Goal: Task Accomplishment & Management: Use online tool/utility

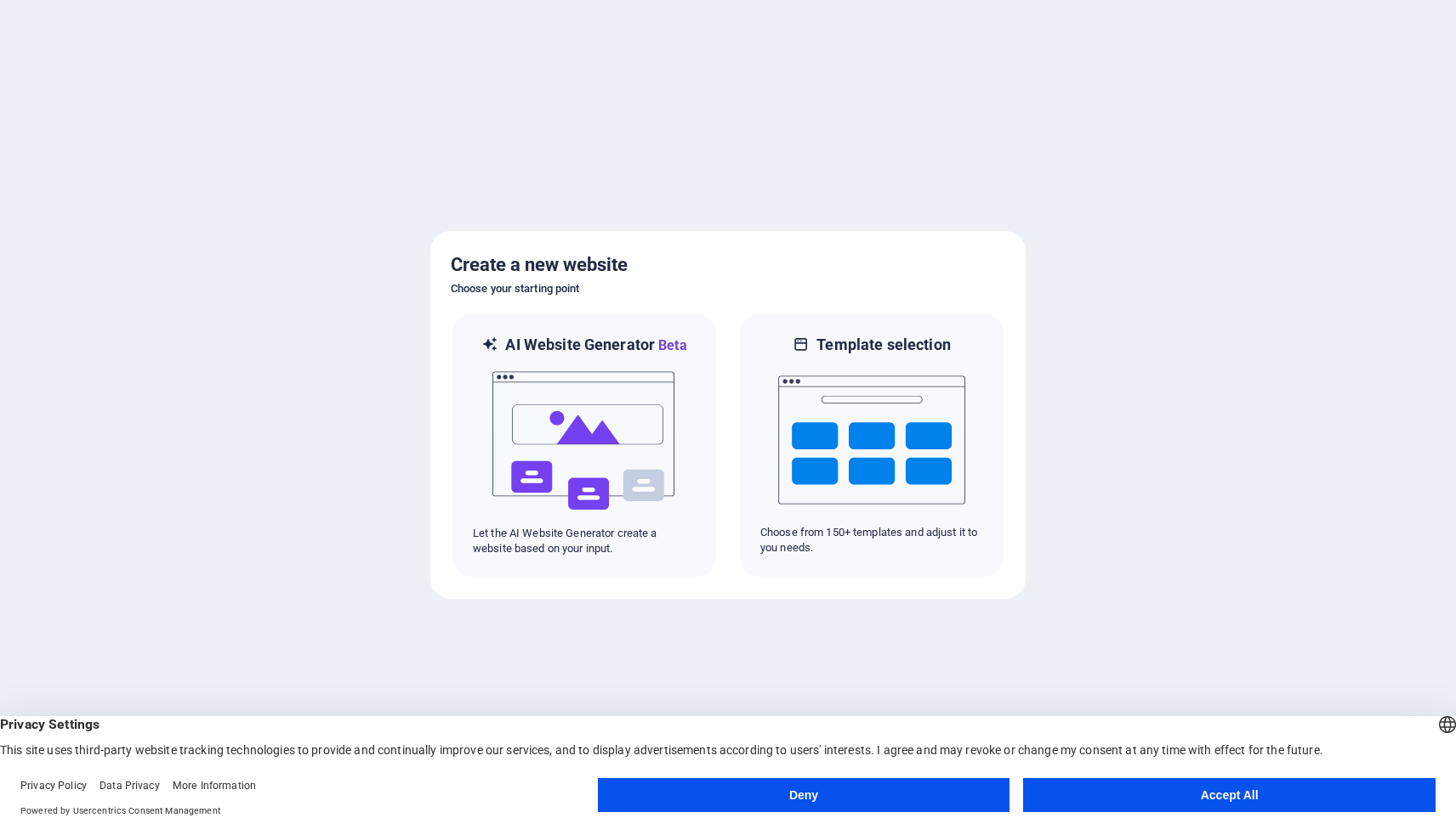
click at [1145, 790] on button "Accept All" at bounding box center [1228, 795] width 412 height 34
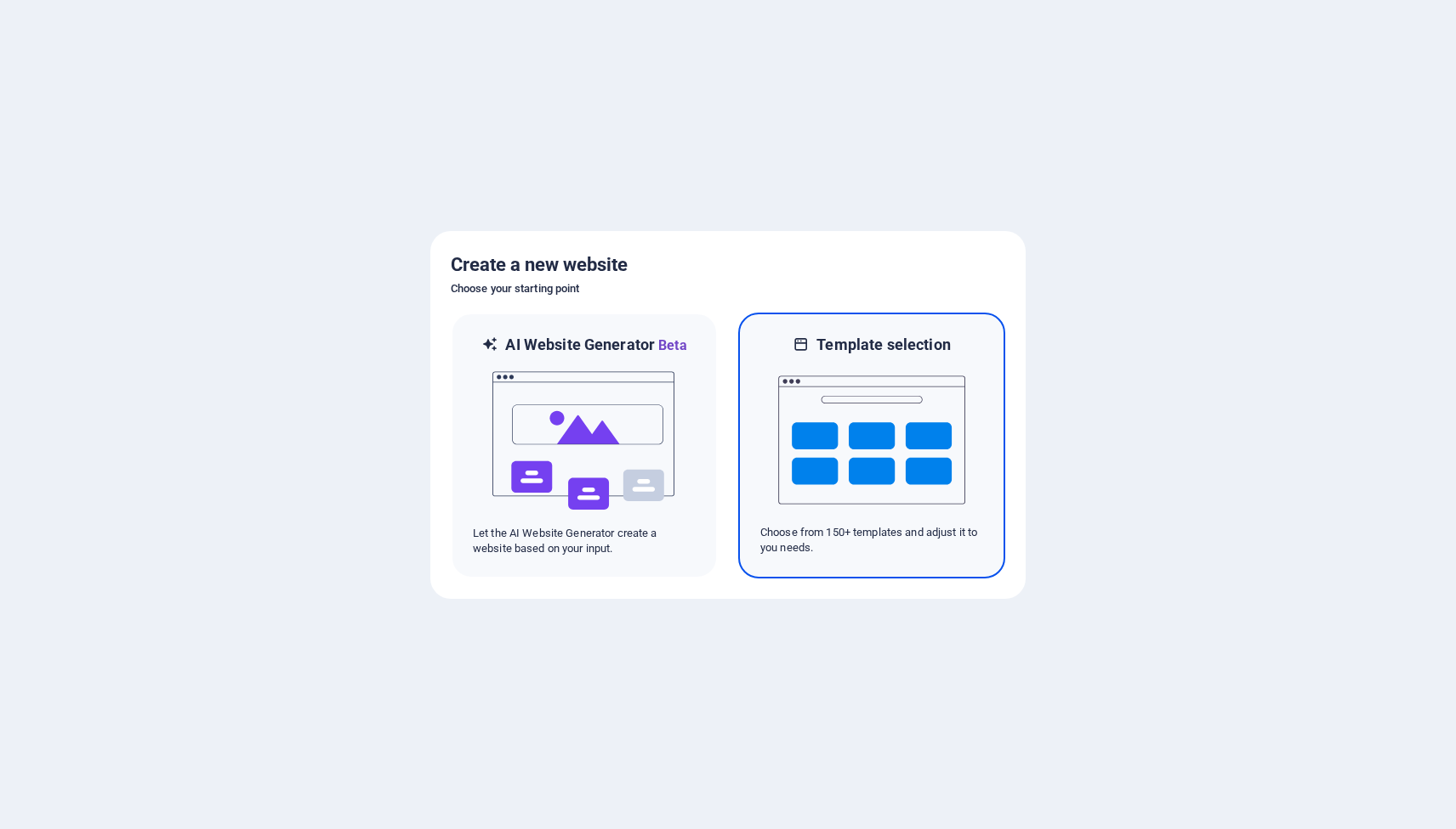
click at [975, 409] on div at bounding box center [871, 439] width 222 height 170
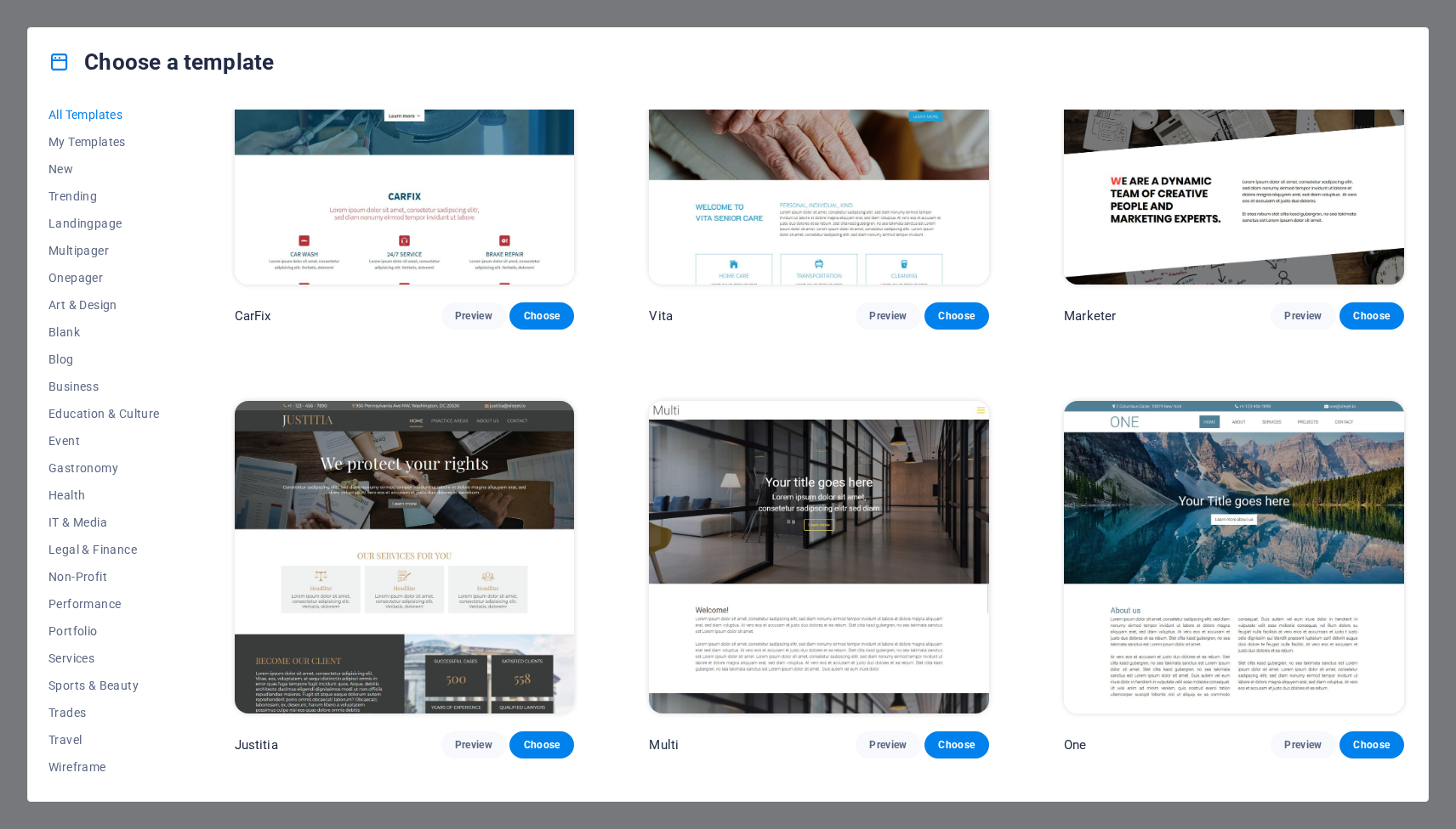
scroll to position [17335, 0]
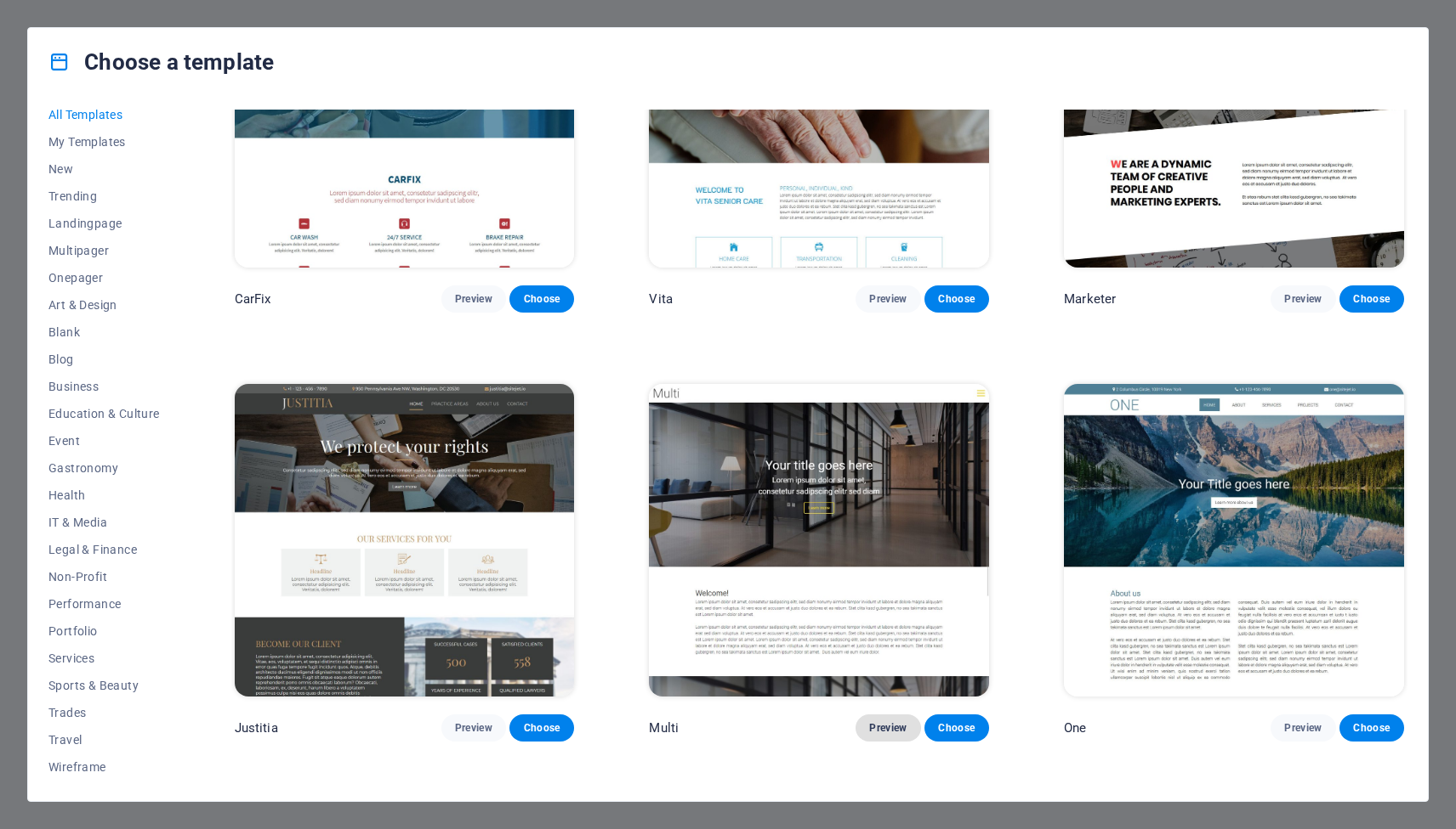
click at [894, 721] on span "Preview" at bounding box center [887, 728] width 37 height 13
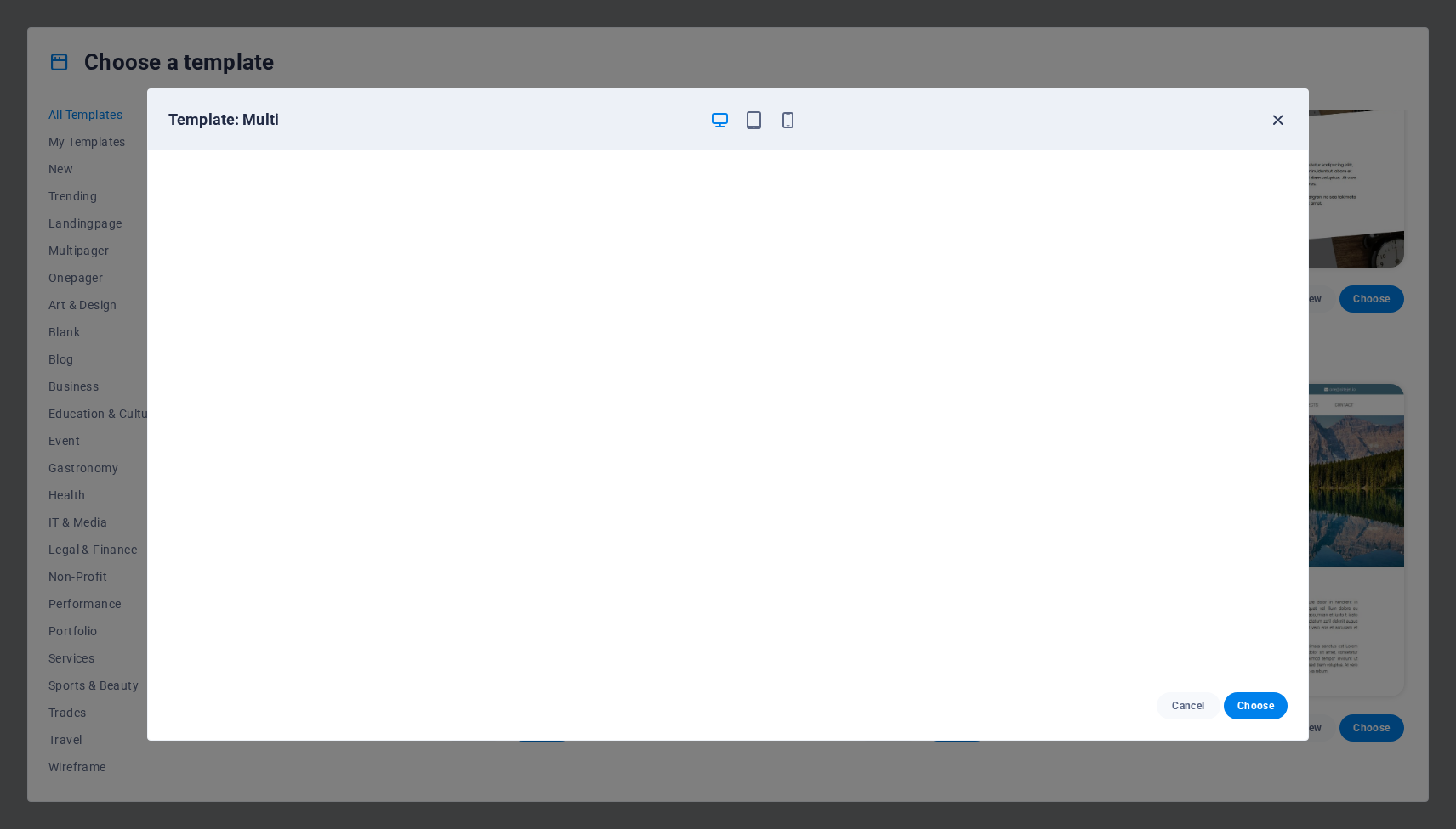
click at [1279, 121] on icon "button" at bounding box center [1277, 120] width 20 height 20
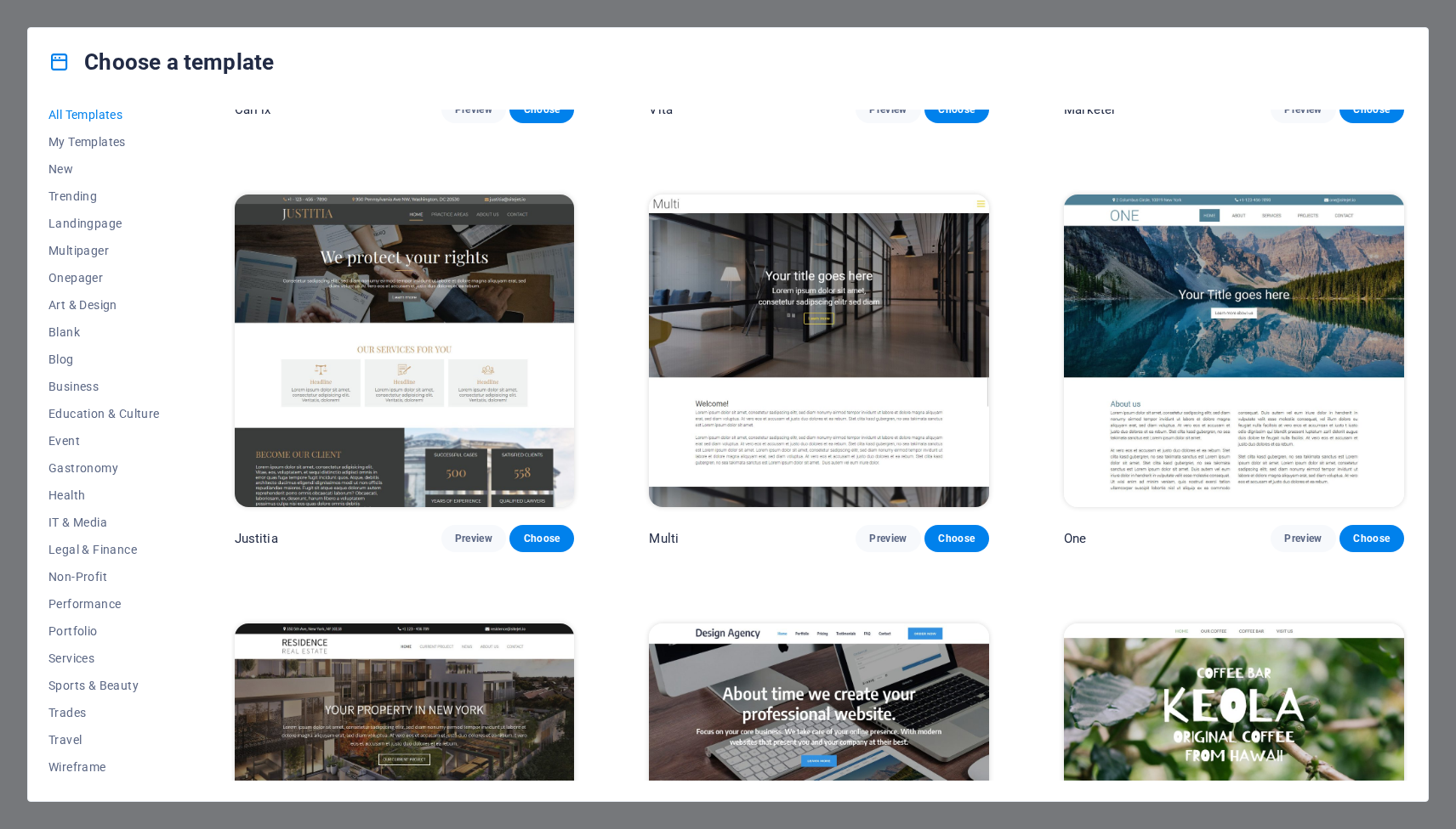
scroll to position [17525, 0]
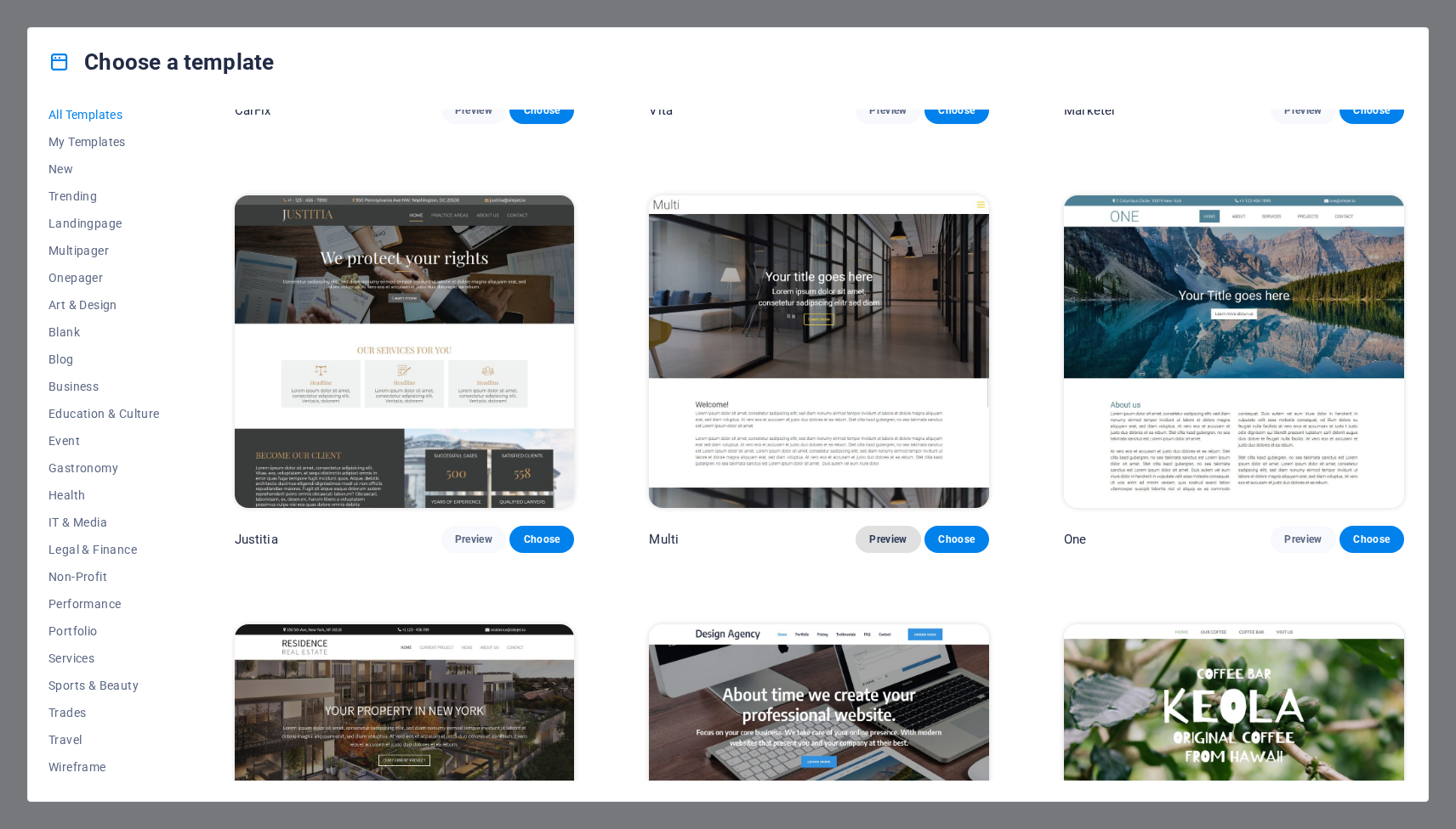
click at [886, 533] on span "Preview" at bounding box center [887, 539] width 37 height 13
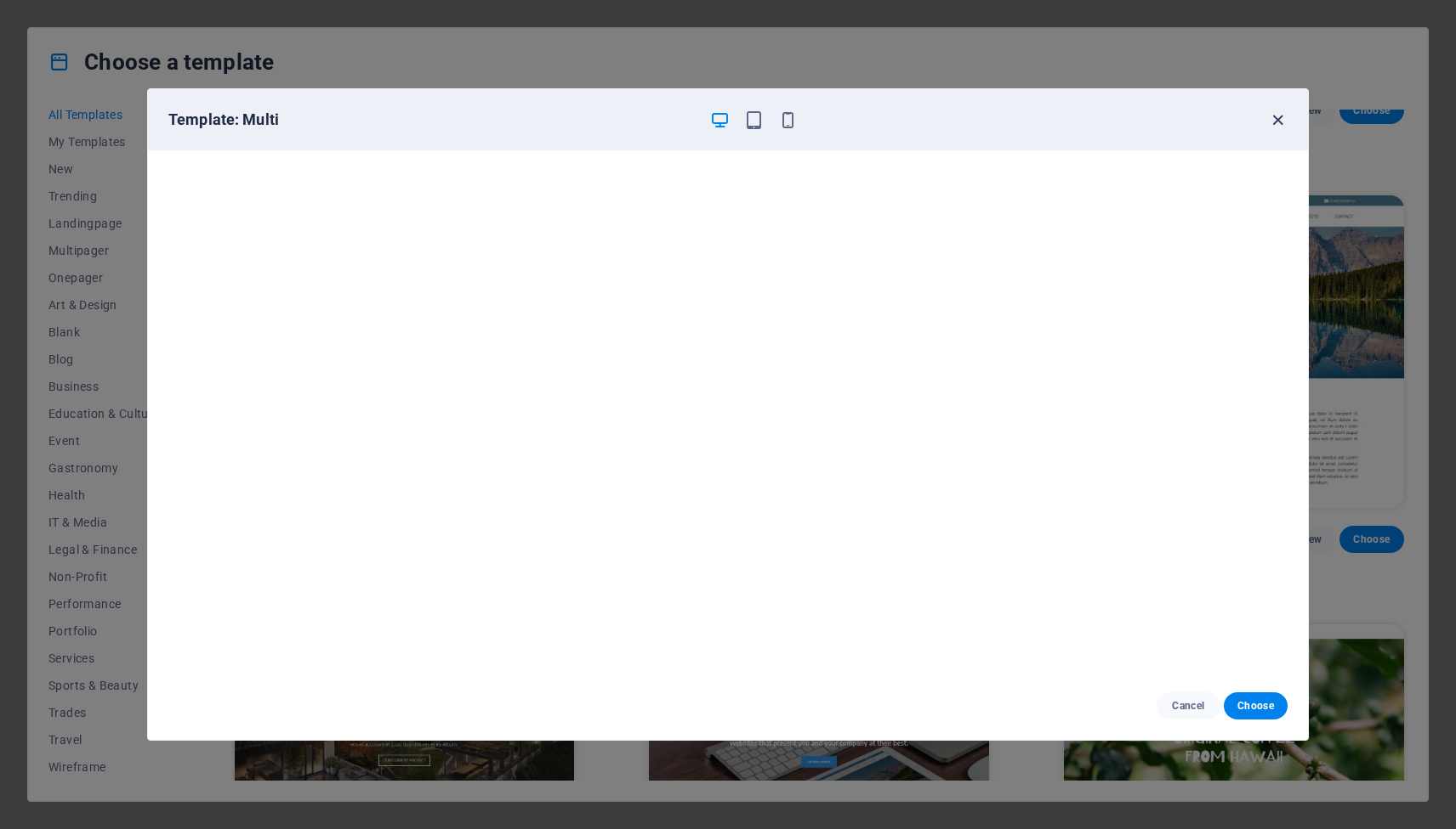
click at [1280, 116] on icon "button" at bounding box center [1277, 120] width 20 height 20
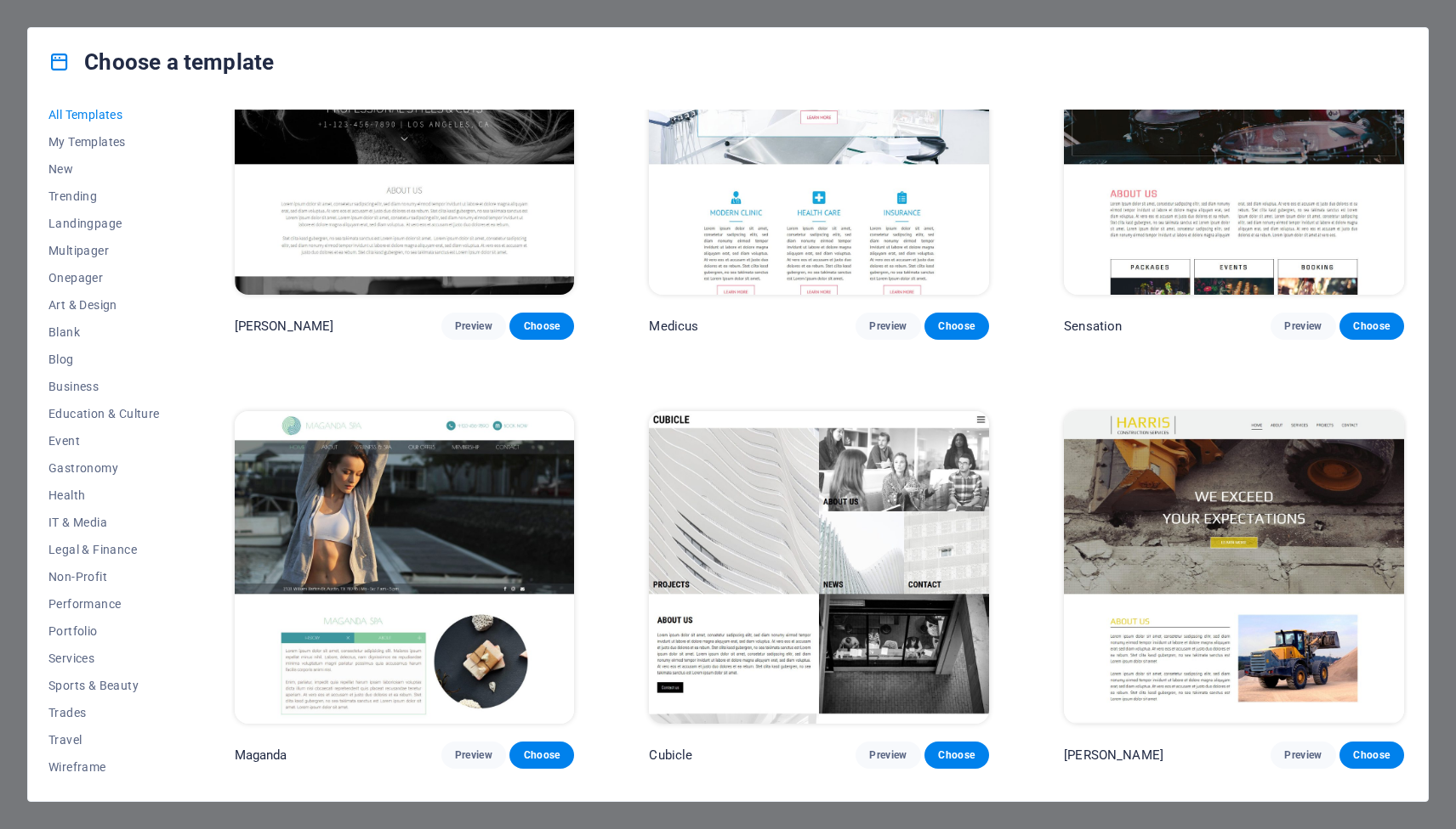
scroll to position [18612, 0]
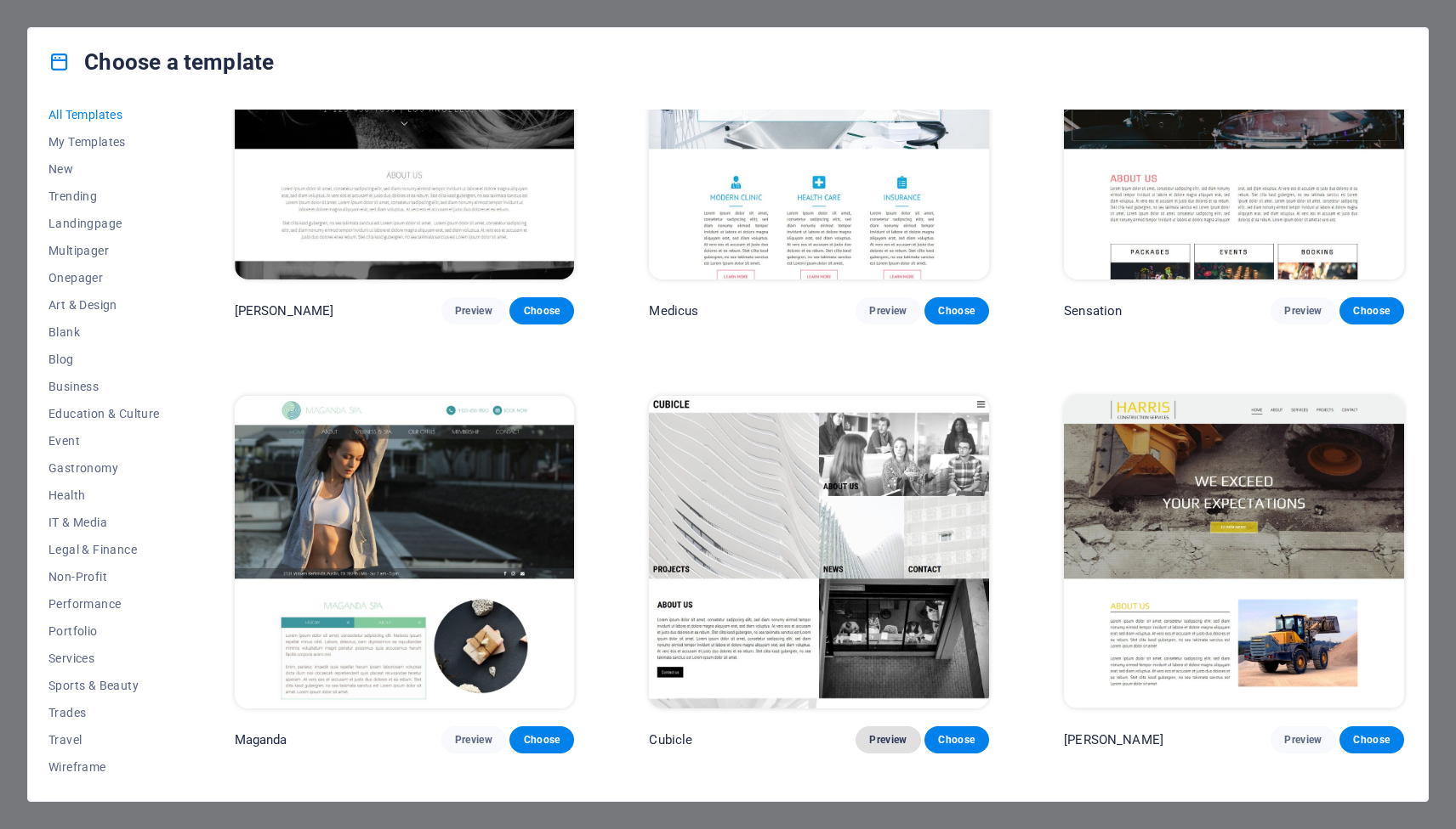
click at [886, 733] on span "Preview" at bounding box center [887, 739] width 37 height 13
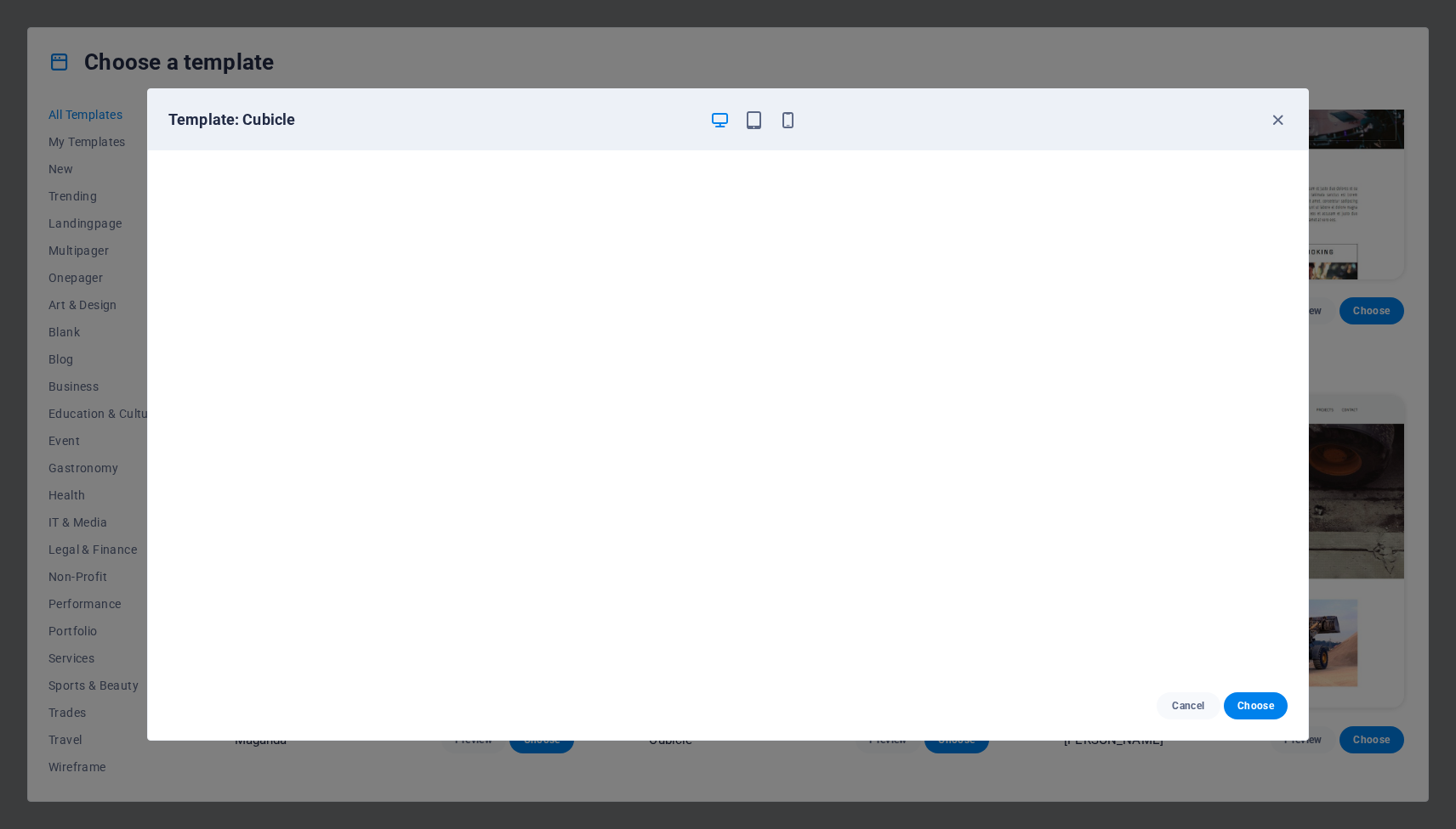
scroll to position [0, 0]
click at [1258, 710] on span "Choose" at bounding box center [1255, 705] width 36 height 13
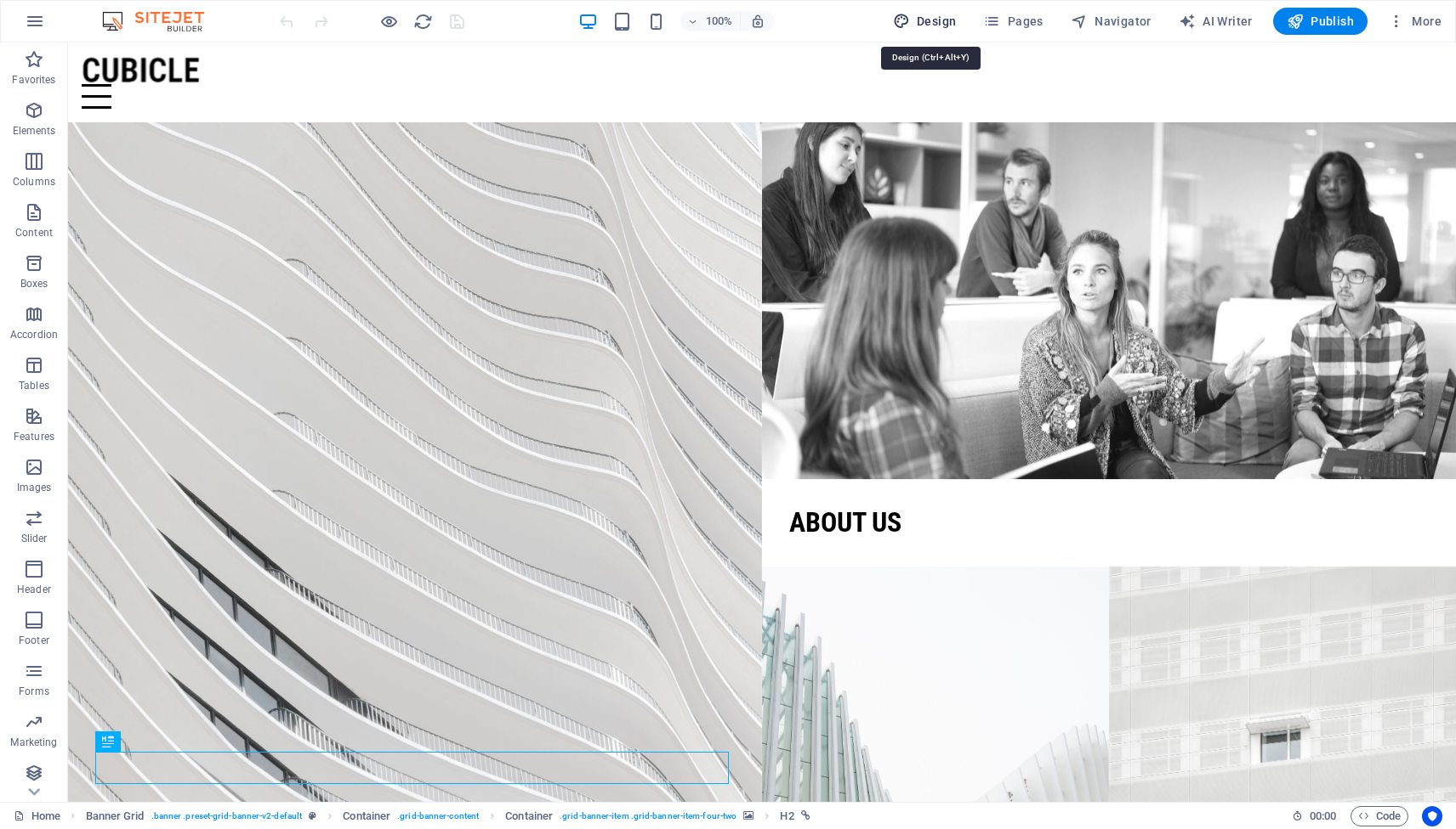
click at [937, 22] on span "Design" at bounding box center [925, 20] width 64 height 17
select select "px"
select select "300"
select select "px"
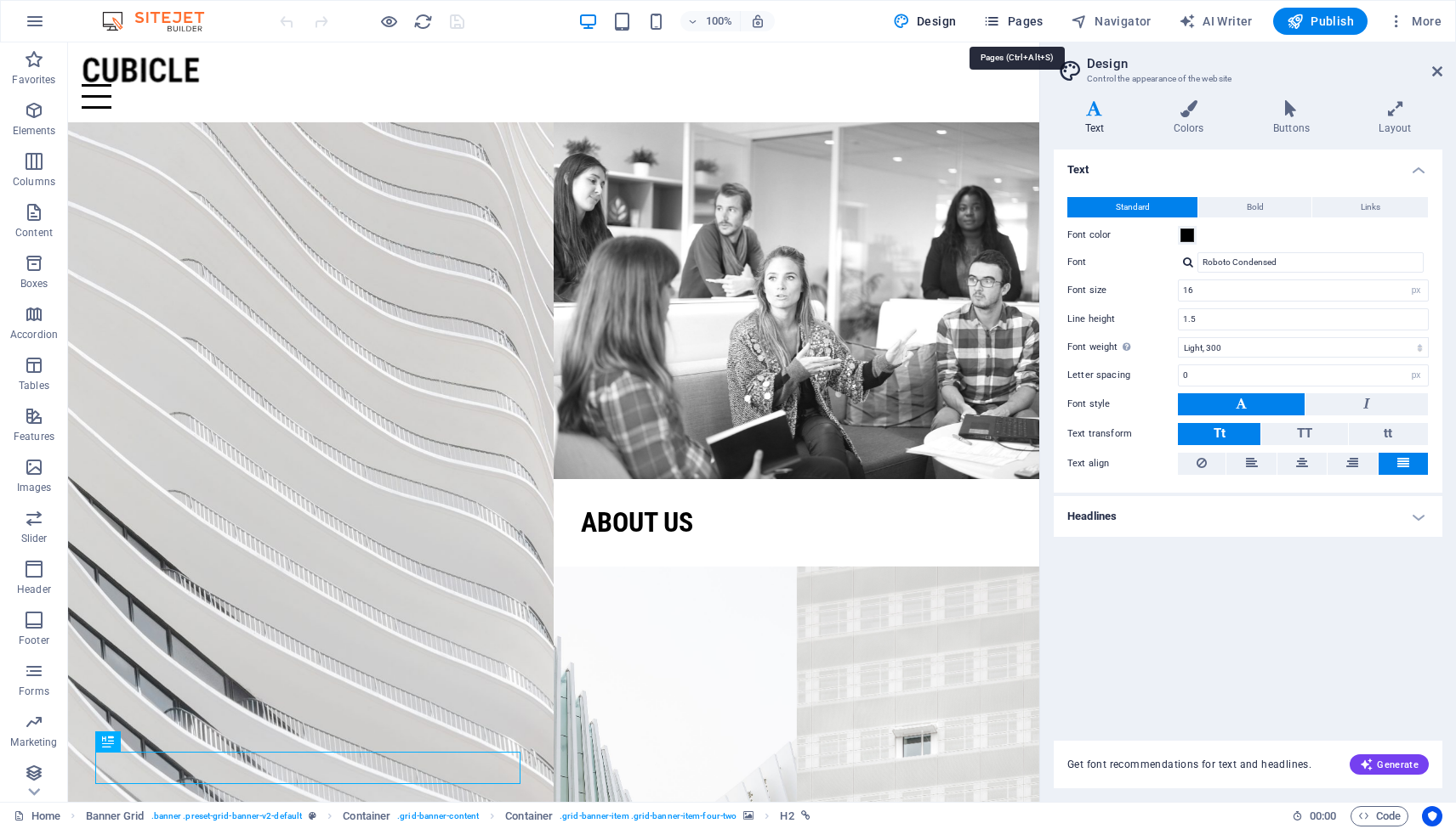
click at [1005, 23] on span "Pages" at bounding box center [1012, 20] width 60 height 17
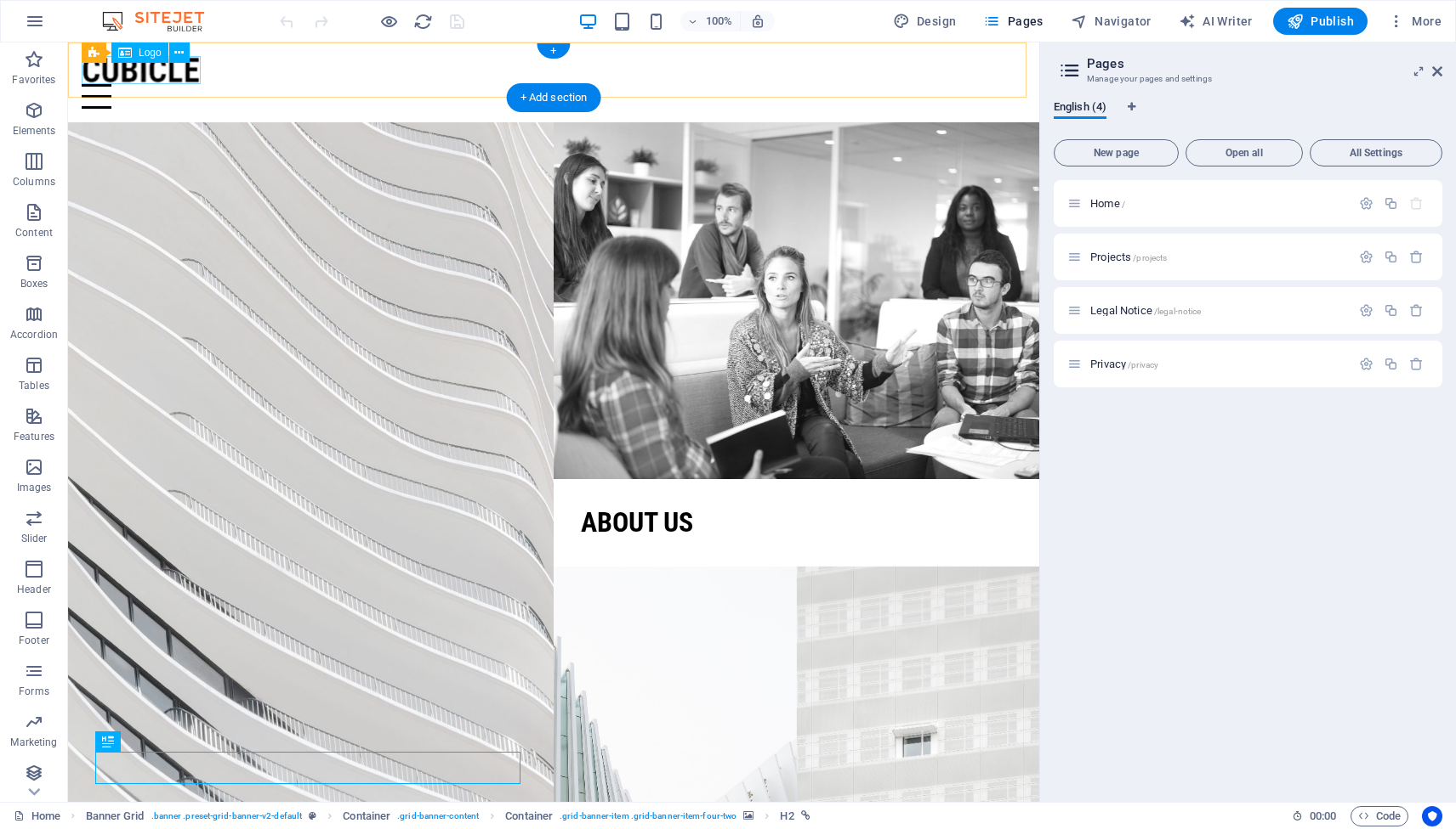
click at [166, 79] on div at bounding box center [554, 70] width 943 height 28
click at [178, 73] on div at bounding box center [554, 70] width 943 height 28
select select "px"
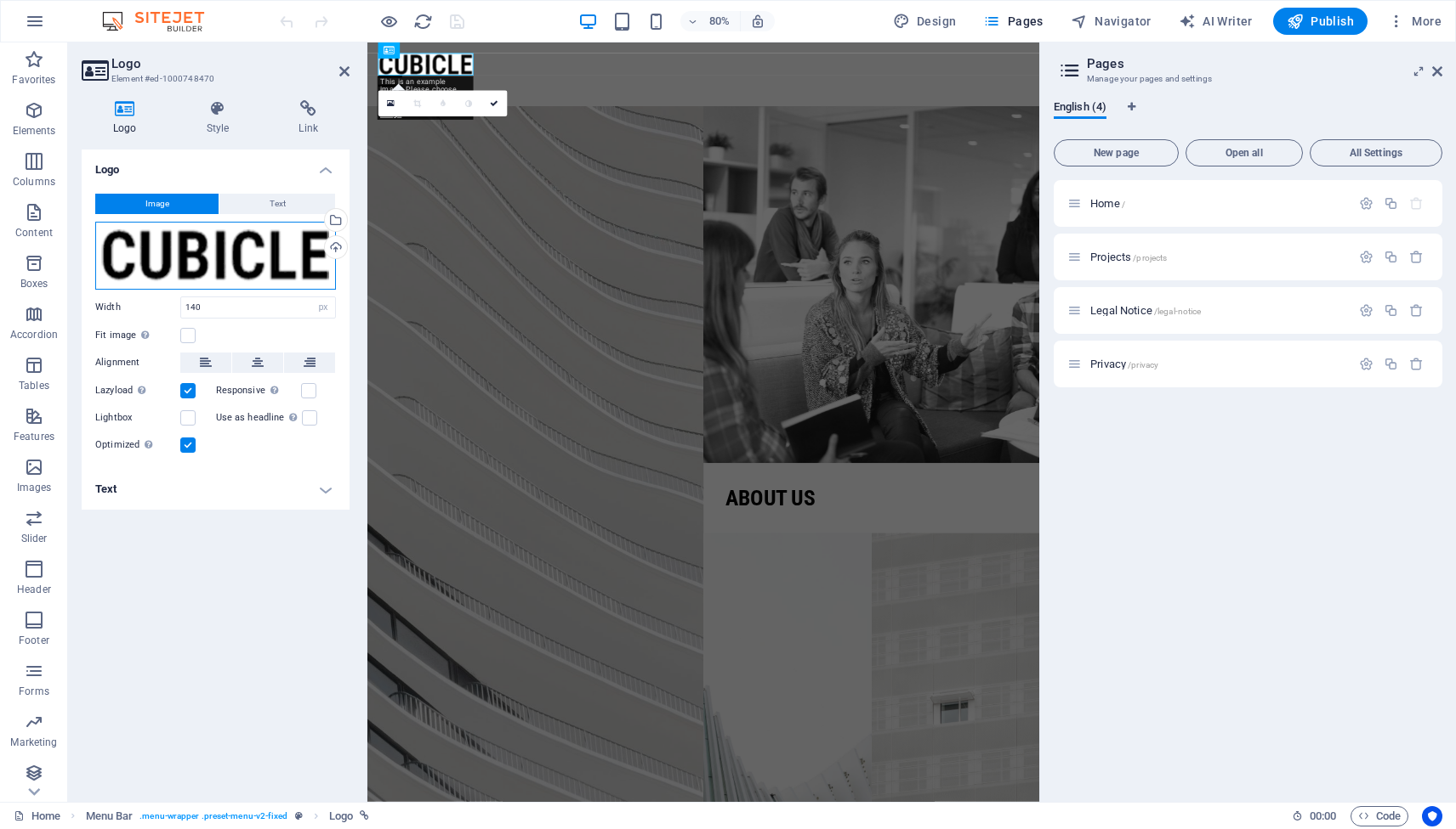
click at [173, 263] on div "Drag files here, click to choose files or select files from Files or our free s…" at bounding box center [215, 255] width 240 height 68
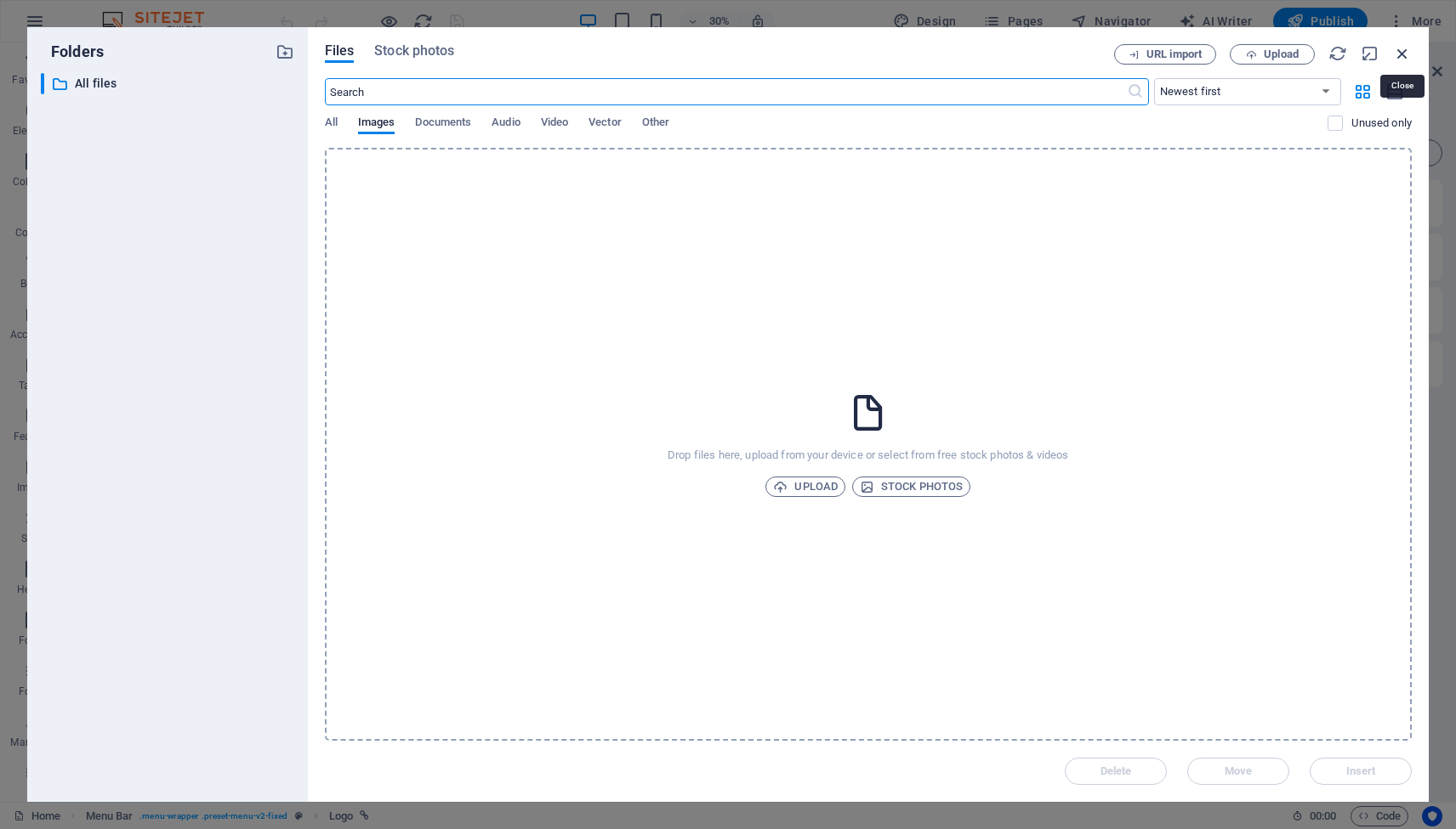
click at [1397, 56] on icon "button" at bounding box center [1402, 53] width 19 height 19
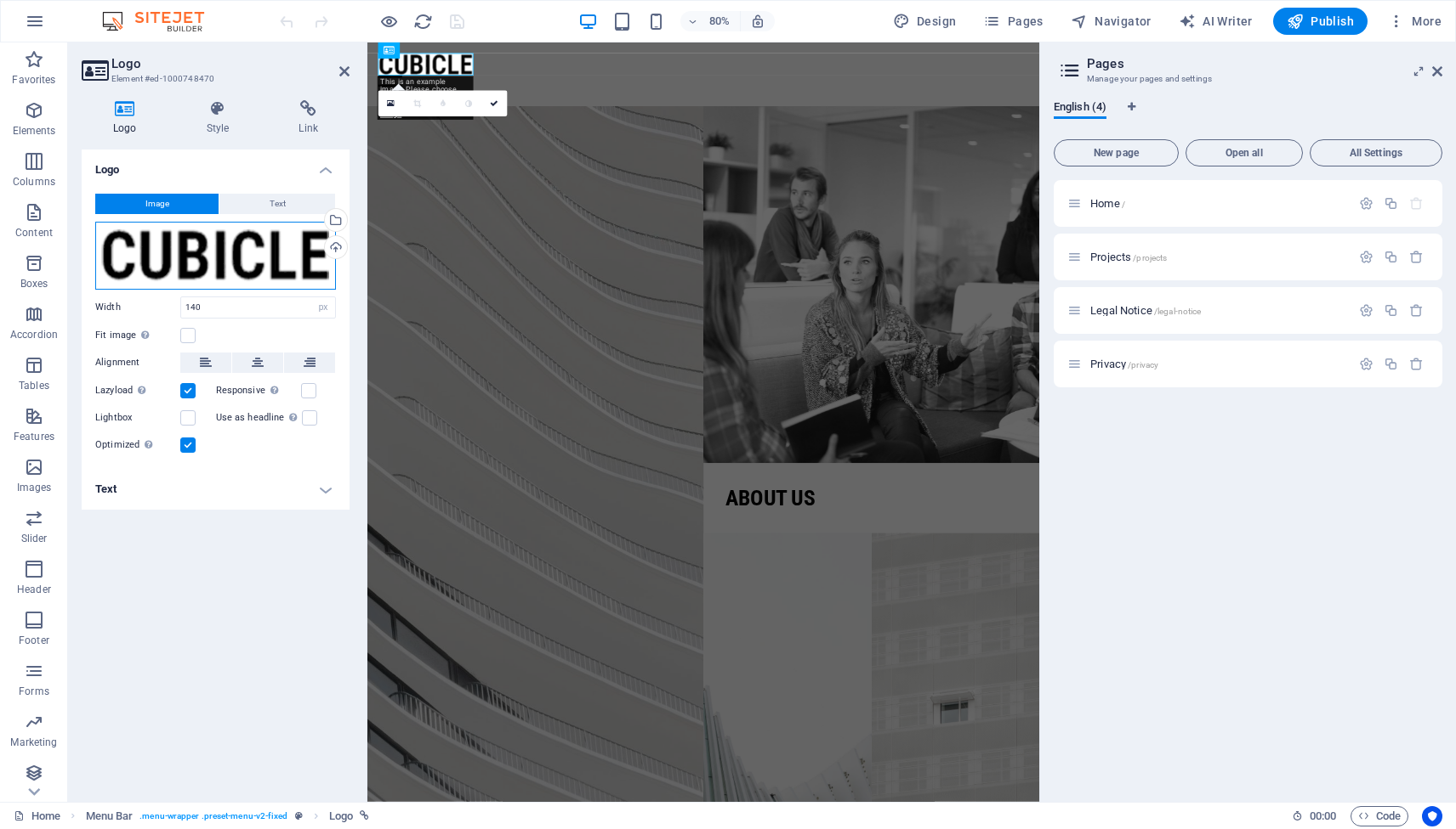
click at [251, 249] on div "Drag files here, click to choose files or select files from Files or our free s…" at bounding box center [215, 255] width 240 height 68
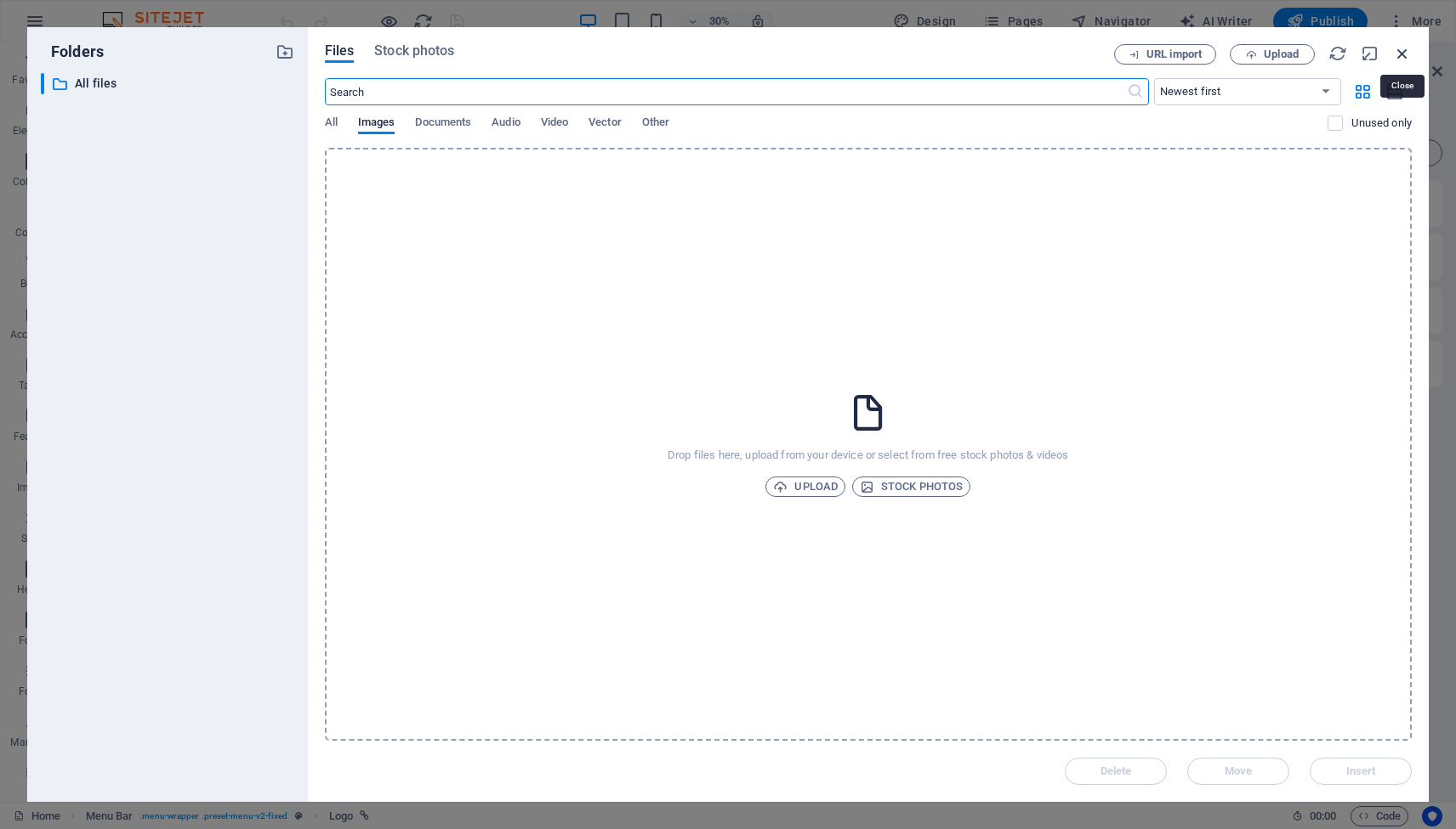
click at [1403, 55] on icon "button" at bounding box center [1402, 53] width 19 height 19
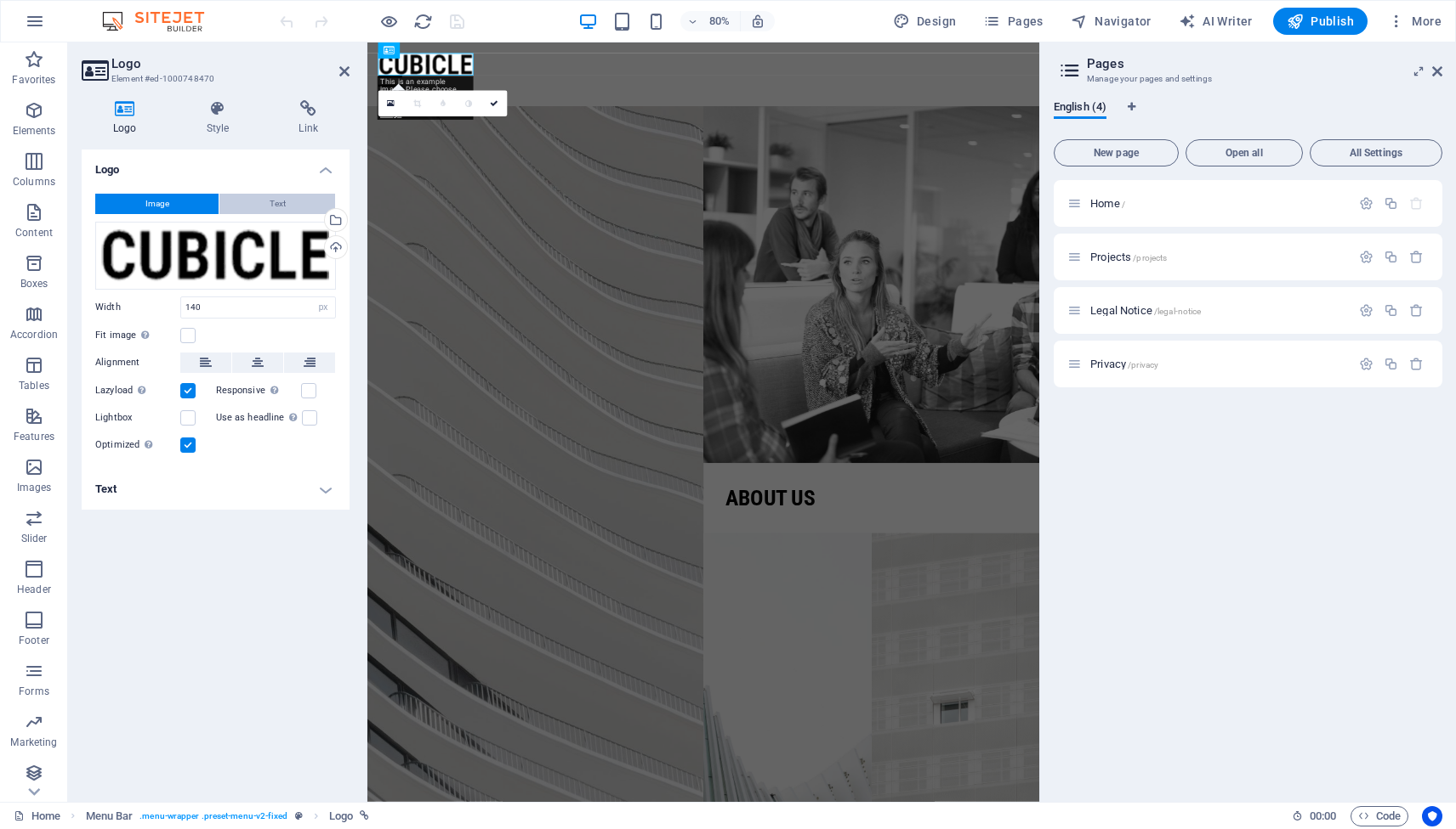
click at [273, 200] on span "Text" at bounding box center [278, 204] width 16 height 20
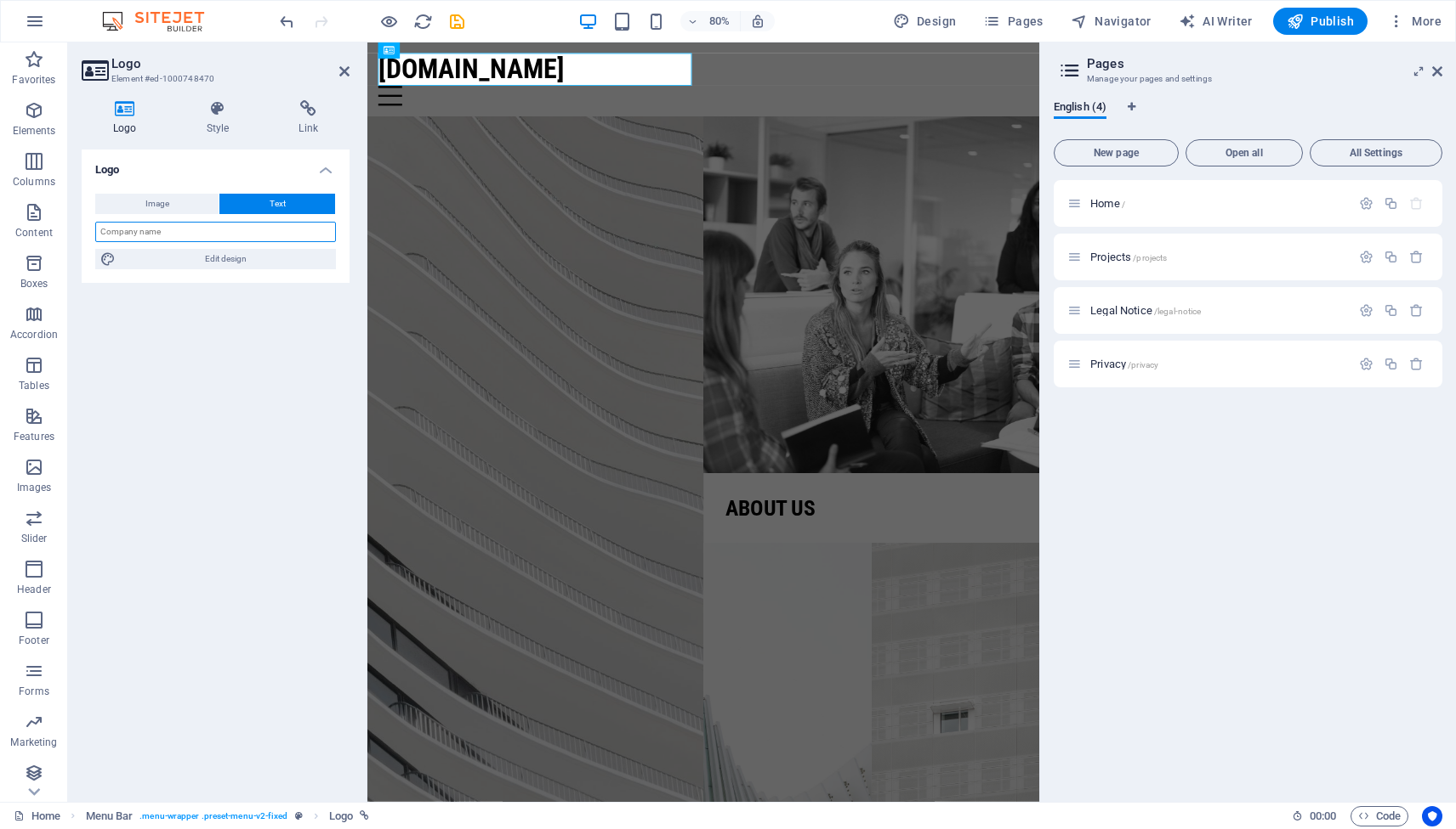
click at [174, 227] on input "text" at bounding box center [215, 231] width 240 height 20
type input "CLOUDCUISINE"
click at [222, 123] on h4 "Style" at bounding box center [222, 118] width 93 height 36
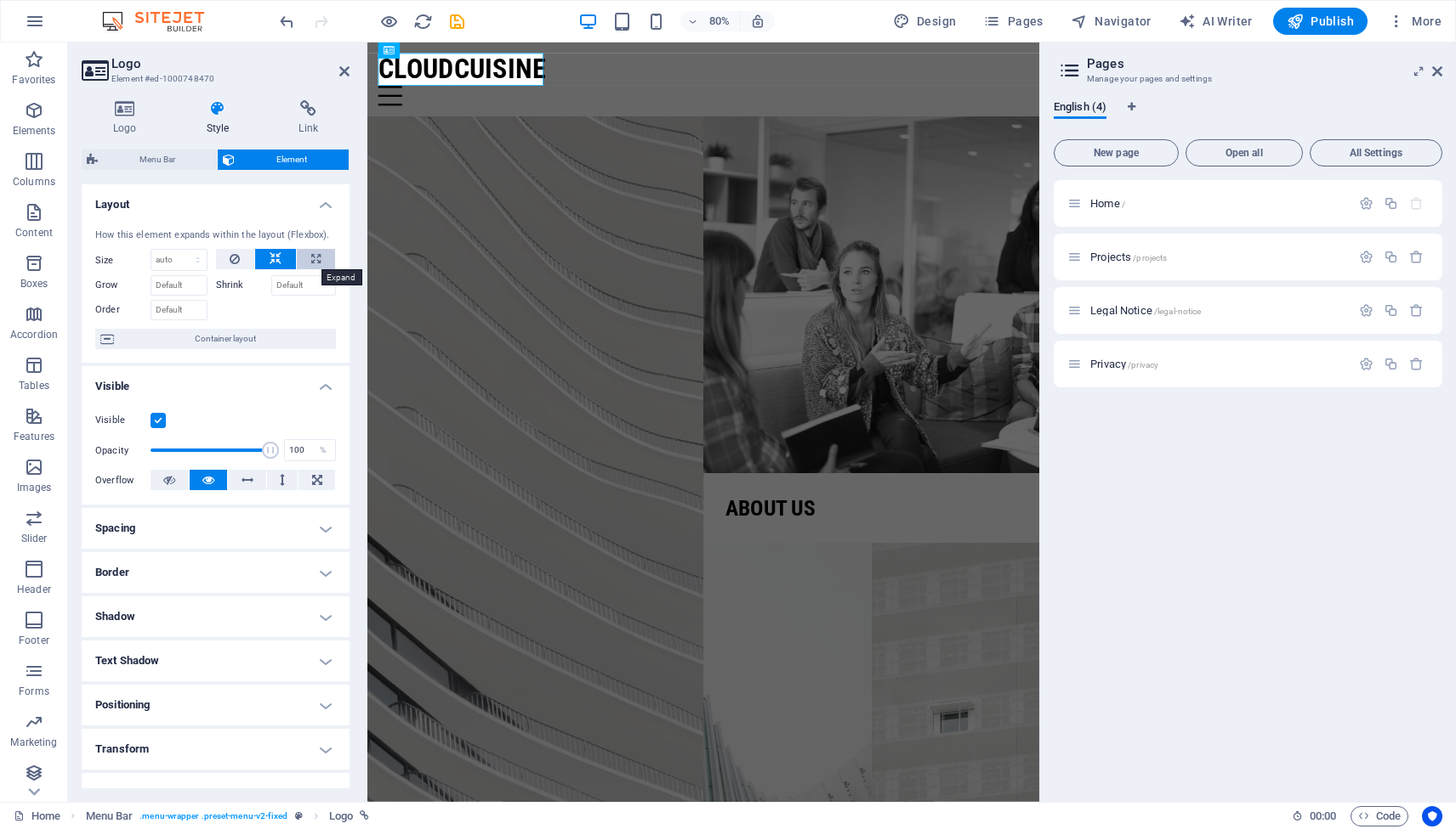
click at [314, 260] on icon at bounding box center [316, 259] width 10 height 20
type input "100"
select select "%"
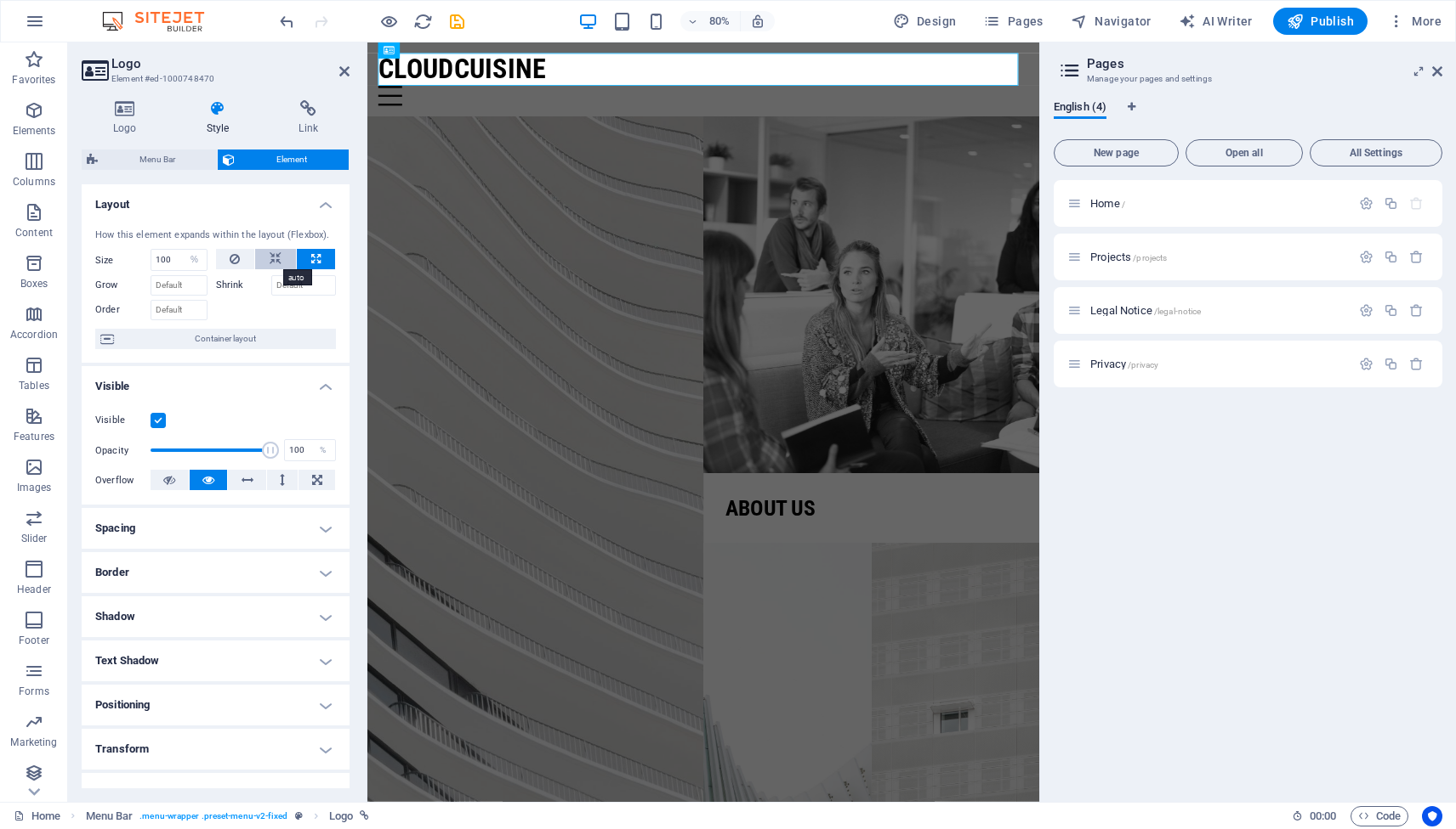
click at [276, 258] on icon at bounding box center [275, 259] width 12 height 20
select select "DISABLED_OPTION_VALUE"
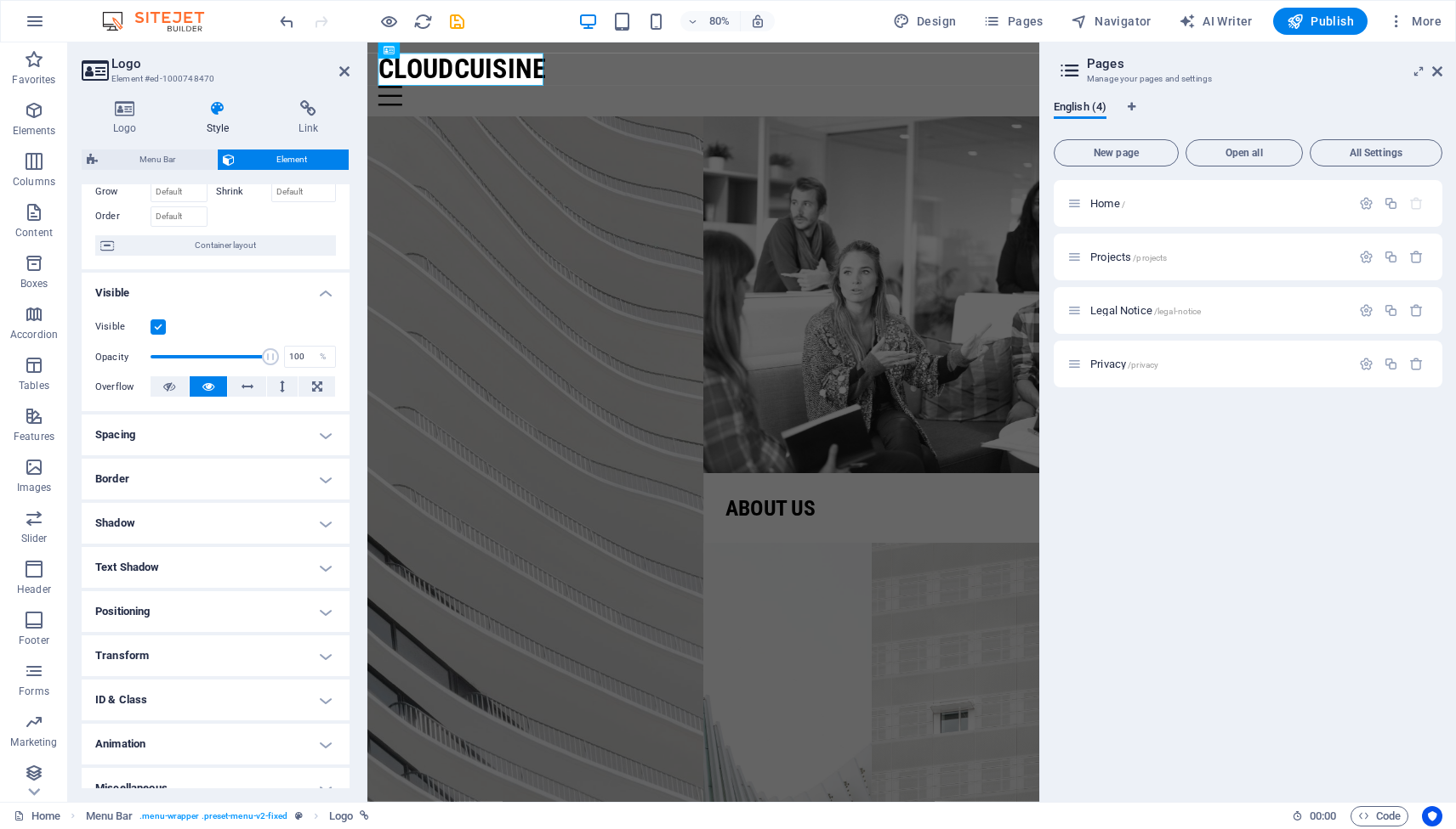
scroll to position [114, 0]
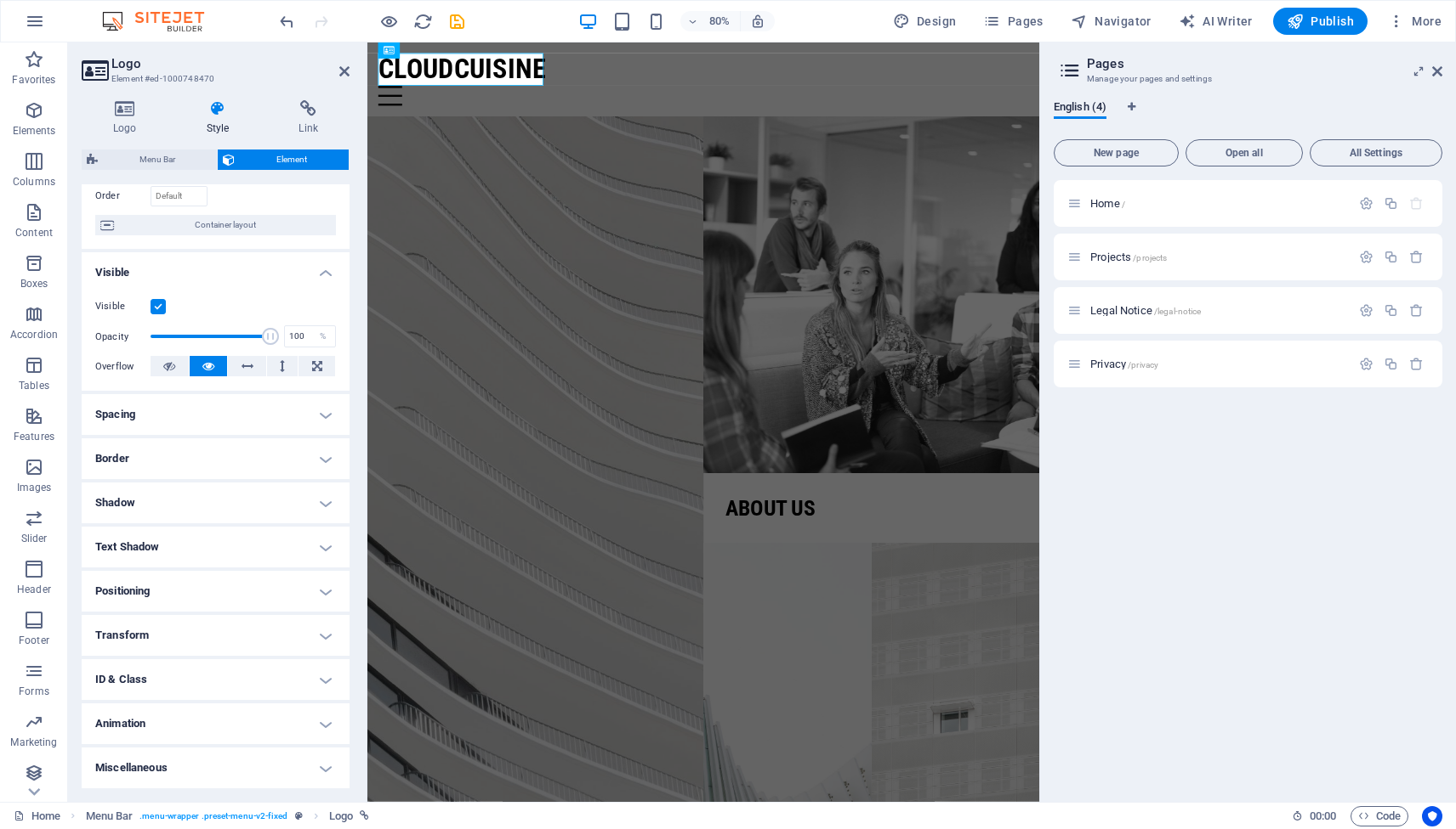
click at [320, 722] on h4 "Animation" at bounding box center [215, 724] width 268 height 41
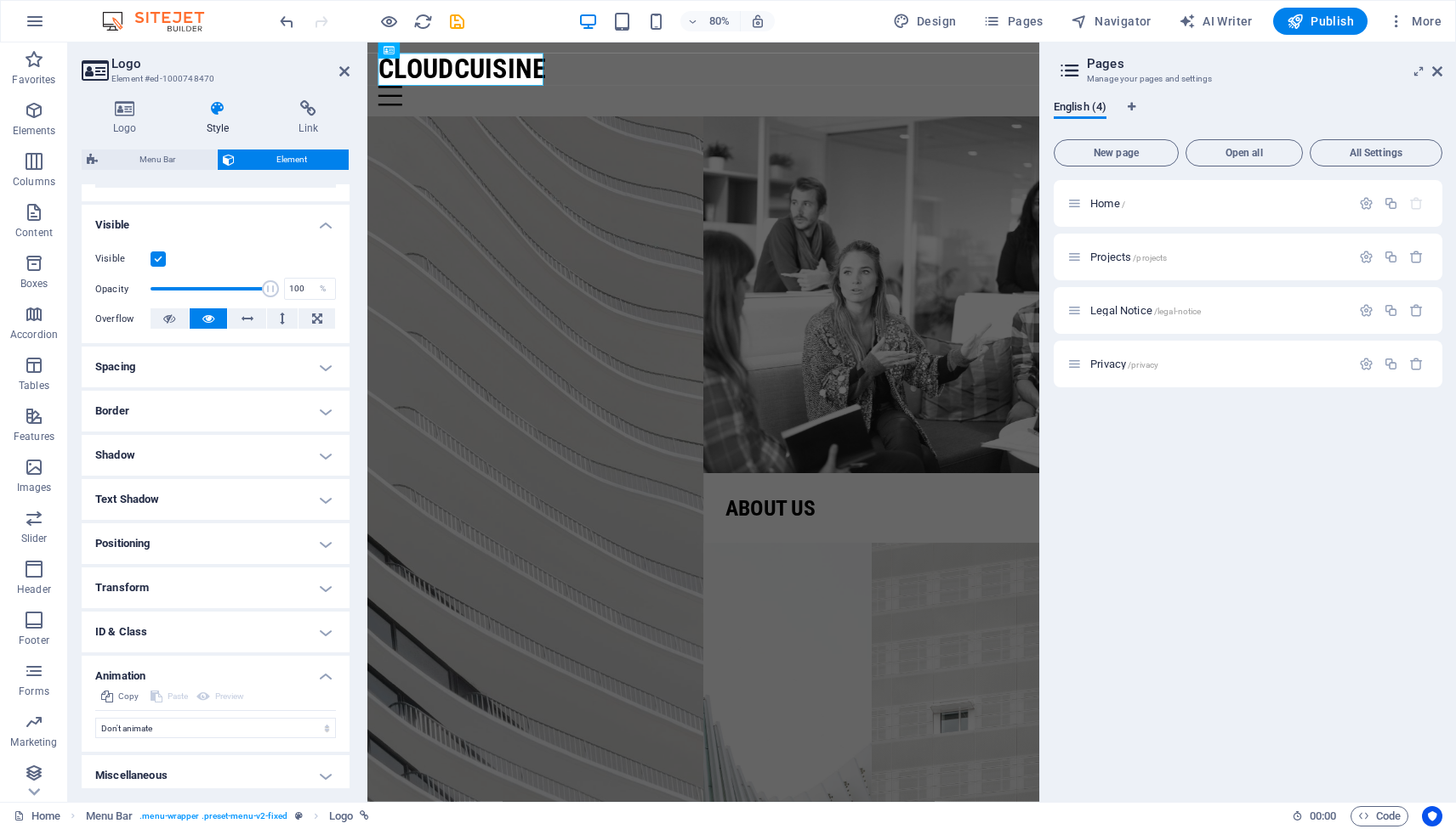
scroll to position [169, 0]
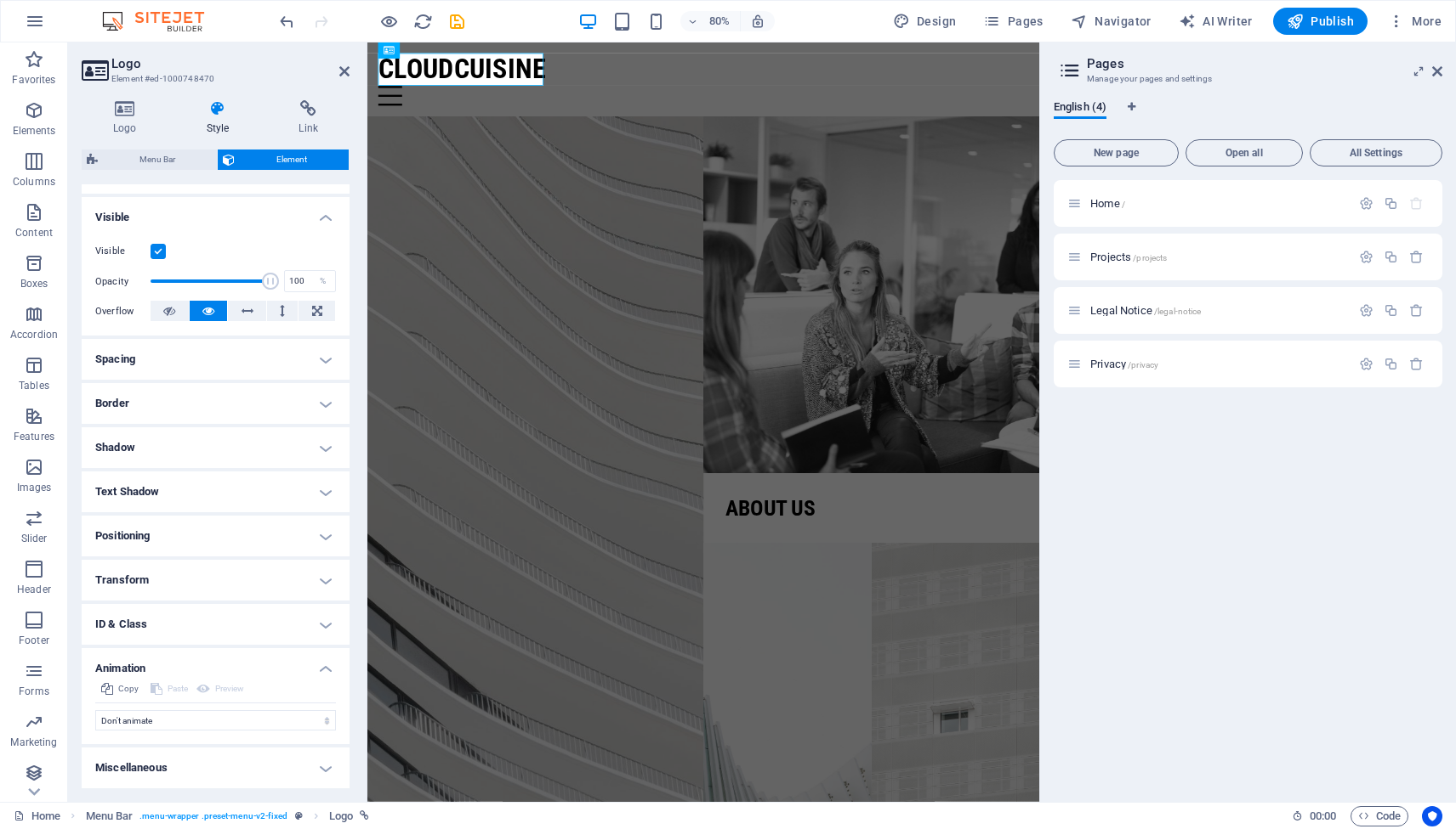
click at [321, 672] on h4 "Animation" at bounding box center [215, 664] width 268 height 30
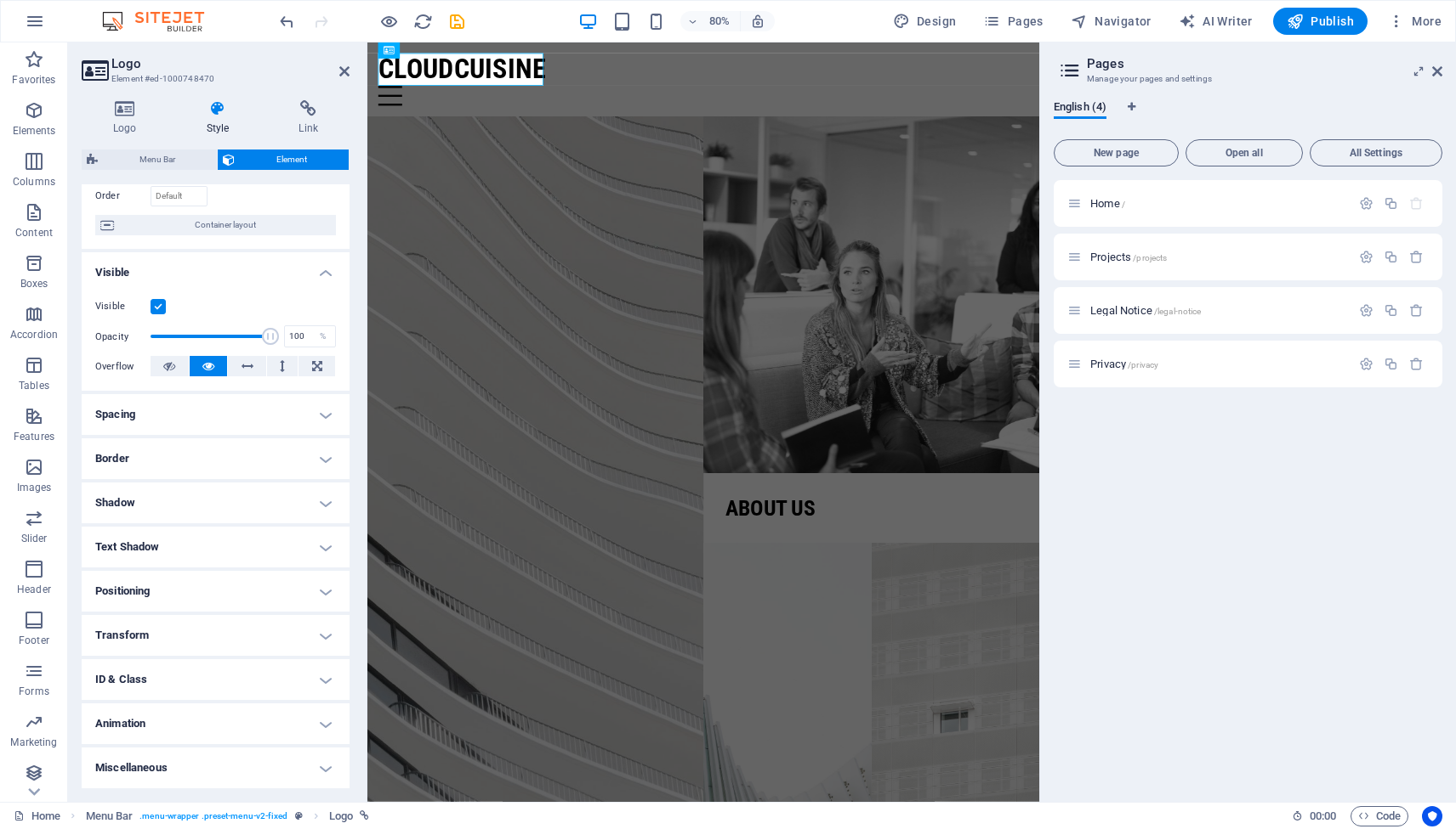
click at [322, 544] on h4 "Text Shadow" at bounding box center [215, 547] width 268 height 41
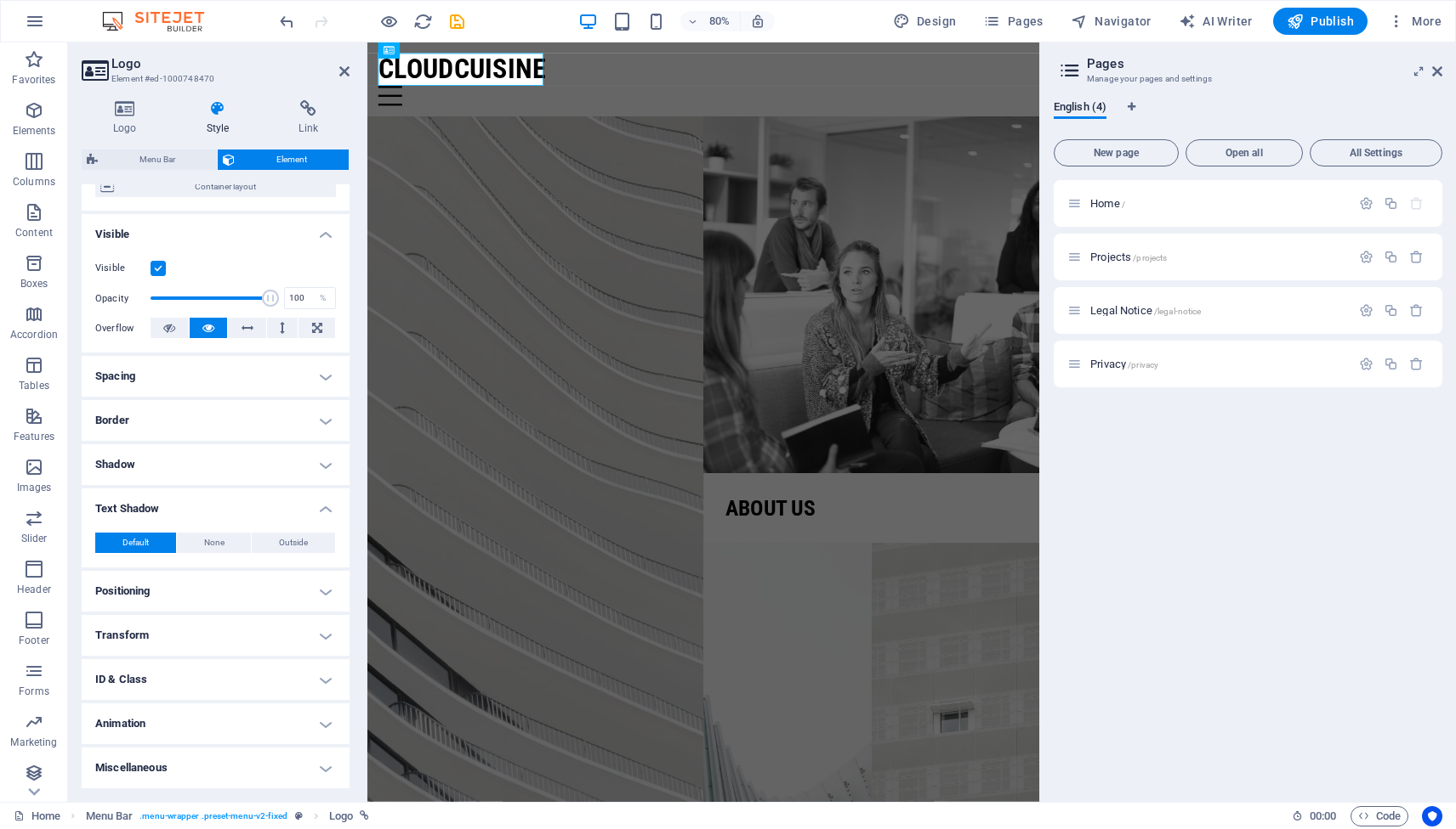
click at [320, 589] on h4 "Positioning" at bounding box center [215, 592] width 268 height 41
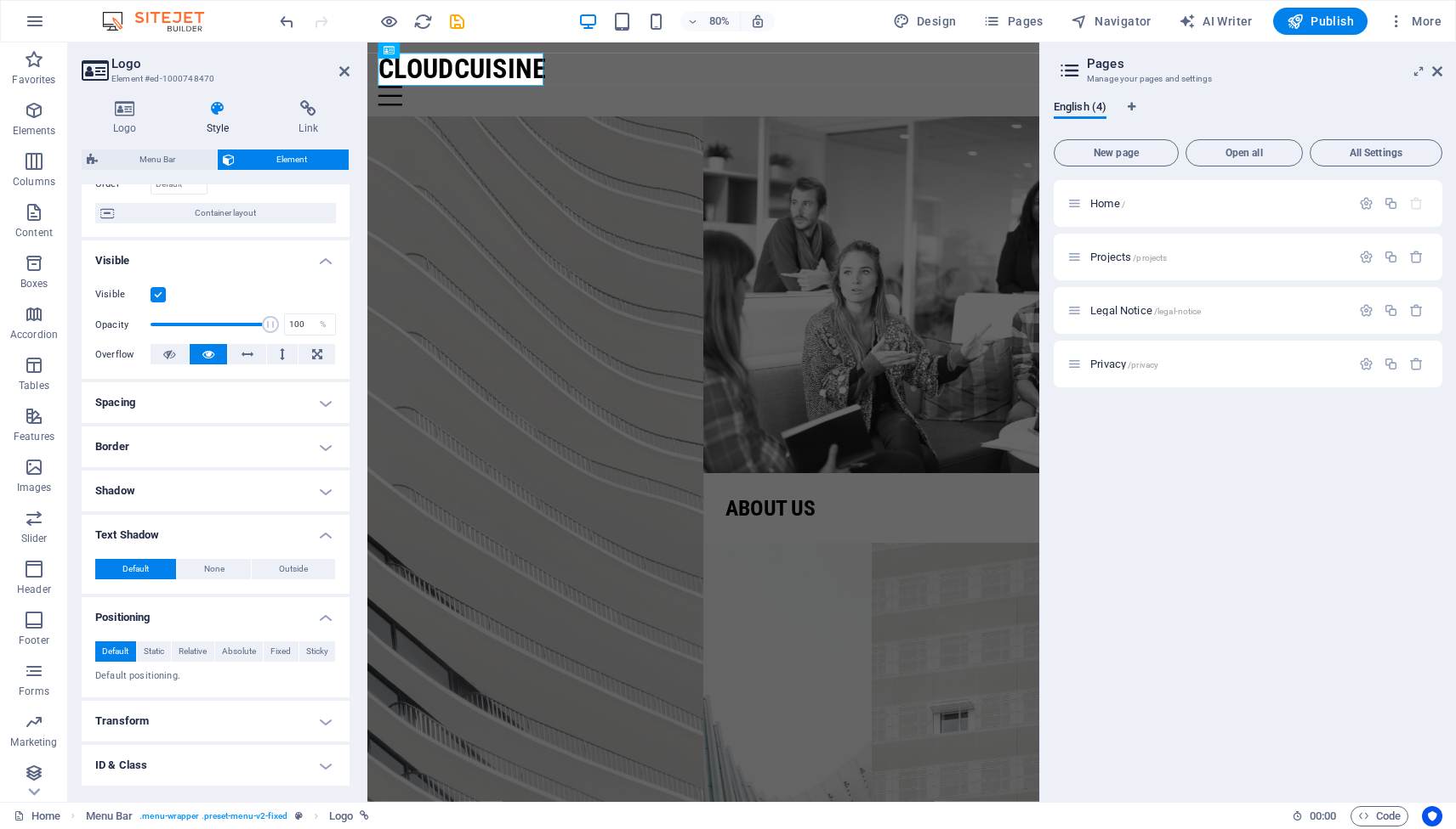
scroll to position [104, 0]
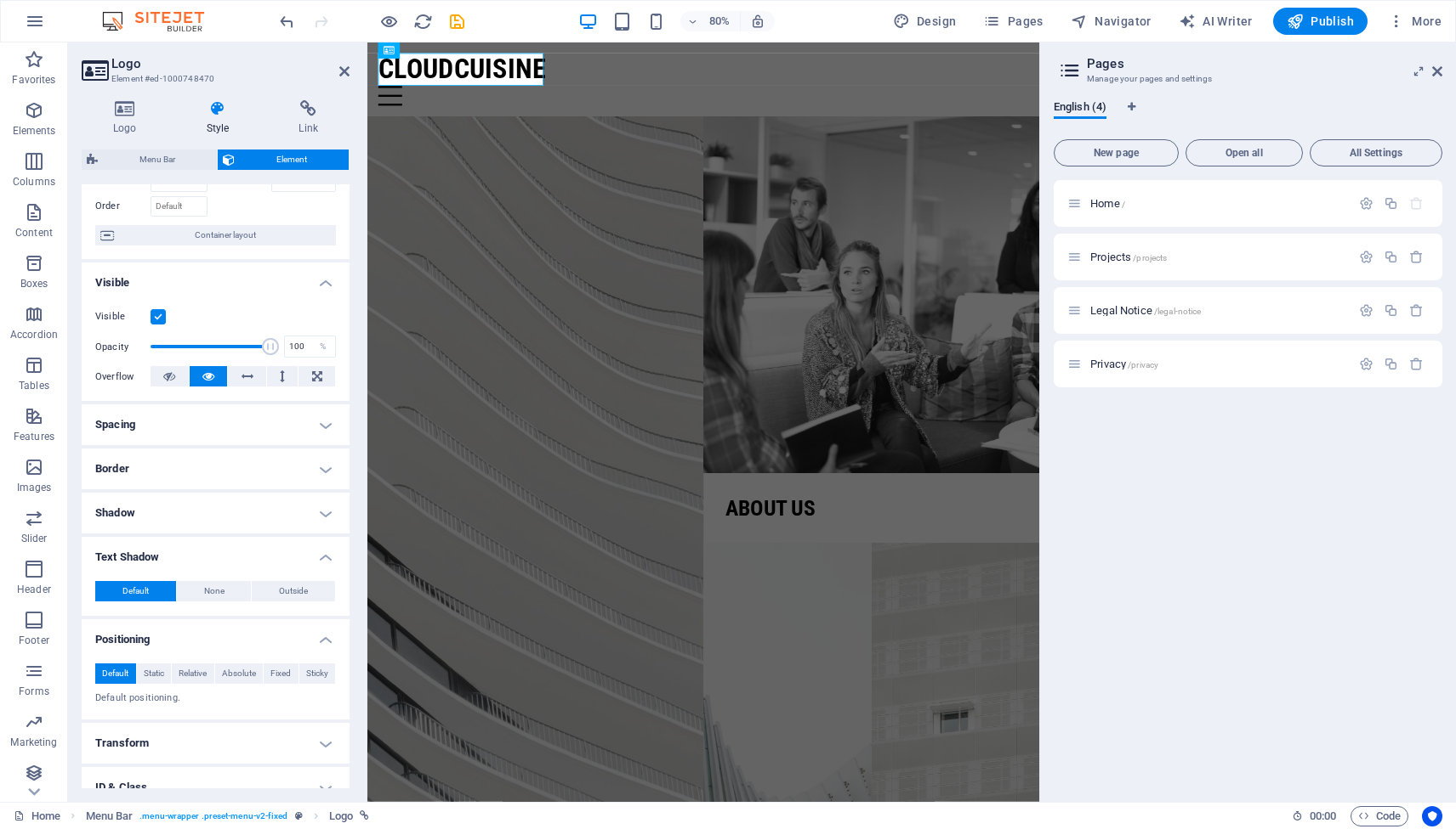
click at [321, 426] on h4 "Spacing" at bounding box center [215, 425] width 268 height 41
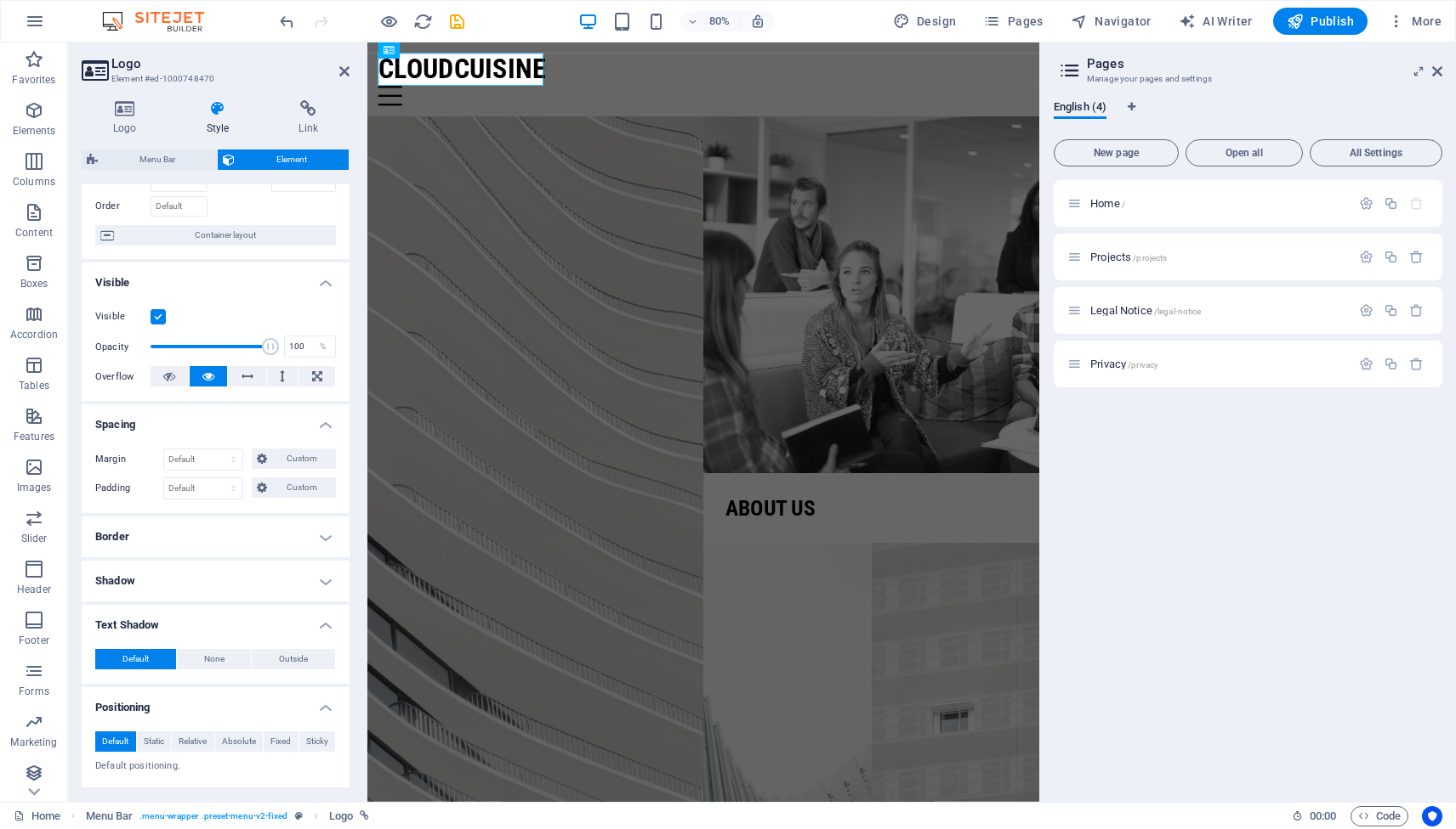
click at [317, 537] on h4 "Border" at bounding box center [215, 537] width 268 height 41
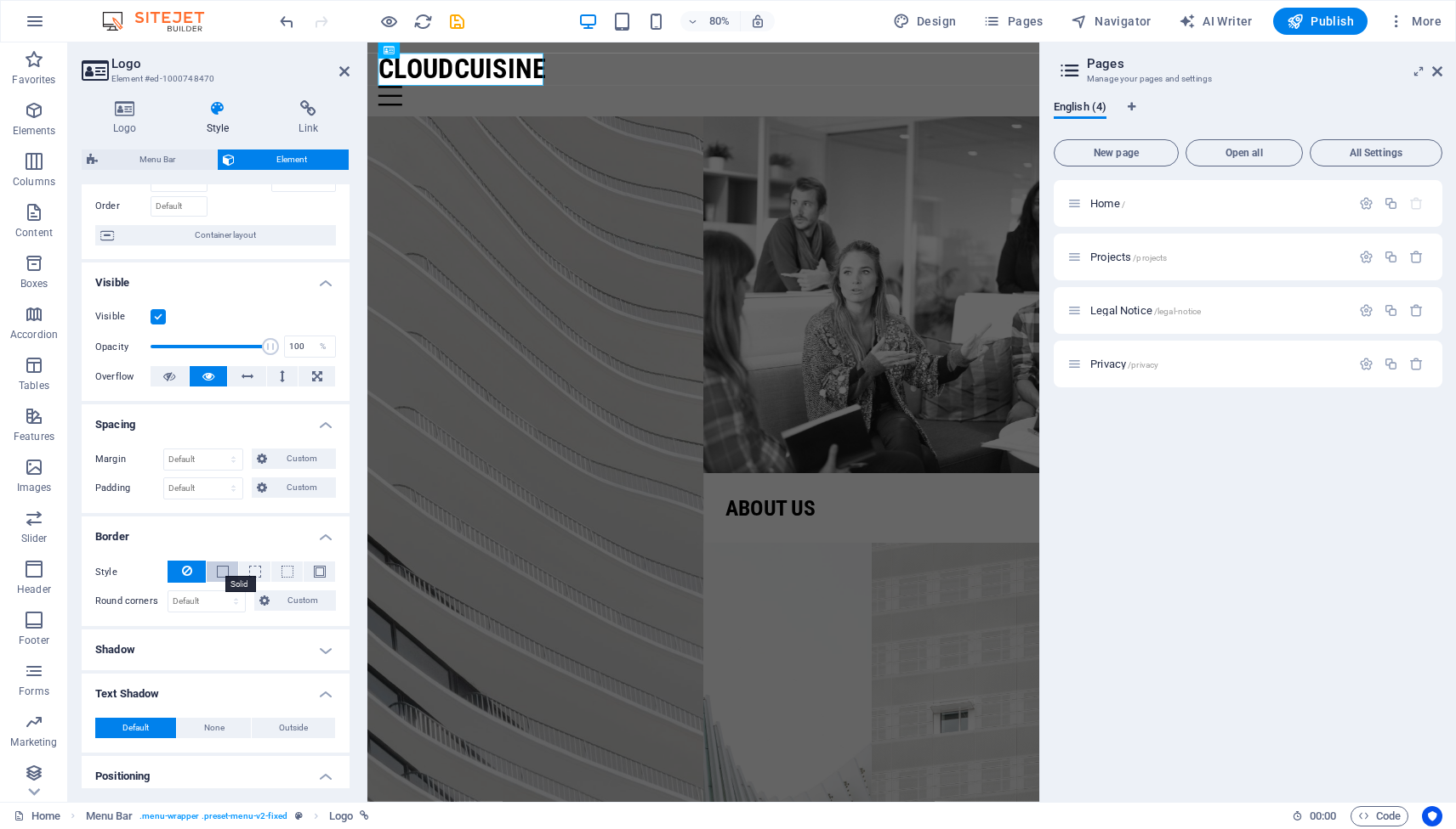
click at [217, 575] on span at bounding box center [222, 571] width 12 height 12
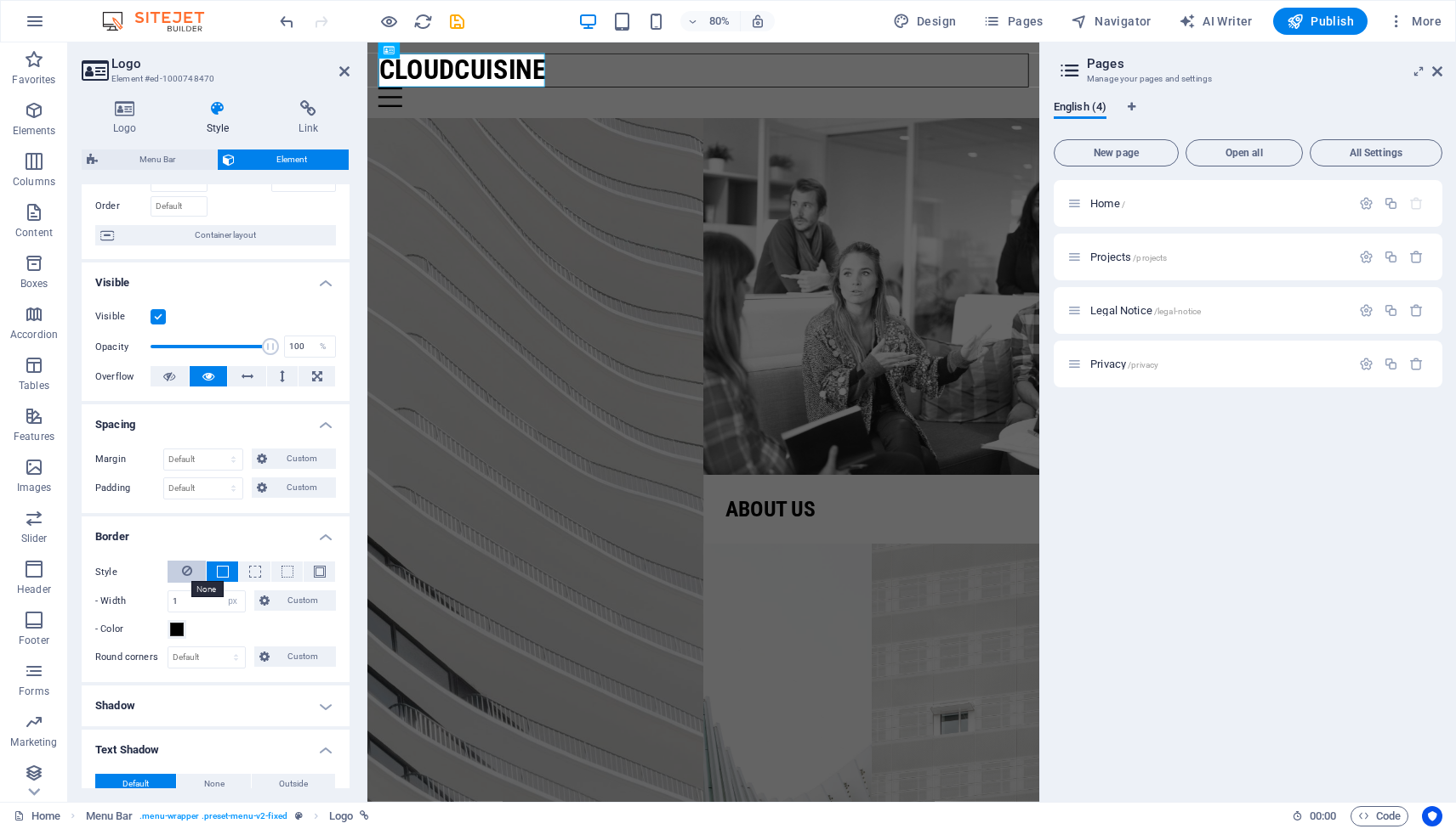
click at [182, 573] on icon at bounding box center [186, 571] width 10 height 20
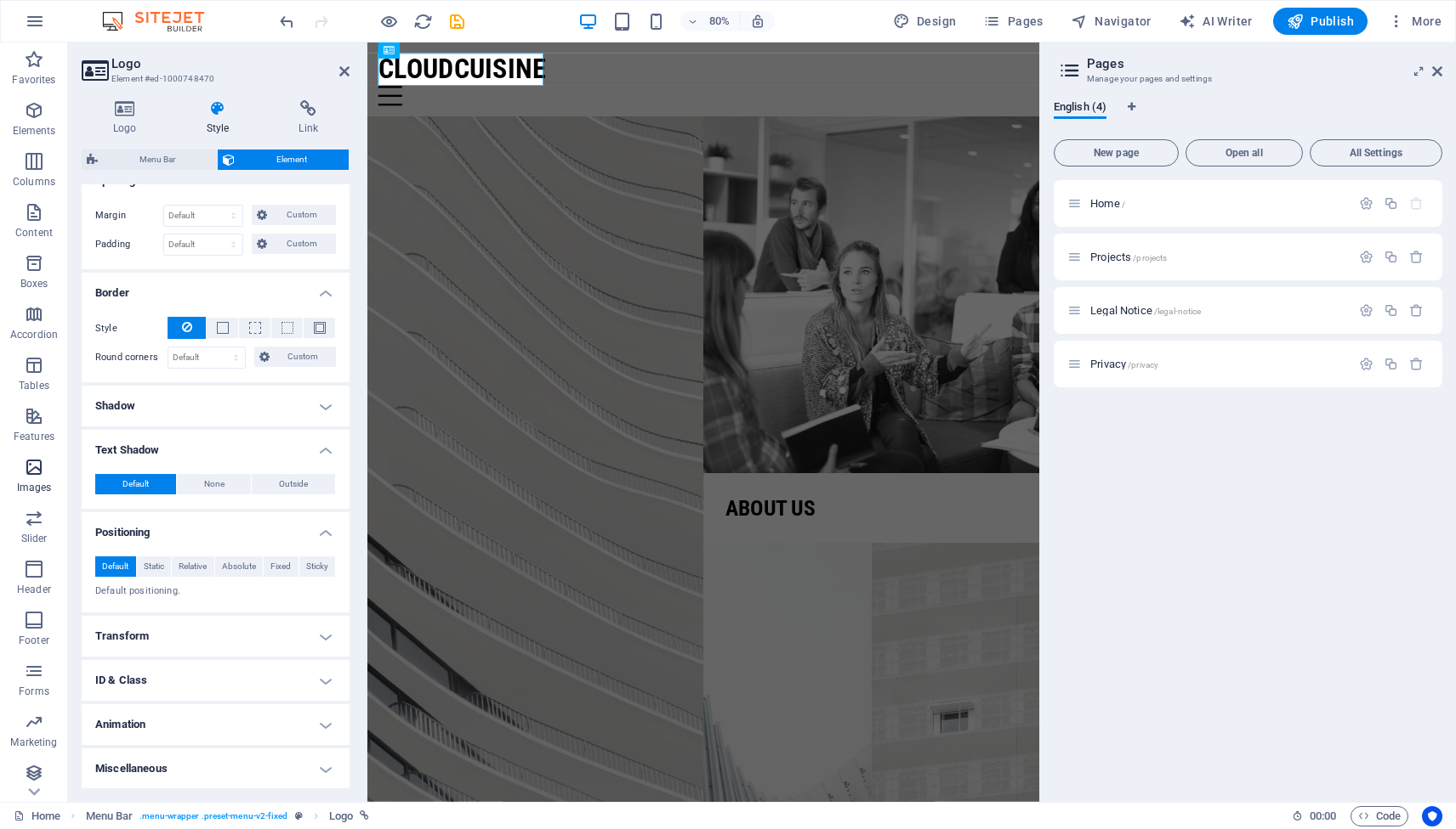
scroll to position [5, 0]
click at [33, 413] on icon "button" at bounding box center [34, 411] width 20 height 20
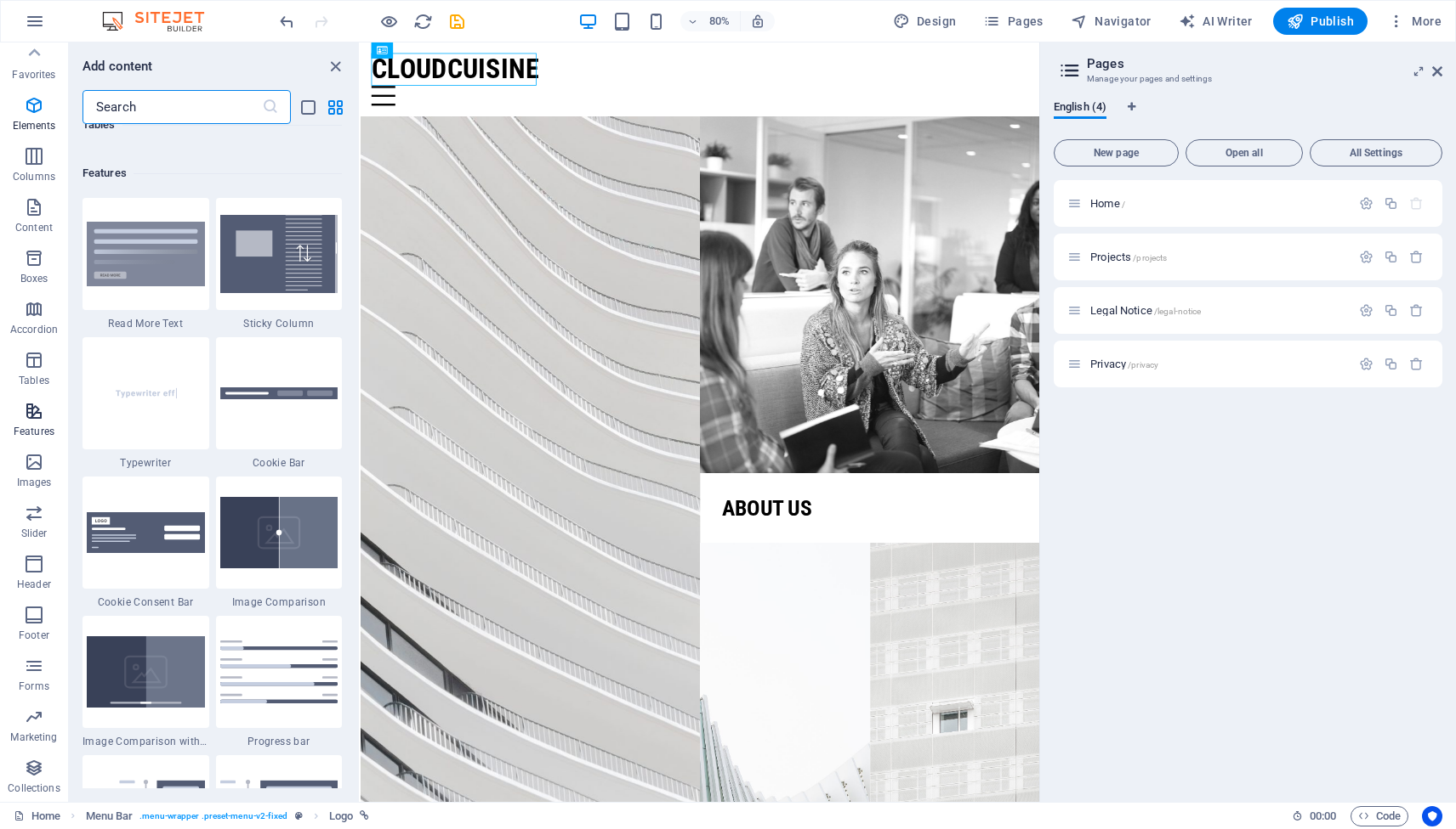
scroll to position [6624, 0]
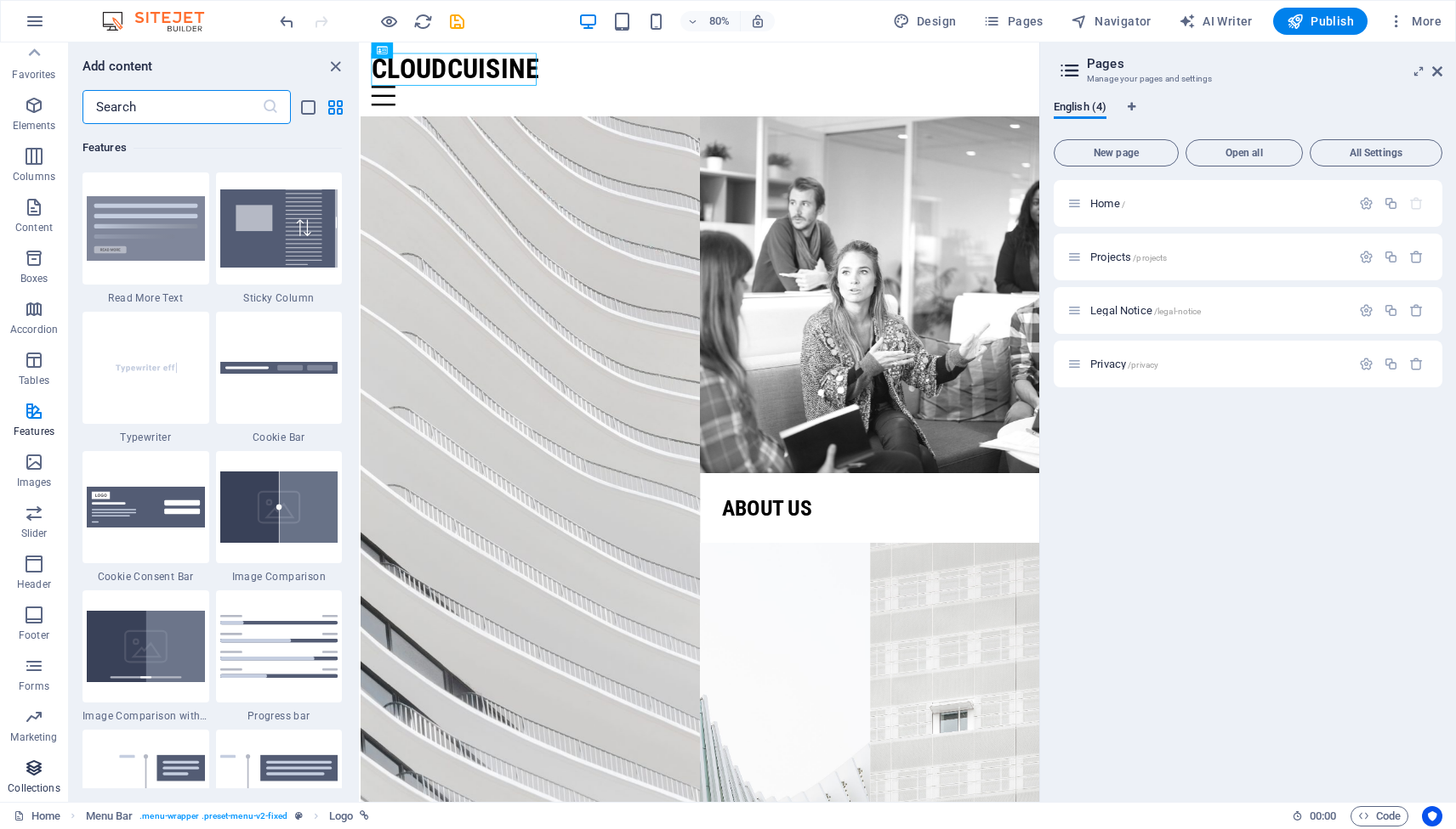
click at [31, 776] on icon "button" at bounding box center [34, 768] width 20 height 20
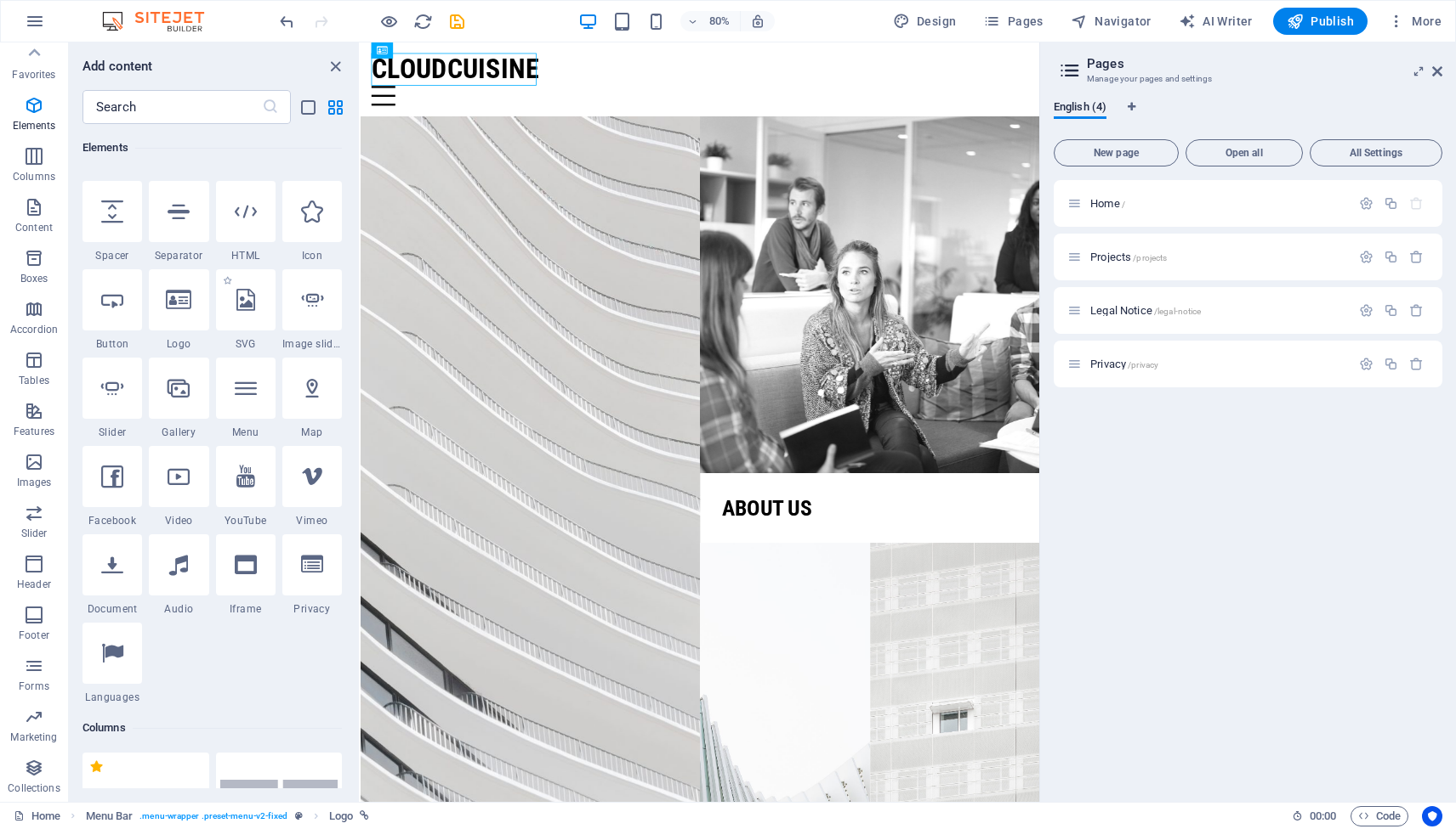
scroll to position [262, 0]
click at [1420, 19] on span "More" at bounding box center [1414, 20] width 53 height 17
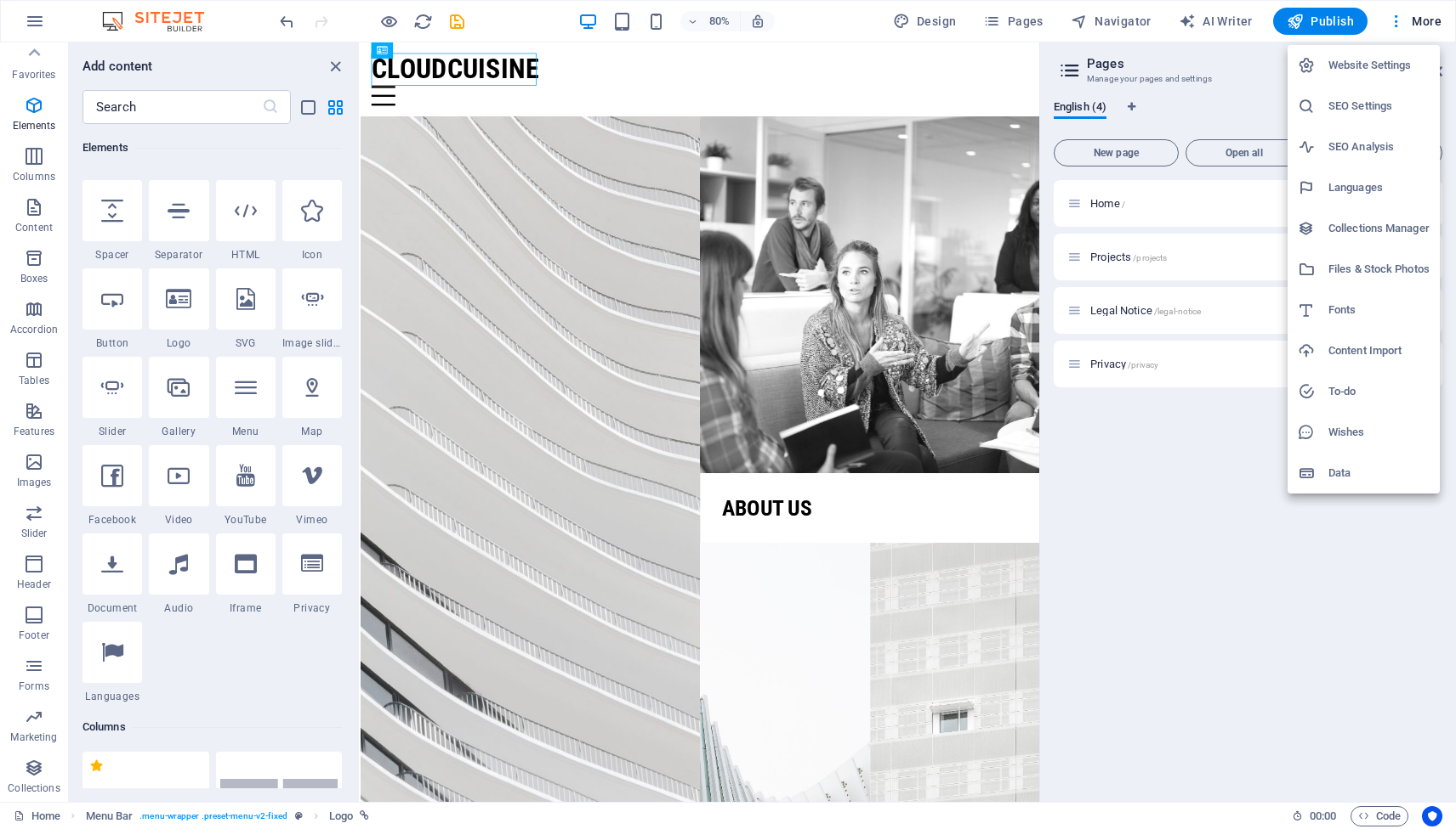
click at [1364, 66] on h6 "Website Settings" at bounding box center [1379, 65] width 101 height 20
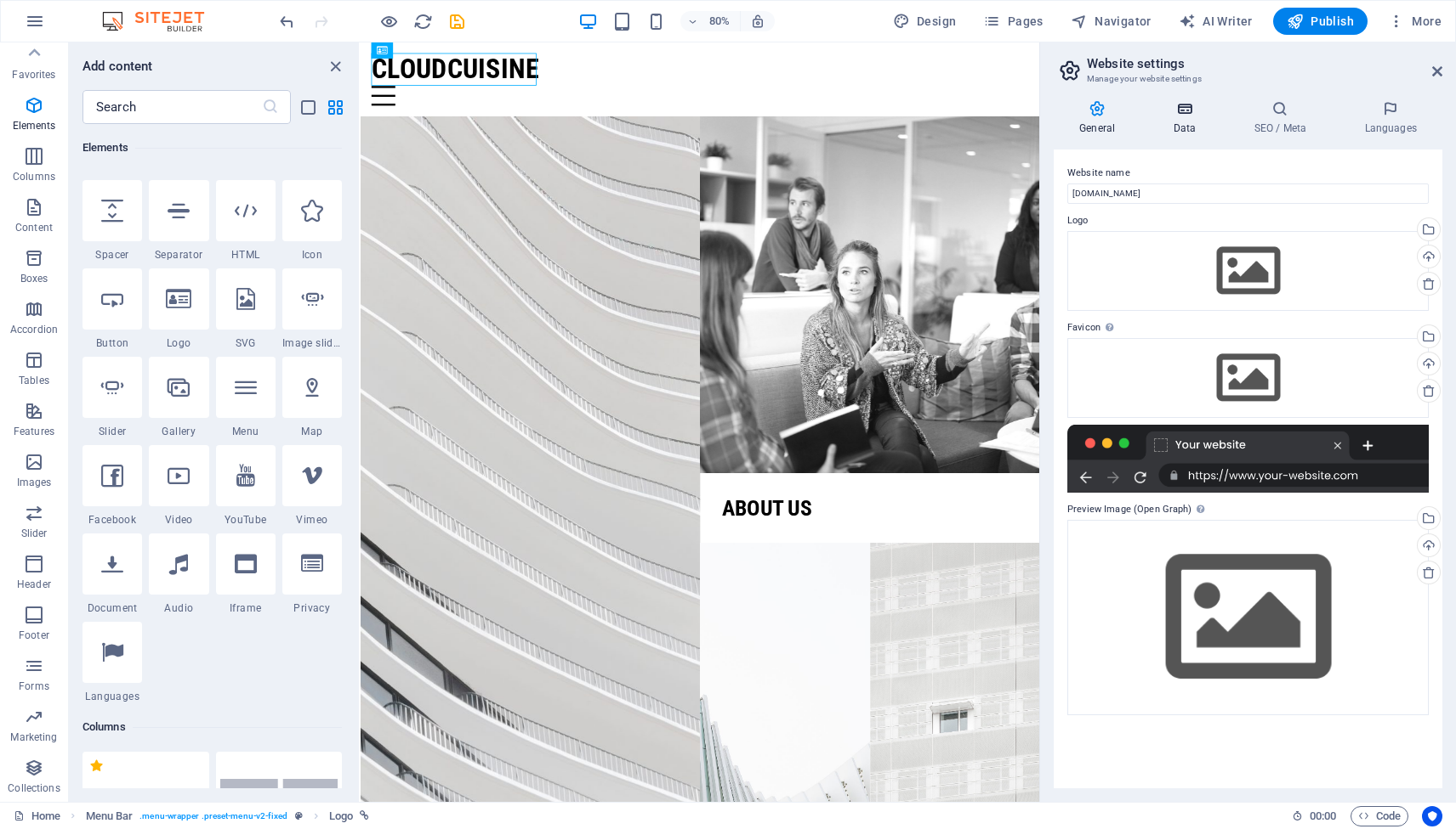
click at [1180, 118] on h4 "Data" at bounding box center [1187, 118] width 81 height 36
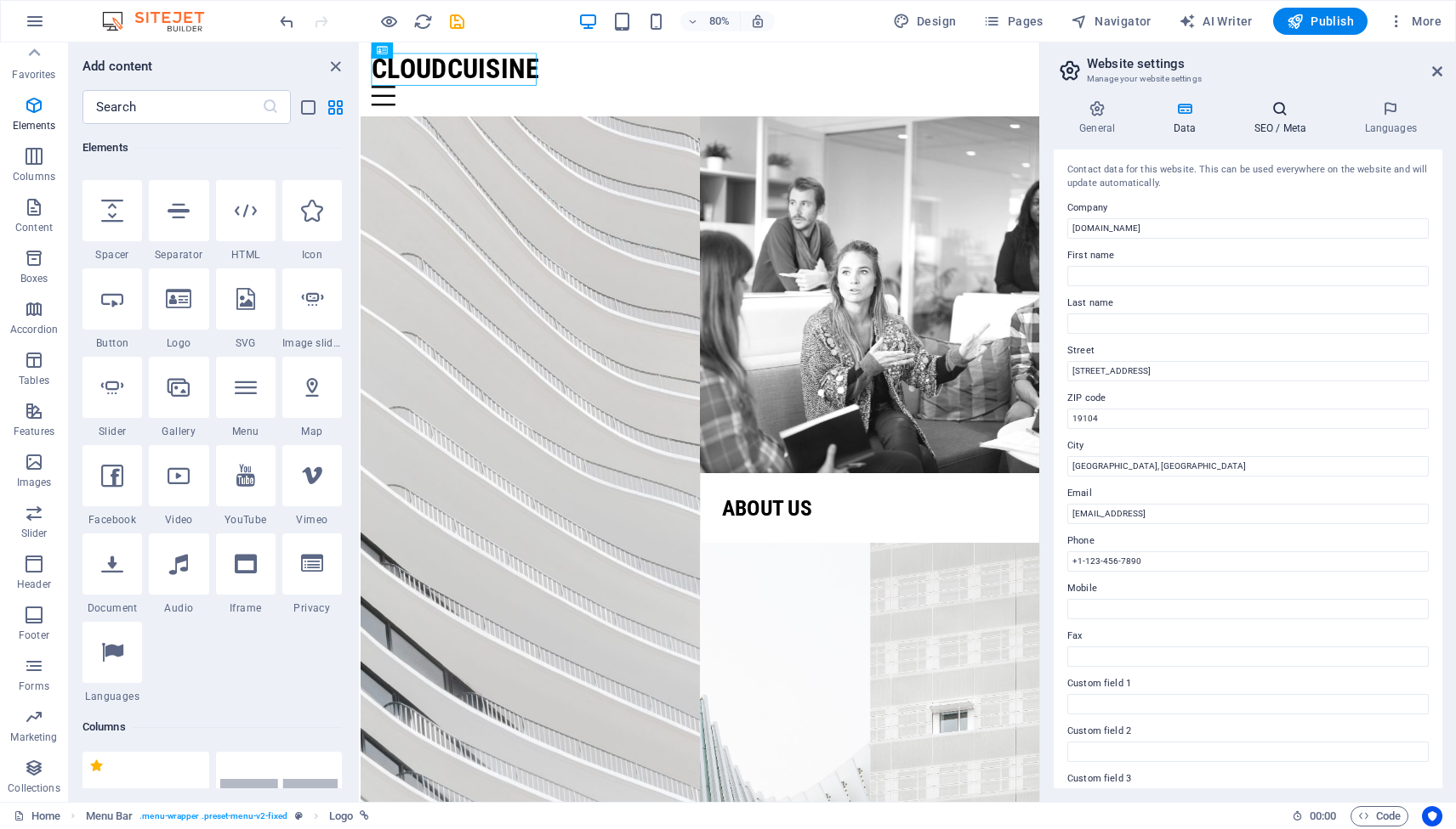
click at [1271, 122] on h4 "SEO / Meta" at bounding box center [1283, 118] width 110 height 36
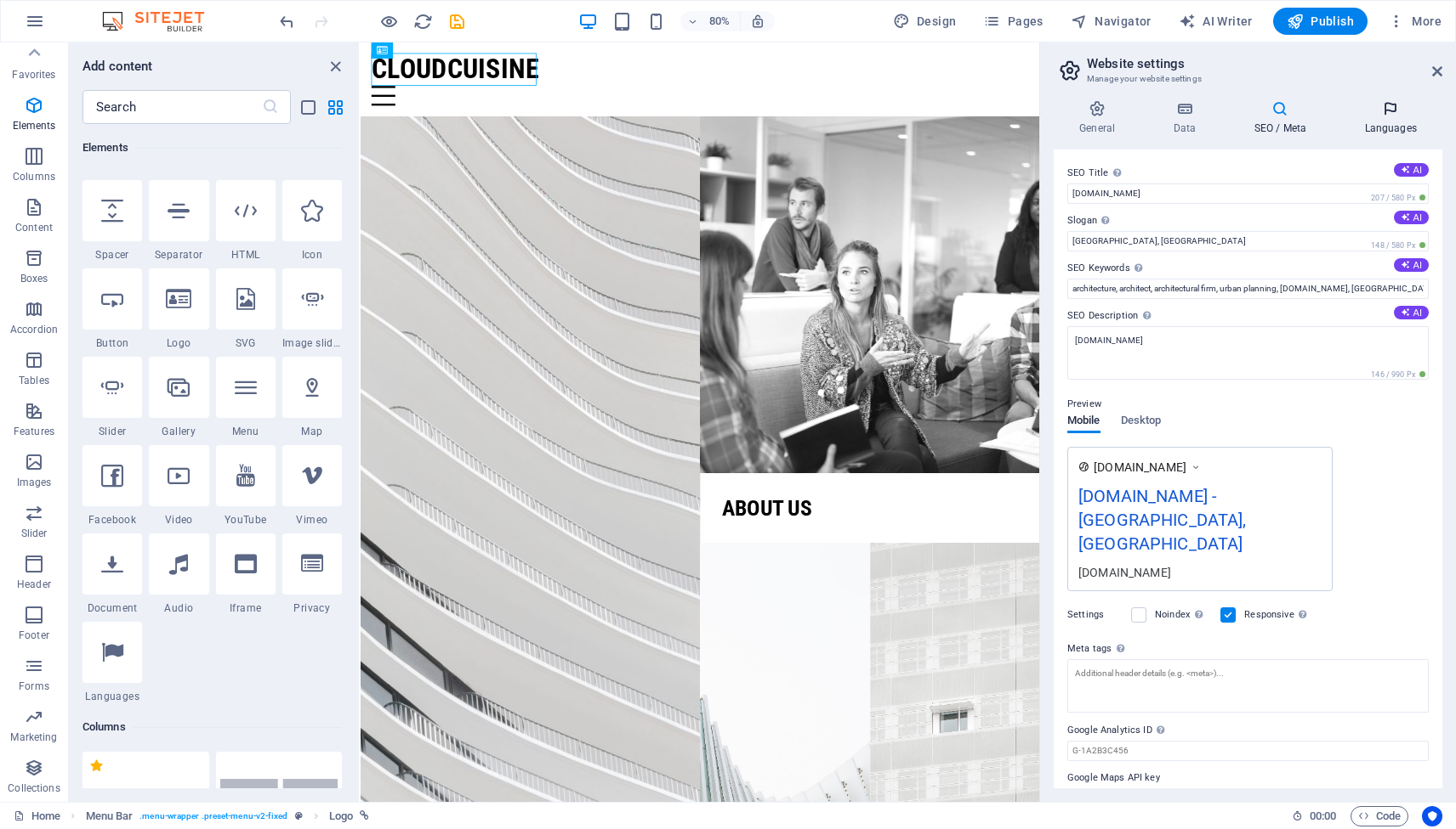
click at [1375, 135] on h4 "Languages" at bounding box center [1390, 118] width 104 height 36
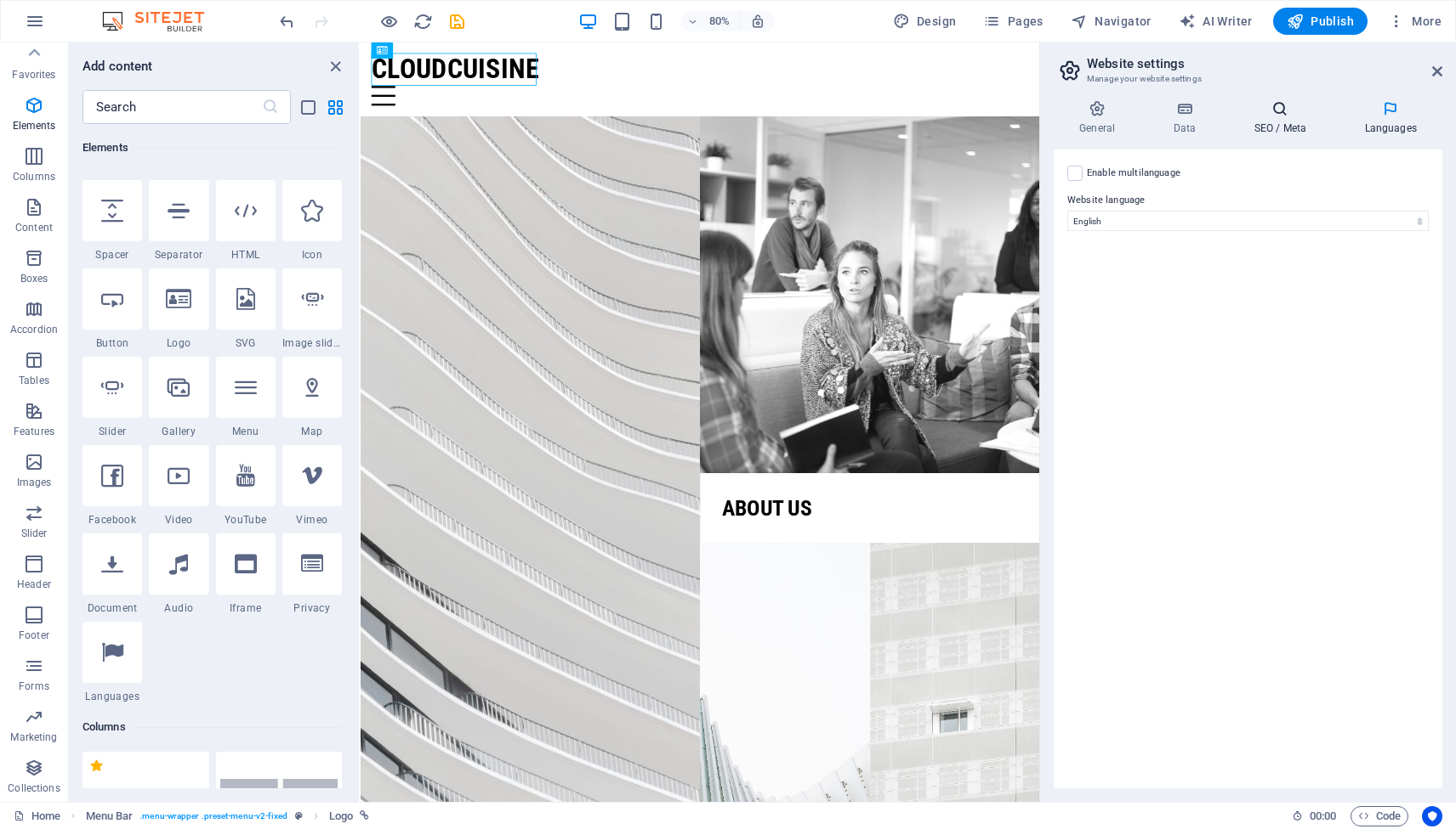
click at [1281, 127] on h4 "SEO / Meta" at bounding box center [1283, 118] width 110 height 36
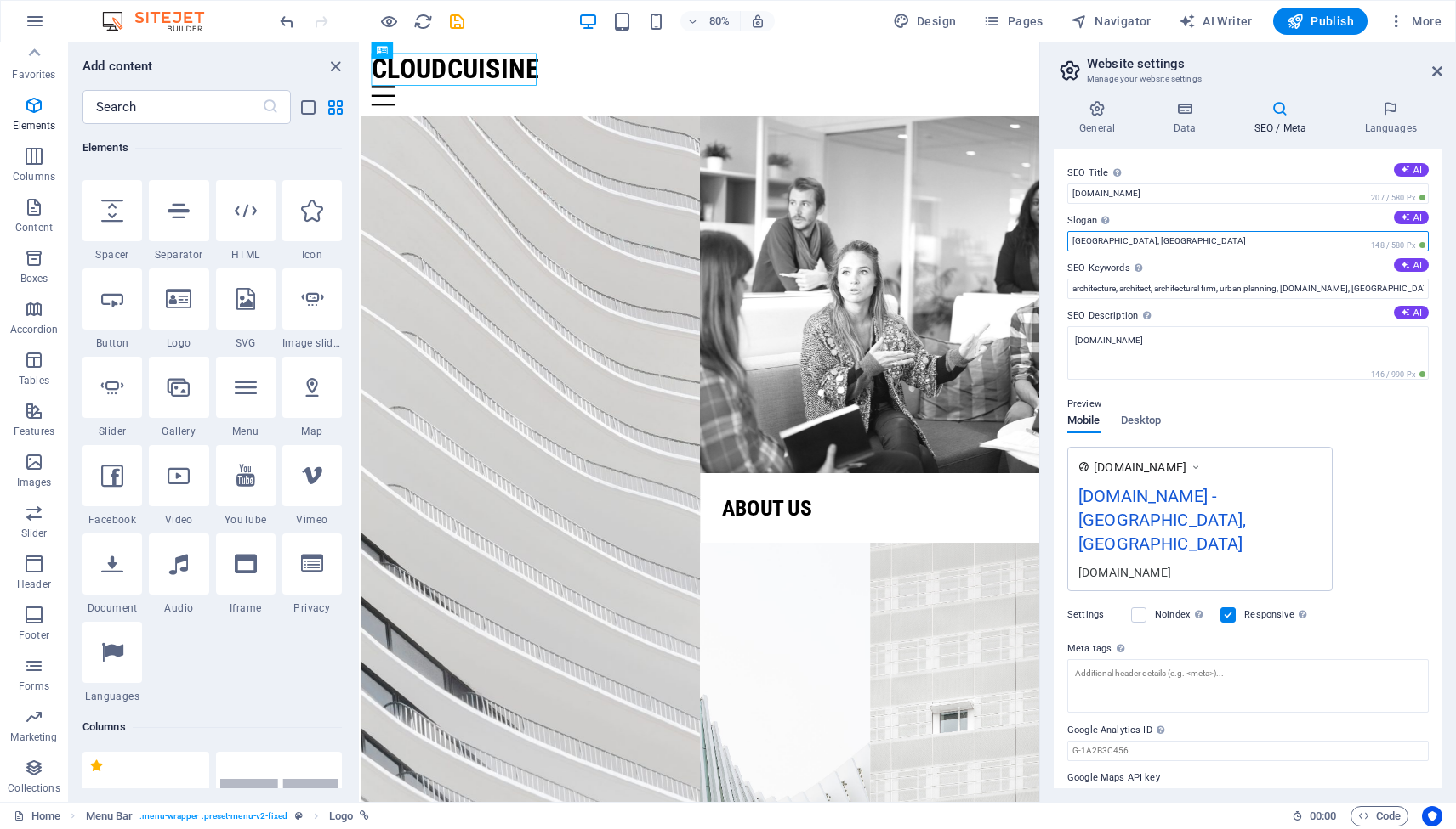
click at [1169, 238] on input "Philadelphia, PA" at bounding box center [1248, 241] width 361 height 20
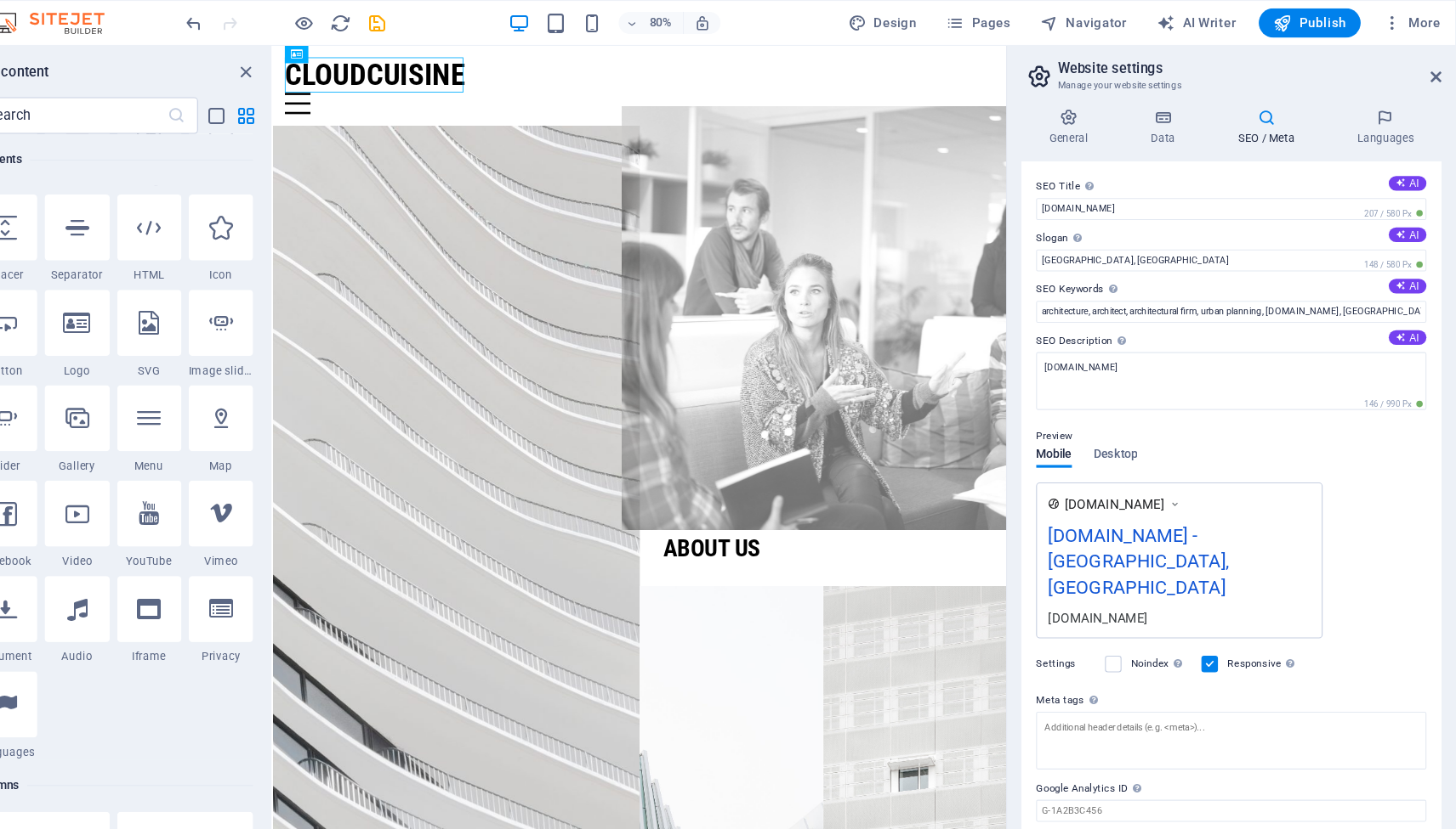
scroll to position [0, 0]
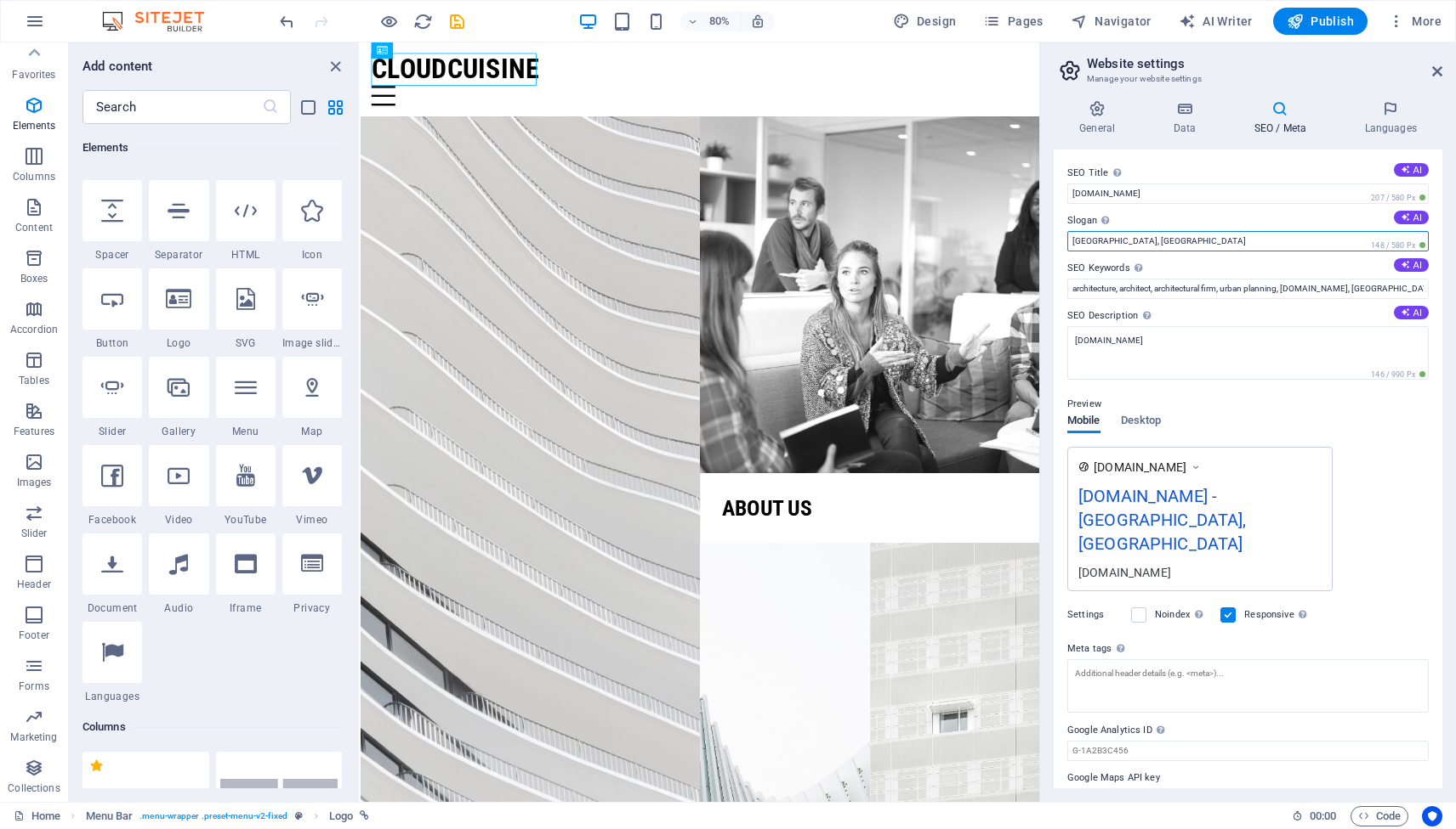
click at [1166, 241] on input "Philadelphia, PA" at bounding box center [1248, 241] width 361 height 20
click at [1144, 421] on span "Desktop" at bounding box center [1141, 422] width 41 height 24
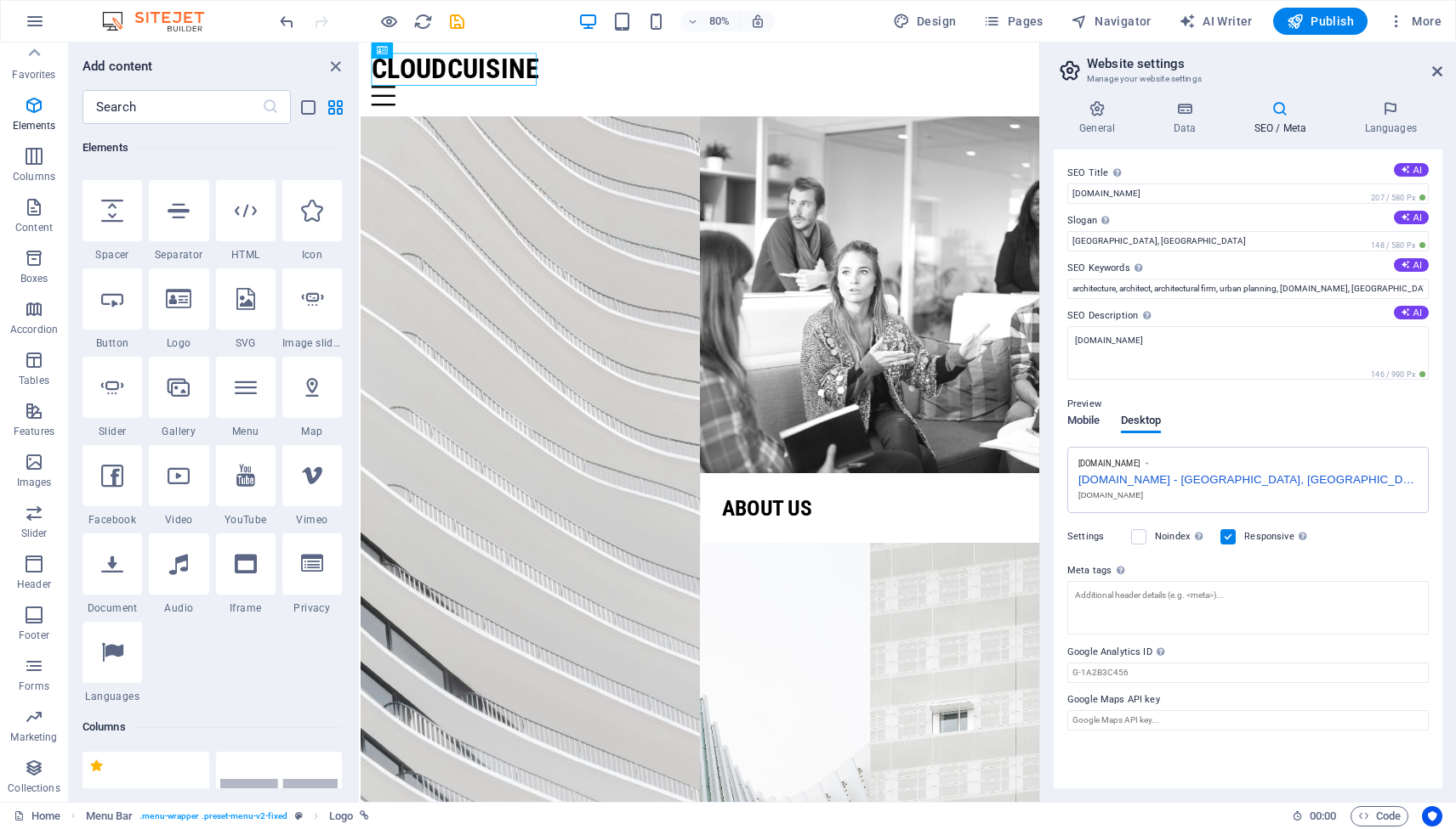
click at [1089, 429] on span "Mobile" at bounding box center [1083, 422] width 33 height 24
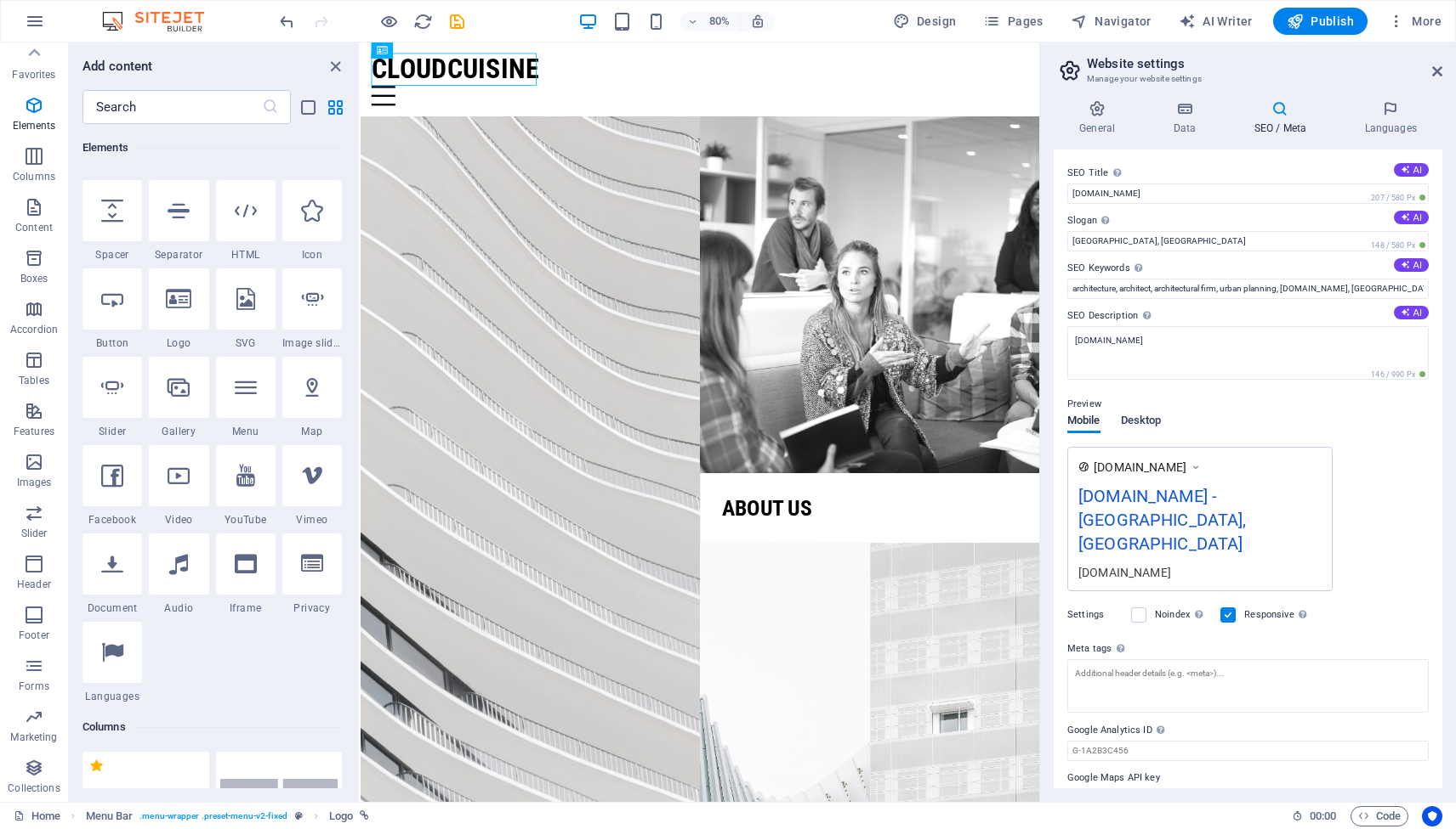
click at [1138, 425] on span "Desktop" at bounding box center [1141, 422] width 41 height 24
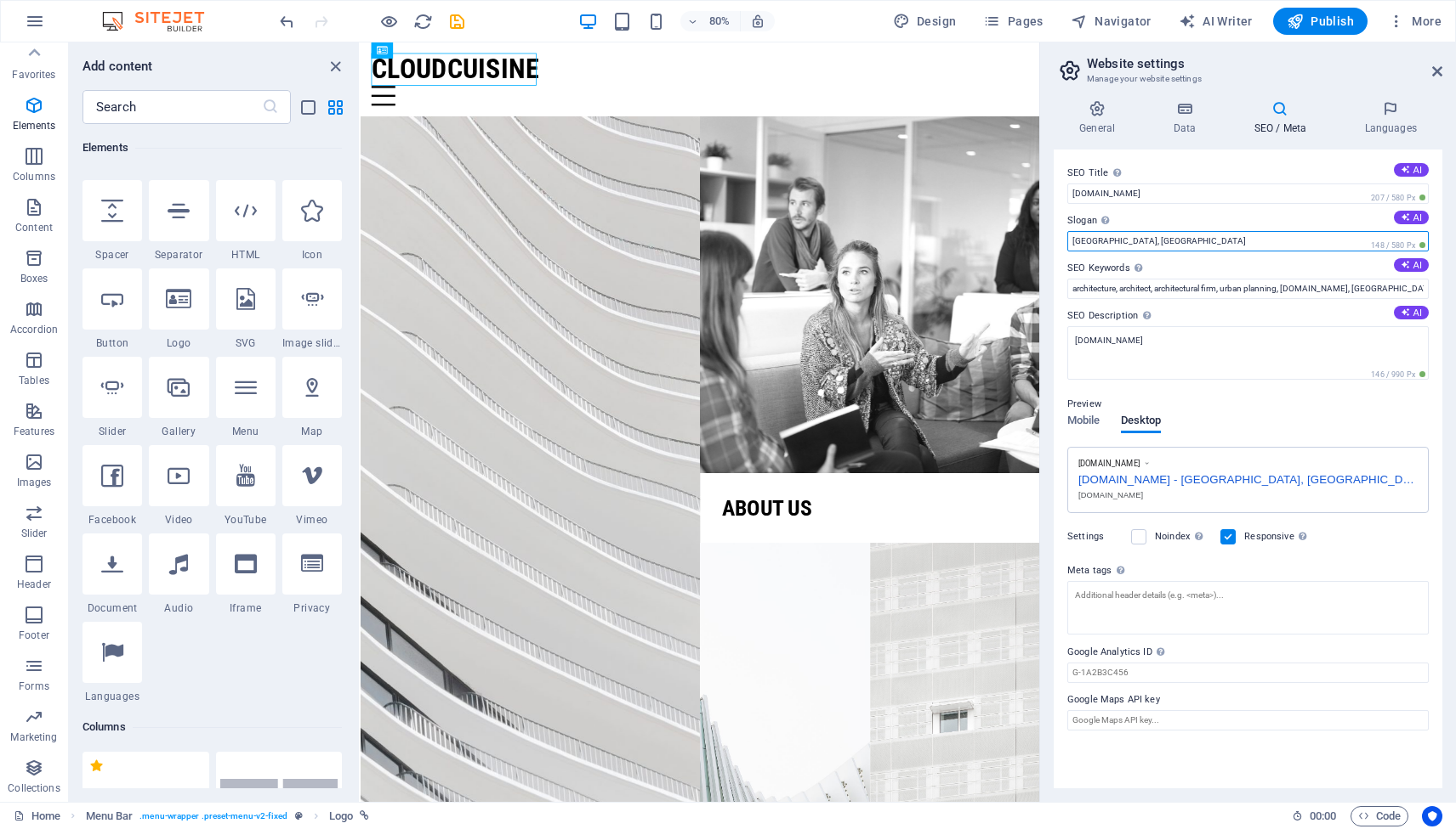
click at [1104, 245] on input "Philadelphia, PA" at bounding box center [1248, 241] width 361 height 20
click at [1165, 244] on input "Philadelphia, PA" at bounding box center [1248, 241] width 361 height 20
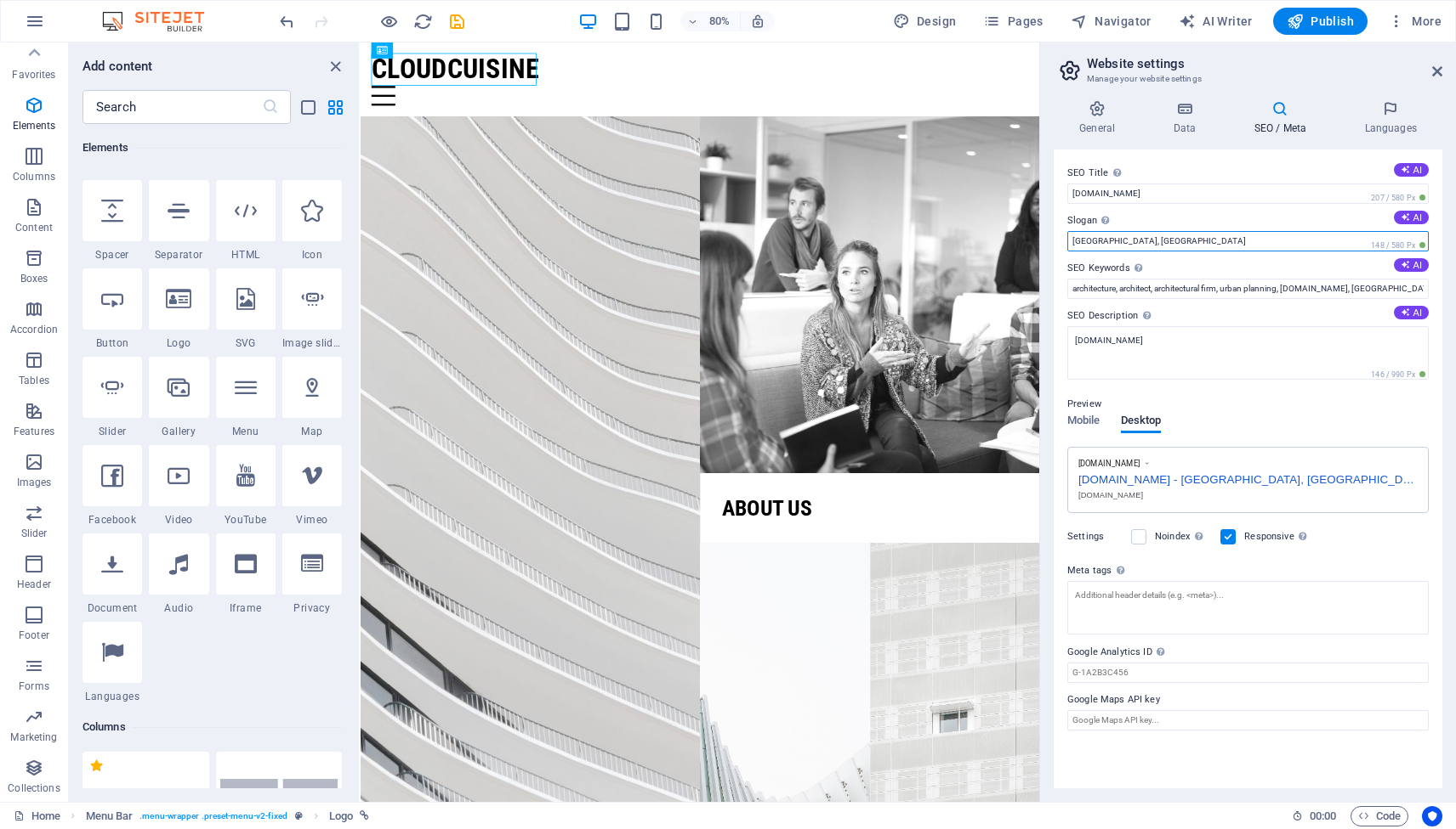
click at [1165, 244] on input "Philadelphia, PA" at bounding box center [1248, 241] width 361 height 20
click at [1120, 244] on input "GOOD FOOD GOOD HEALTH" at bounding box center [1248, 241] width 361 height 20
type input "GOOD FOOD FOR GOOD HEALTH"
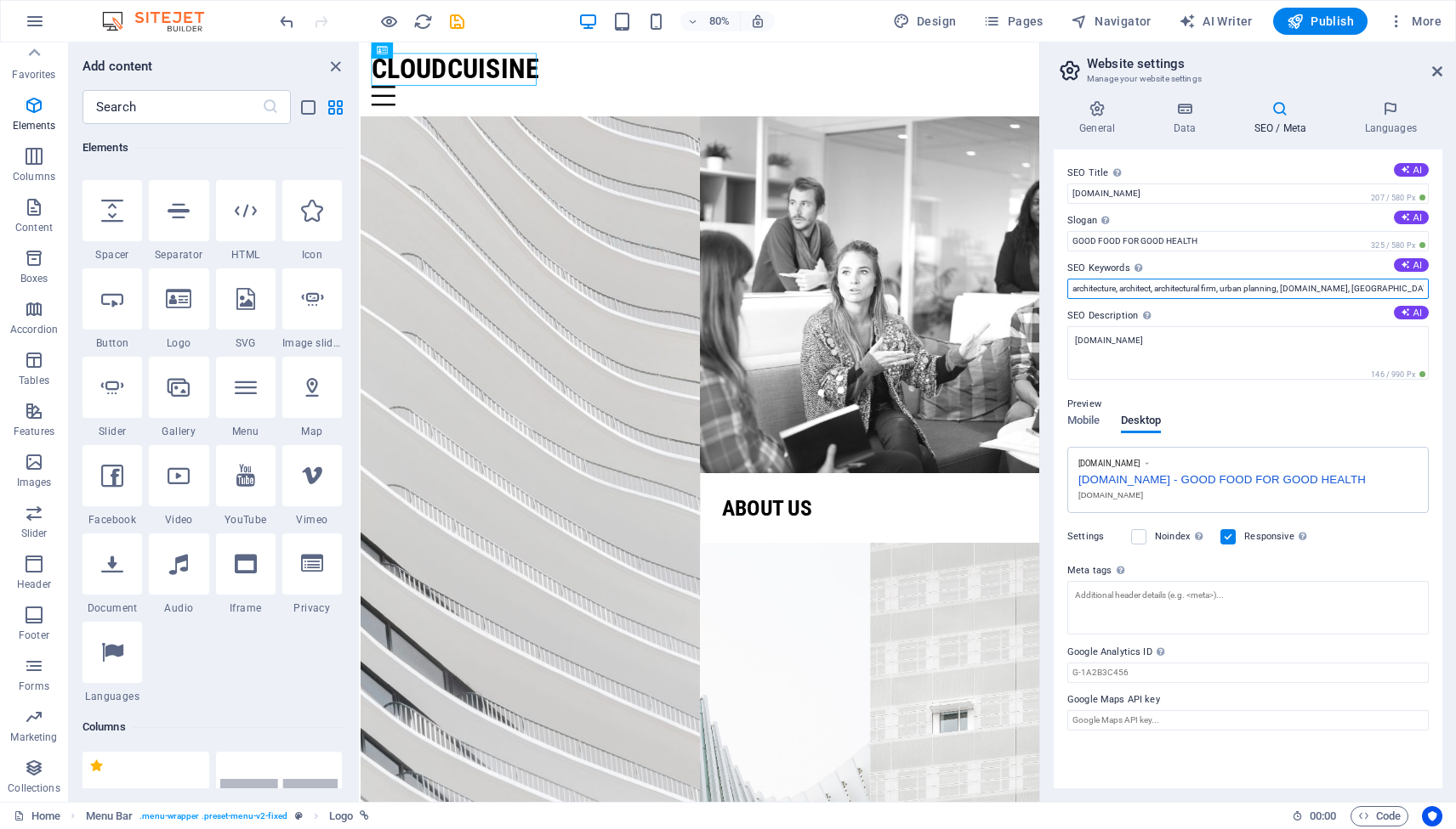
click at [1205, 289] on input "architecture, architect, architectural firm, urban planning, sitejet.cloudcuisi…" at bounding box center [1248, 288] width 361 height 20
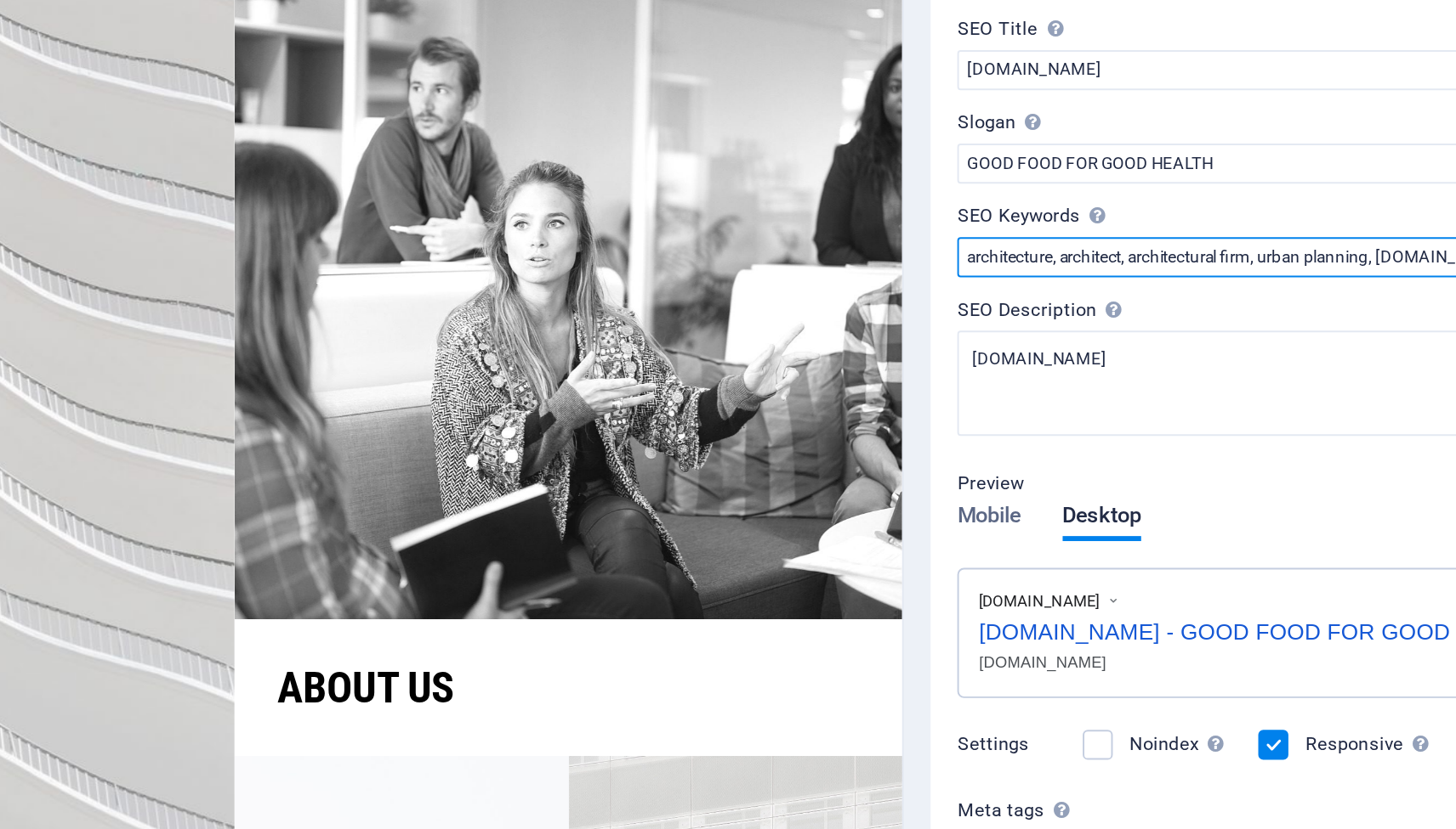
click at [1100, 290] on input "architecture, architect, architectural firm, urban planning, sitejet.cloudcuisi…" at bounding box center [1248, 288] width 361 height 20
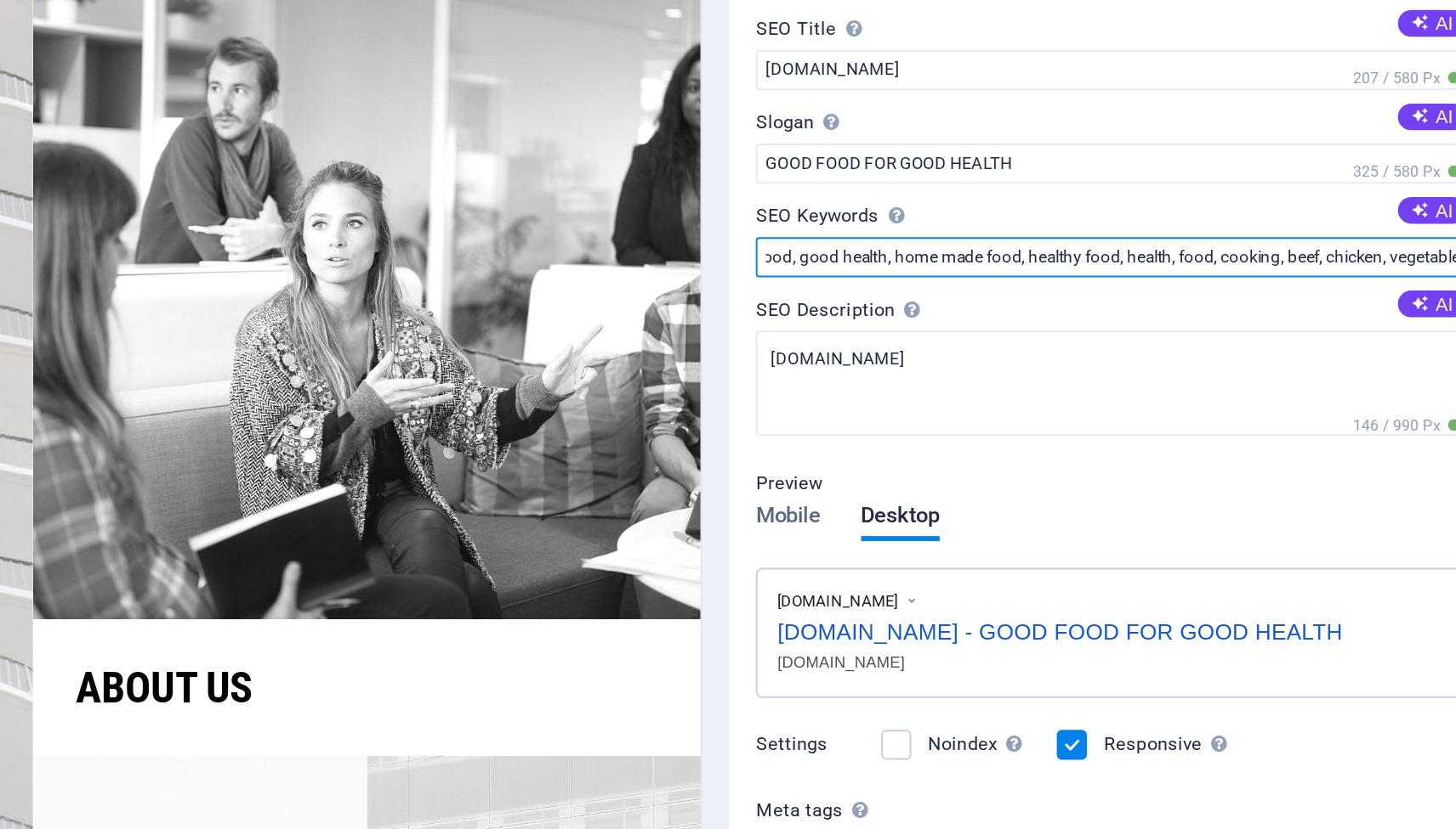
scroll to position [0, 30]
type input "good food, good health, home made food, healthy food, health, food, cooking, be…"
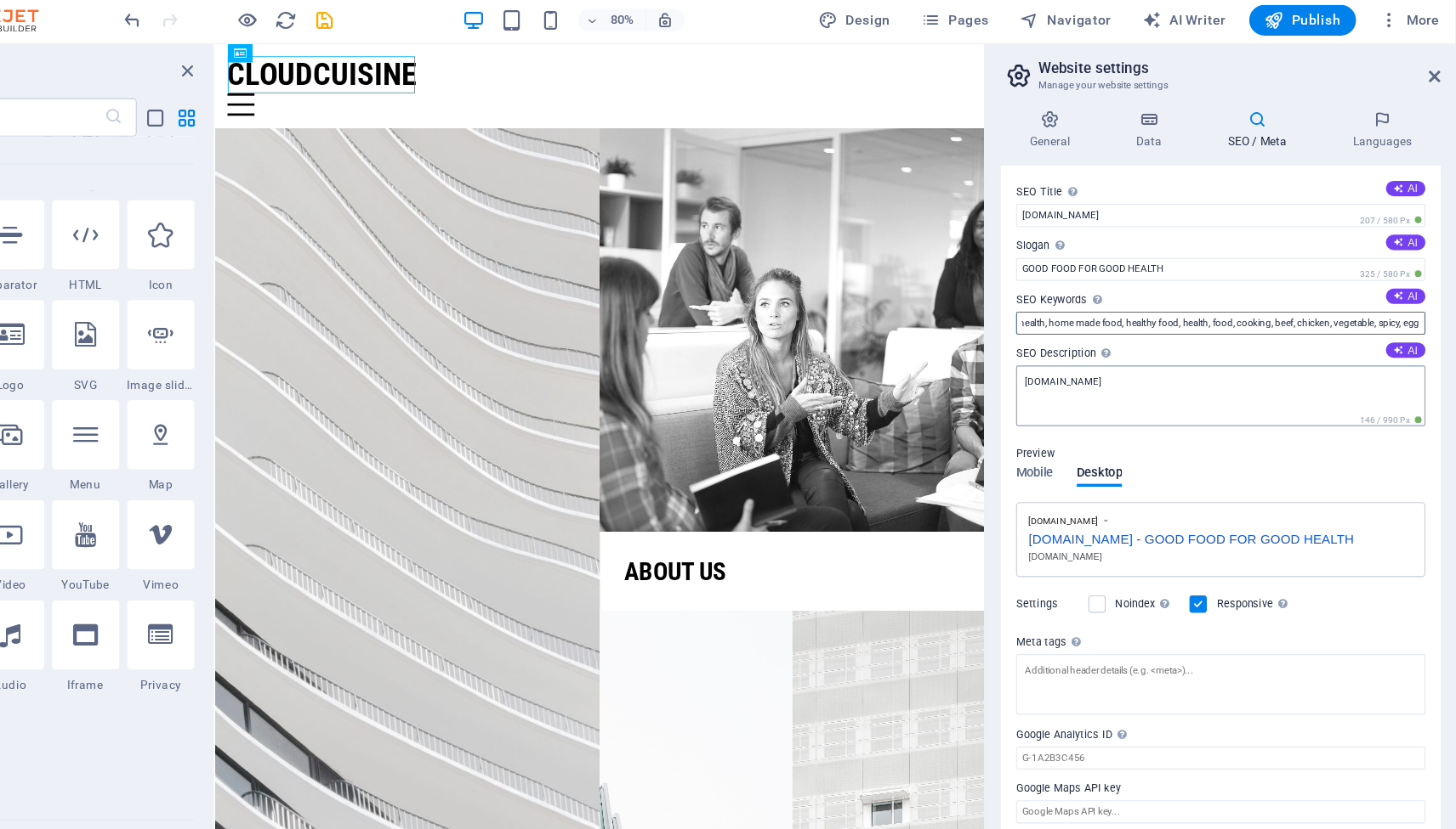
scroll to position [0, 0]
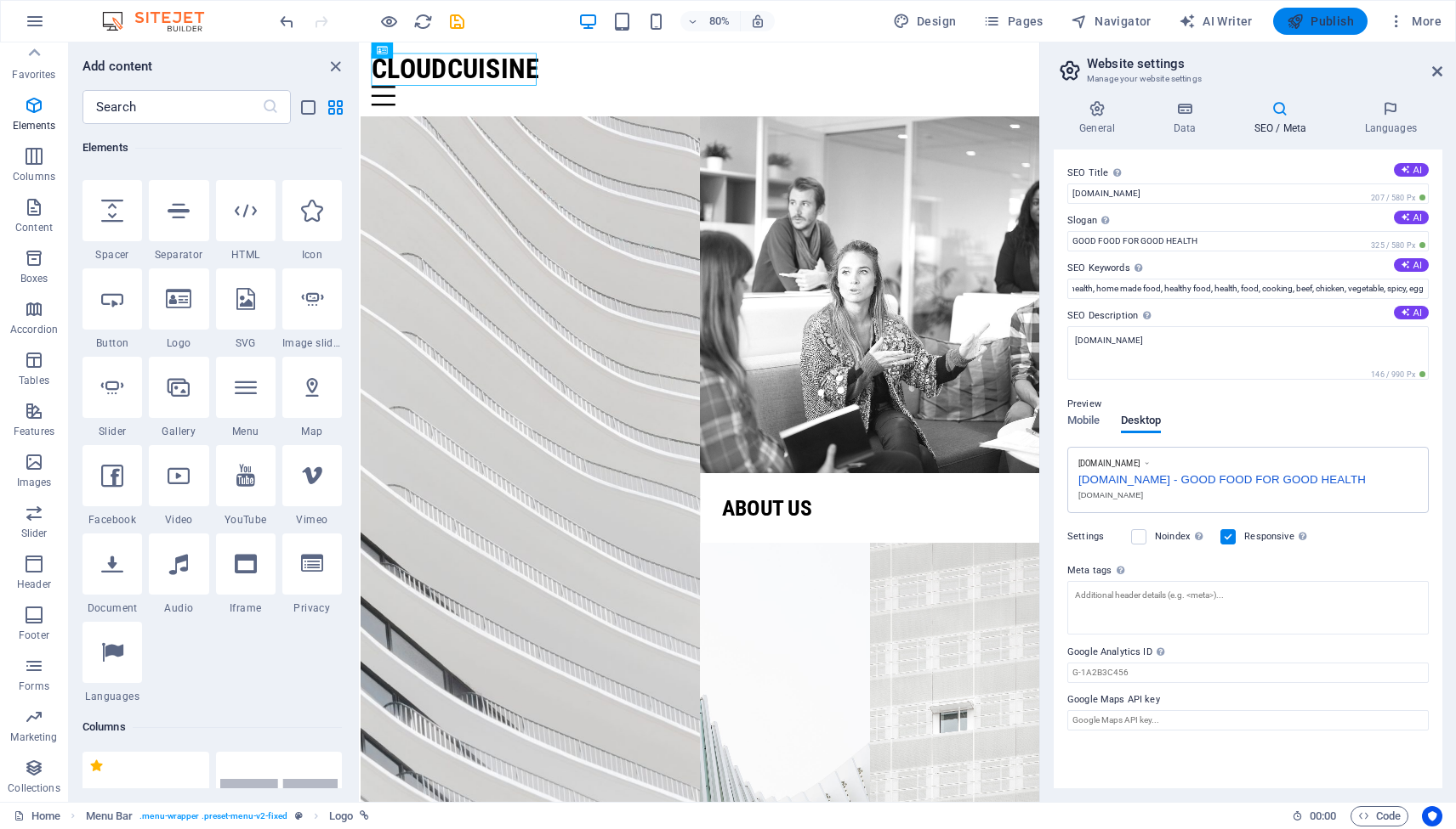
click at [1322, 20] on span "Publish" at bounding box center [1319, 20] width 67 height 17
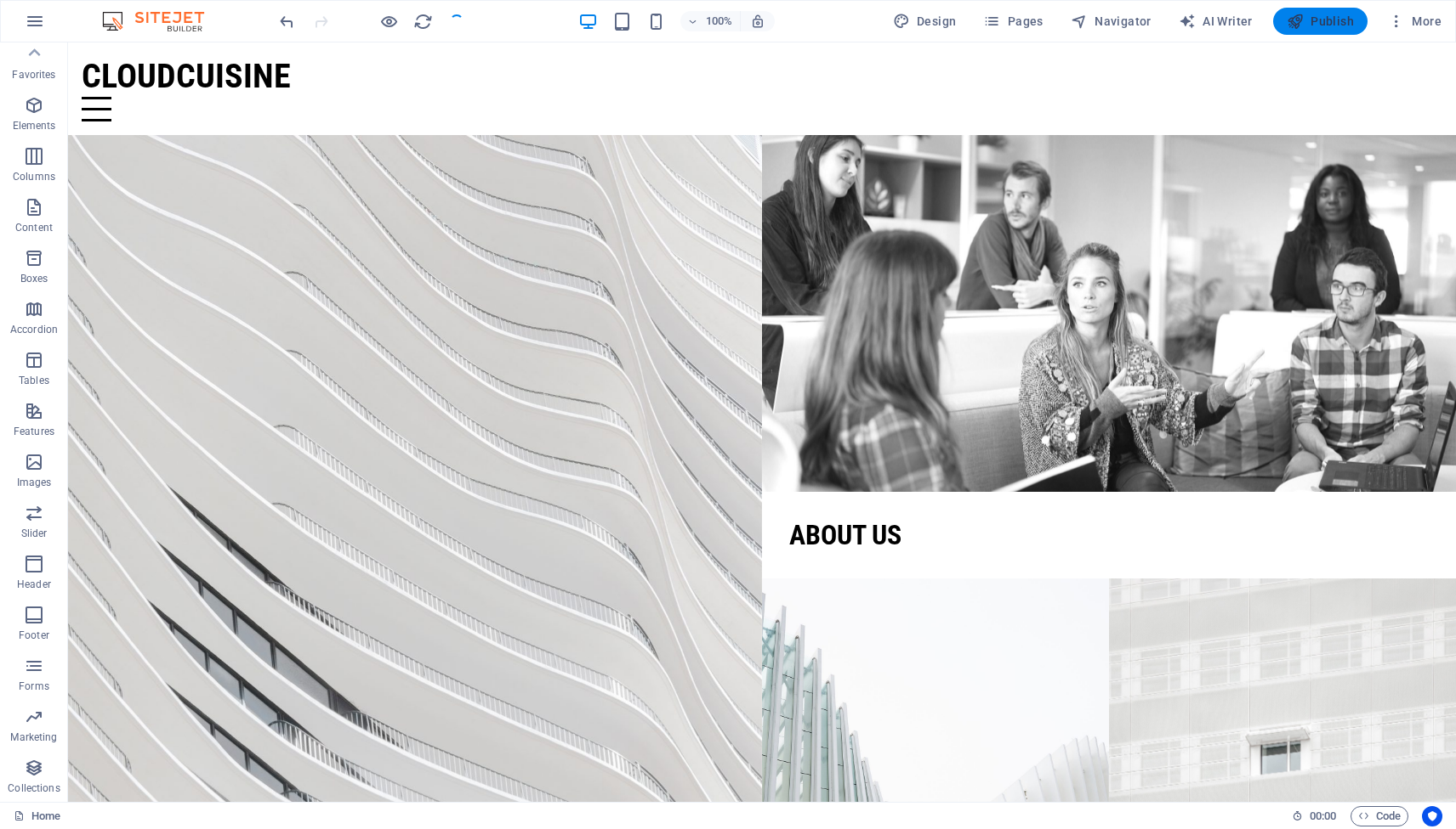
click at [1323, 21] on span "Publish" at bounding box center [1319, 20] width 67 height 17
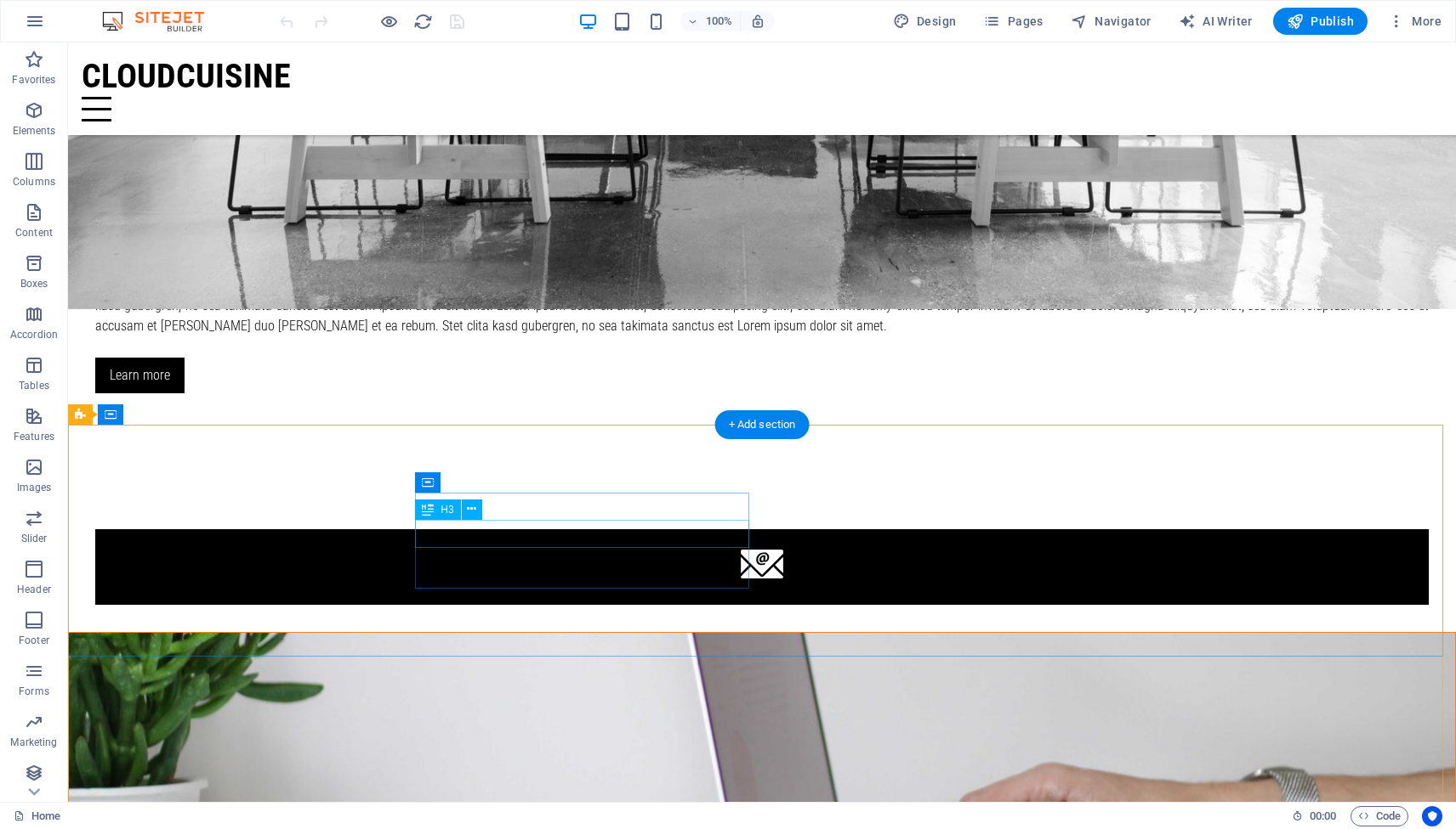
scroll to position [2235, 0]
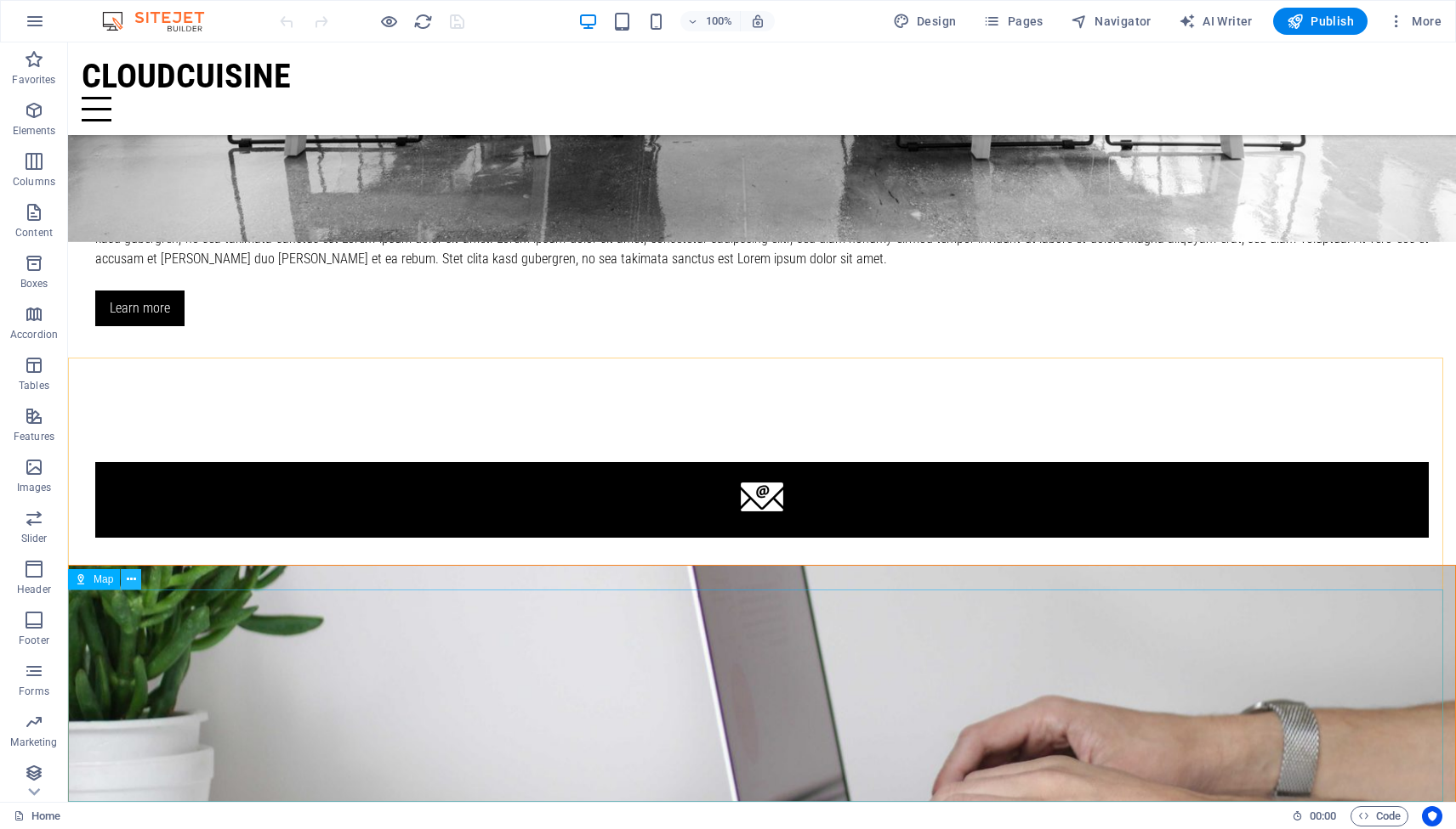
click at [127, 579] on icon at bounding box center [131, 580] width 10 height 18
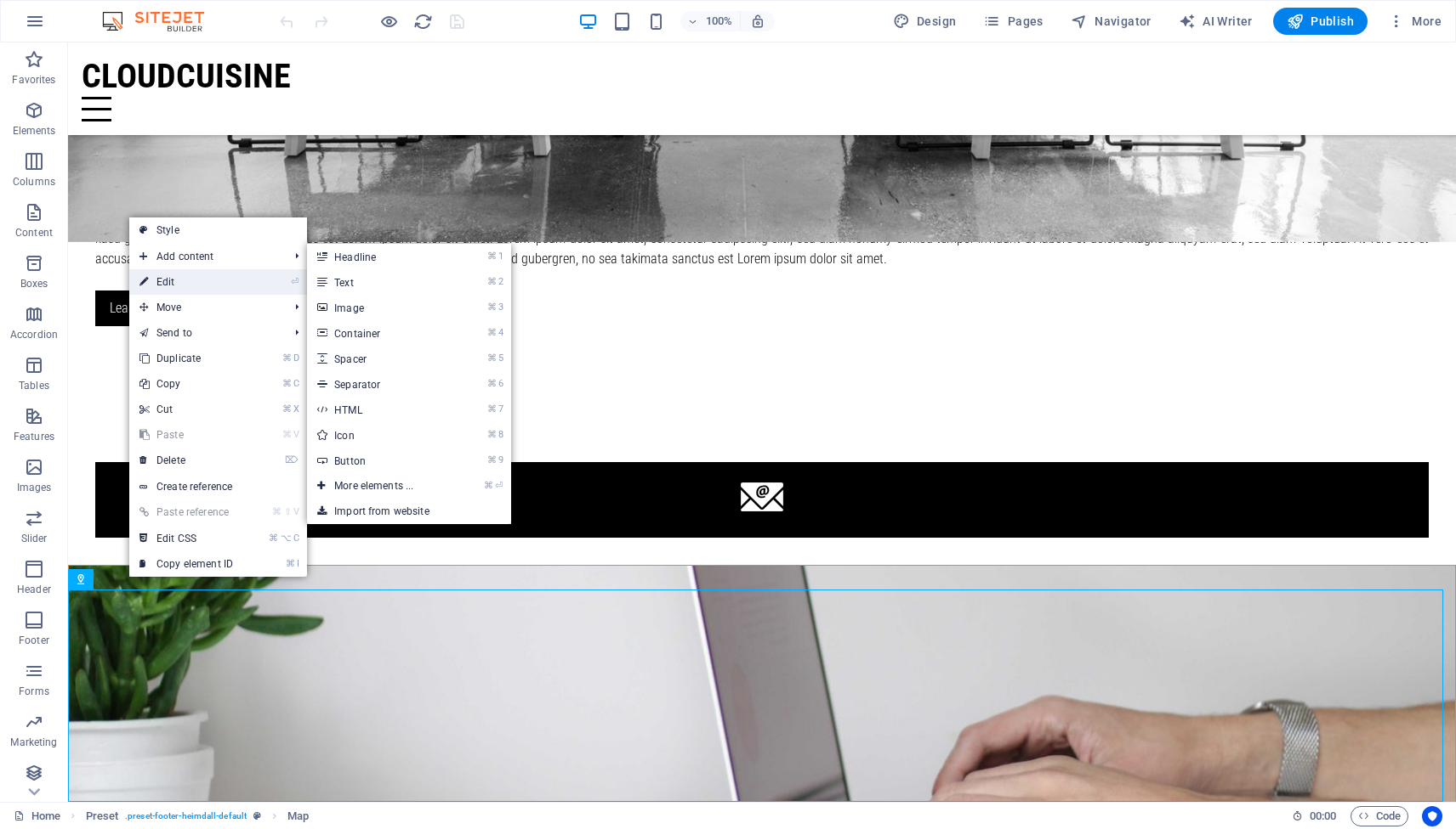
click at [180, 277] on link "⏎ Edit" at bounding box center [186, 282] width 114 height 26
select select "1"
select select "px"
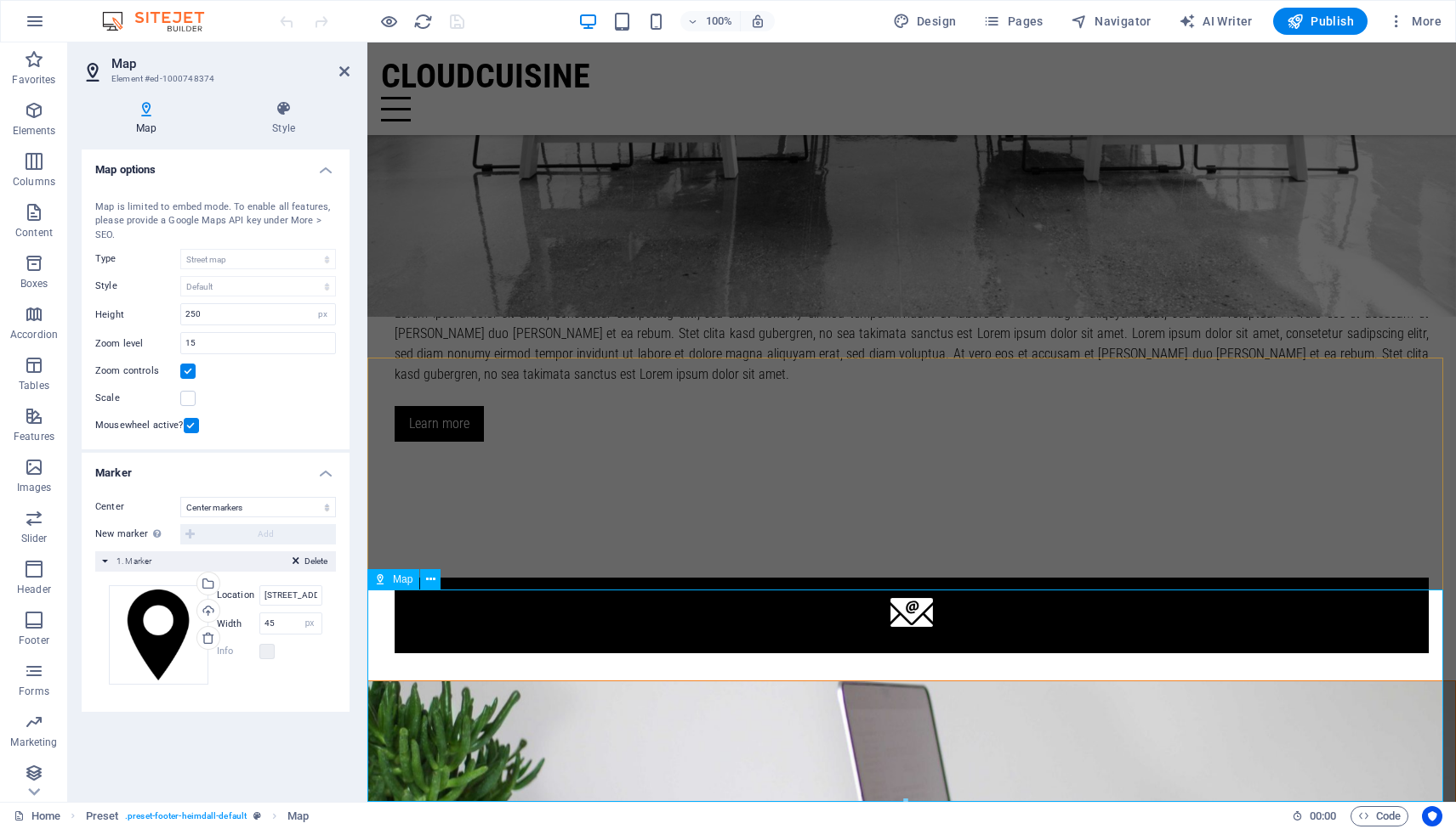
click at [433, 579] on icon at bounding box center [431, 580] width 10 height 18
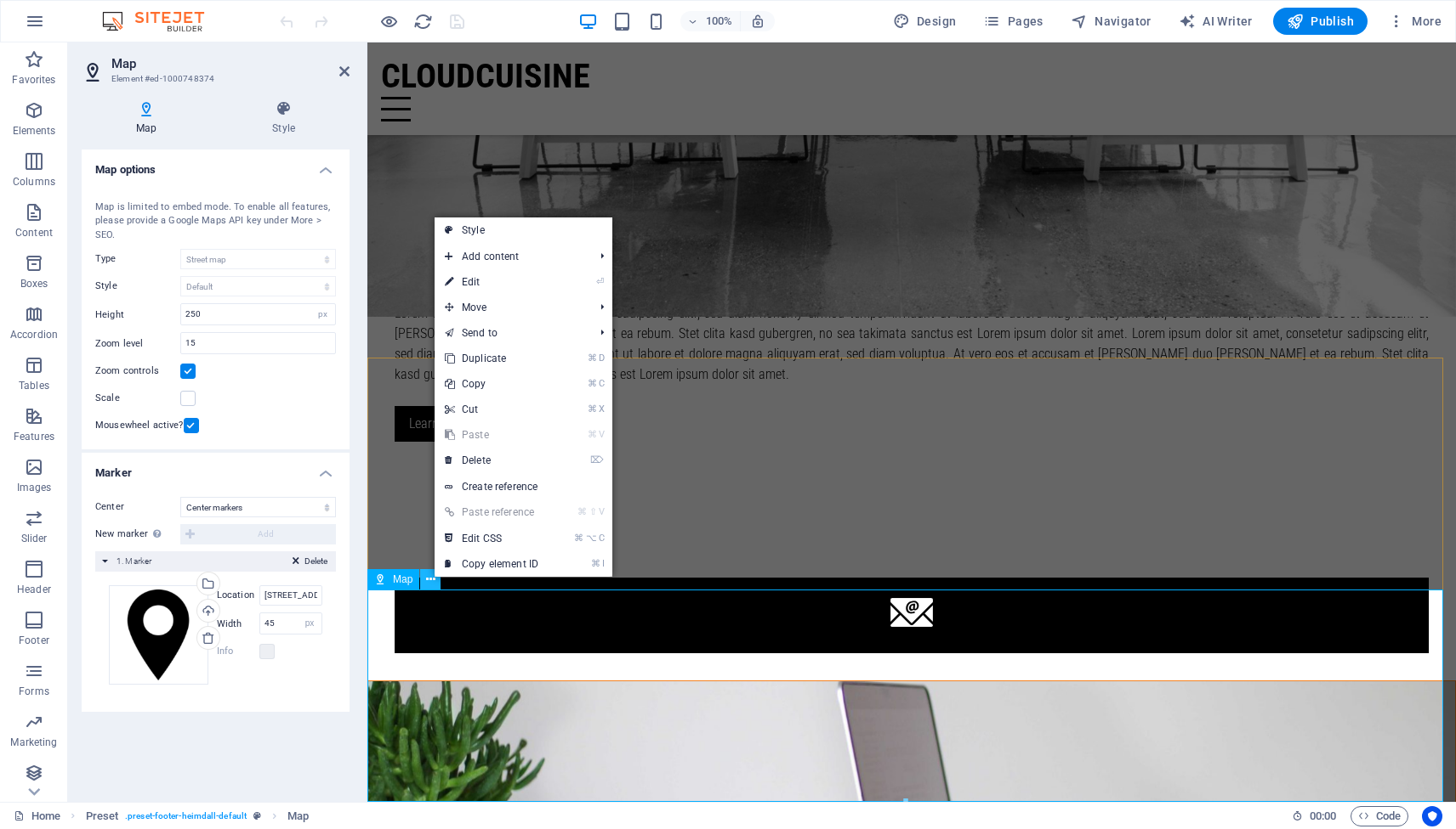
click at [433, 579] on icon at bounding box center [431, 580] width 10 height 18
click at [209, 128] on h4 "Map" at bounding box center [150, 118] width 136 height 36
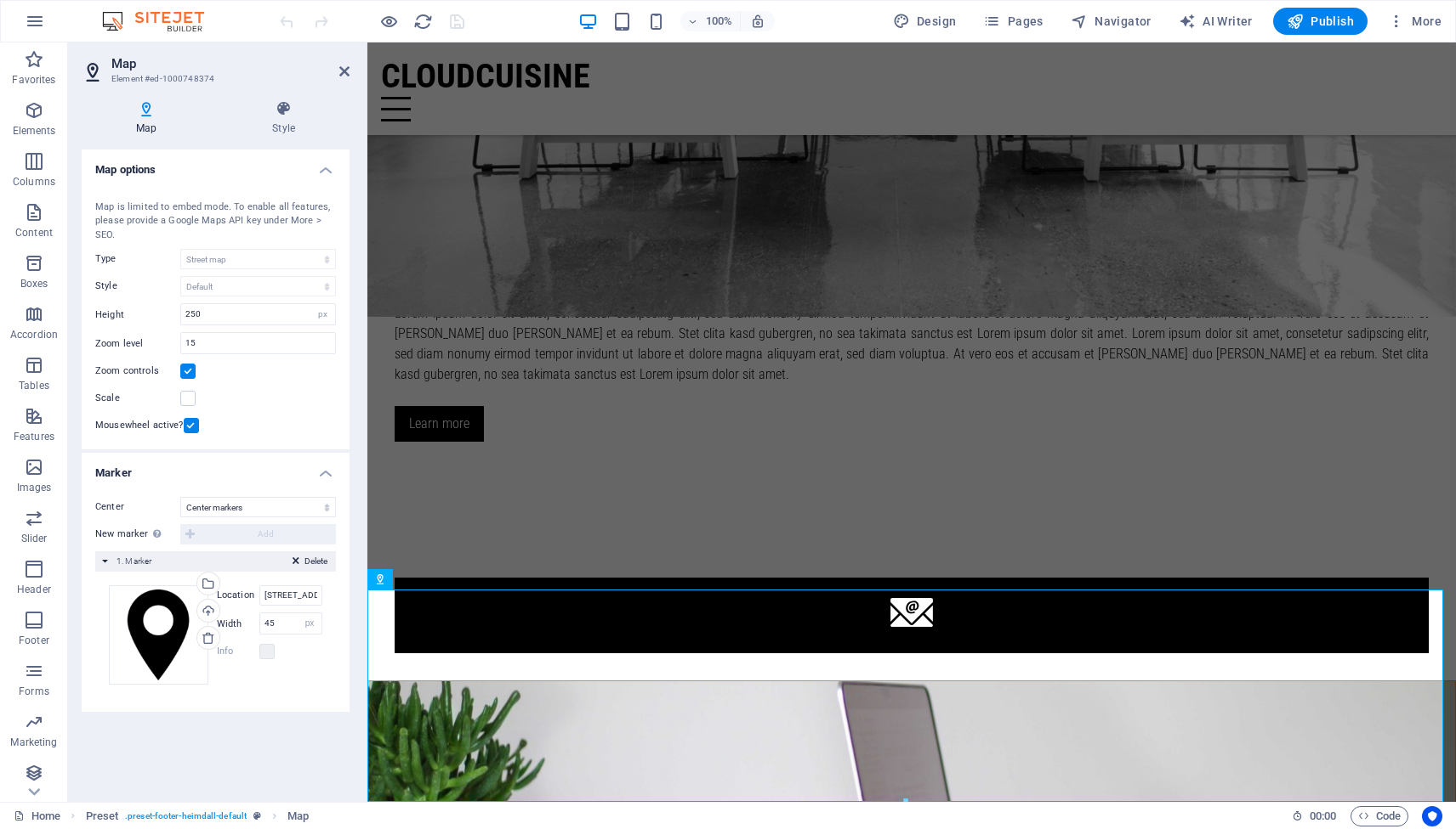
click at [129, 76] on h3 "Element #ed-1000748374" at bounding box center [213, 78] width 204 height 15
click at [276, 114] on icon at bounding box center [284, 109] width 132 height 17
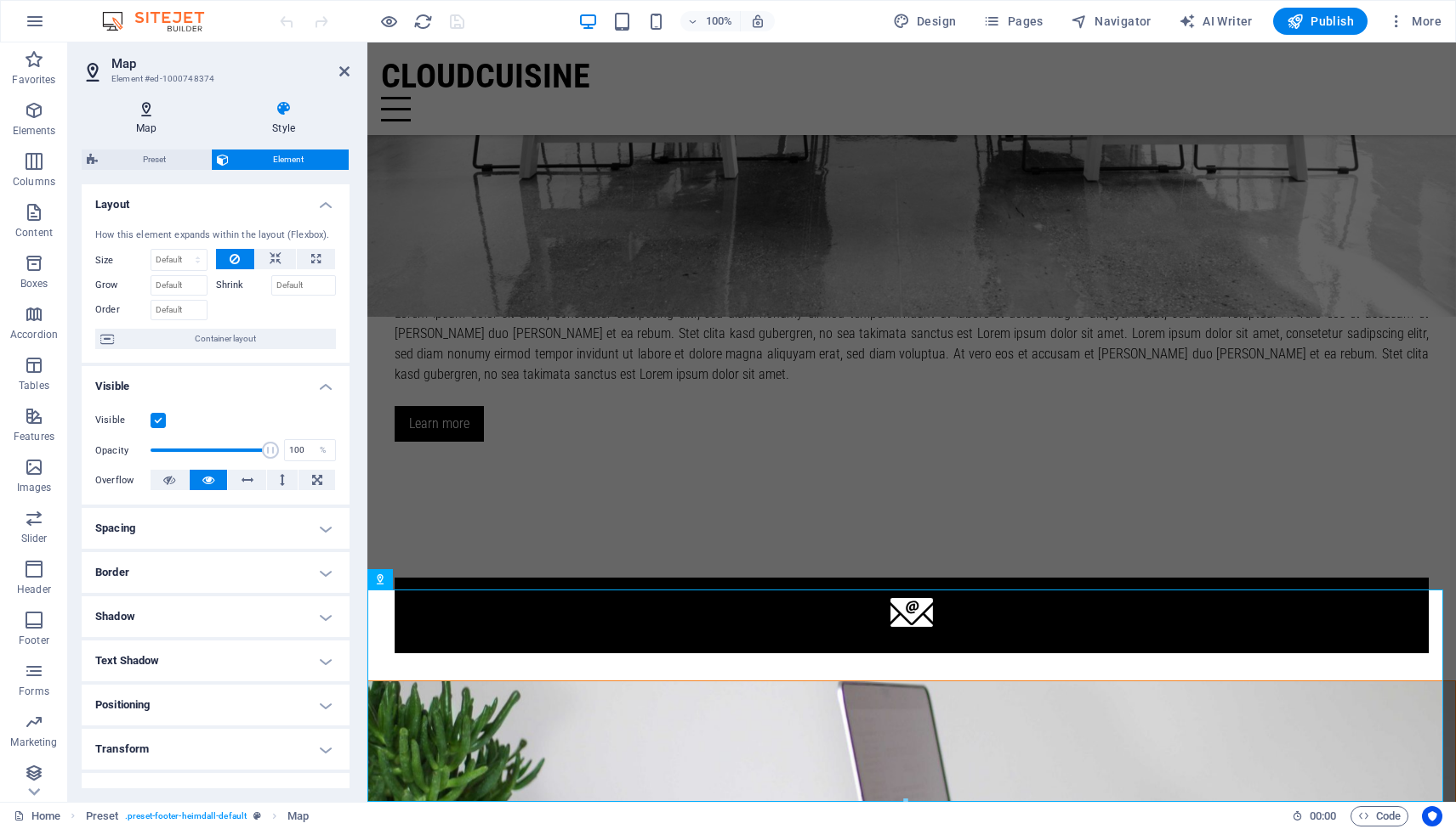
click at [148, 119] on h4 "Map" at bounding box center [150, 118] width 136 height 36
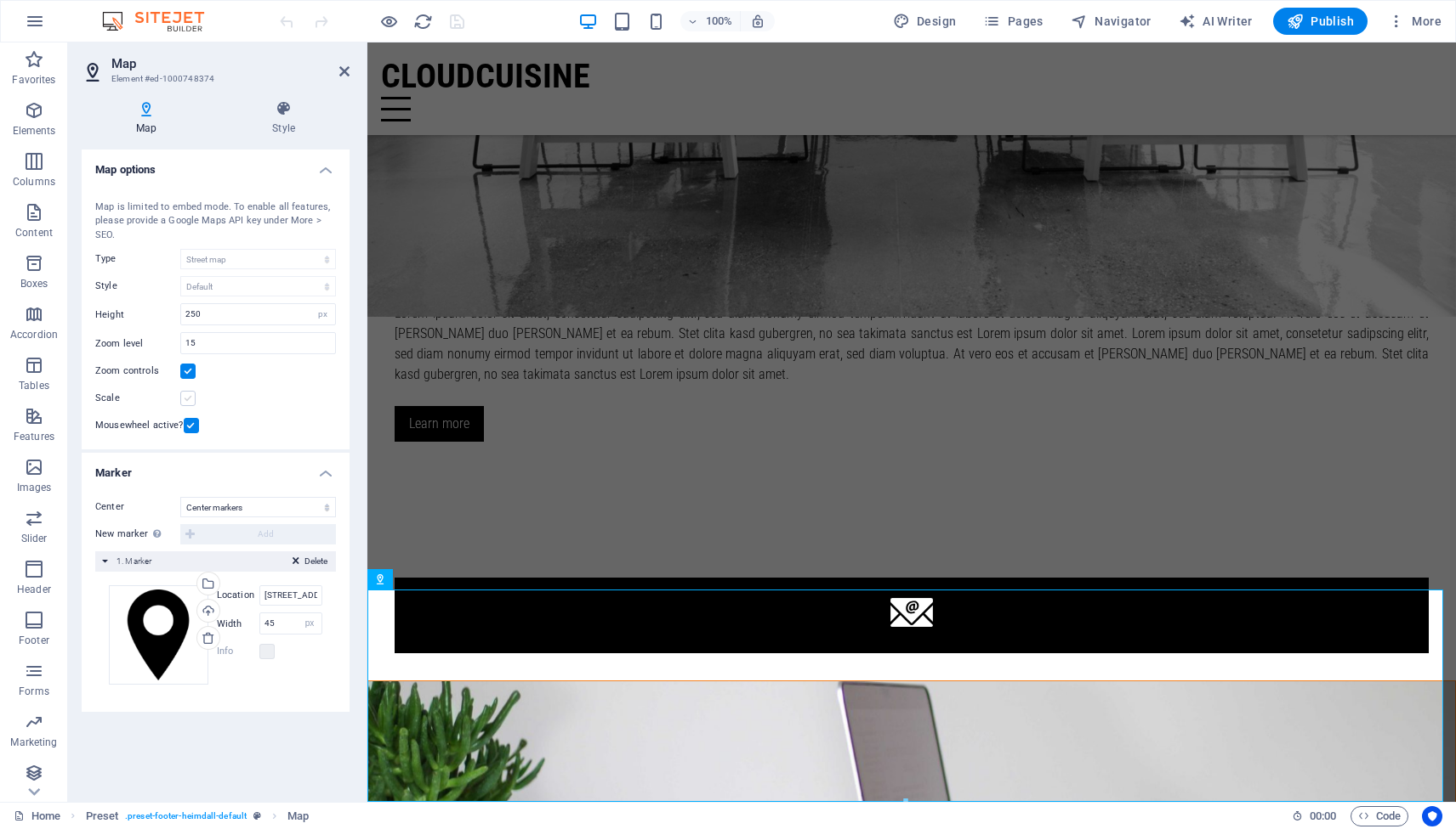
click at [188, 397] on label at bounding box center [188, 398] width 15 height 15
click at [0, 0] on input "Scale" at bounding box center [0, 0] width 0 height 0
click at [188, 397] on label at bounding box center [188, 398] width 15 height 15
click at [0, 0] on input "Scale" at bounding box center [0, 0] width 0 height 0
click at [188, 397] on label at bounding box center [188, 398] width 15 height 15
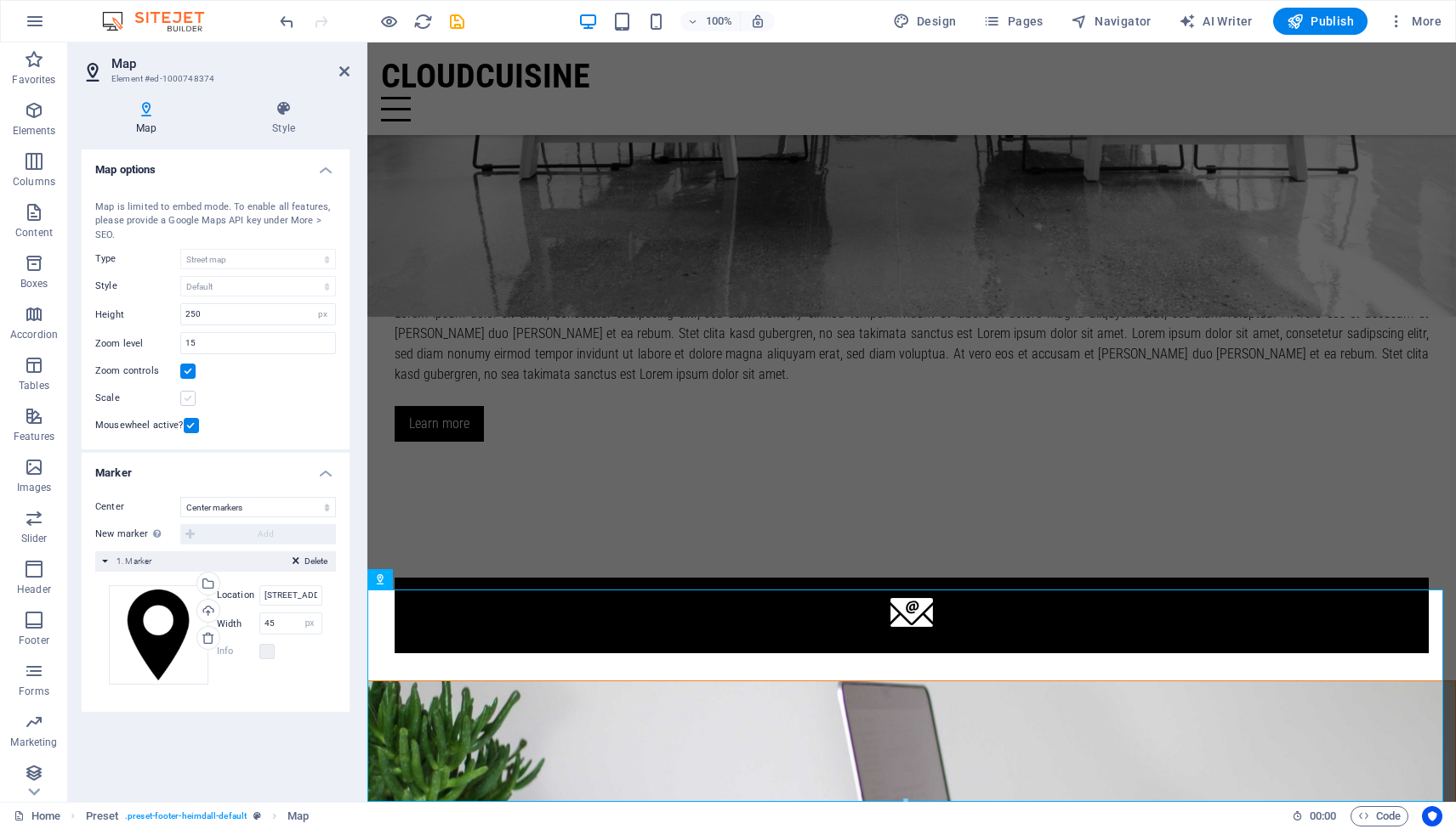
click at [0, 0] on input "Scale" at bounding box center [0, 0] width 0 height 0
click at [188, 397] on label at bounding box center [188, 398] width 15 height 15
click at [0, 0] on input "Scale" at bounding box center [0, 0] width 0 height 0
click at [188, 397] on label at bounding box center [188, 398] width 15 height 15
click at [0, 0] on input "Scale" at bounding box center [0, 0] width 0 height 0
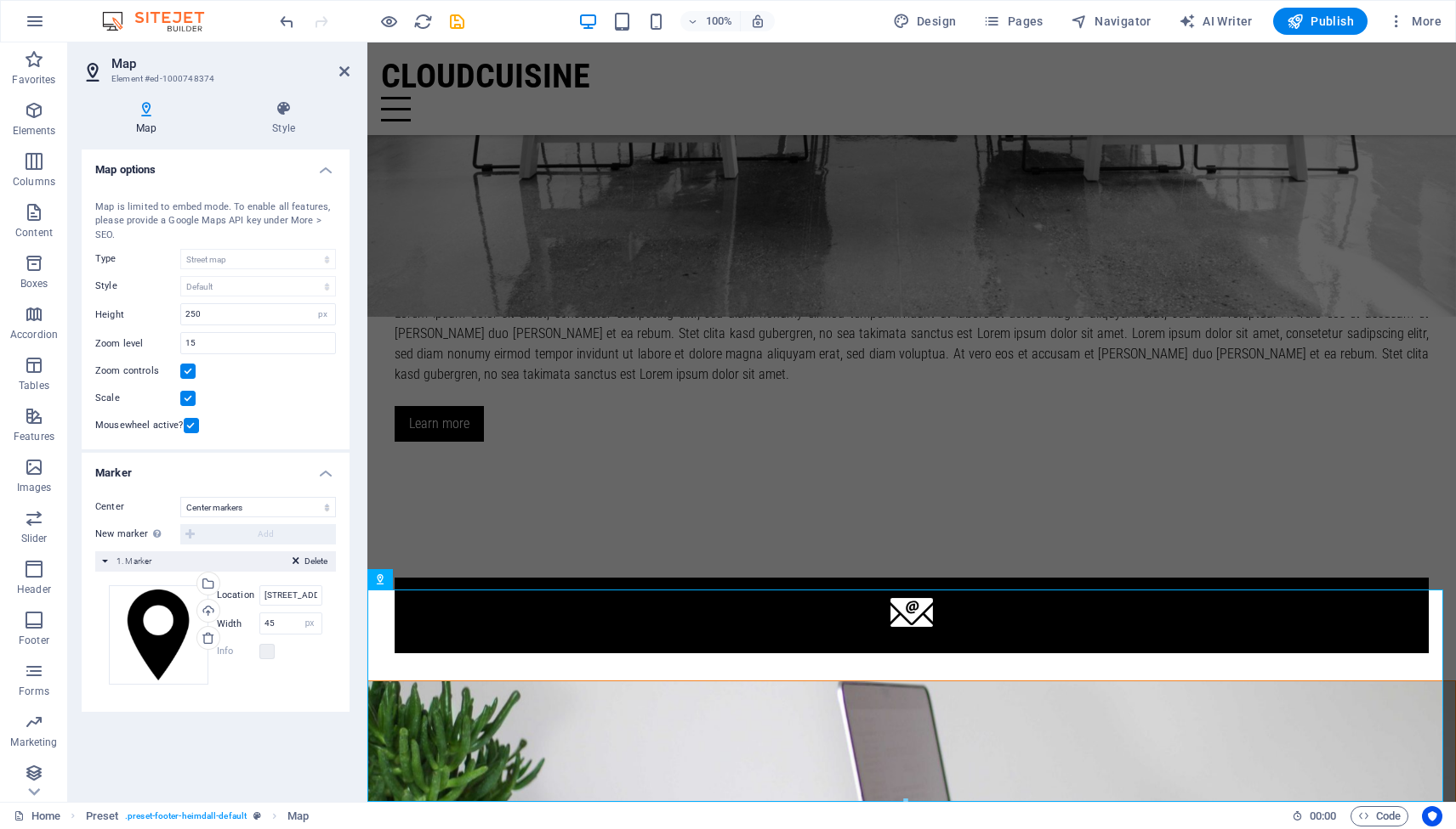
click at [187, 373] on label at bounding box center [188, 371] width 15 height 15
click at [0, 0] on input "Zoom controls" at bounding box center [0, 0] width 0 height 0
click at [187, 373] on label at bounding box center [188, 371] width 15 height 15
click at [0, 0] on input "Zoom controls" at bounding box center [0, 0] width 0 height 0
click at [190, 427] on label at bounding box center [190, 425] width 15 height 15
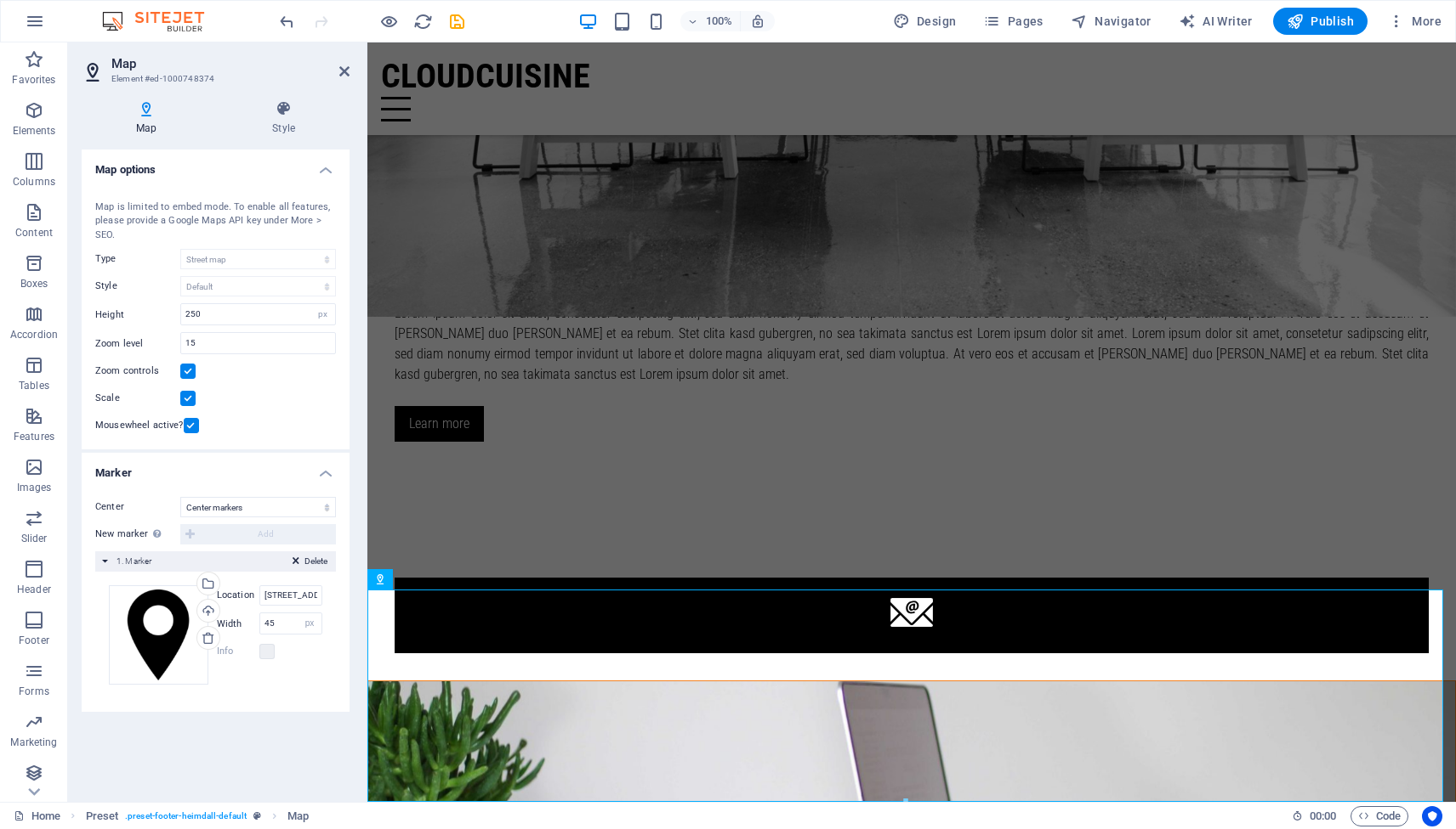
click at [0, 0] on input "Mousewheel active?" at bounding box center [0, 0] width 0 height 0
click at [190, 427] on label at bounding box center [190, 425] width 15 height 15
click at [0, 0] on input "Mousewheel active?" at bounding box center [0, 0] width 0 height 0
click at [190, 427] on label at bounding box center [190, 425] width 15 height 15
click at [0, 0] on input "Mousewheel active?" at bounding box center [0, 0] width 0 height 0
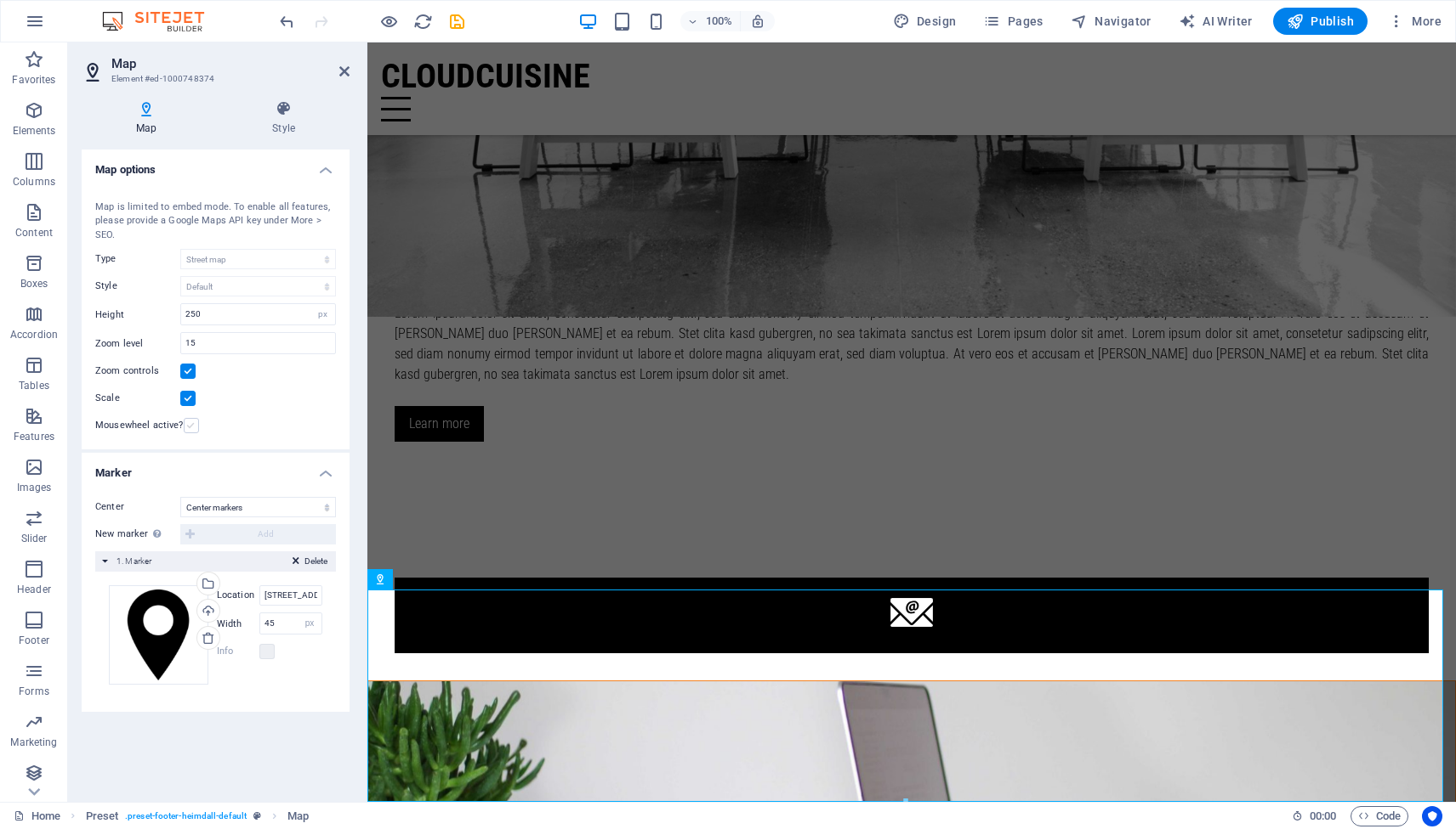
click at [190, 427] on label at bounding box center [190, 425] width 15 height 15
click at [0, 0] on input "Mousewheel active?" at bounding box center [0, 0] width 0 height 0
click at [164, 632] on div "Drag files here, click to choose files or select files from Files or our free s…" at bounding box center [158, 635] width 100 height 100
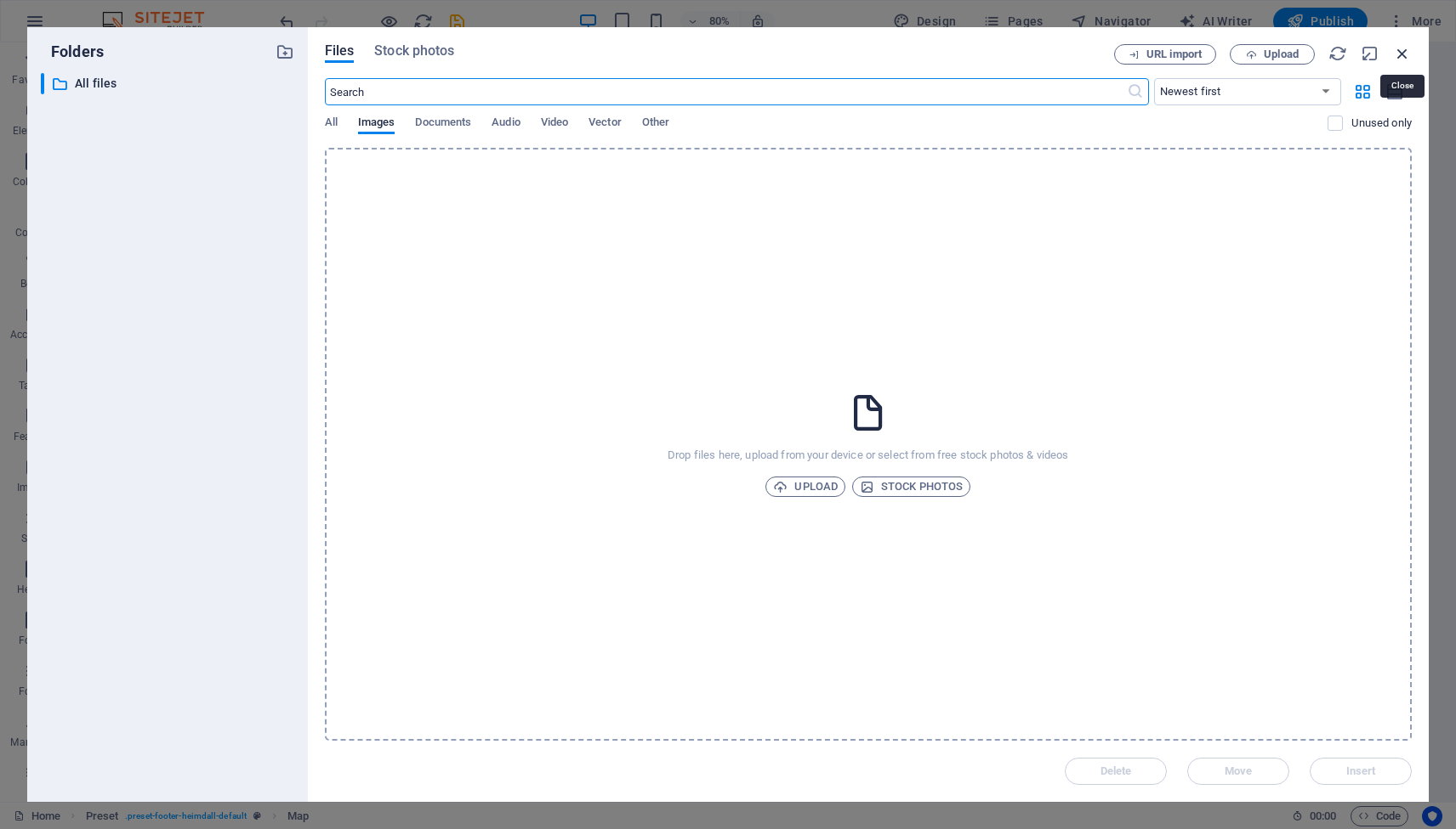
click at [1403, 52] on icon "button" at bounding box center [1402, 53] width 19 height 19
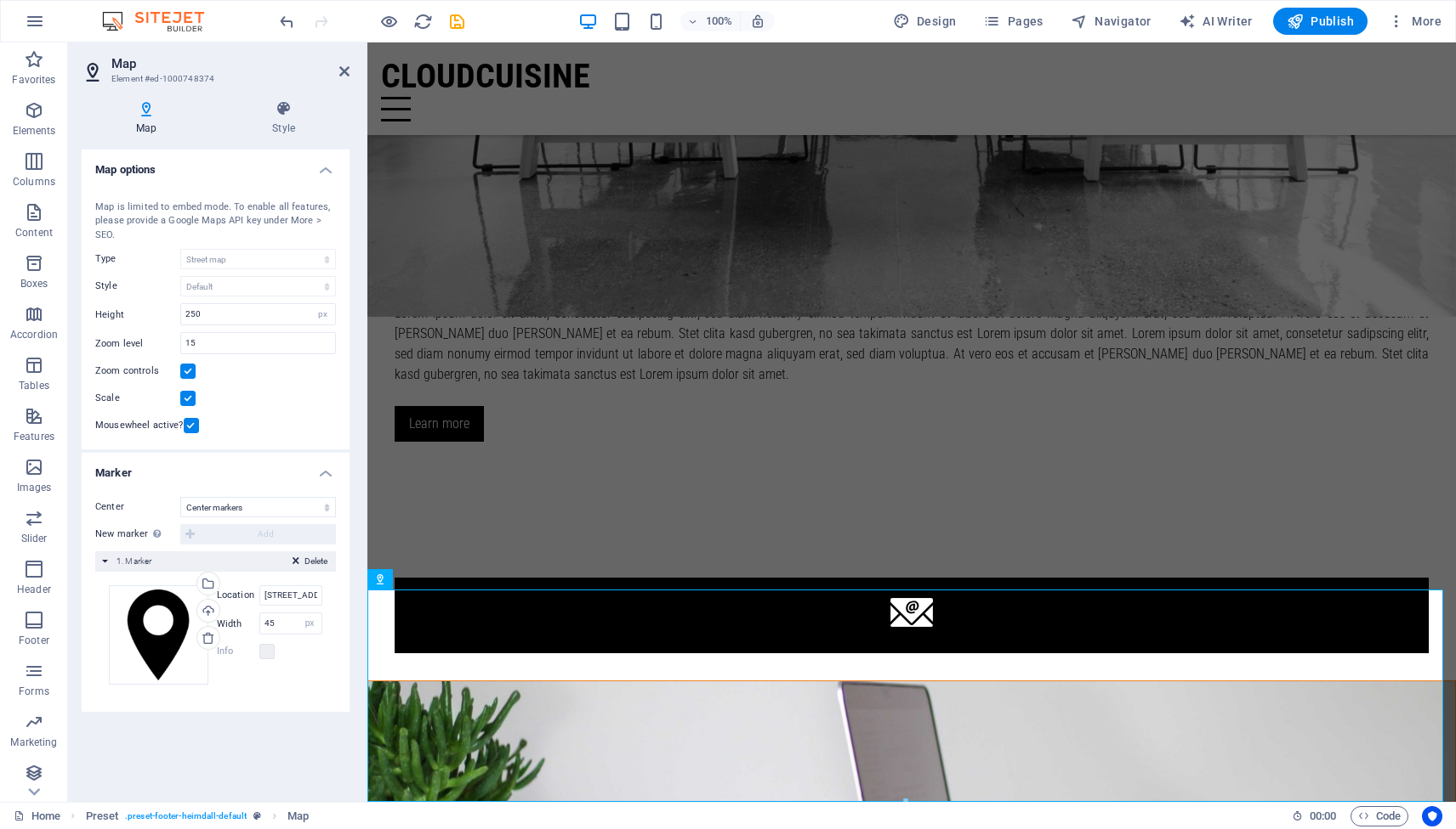
click at [195, 226] on div "Map is limited to embed mode. To enable all features, please provide a Google M…" at bounding box center [215, 221] width 240 height 43
click at [300, 222] on div "Map is limited to embed mode. To enable all features, please provide a Google M…" at bounding box center [215, 221] width 240 height 43
click at [1432, 17] on span "More" at bounding box center [1414, 20] width 53 height 17
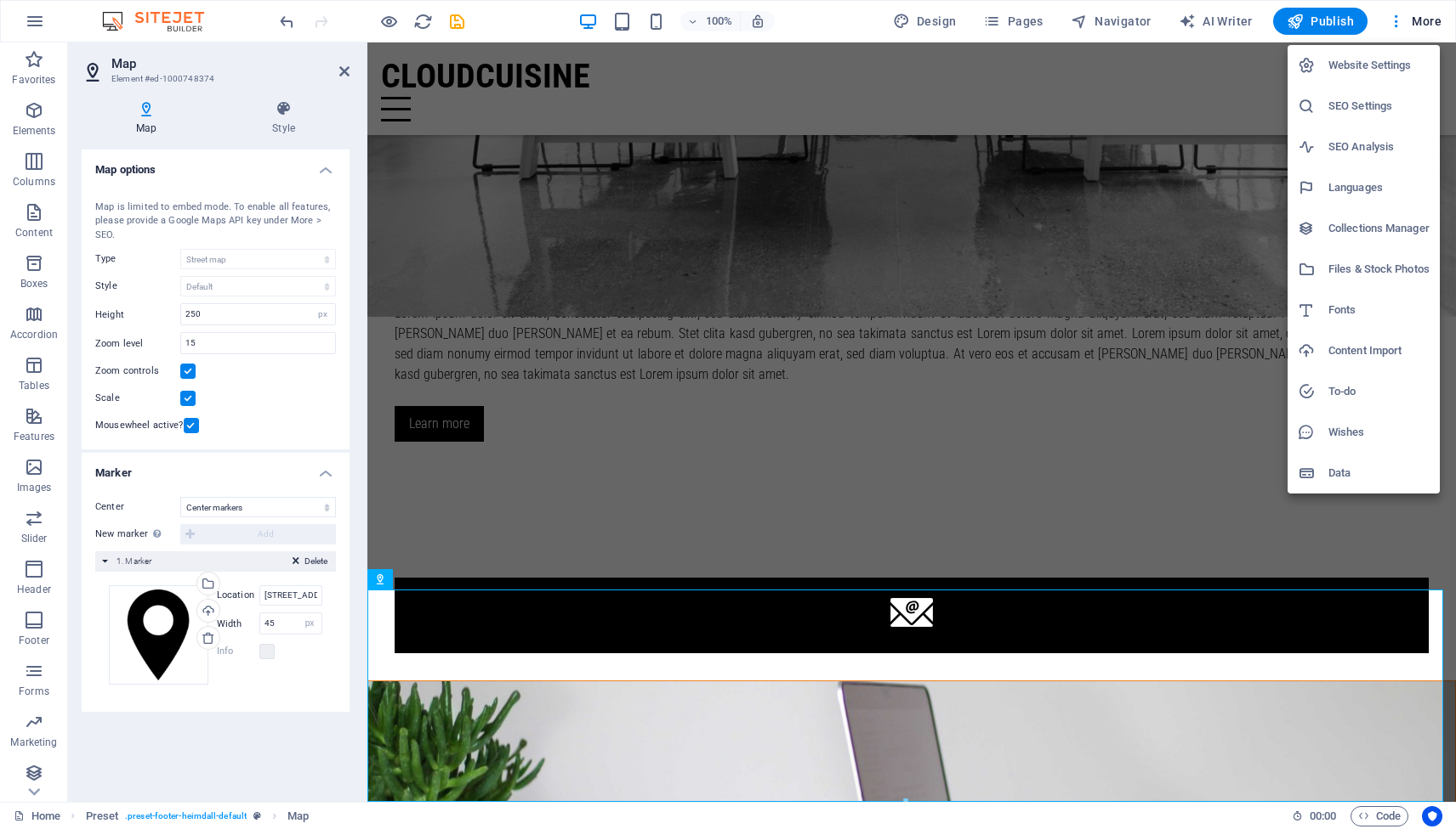
click at [1370, 67] on h6 "Website Settings" at bounding box center [1379, 65] width 101 height 20
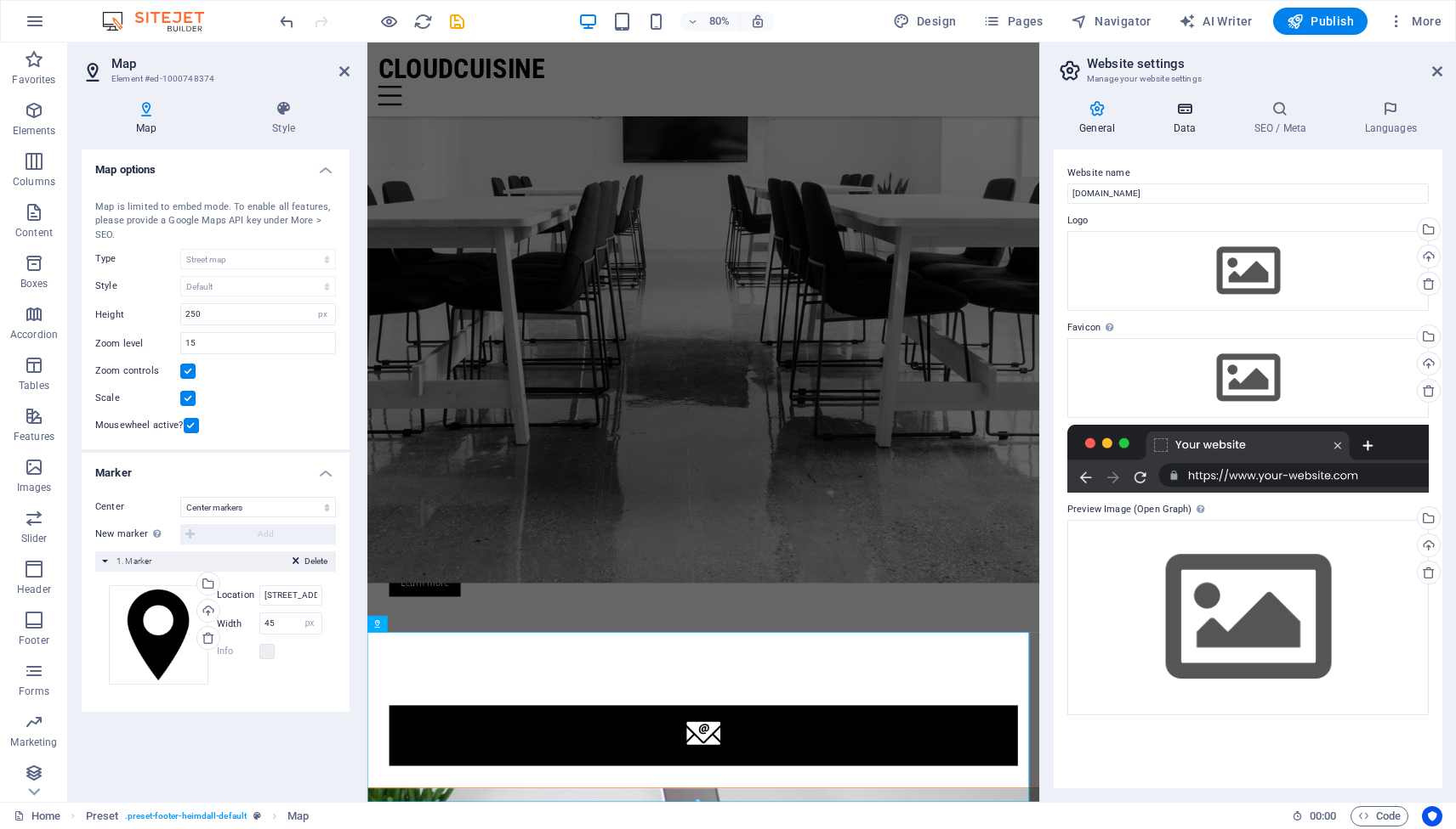
click at [1184, 122] on h4 "Data" at bounding box center [1187, 118] width 81 height 36
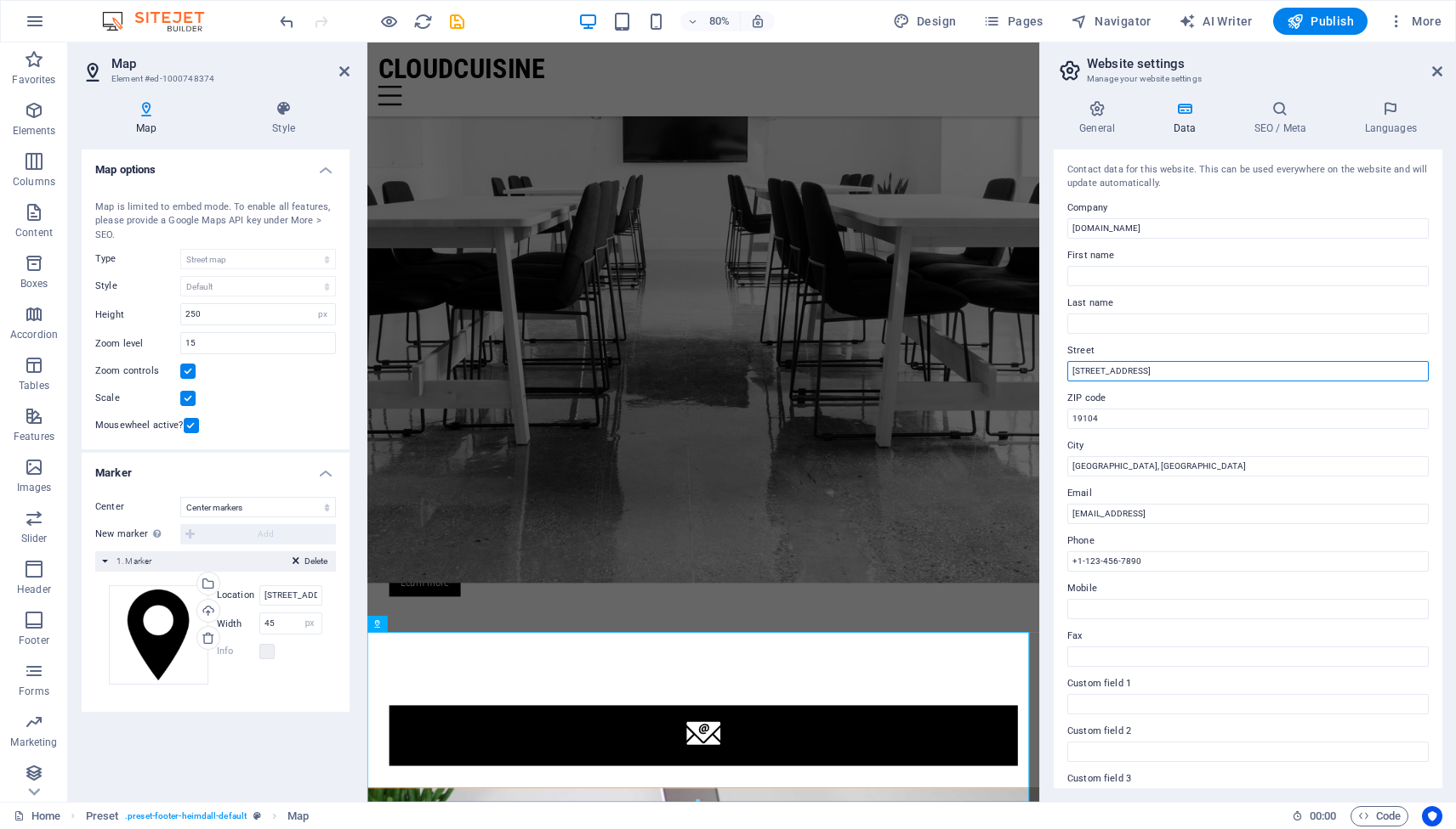
click at [1162, 369] on input "3141 Chestnut St" at bounding box center [1248, 371] width 361 height 20
type input "[GEOGRAPHIC_DATA]"
click at [1125, 415] on input "19104" at bounding box center [1248, 419] width 361 height 20
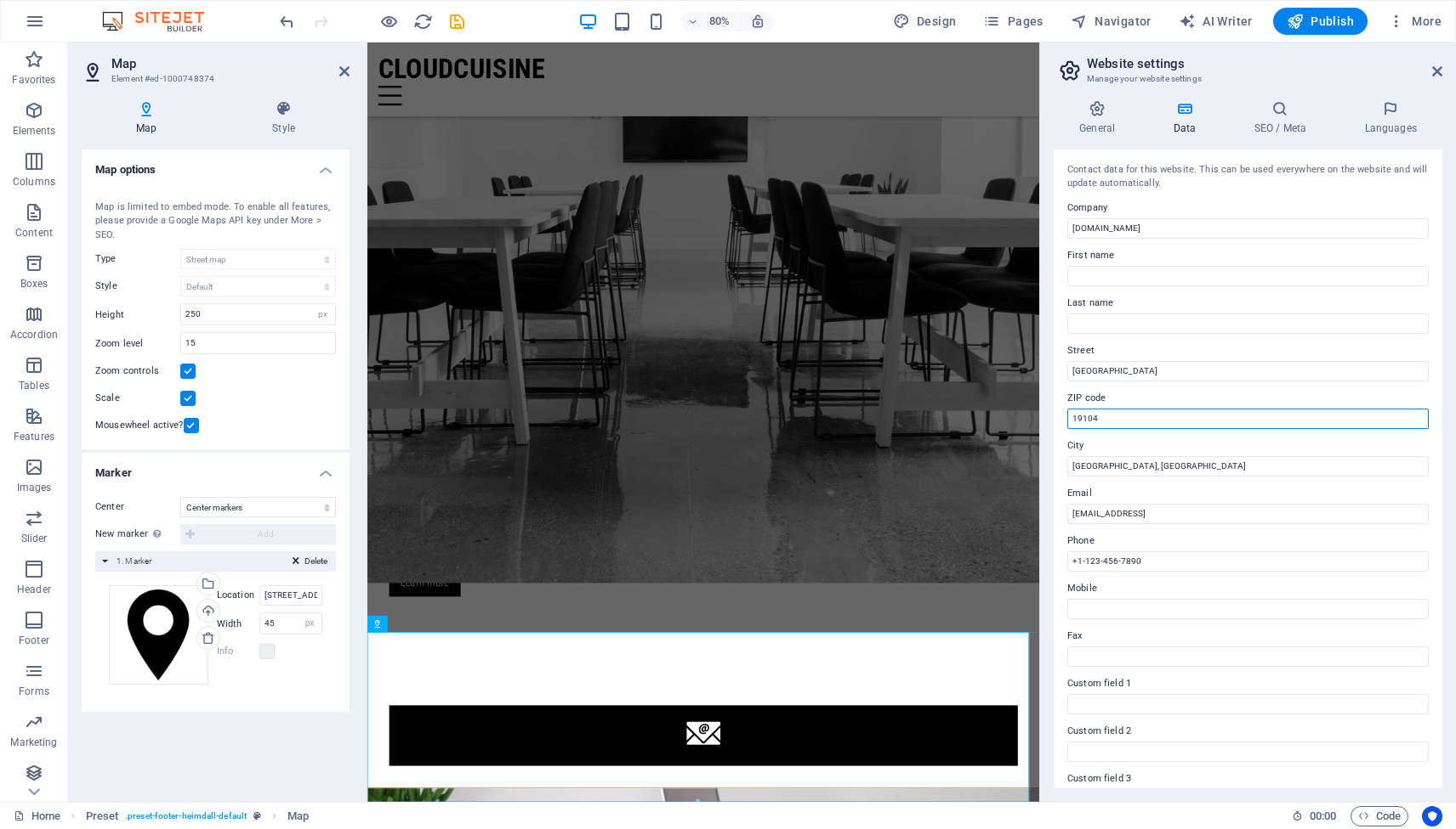
click at [1125, 415] on input "19104" at bounding box center [1248, 419] width 361 height 20
type input "1229"
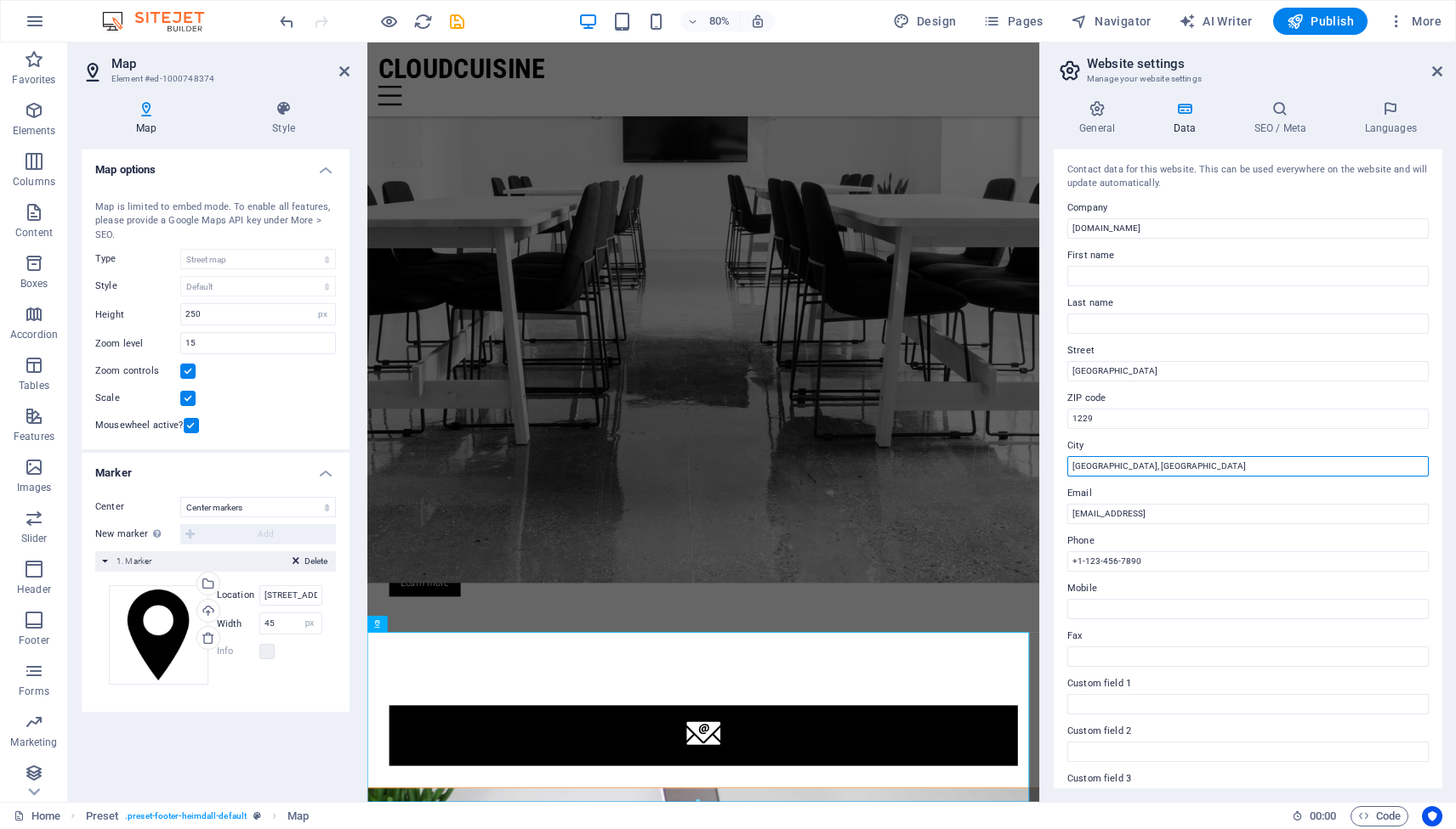
click at [1147, 458] on input "Philadelphia, PA" at bounding box center [1248, 466] width 361 height 20
type input "Khilkhet, [GEOGRAPHIC_DATA]"
click at [1144, 510] on input "0ddfdab183a036efc647882e18d364@cpanel.local" at bounding box center [1248, 514] width 361 height 20
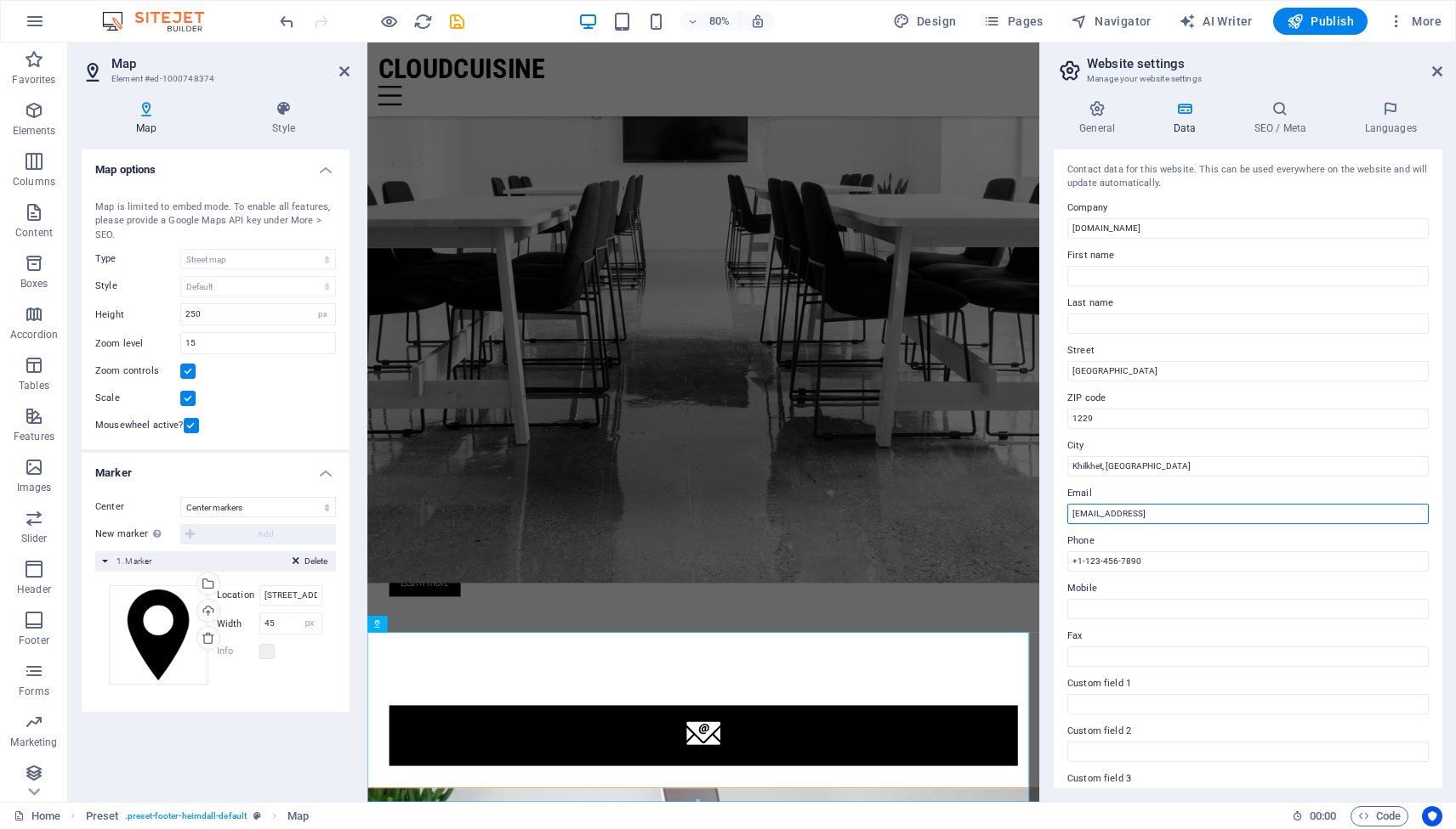
click at [1144, 510] on input "0ddfdab183a036efc647882e18d364@cpanel.local" at bounding box center [1248, 514] width 361 height 20
type input "[EMAIL_ADDRESS][DOMAIN_NAME]"
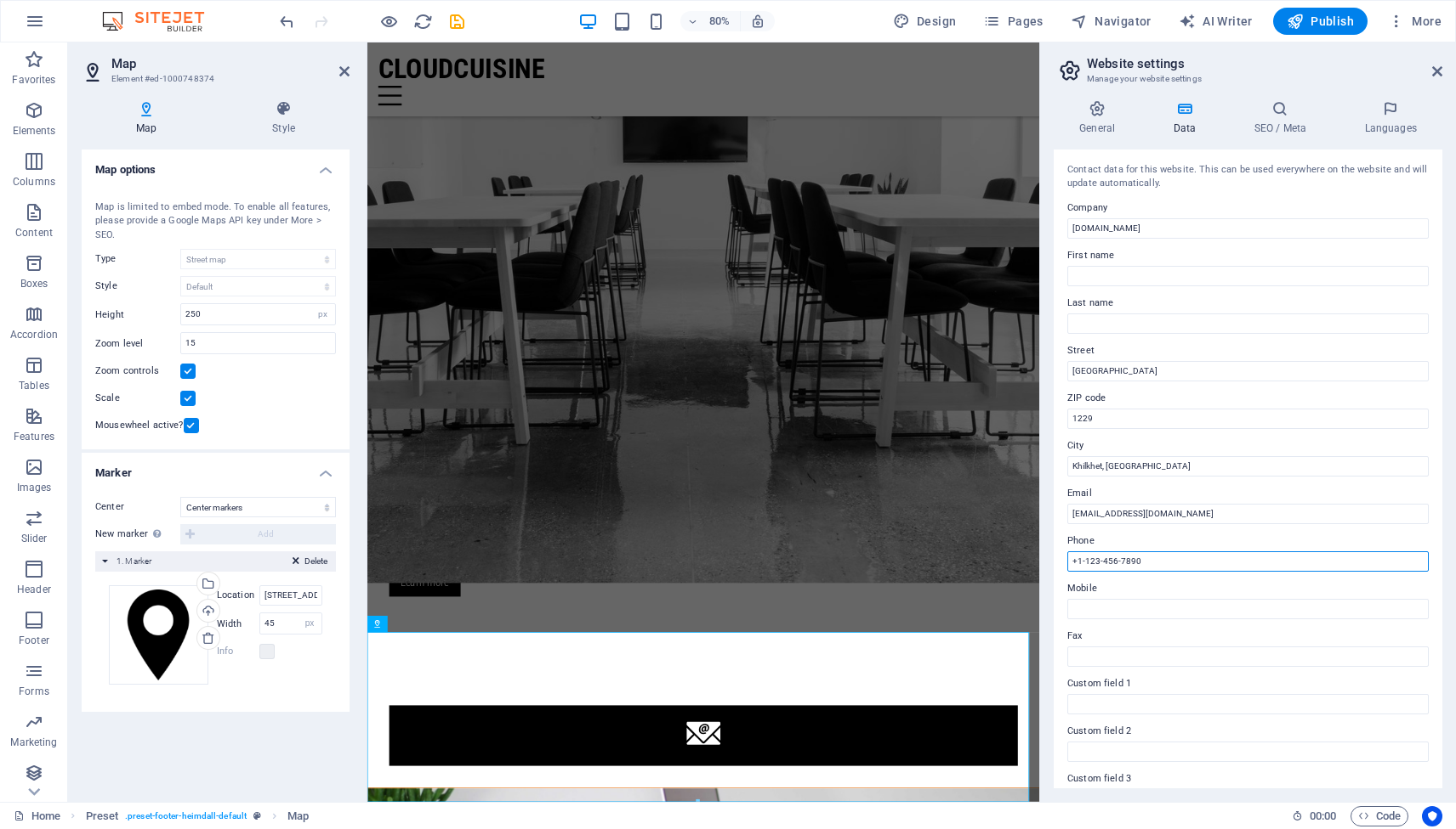
click at [1177, 562] on input "+1-123-456-7890" at bounding box center [1248, 561] width 361 height 20
type input "[PHONE_NUMBER]"
paste input "[PHONE_NUMBER]"
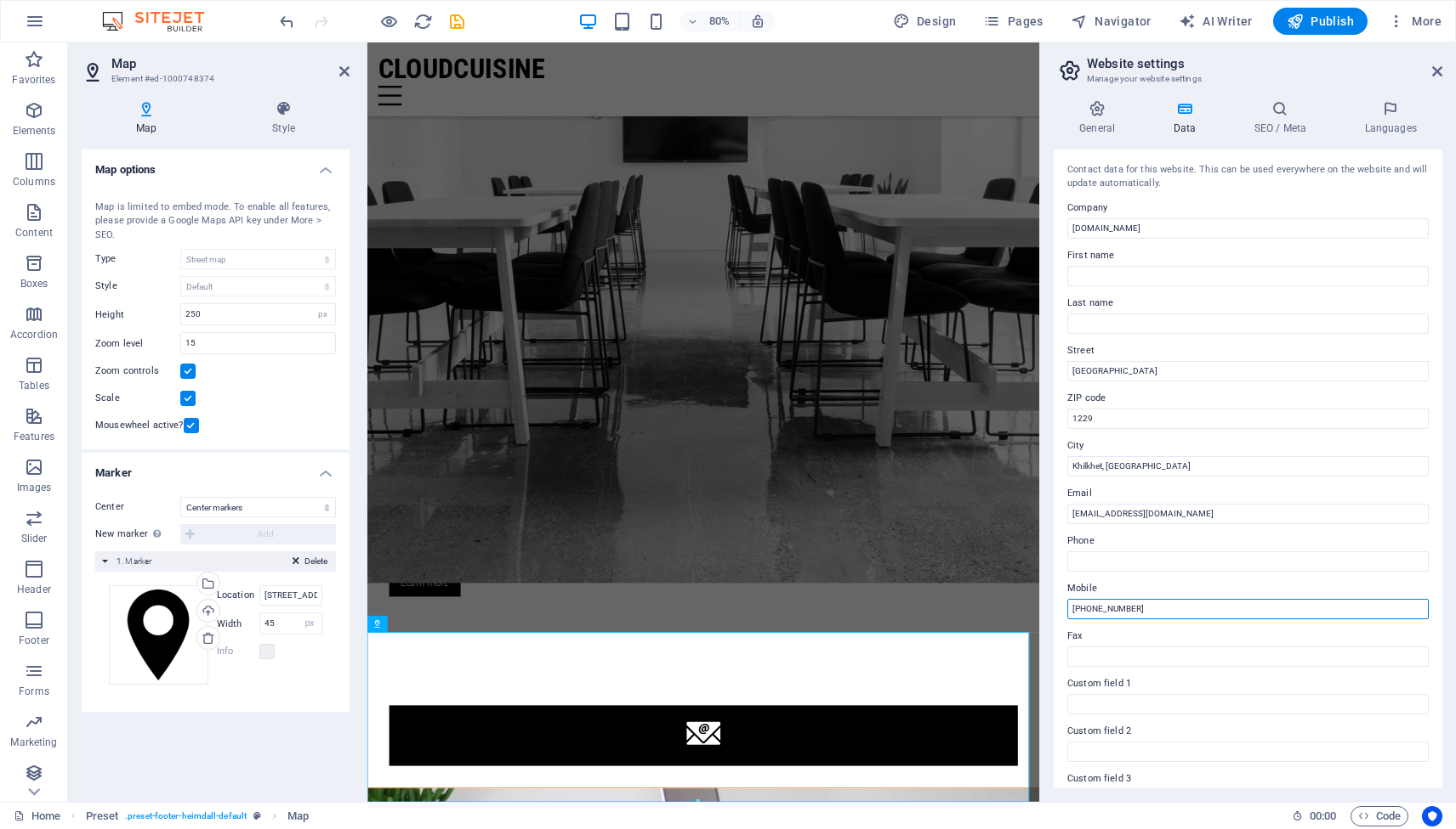
type input "[PHONE_NUMBER]"
click at [1173, 540] on label "Phone" at bounding box center [1248, 541] width 361 height 20
click at [1173, 551] on input "Phone" at bounding box center [1248, 561] width 361 height 20
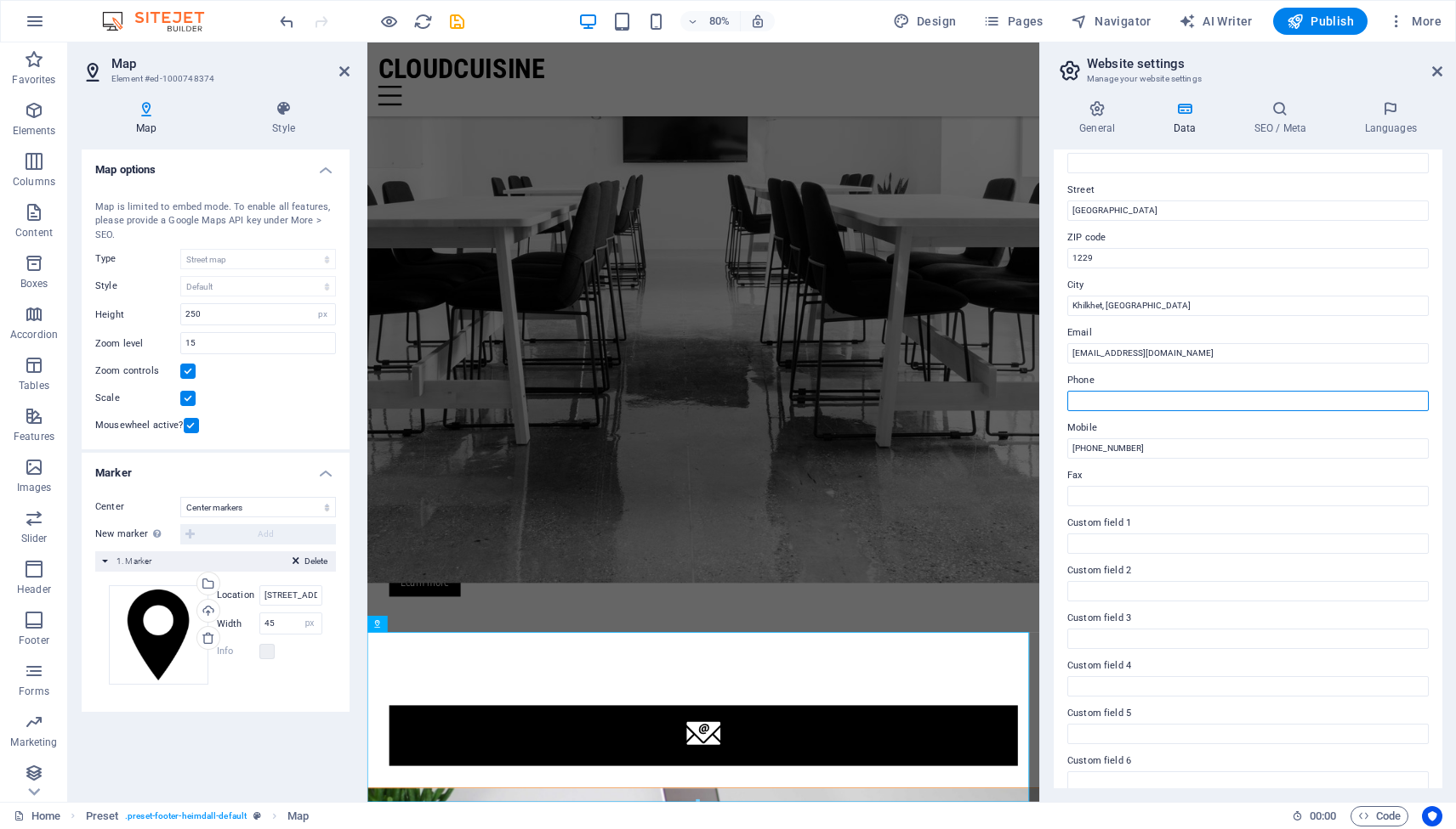
scroll to position [177, 0]
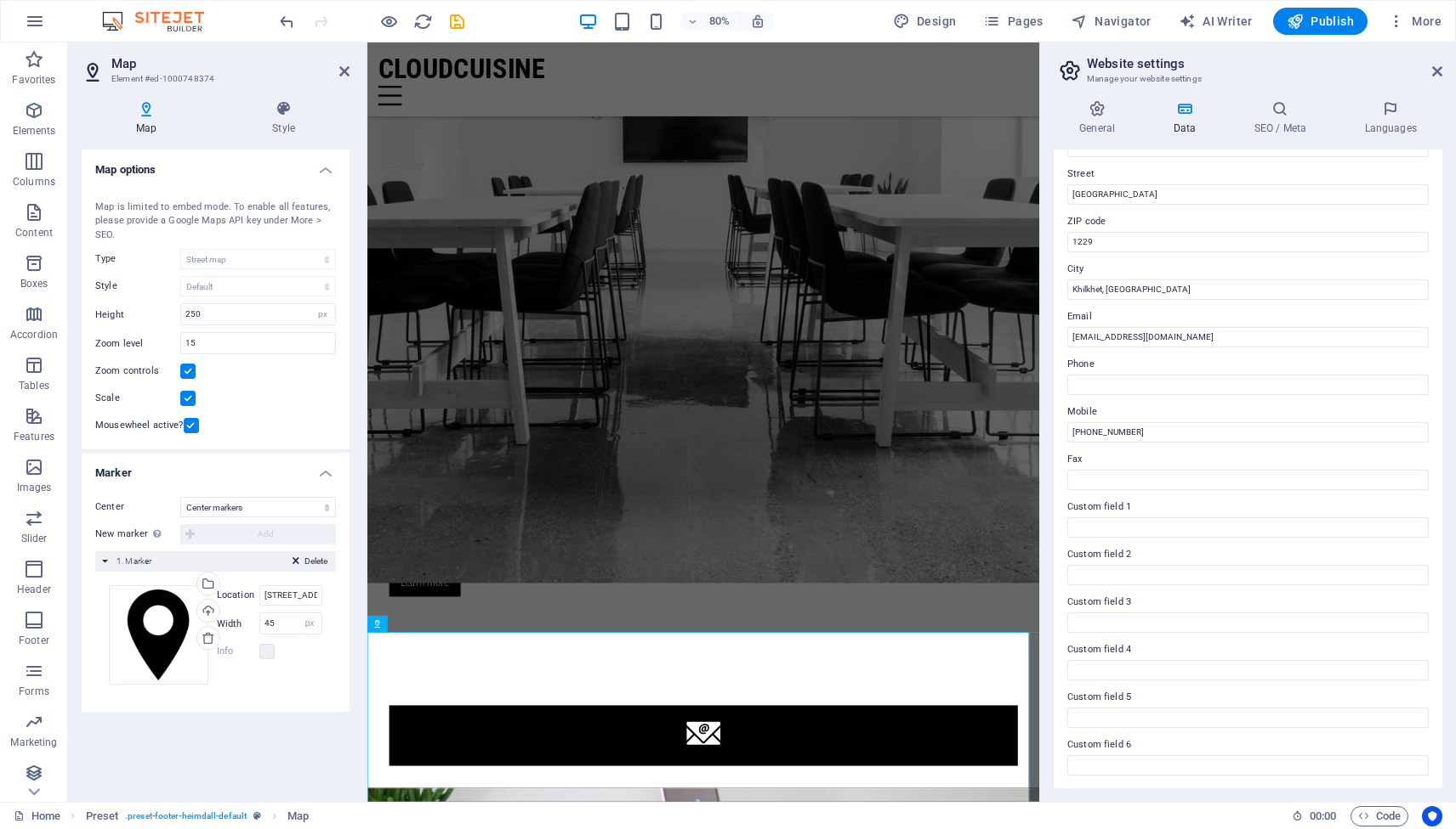
click at [1119, 507] on label "Custom field 1" at bounding box center [1248, 507] width 361 height 20
click at [1119, 518] on input "Custom field 1" at bounding box center [1248, 527] width 361 height 20
click at [1384, 822] on span "Code" at bounding box center [1379, 817] width 43 height 20
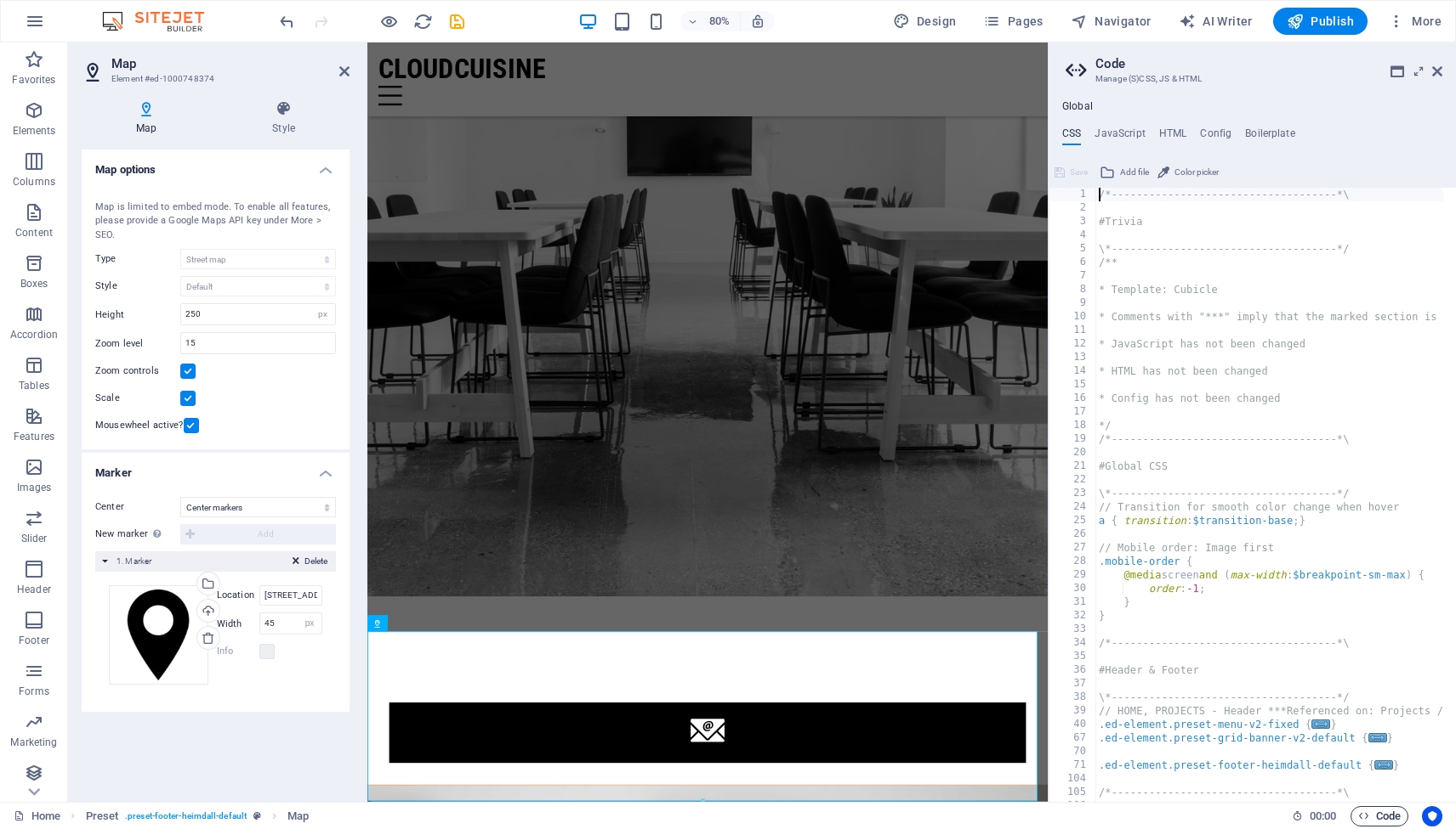
click at [1381, 814] on span "Code" at bounding box center [1379, 817] width 43 height 20
click at [1379, 822] on span "Code" at bounding box center [1379, 817] width 43 height 20
click at [1258, 135] on h4 "Boilerplate" at bounding box center [1270, 136] width 50 height 19
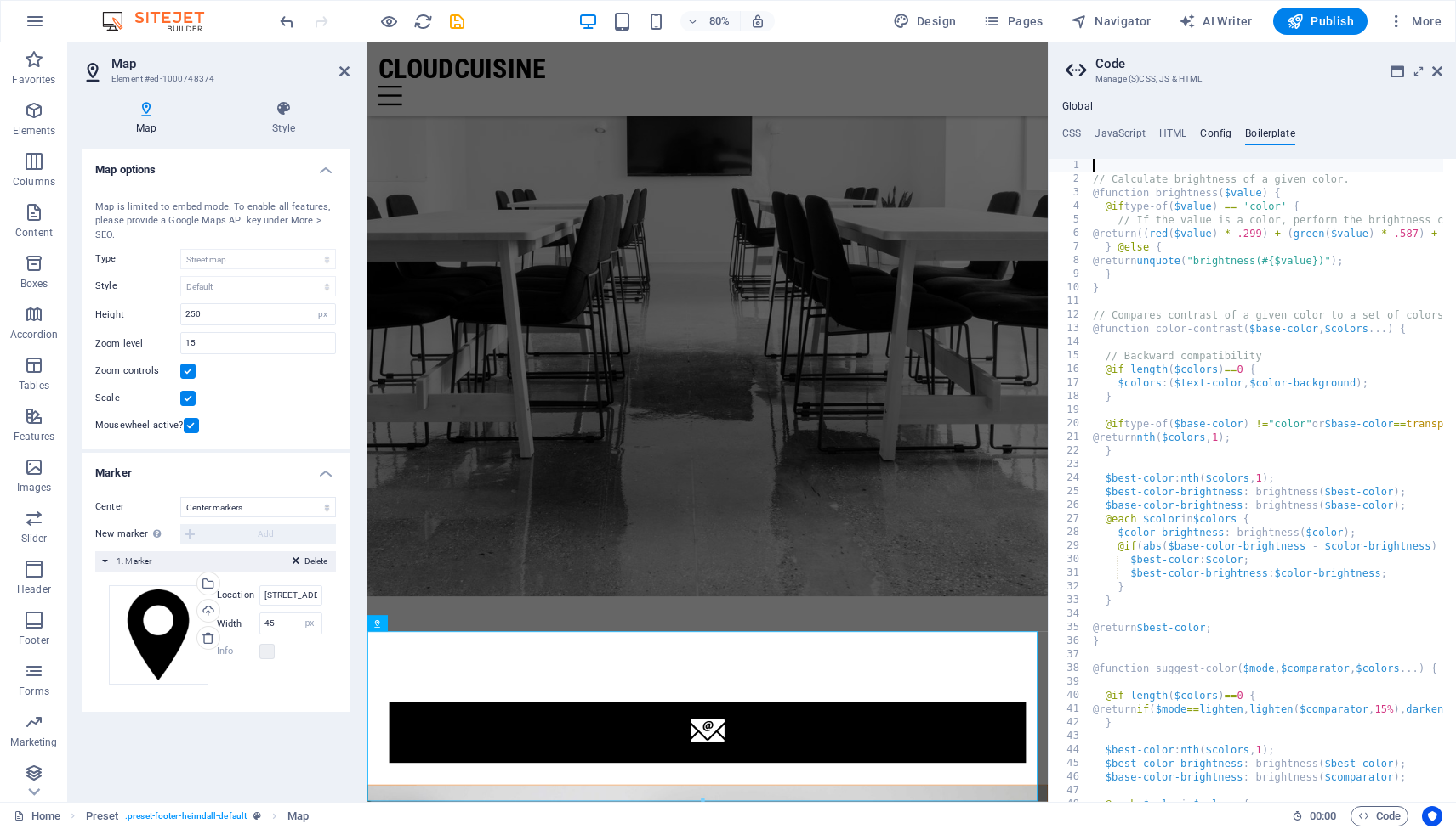
click at [1217, 133] on h4 "Config" at bounding box center [1215, 136] width 31 height 19
type textarea "$lh-headlines-all: (1.2, null, null);"
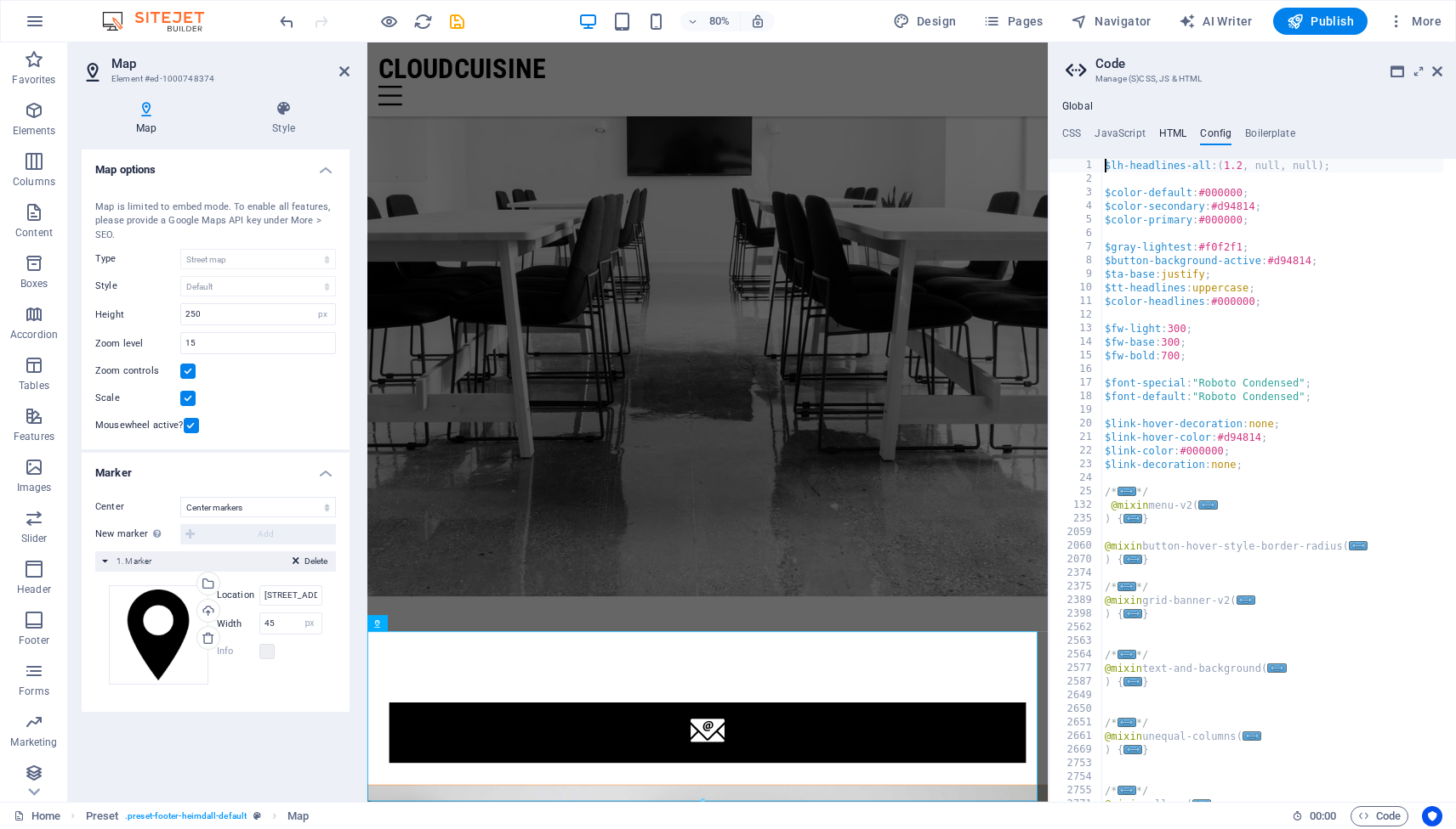
click at [1169, 133] on h4 "HTML" at bounding box center [1173, 136] width 28 height 19
type textarea "<a href="#main-content" class="wv-link-content button">Skip to main content</a>"
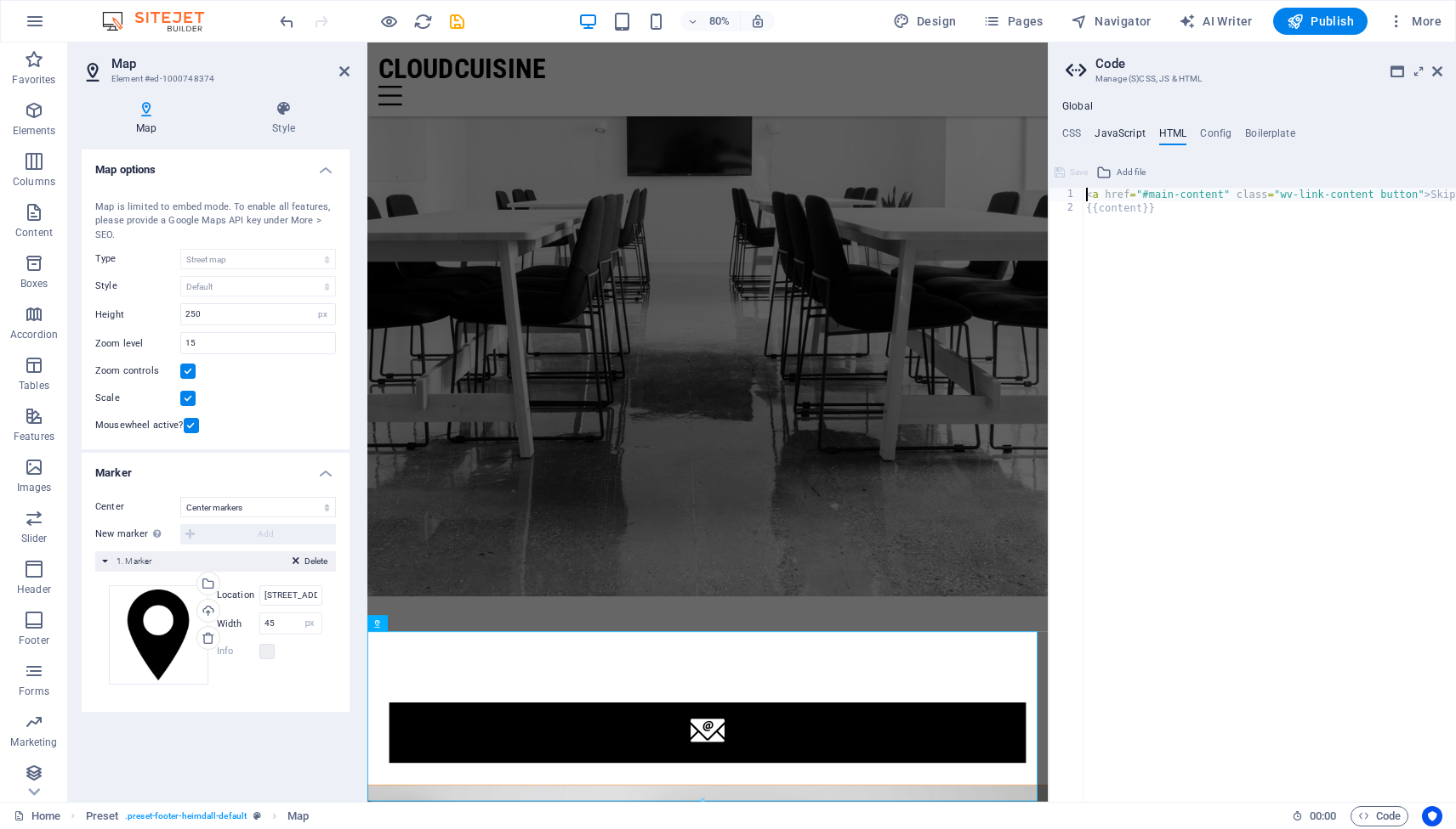
click at [1124, 128] on h4 "JavaScript" at bounding box center [1120, 136] width 50 height 19
type textarea "/* JS for preset "Menu V2" */"
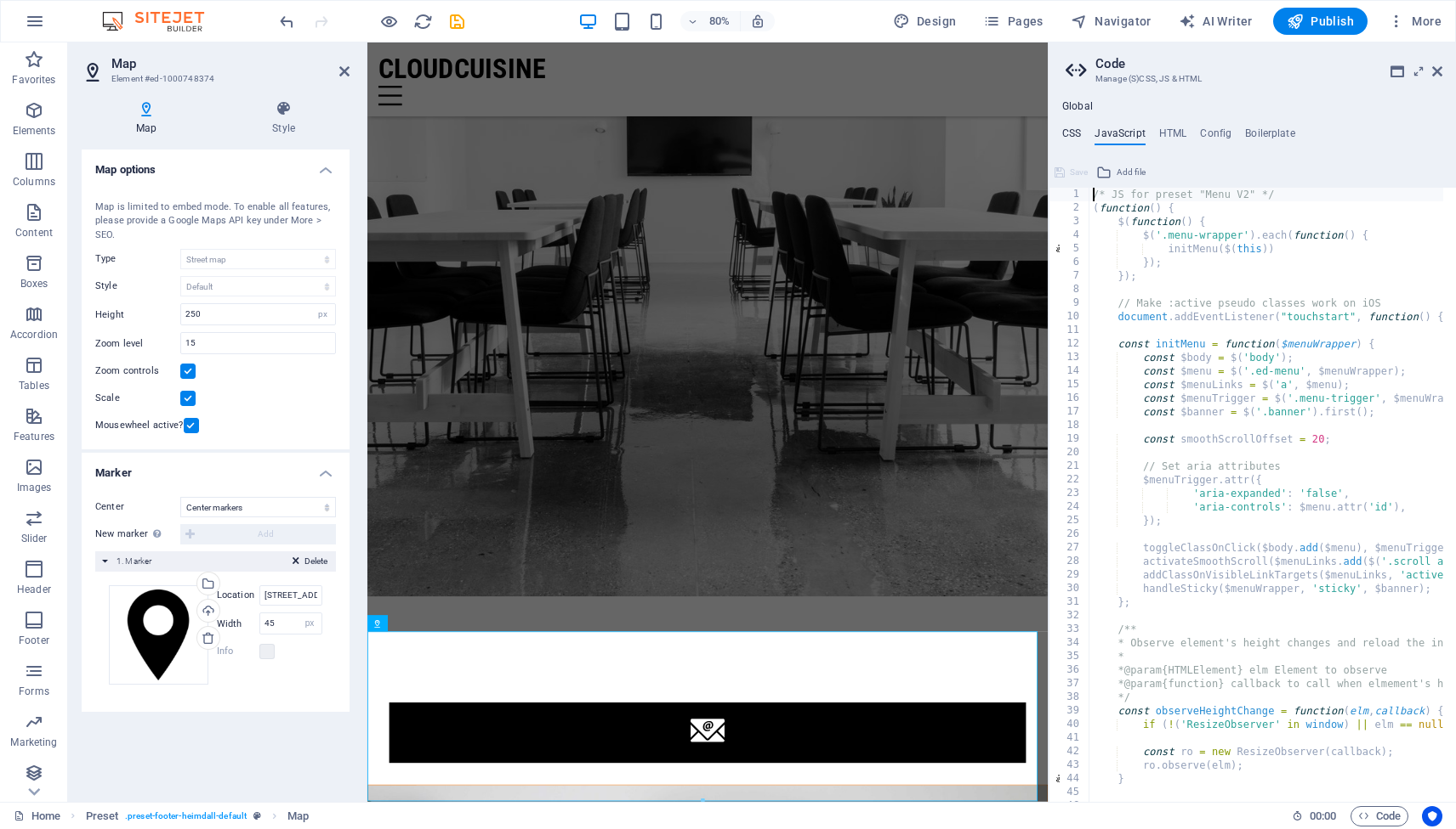
click at [1072, 133] on h4 "CSS" at bounding box center [1071, 136] width 19 height 19
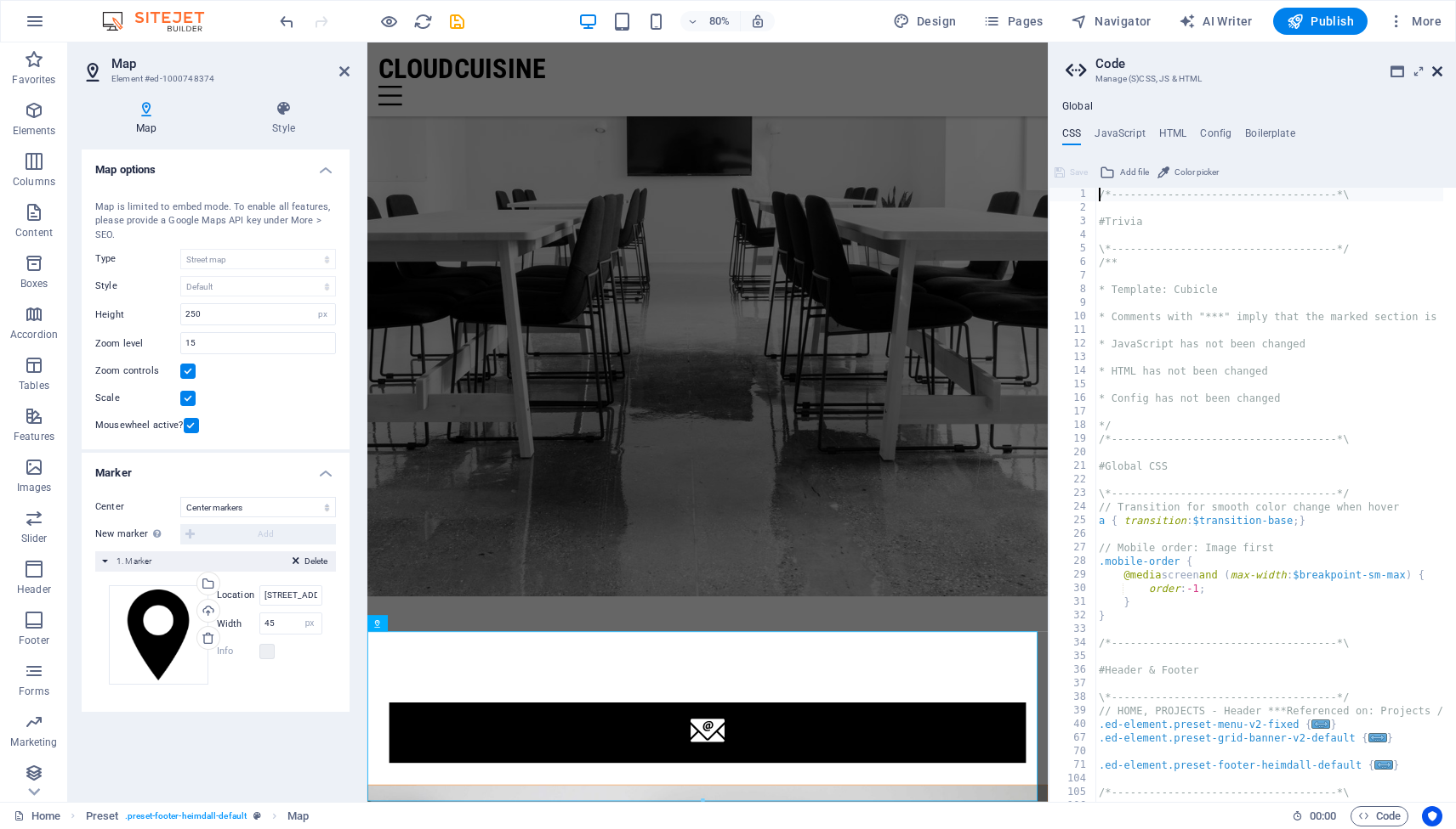
click at [1438, 75] on icon at bounding box center [1436, 71] width 10 height 13
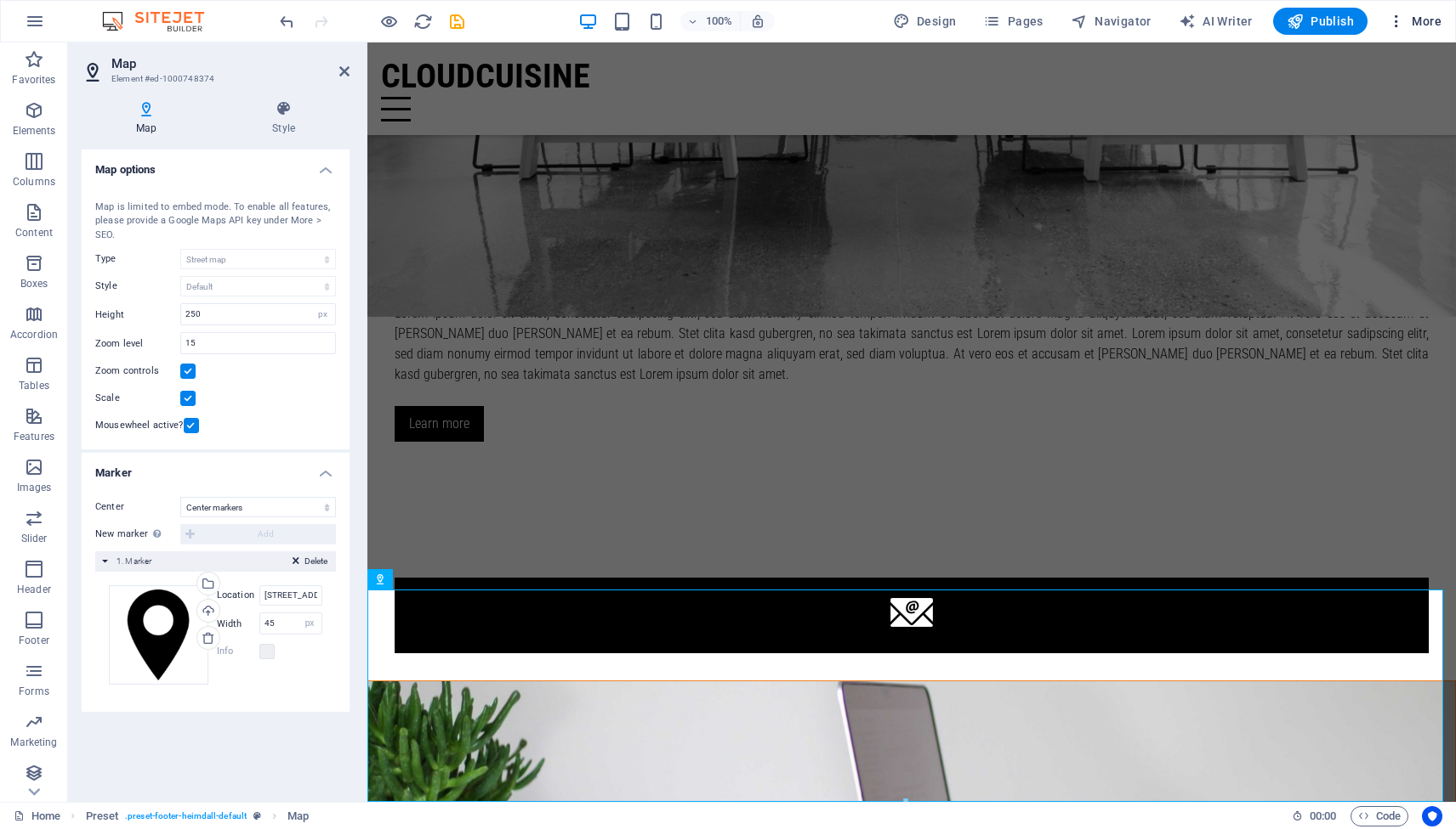
click at [1423, 22] on span "More" at bounding box center [1414, 20] width 53 height 17
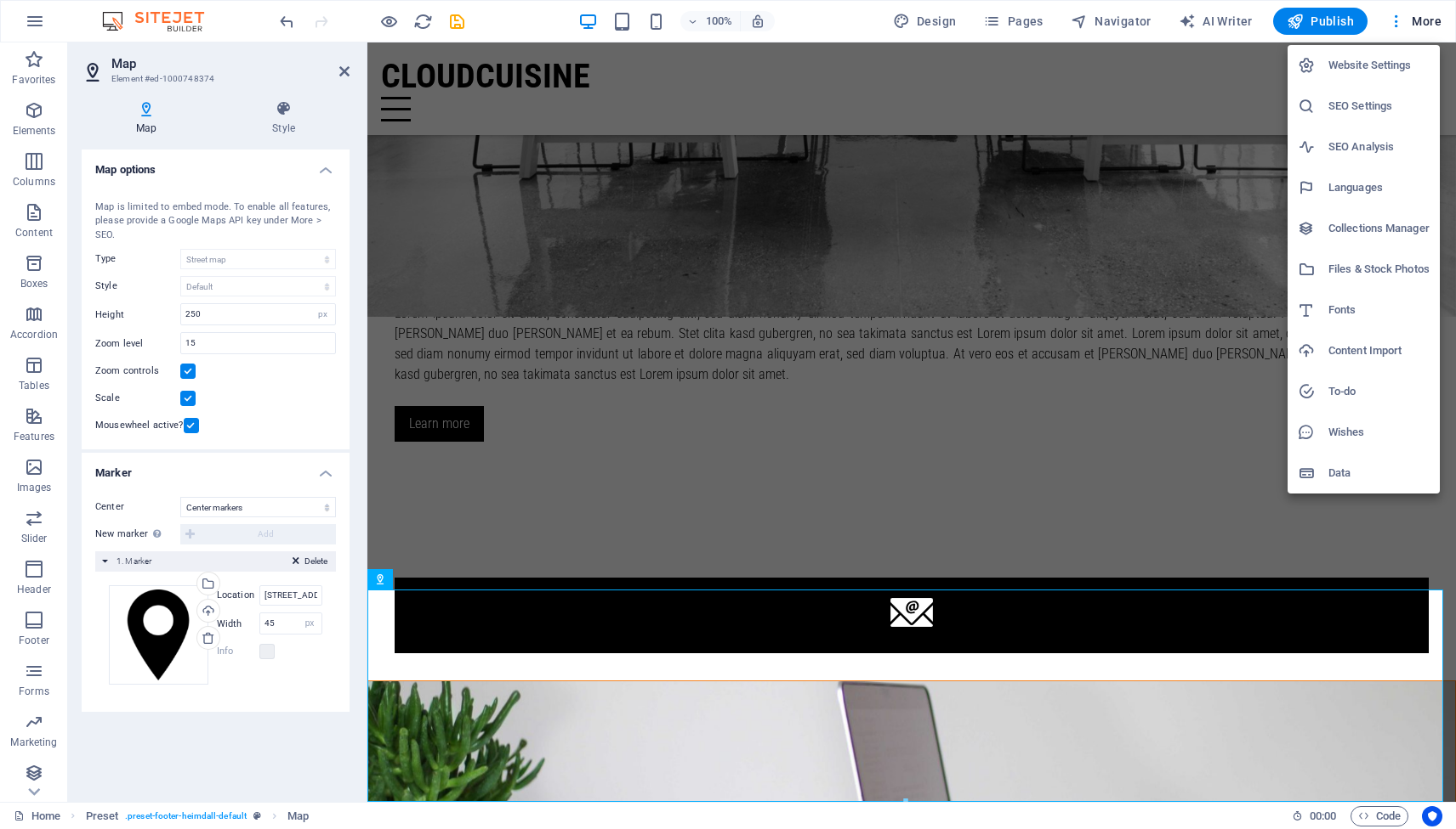
click at [1362, 439] on h6 "Wishes" at bounding box center [1379, 432] width 101 height 20
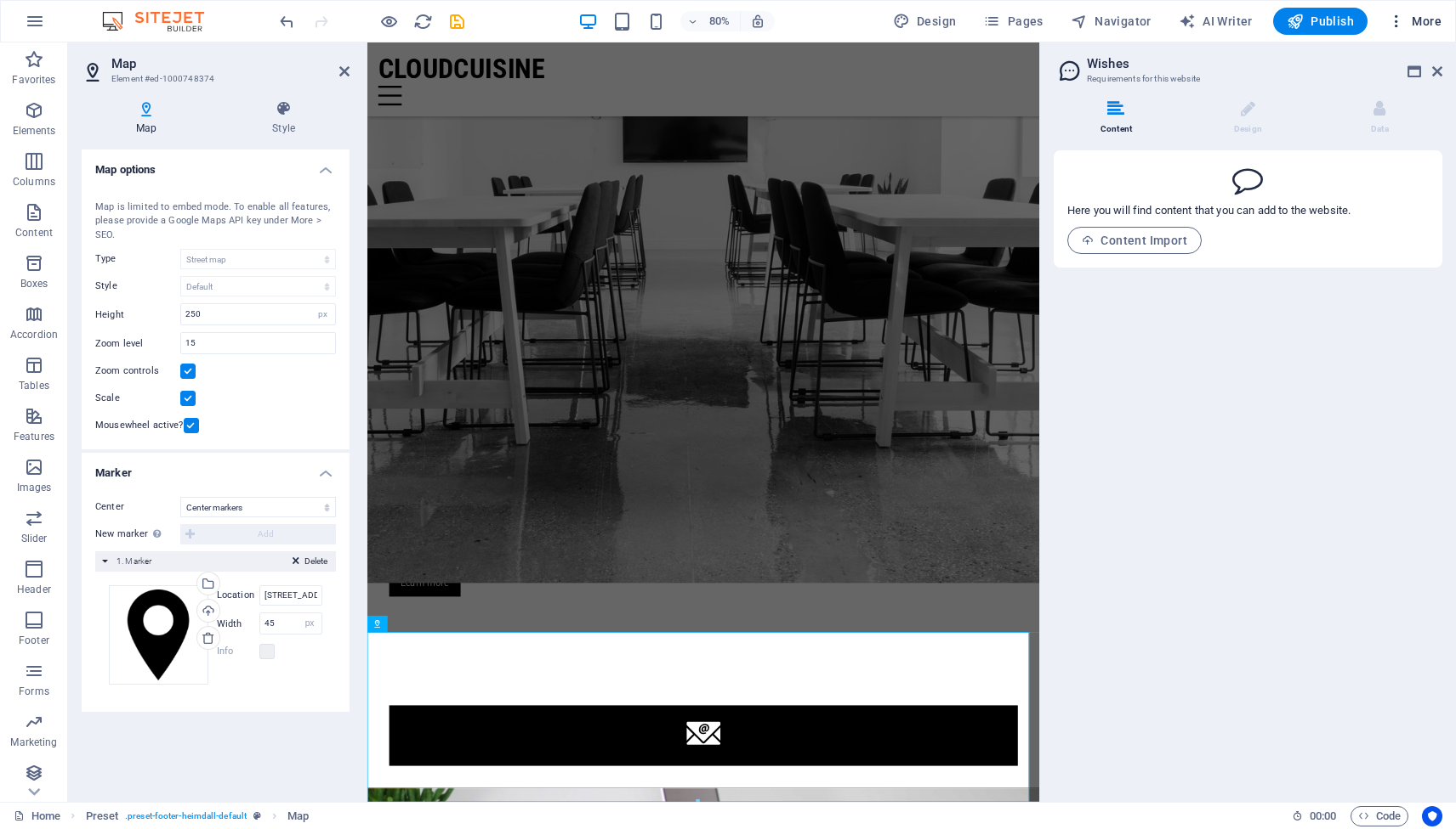
click at [1423, 25] on span "More" at bounding box center [1414, 20] width 53 height 17
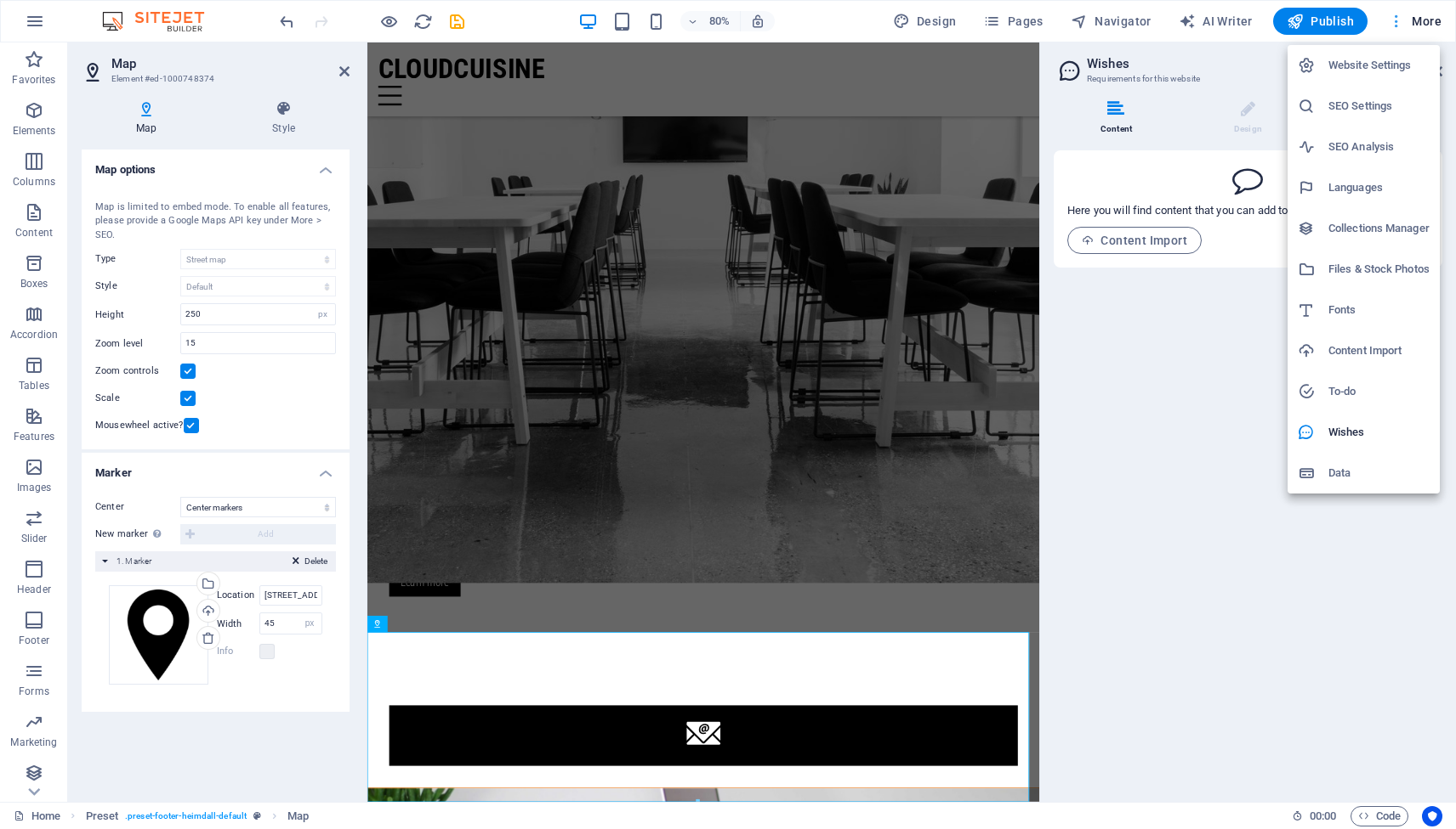
click at [1423, 25] on div at bounding box center [728, 414] width 1456 height 829
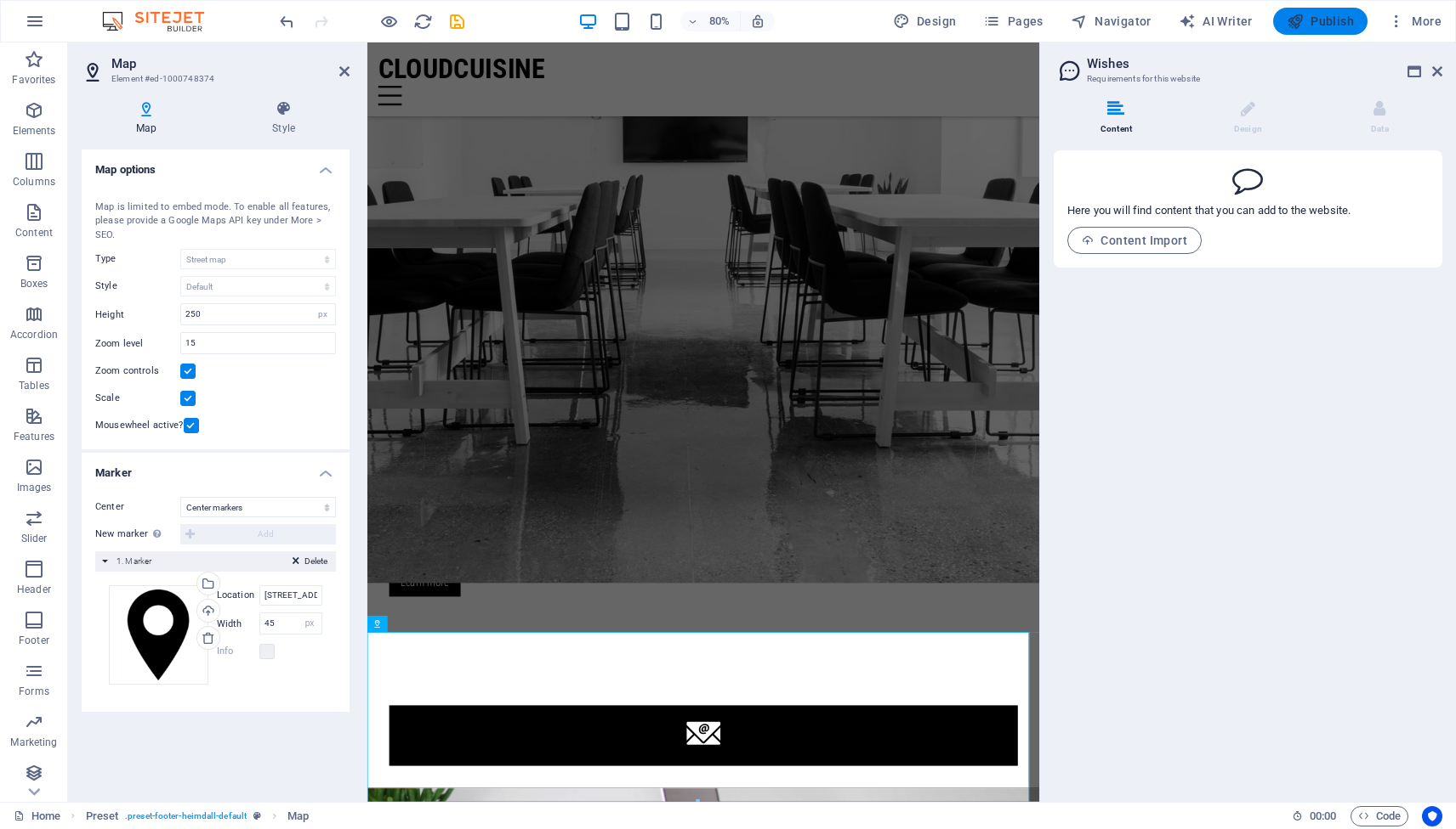
click at [1335, 16] on span "Publish" at bounding box center [1319, 20] width 67 height 17
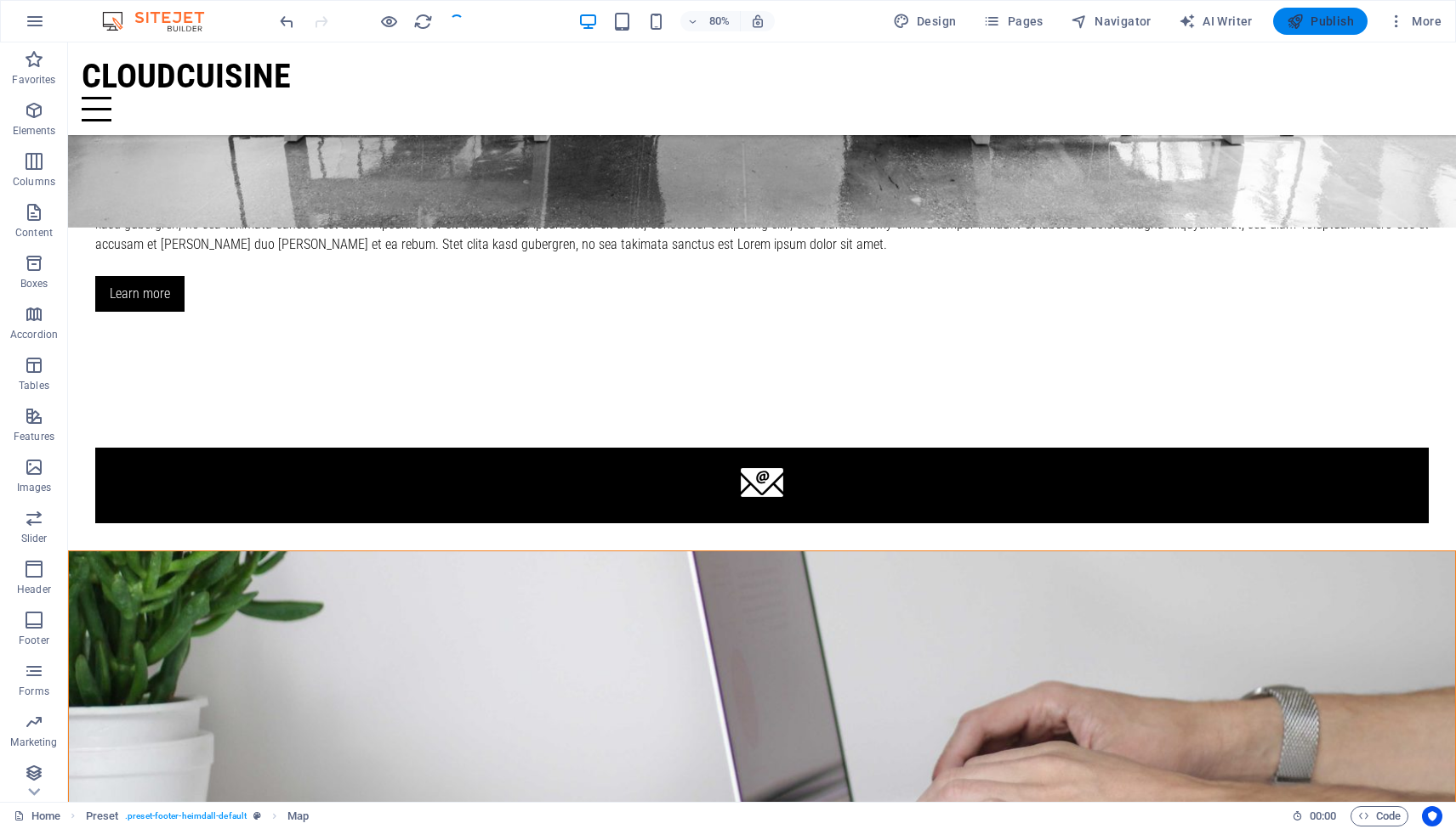
scroll to position [2235, 0]
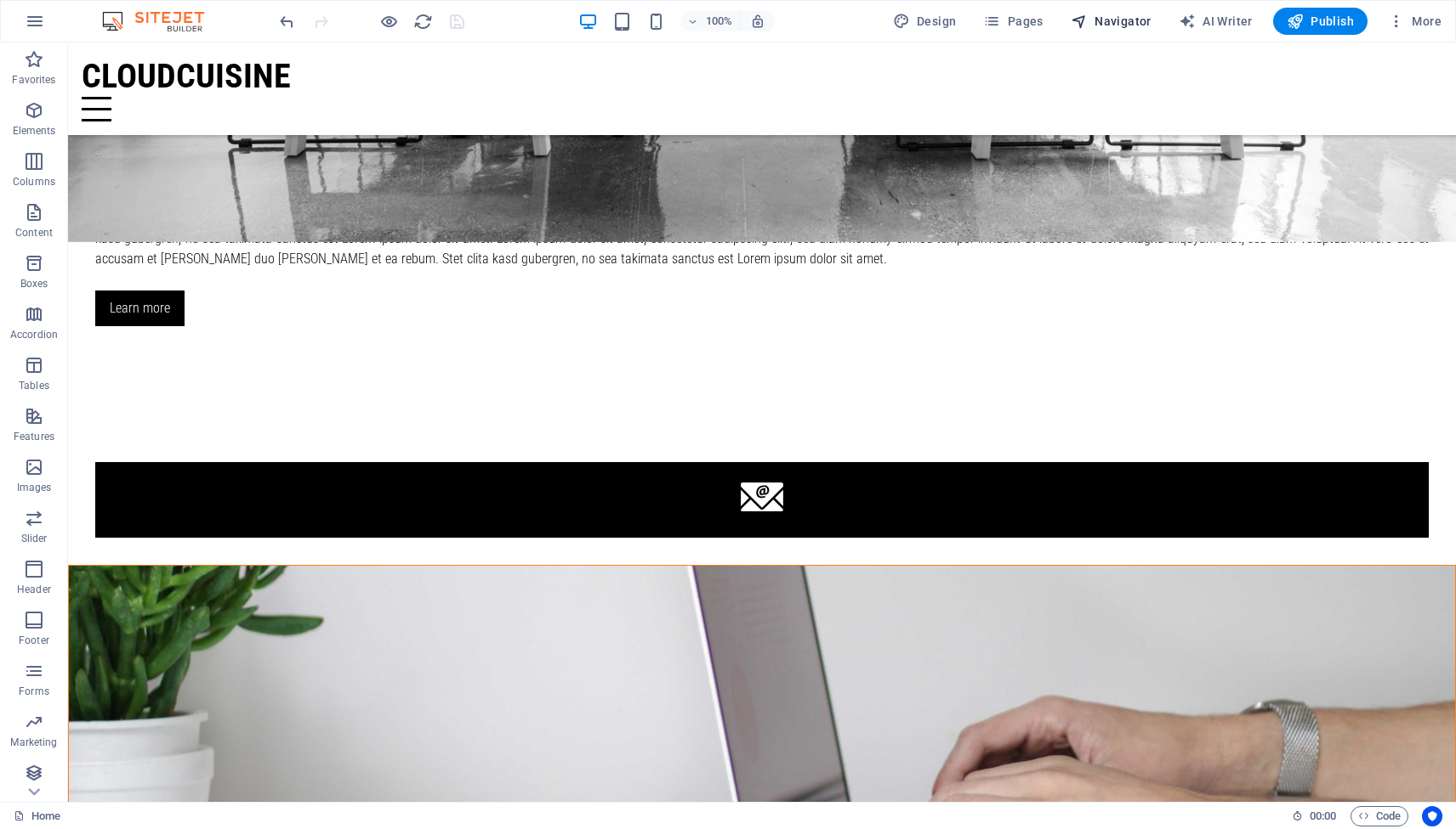
click at [1120, 20] on span "Navigator" at bounding box center [1111, 20] width 81 height 17
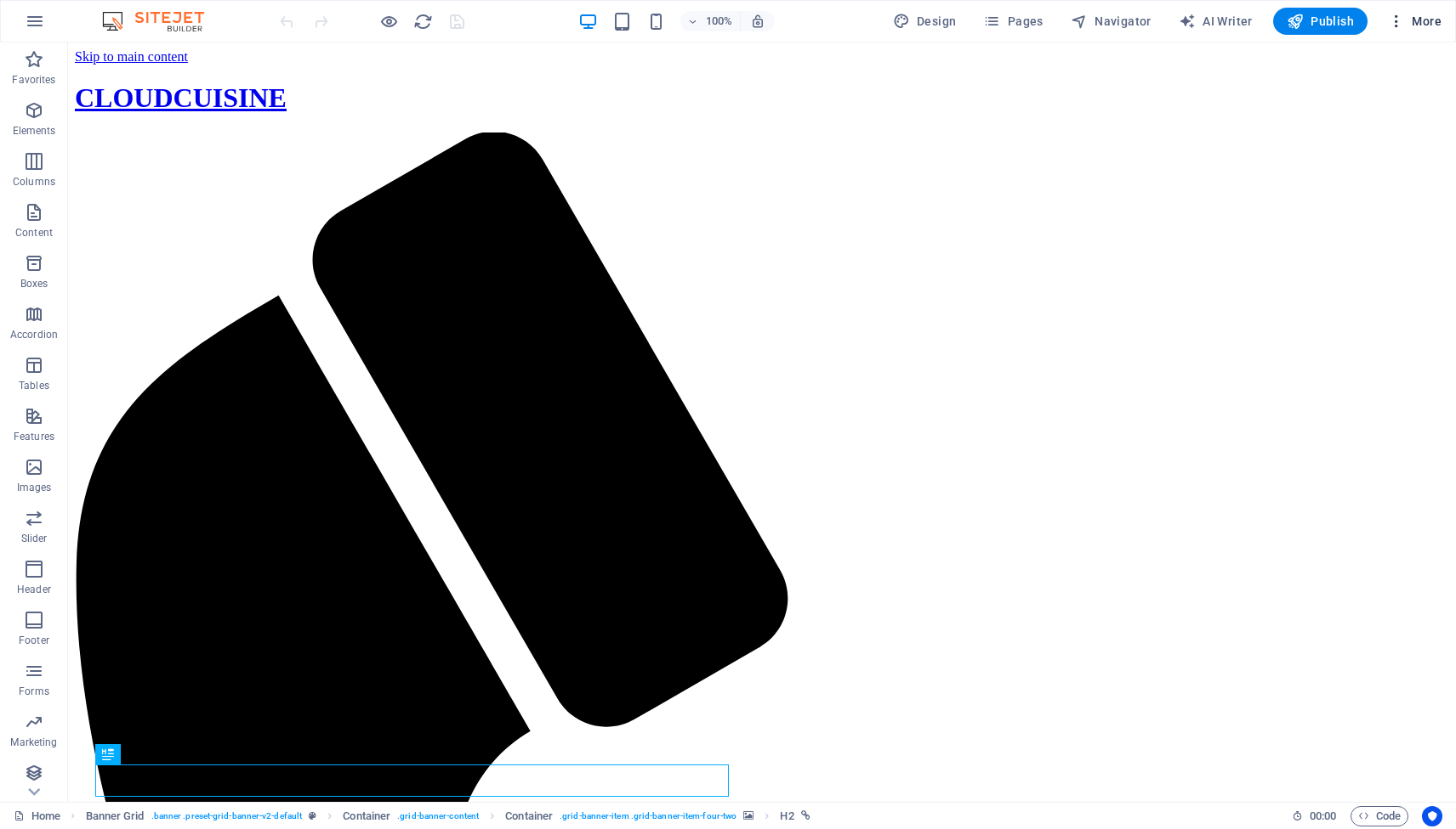
click at [1423, 19] on span "More" at bounding box center [1414, 20] width 53 height 17
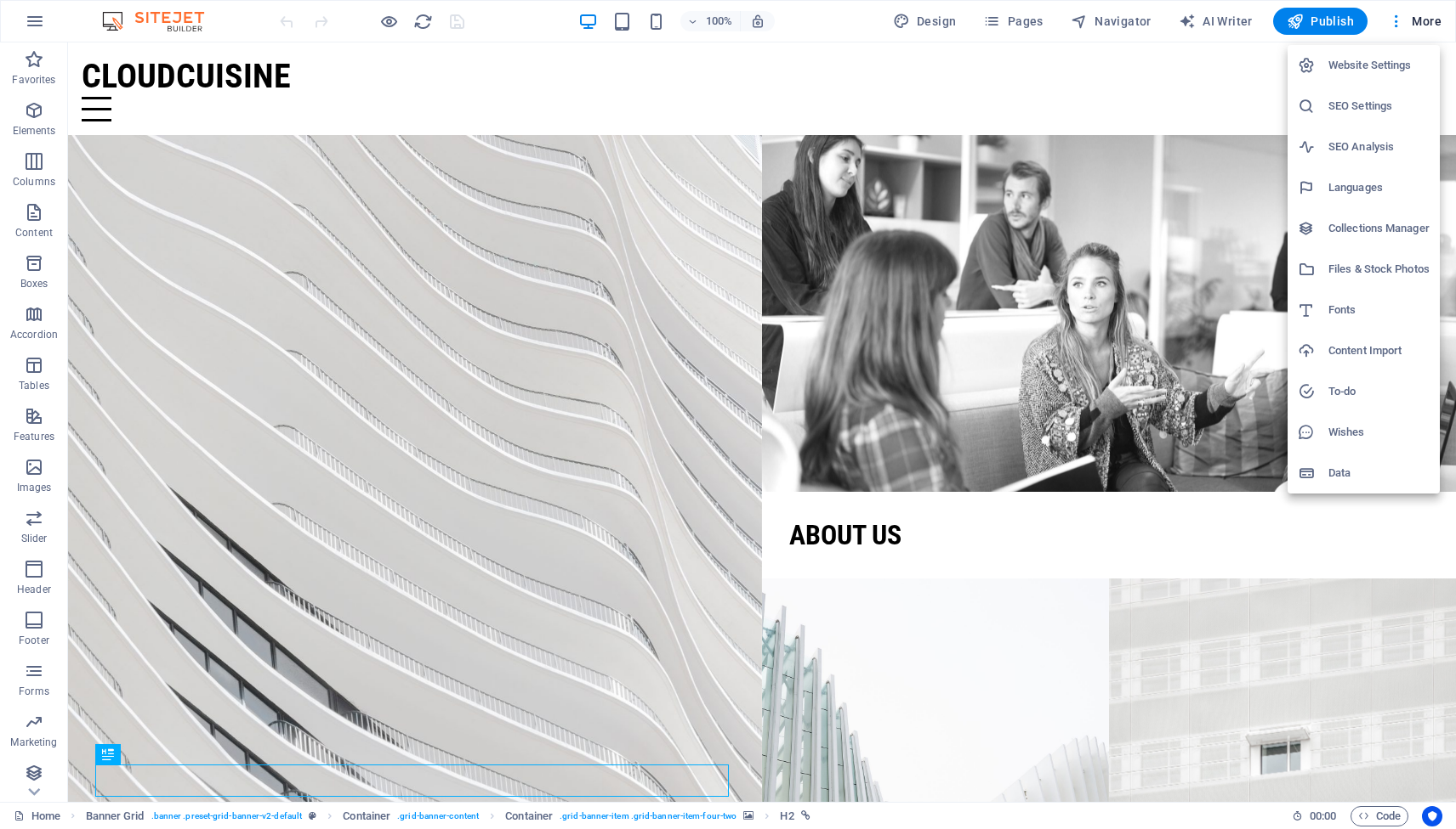
click at [1382, 64] on h6 "Website Settings" at bounding box center [1379, 65] width 101 height 20
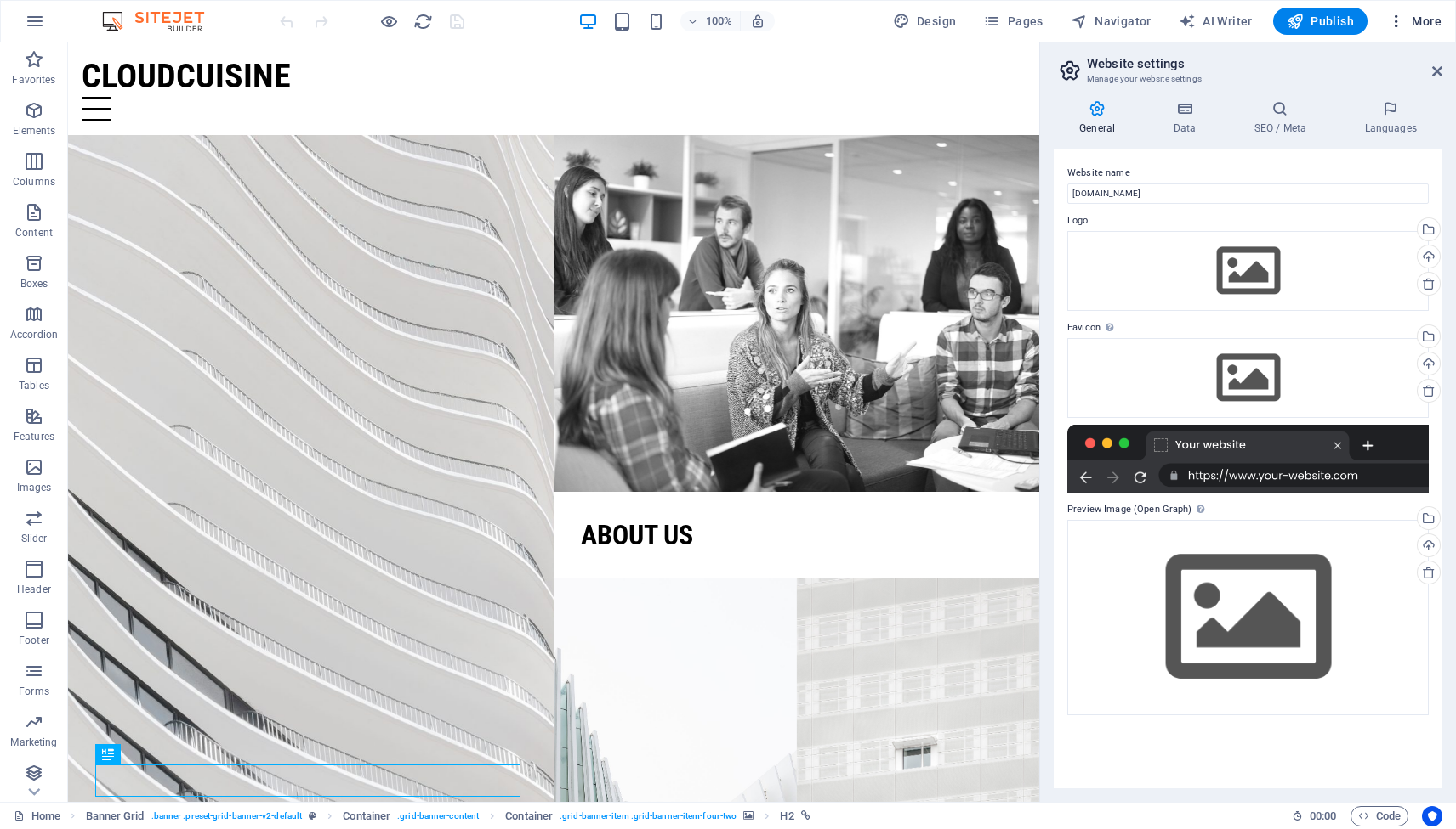
click at [1420, 22] on span "More" at bounding box center [1414, 20] width 53 height 17
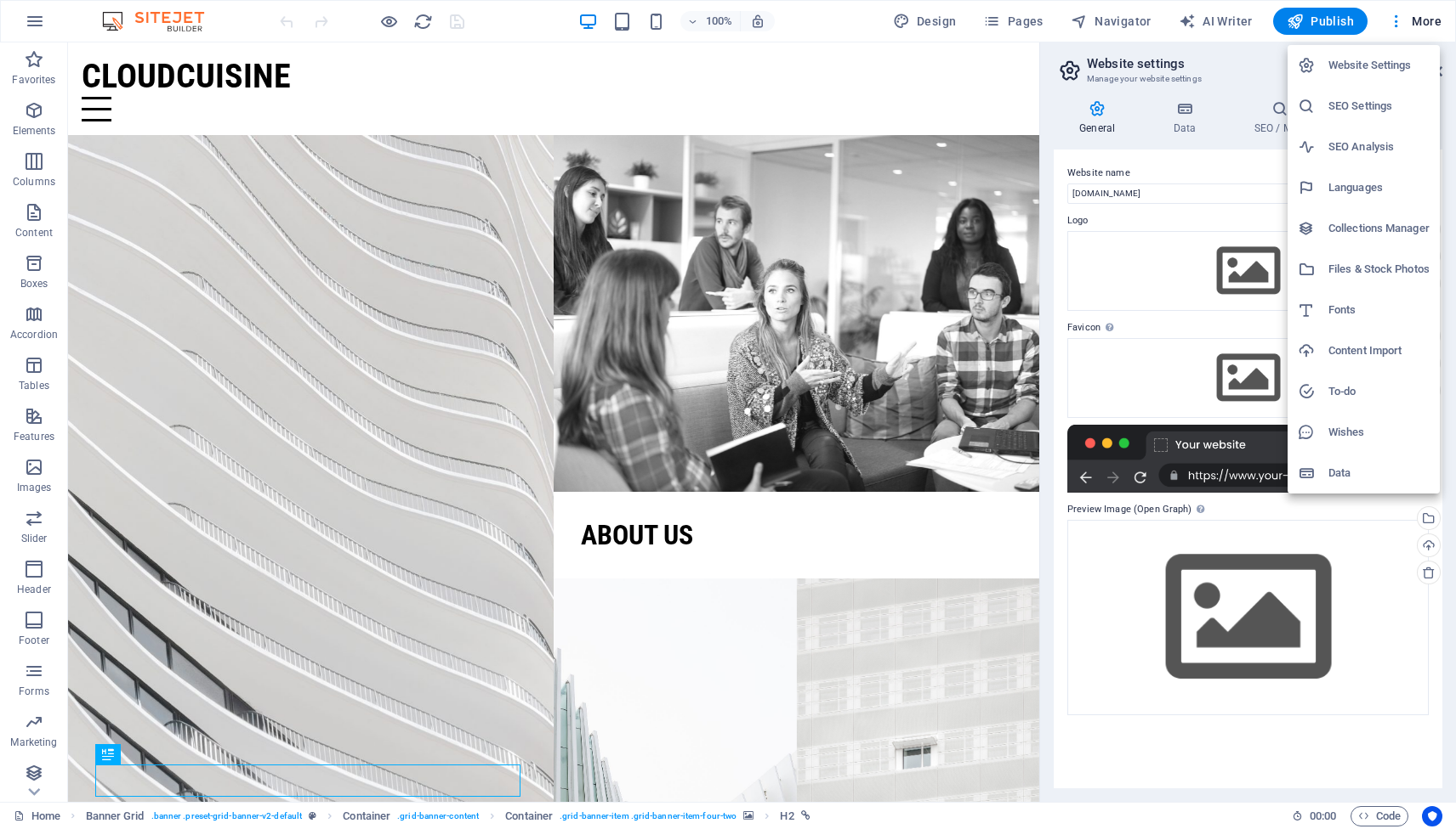
click at [1378, 64] on h6 "Website Settings" at bounding box center [1379, 65] width 101 height 20
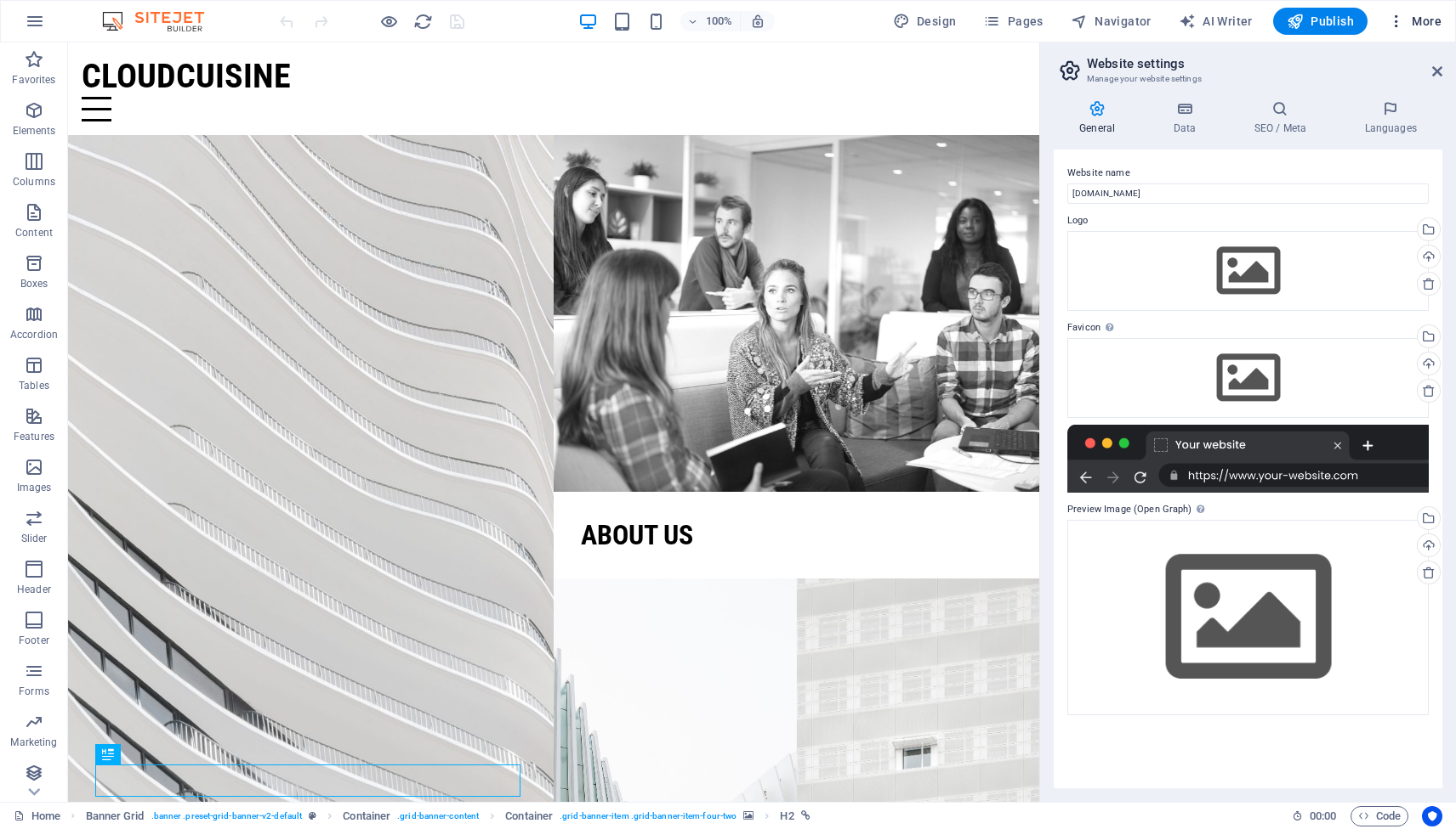
click at [1424, 28] on span "More" at bounding box center [1414, 20] width 53 height 17
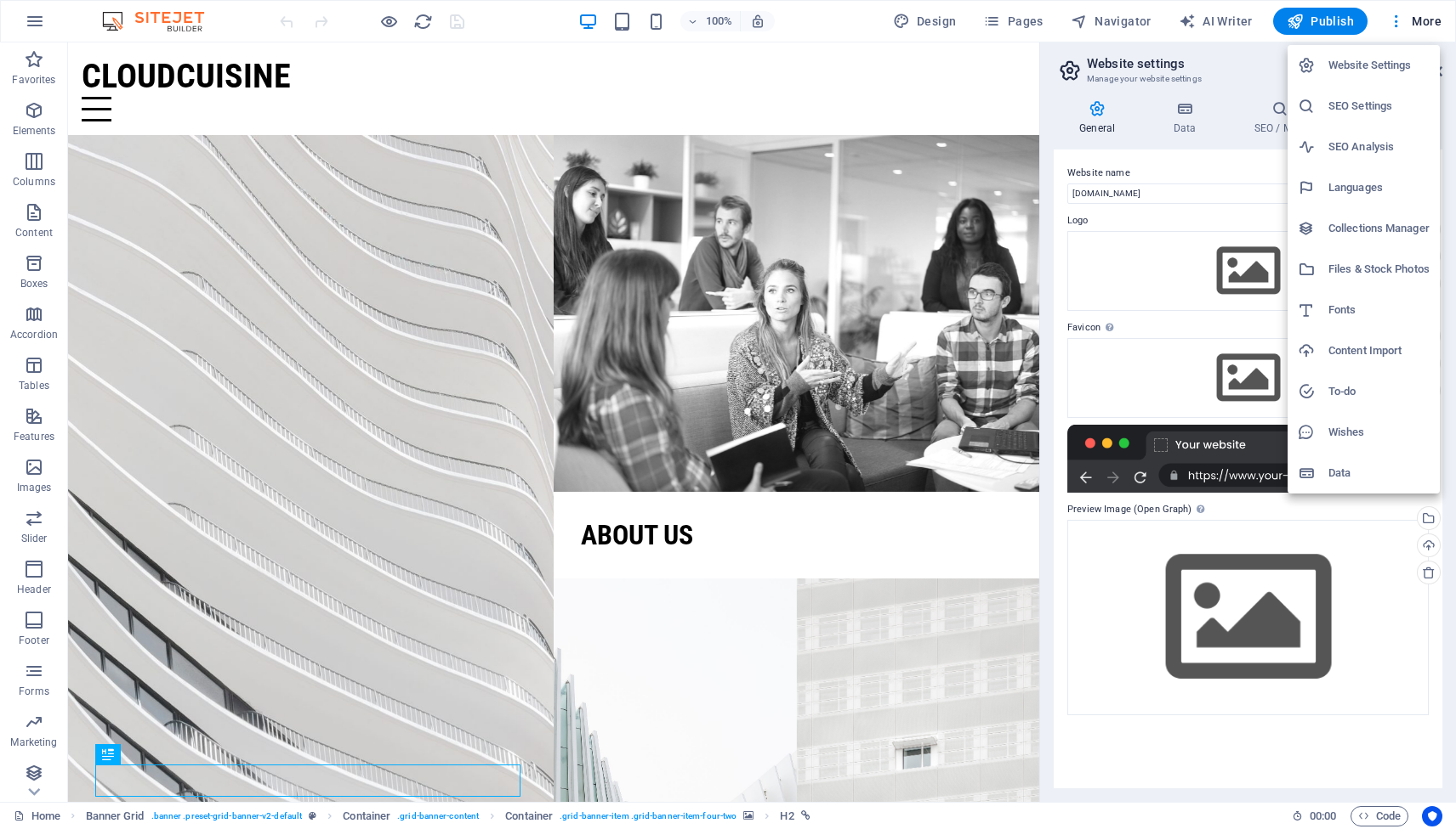
click at [1334, 309] on h6 "Fonts" at bounding box center [1379, 310] width 101 height 20
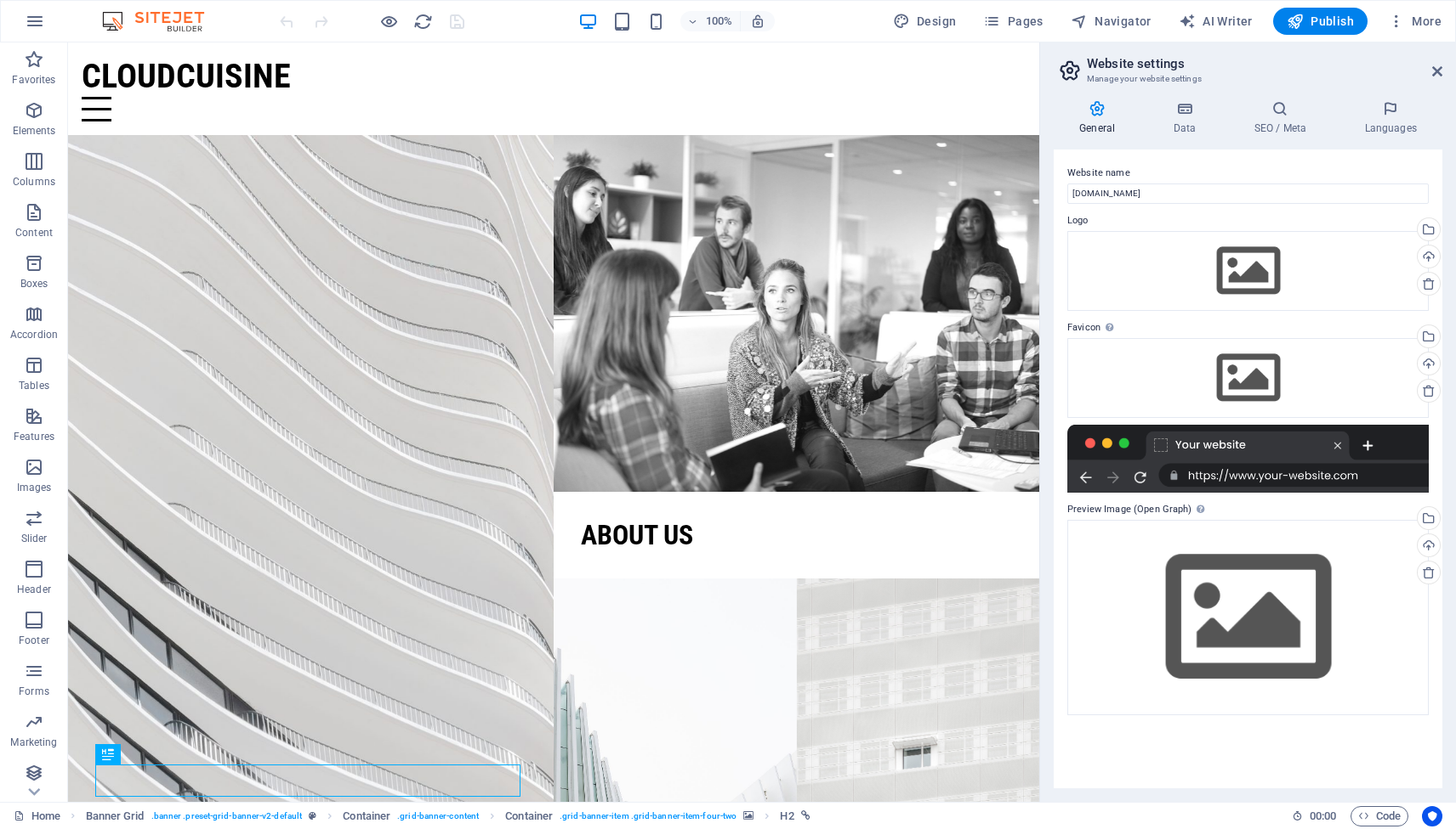
select select "popularity"
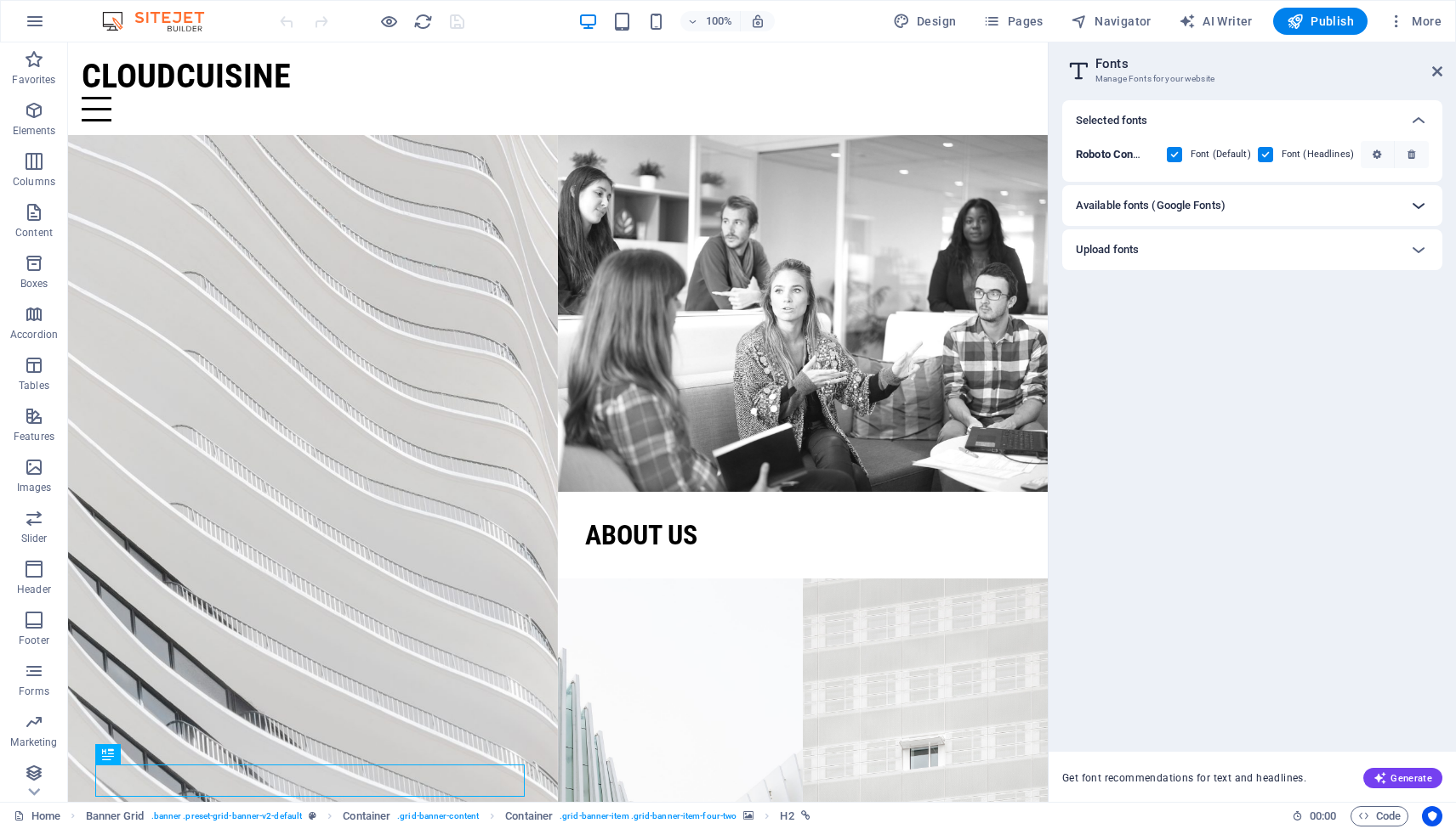
click at [1420, 203] on icon at bounding box center [1418, 205] width 20 height 20
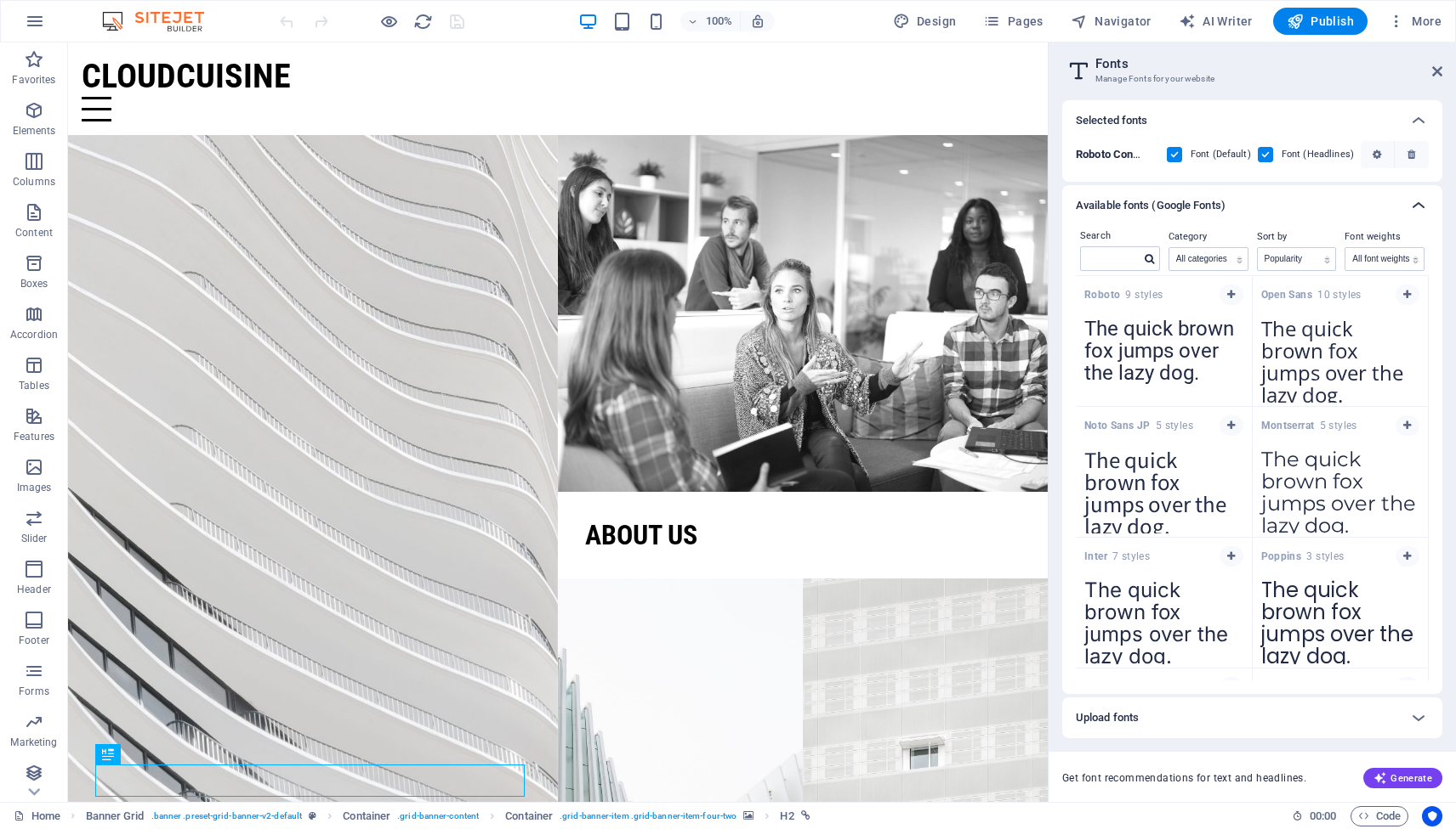
click at [1420, 203] on icon at bounding box center [1418, 205] width 20 height 20
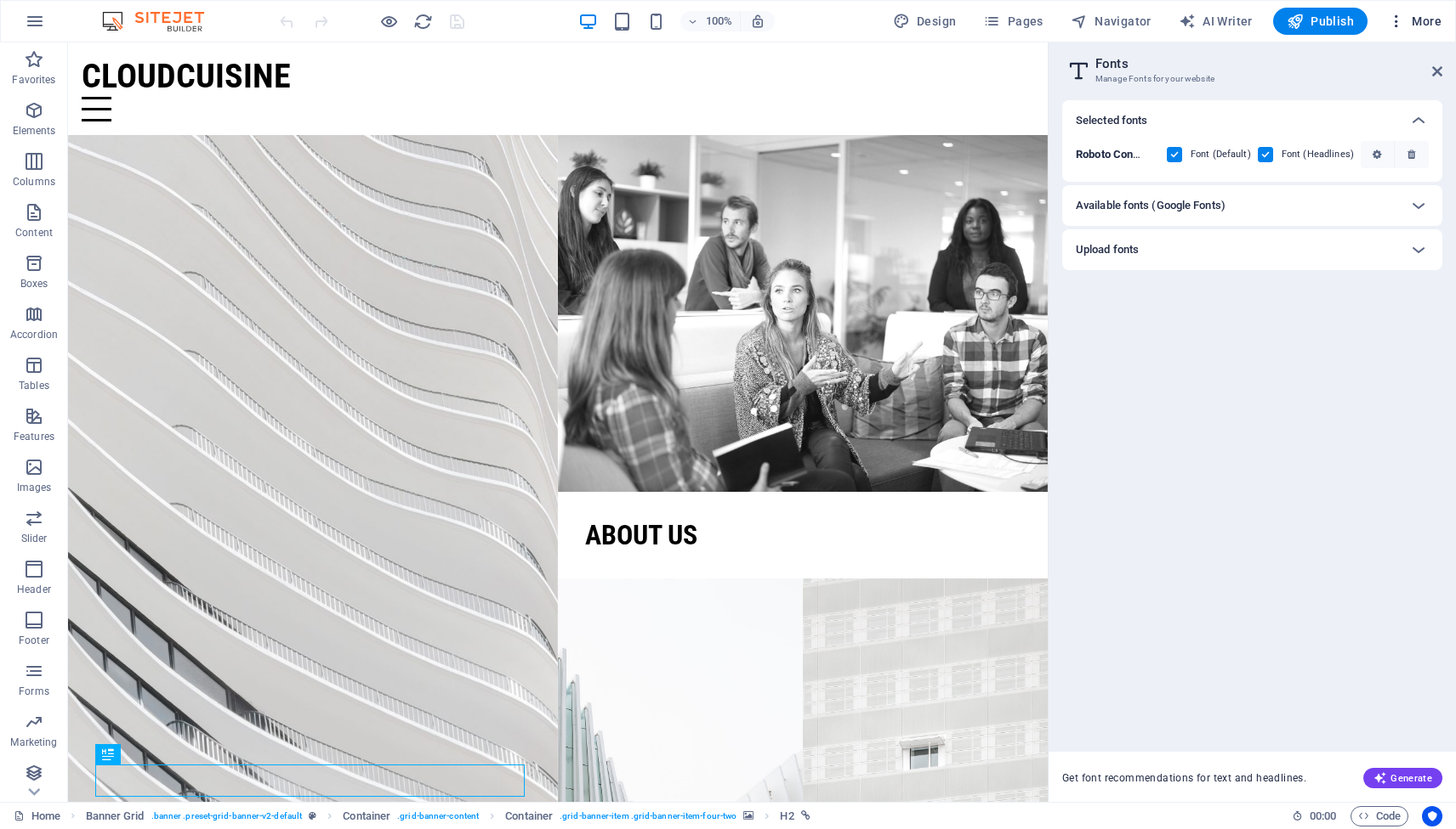
click at [1424, 26] on span "More" at bounding box center [1414, 20] width 53 height 17
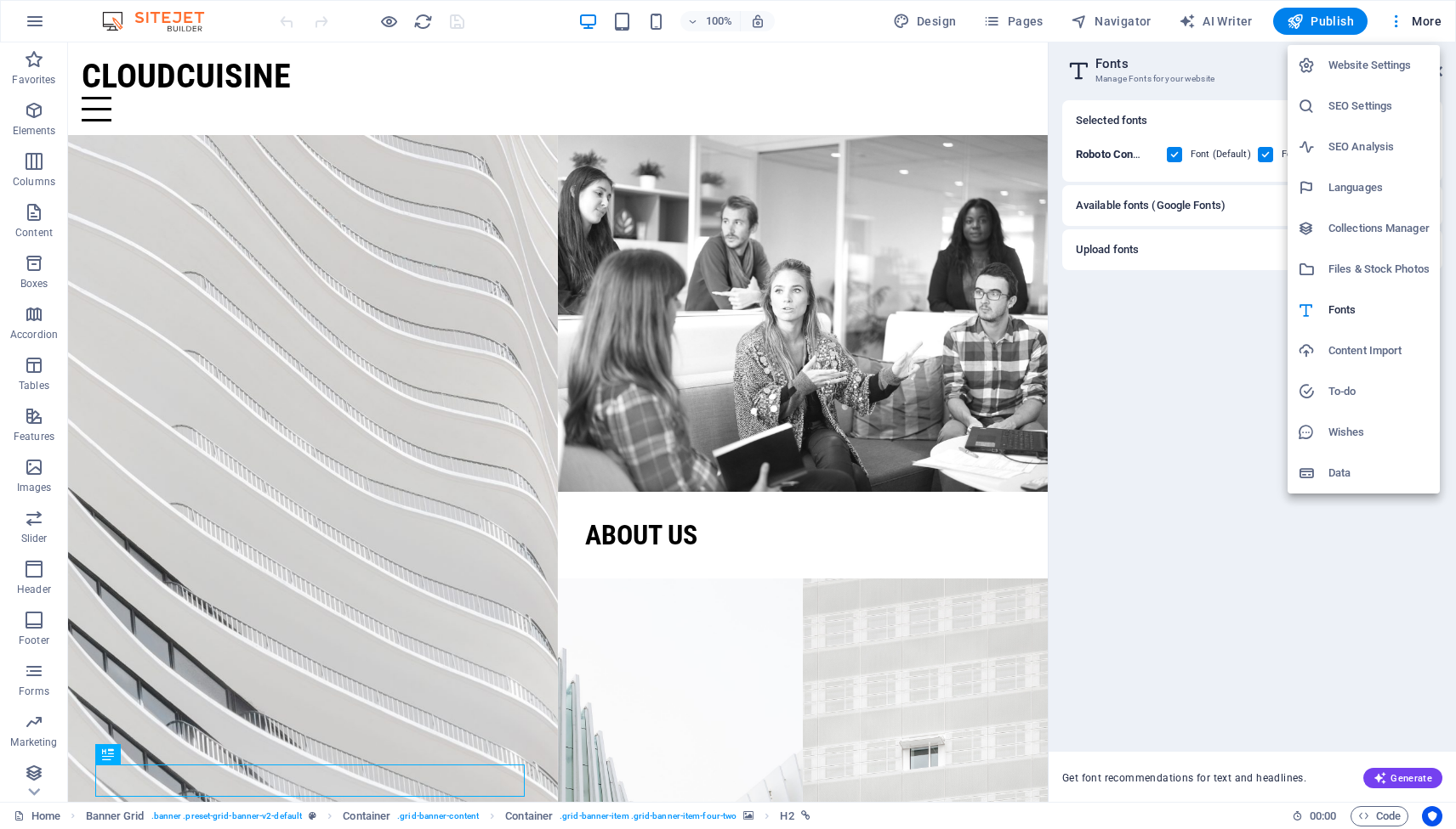
click at [1361, 192] on h6 "Languages" at bounding box center [1379, 188] width 101 height 20
select select "41"
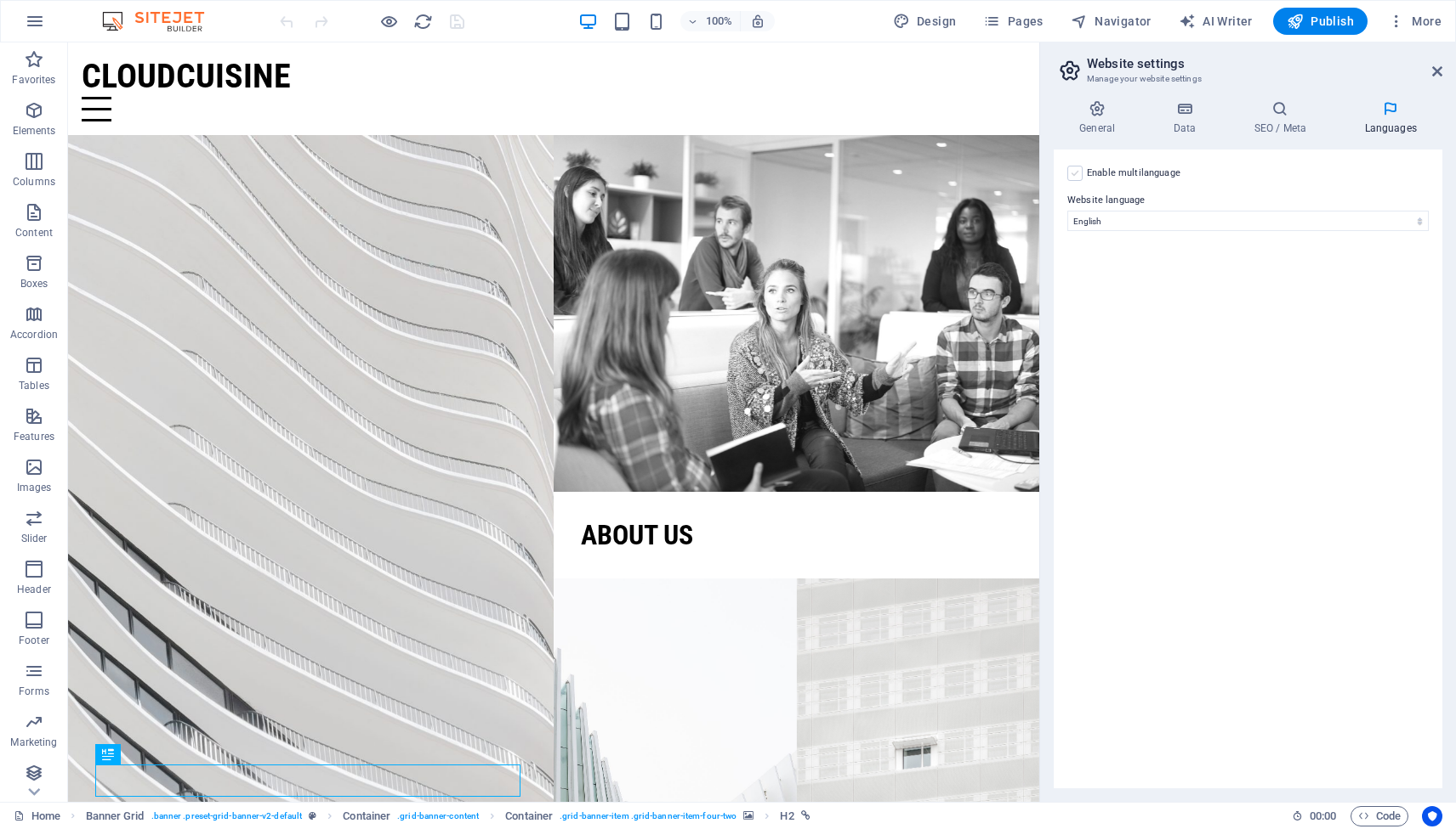
click at [1072, 175] on label at bounding box center [1074, 173] width 15 height 15
click at [0, 0] on input "Enable multilanguage To disable multilanguage delete all languages until only o…" at bounding box center [0, 0] width 0 height 0
select select
click at [1258, 300] on select "Abkhazian Afar Afrikaans Akan Albanian Amharic Arabic Aragonese Armenian Assame…" at bounding box center [1248, 303] width 283 height 20
click at [1080, 294] on icon at bounding box center [1080, 293] width 10 height 12
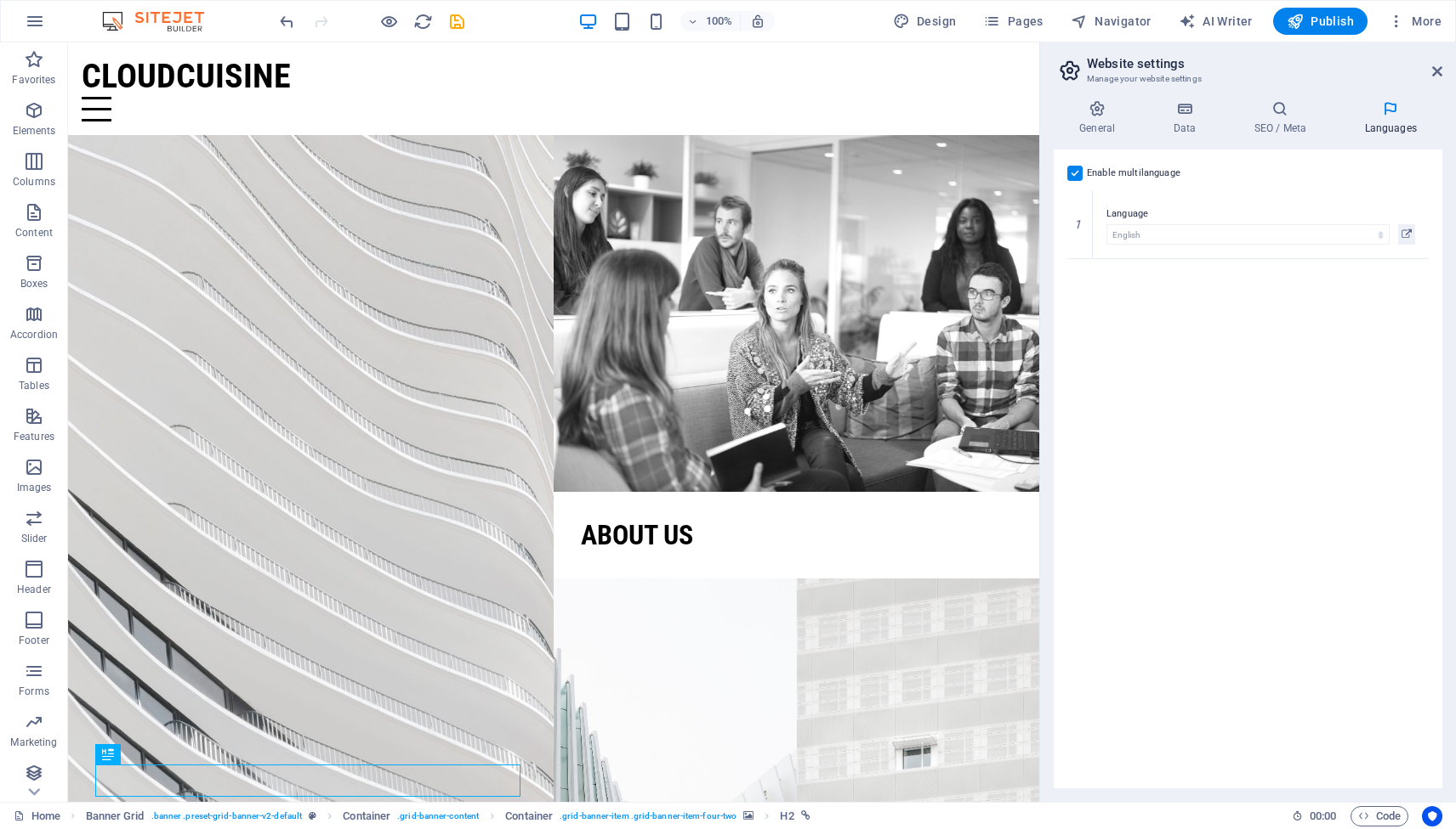
click at [1076, 169] on label at bounding box center [1074, 173] width 15 height 15
click at [0, 0] on input "Enable multilanguage To disable multilanguage delete all languages until only o…" at bounding box center [0, 0] width 0 height 0
click at [1191, 122] on h4 "Data" at bounding box center [1187, 118] width 81 height 36
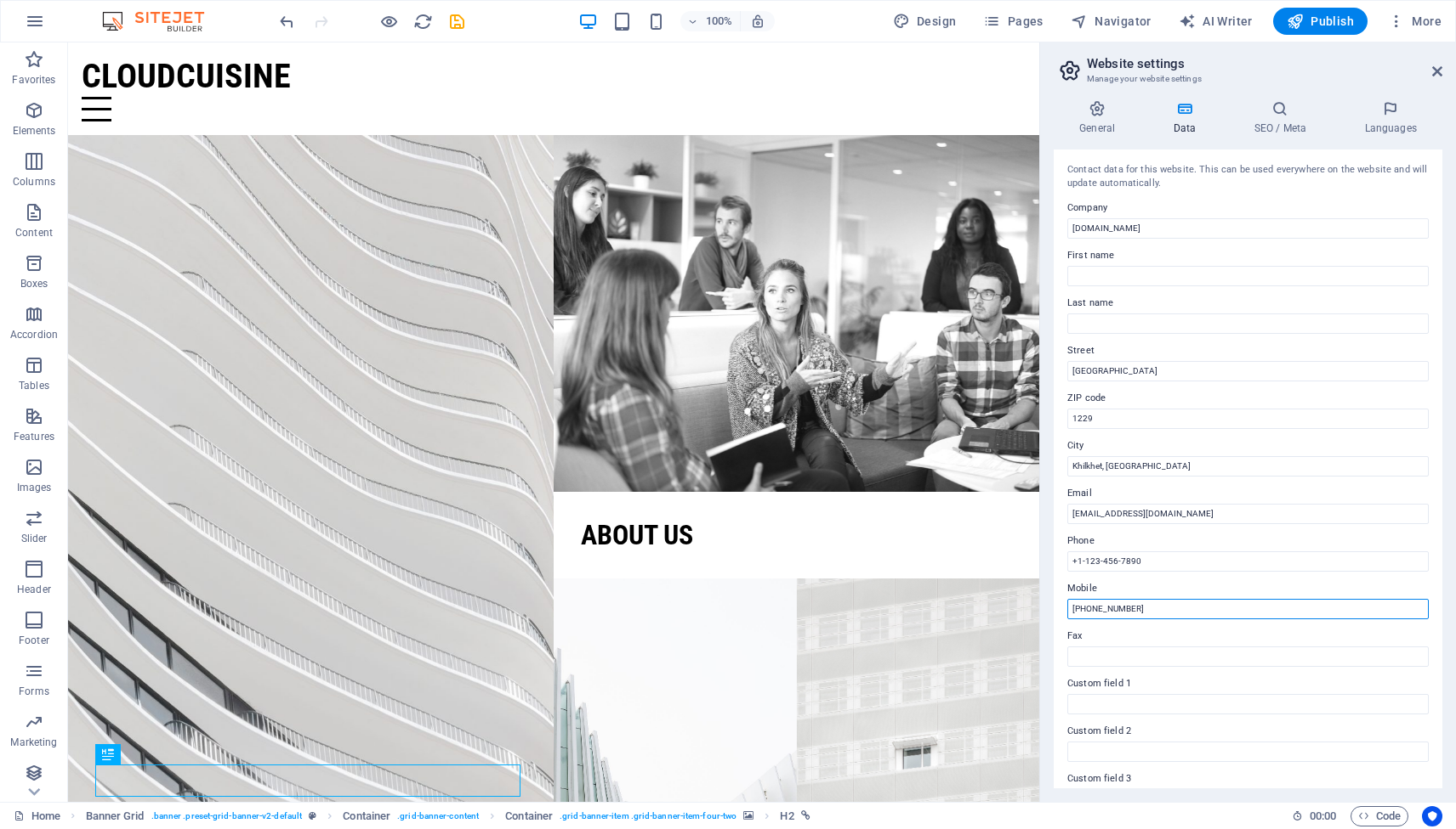
click at [1144, 614] on input "+8801844177592" at bounding box center [1248, 609] width 361 height 20
click at [1167, 560] on input "+1-123-456-7890" at bounding box center [1248, 561] width 361 height 20
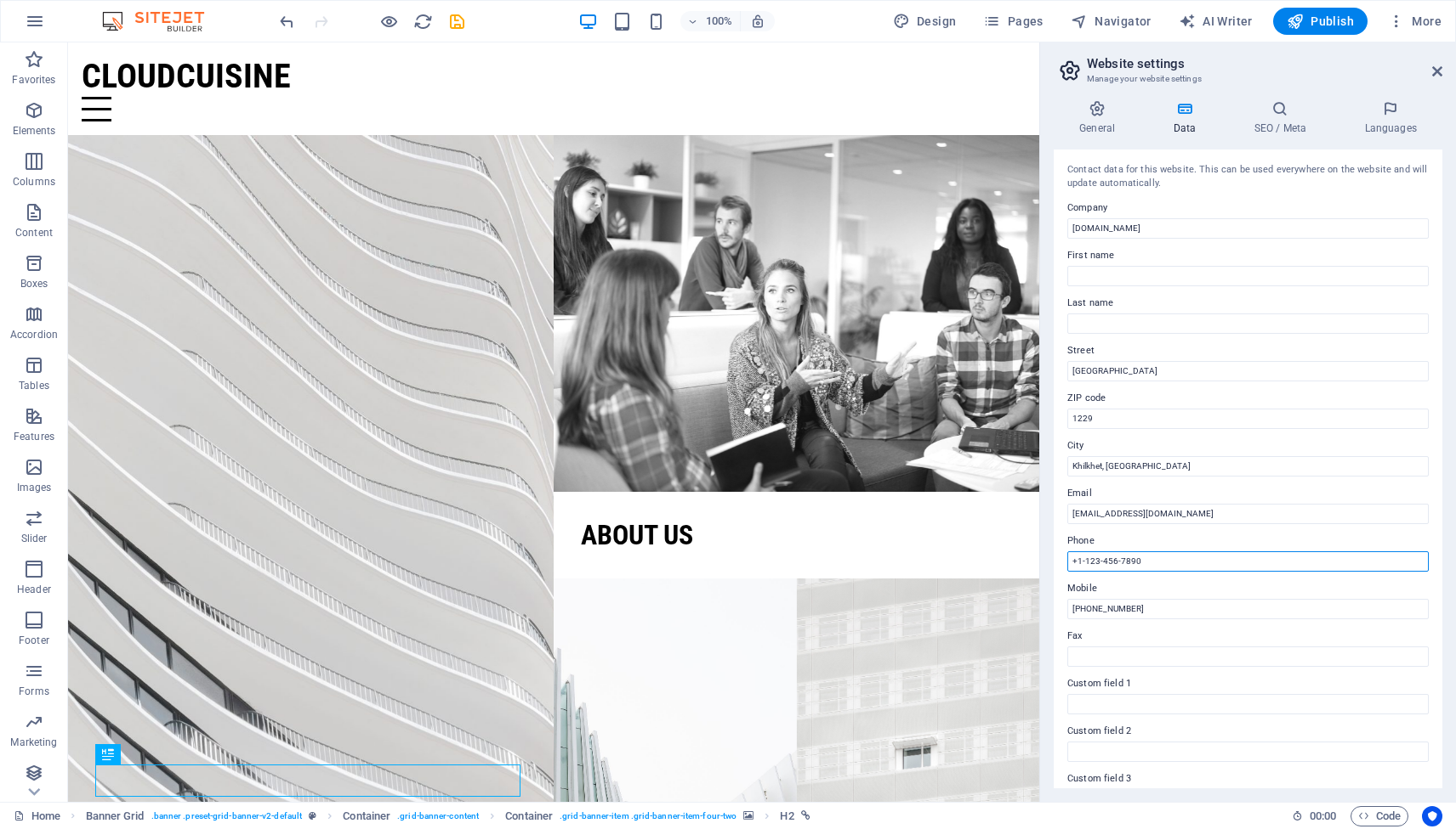
click at [1167, 560] on input "+1-123-456-7890" at bounding box center [1248, 561] width 361 height 20
paste input "8801844177592"
type input "+8801844177592"
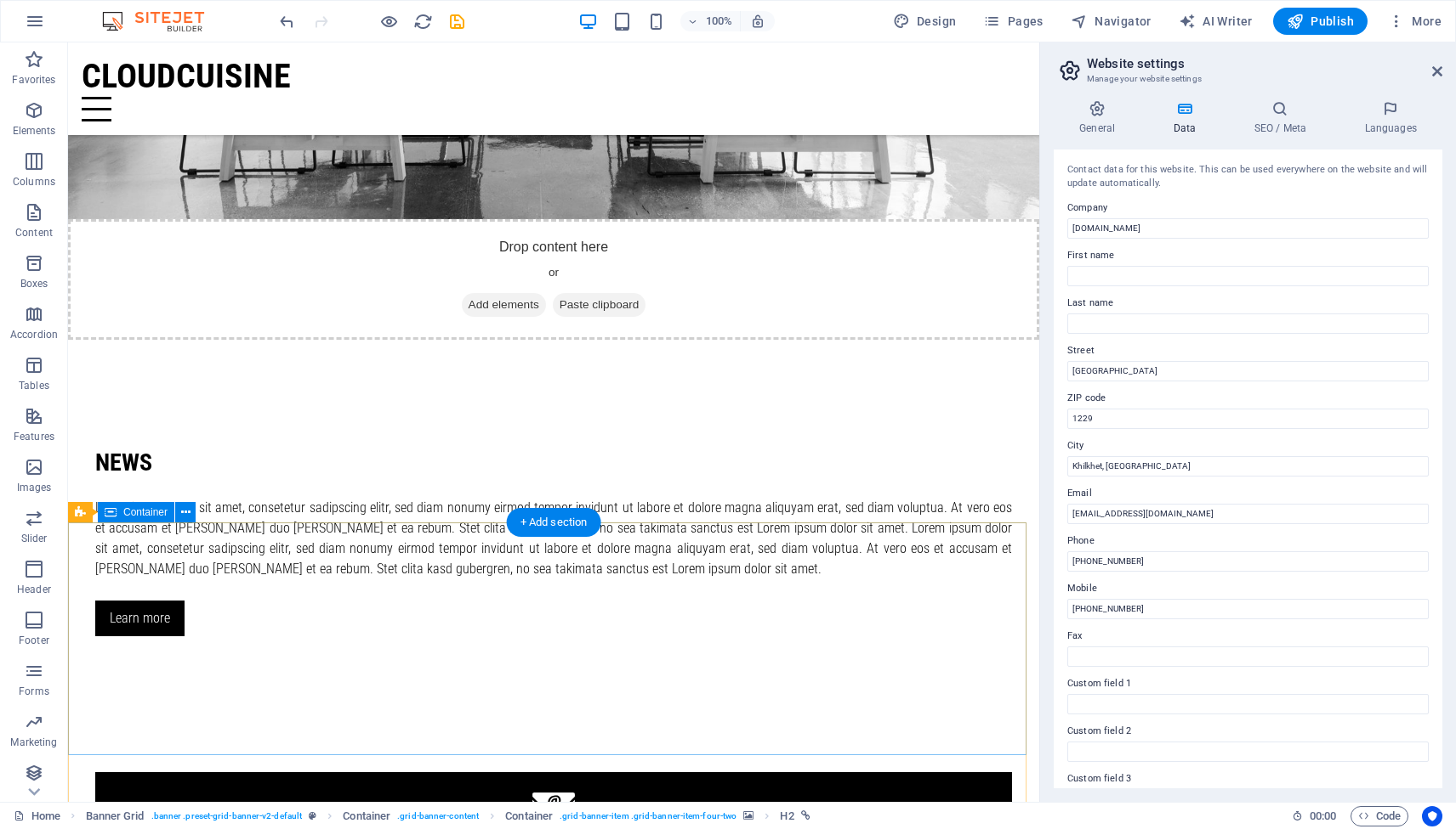
scroll to position [2048, 0]
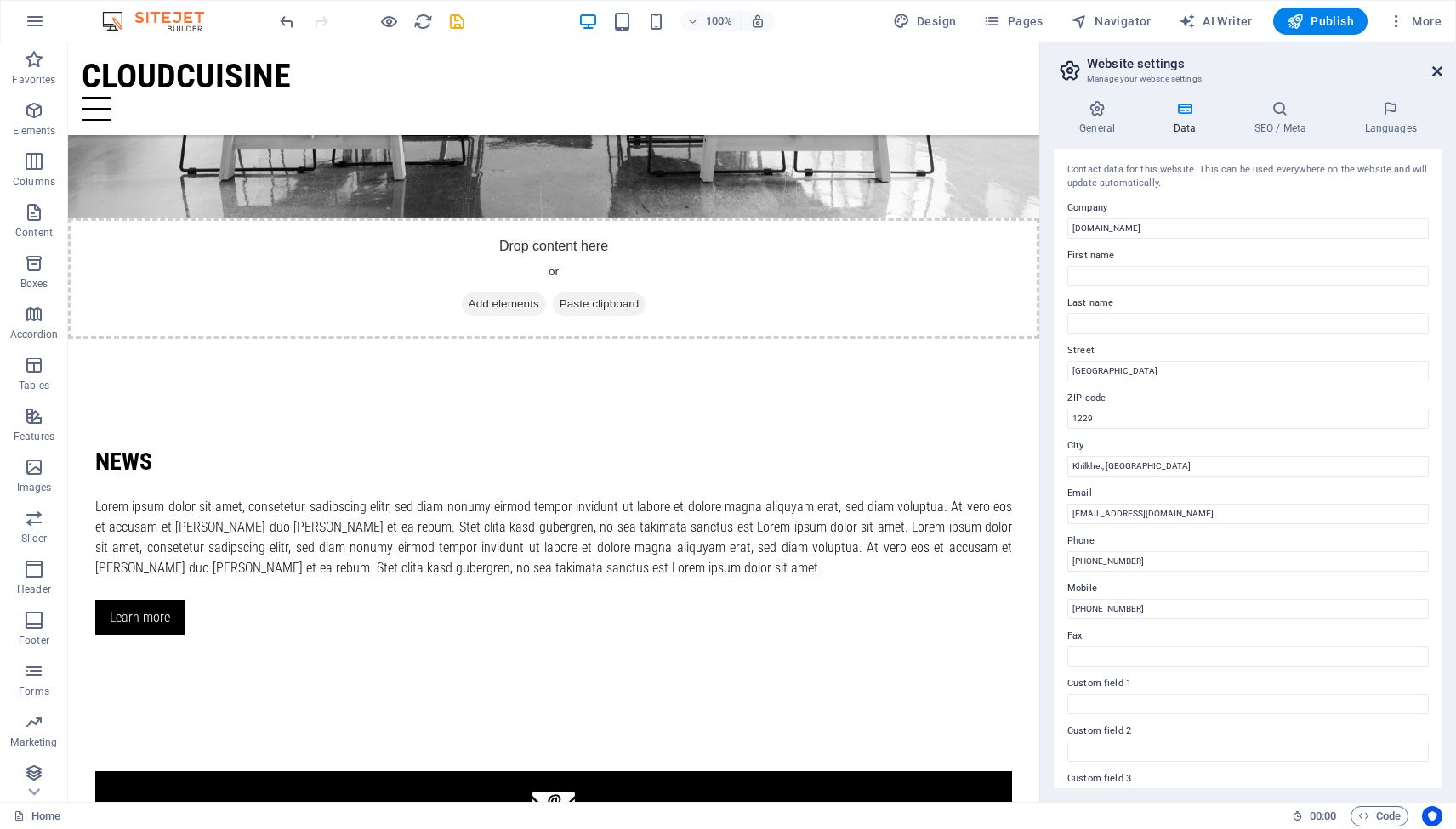
click at [1441, 73] on icon at bounding box center [1436, 71] width 10 height 13
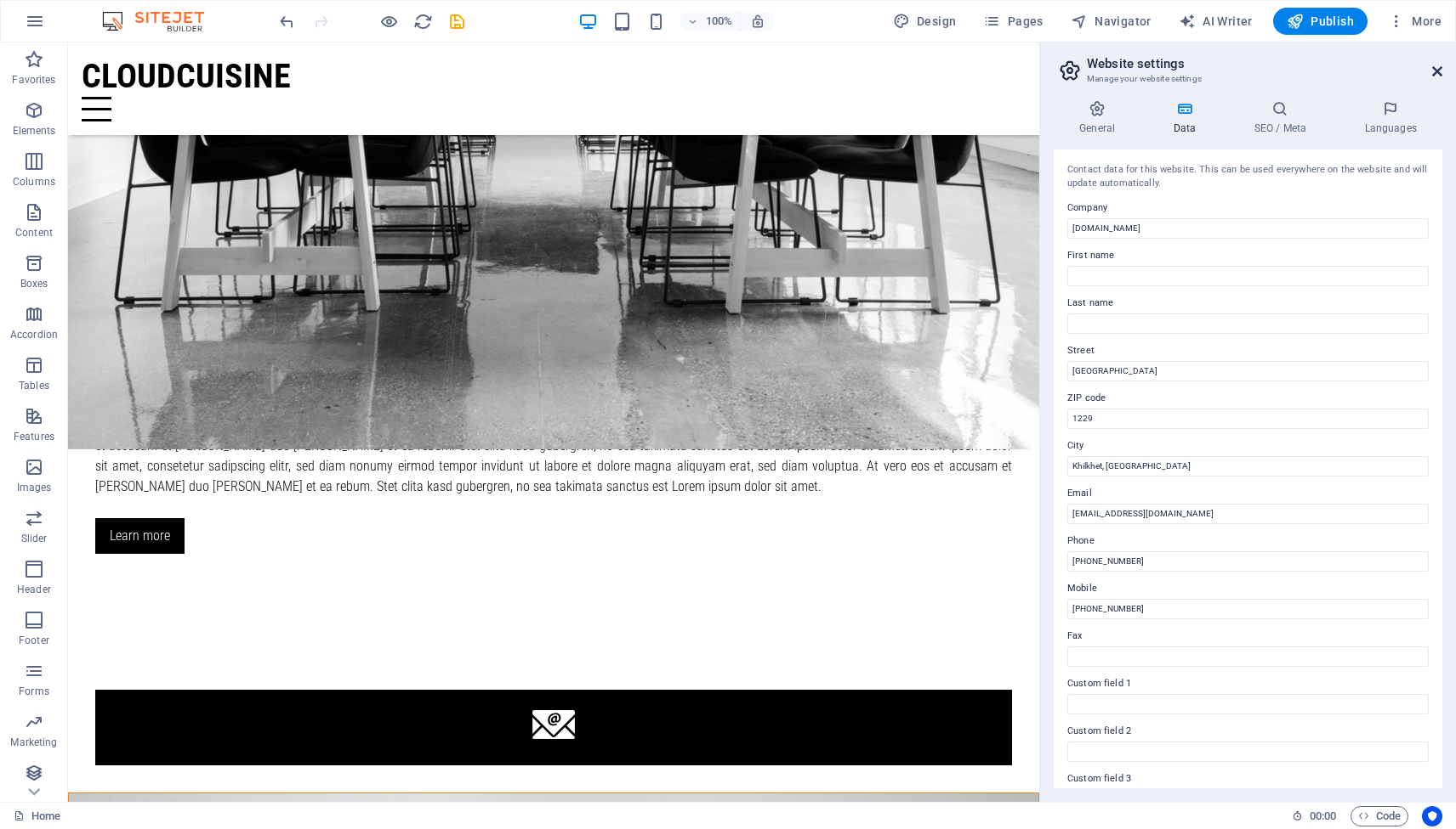
scroll to position [1967, 0]
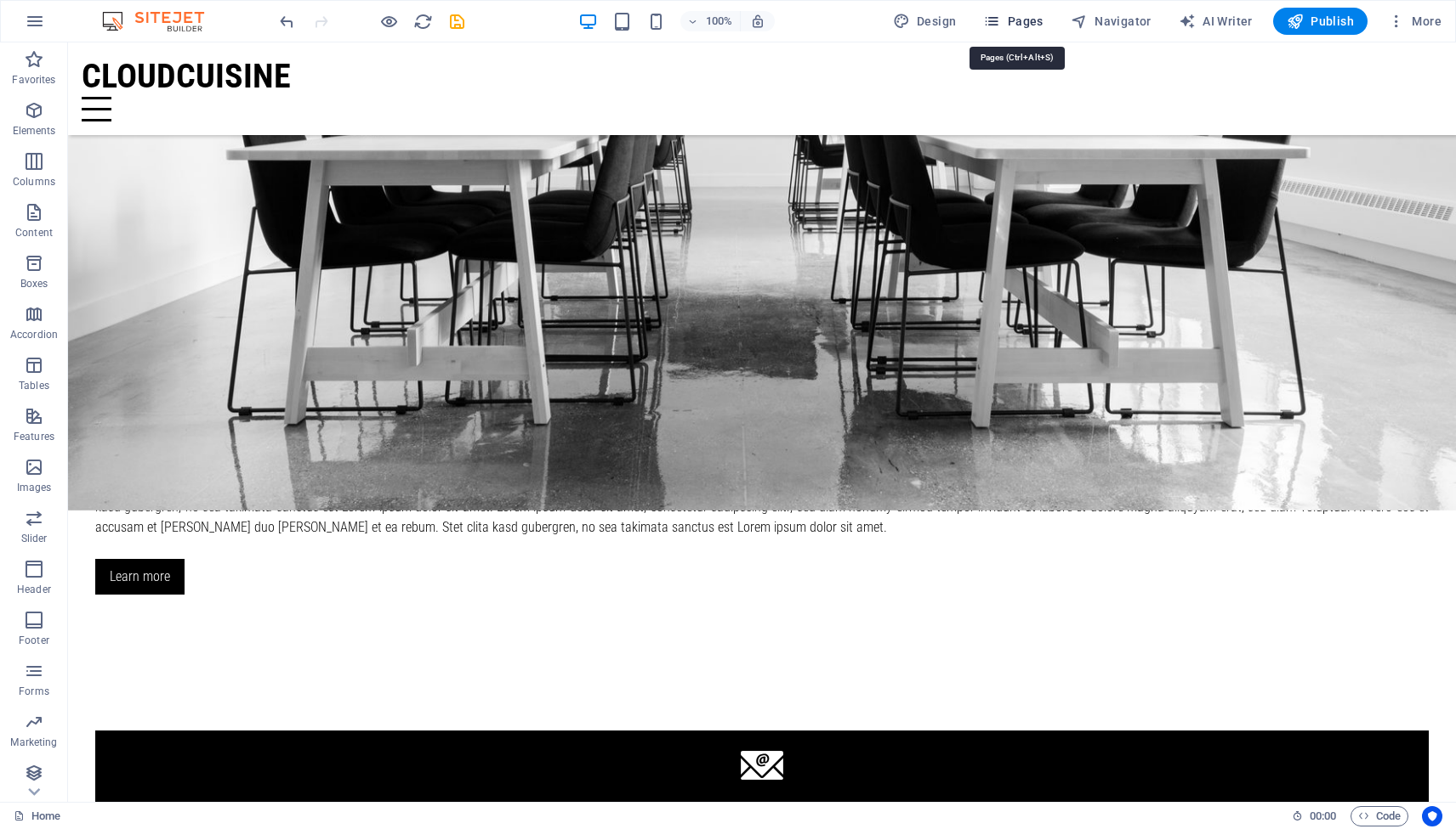
click at [1015, 20] on span "Pages" at bounding box center [1012, 20] width 60 height 17
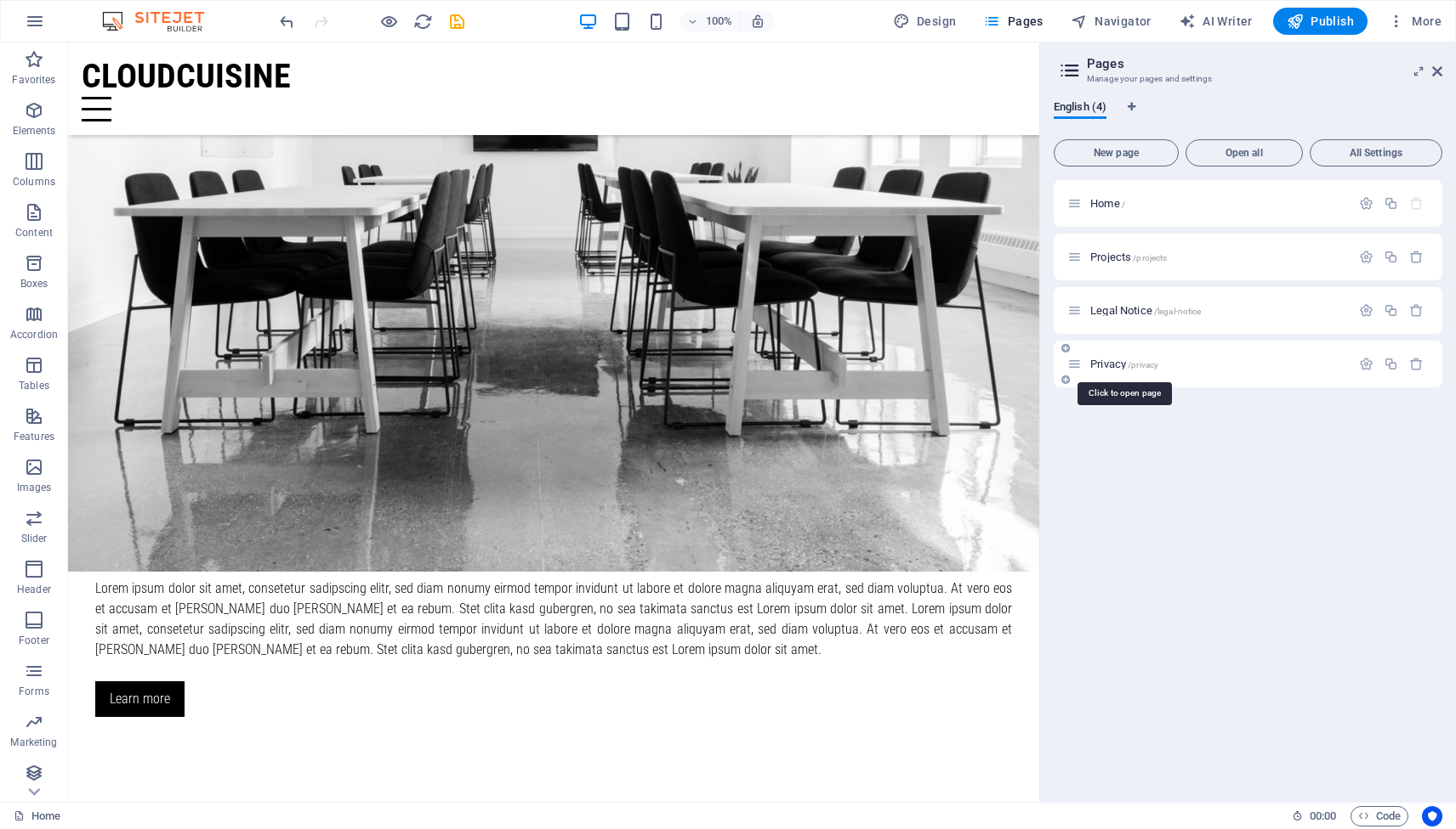
click at [1109, 365] on span "Privacy /privacy" at bounding box center [1124, 364] width 68 height 12
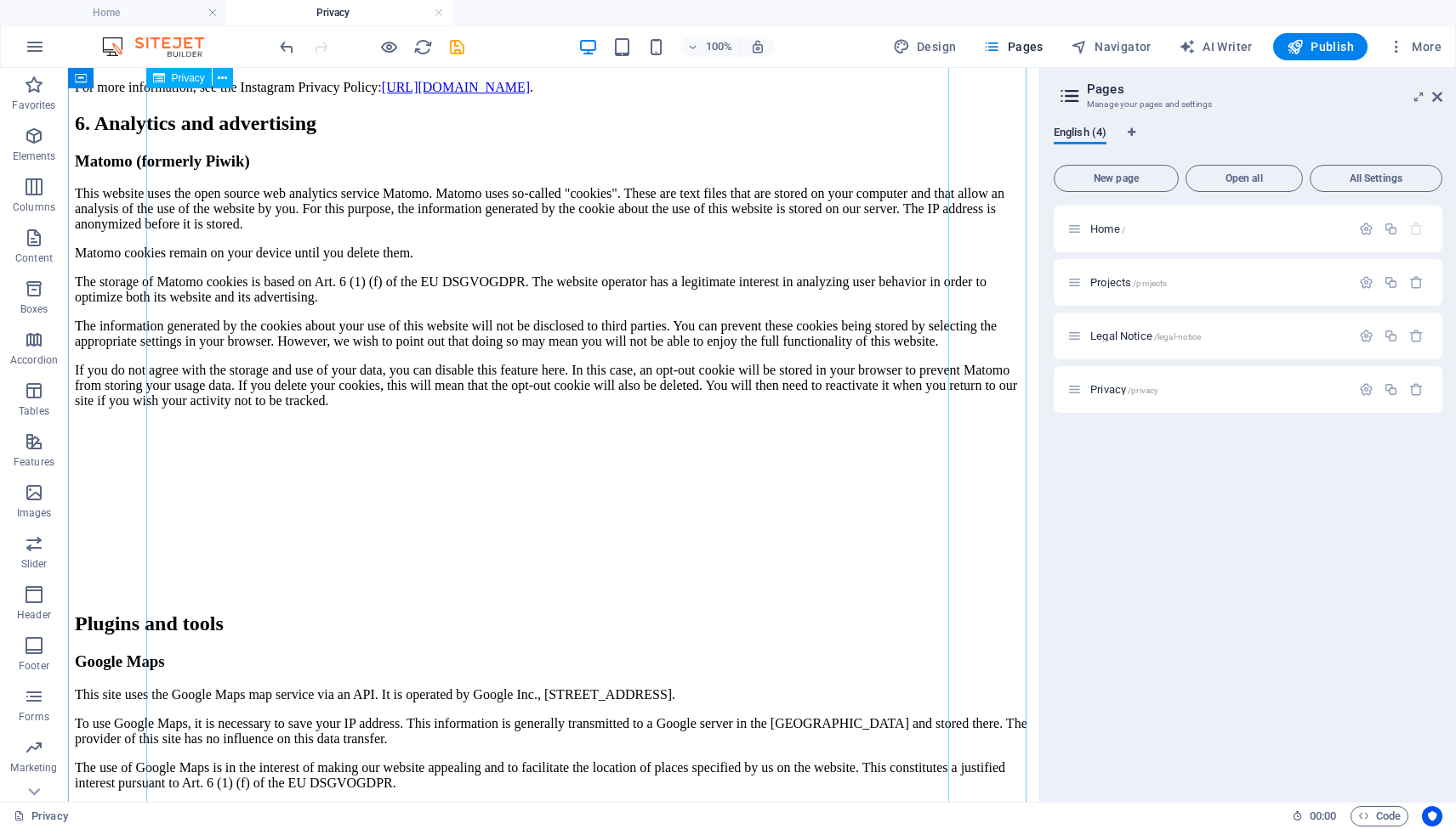
scroll to position [2761, 0]
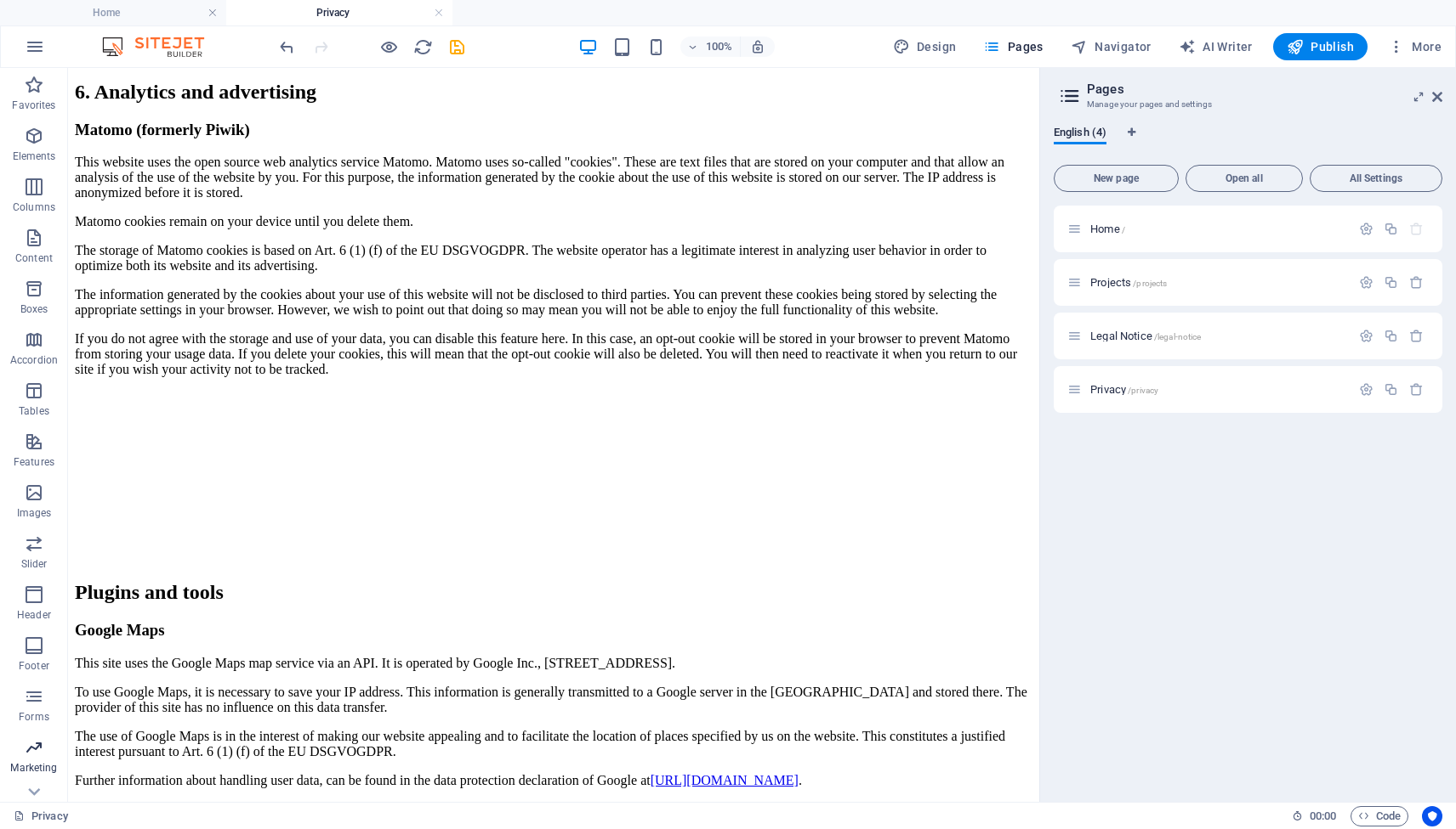
click at [31, 776] on span "Marketing" at bounding box center [34, 758] width 68 height 41
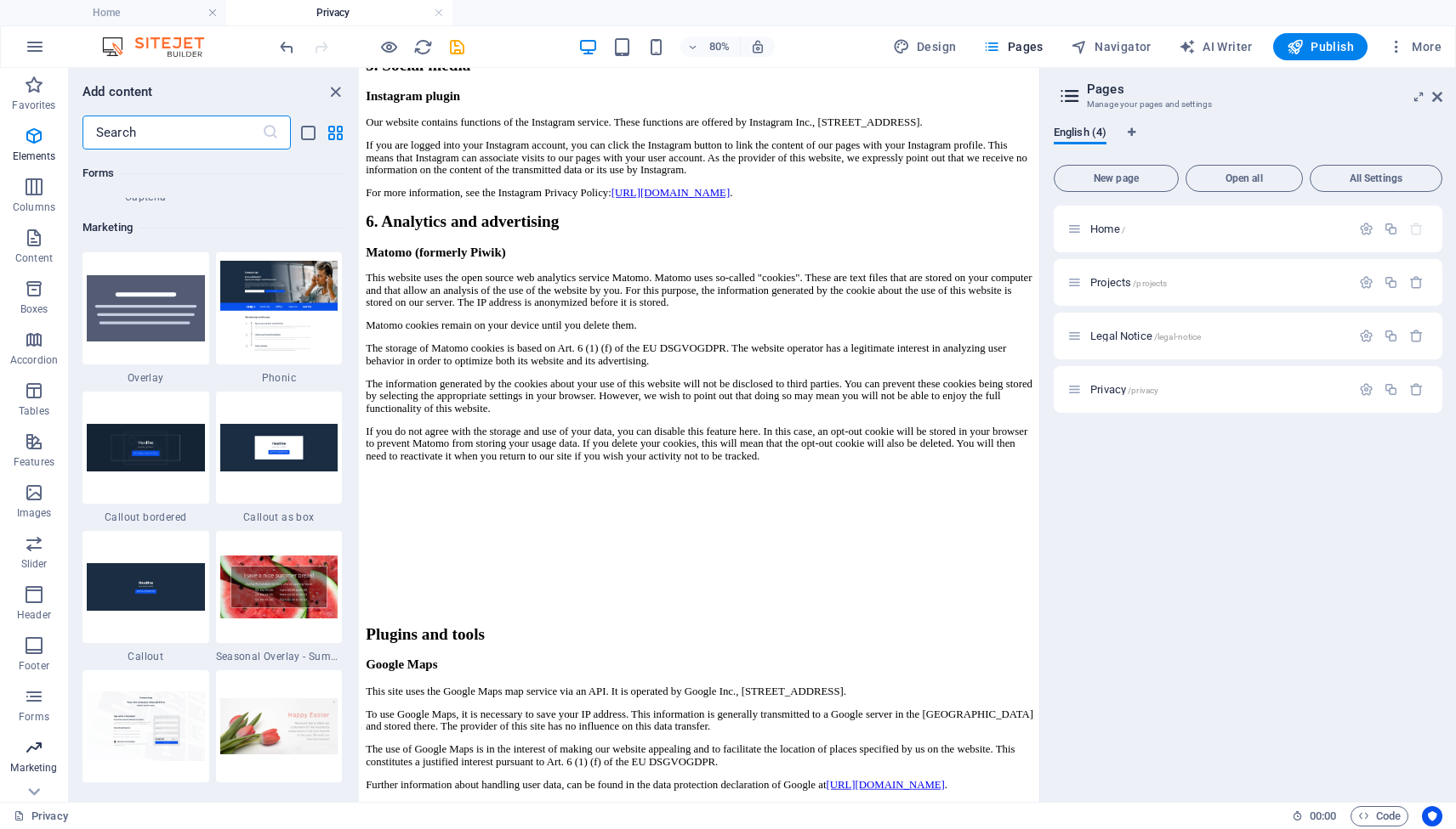
scroll to position [13842, 0]
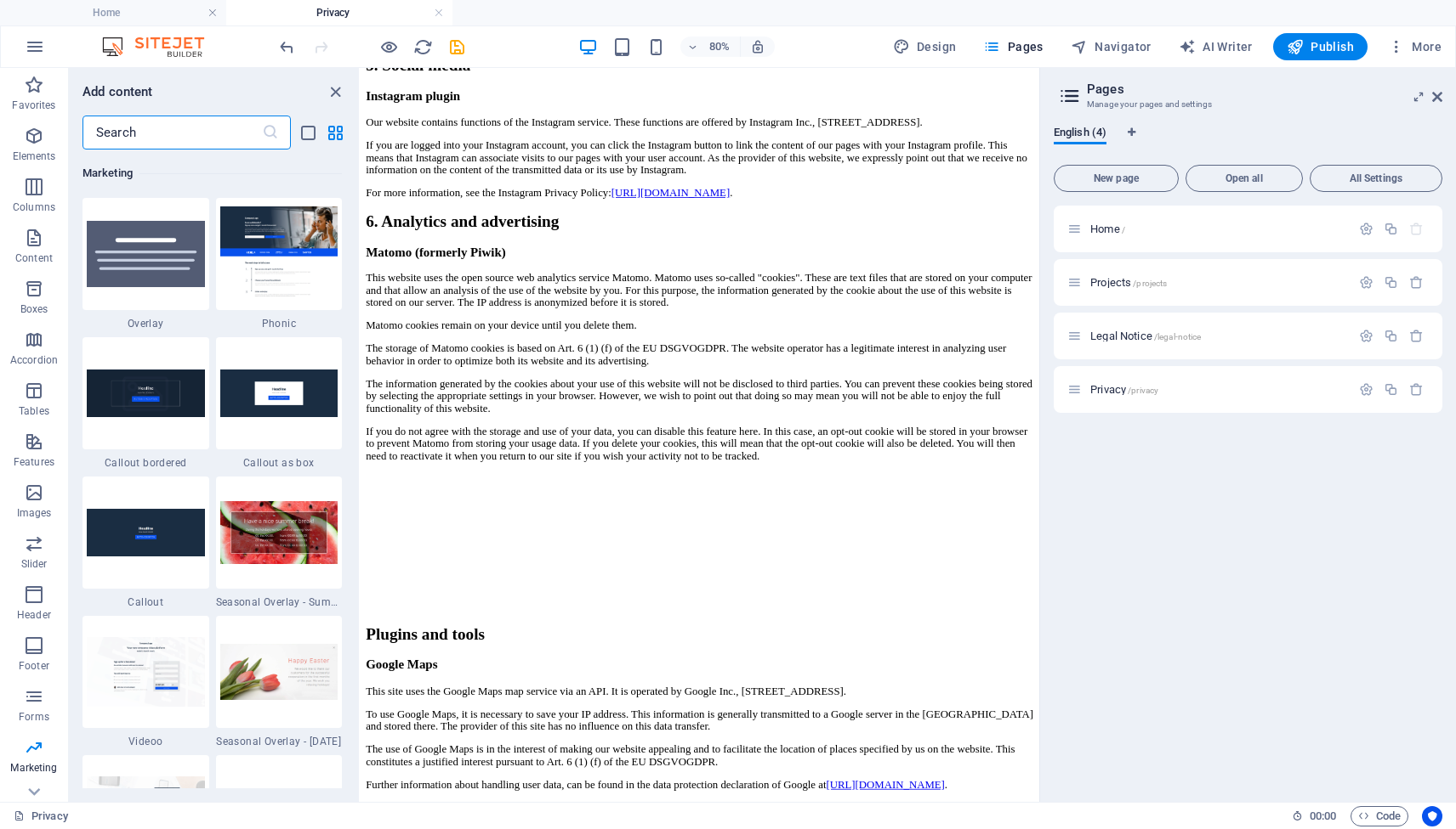
click at [1076, 95] on icon at bounding box center [1070, 96] width 26 height 24
click at [1071, 95] on icon at bounding box center [1070, 96] width 26 height 24
click at [1435, 99] on icon at bounding box center [1436, 96] width 10 height 13
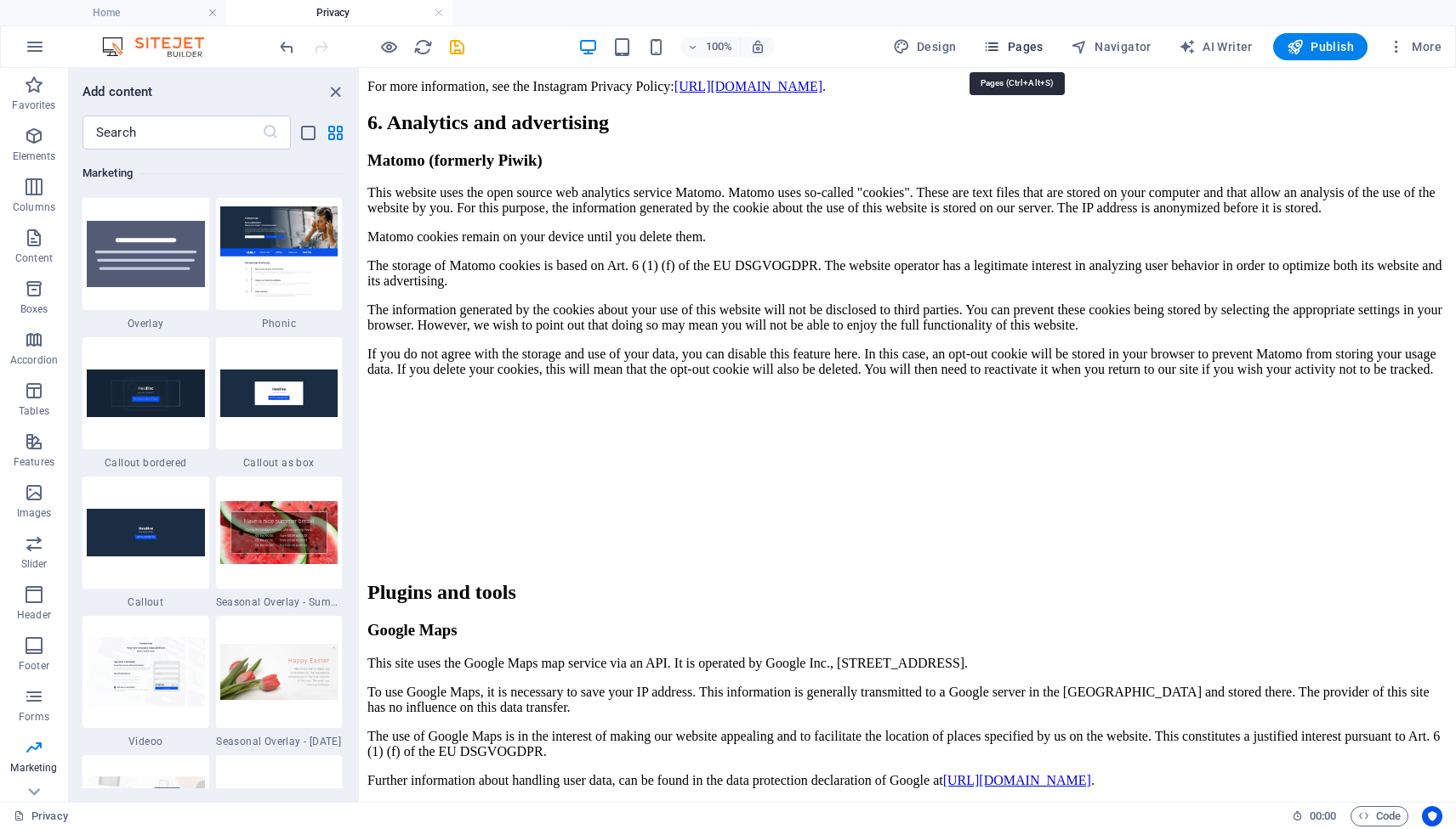
click at [1024, 44] on span "Pages" at bounding box center [1012, 46] width 60 height 17
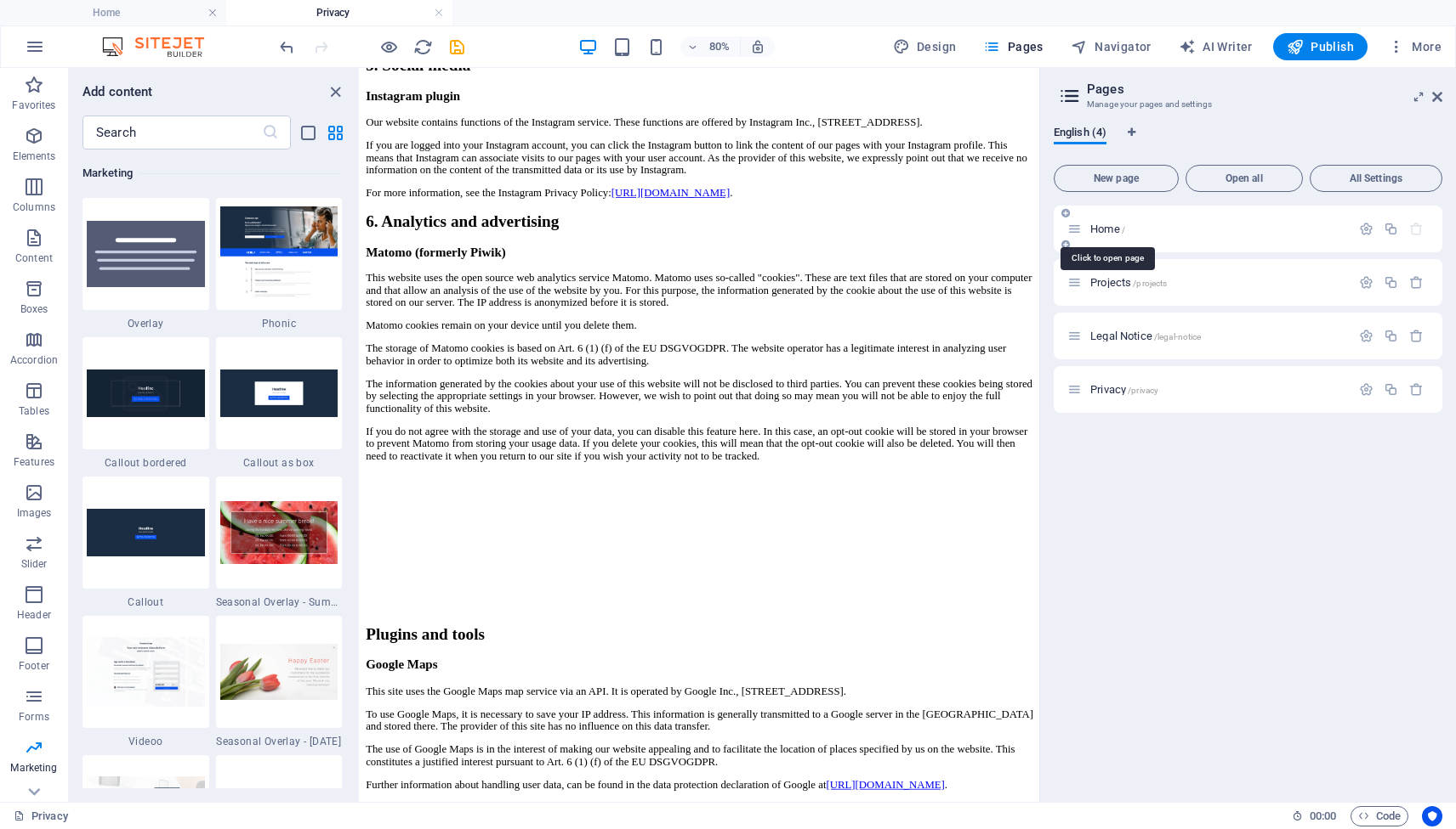
click at [1107, 232] on span "Home /" at bounding box center [1107, 229] width 35 height 12
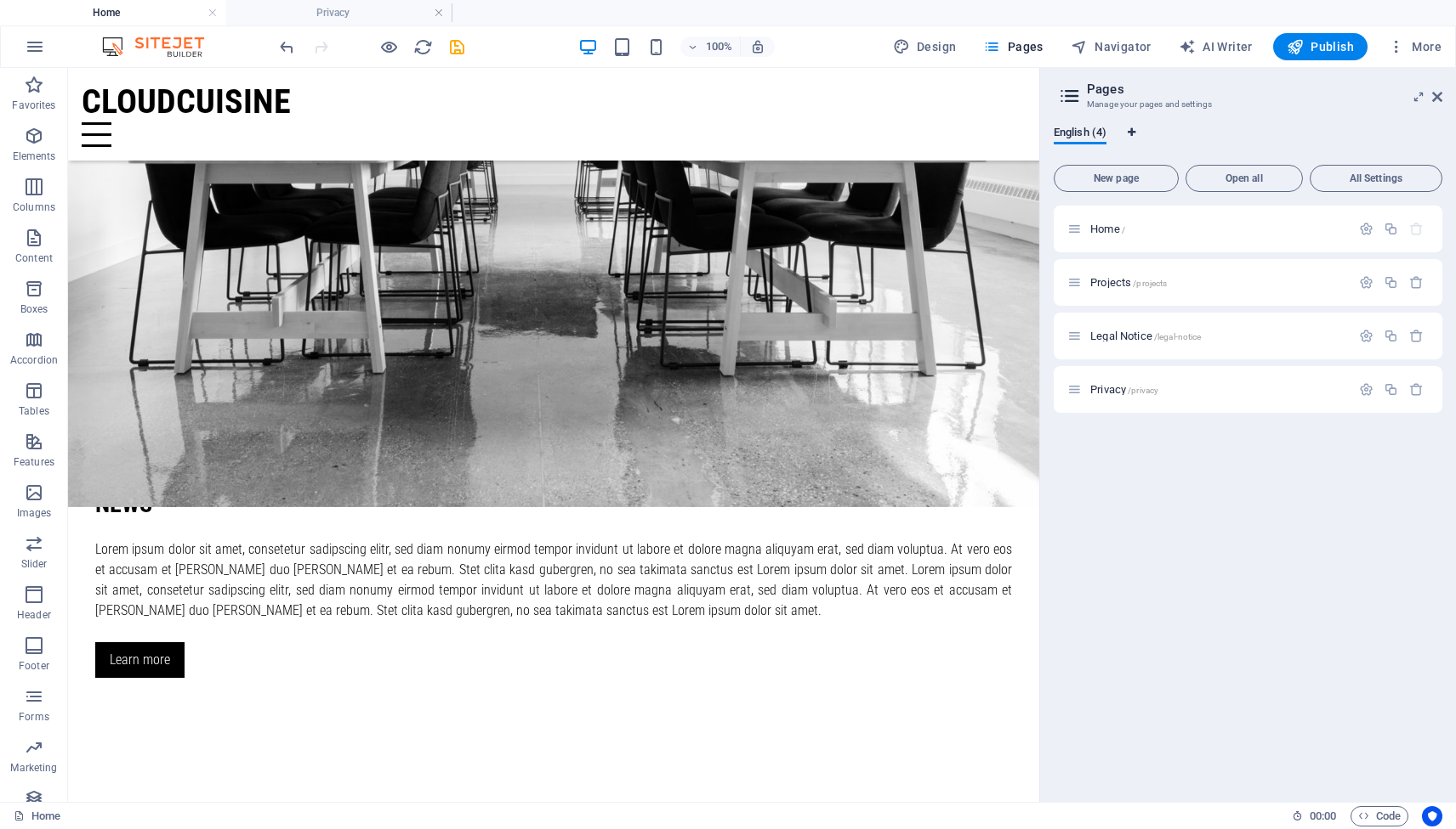
click at [1134, 131] on icon "Language Tabs" at bounding box center [1131, 132] width 8 height 10
select select "41"
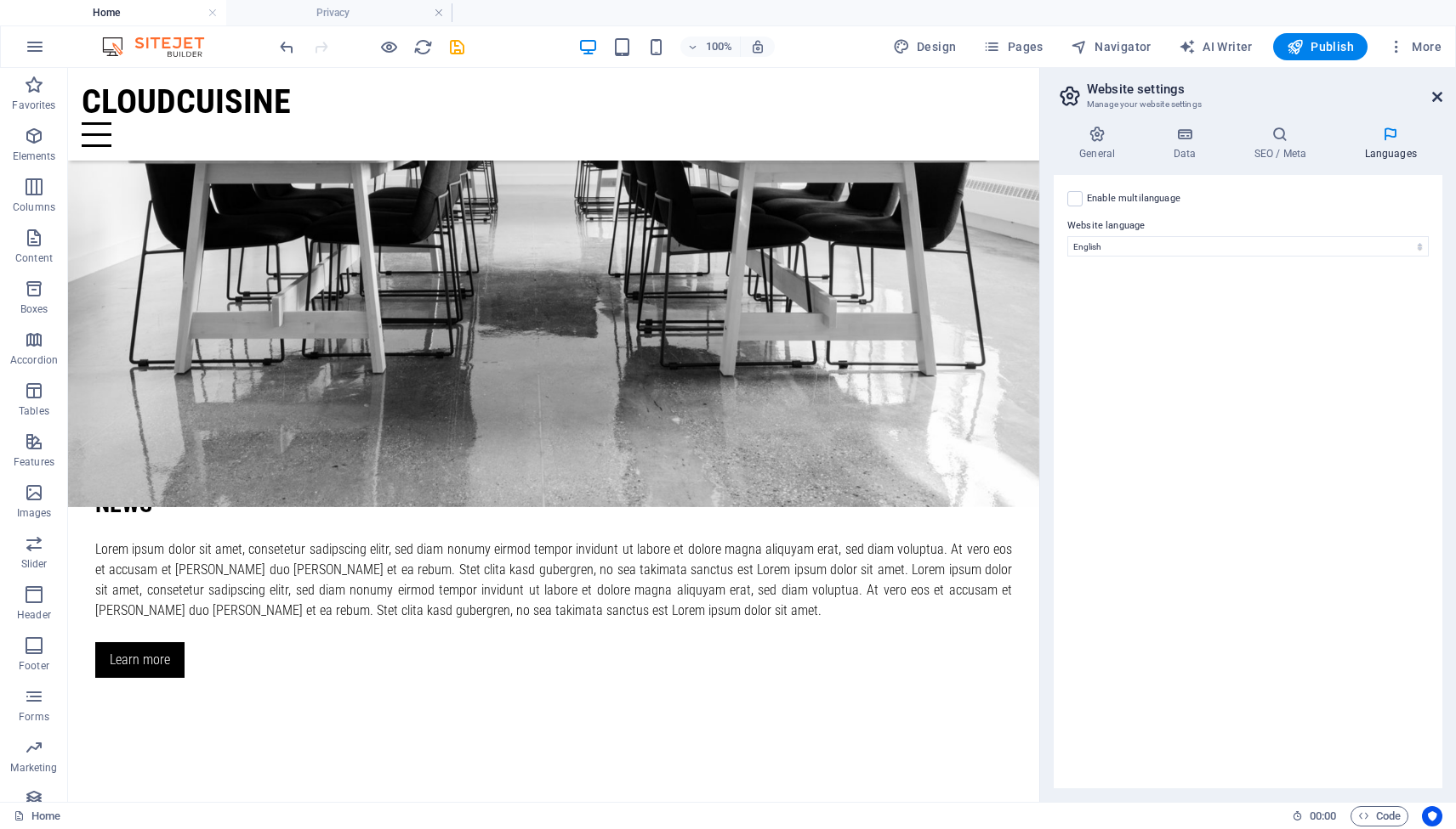
click at [1434, 96] on icon at bounding box center [1436, 96] width 10 height 13
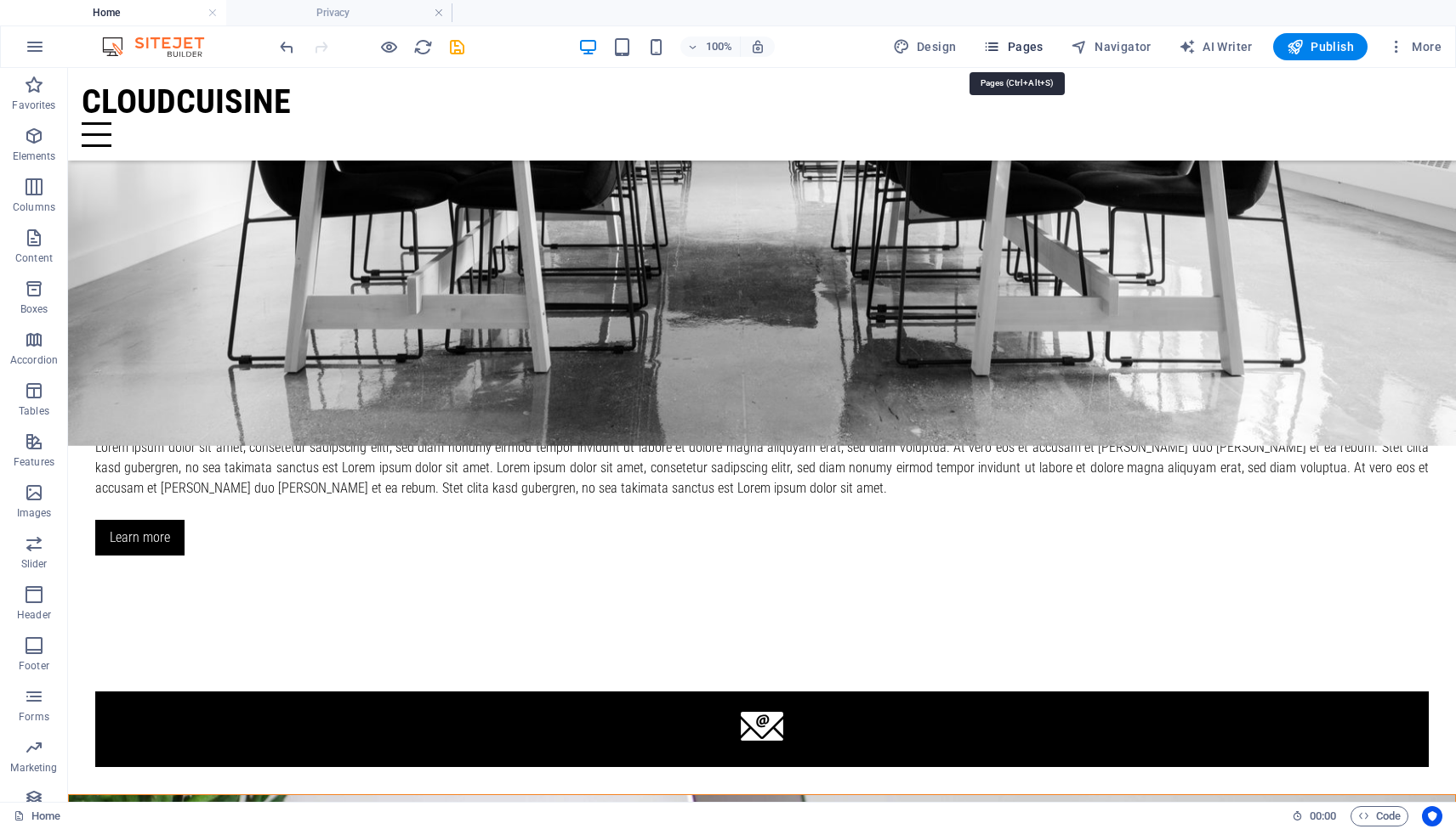
click at [1018, 45] on span "Pages" at bounding box center [1012, 46] width 60 height 17
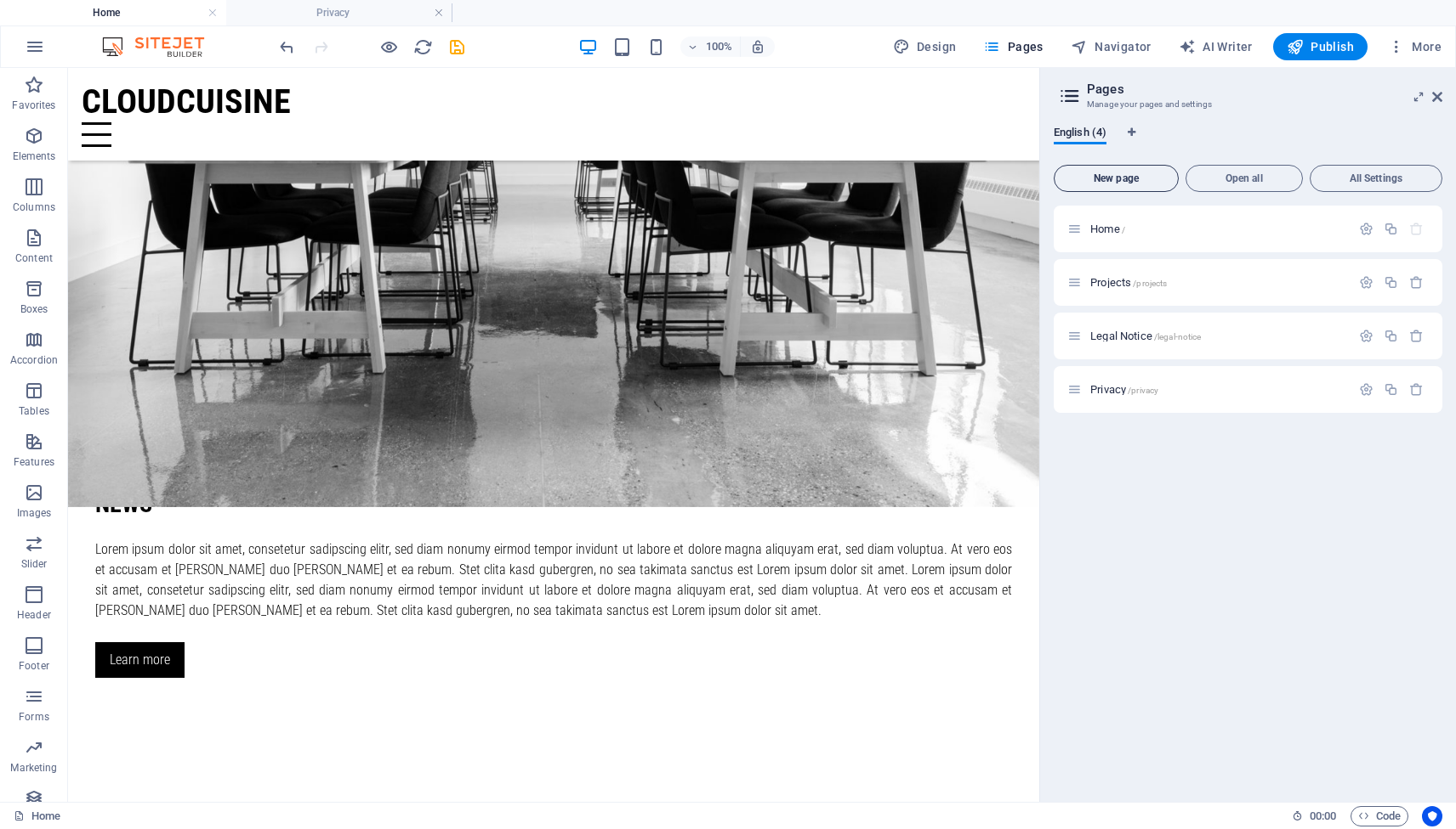
click at [1116, 182] on span "New page" at bounding box center [1115, 178] width 109 height 10
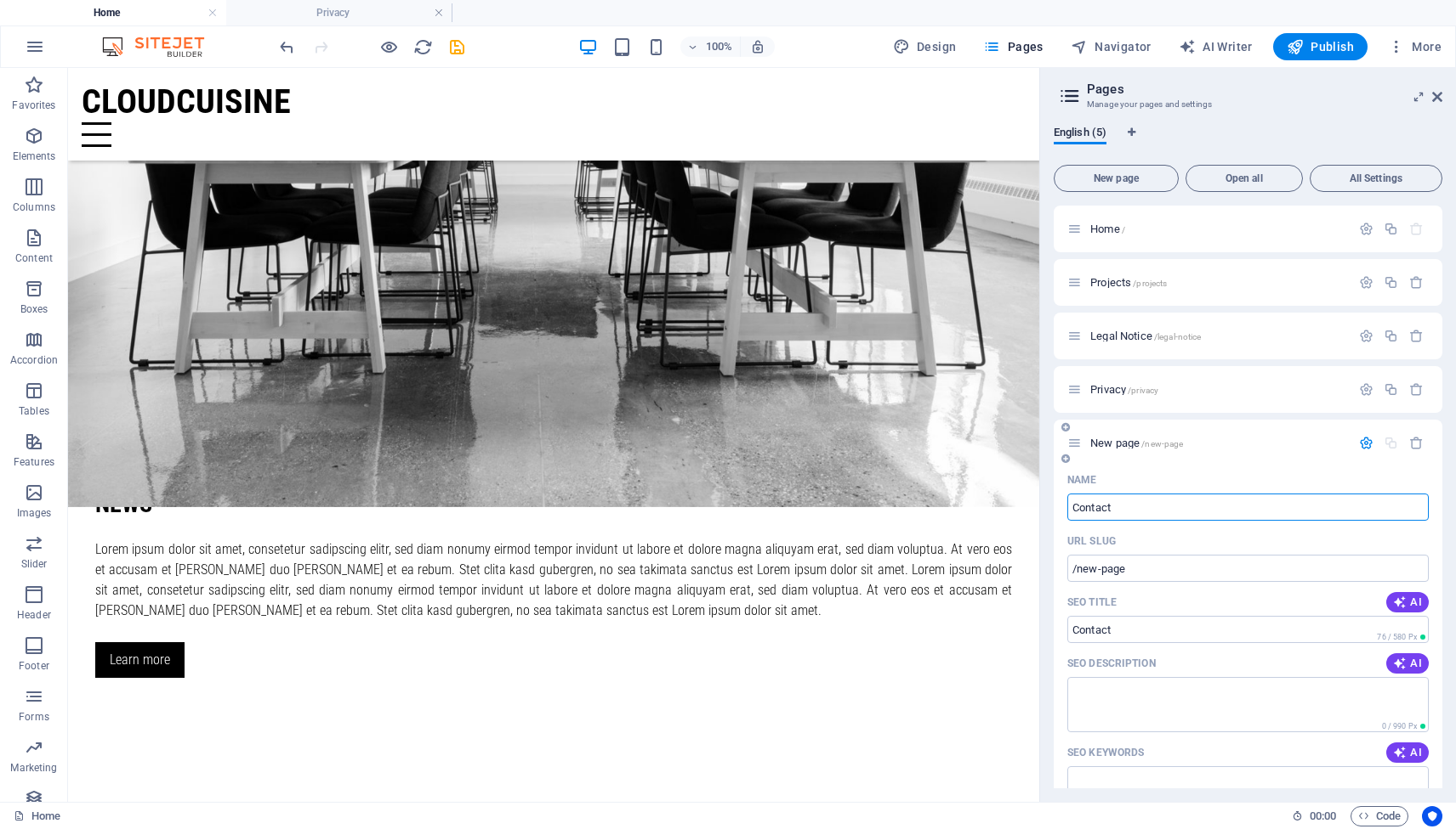
type input "Contact"
type input "/contact"
type input "Contact Us"
type input "/contact-us"
click at [1150, 504] on input "Contact Us" at bounding box center [1248, 507] width 361 height 28
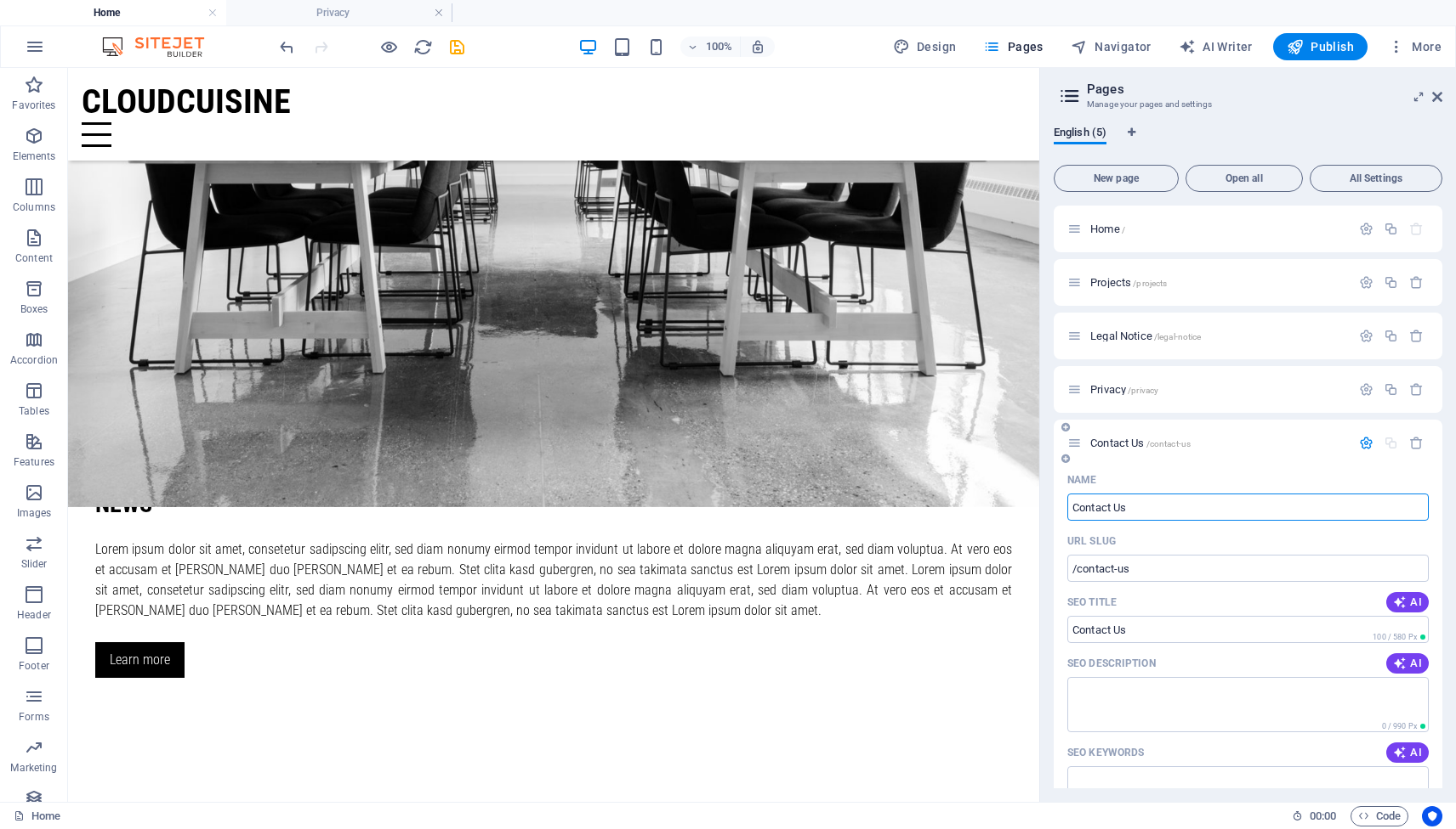
click at [1150, 504] on input "Contact Us" at bounding box center [1248, 507] width 361 height 28
type input "Order Fo"
type input "/order"
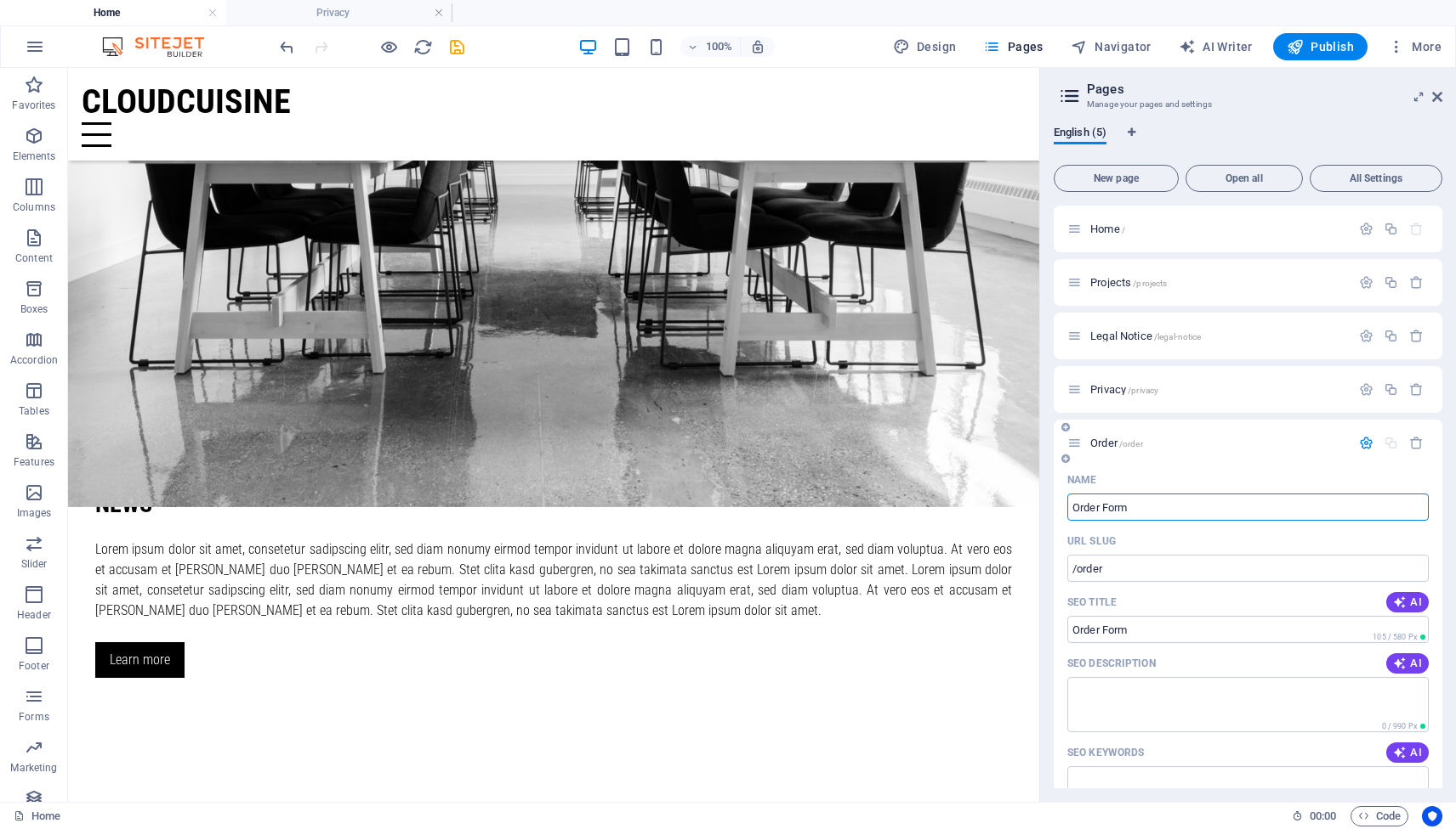
type input "Order Form"
type input "/order-form"
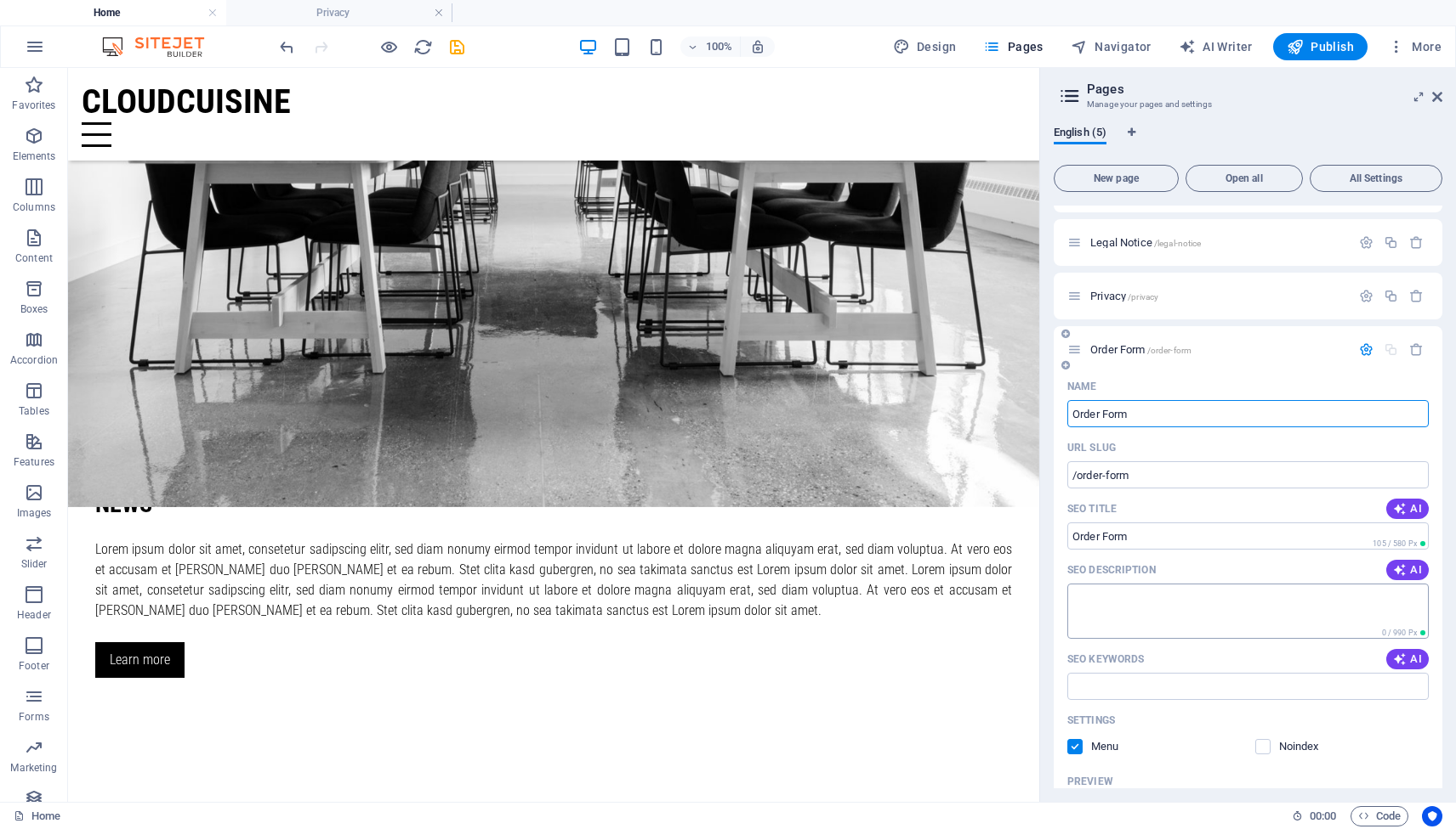
scroll to position [115, 0]
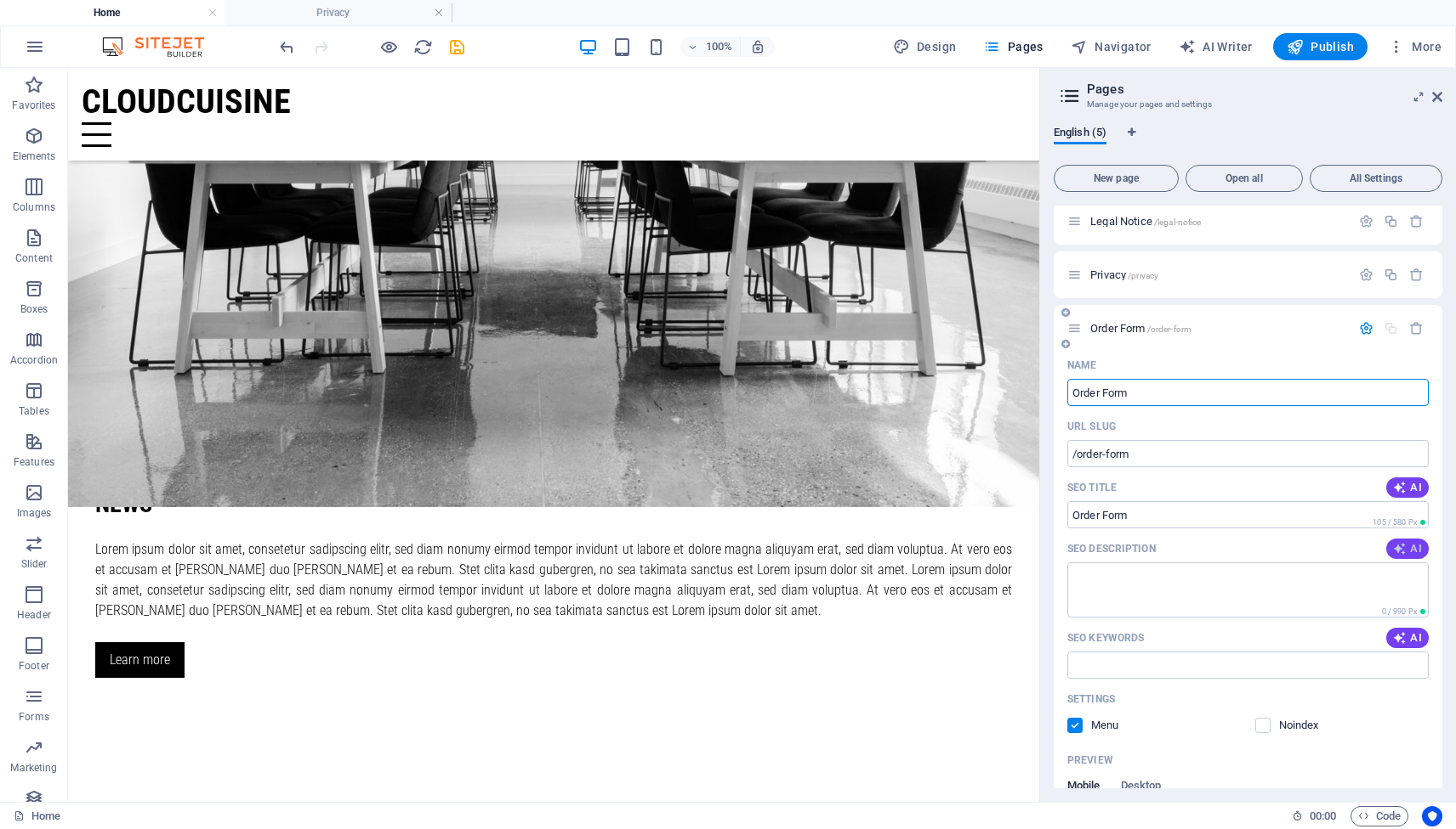
type input "Order Form"
click at [1411, 550] on span "AI" at bounding box center [1407, 549] width 28 height 13
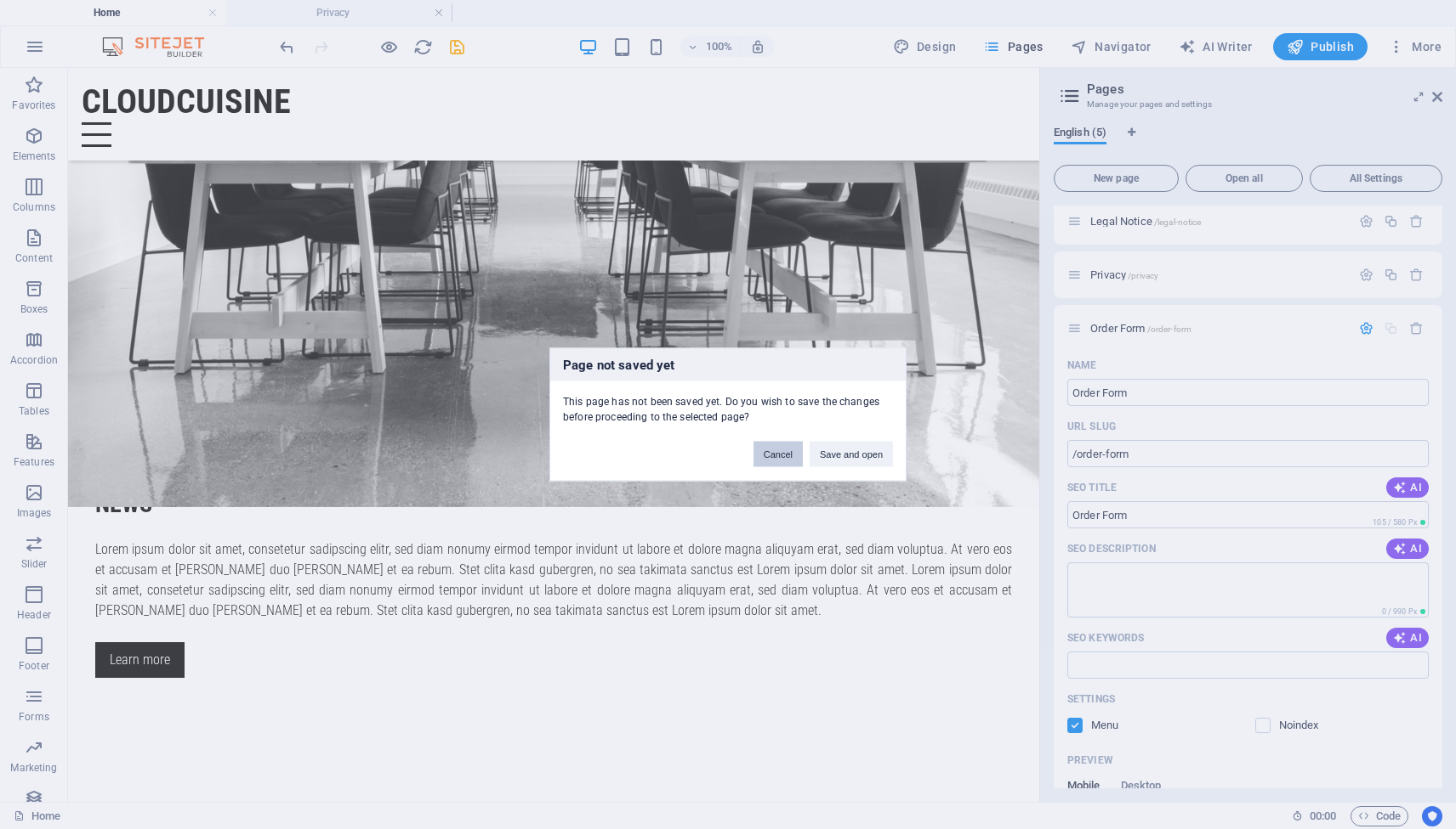
click at [776, 455] on button "Cancel" at bounding box center [777, 455] width 49 height 26
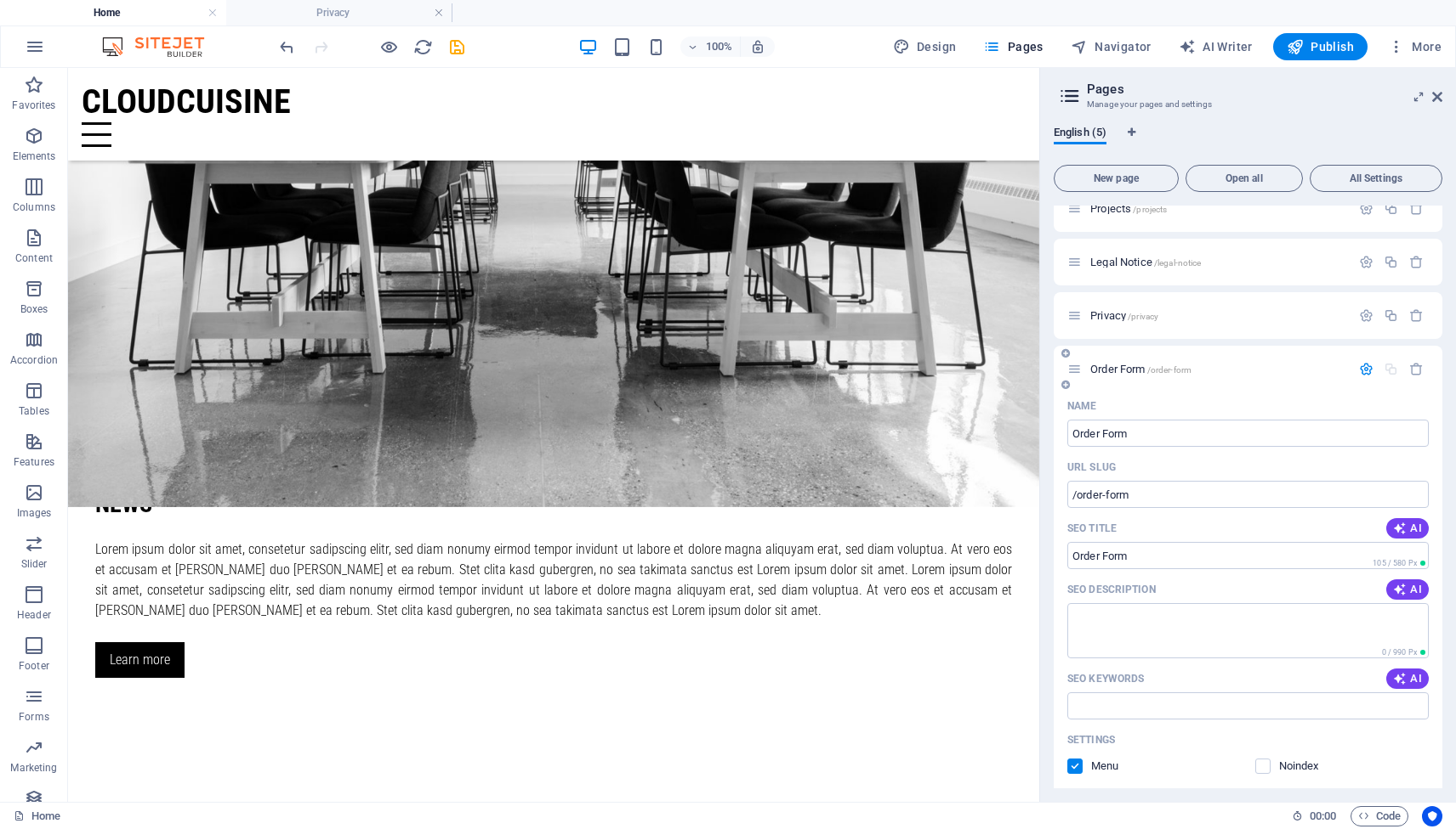
scroll to position [0, 0]
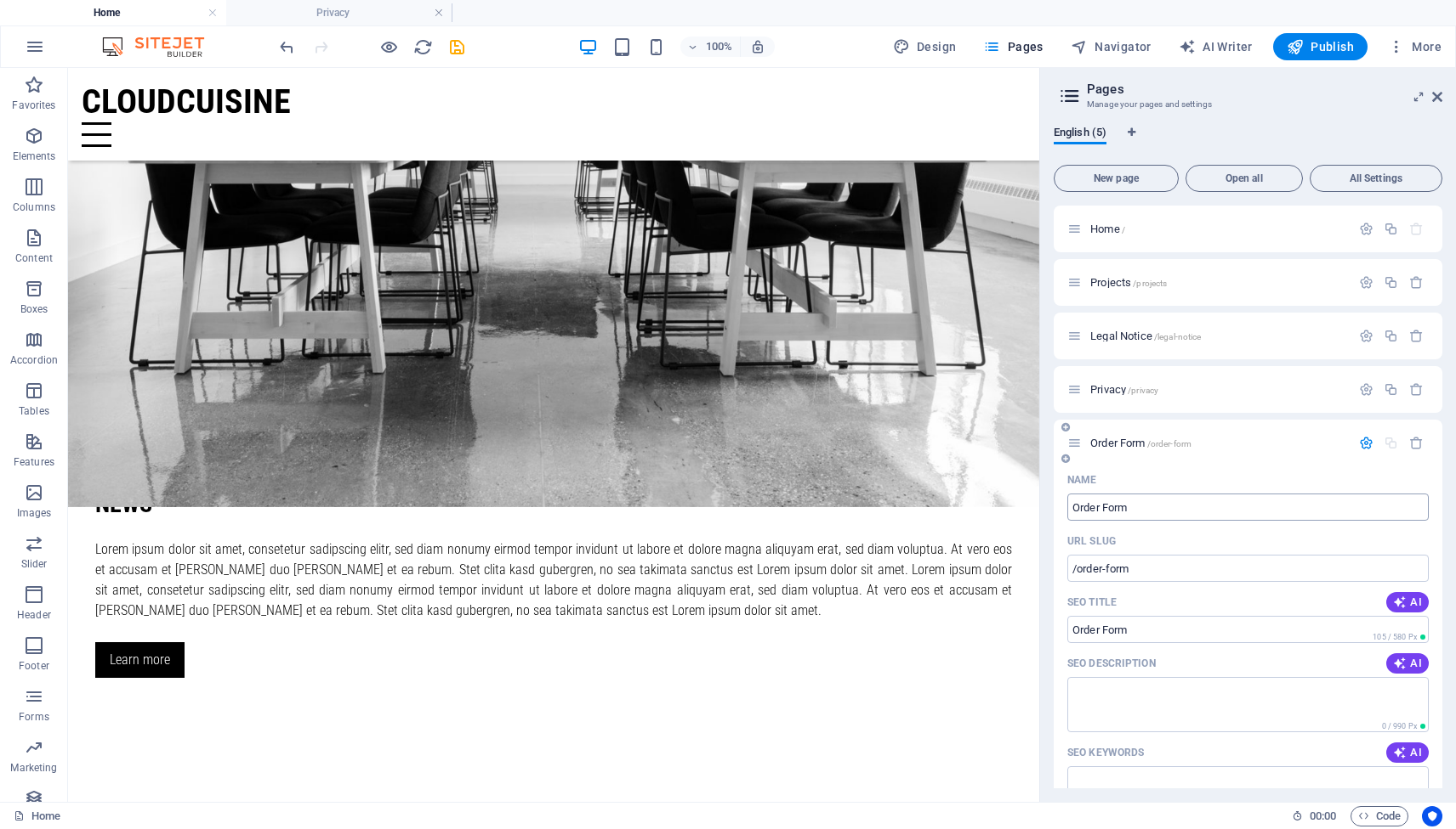
click at [1301, 510] on input "Order Form" at bounding box center [1248, 507] width 361 height 28
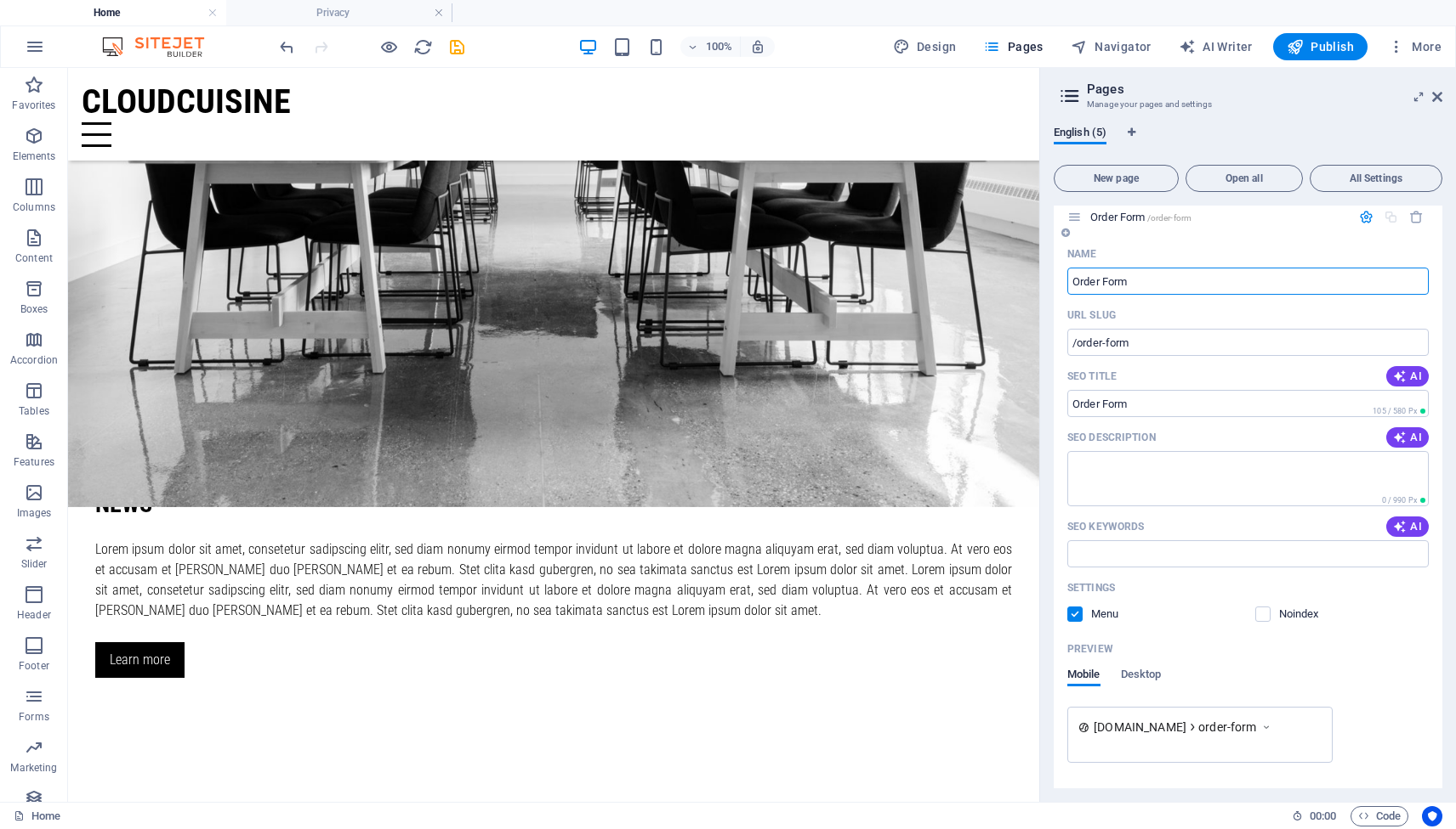
scroll to position [277, 0]
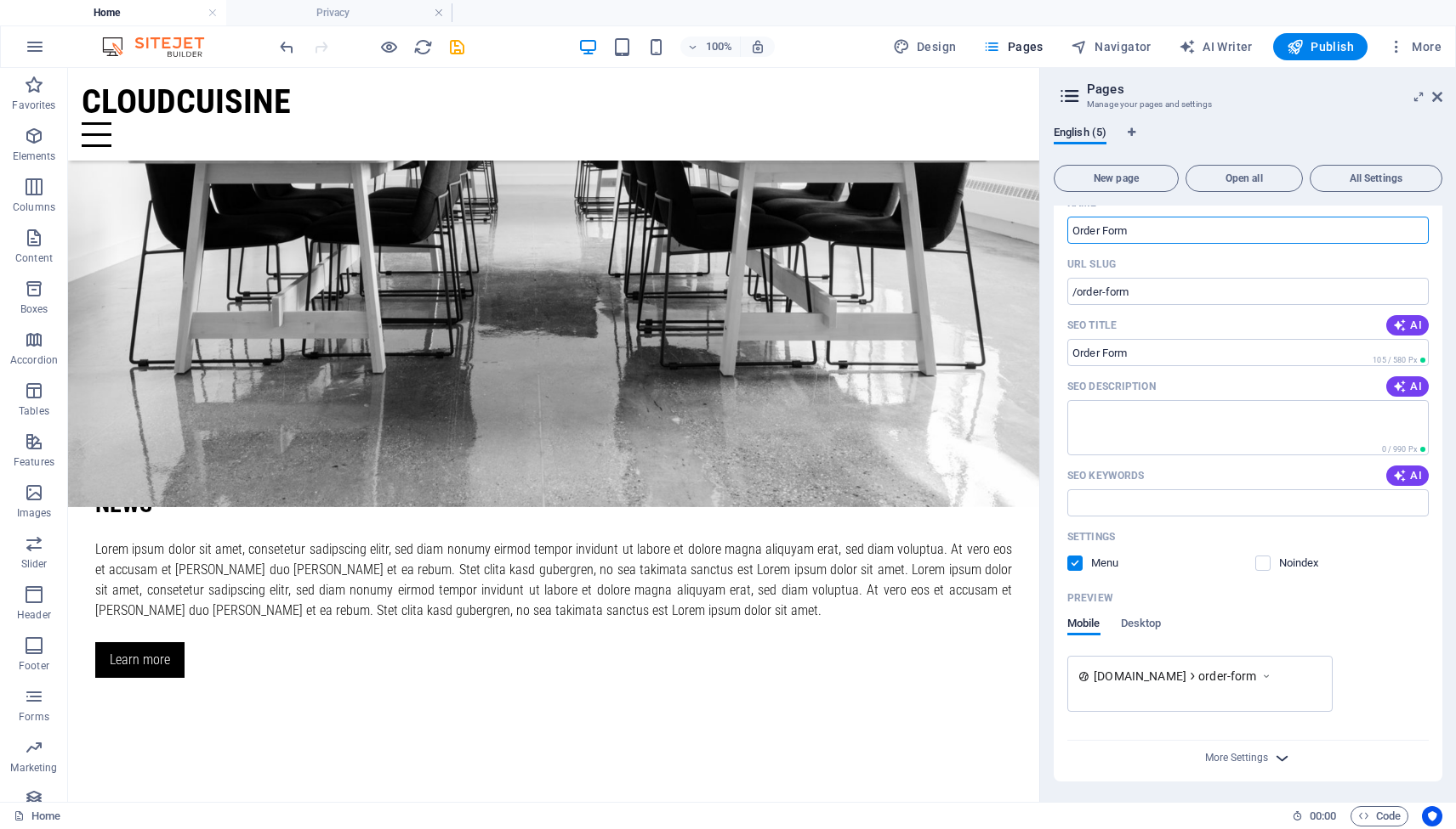
click at [1276, 754] on icon "button" at bounding box center [1282, 759] width 20 height 20
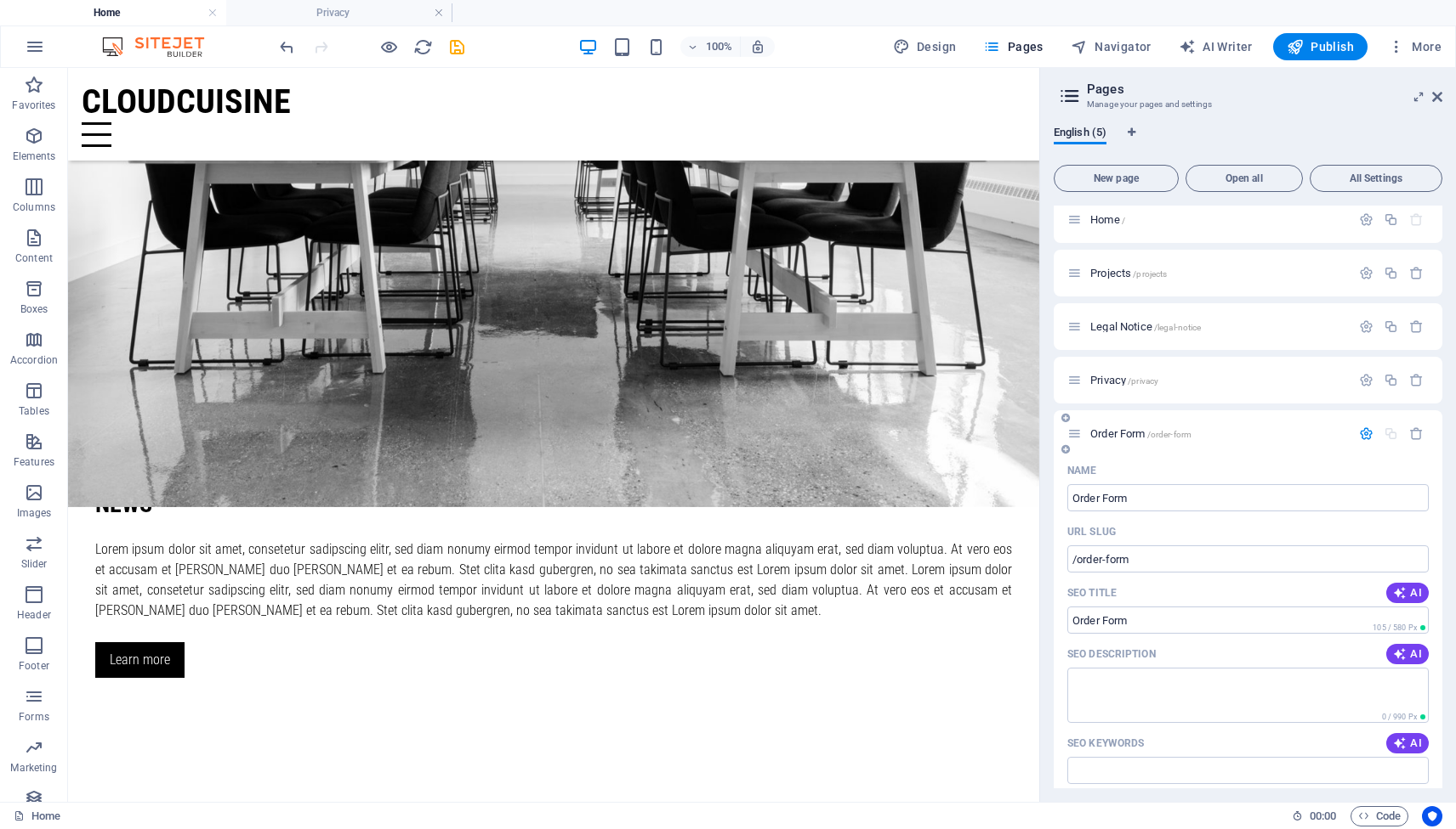
scroll to position [0, 0]
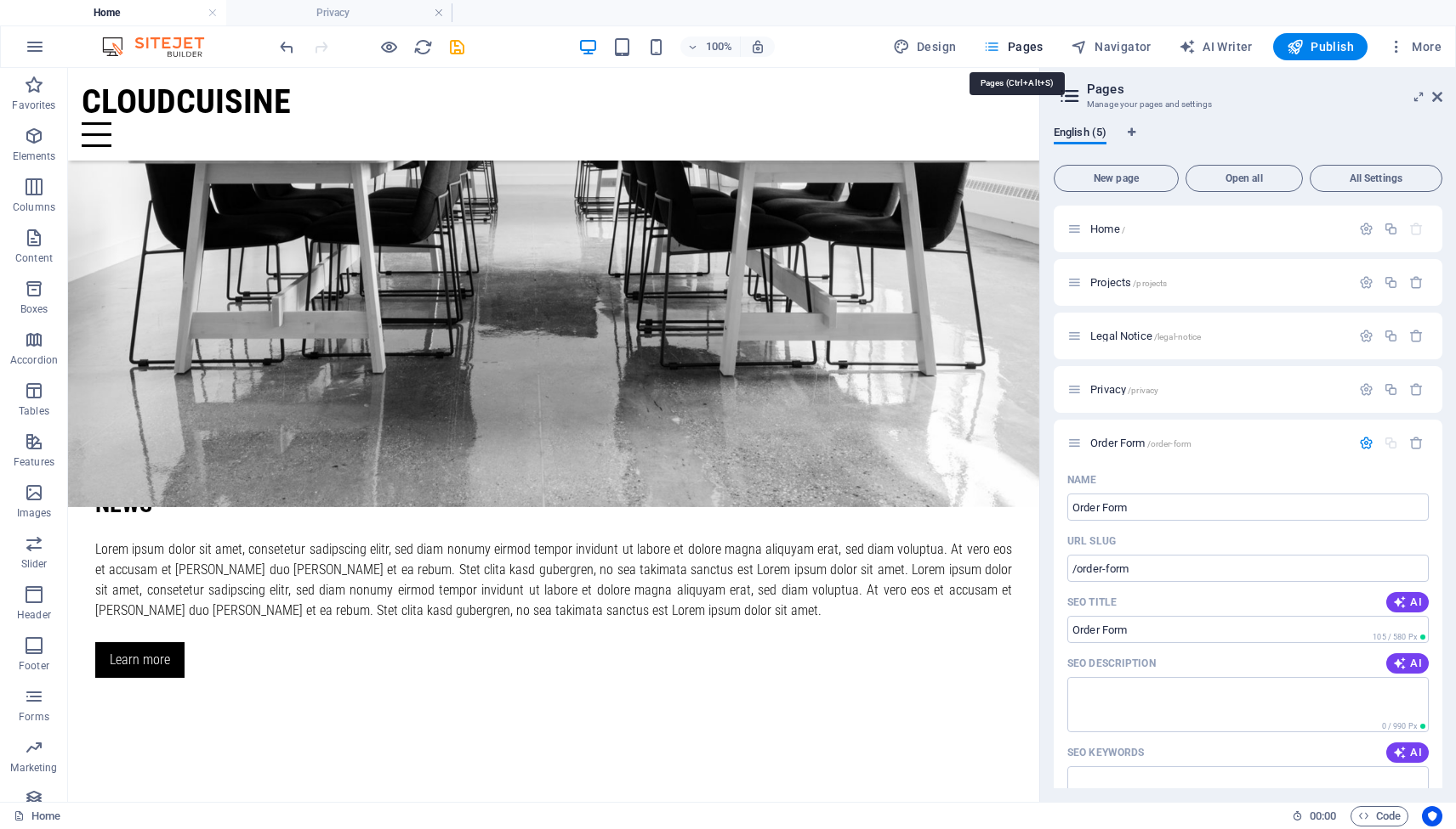
click at [1024, 49] on span "Pages" at bounding box center [1012, 46] width 60 height 17
click at [1255, 439] on p "Order Form /order-form" at bounding box center [1217, 443] width 255 height 11
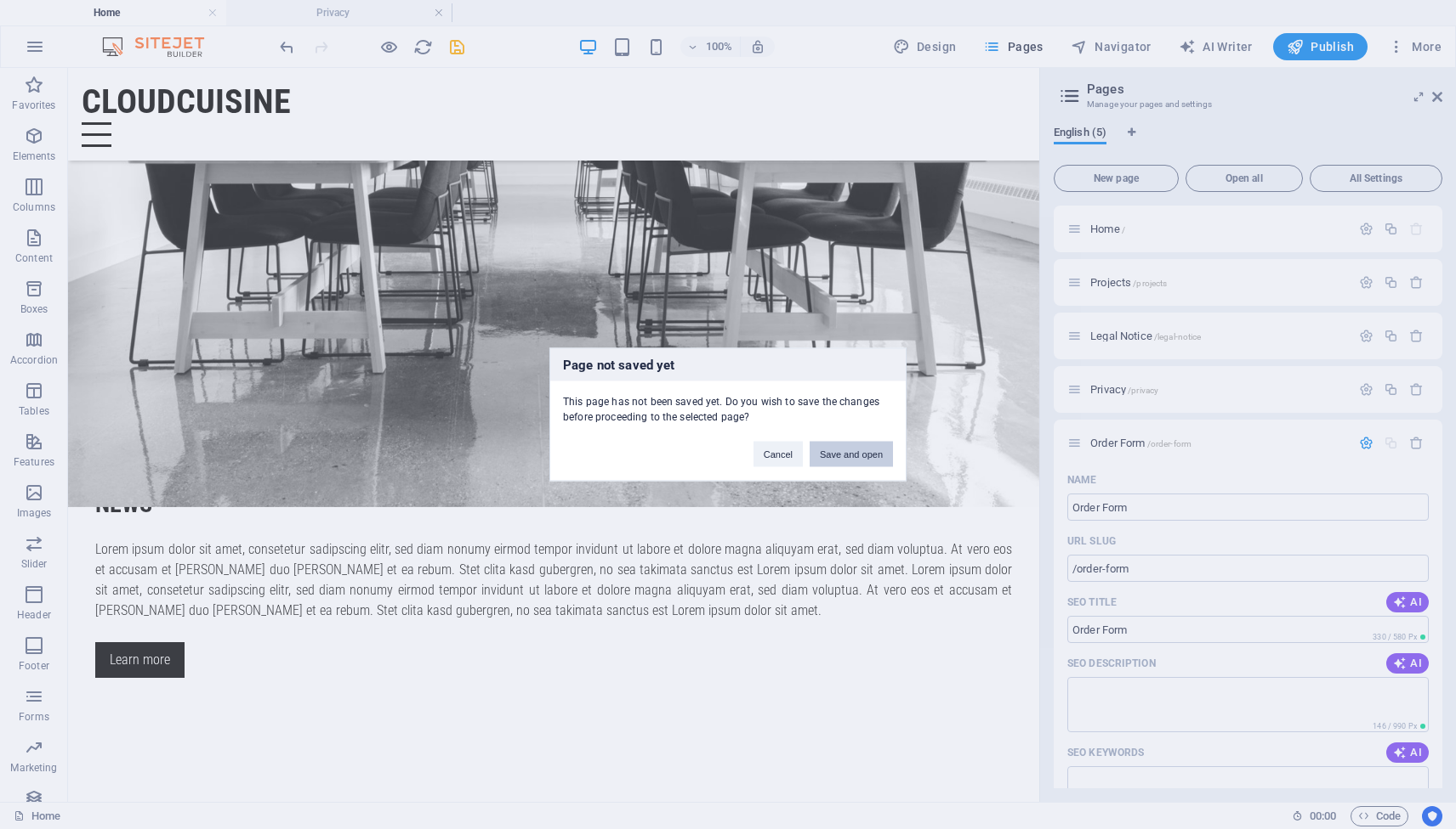
click at [854, 455] on button "Save and open" at bounding box center [852, 455] width 84 height 26
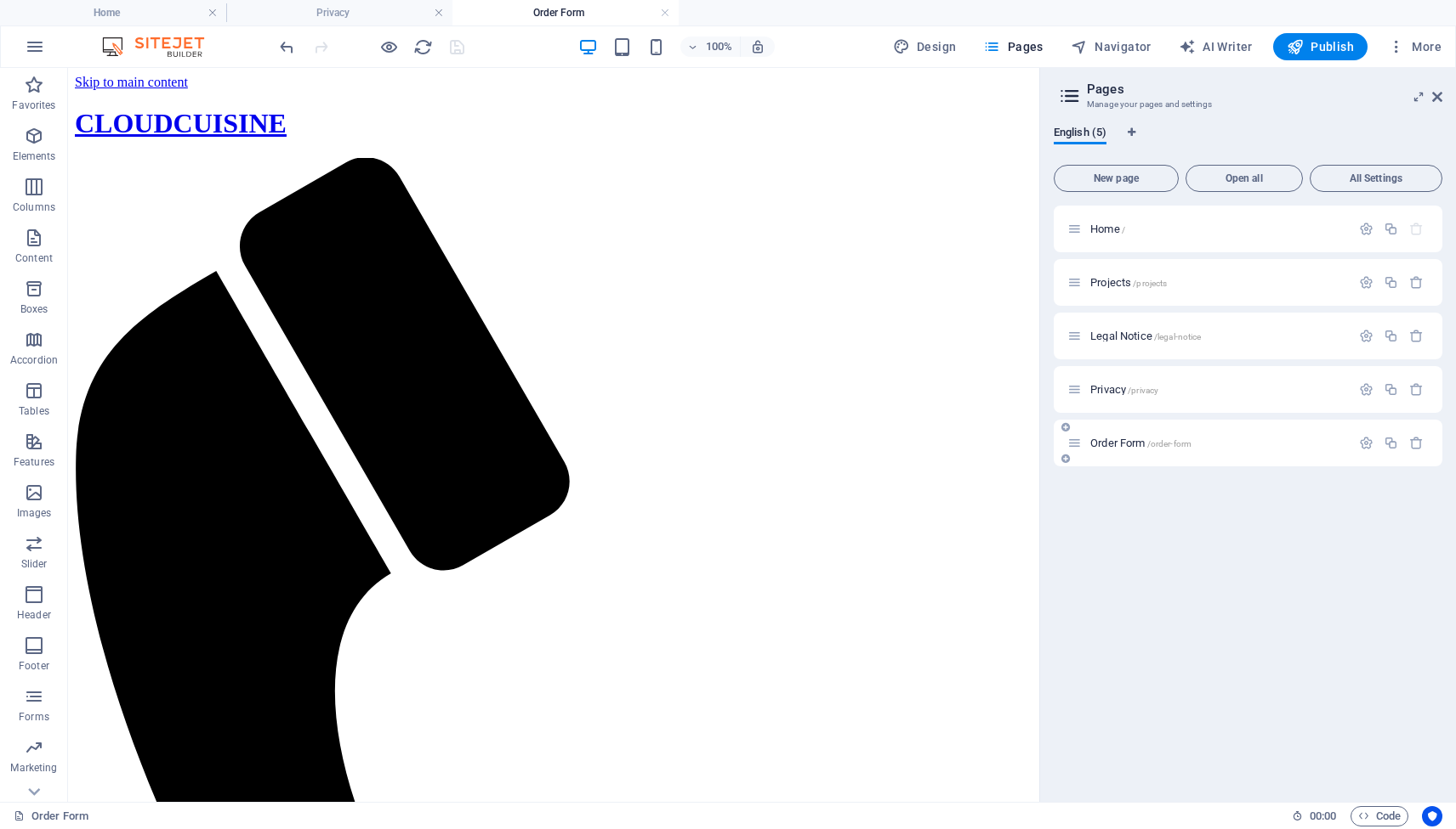
click at [1137, 442] on span "Order Form /order-form" at bounding box center [1141, 443] width 101 height 12
click at [1363, 442] on icon "button" at bounding box center [1366, 443] width 14 height 14
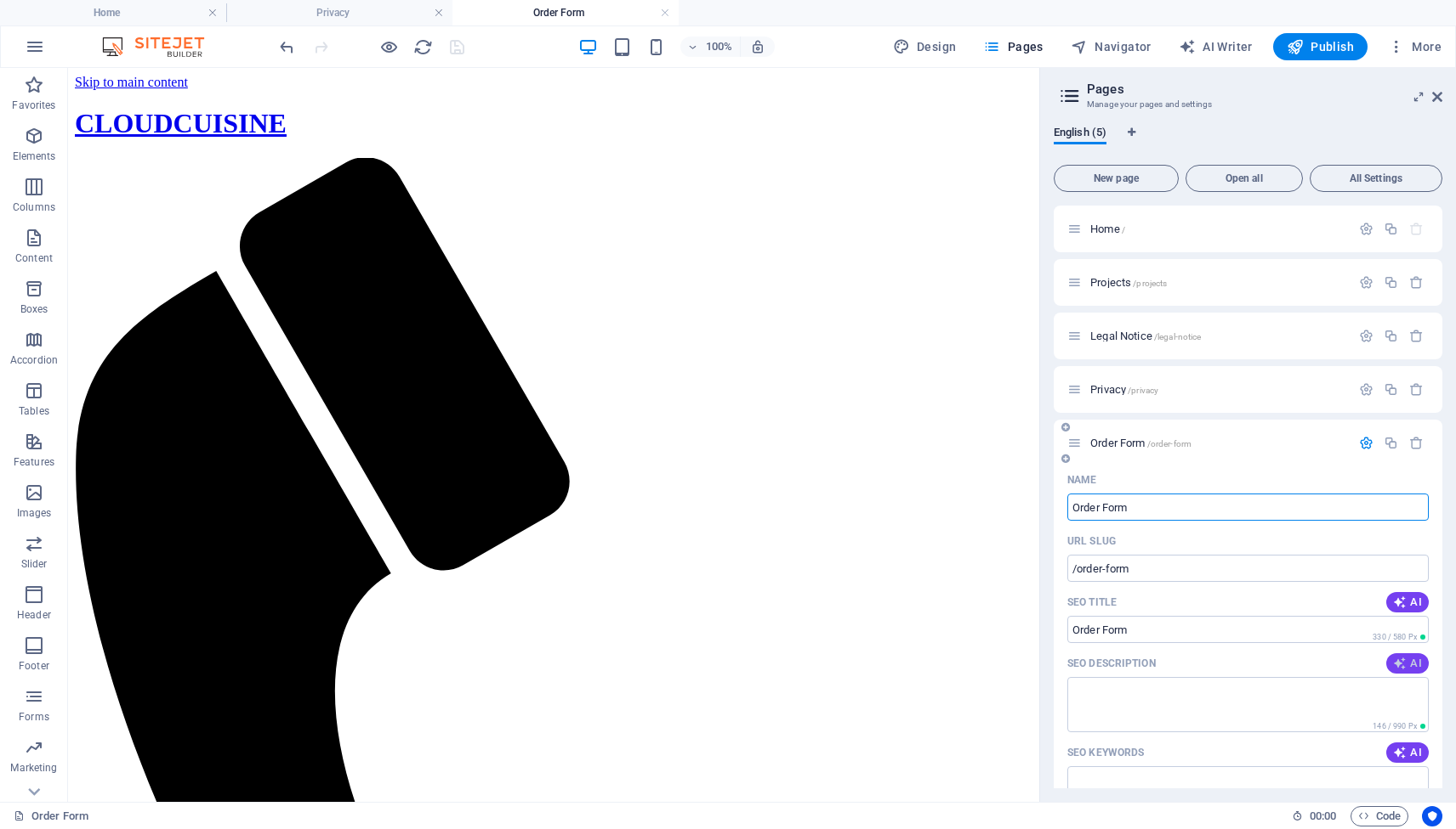
click at [1405, 666] on span "AI" at bounding box center [1407, 663] width 28 height 13
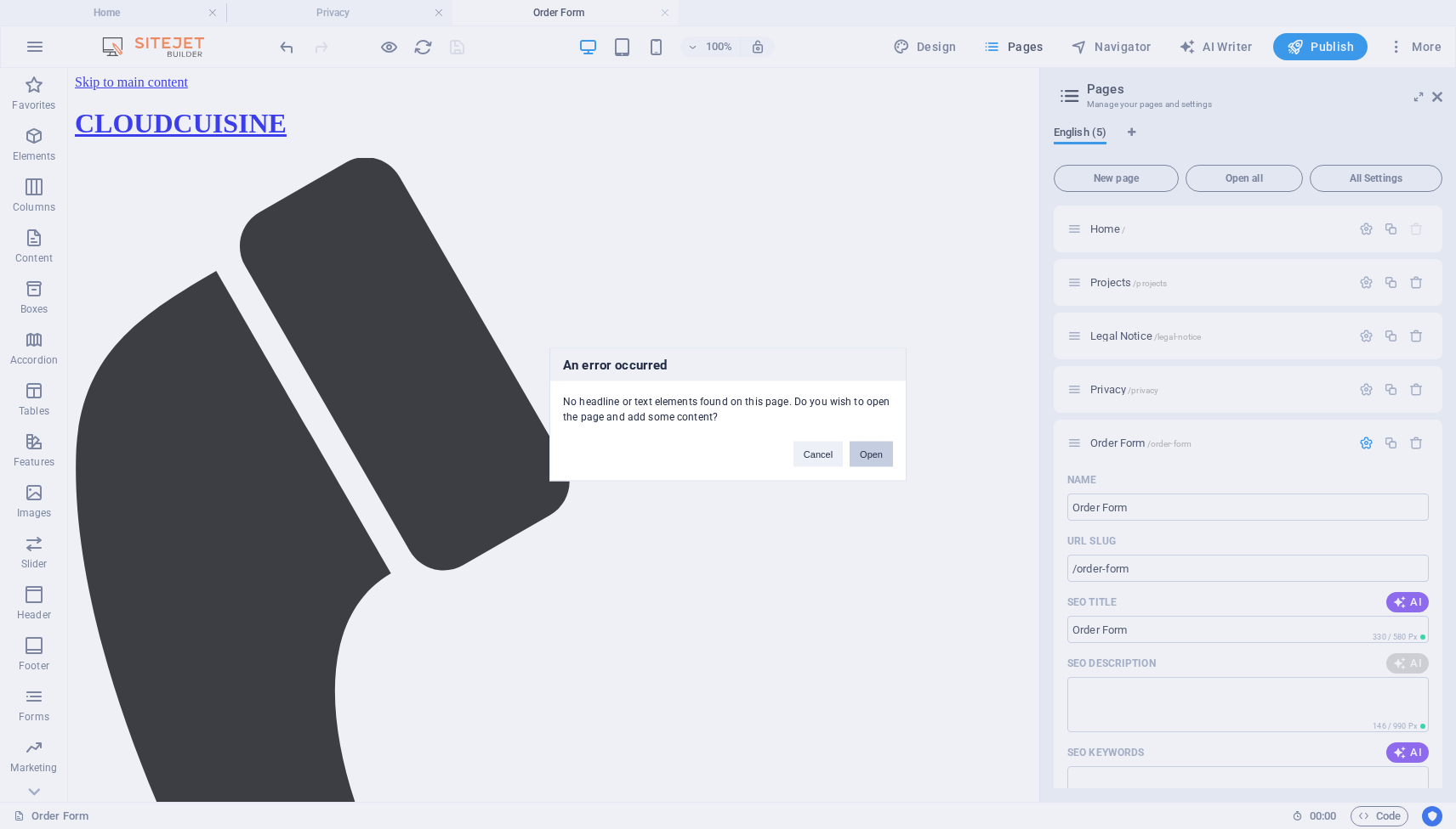
click at [864, 455] on button "Open" at bounding box center [870, 455] width 44 height 26
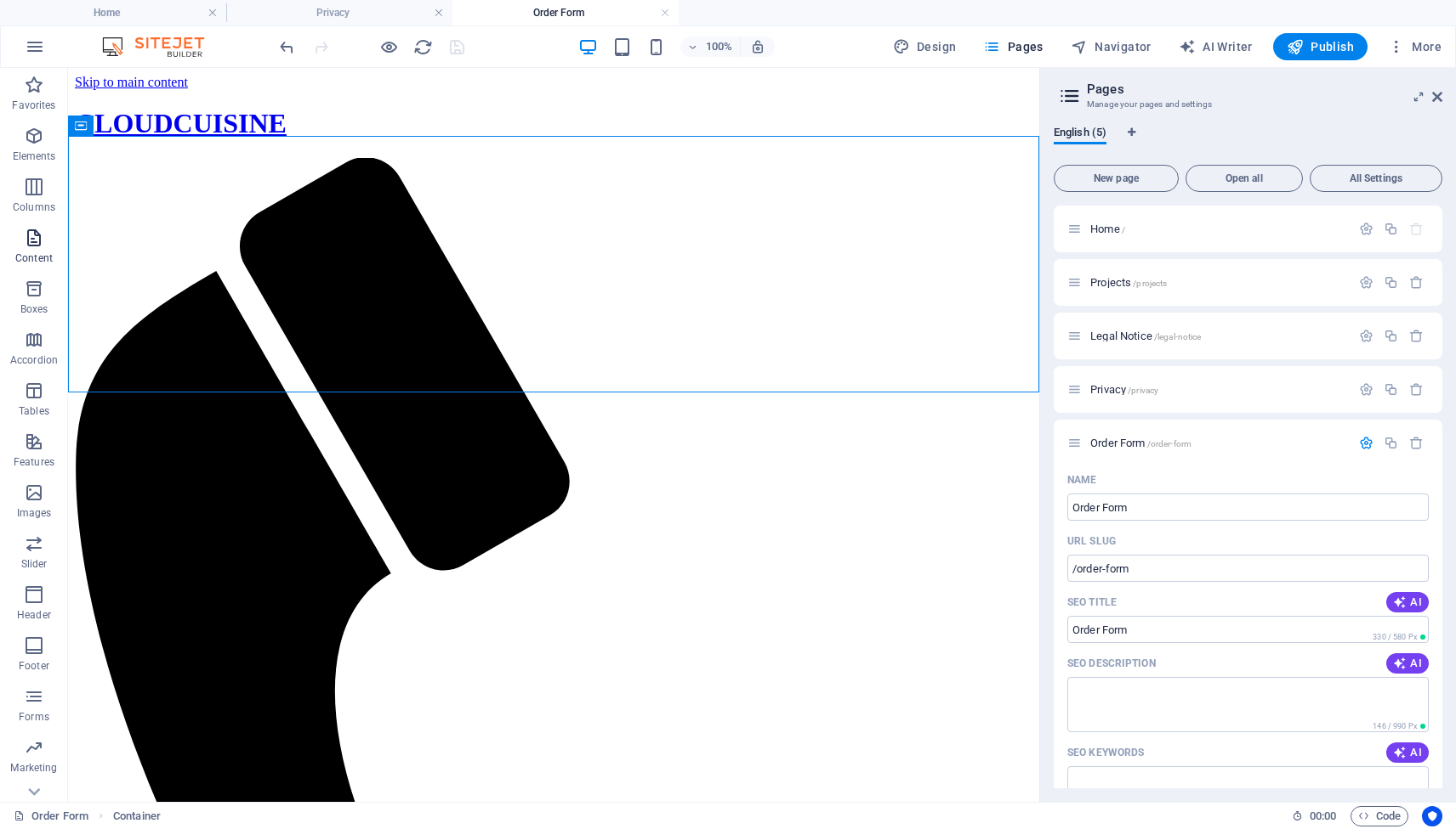
click at [35, 241] on icon "button" at bounding box center [34, 237] width 20 height 20
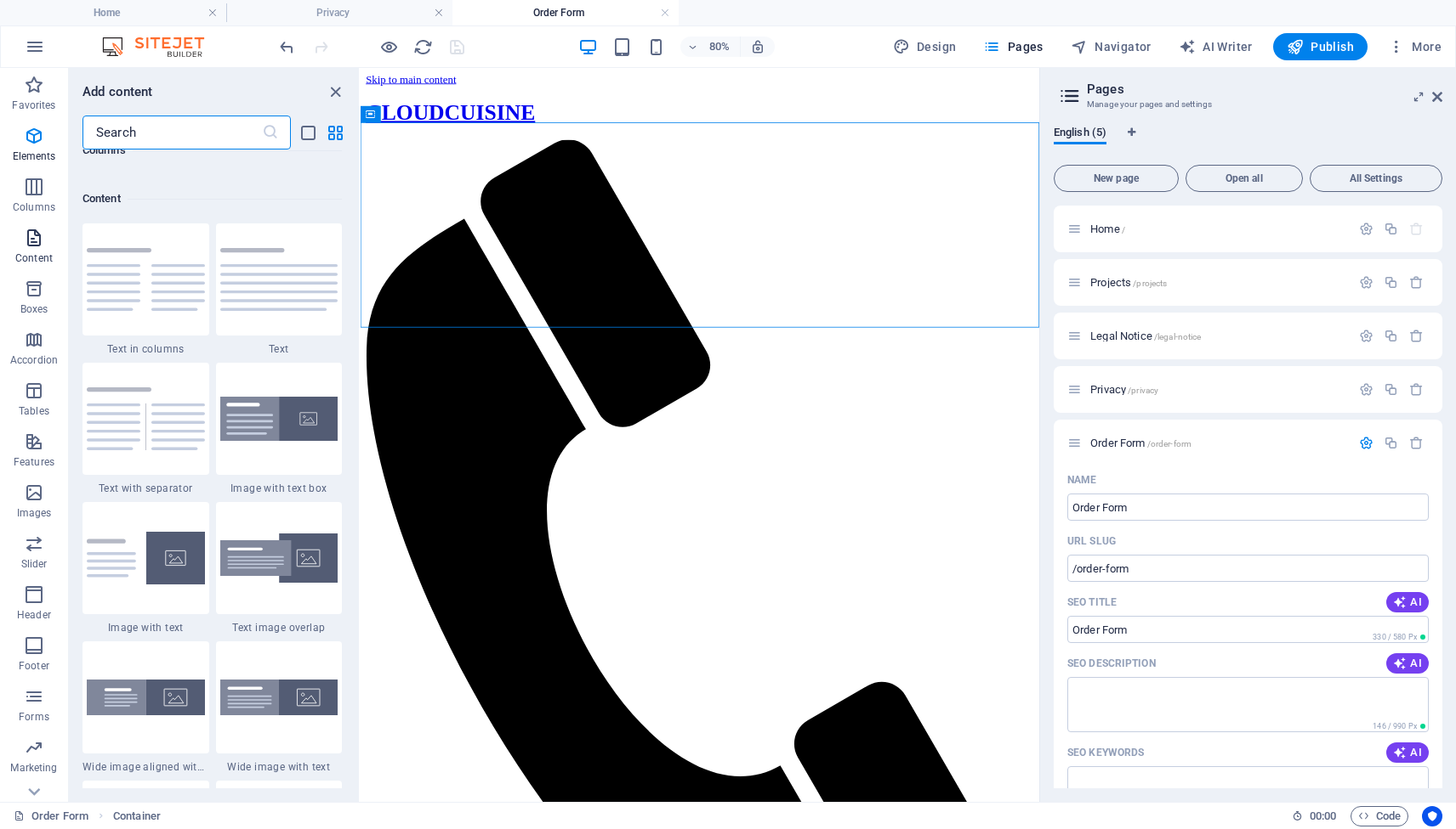
scroll to position [2974, 0]
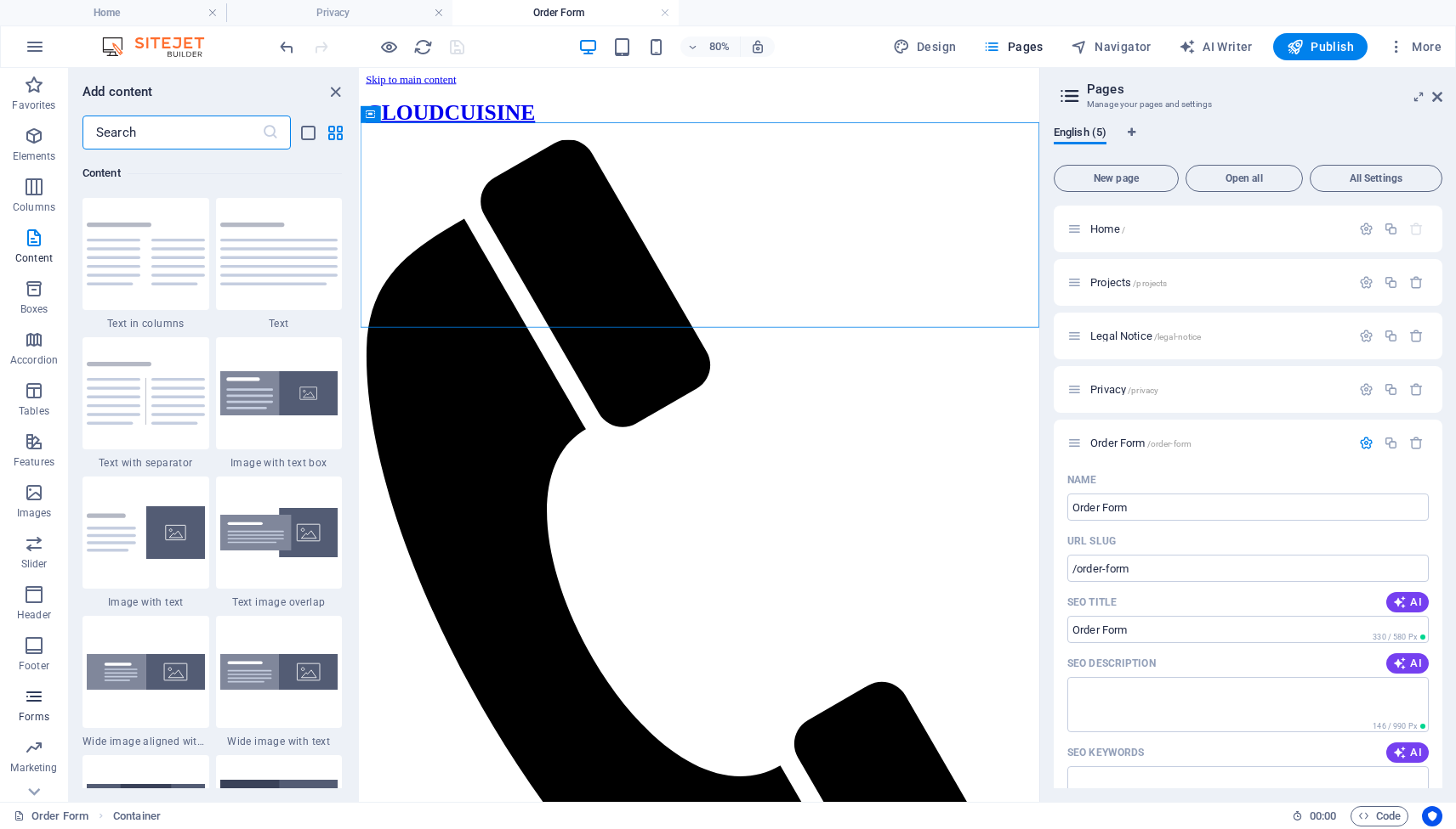
click at [28, 696] on icon "button" at bounding box center [34, 696] width 20 height 20
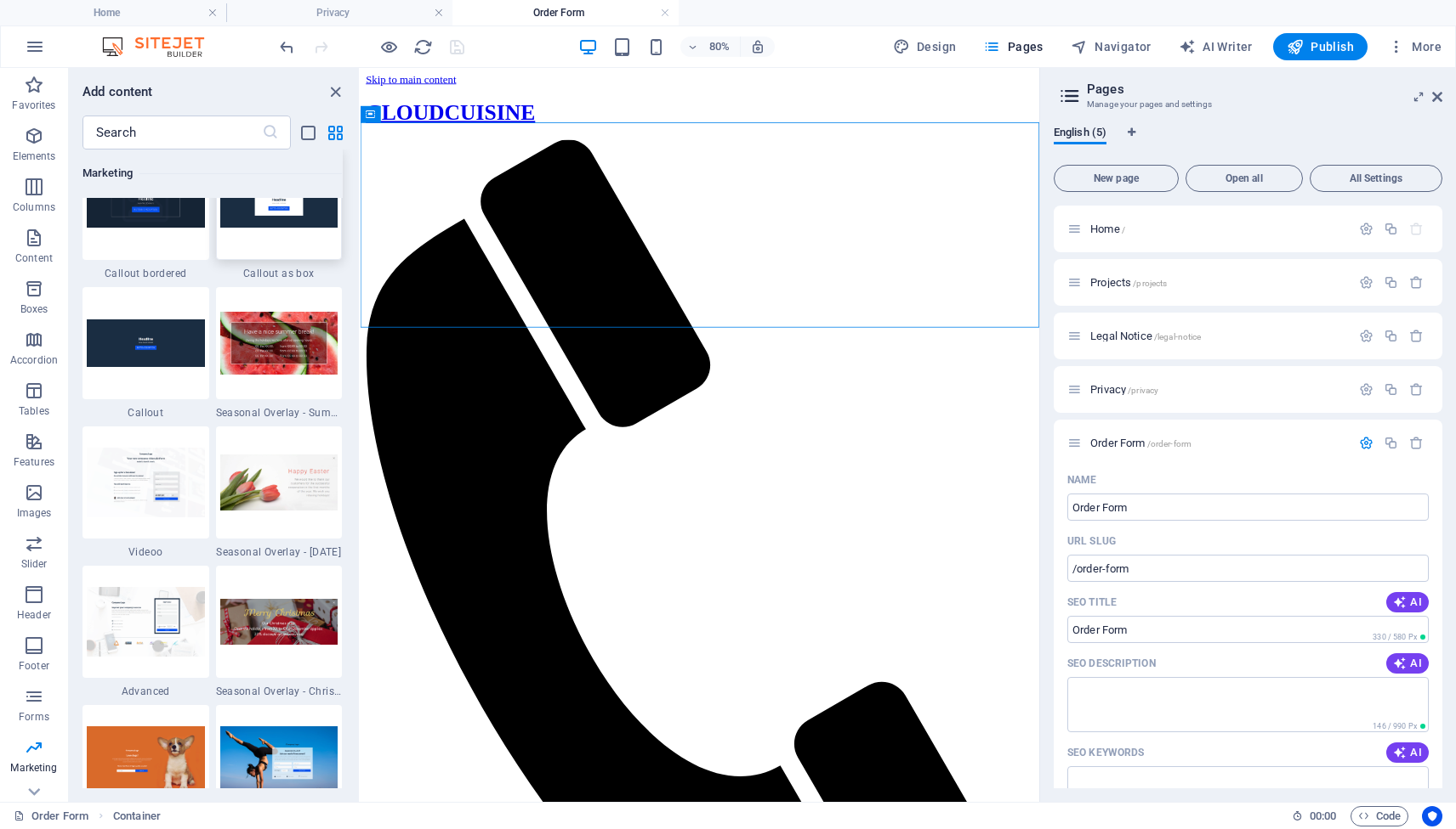
scroll to position [14043, 0]
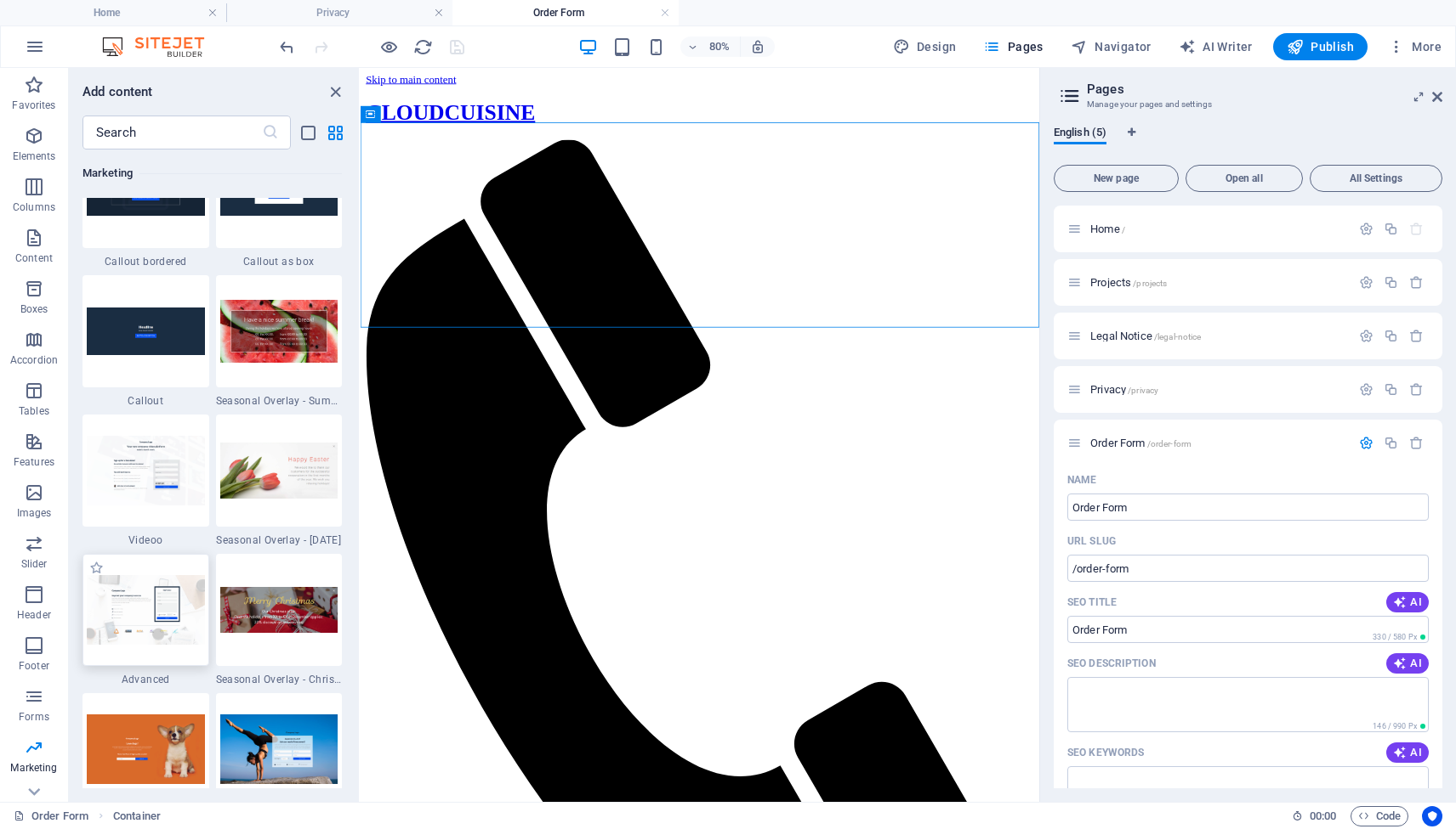
click at [131, 624] on img at bounding box center [145, 609] width 118 height 68
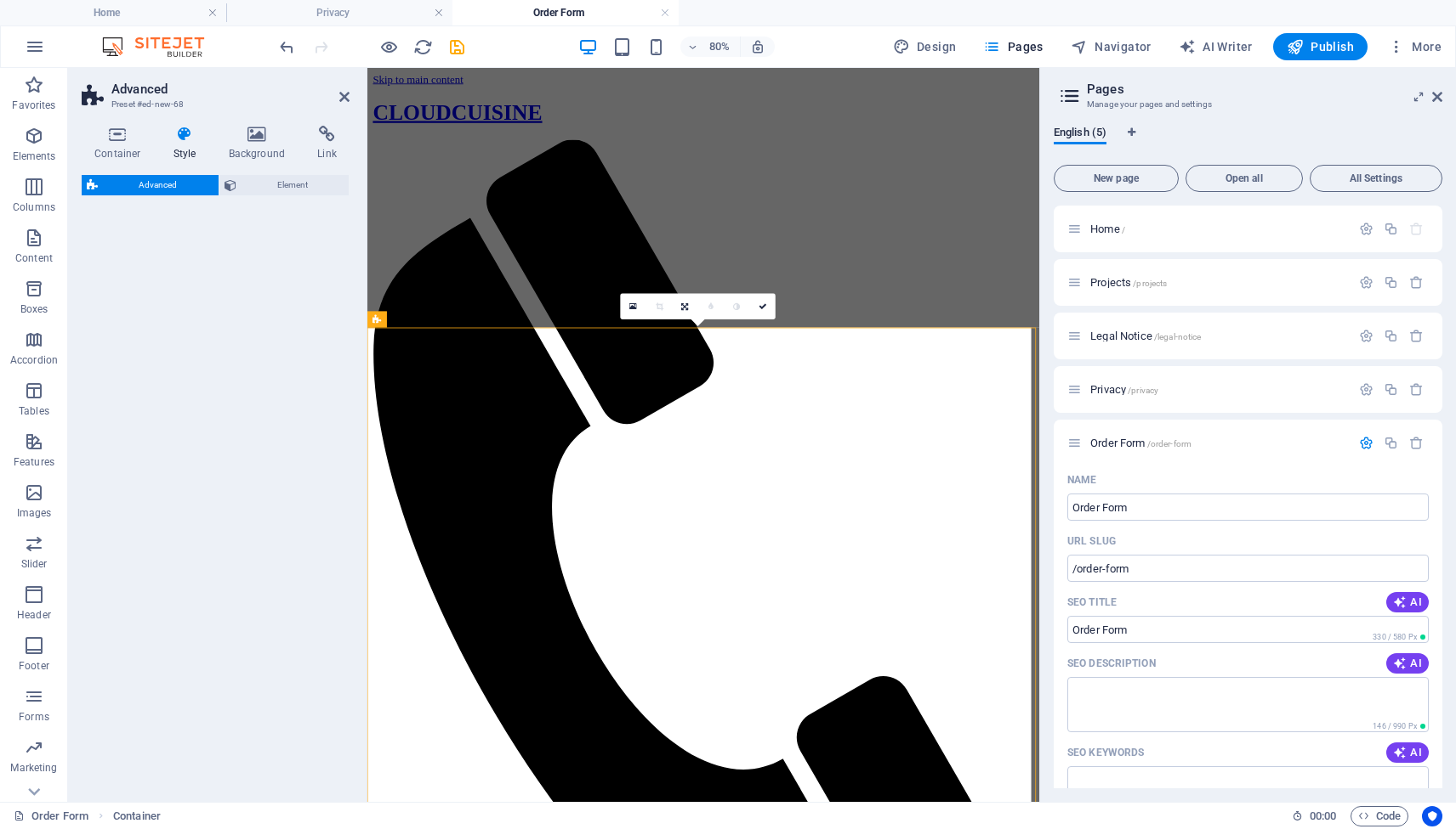
select select "%"
select select "rem"
select select "px"
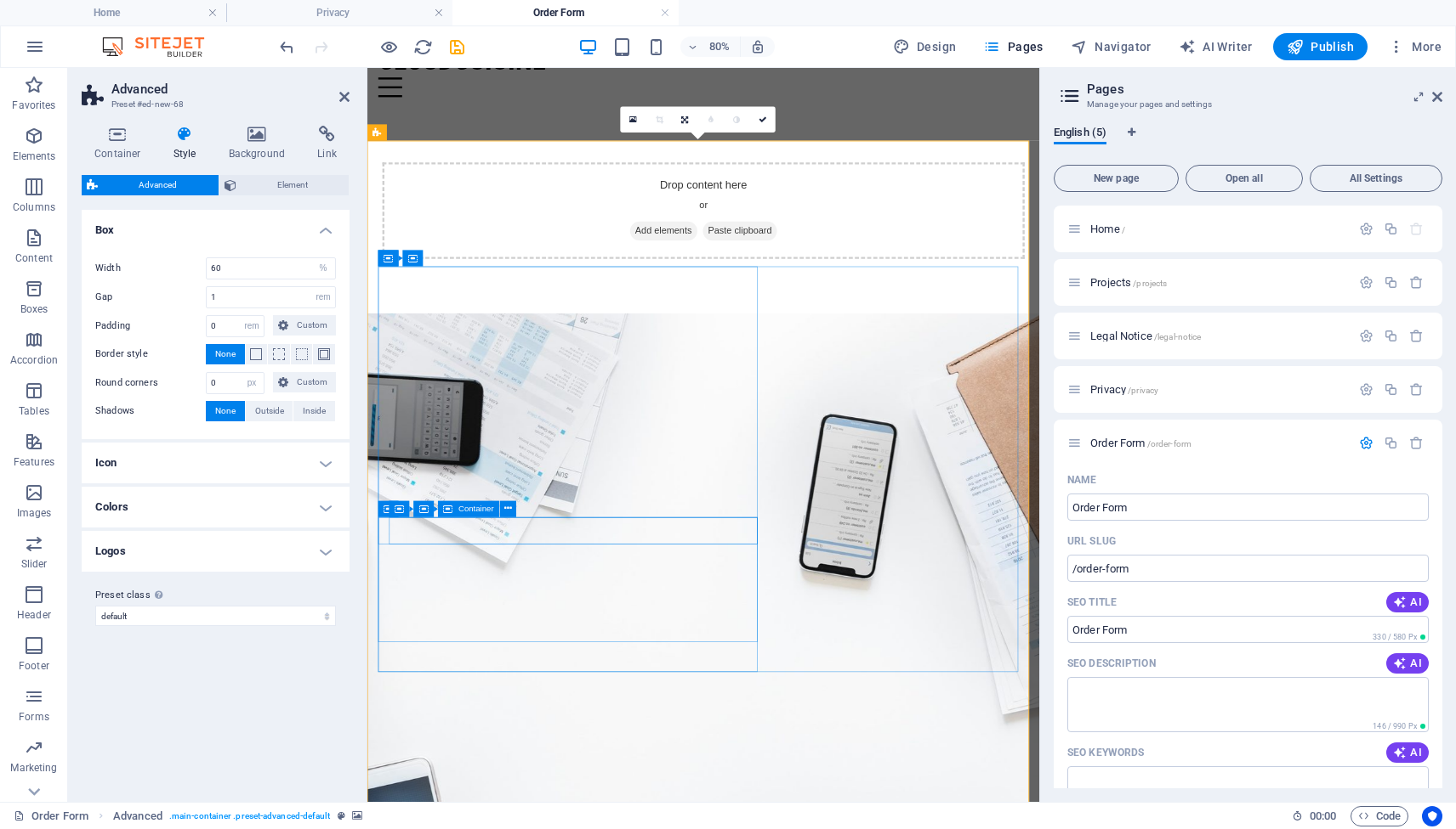
scroll to position [0, 0]
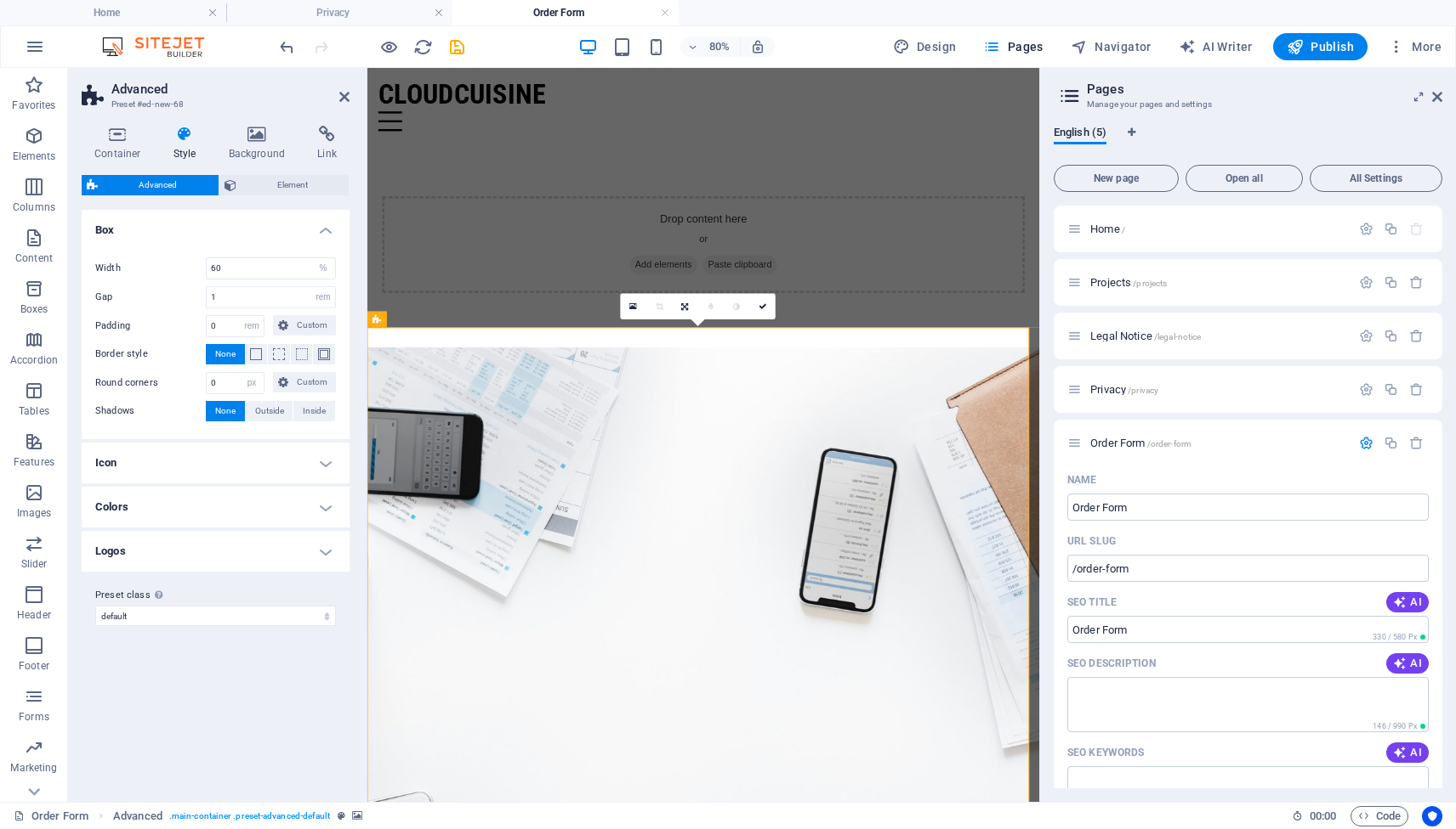
click at [324, 460] on h4 "Icon" at bounding box center [215, 463] width 268 height 41
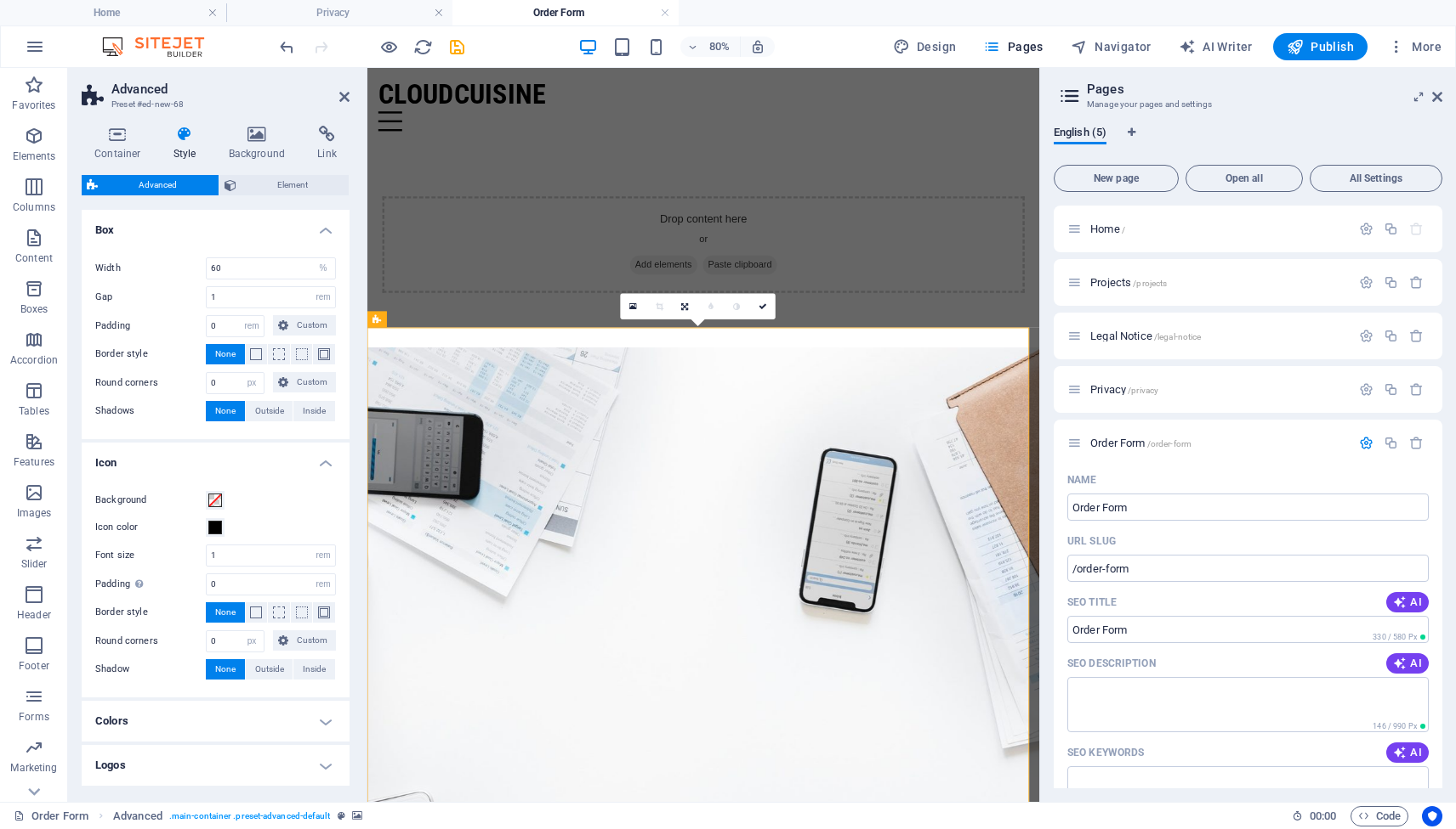
scroll to position [65, 0]
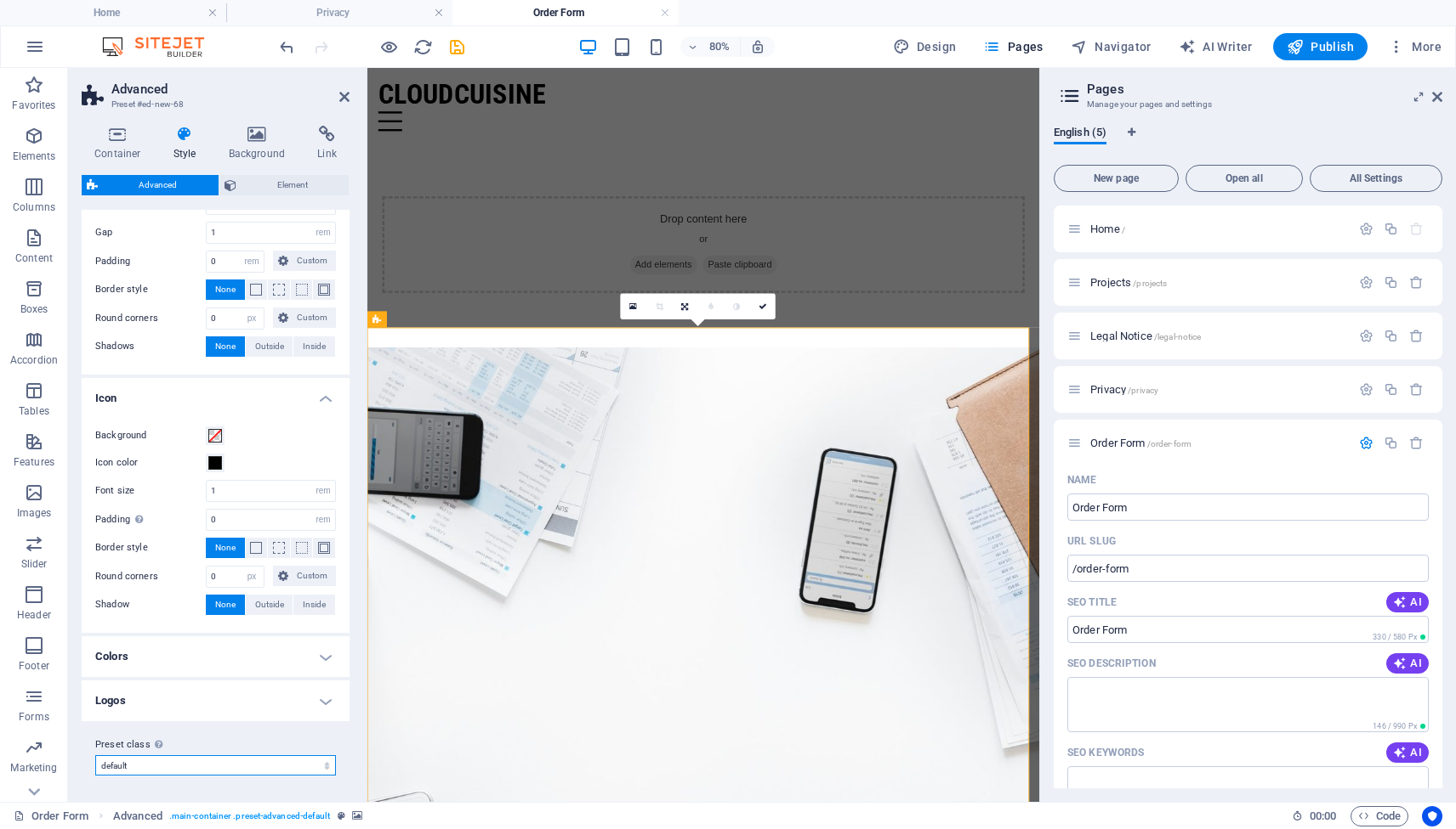
click at [301, 764] on select "default Add preset class" at bounding box center [215, 765] width 240 height 20
click at [320, 699] on h4 "Logos" at bounding box center [215, 701] width 268 height 41
click at [320, 699] on h4 "Logos" at bounding box center [215, 696] width 268 height 30
click at [323, 657] on h4 "Colors" at bounding box center [215, 657] width 268 height 41
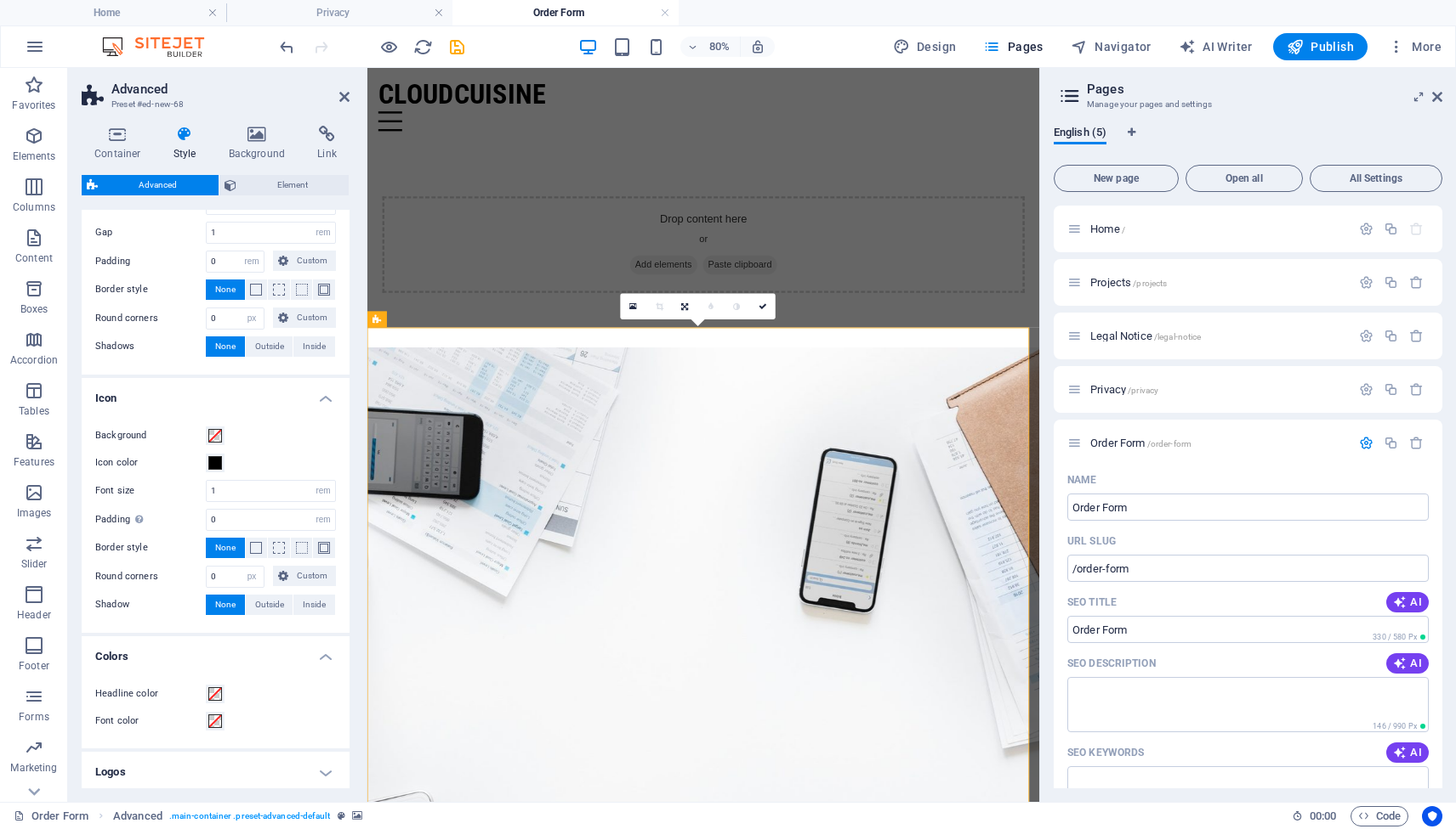
click at [323, 657] on h4 "Colors" at bounding box center [215, 652] width 268 height 30
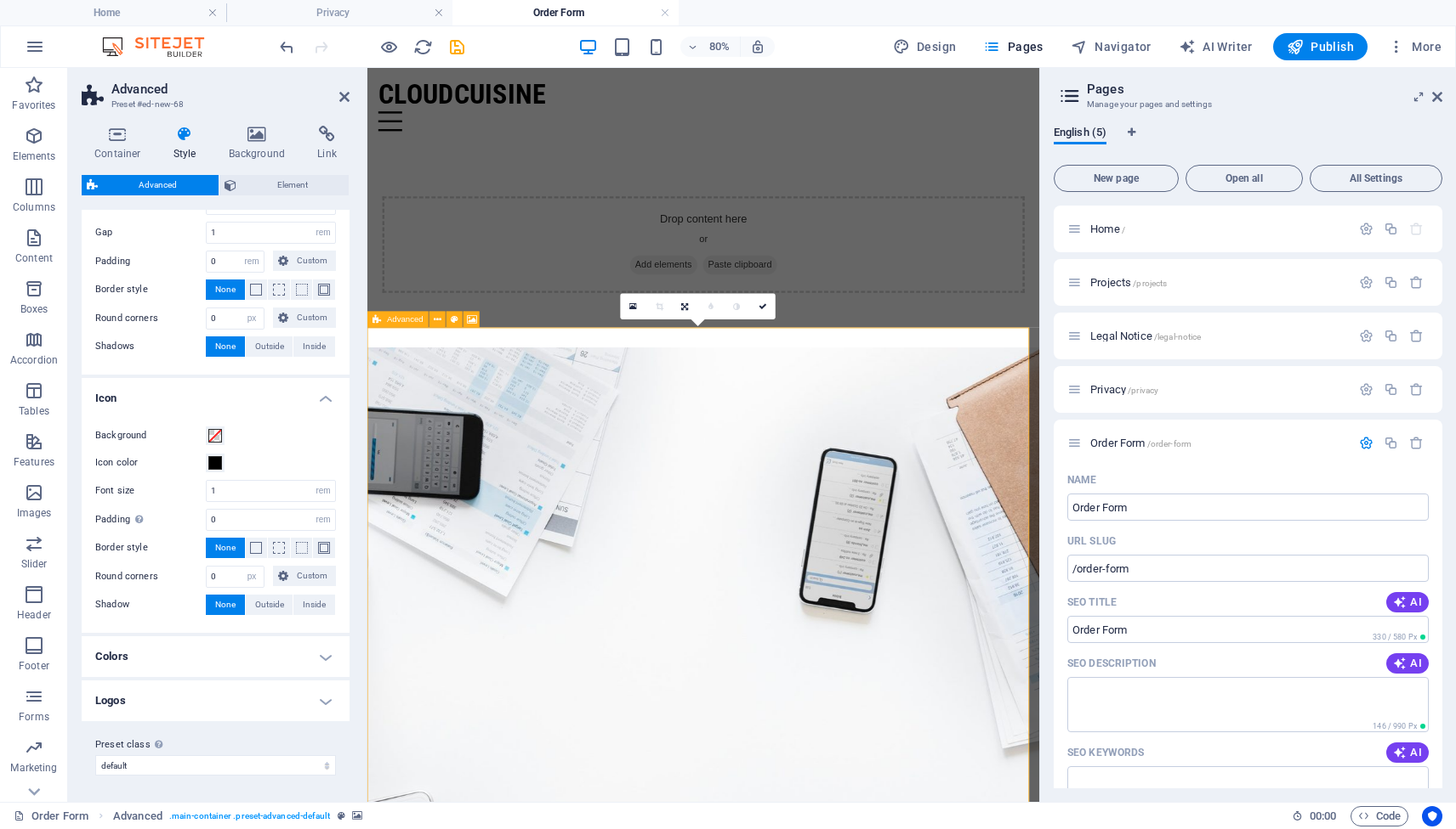
click at [405, 321] on span "Advanced" at bounding box center [405, 319] width 36 height 9
click at [471, 320] on icon at bounding box center [471, 320] width 10 height 14
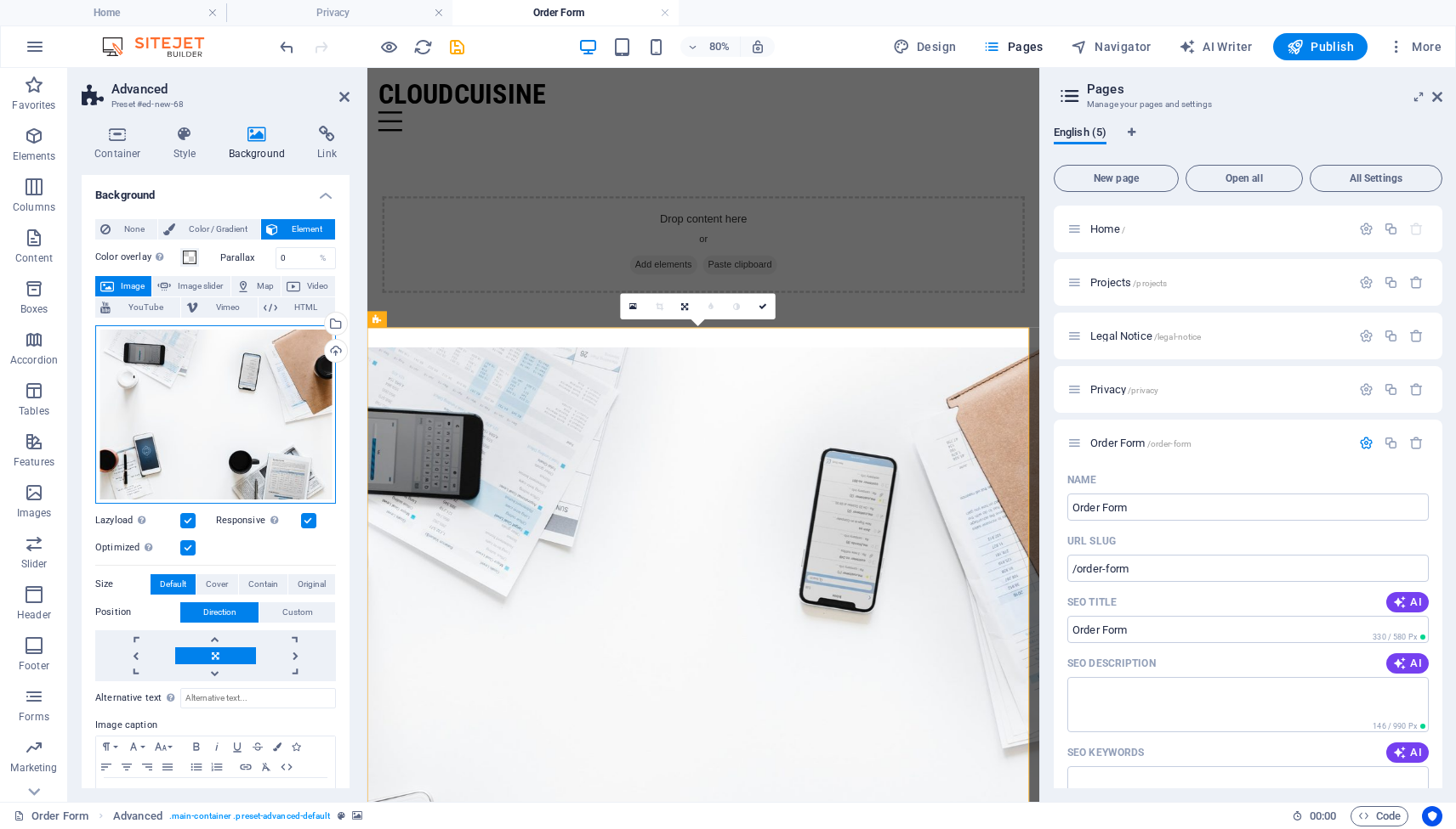
click at [212, 390] on div "Drag files here, click to choose files or select files from Files or our free s…" at bounding box center [215, 414] width 240 height 179
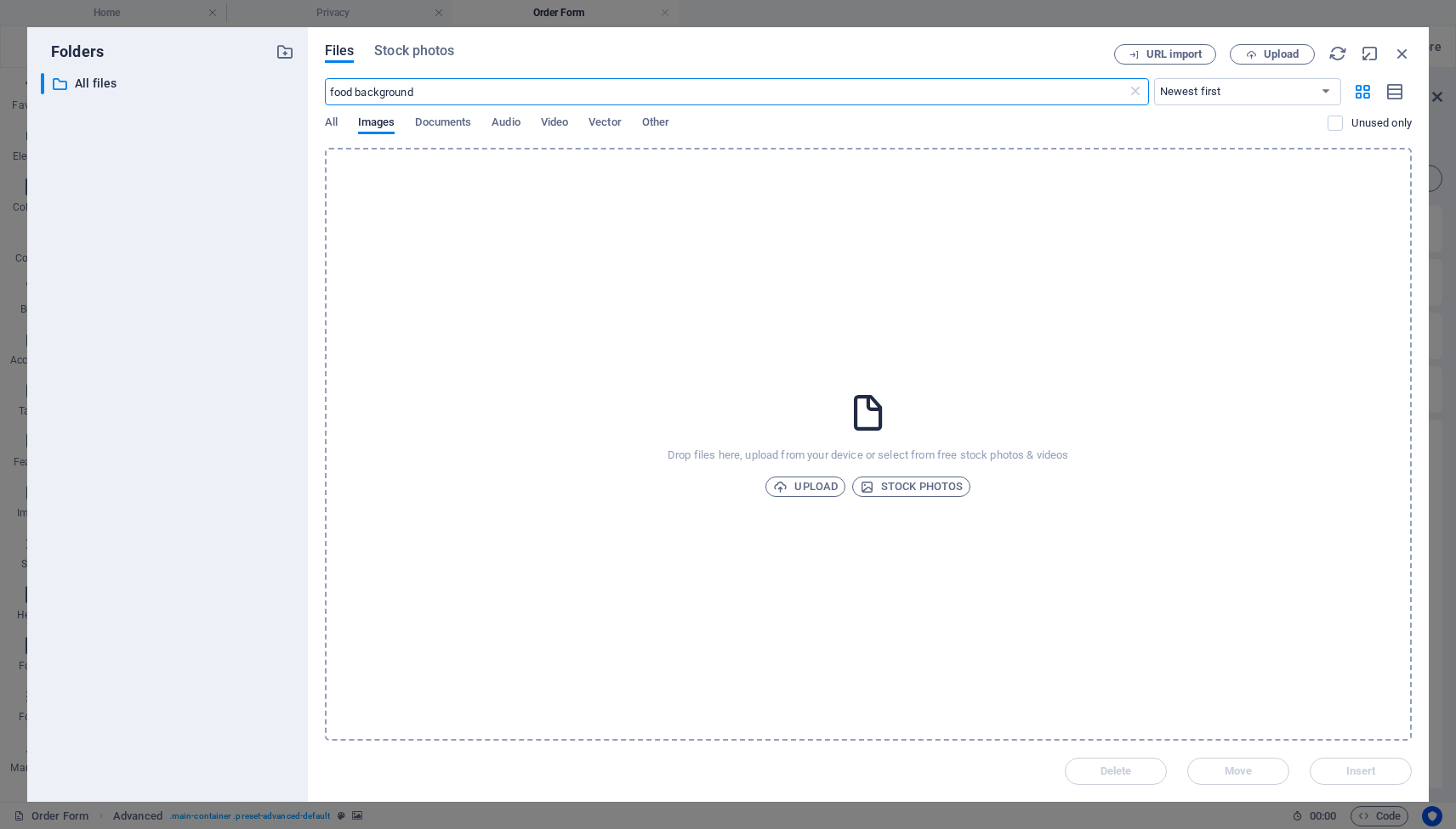
type input "food background"
click at [426, 49] on span "Stock photos" at bounding box center [414, 51] width 80 height 20
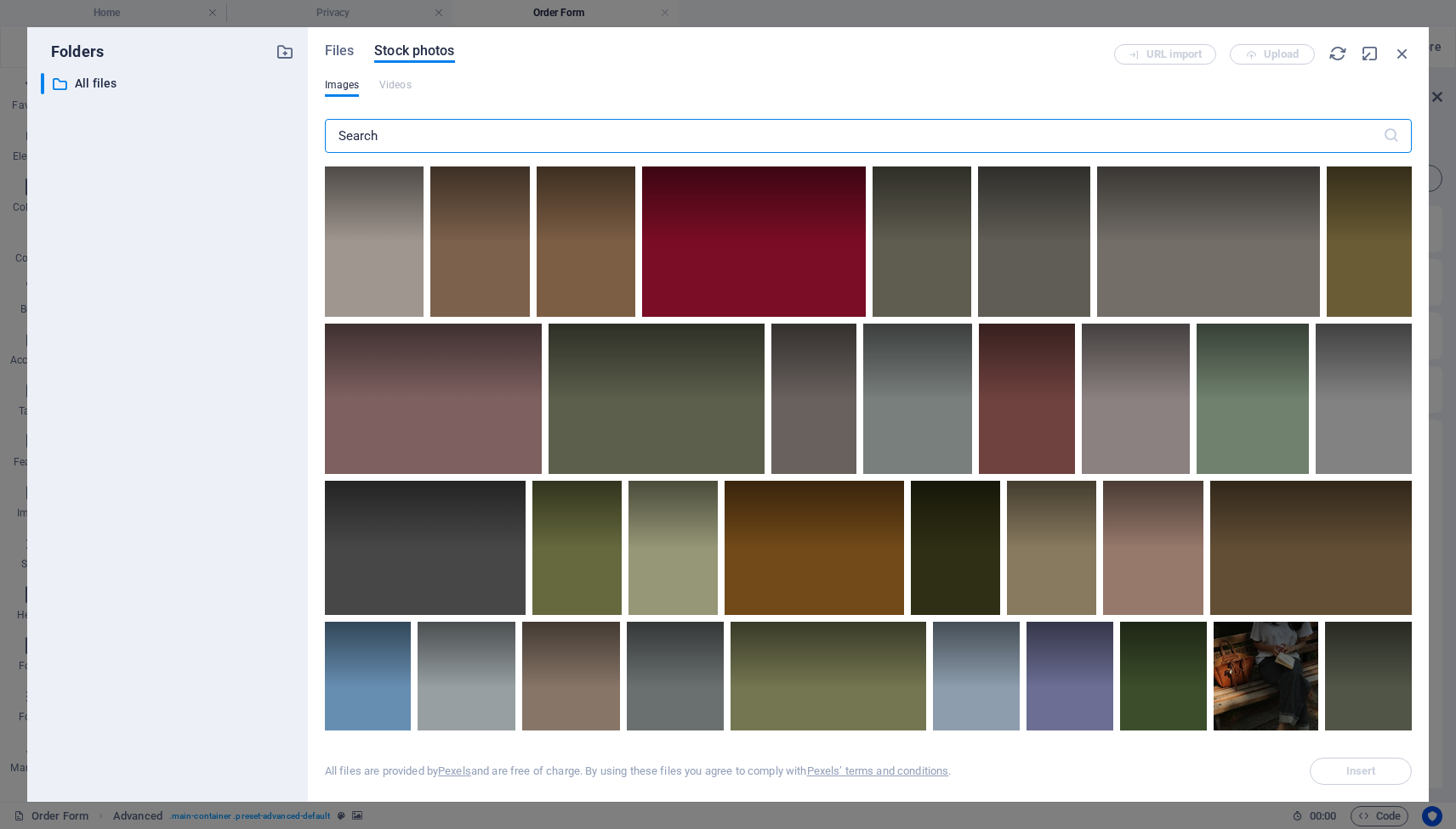
click at [443, 138] on input "text" at bounding box center [853, 136] width 1057 height 34
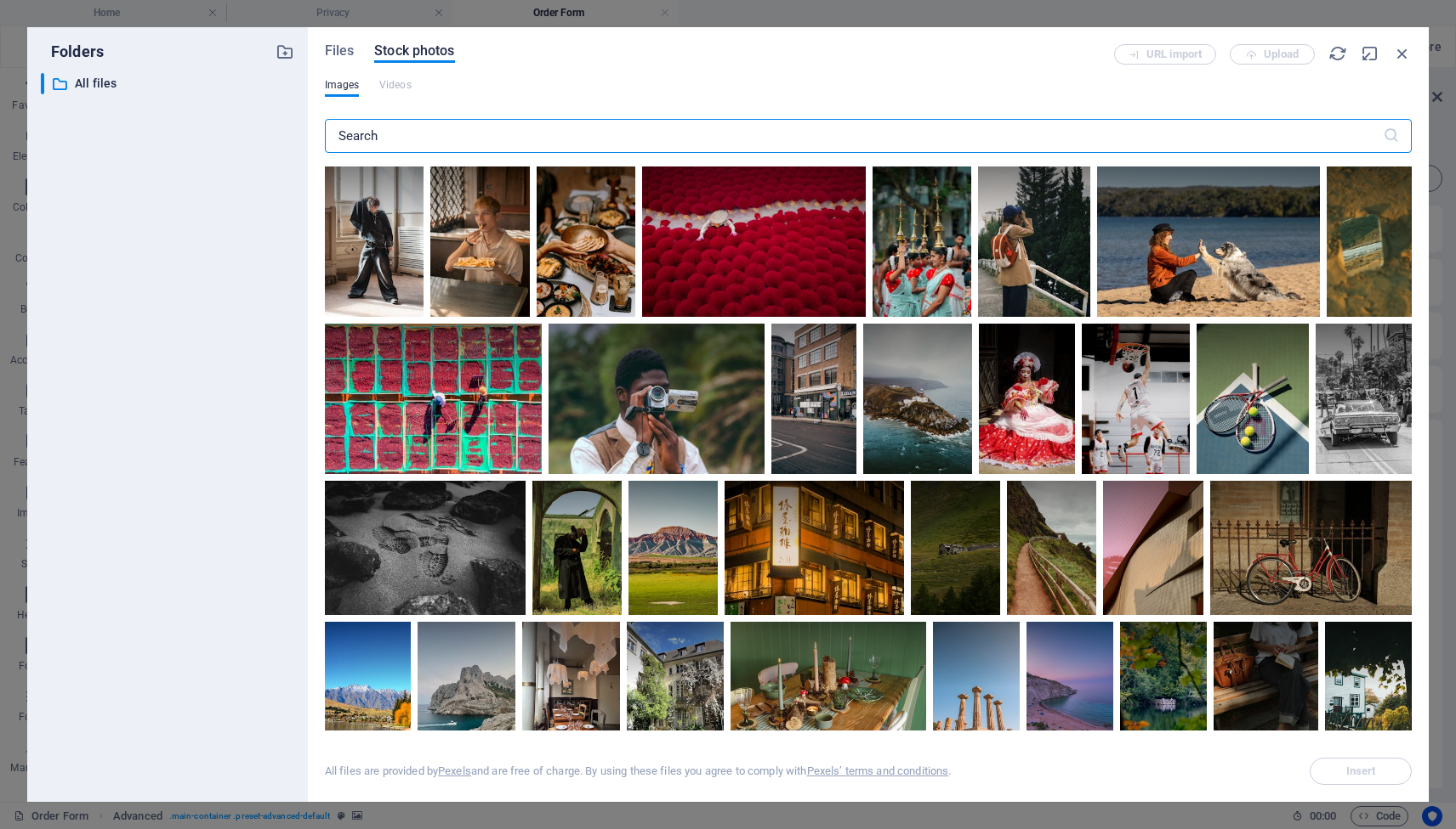
click at [443, 138] on input "text" at bounding box center [853, 136] width 1057 height 34
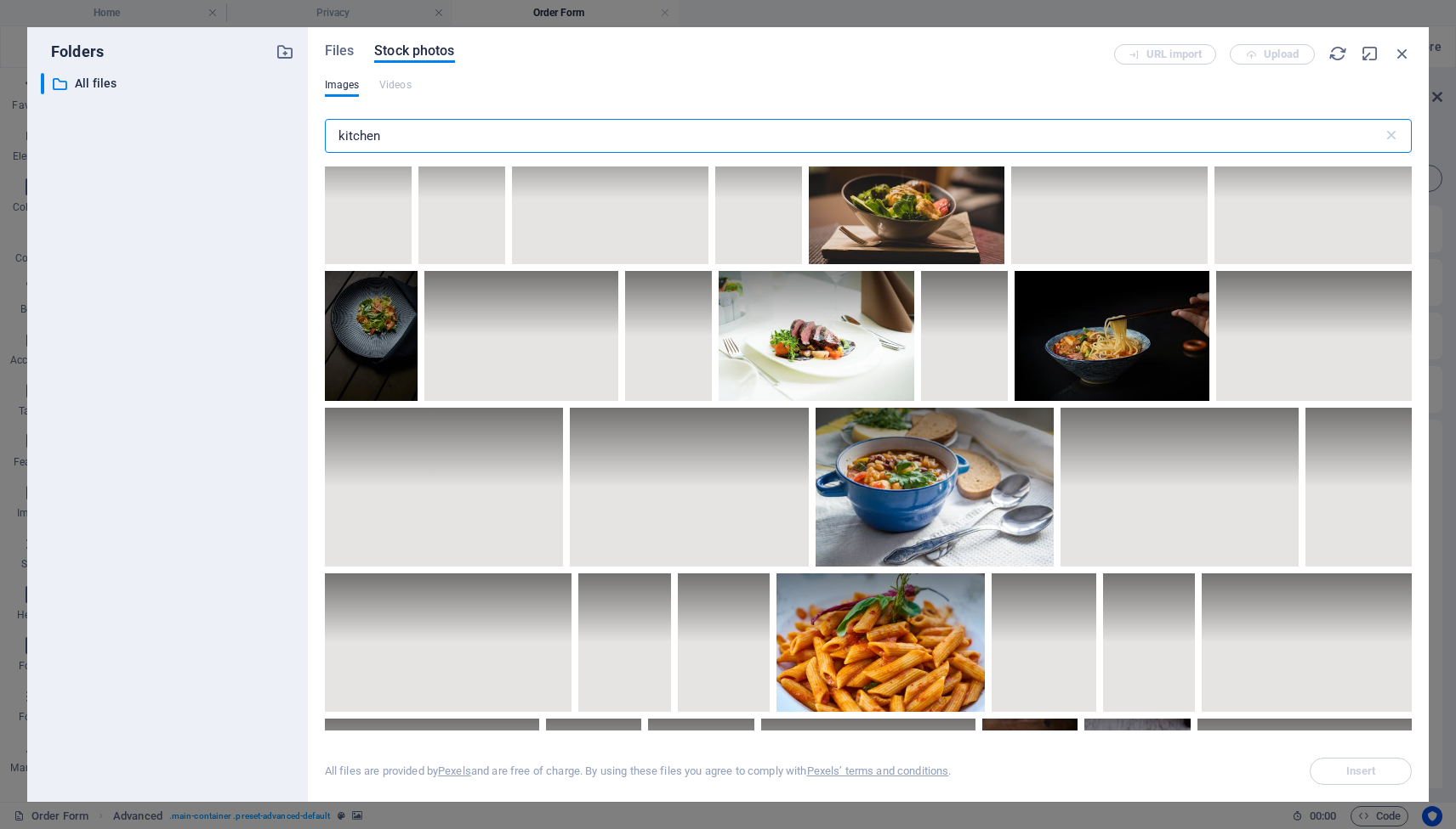
scroll to position [6877, 0]
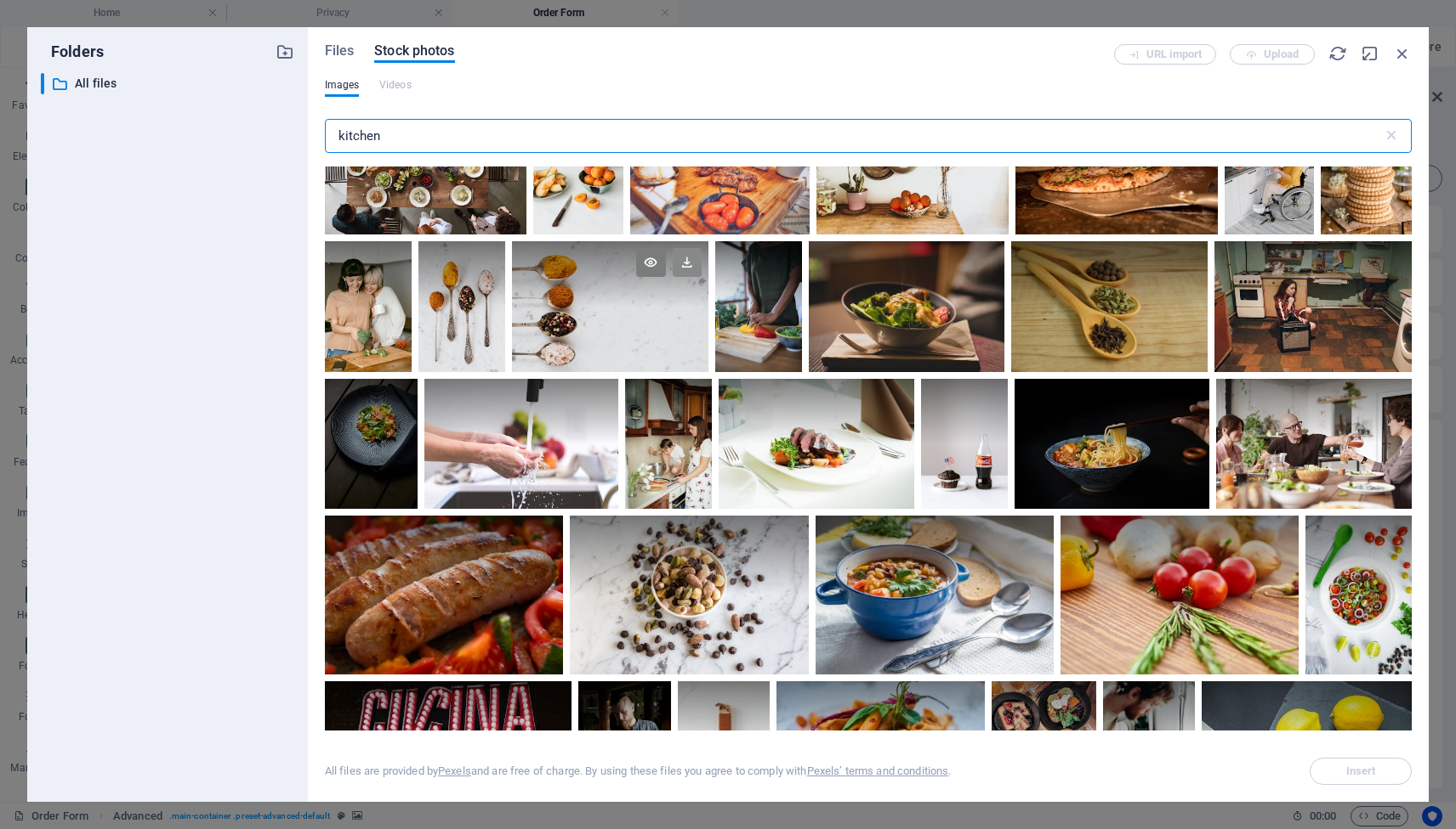
type input "kitchen"
click at [673, 277] on icon at bounding box center [687, 262] width 28 height 28
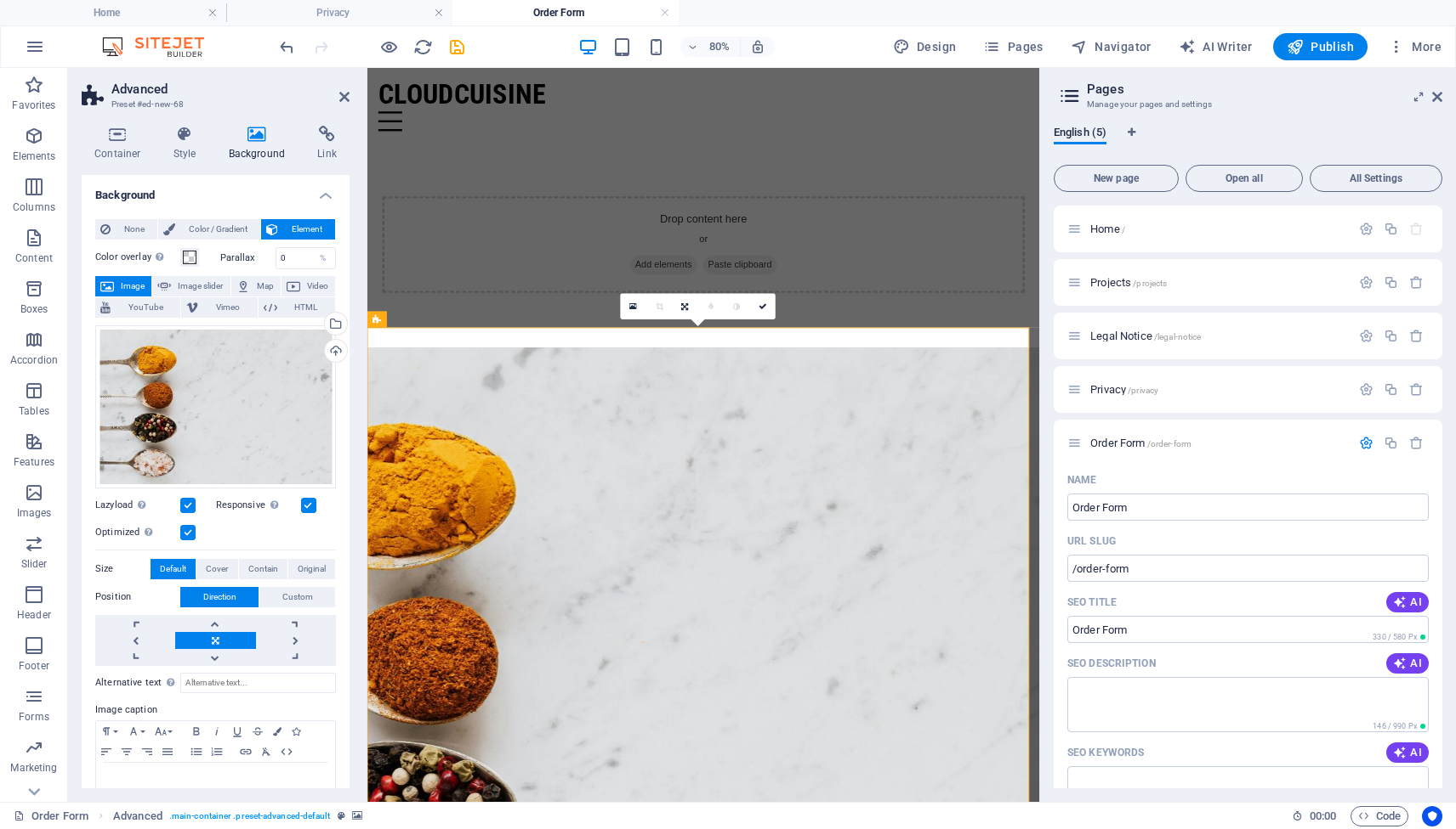
scroll to position [38, 0]
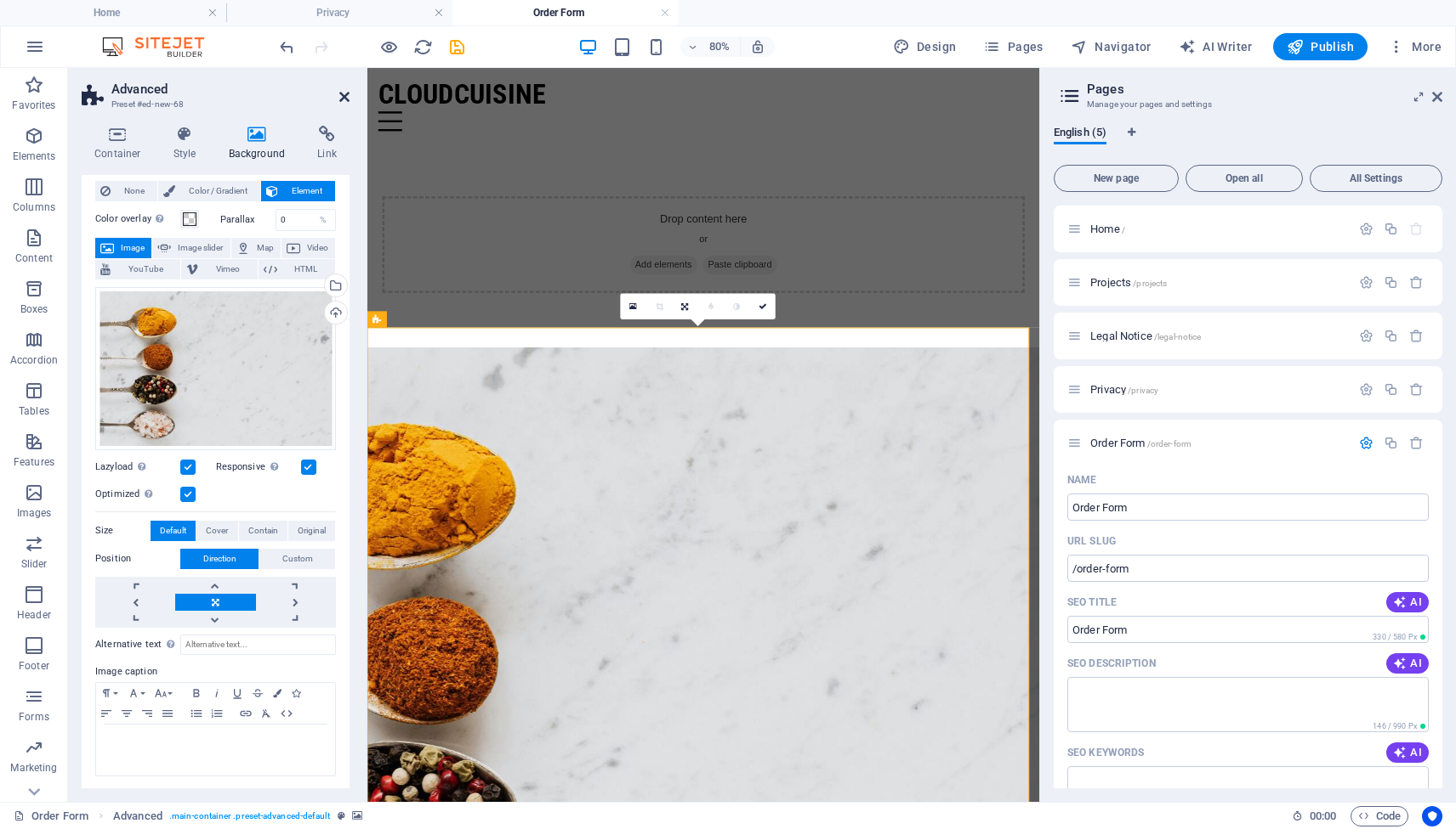
click at [344, 98] on icon at bounding box center [344, 96] width 10 height 13
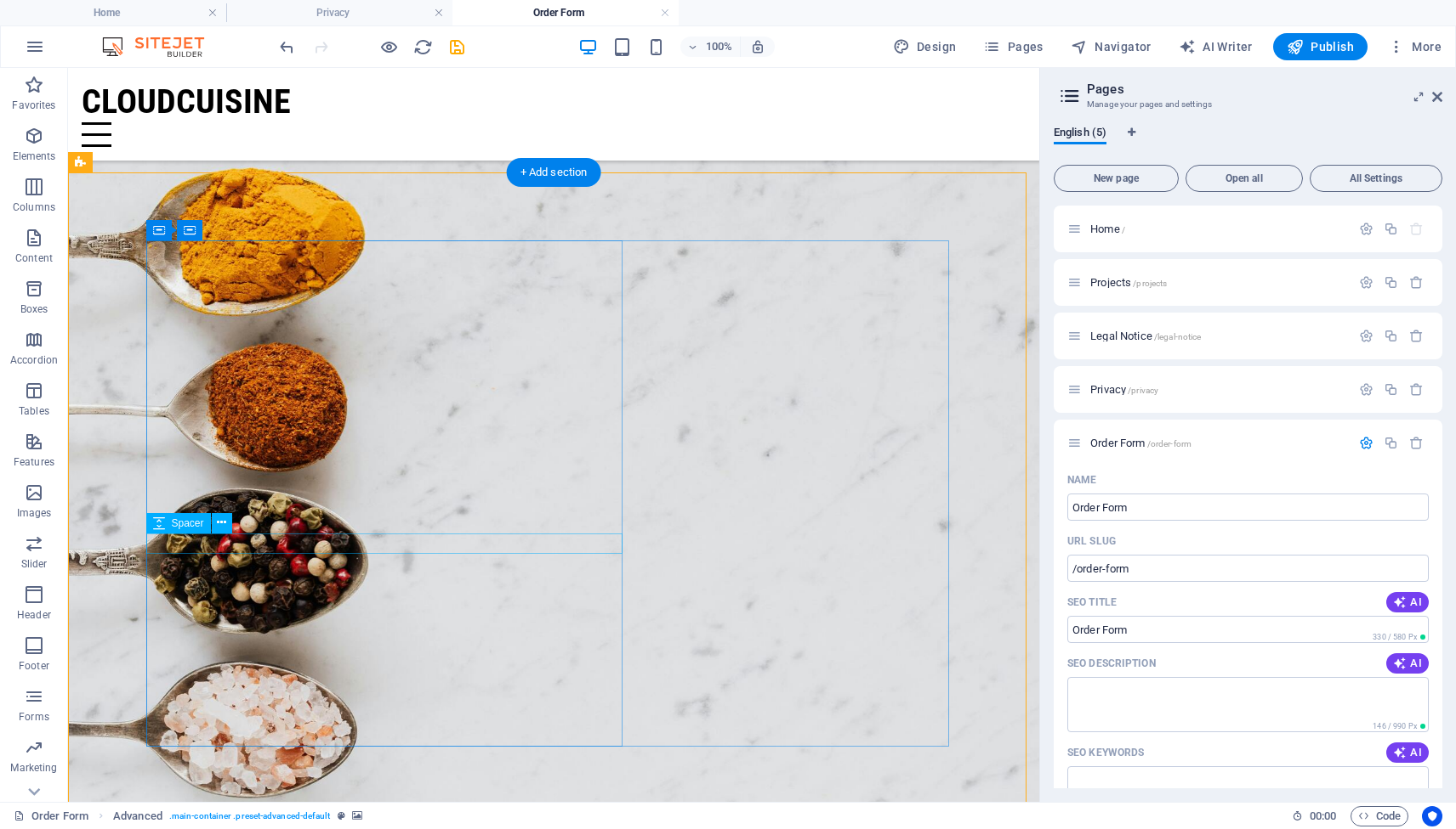
scroll to position [329, 0]
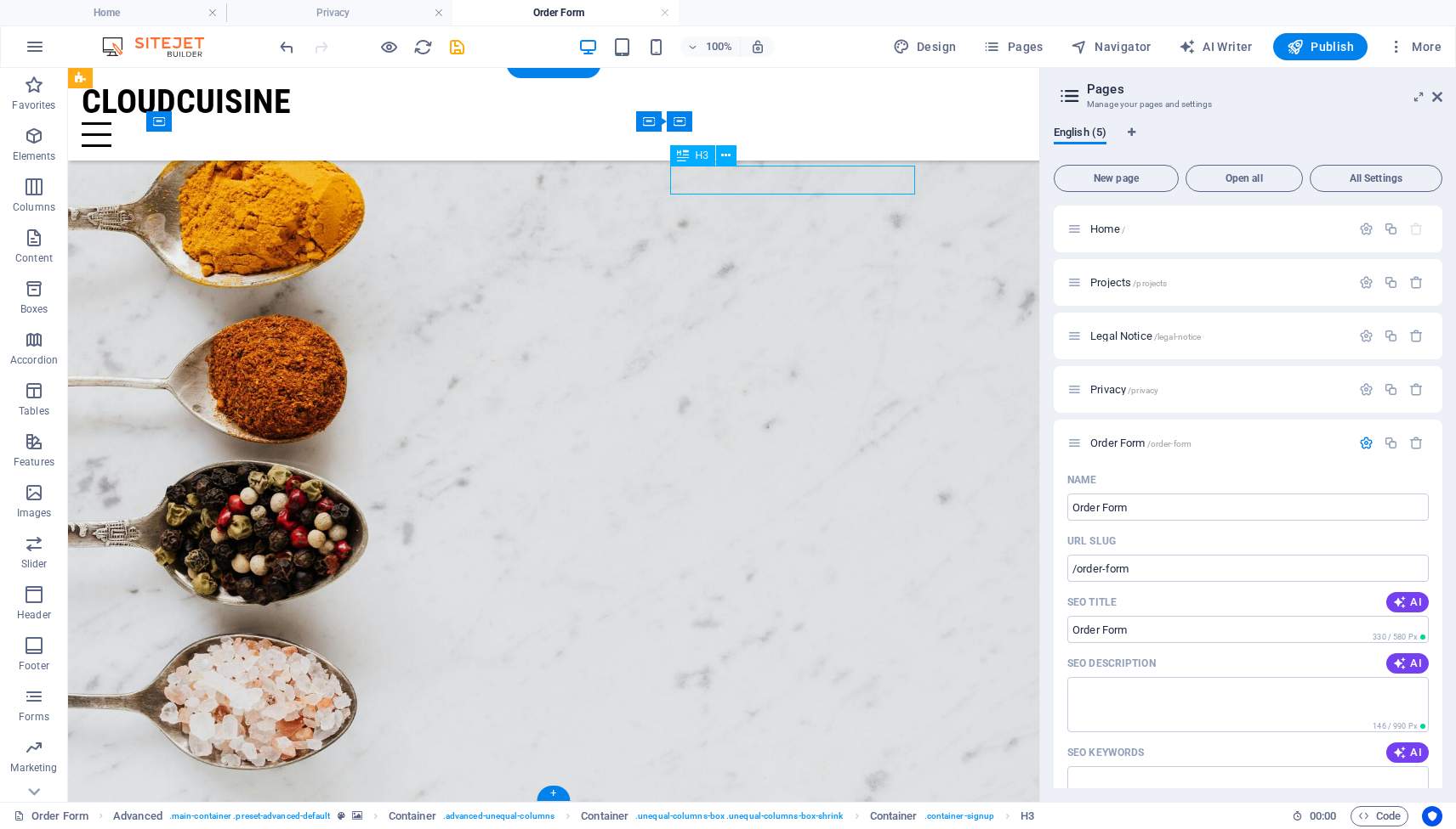
click at [578, 212] on figure at bounding box center [553, 433] width 971 height 739
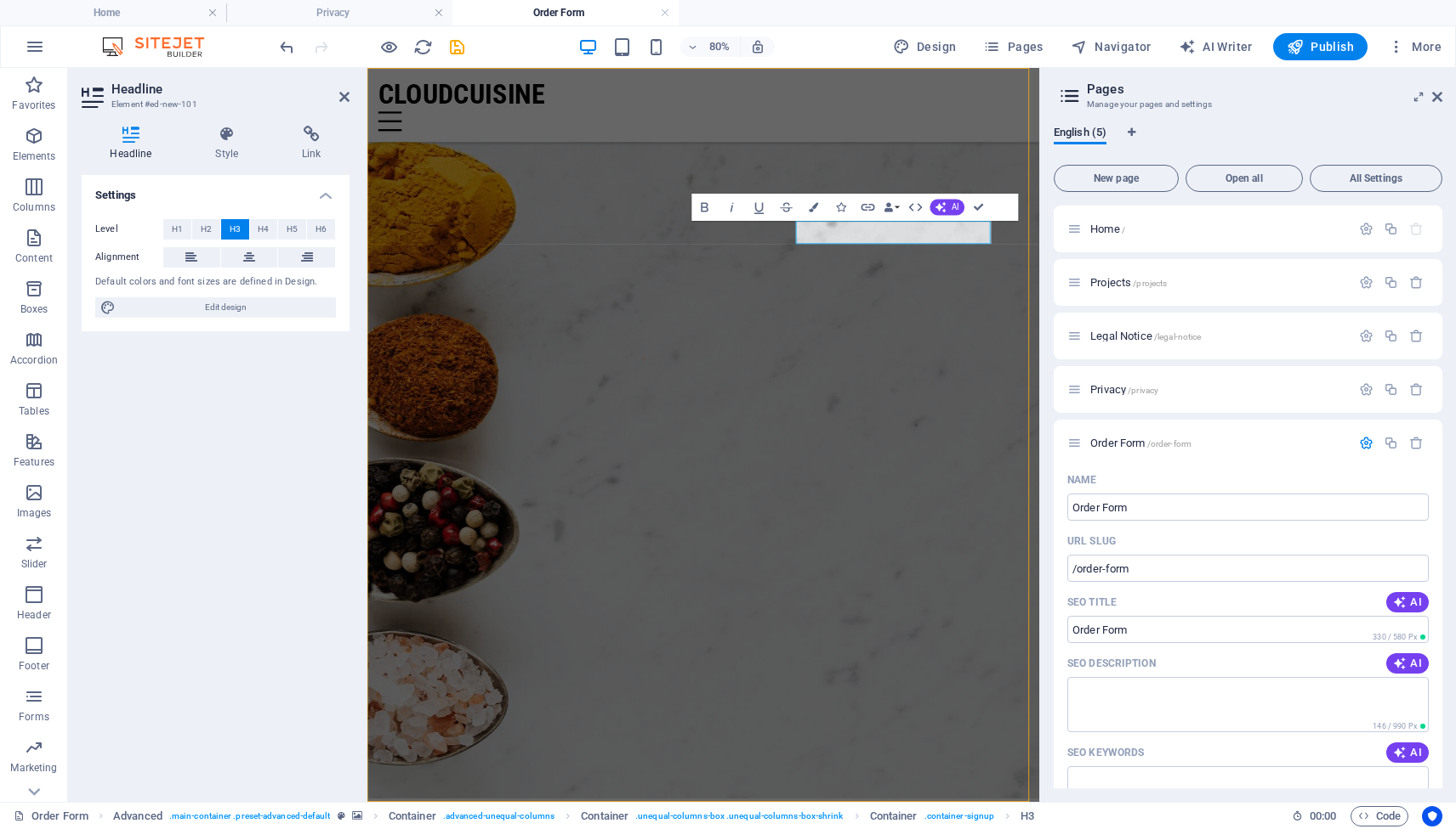
scroll to position [325, 0]
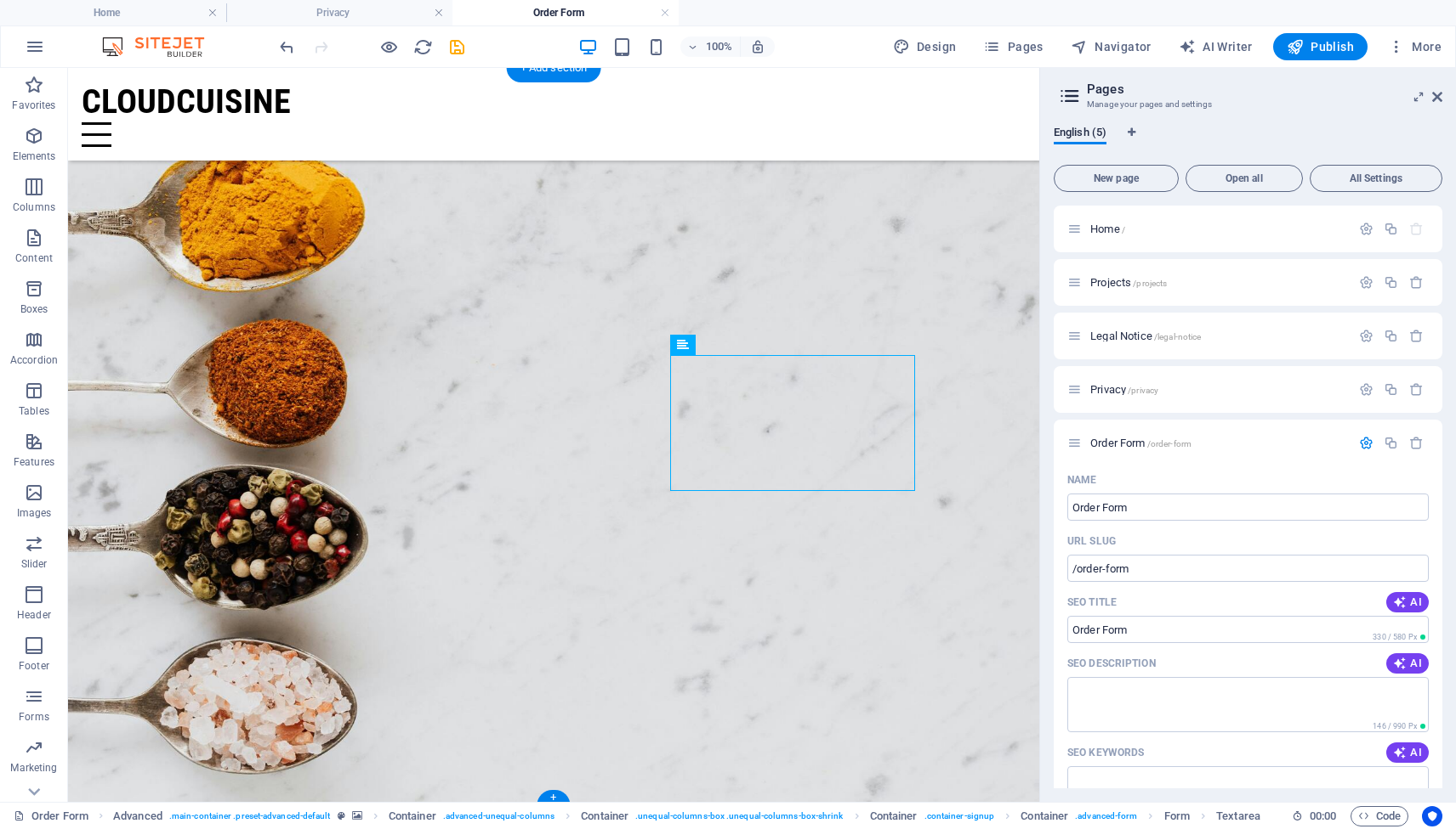
click at [1001, 285] on figure at bounding box center [553, 437] width 971 height 739
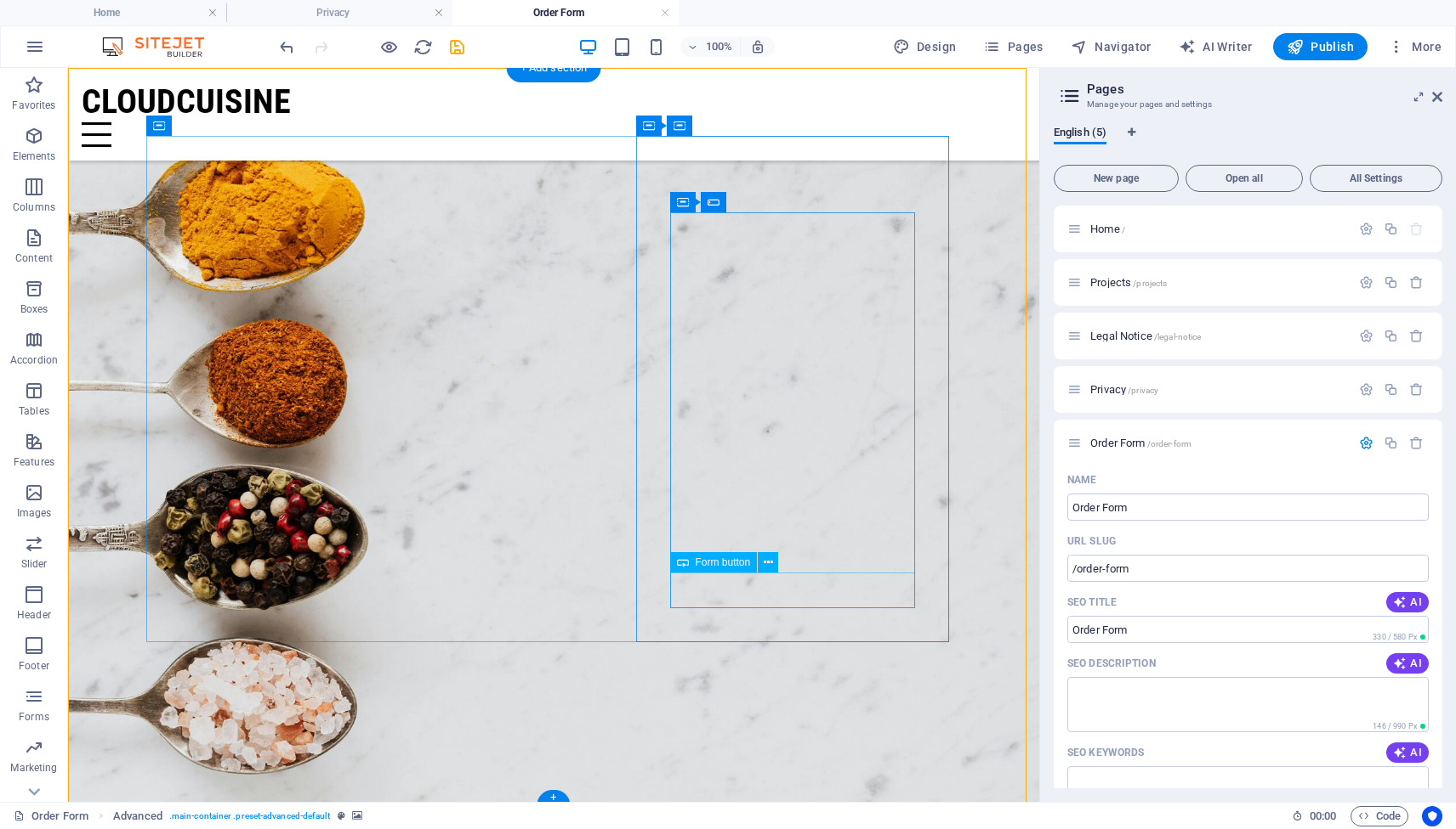
click at [721, 567] on span "Form button" at bounding box center [723, 562] width 55 height 10
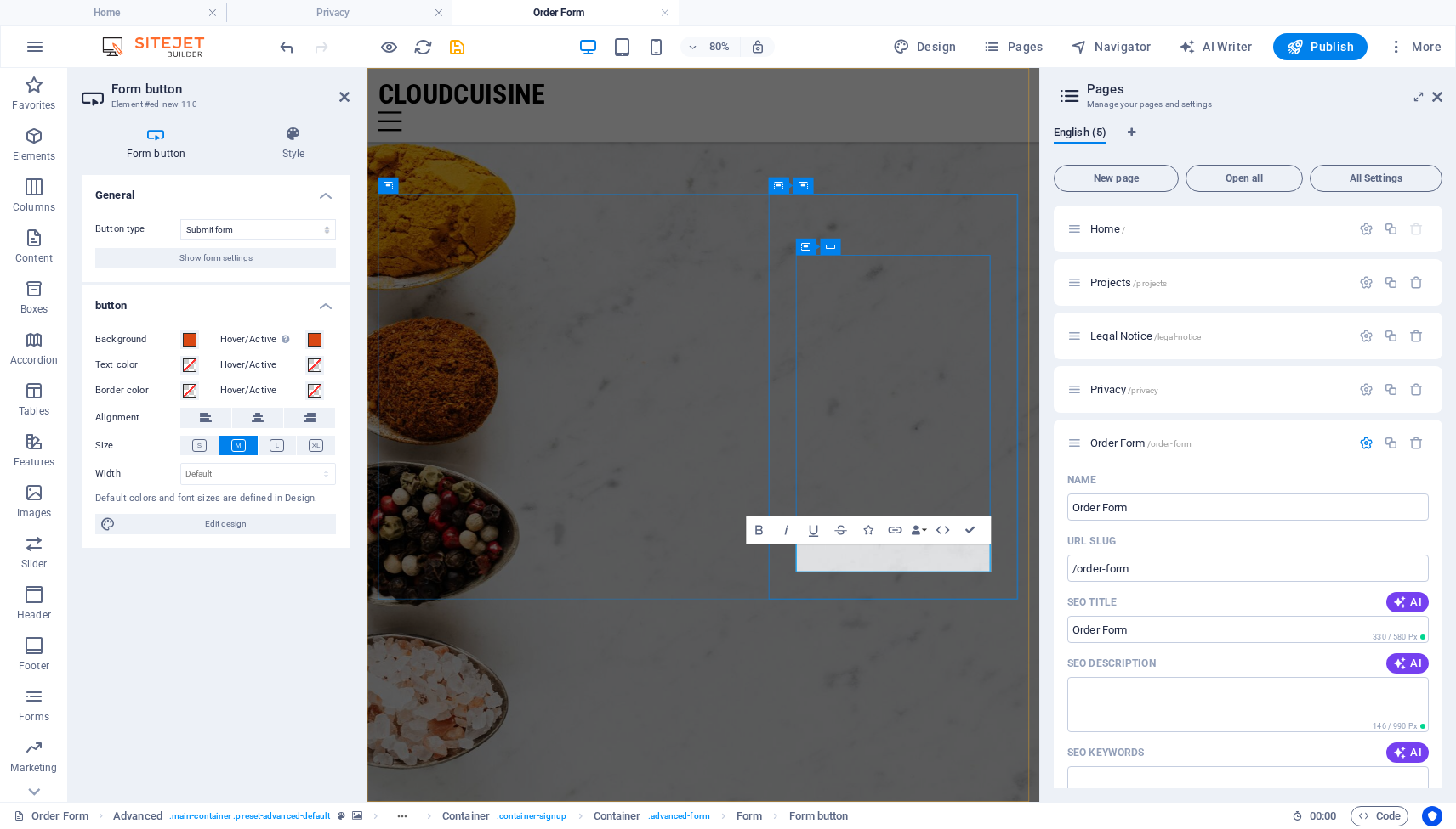
type button "Sign up"
click at [190, 339] on span at bounding box center [189, 340] width 13 height 13
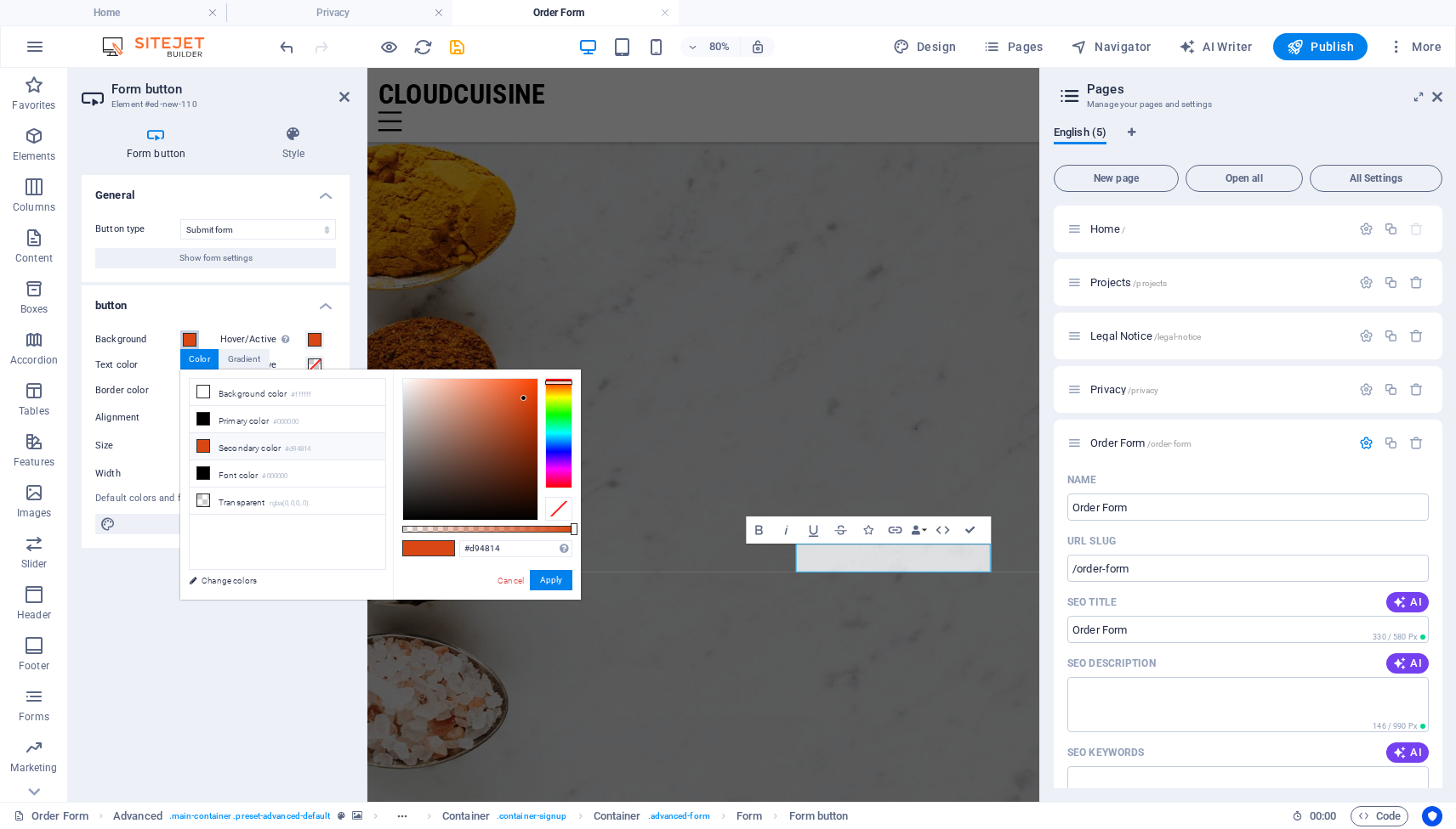
click at [190, 339] on span at bounding box center [189, 340] width 13 height 13
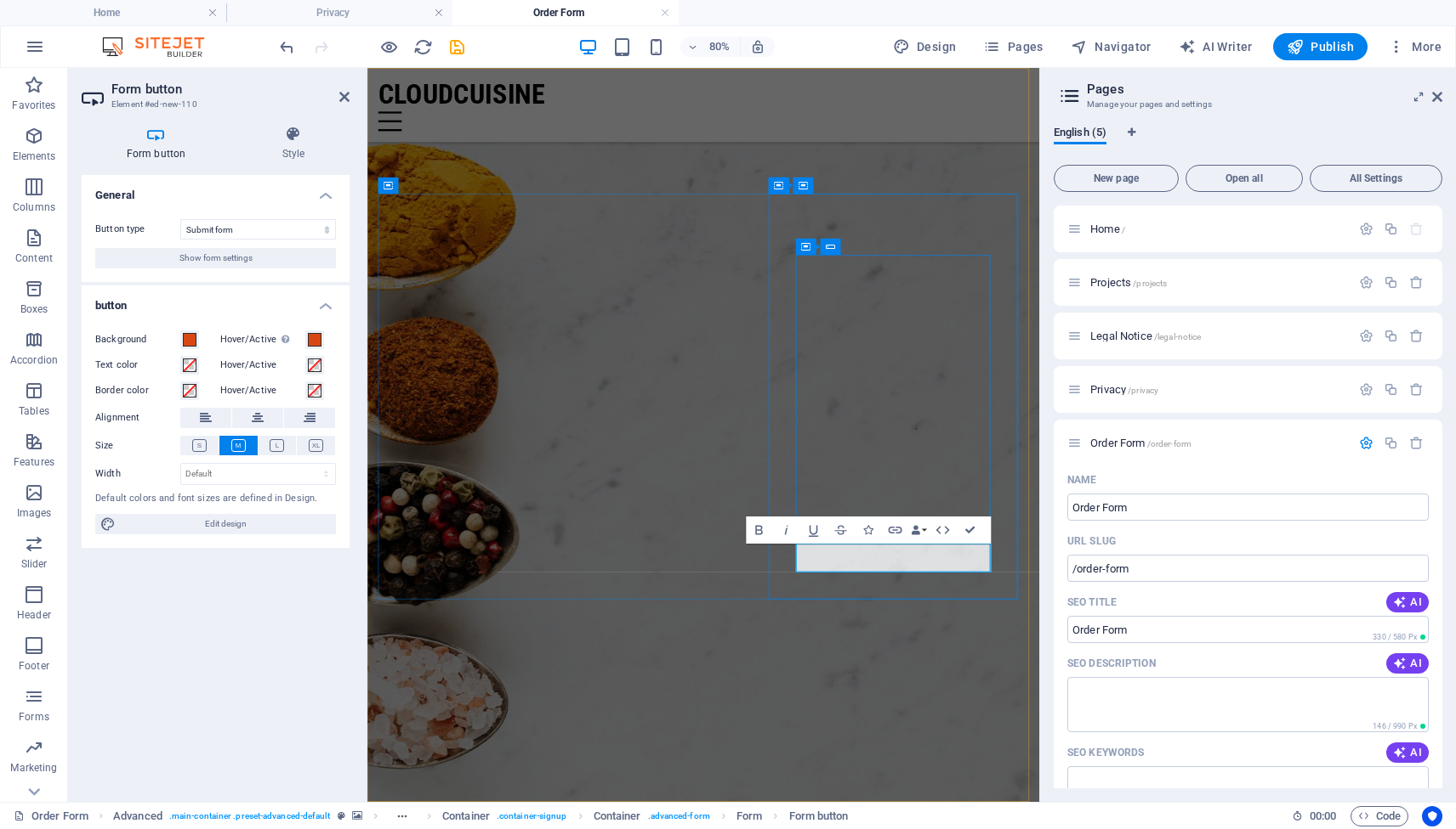
click at [760, 527] on icon "button" at bounding box center [759, 530] width 16 height 16
click at [296, 154] on h4 "Style" at bounding box center [294, 143] width 112 height 36
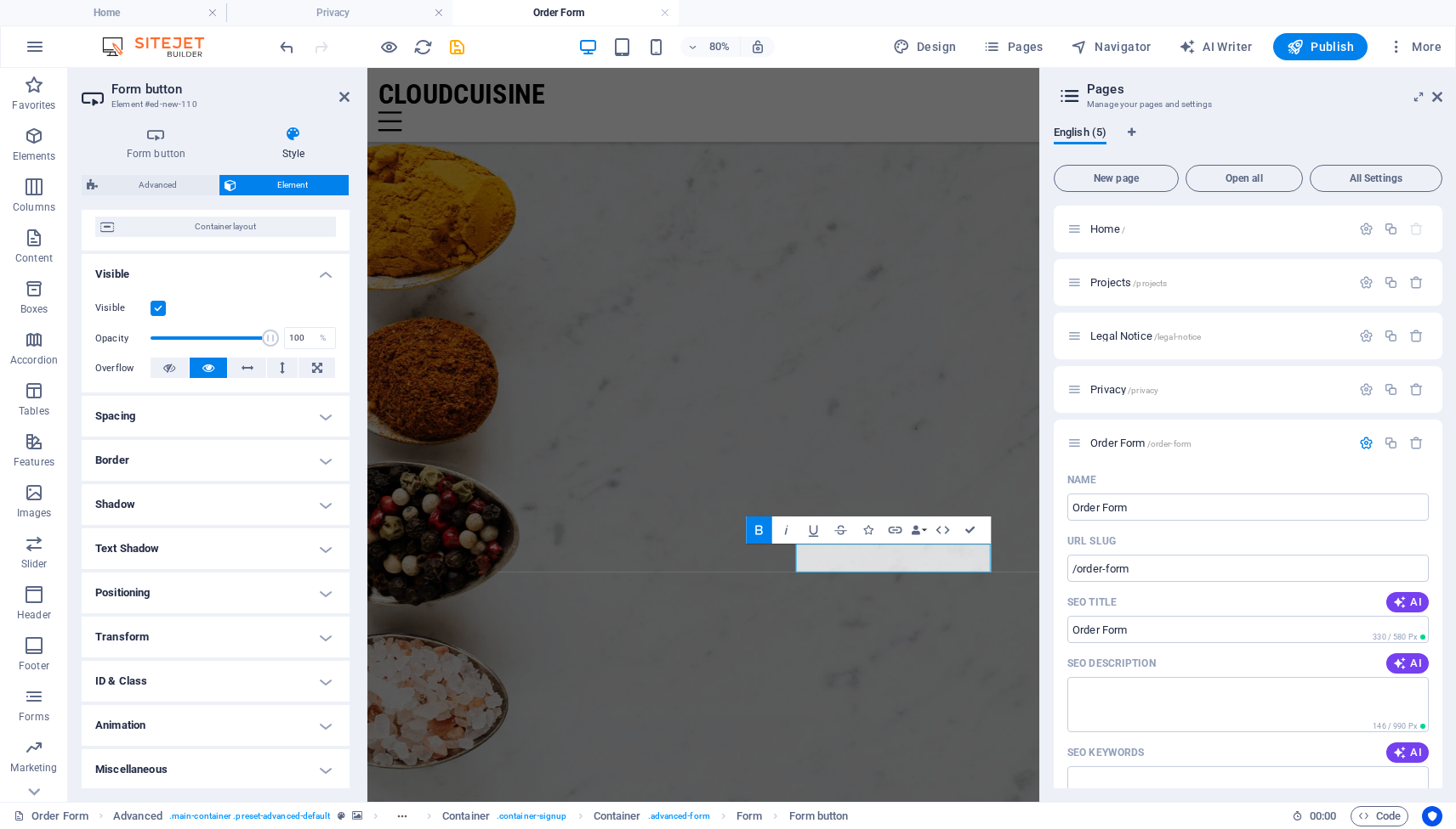
scroll to position [140, 0]
click at [322, 723] on h4 "Animation" at bounding box center [215, 724] width 268 height 41
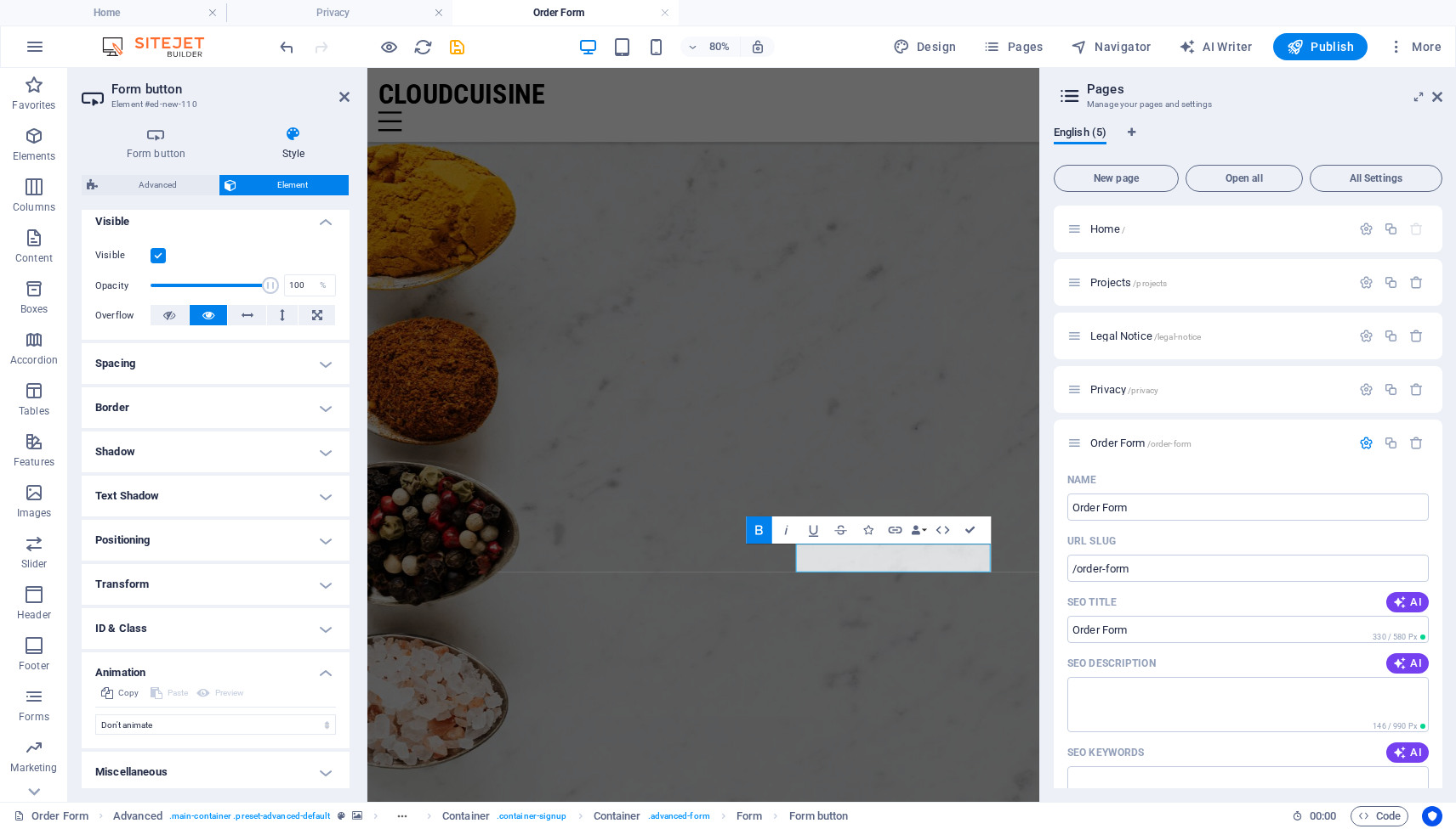
scroll to position [195, 0]
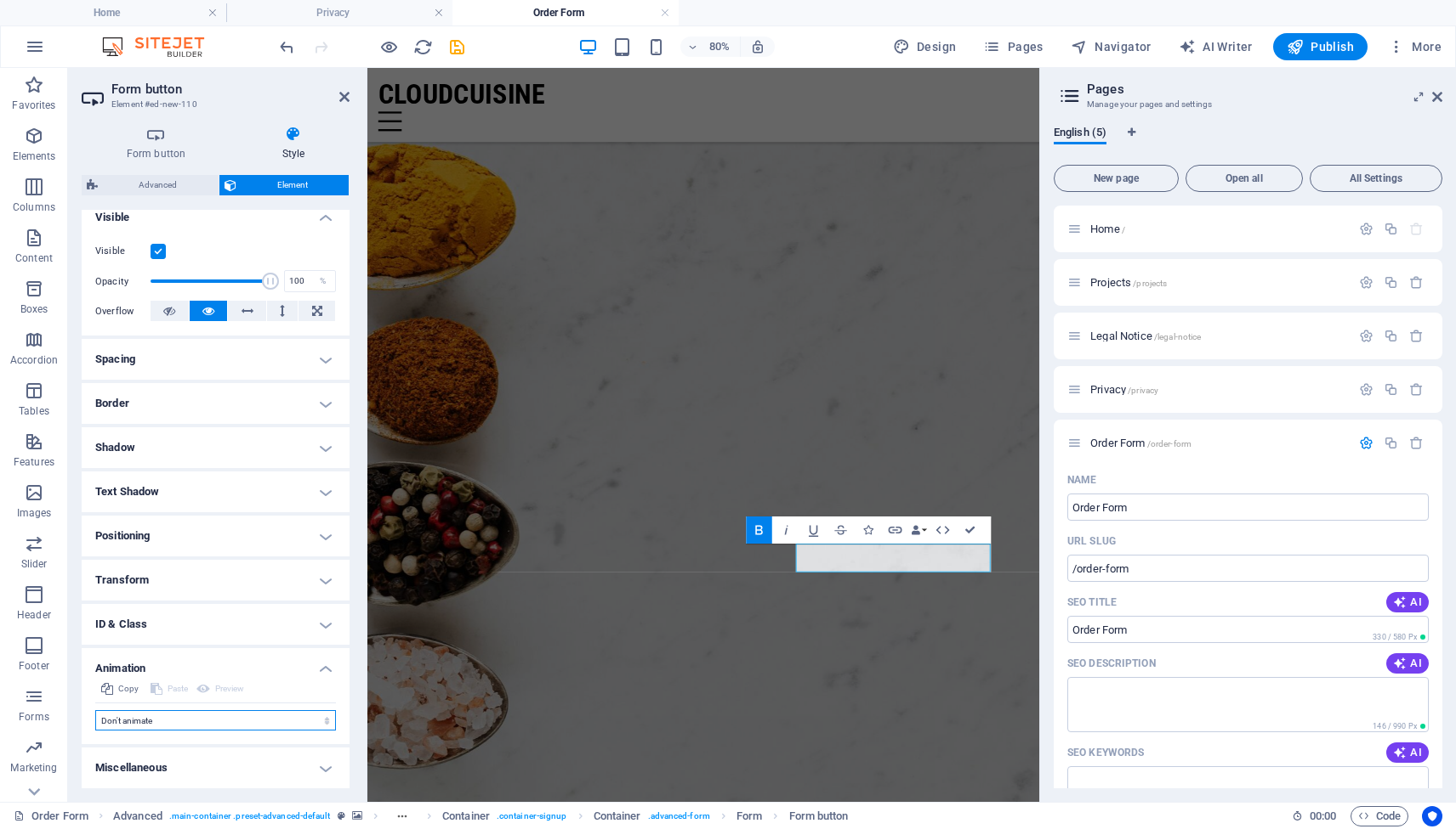
click at [278, 720] on select "Don't animate Show / Hide Slide up/down Zoom in/out Slide left to right Slide r…" at bounding box center [215, 720] width 240 height 20
click at [255, 721] on select "Don't animate Show / Hide Slide up/down Zoom in/out Slide left to right Slide r…" at bounding box center [215, 720] width 240 height 20
select select "shrink"
click at [95, 711] on select "Don't animate Show / Hide Slide up/down Zoom in/out Slide left to right Slide r…" at bounding box center [215, 720] width 240 height 20
select select "scroll"
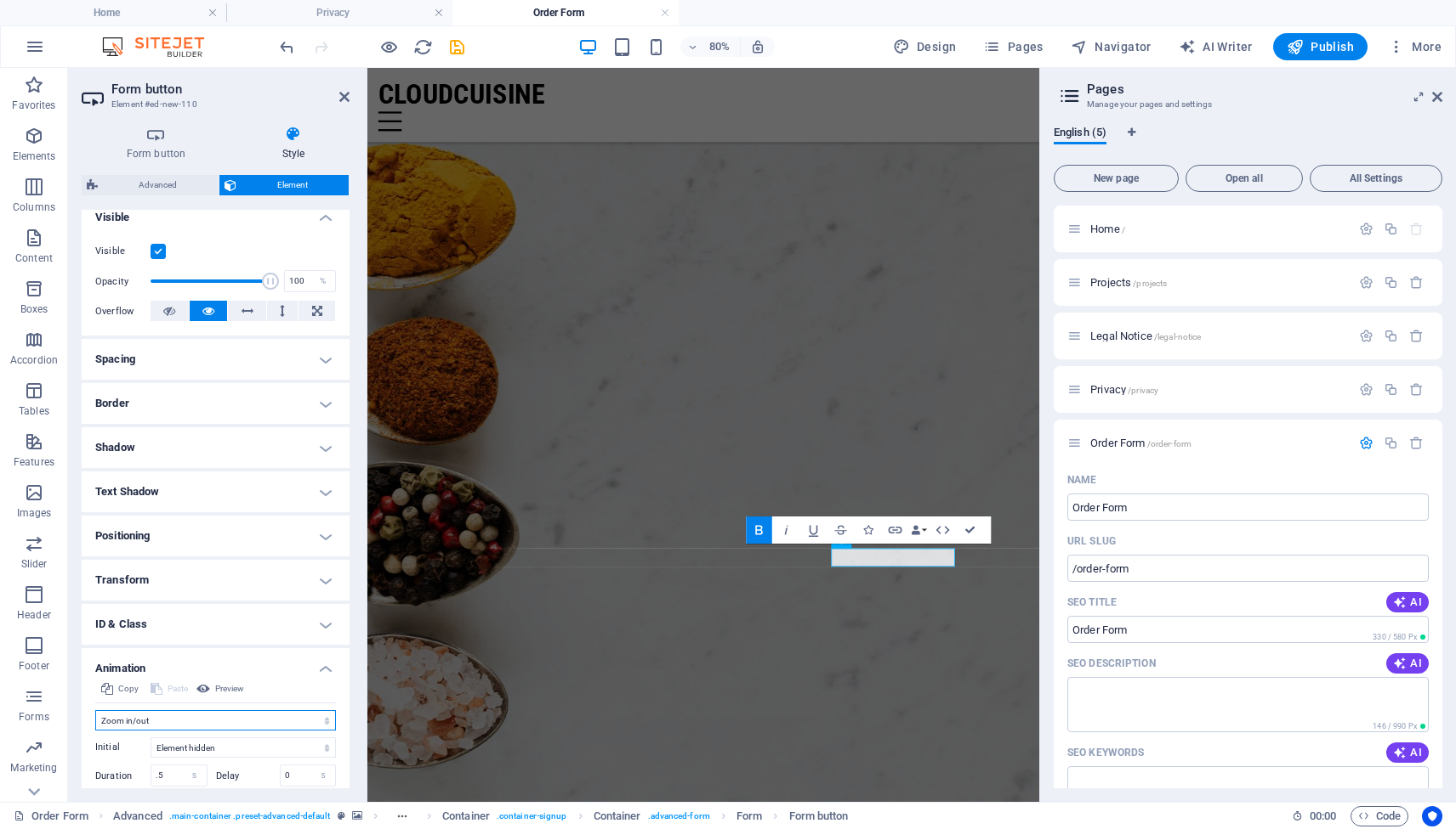
click at [260, 717] on select "Don't animate Show / Hide Slide up/down Zoom in/out Slide left to right Slide r…" at bounding box center [215, 720] width 240 height 20
click at [95, 711] on select "Don't animate Show / Hide Slide up/down Zoom in/out Slide left to right Slide r…" at bounding box center [215, 720] width 240 height 20
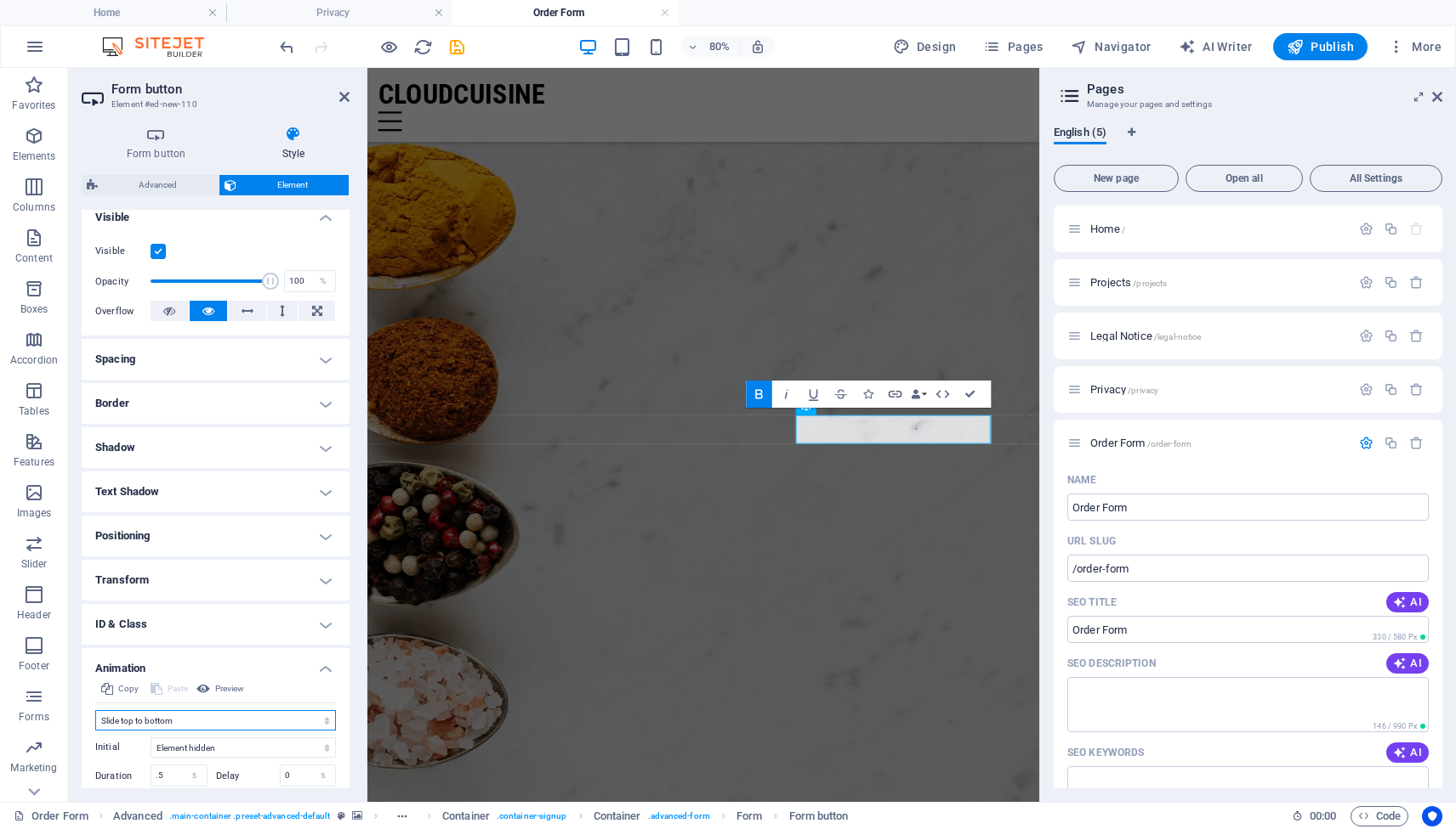
click at [247, 714] on select "Don't animate Show / Hide Slide up/down Zoom in/out Slide left to right Slide r…" at bounding box center [215, 720] width 240 height 20
click at [95, 711] on select "Don't animate Show / Hide Slide up/down Zoom in/out Slide left to right Slide r…" at bounding box center [215, 720] width 240 height 20
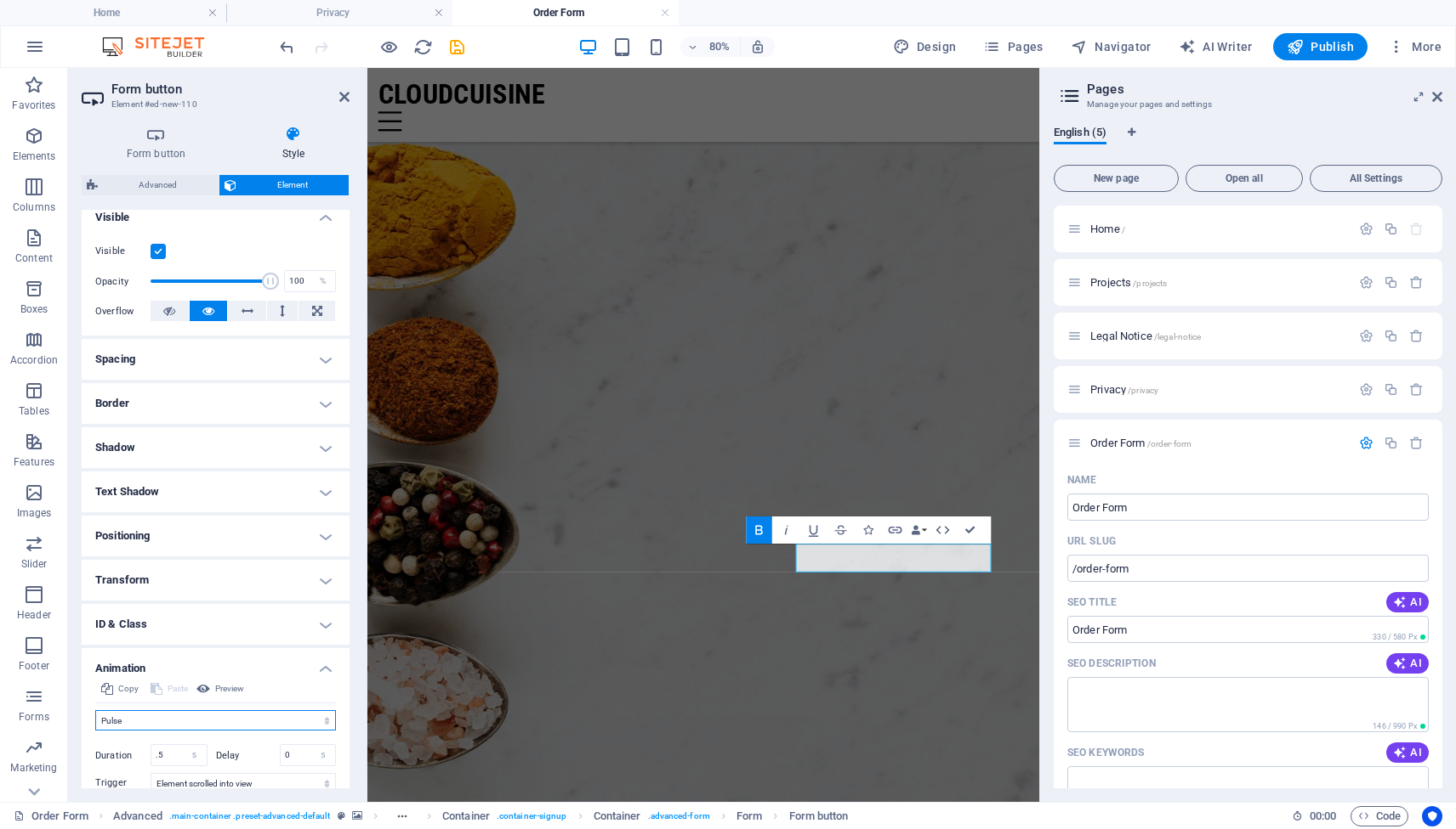
click at [247, 717] on select "Don't animate Show / Hide Slide up/down Zoom in/out Slide left to right Slide r…" at bounding box center [215, 720] width 240 height 20
click at [95, 711] on select "Don't animate Show / Hide Slide up/down Zoom in/out Slide left to right Slide r…" at bounding box center [215, 720] width 240 height 20
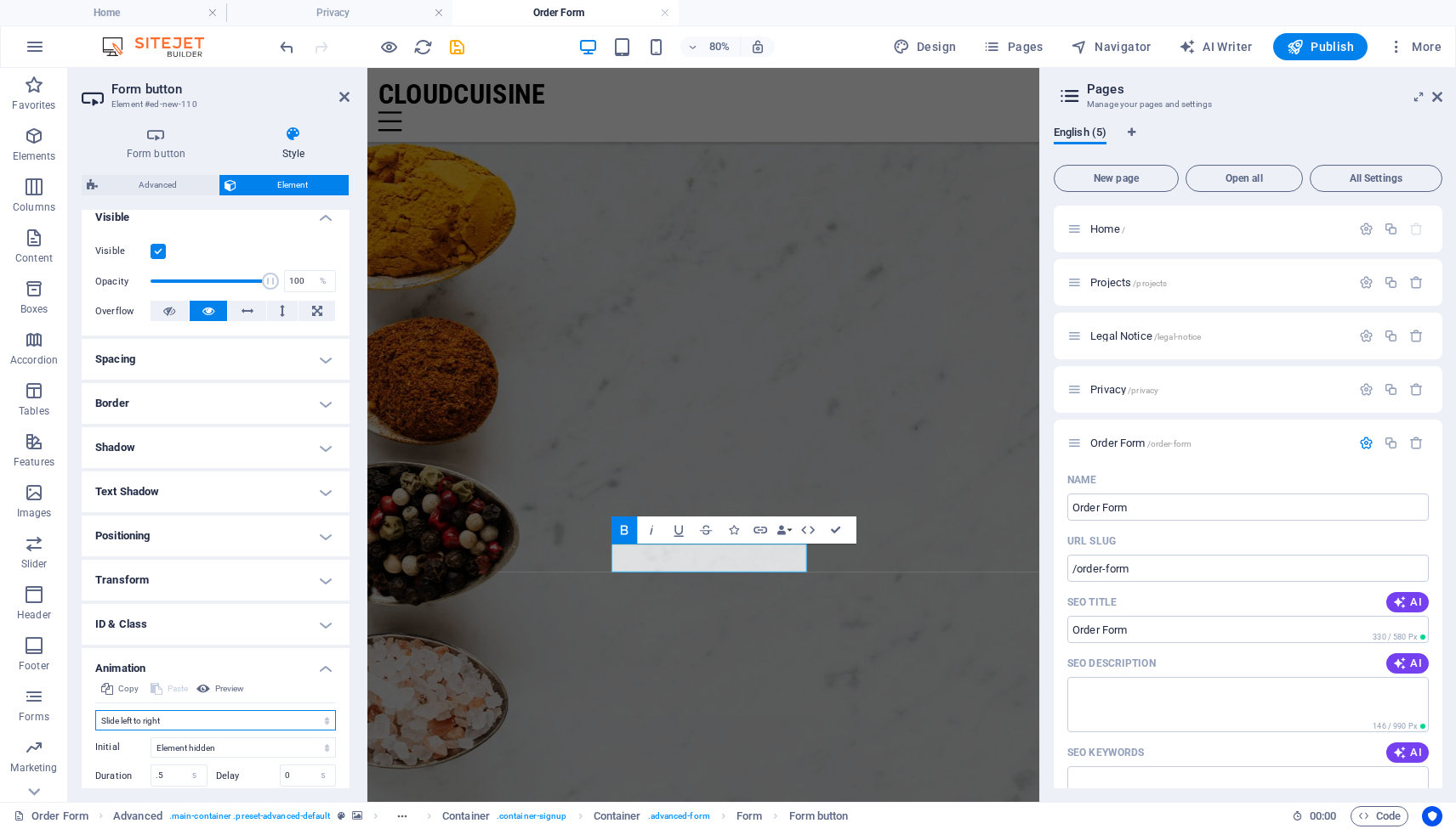
click at [226, 726] on select "Don't animate Show / Hide Slide up/down Zoom in/out Slide left to right Slide r…" at bounding box center [215, 720] width 240 height 20
select select "none"
click at [95, 711] on select "Don't animate Show / Hide Slide up/down Zoom in/out Slide left to right Slide r…" at bounding box center [215, 720] width 240 height 20
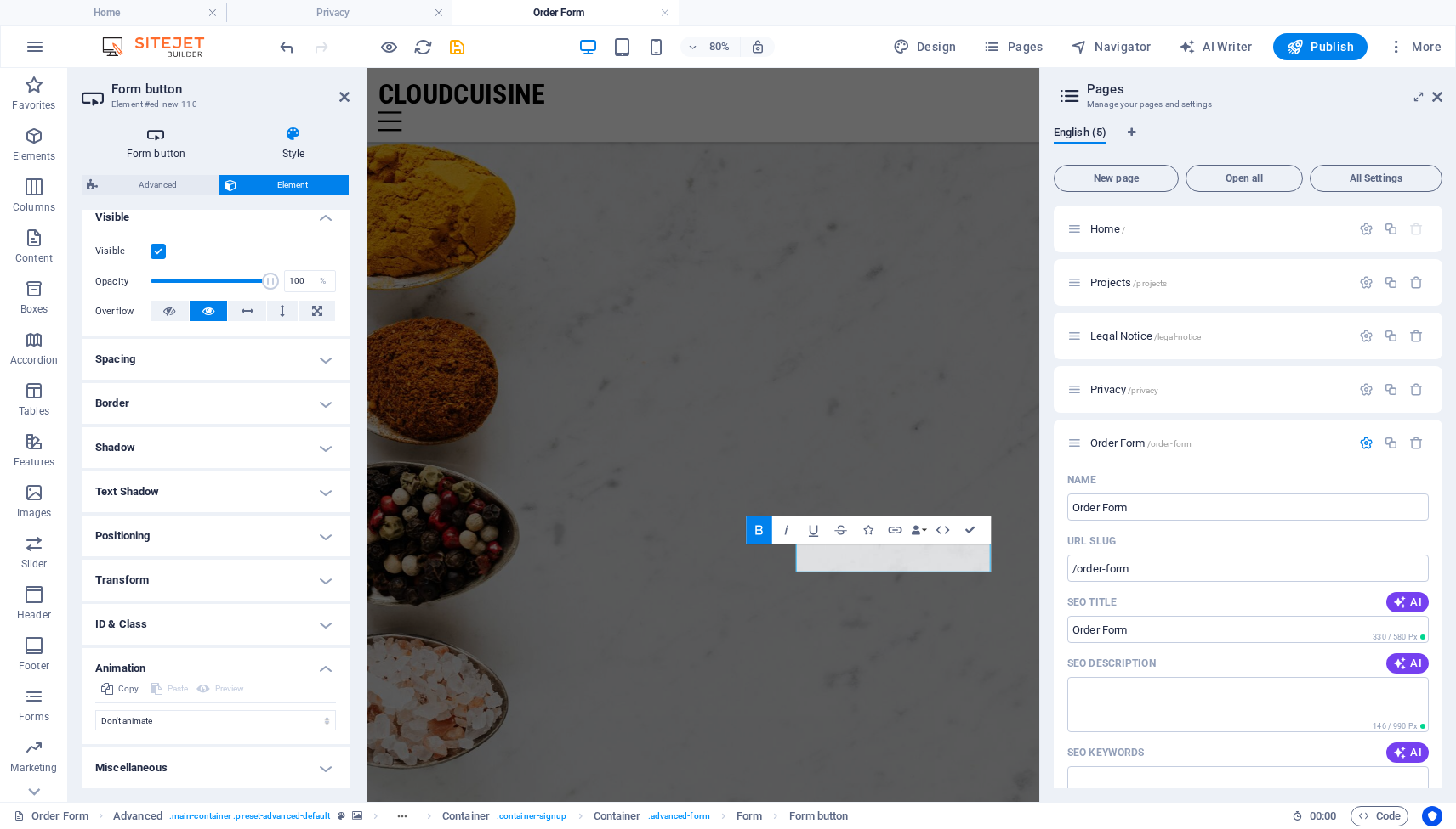
click at [162, 143] on h4 "Form button" at bounding box center [159, 143] width 156 height 36
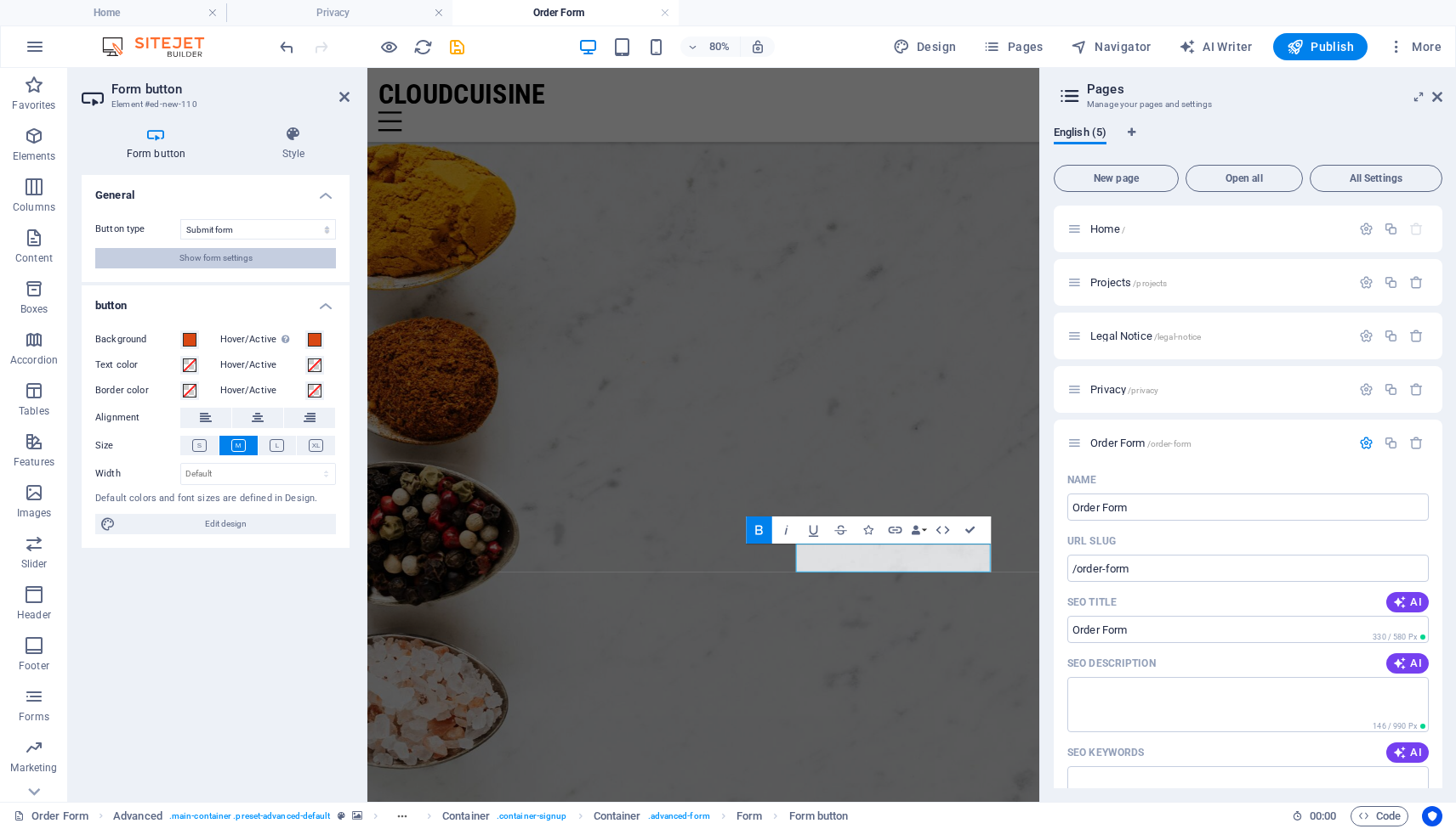
click at [237, 264] on span "Show form settings" at bounding box center [216, 258] width 73 height 20
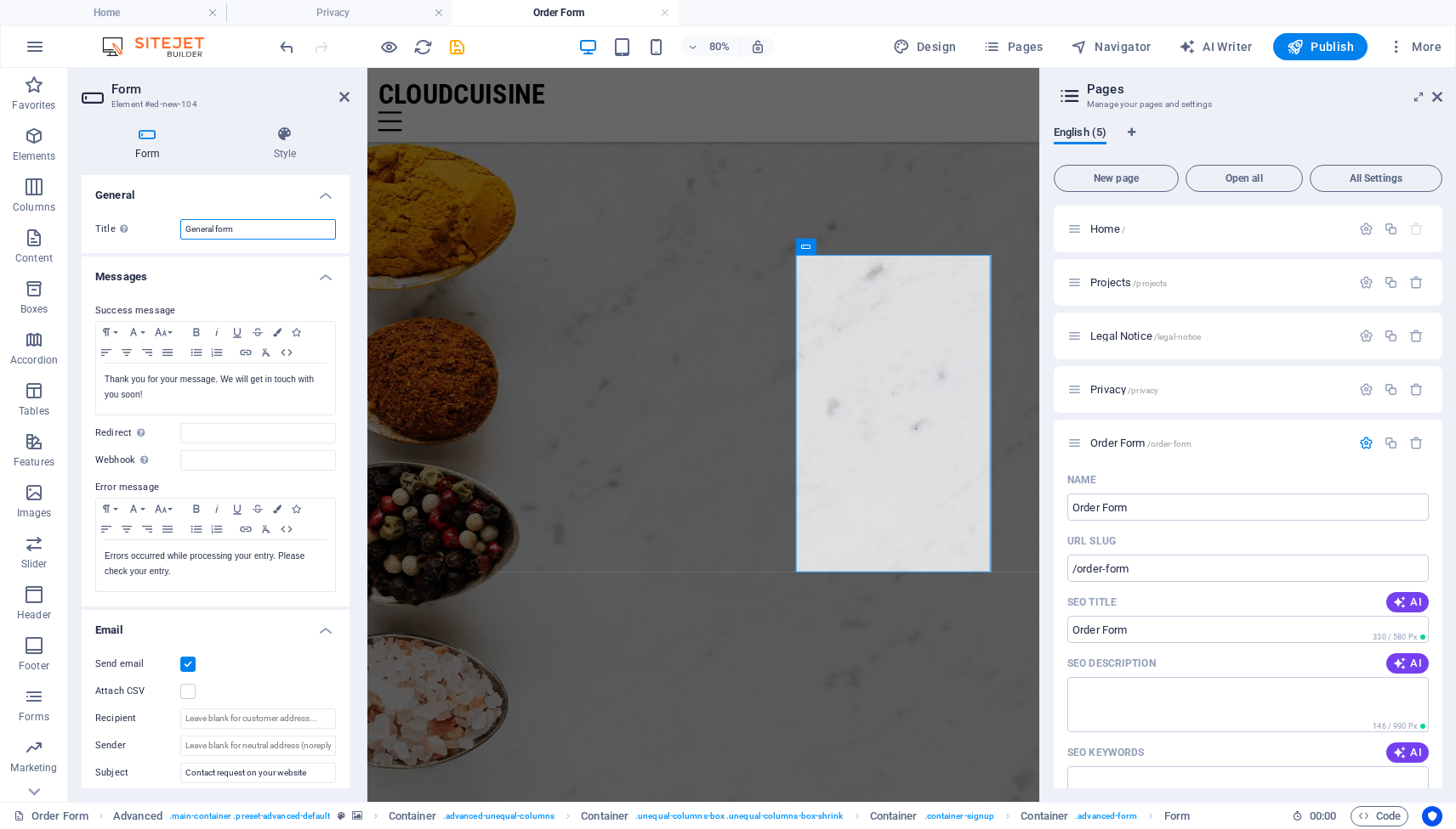
click at [280, 232] on input "General form" at bounding box center [258, 229] width 156 height 20
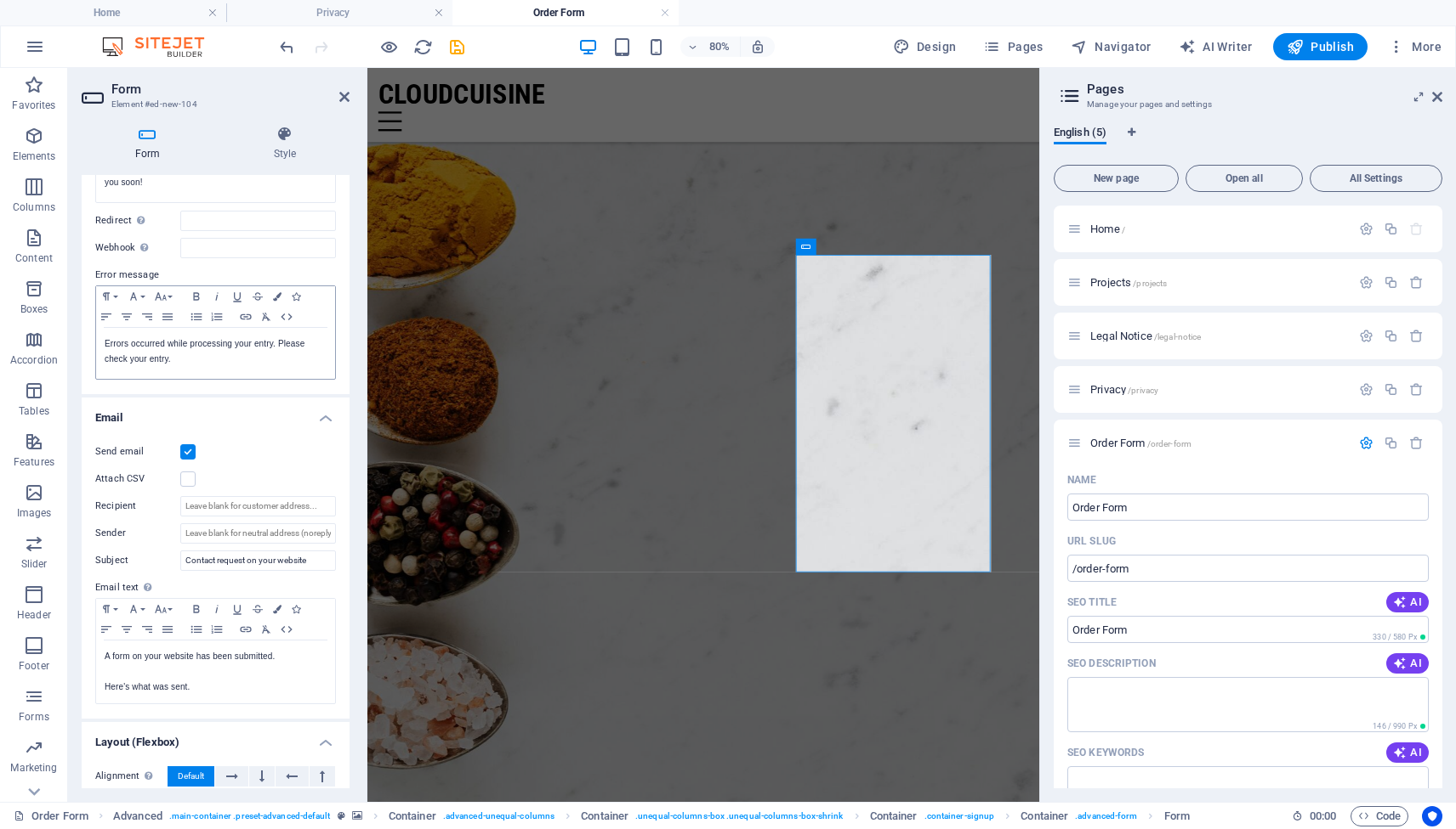
scroll to position [217, 0]
click at [315, 557] on input "Contact request on your website" at bounding box center [258, 556] width 156 height 20
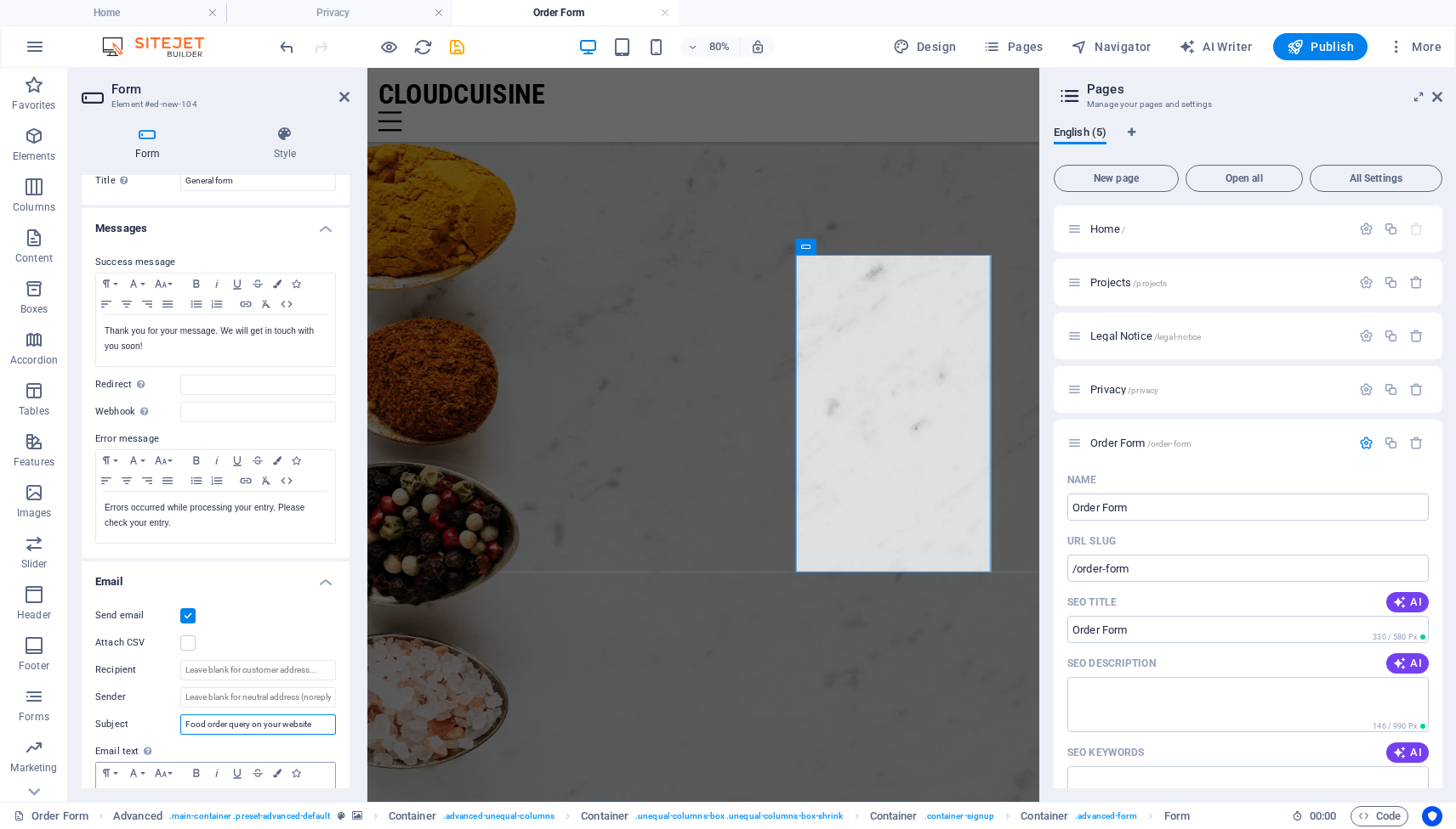
scroll to position [0, 0]
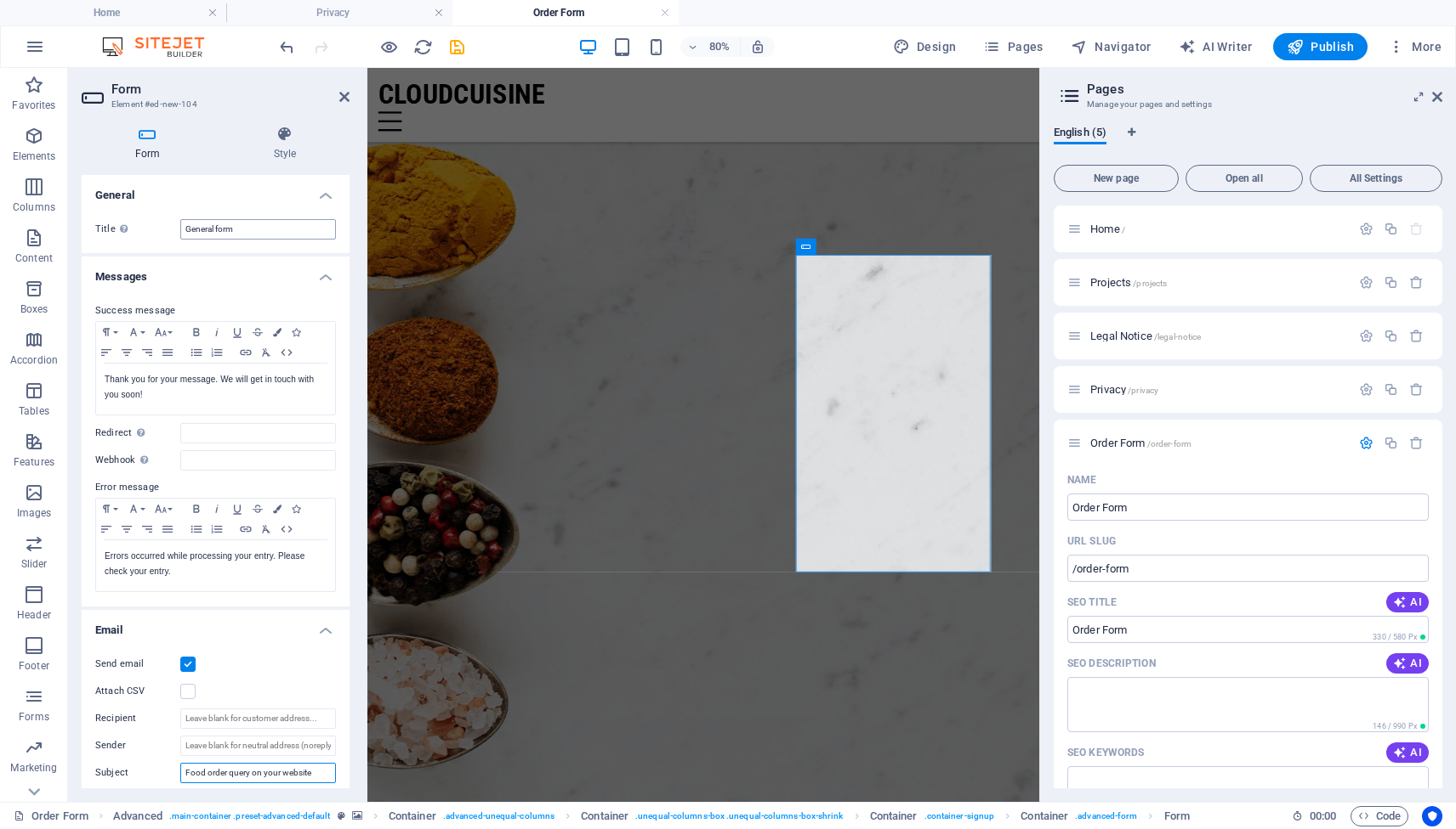
type input "Food order query on your website"
click at [273, 227] on input "General form" at bounding box center [258, 229] width 156 height 20
click at [281, 146] on h4 "Style" at bounding box center [284, 143] width 129 height 36
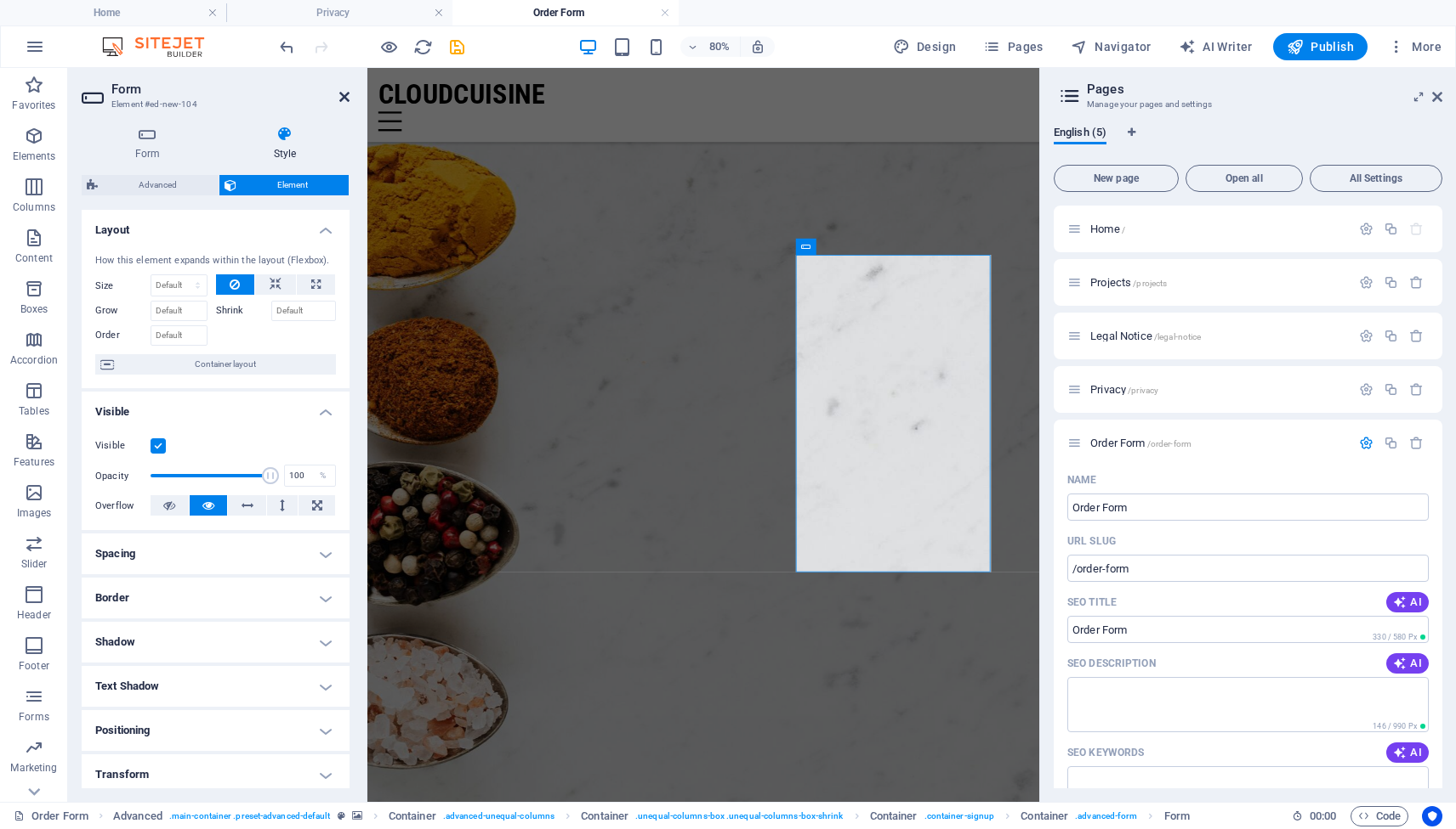
click at [346, 101] on icon at bounding box center [344, 96] width 10 height 13
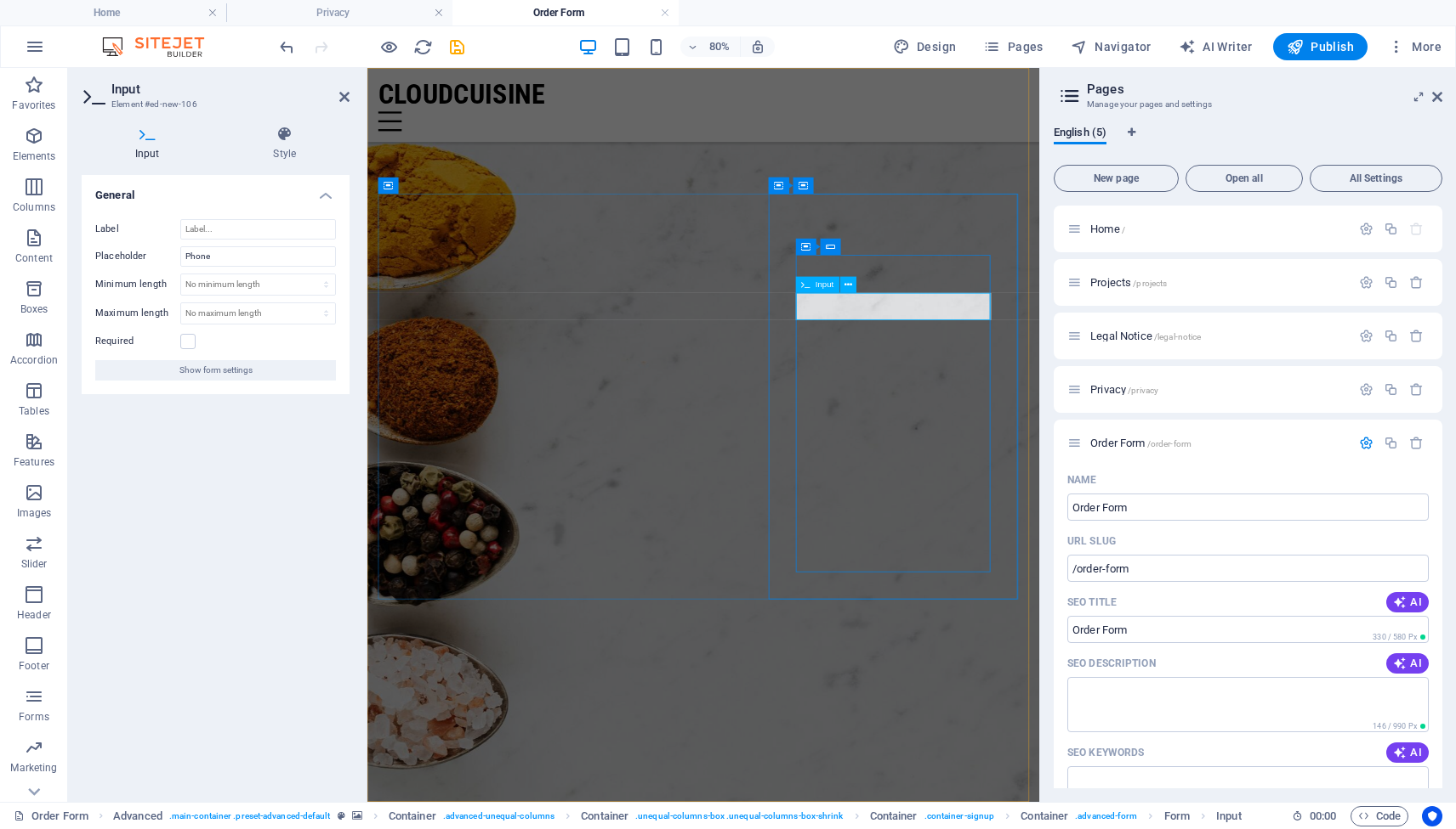
type input "W"
click at [244, 260] on input "Phone" at bounding box center [258, 256] width 156 height 20
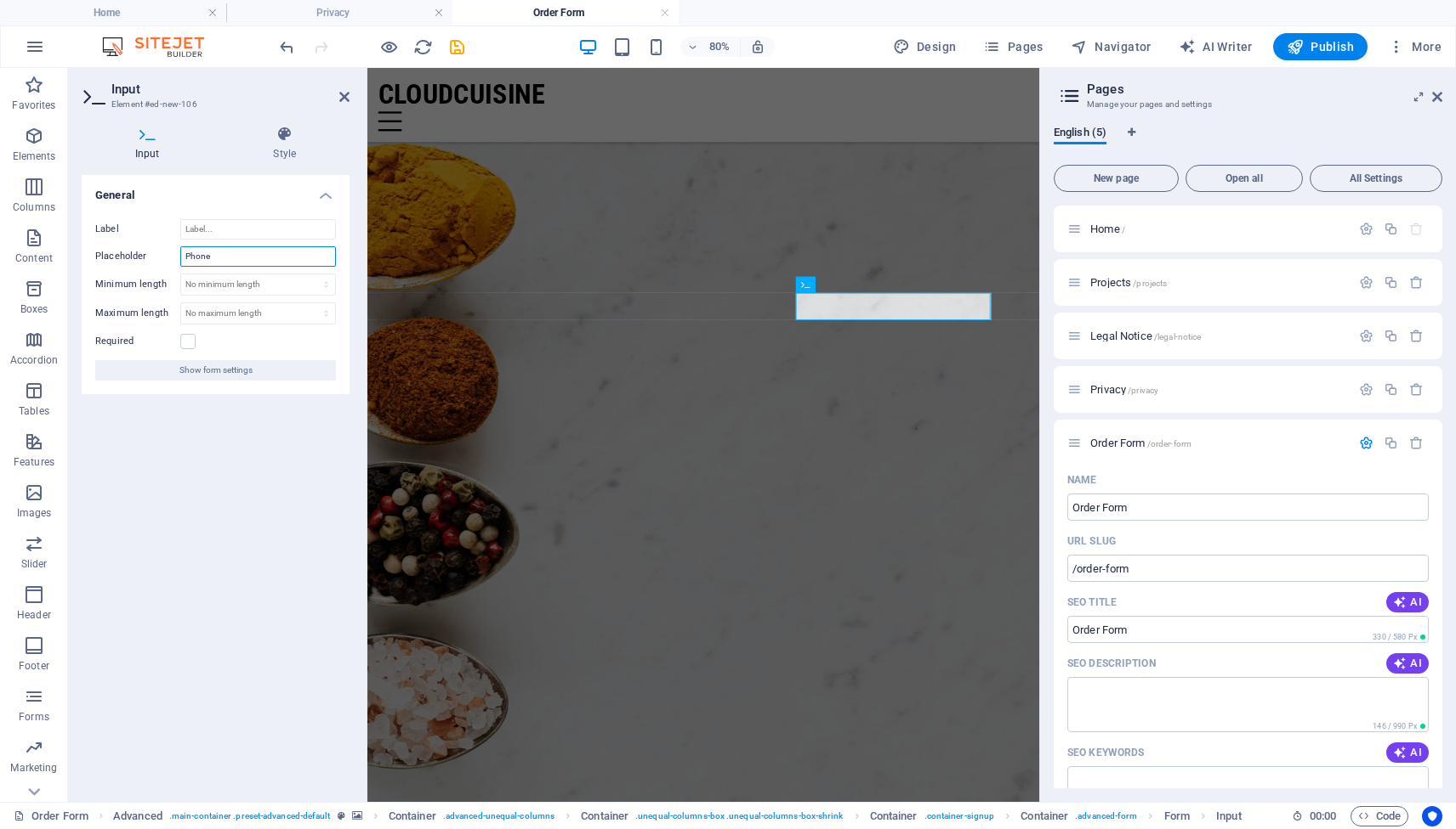
click at [244, 260] on input "Phone" at bounding box center [258, 256] width 156 height 20
type input "Mobile / Whats App"
click at [184, 463] on div "General Label Placeholder Mobile / Whats App Minimum length No minimum length c…" at bounding box center [215, 482] width 268 height 614
click at [185, 344] on label at bounding box center [188, 341] width 15 height 15
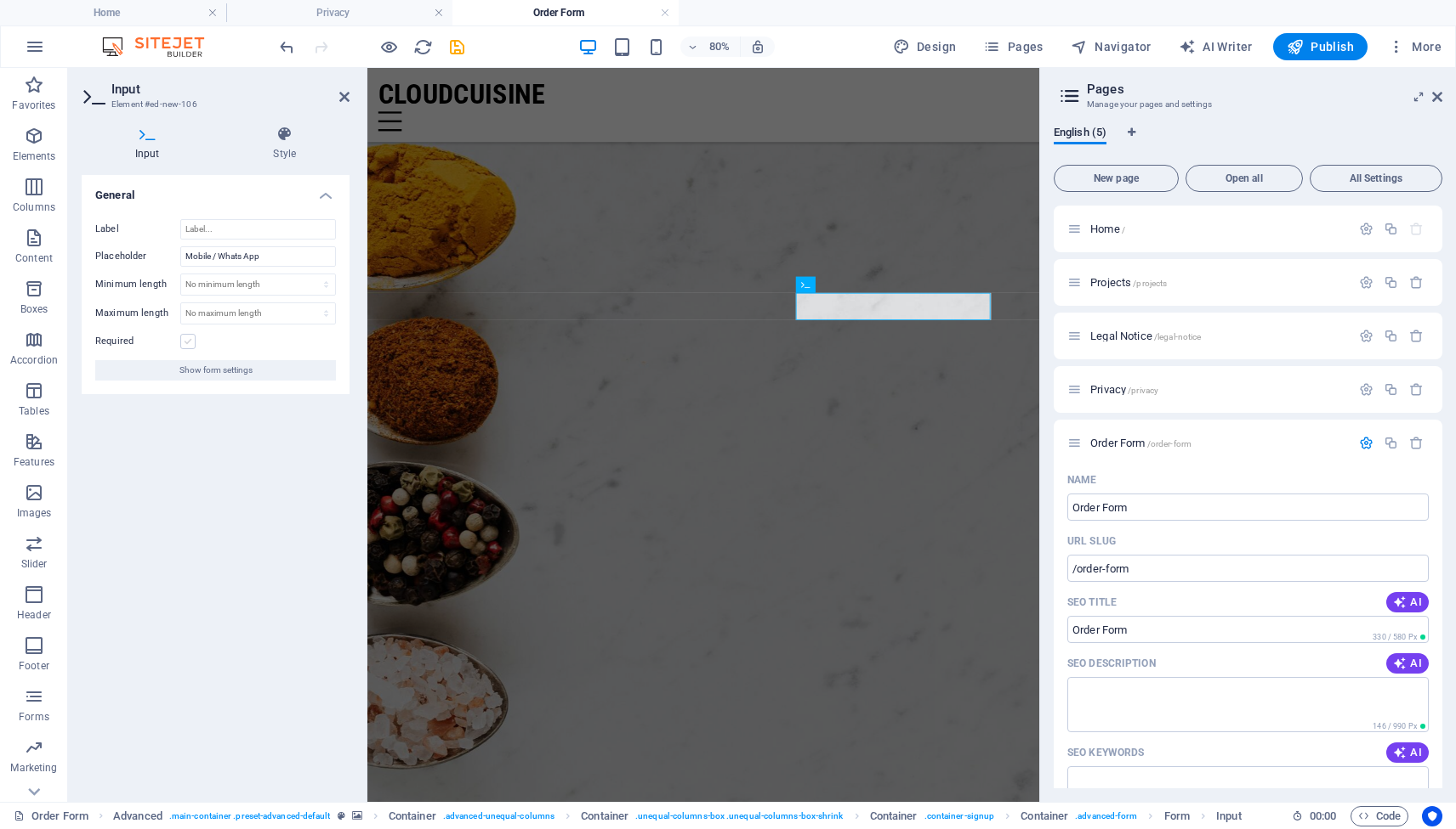
click at [0, 0] on input "Required" at bounding box center [0, 0] width 0 height 0
click at [341, 100] on icon at bounding box center [344, 96] width 10 height 13
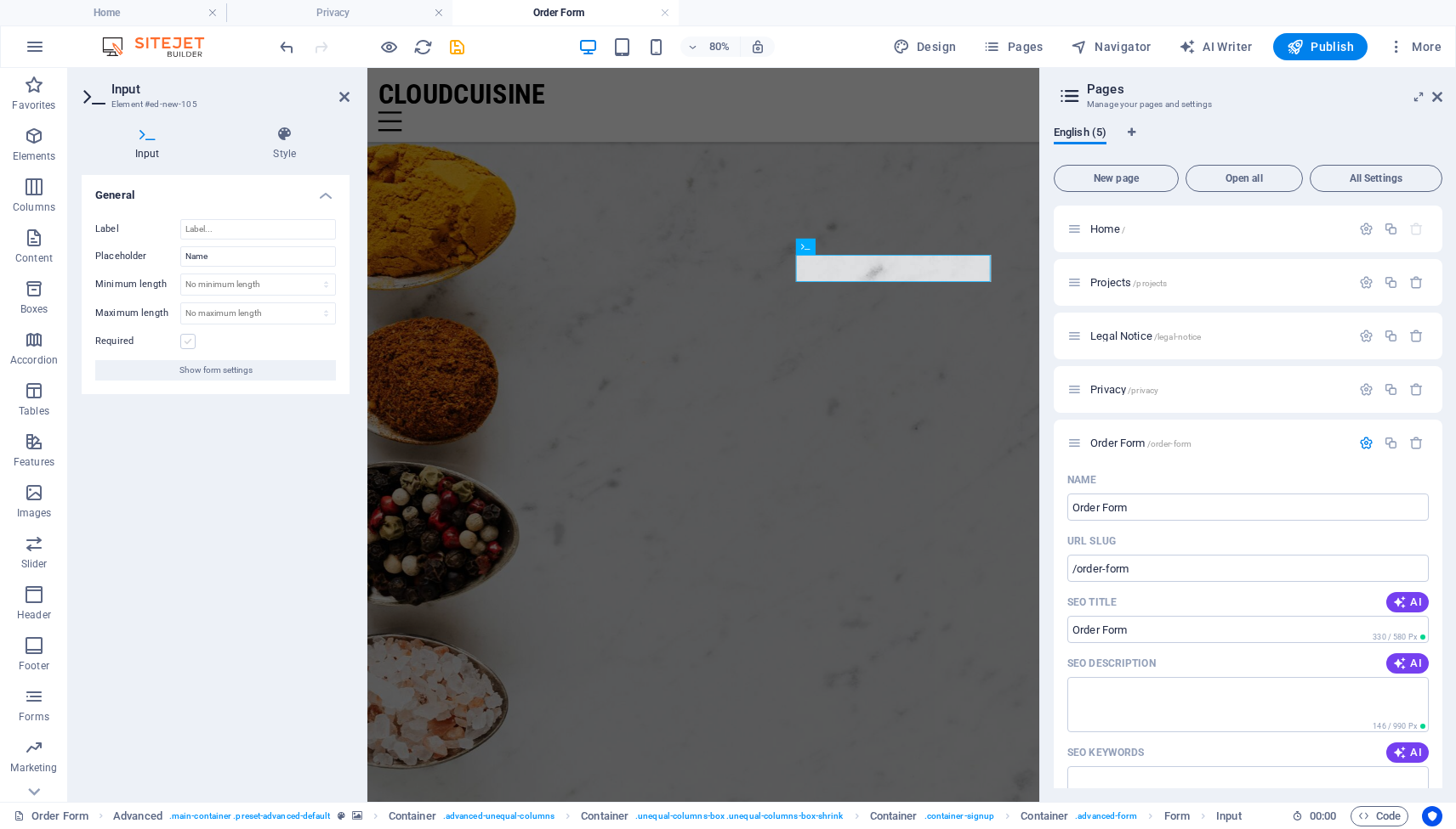
click at [185, 342] on label at bounding box center [188, 341] width 15 height 15
click at [0, 0] on input "Required" at bounding box center [0, 0] width 0 height 0
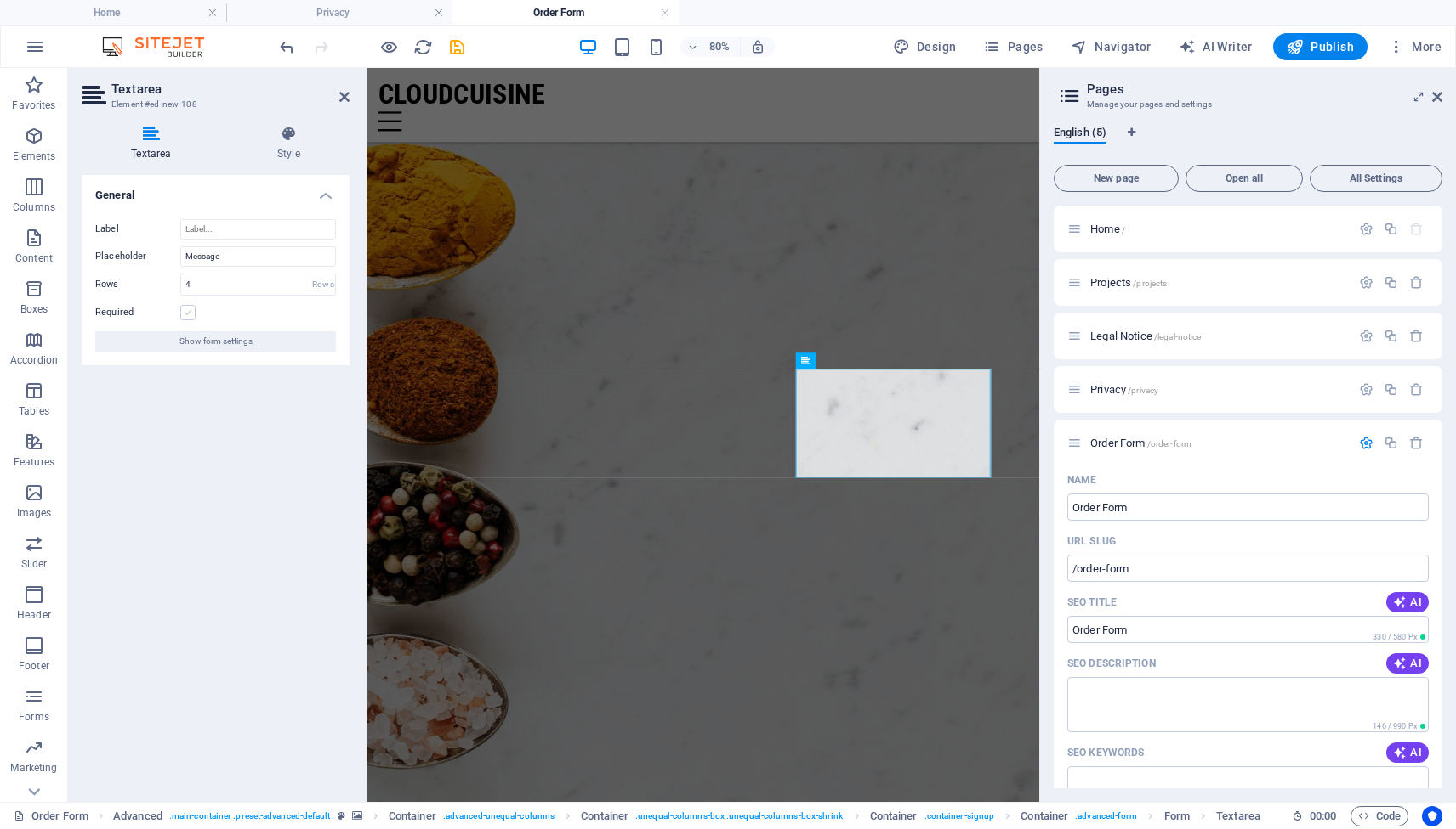
click at [190, 311] on label at bounding box center [188, 312] width 15 height 15
click at [0, 0] on input "Required" at bounding box center [0, 0] width 0 height 0
click at [347, 97] on icon at bounding box center [344, 96] width 10 height 13
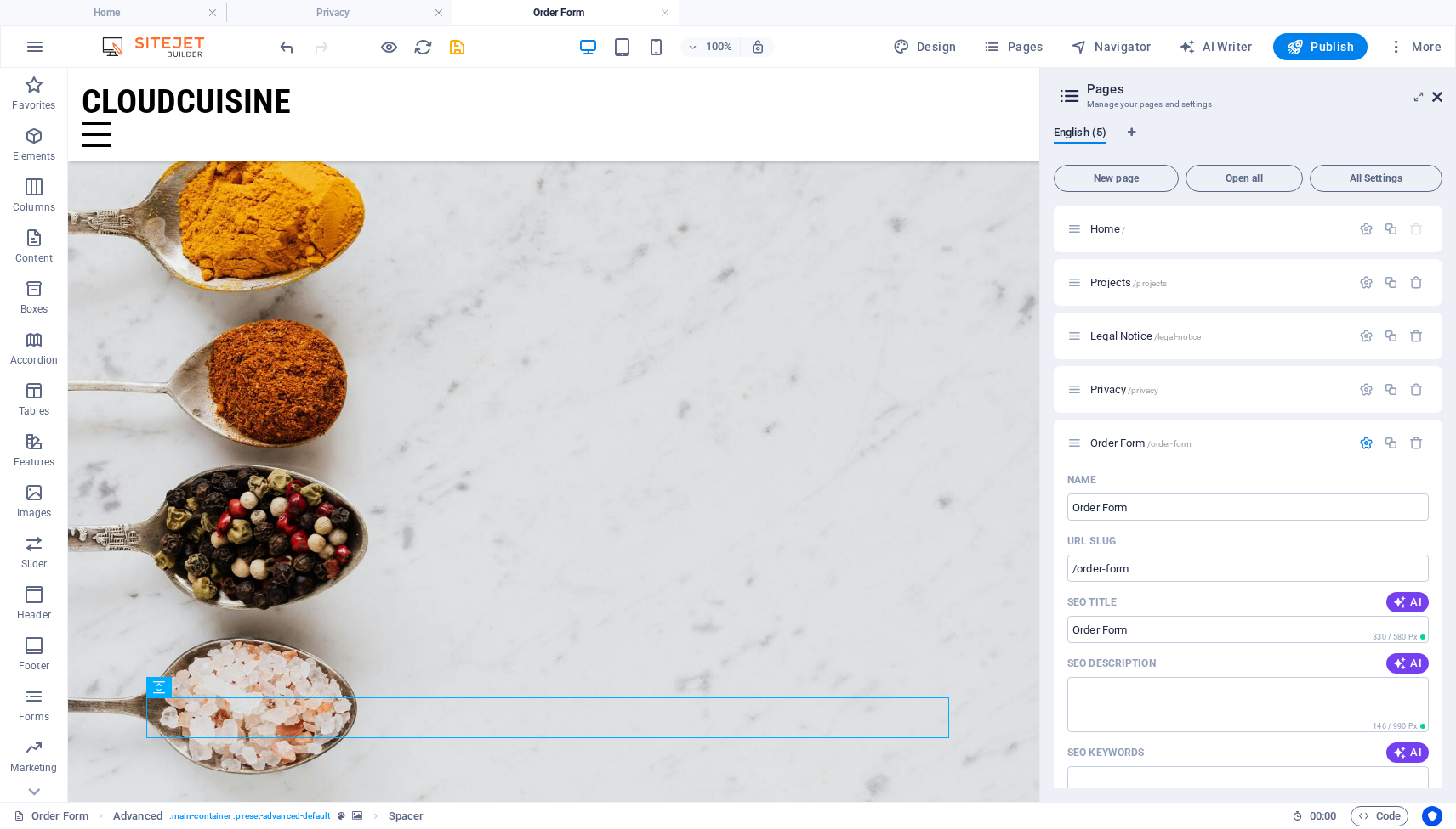
click at [1437, 94] on icon at bounding box center [1436, 96] width 10 height 13
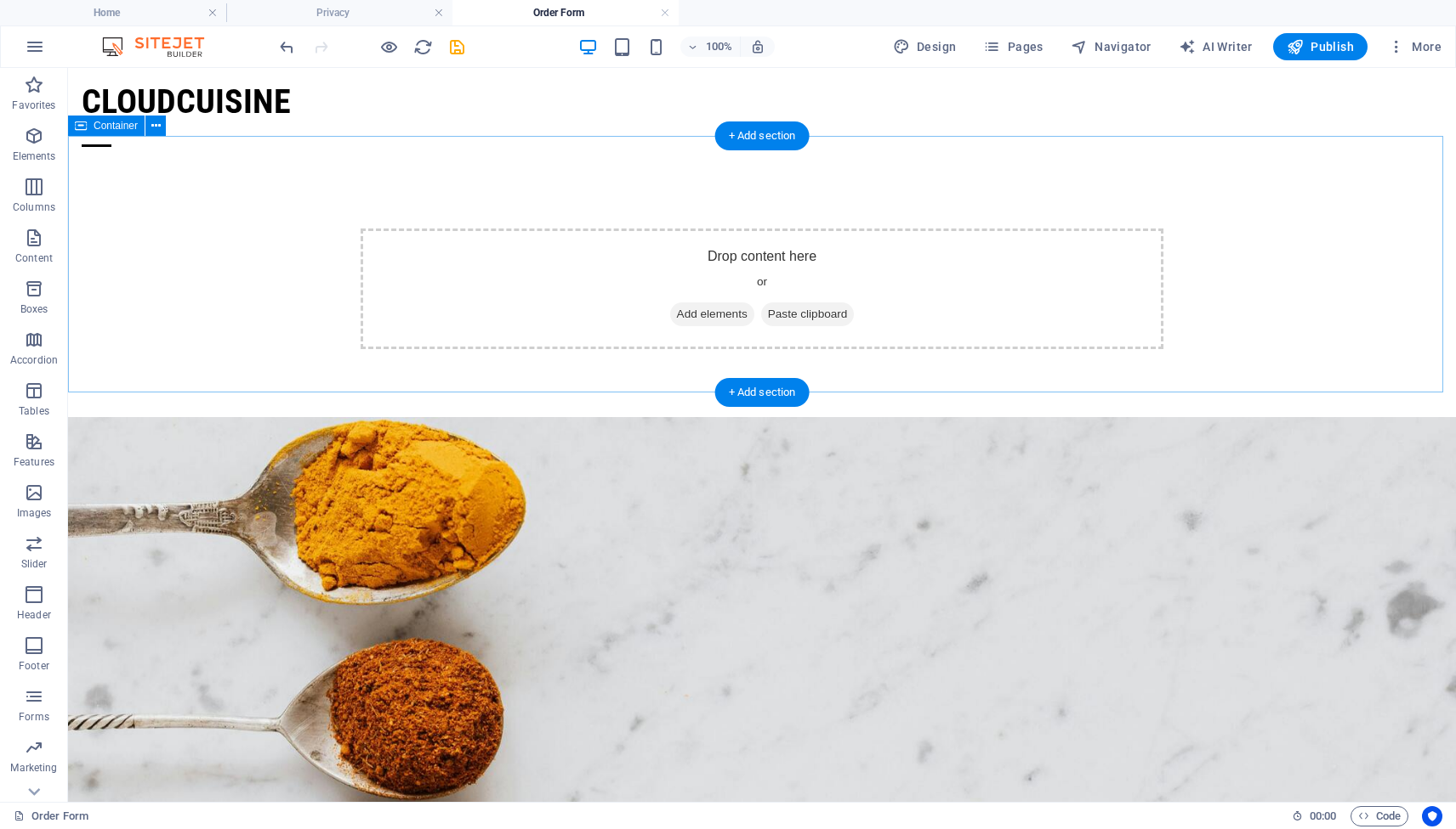
click at [764, 257] on div "Drop content here or Add elements Paste clipboard" at bounding box center [762, 289] width 803 height 121
click at [701, 302] on span "Add elements" at bounding box center [712, 314] width 85 height 24
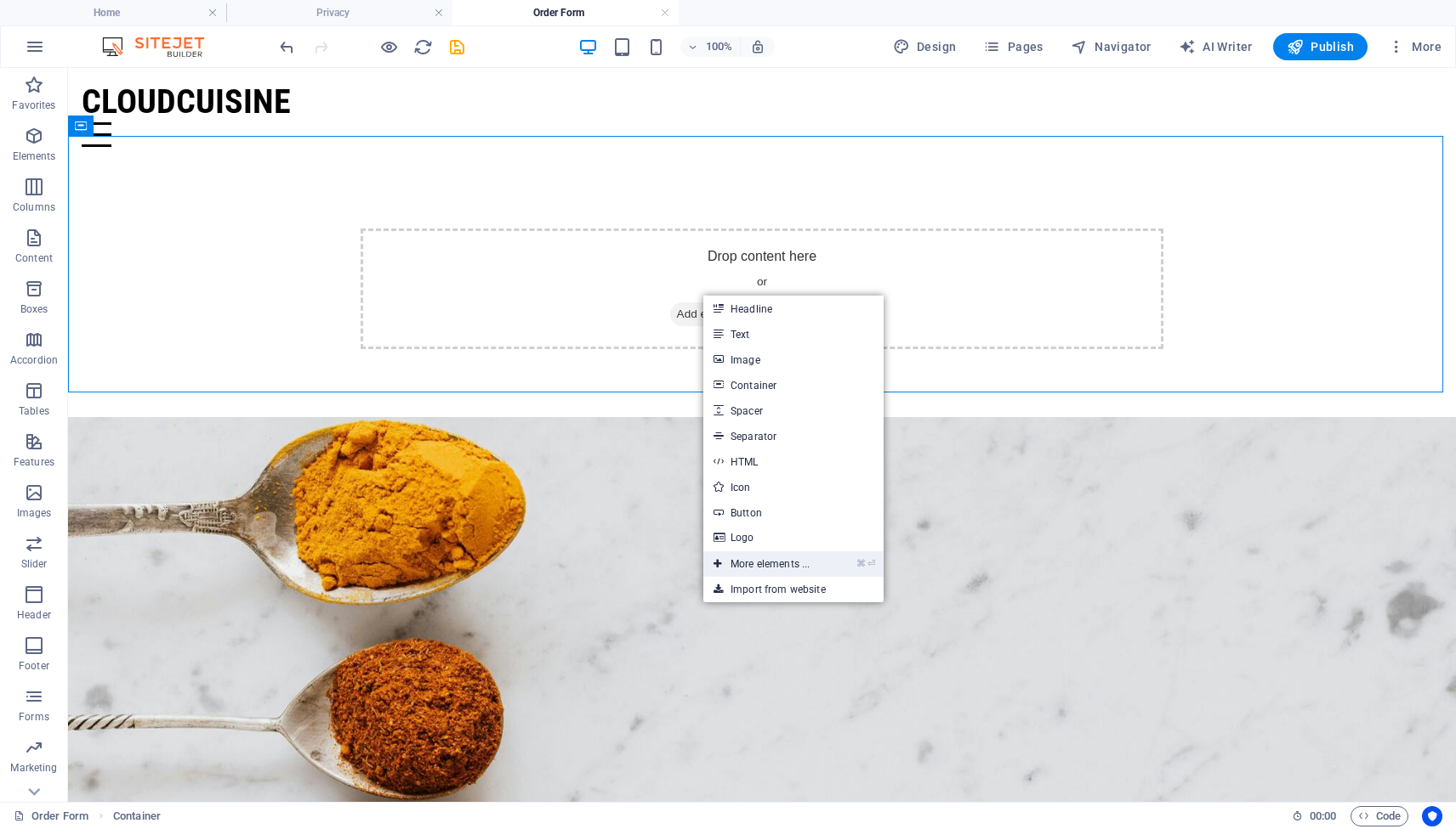
click at [786, 566] on link "⌘ ⏎ More elements ..." at bounding box center [761, 564] width 117 height 26
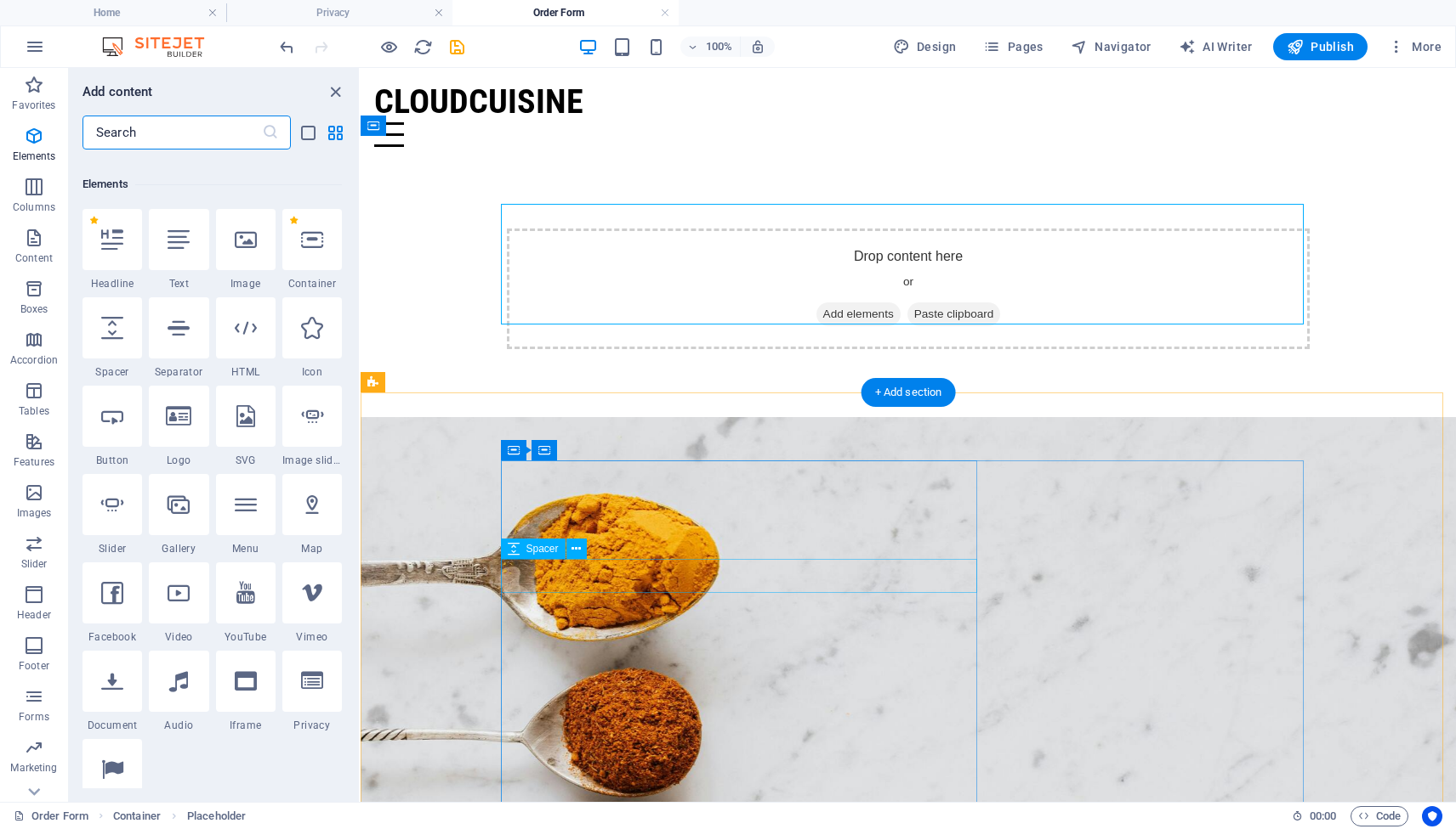
scroll to position [181, 0]
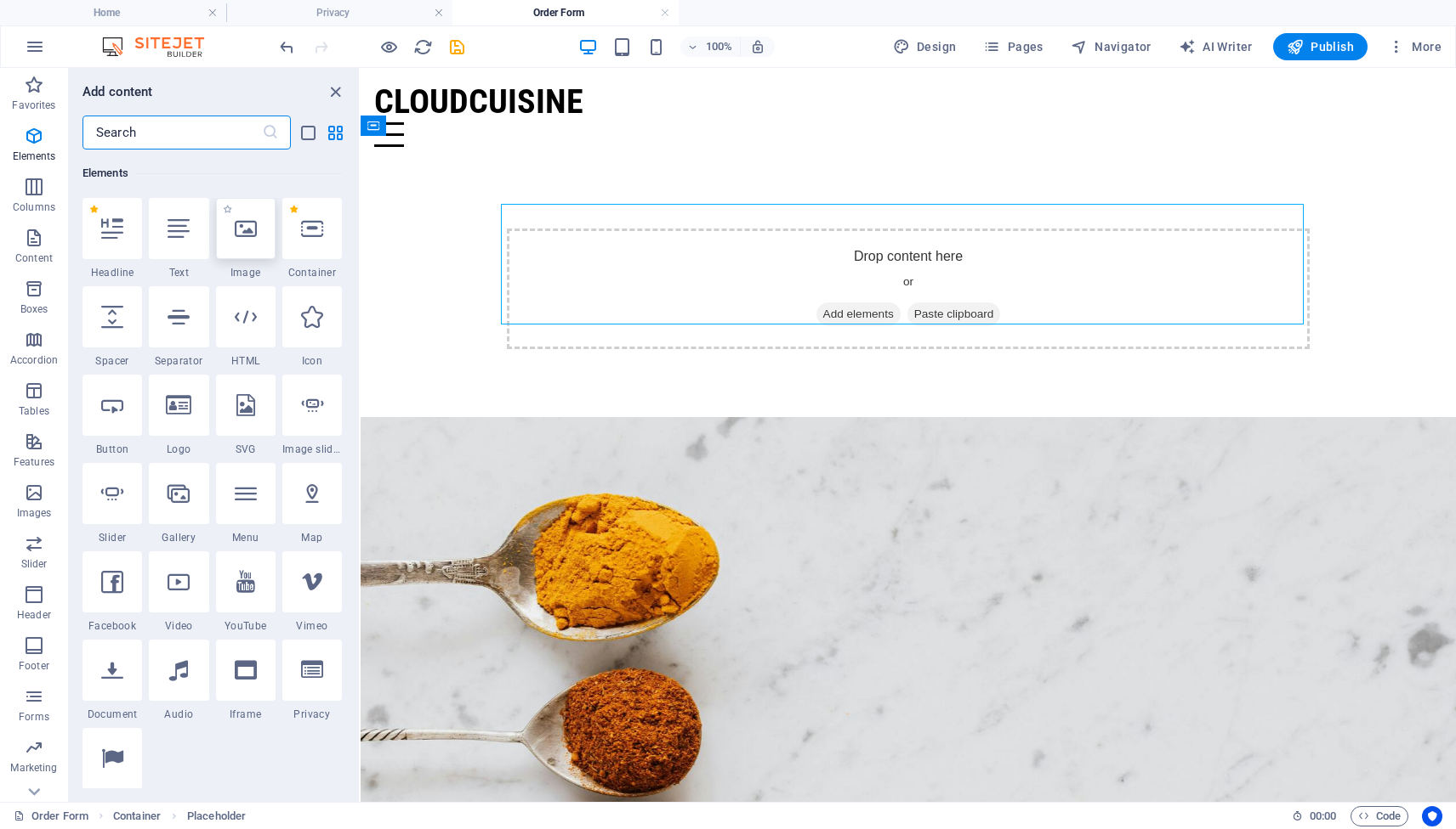
click at [252, 245] on div at bounding box center [246, 229] width 60 height 61
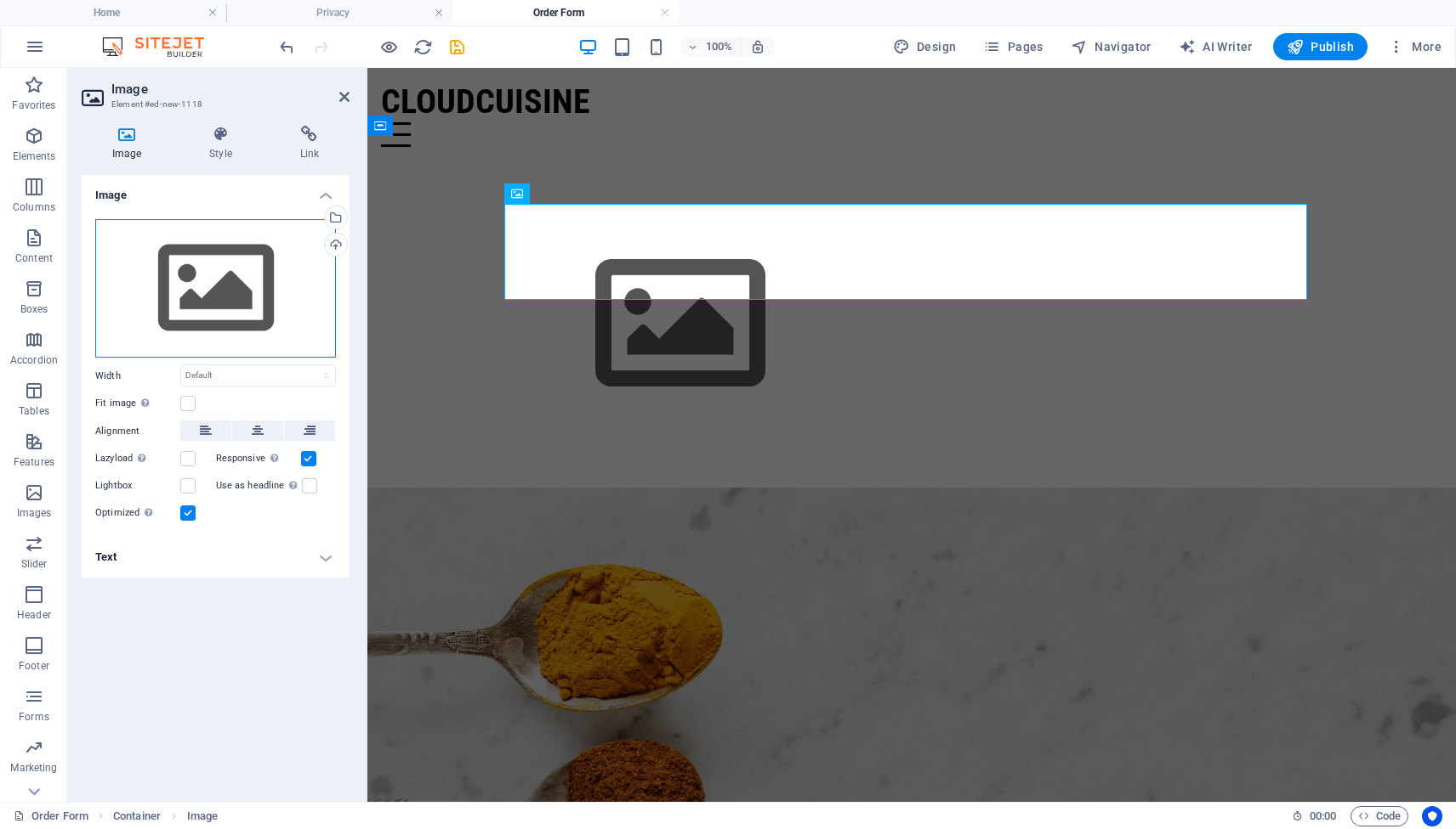
click at [254, 313] on div "Drag files here, click to choose files or select files from Files or our free s…" at bounding box center [215, 288] width 240 height 140
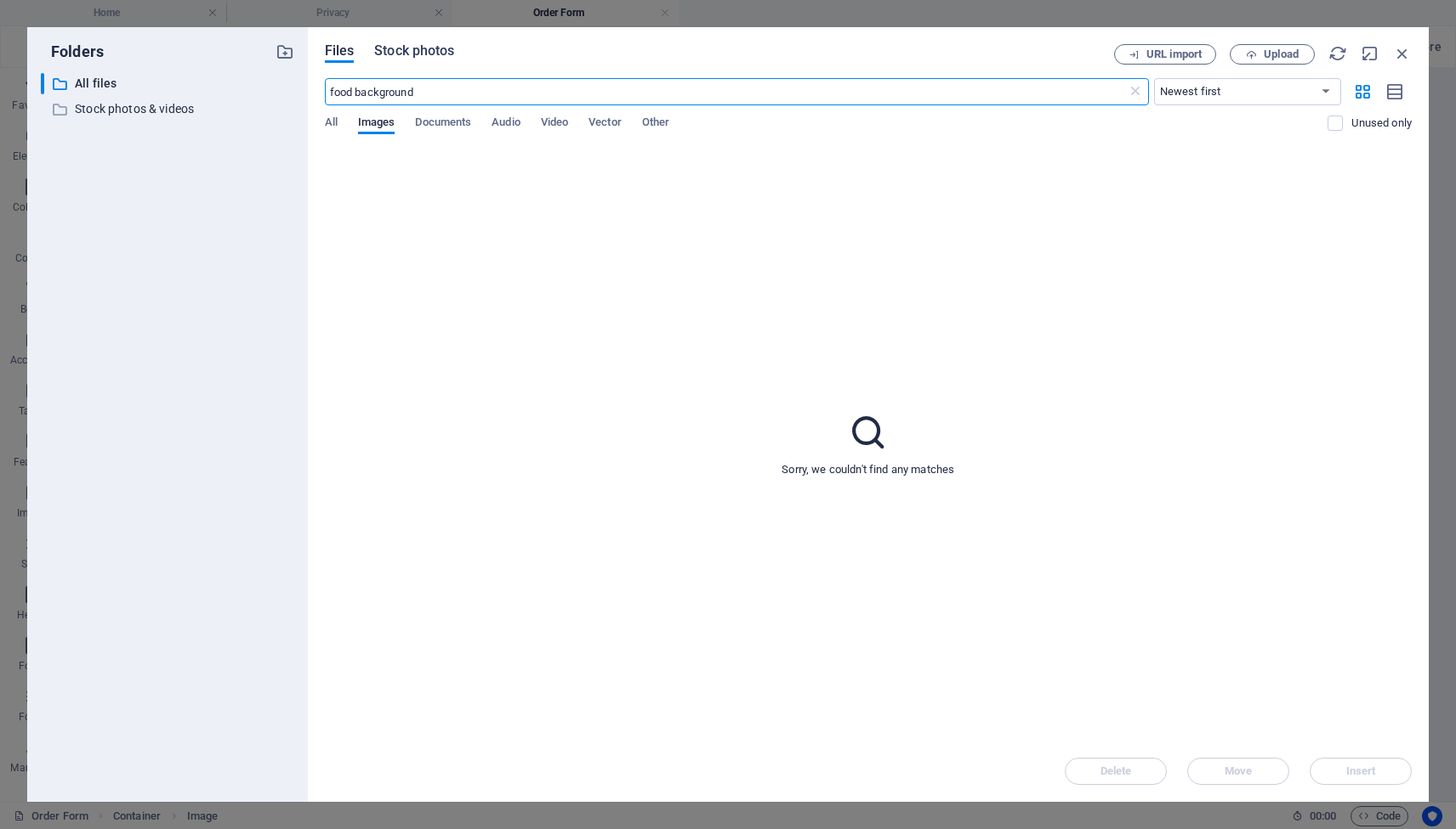
click at [432, 57] on span "Stock photos" at bounding box center [414, 51] width 80 height 20
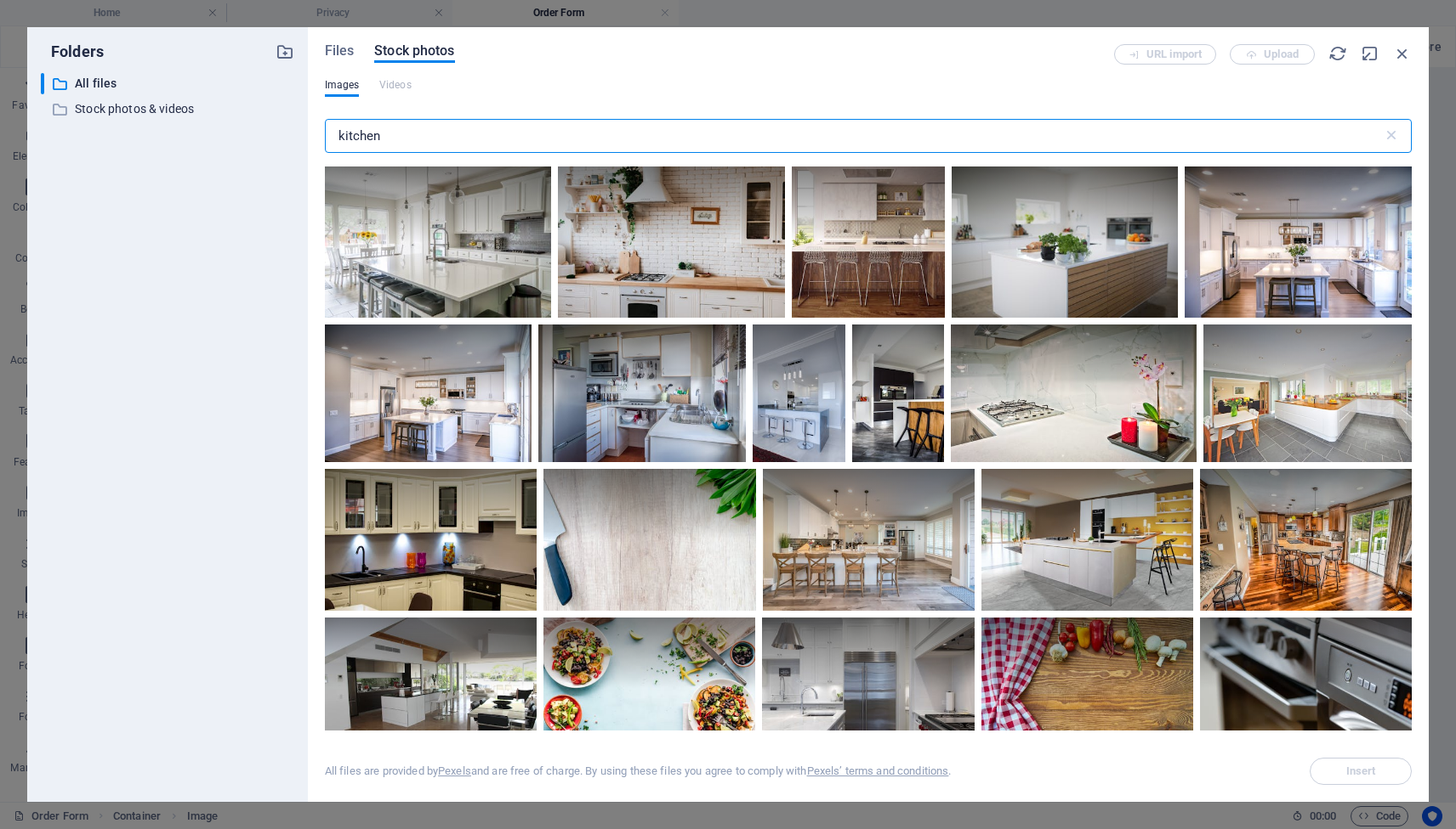
click at [536, 137] on input "kitchen" at bounding box center [853, 136] width 1057 height 34
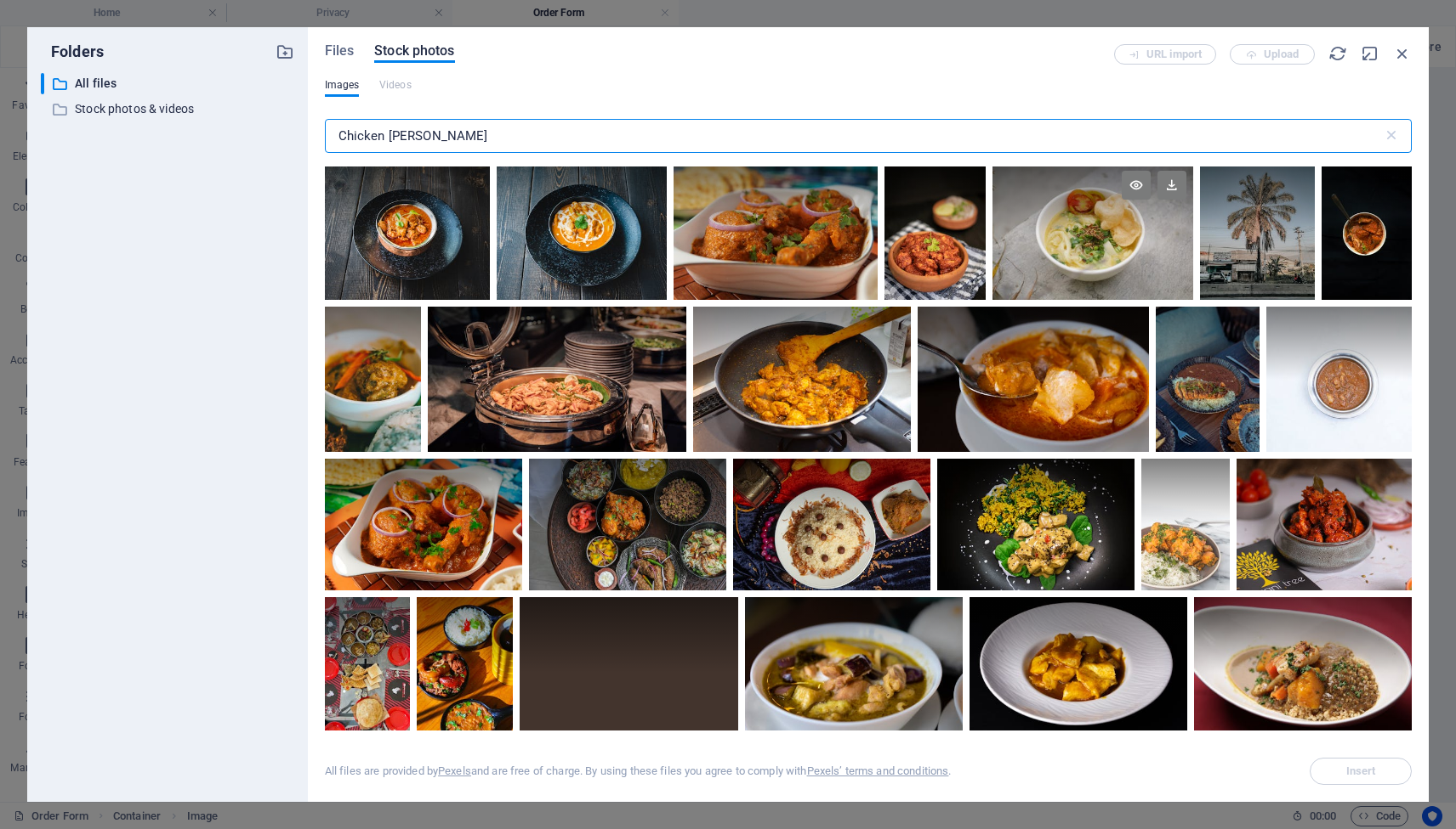
scroll to position [632, 0]
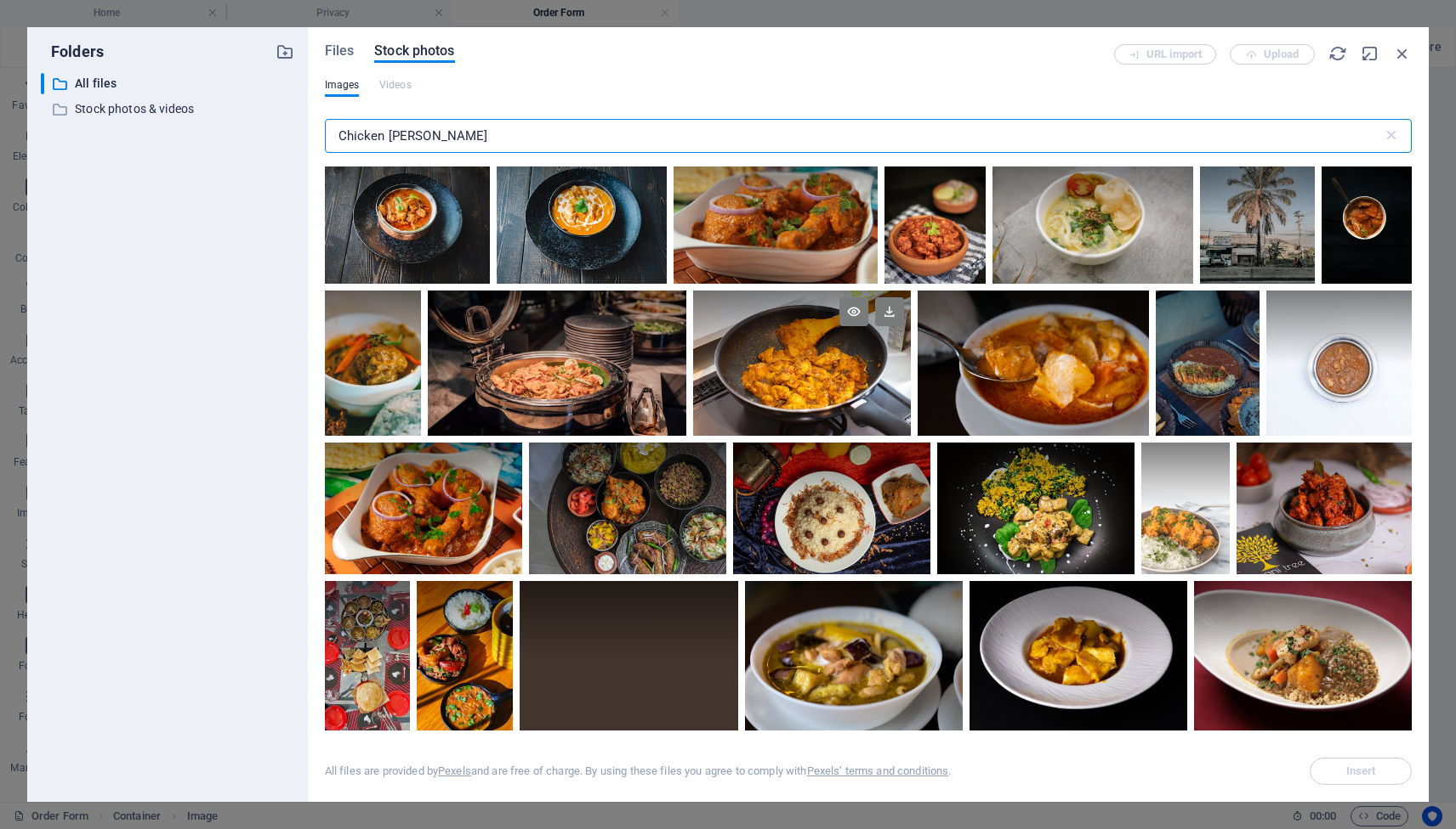
type input "Chicken Curry"
click at [849, 378] on div at bounding box center [802, 363] width 218 height 145
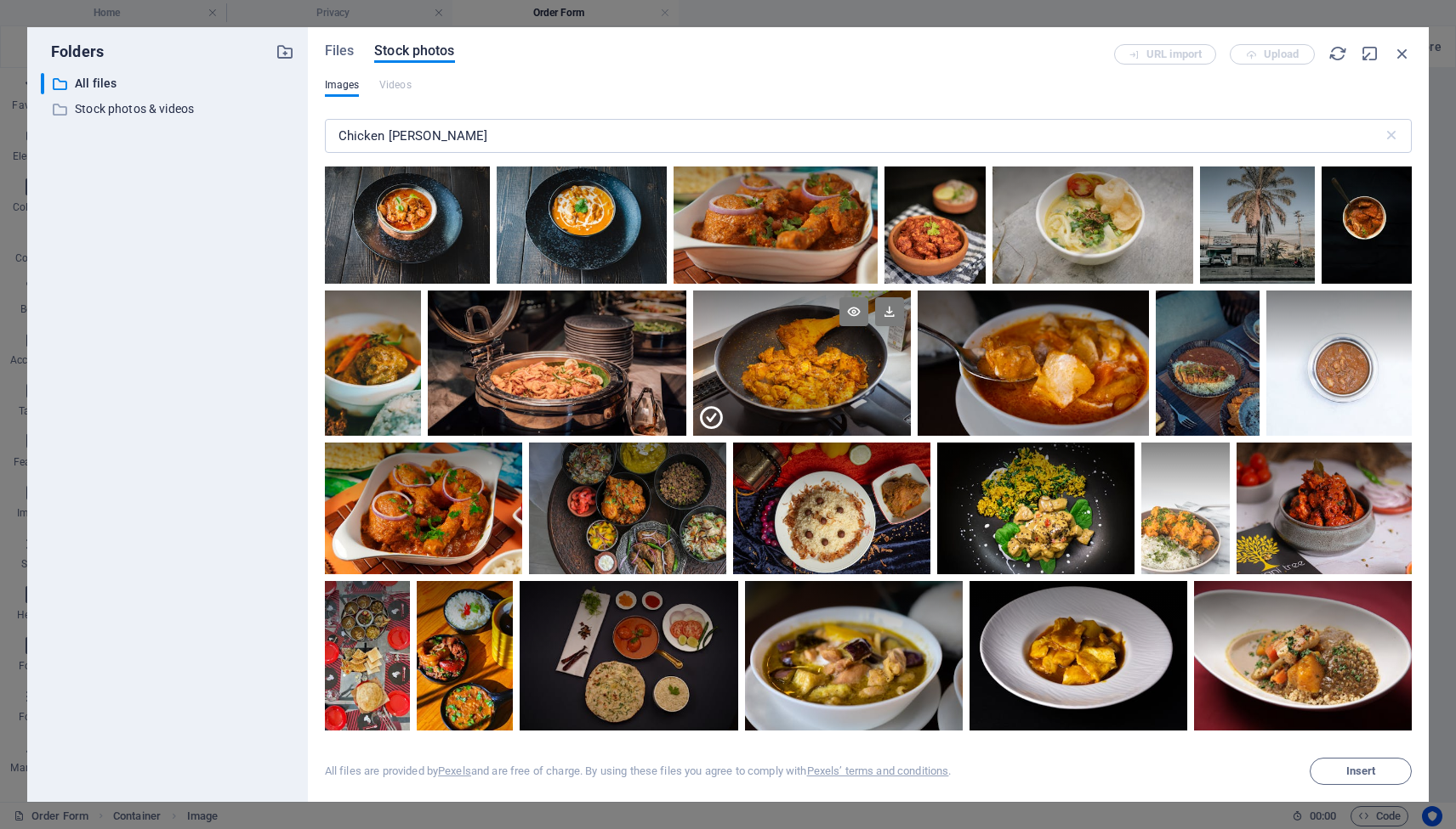
click at [713, 417] on icon at bounding box center [710, 418] width 28 height 28
click at [713, 417] on div at bounding box center [802, 363] width 218 height 145
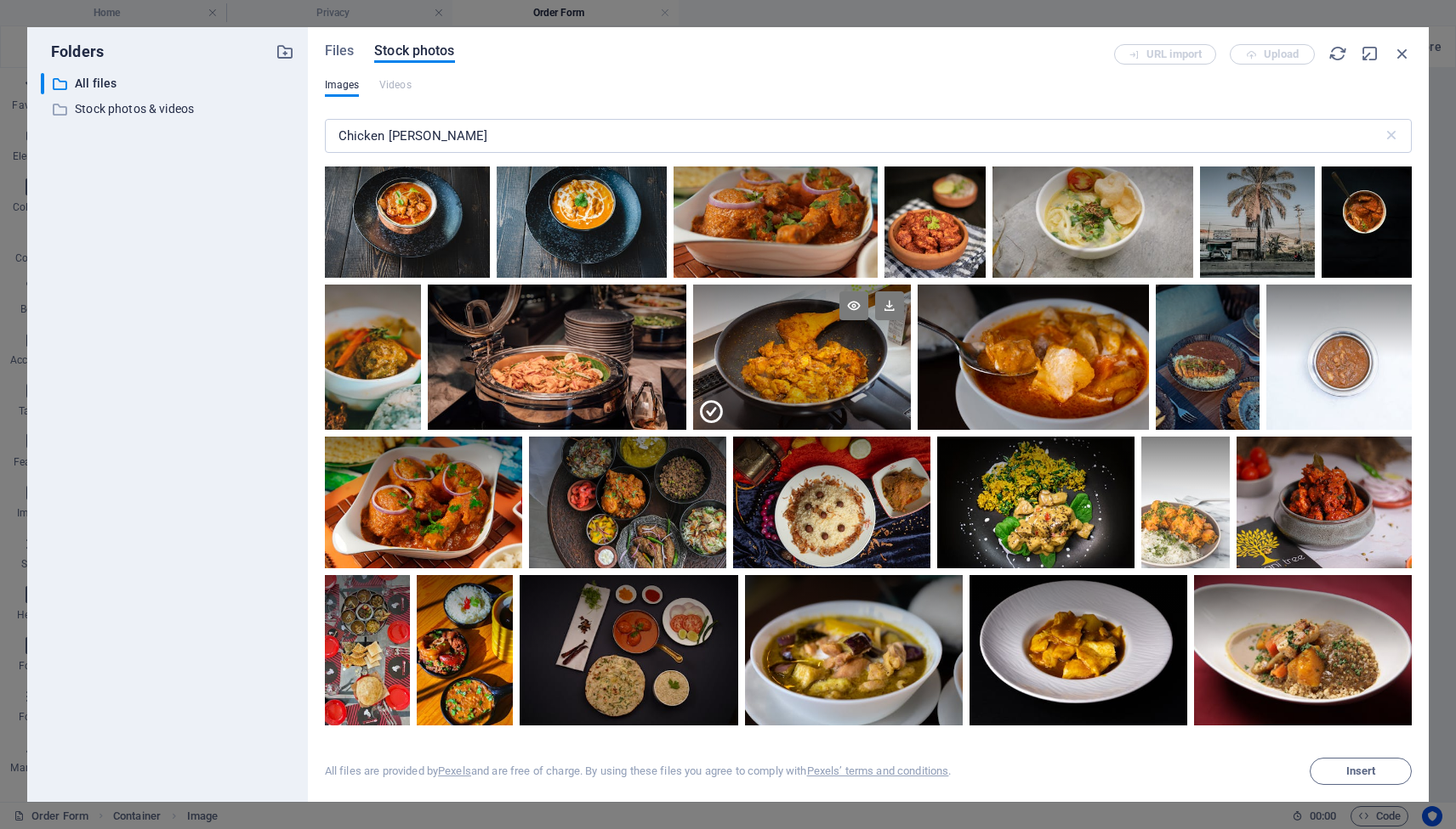
scroll to position [632, 0]
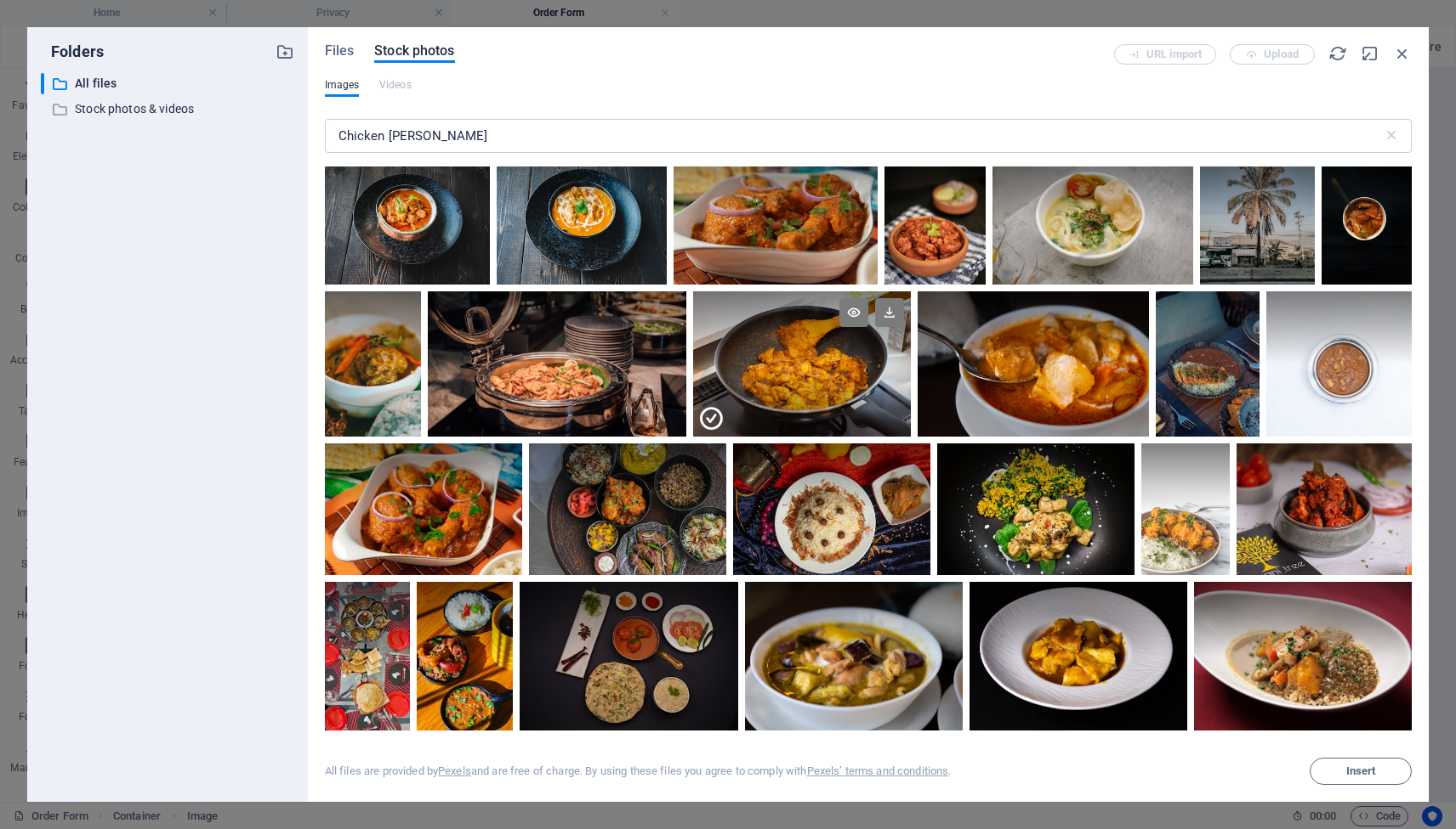
click at [849, 367] on div at bounding box center [802, 400] width 218 height 72
click at [849, 367] on div at bounding box center [802, 364] width 218 height 145
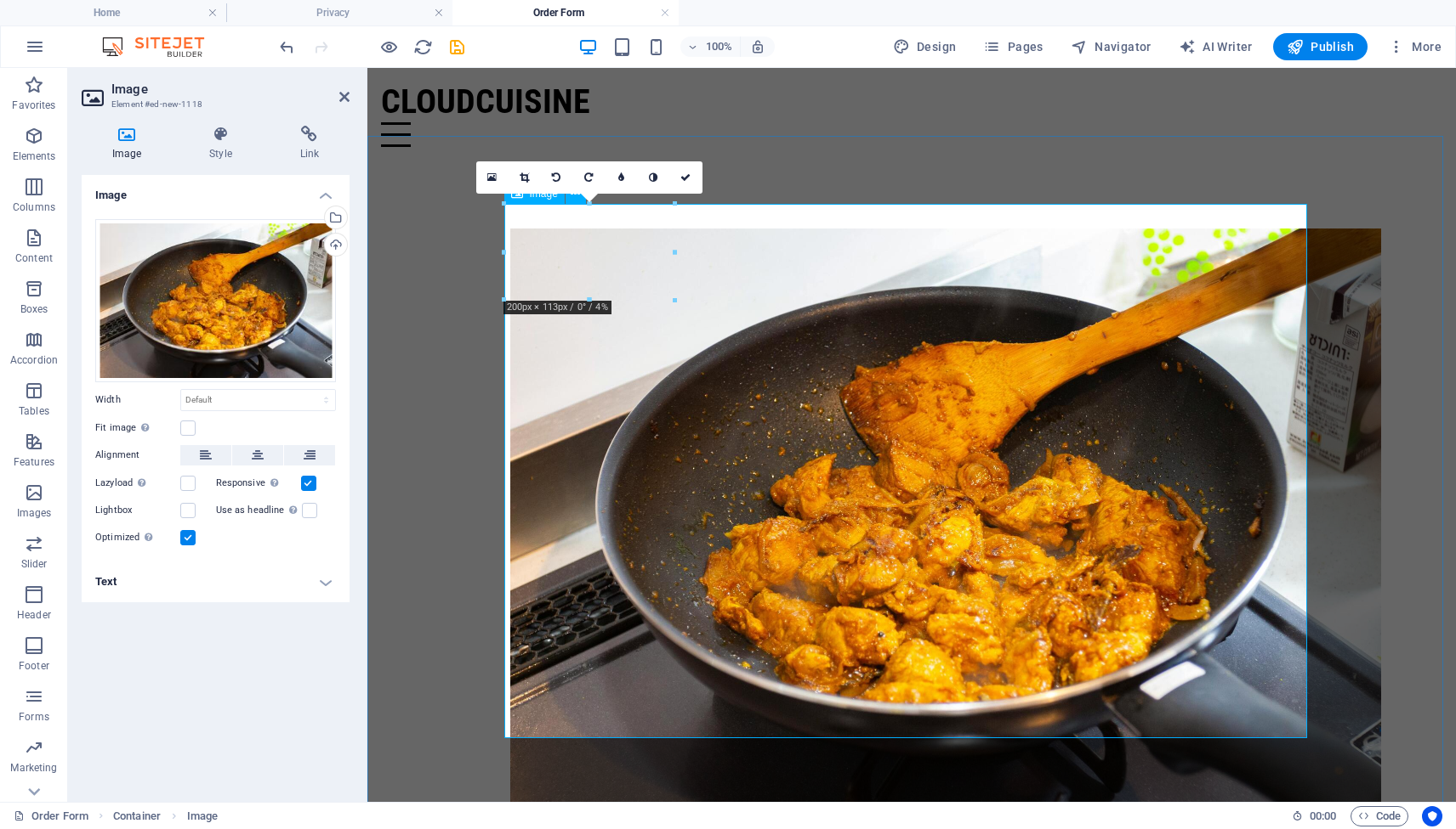
click at [812, 504] on figure at bounding box center [911, 519] width 803 height 581
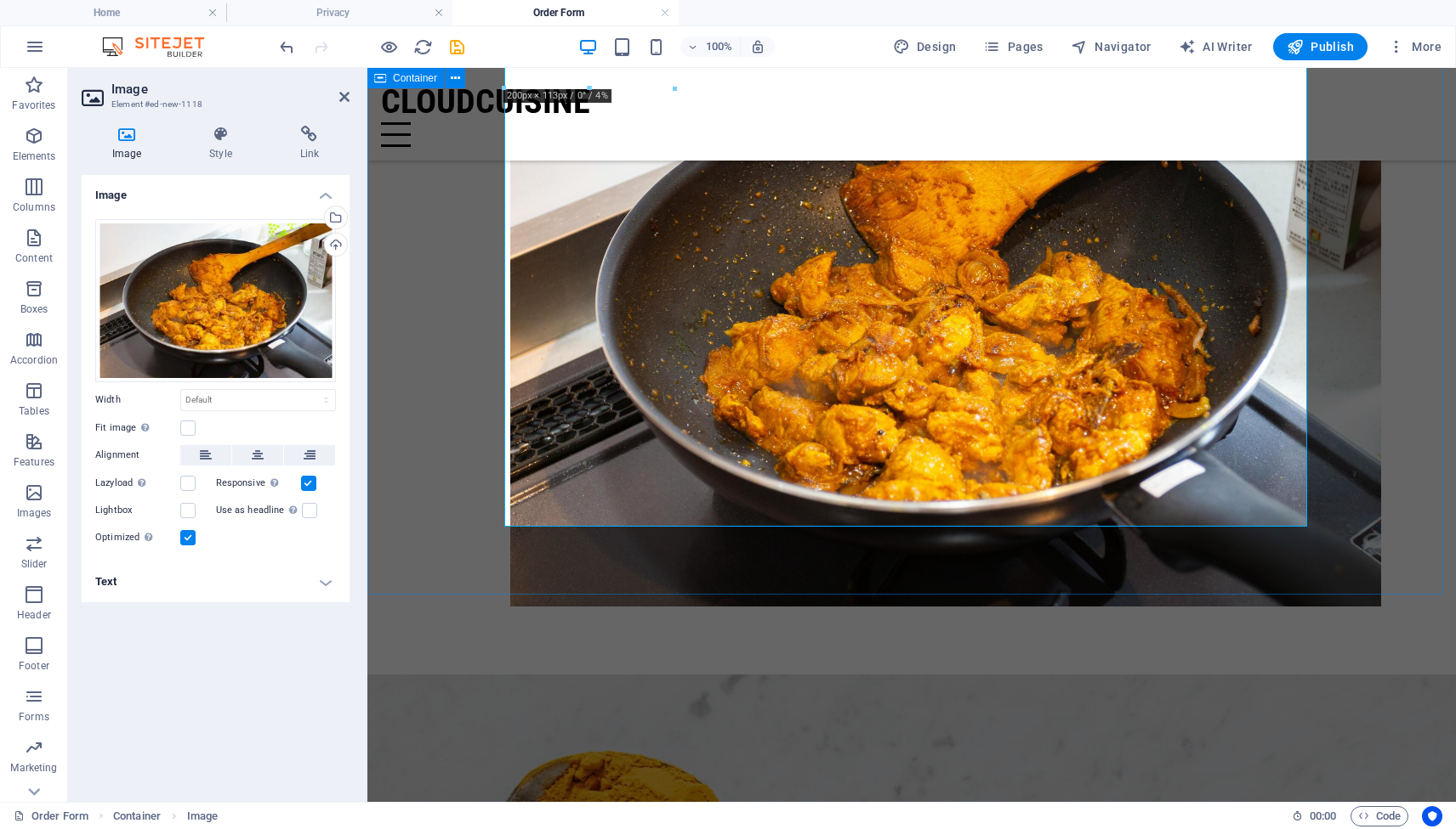
scroll to position [0, 0]
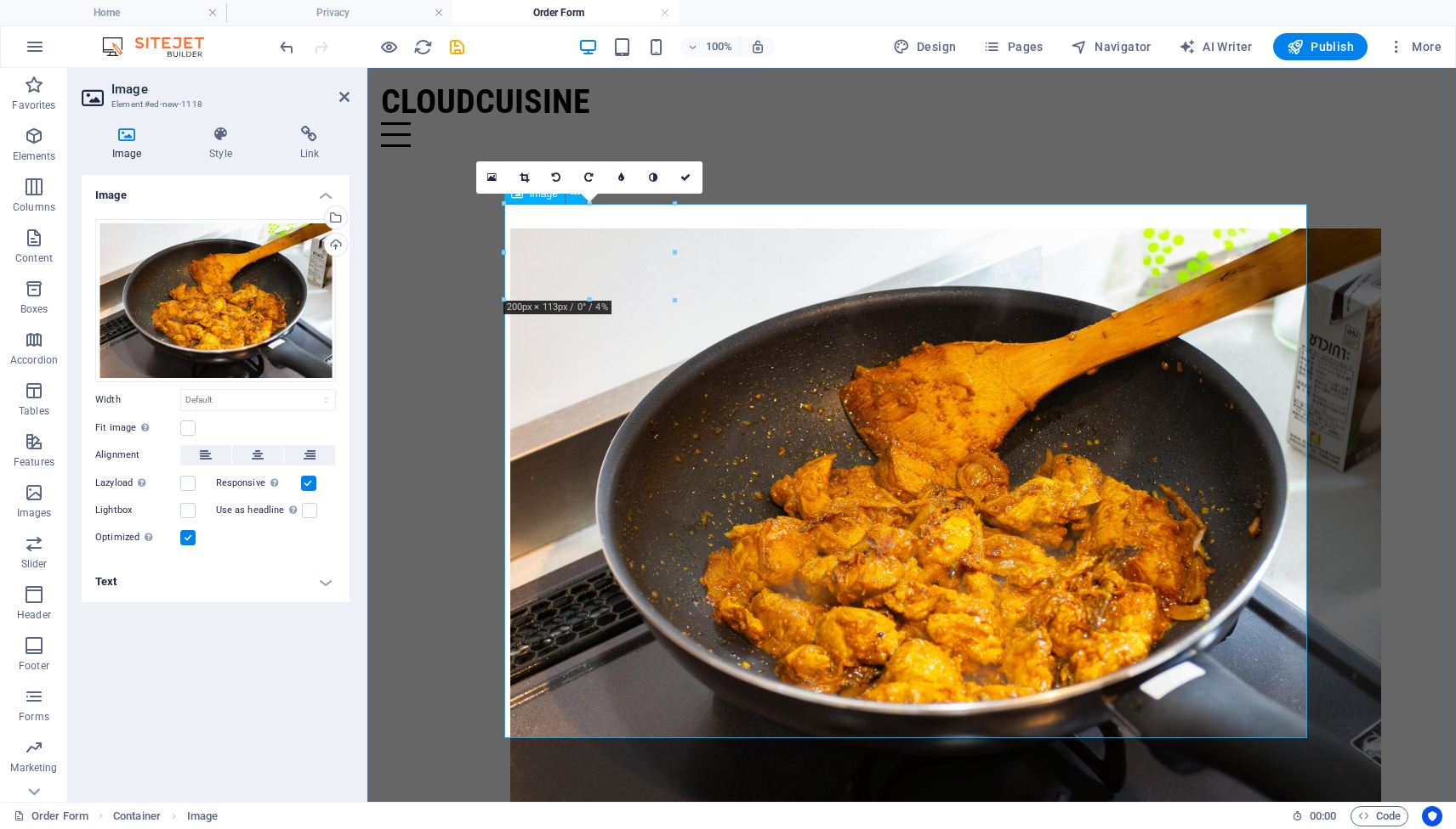
click at [943, 528] on figure at bounding box center [911, 519] width 803 height 581
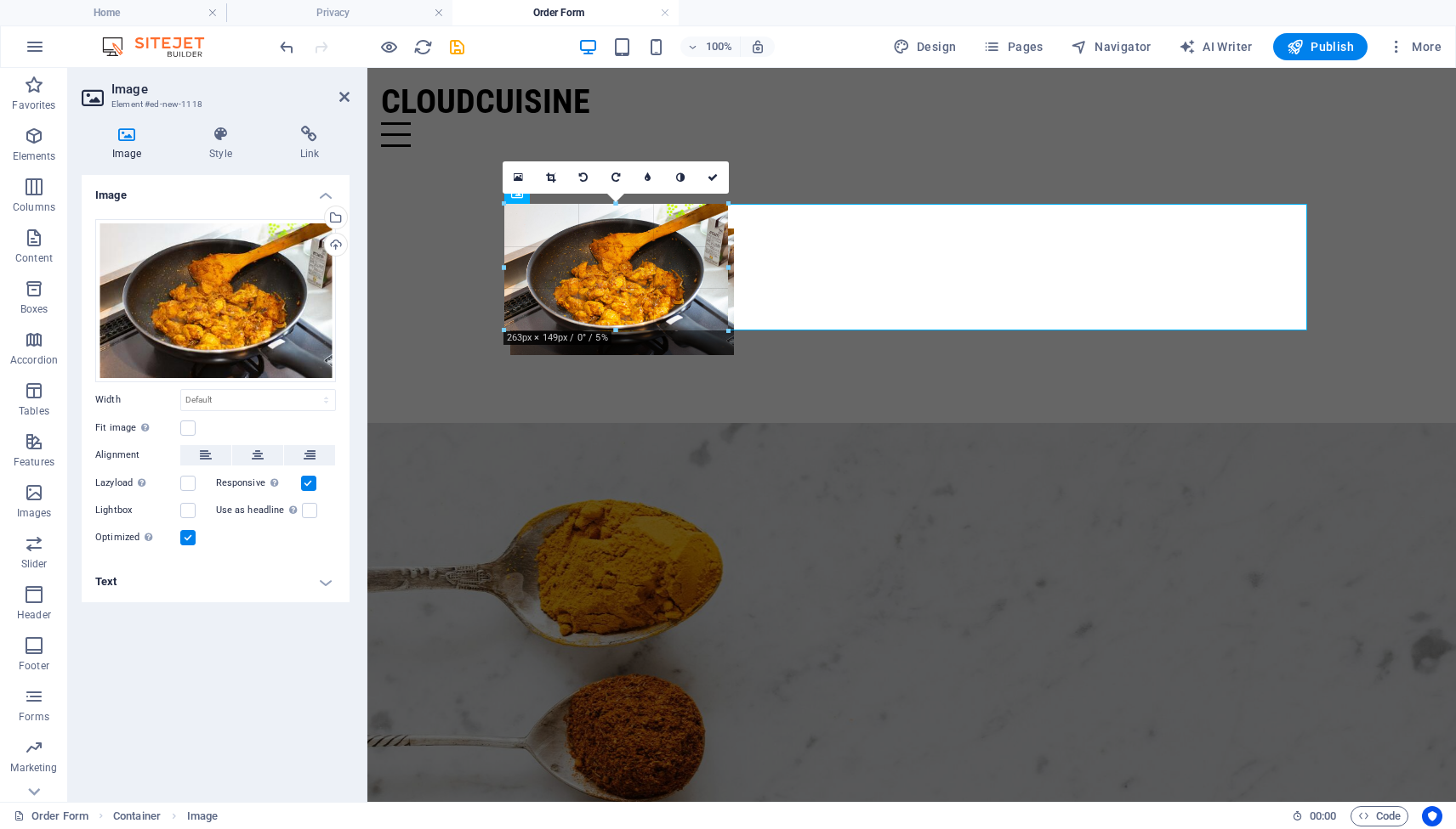
drag, startPoint x: 674, startPoint y: 300, endPoint x: 731, endPoint y: 295, distance: 57.2
type input "263"
select select "px"
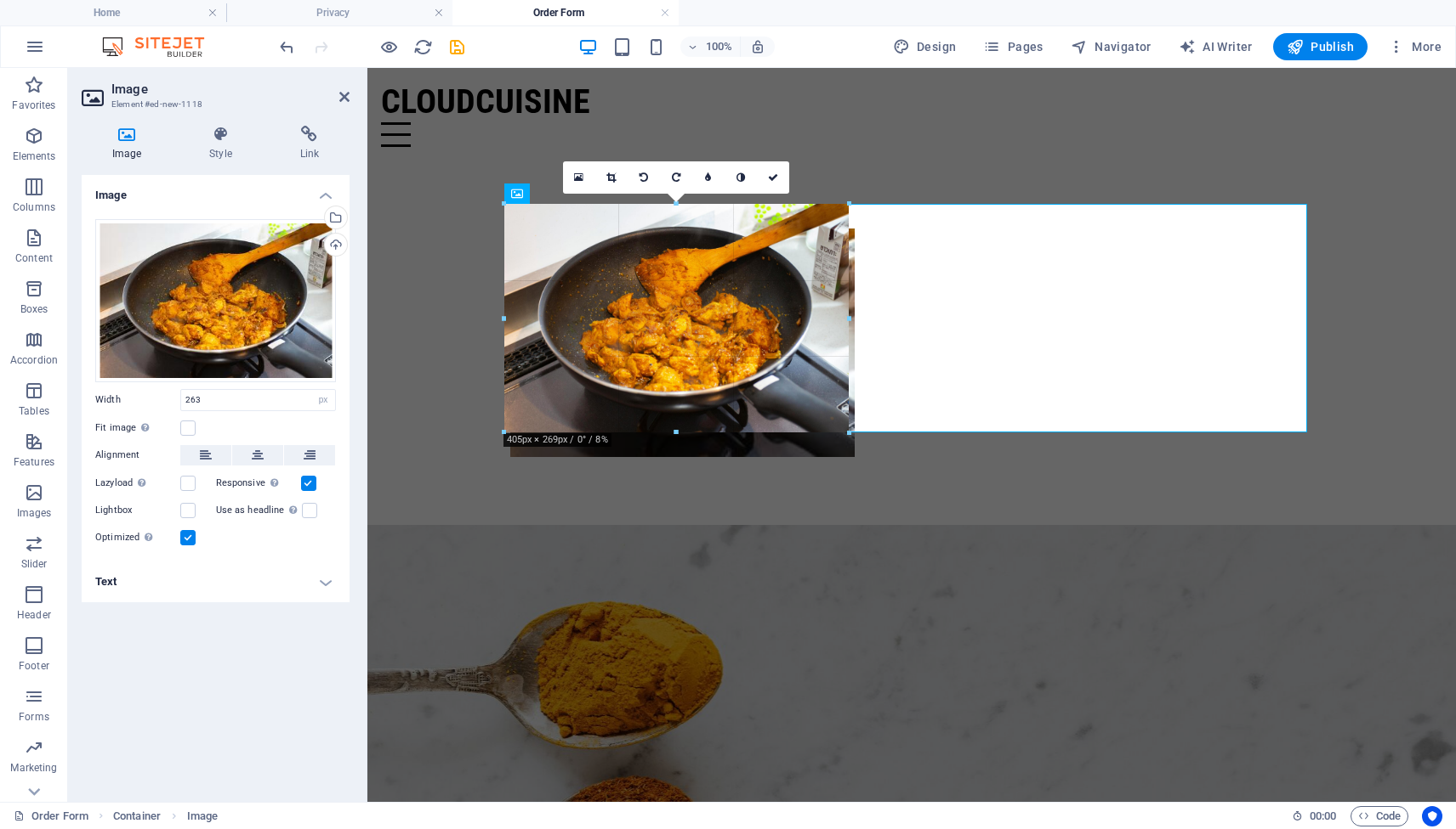
drag, startPoint x: 726, startPoint y: 269, endPoint x: 529, endPoint y: 235, distance: 199.9
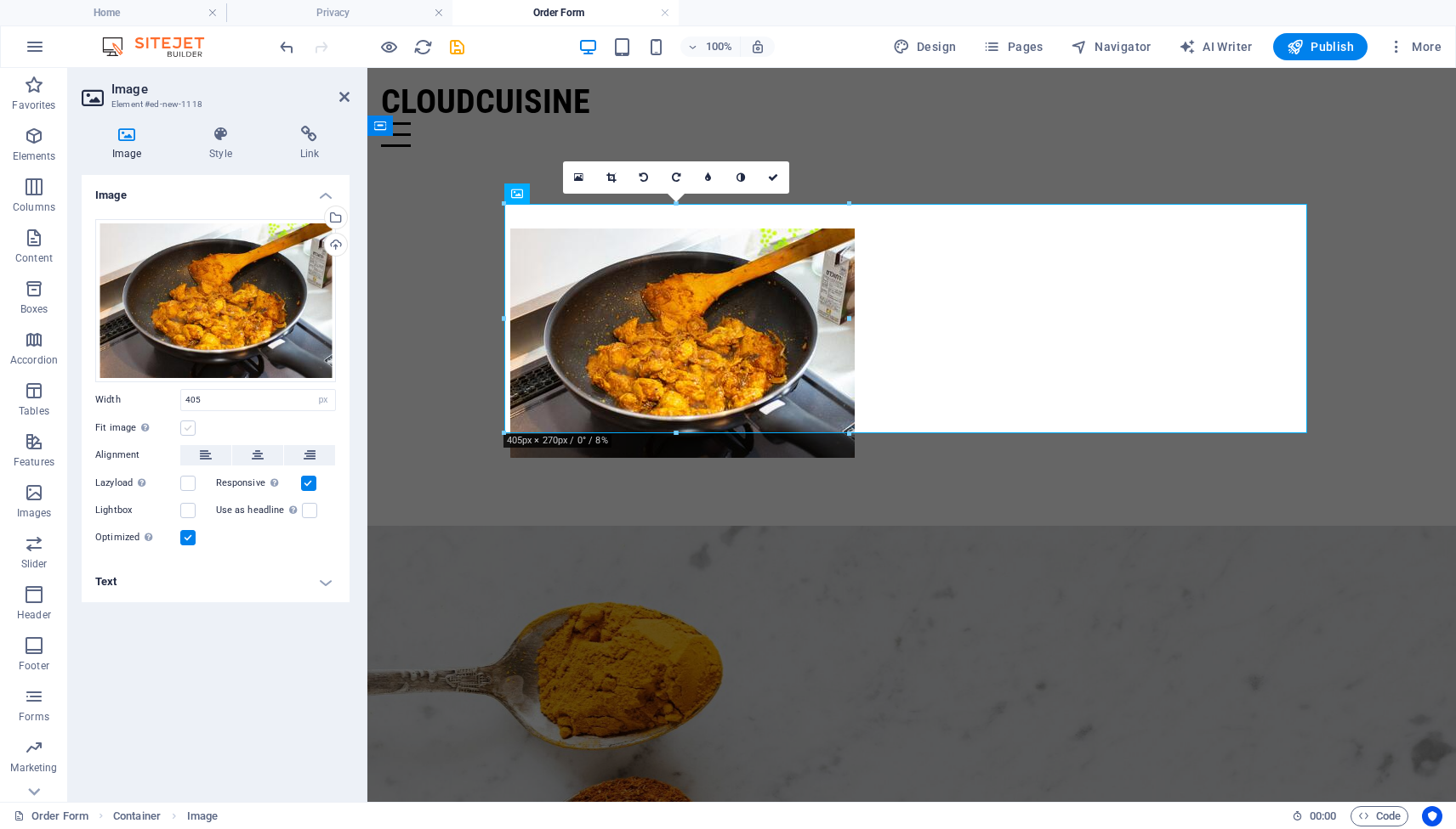
click at [189, 429] on label at bounding box center [188, 428] width 15 height 15
click at [0, 0] on input "Fit image Automatically fit image to a fixed width and height" at bounding box center [0, 0] width 0 height 0
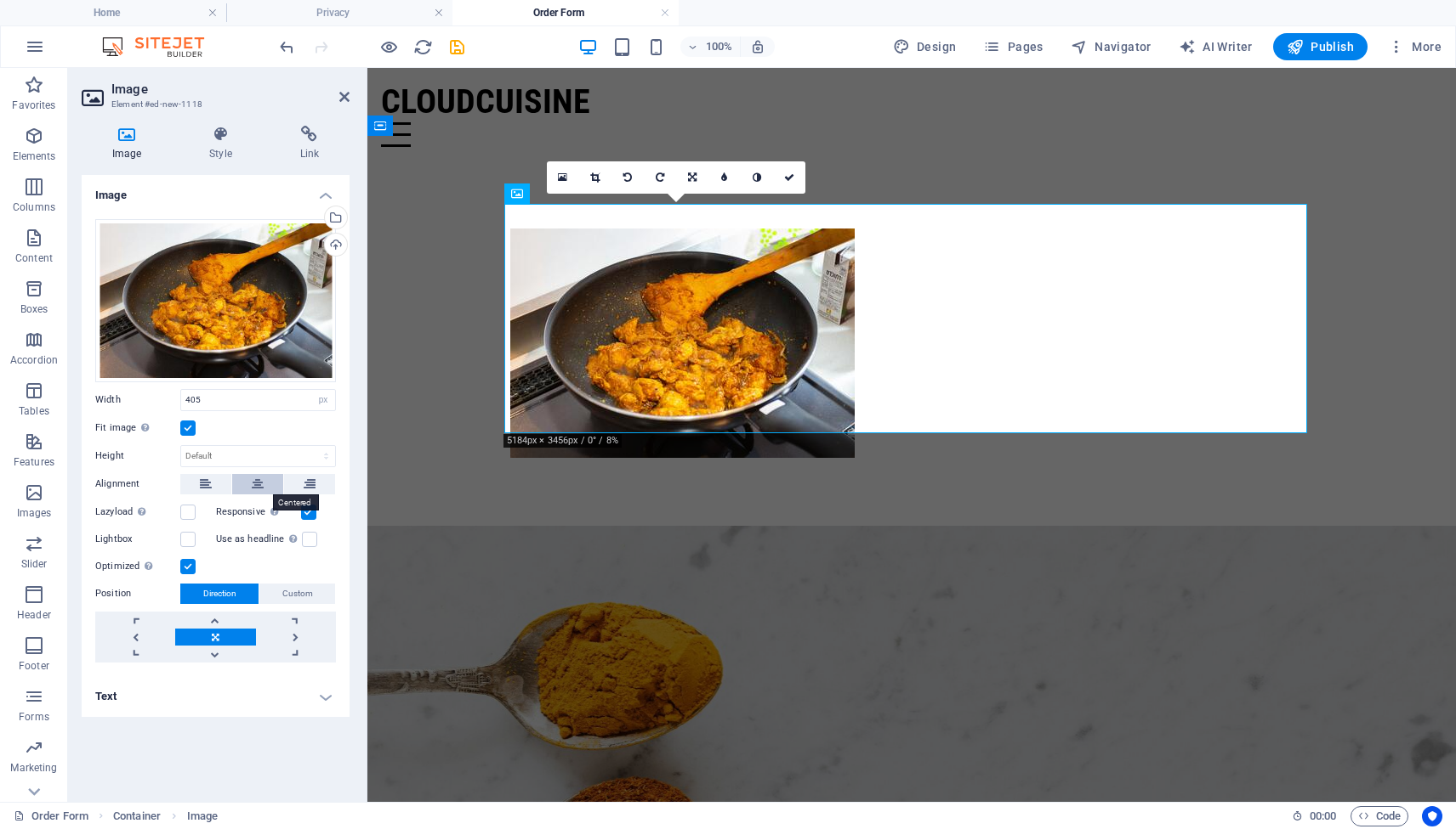
click at [255, 484] on icon at bounding box center [257, 484] width 12 height 20
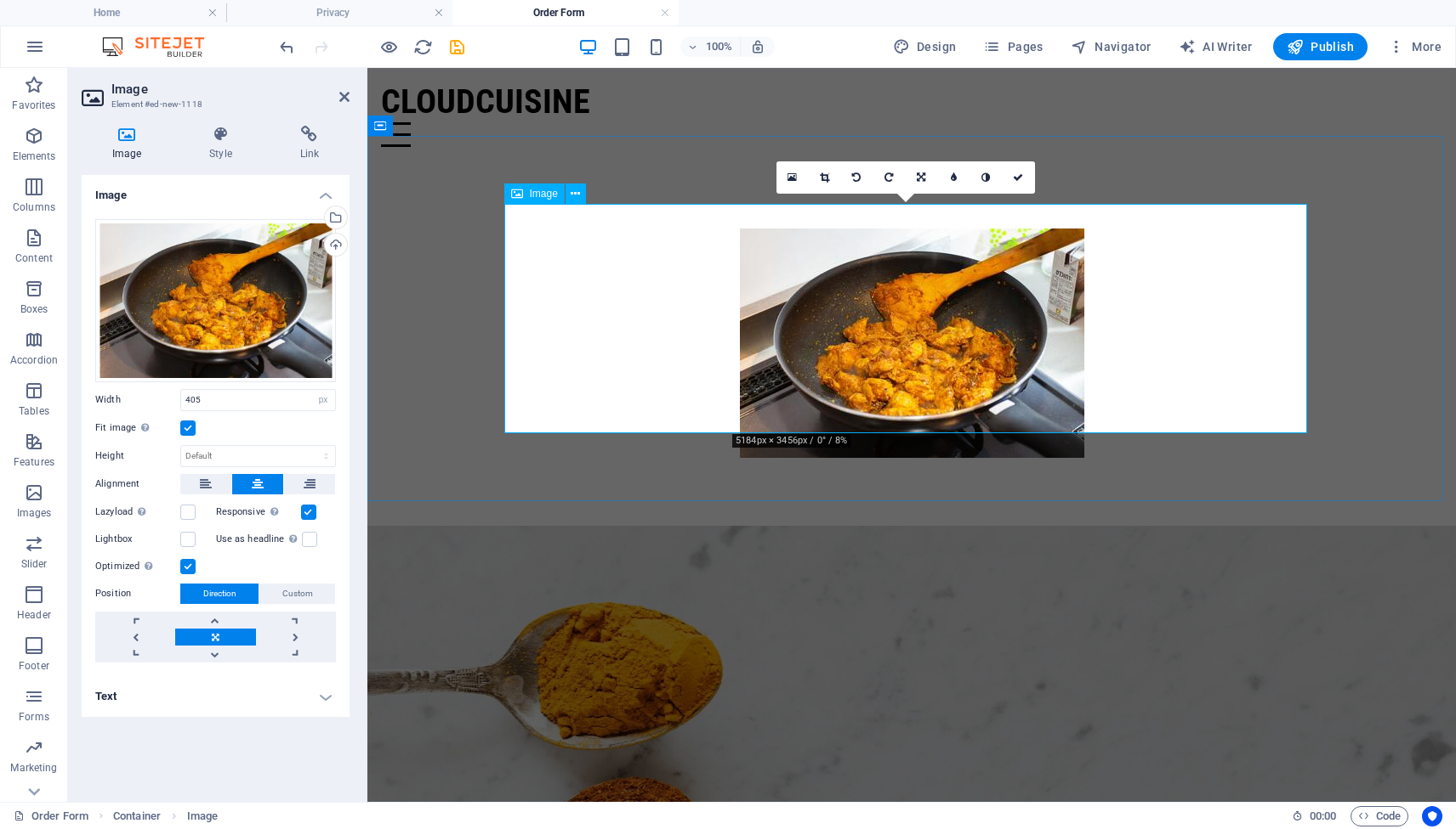
click at [892, 385] on figure at bounding box center [911, 343] width 803 height 229
click at [857, 395] on figure at bounding box center [911, 343] width 803 height 229
click at [828, 178] on icon at bounding box center [824, 177] width 10 height 10
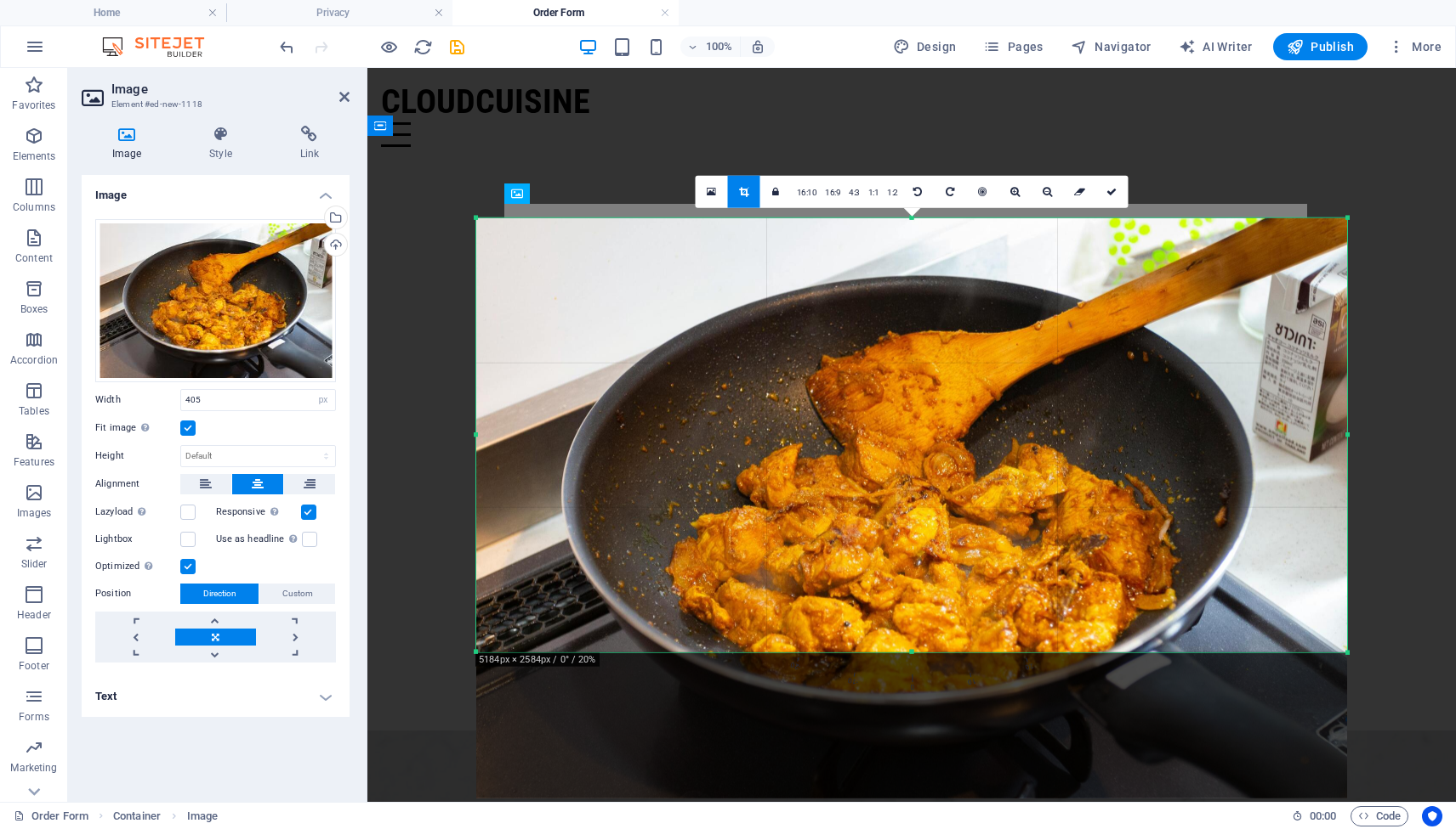
drag, startPoint x: 909, startPoint y: 722, endPoint x: 912, endPoint y: 576, distance: 146.0
click at [912, 576] on div "180 170 160 150 140 130 120 110 100 90 80 70 60 50 40 30 20 10 0 -10 -20 -30 -4…" at bounding box center [911, 436] width 870 height 434
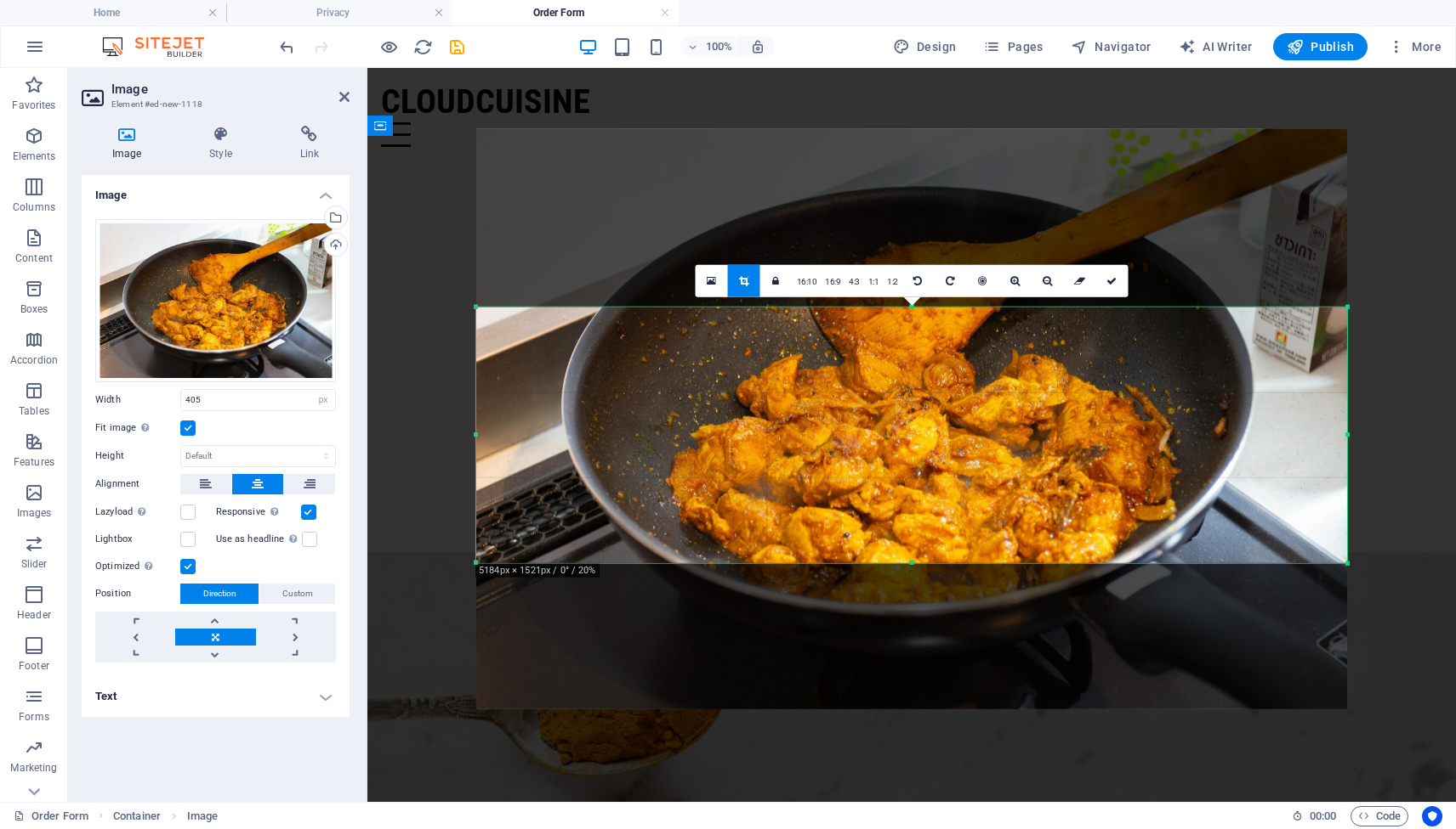
drag, startPoint x: 910, startPoint y: 216, endPoint x: 891, endPoint y: 394, distance: 179.0
click at [891, 394] on div "180 170 160 150 140 130 120 110 100 90 80 70 60 50 40 30 20 10 0 -10 -20 -30 -4…" at bounding box center [911, 436] width 870 height 256
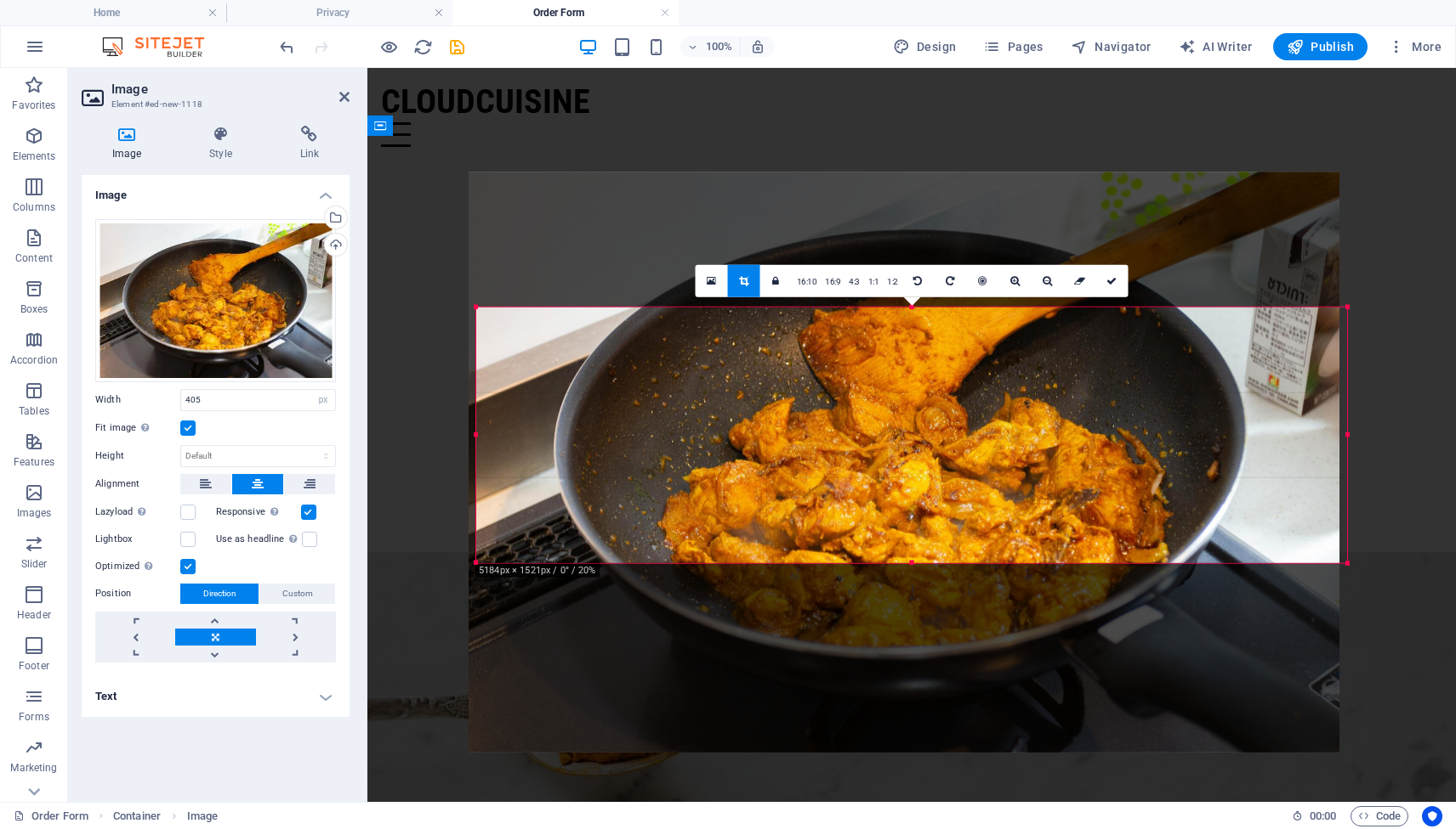
drag, startPoint x: 892, startPoint y: 441, endPoint x: 885, endPoint y: 485, distance: 44.6
click at [885, 485] on div at bounding box center [903, 463] width 870 height 581
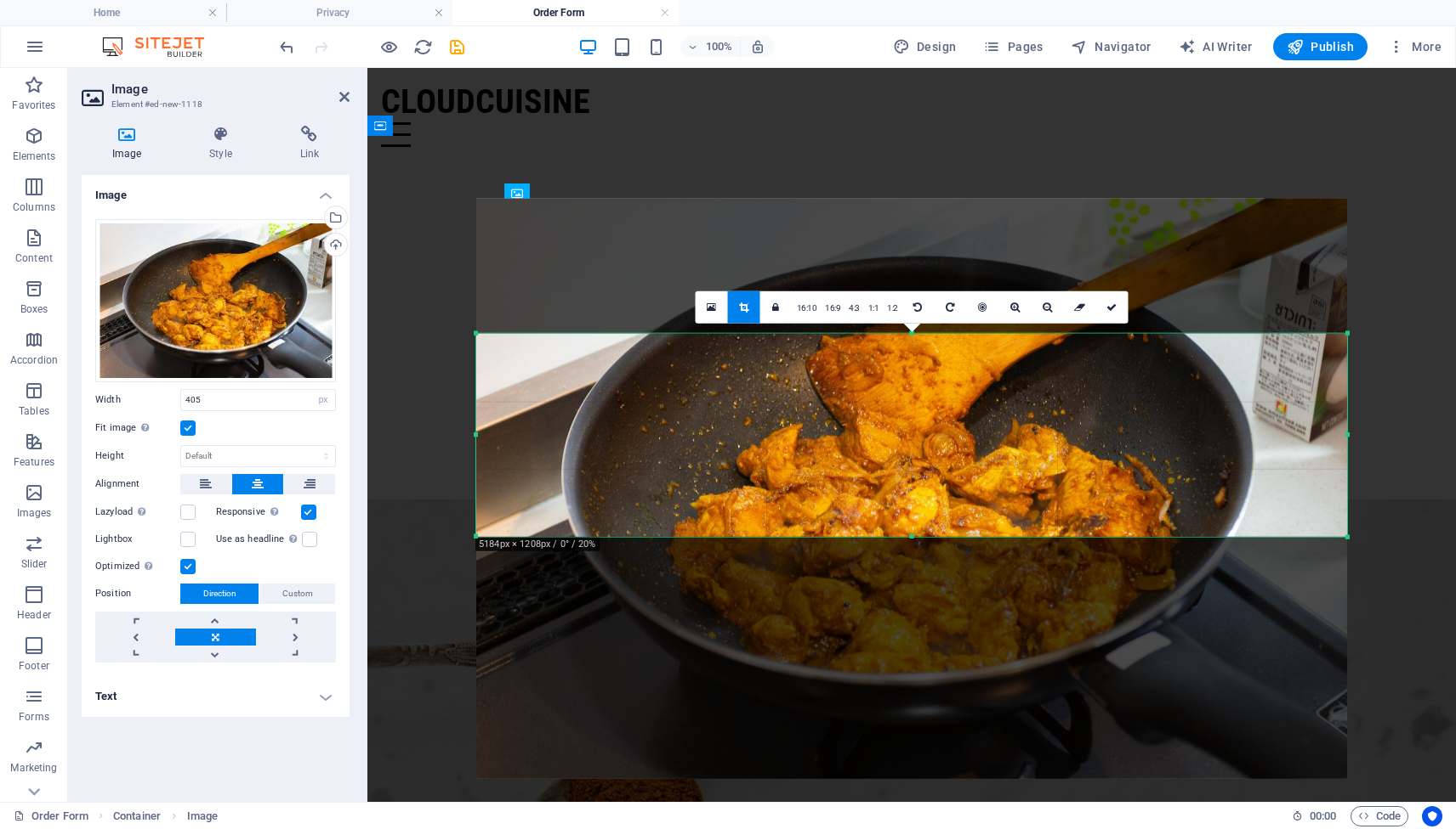
drag, startPoint x: 909, startPoint y: 561, endPoint x: 909, endPoint y: 509, distance: 52.0
click at [909, 509] on div "180 170 160 150 140 130 120 110 100 90 80 70 60 50 40 30 20 10 0 -10 -20 -30 -4…" at bounding box center [911, 435] width 870 height 203
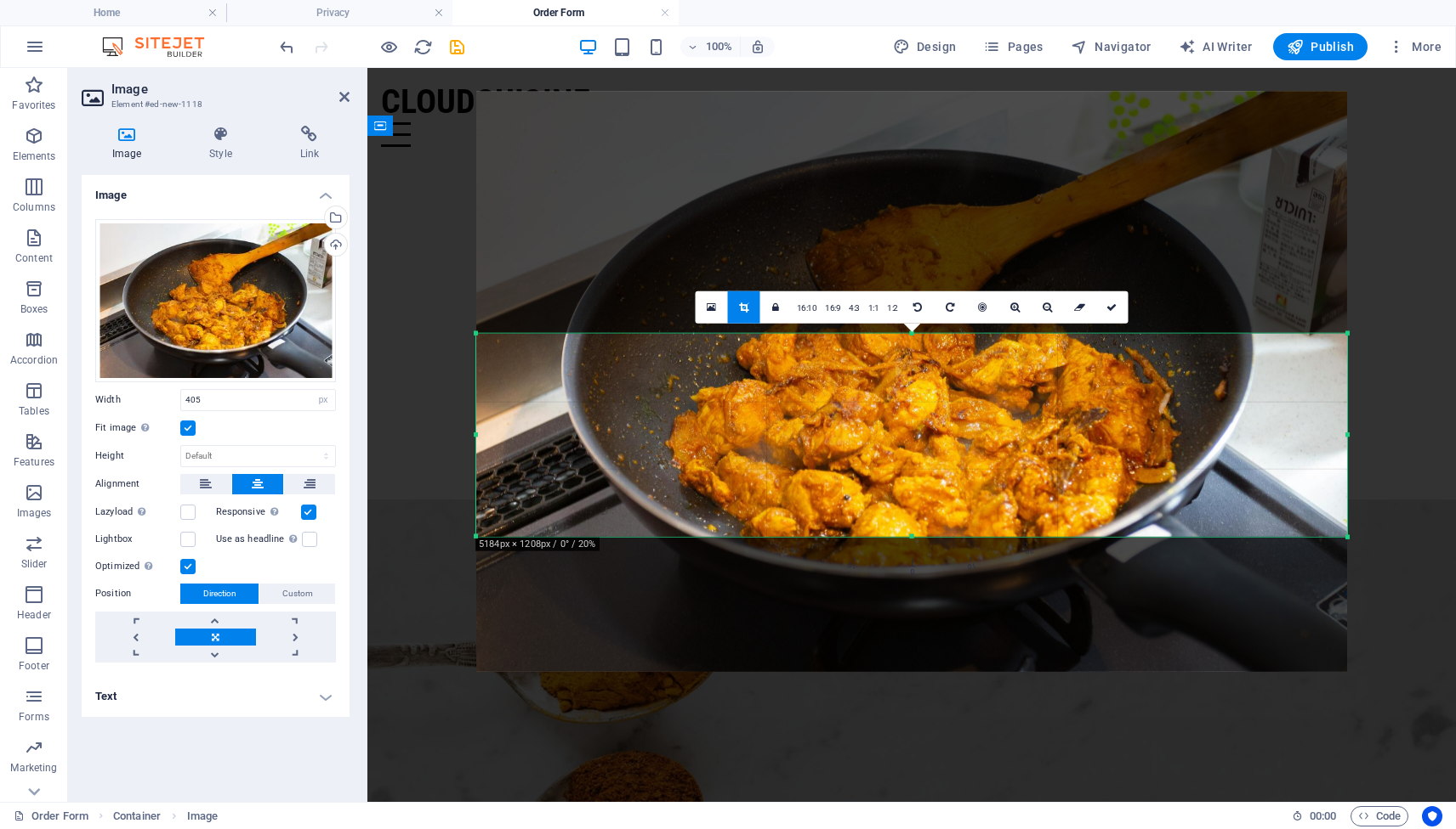
drag, startPoint x: 910, startPoint y: 440, endPoint x: 916, endPoint y: 334, distance: 106.2
click at [916, 334] on div "180 170 160 150 140 130 120 110 100 90 80 70 60 50 40 30 20 10 0 -10 -20 -30 -4…" at bounding box center [911, 435] width 870 height 203
click at [1109, 314] on link at bounding box center [1112, 308] width 32 height 32
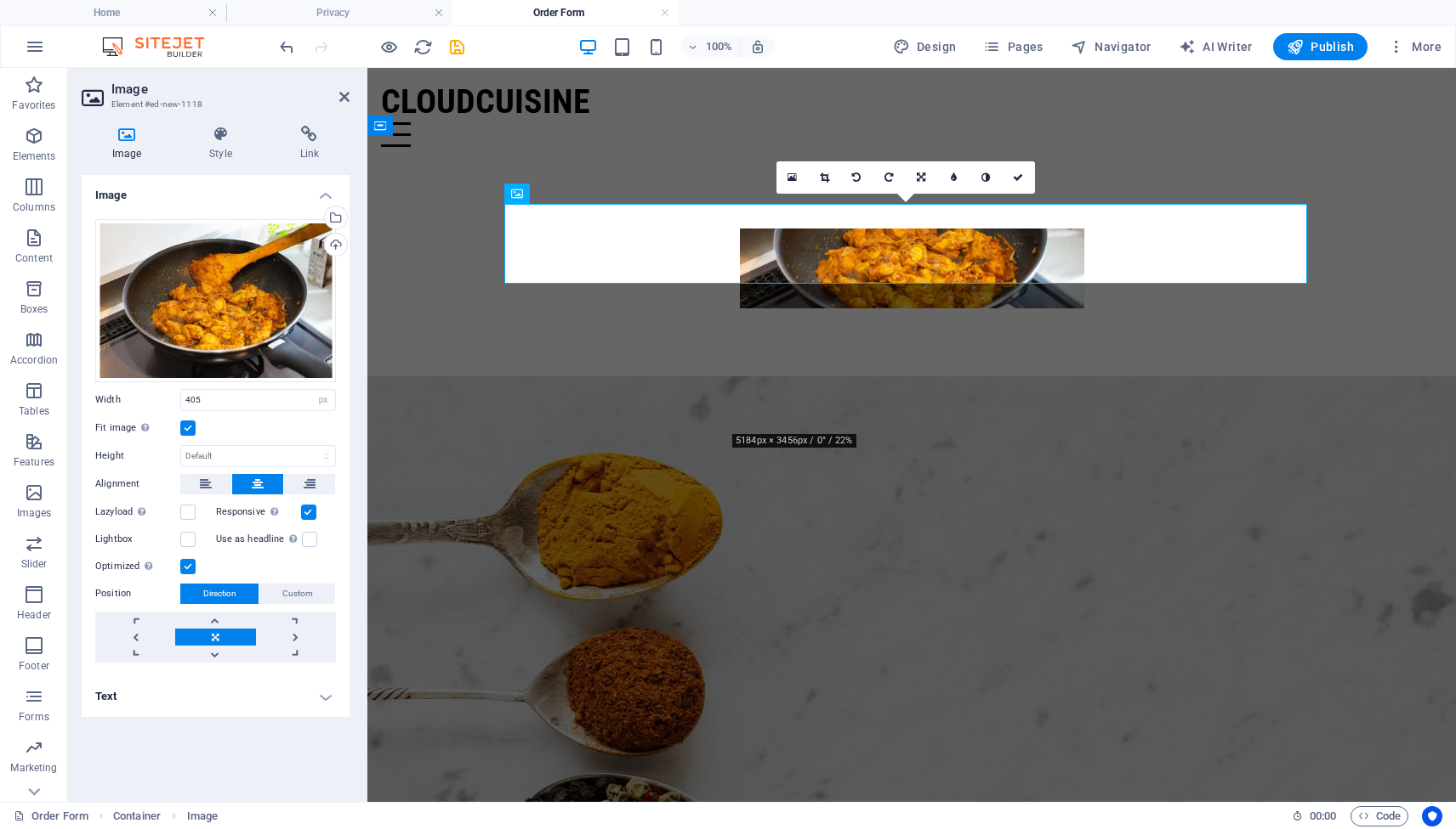
click at [186, 427] on label at bounding box center [188, 428] width 15 height 15
click at [0, 0] on input "Fit image Automatically fit image to a fixed width and height" at bounding box center [0, 0] width 0 height 0
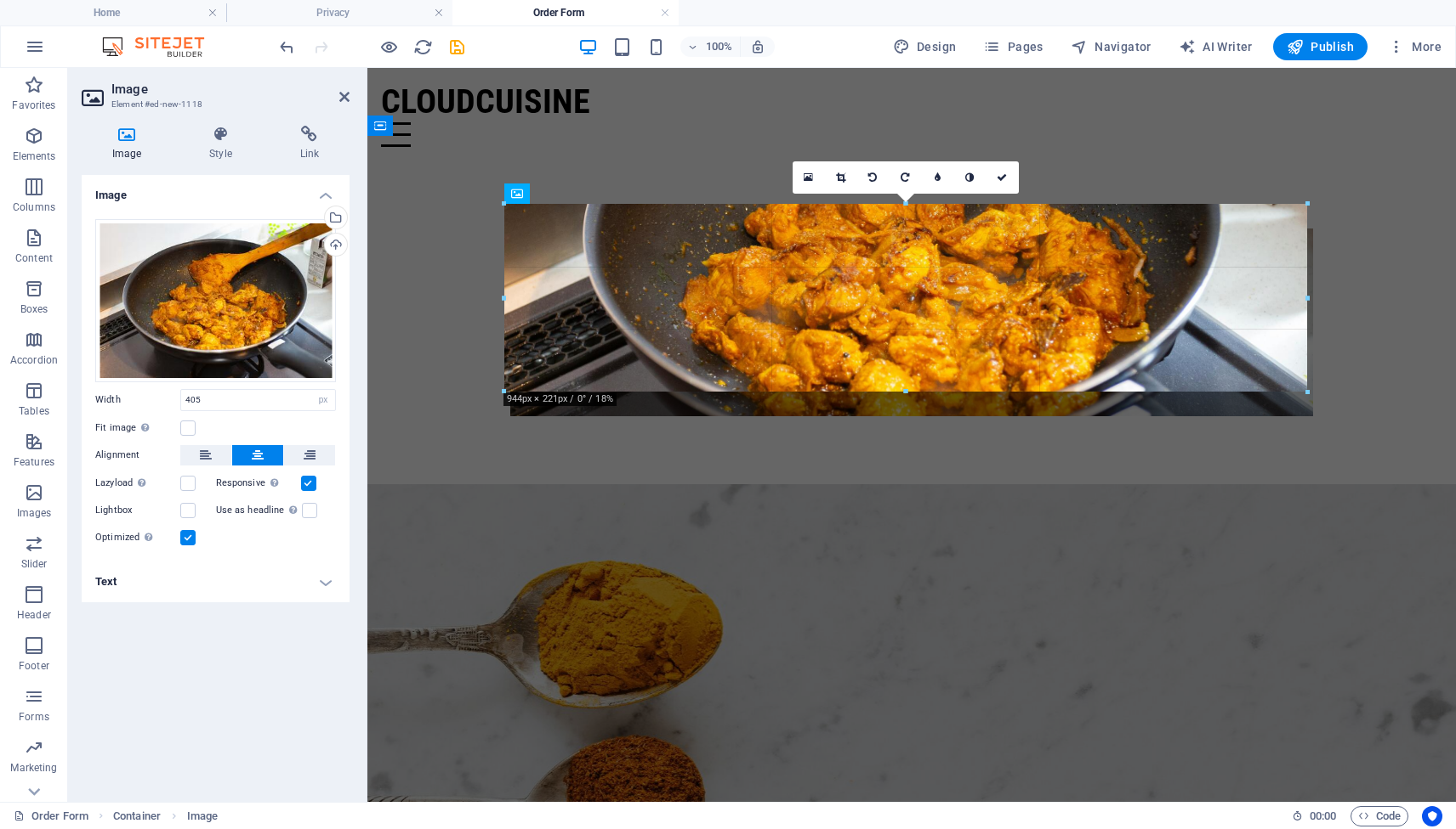
drag, startPoint x: 733, startPoint y: 282, endPoint x: 158, endPoint y: 298, distance: 575.2
type input "944"
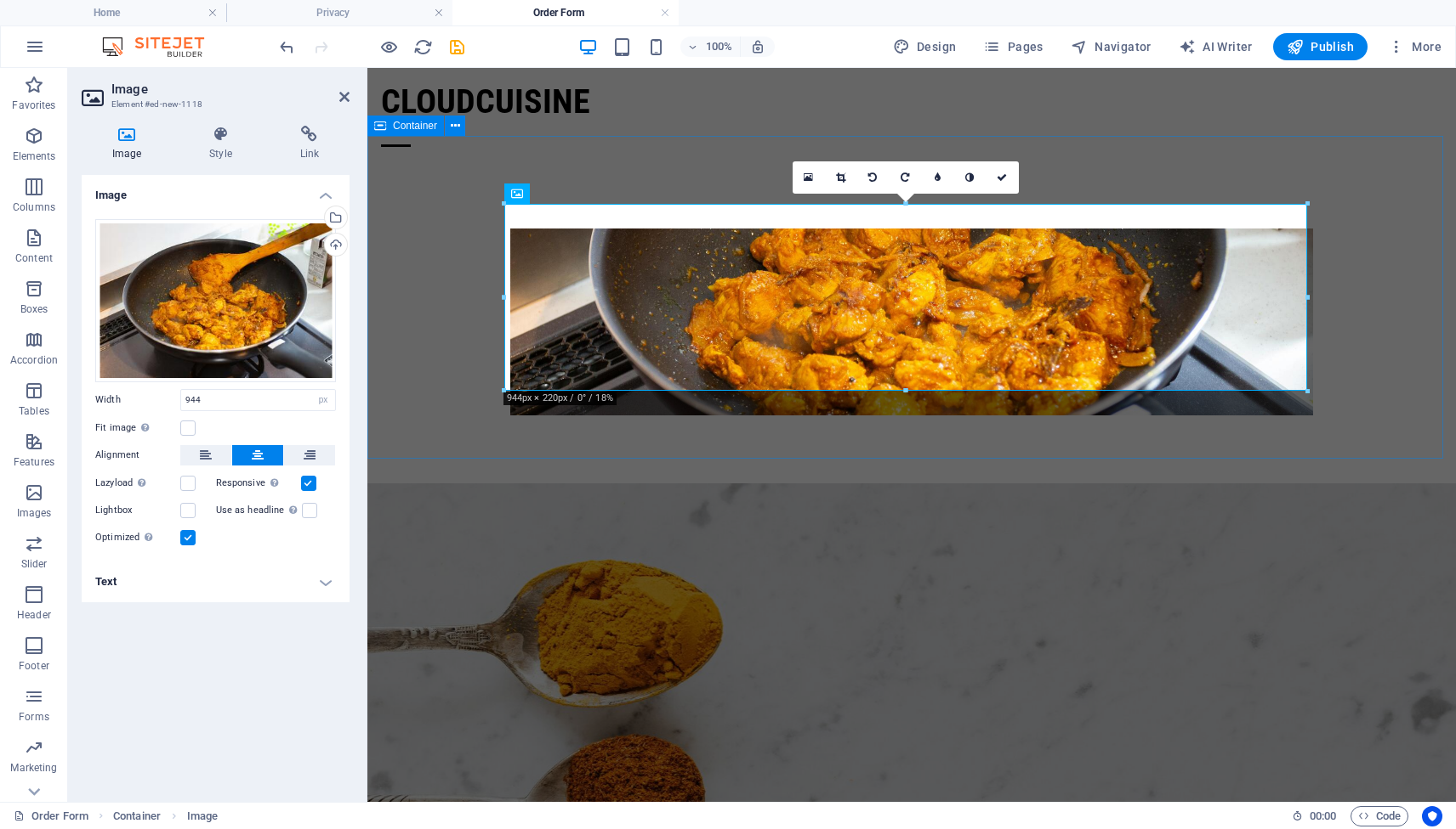
click at [1366, 417] on div at bounding box center [911, 322] width 1088 height 323
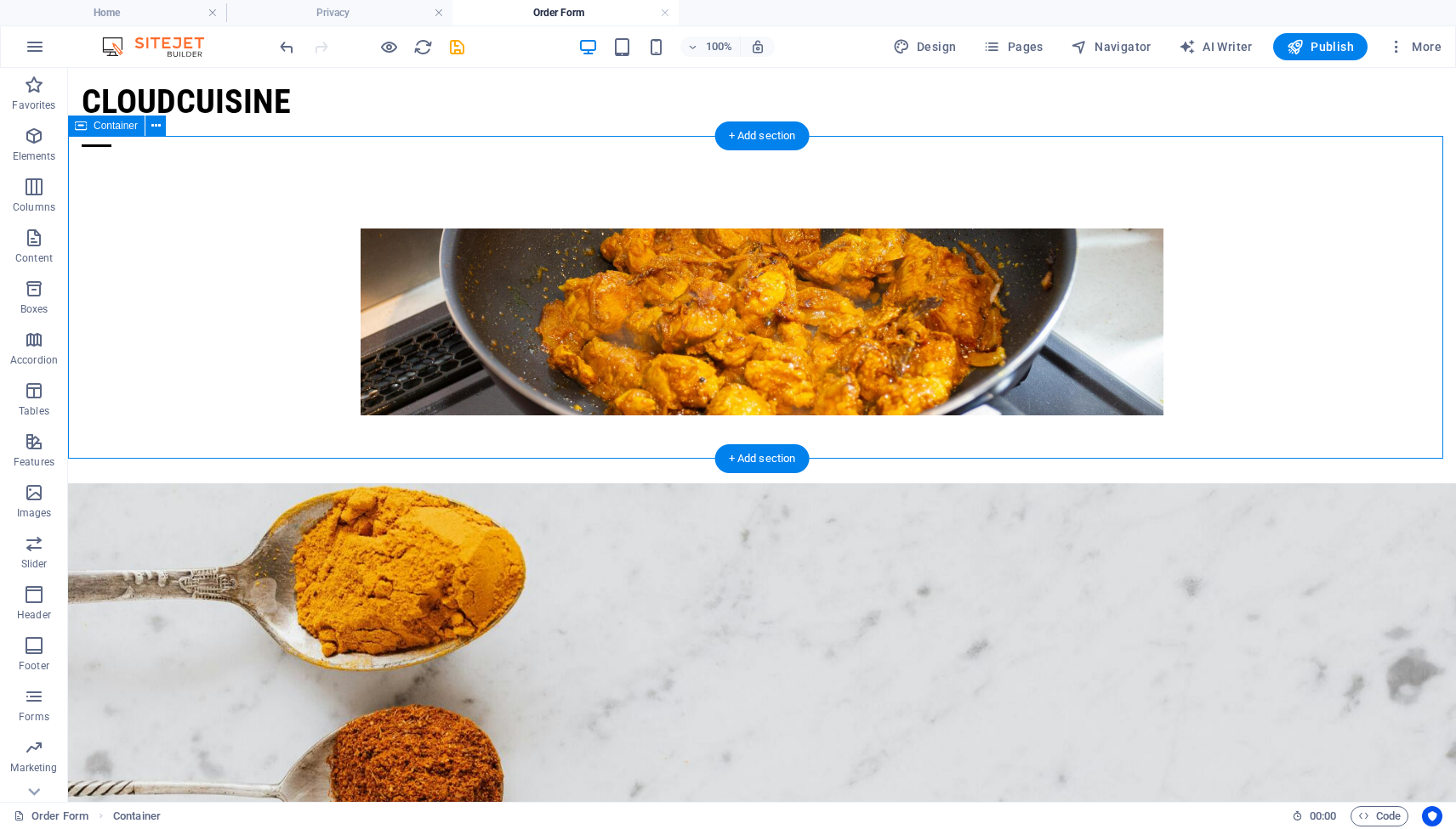
click at [1258, 344] on div at bounding box center [761, 322] width 1387 height 323
click at [501, 249] on figure at bounding box center [762, 322] width 803 height 187
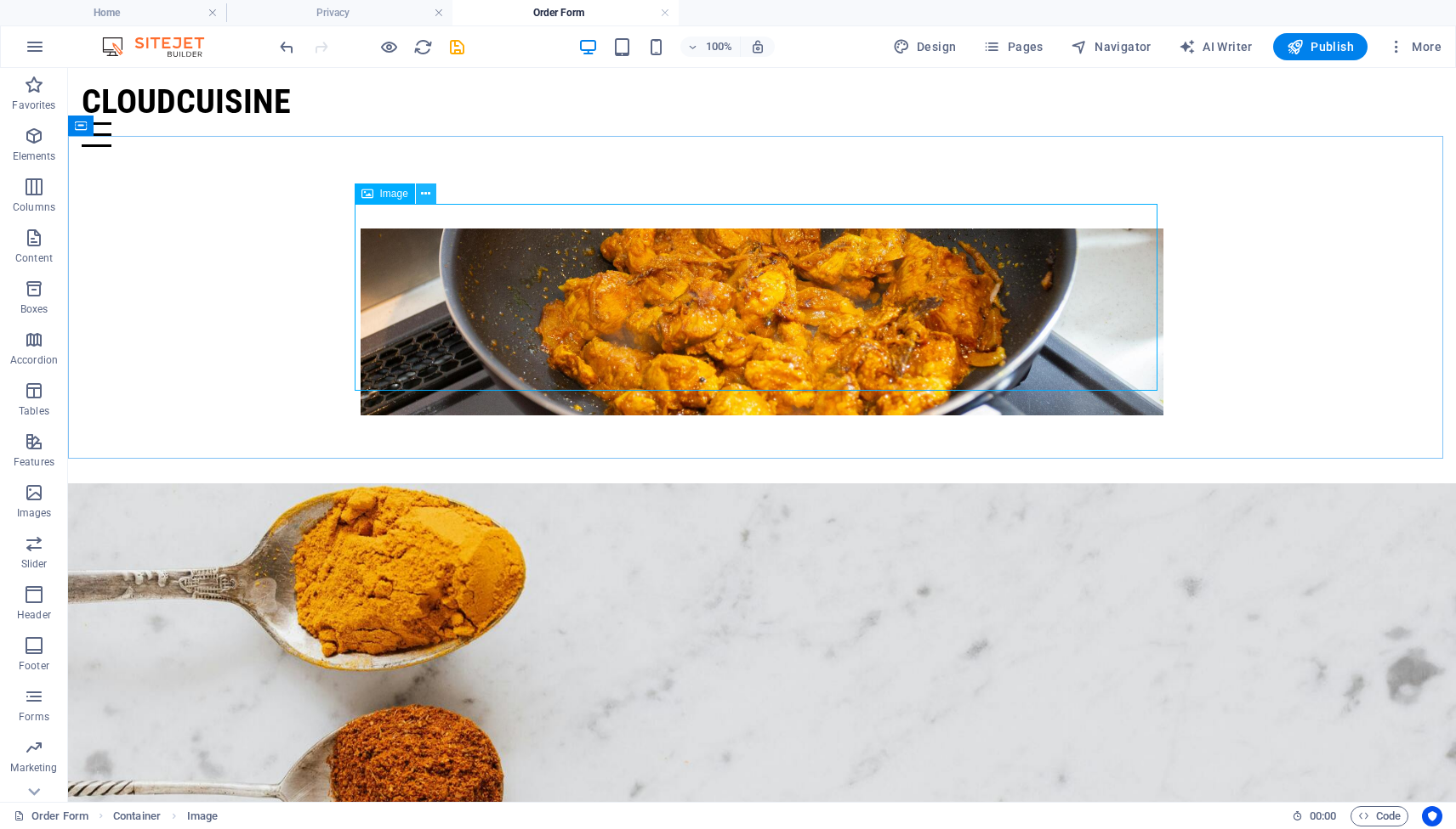
click at [429, 196] on icon at bounding box center [425, 194] width 10 height 18
click at [397, 240] on figure at bounding box center [762, 322] width 803 height 187
click at [238, 186] on div at bounding box center [761, 322] width 1387 height 323
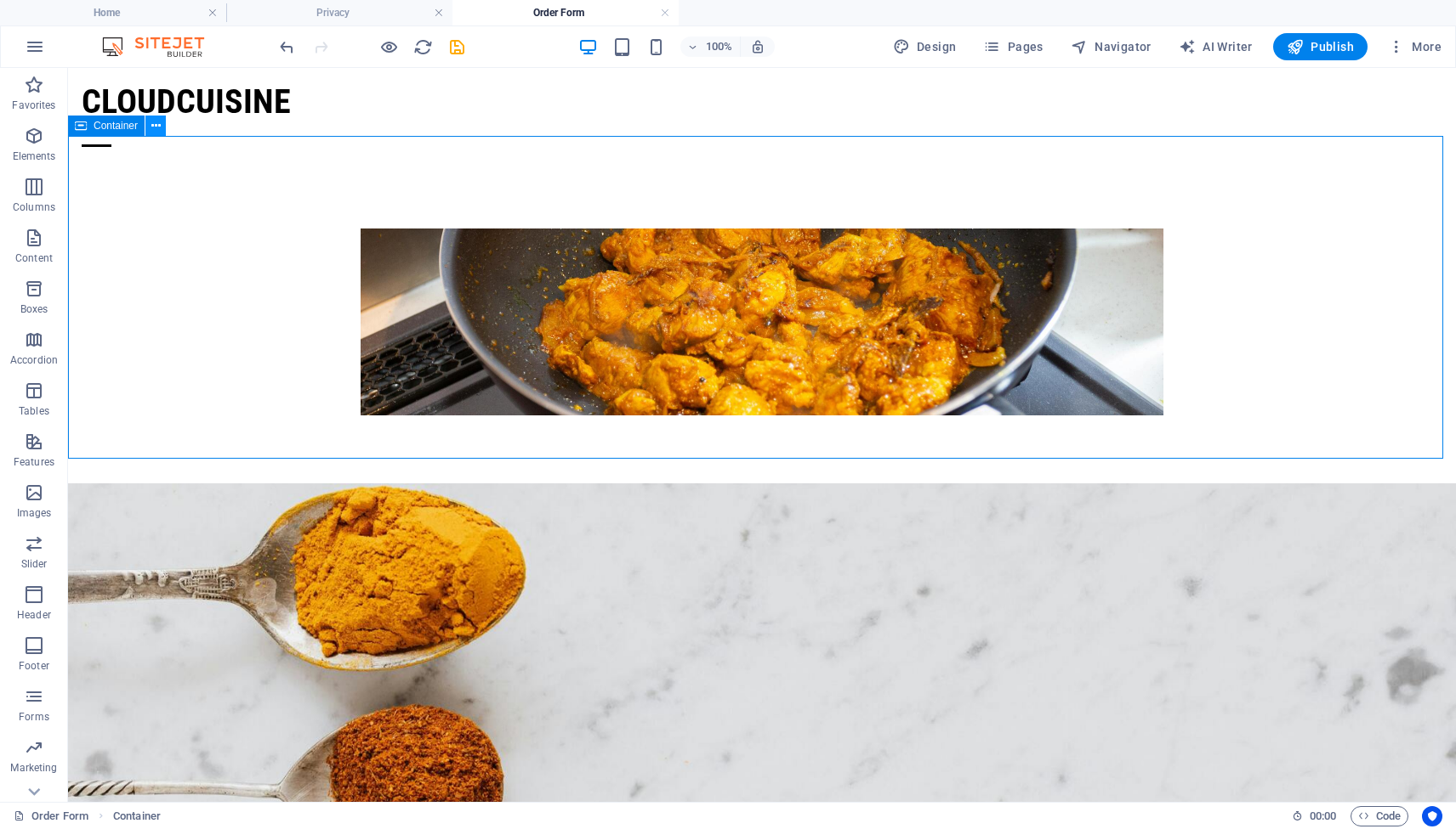
click at [158, 130] on icon at bounding box center [156, 126] width 10 height 18
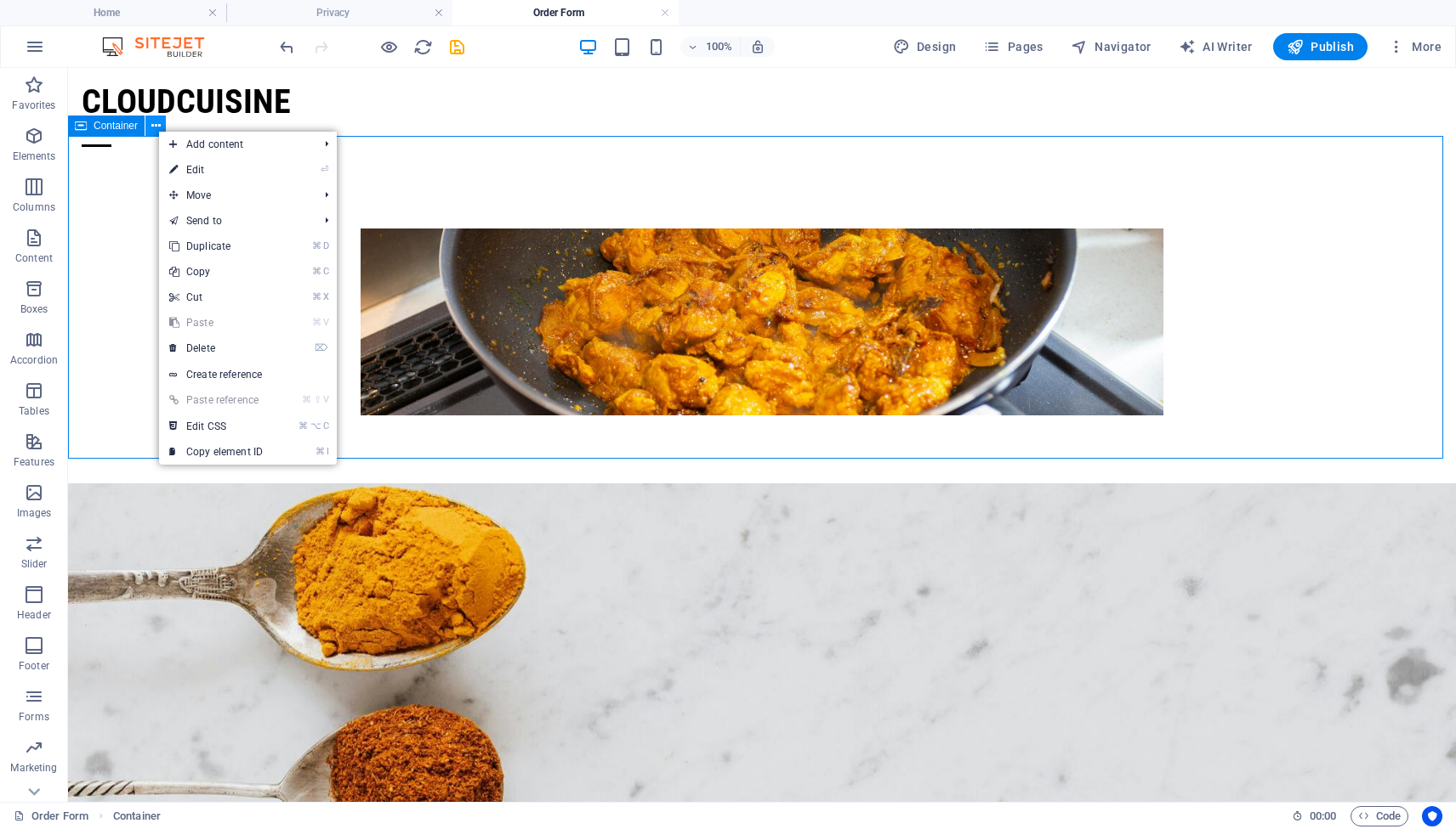
click at [158, 130] on icon at bounding box center [156, 126] width 10 height 18
click at [114, 129] on span "Container" at bounding box center [116, 125] width 44 height 10
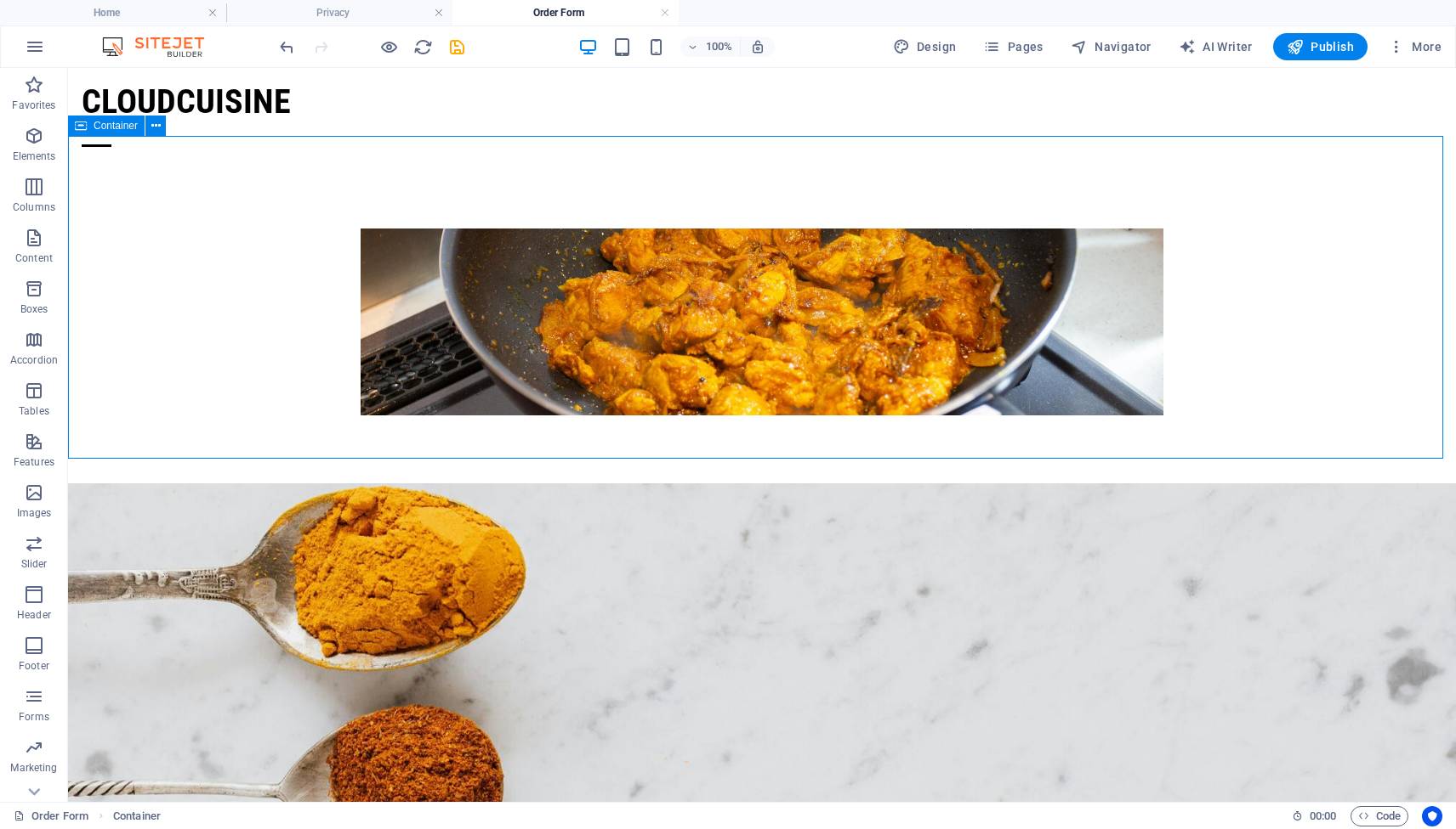
click at [114, 129] on span "Container" at bounding box center [116, 125] width 44 height 10
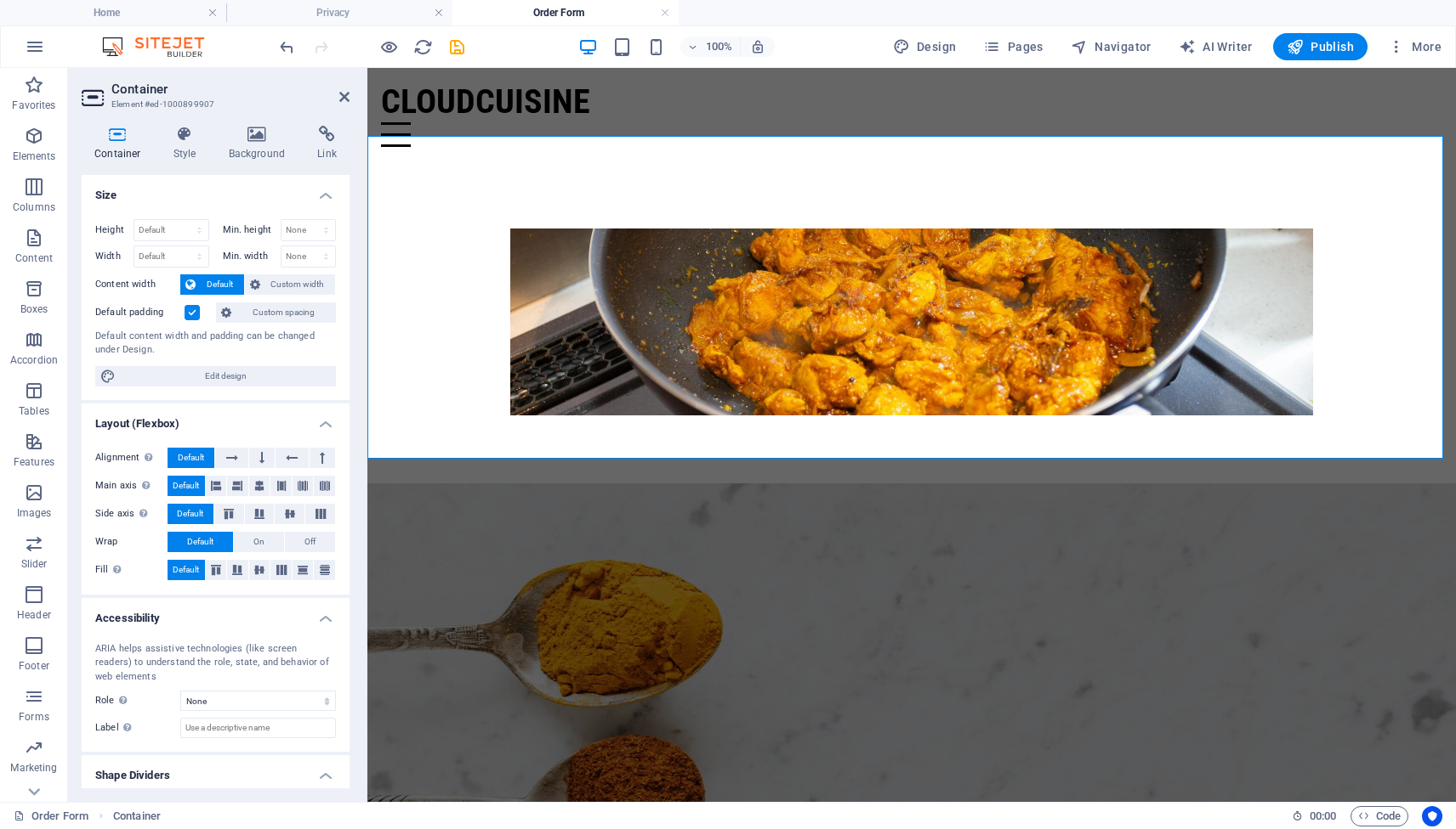
click at [190, 314] on label at bounding box center [191, 312] width 15 height 15
click at [0, 0] on input "Default padding" at bounding box center [0, 0] width 0 height 0
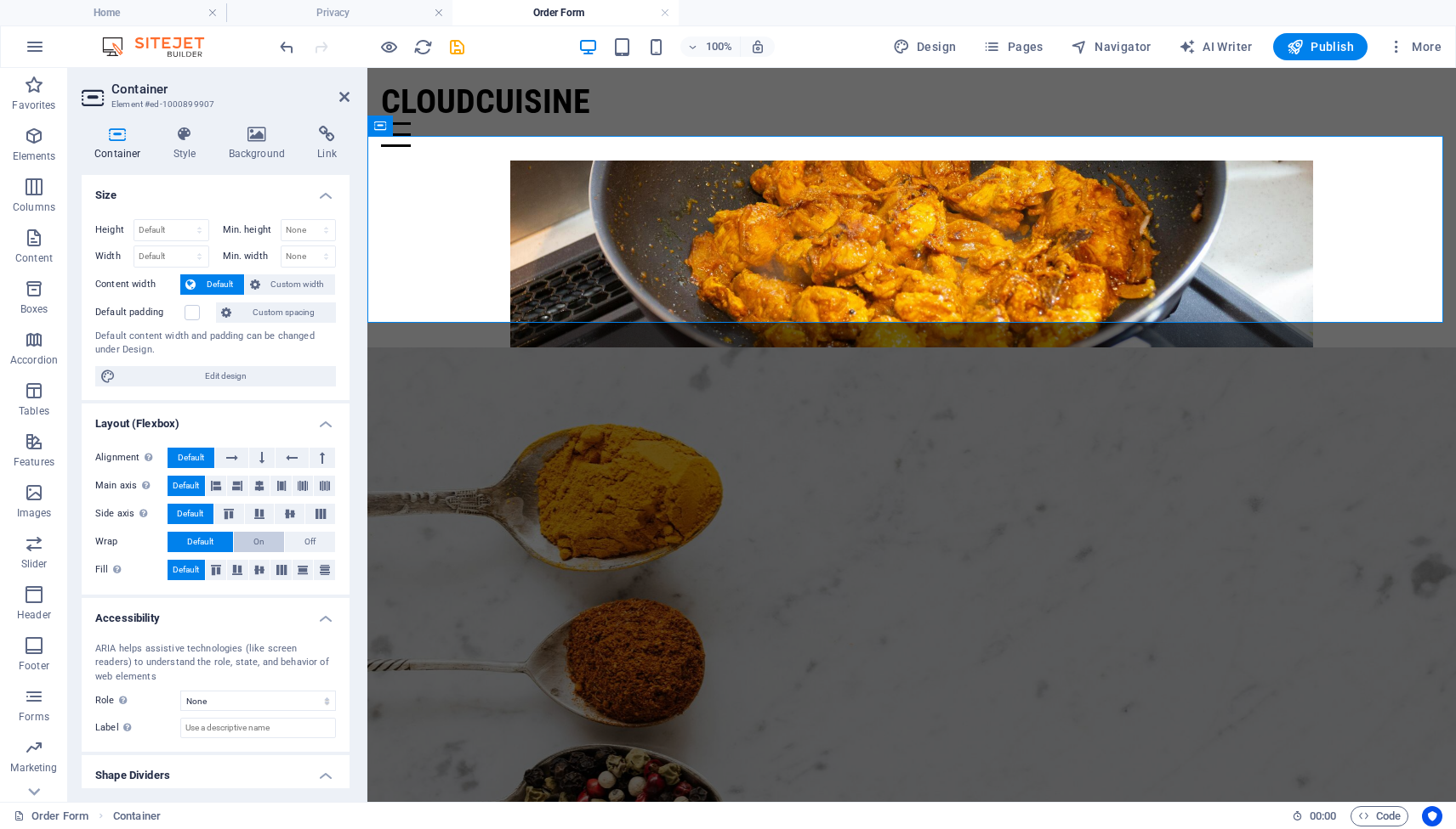
click at [257, 541] on span "On" at bounding box center [259, 542] width 11 height 20
click at [213, 538] on span "Default" at bounding box center [200, 542] width 27 height 20
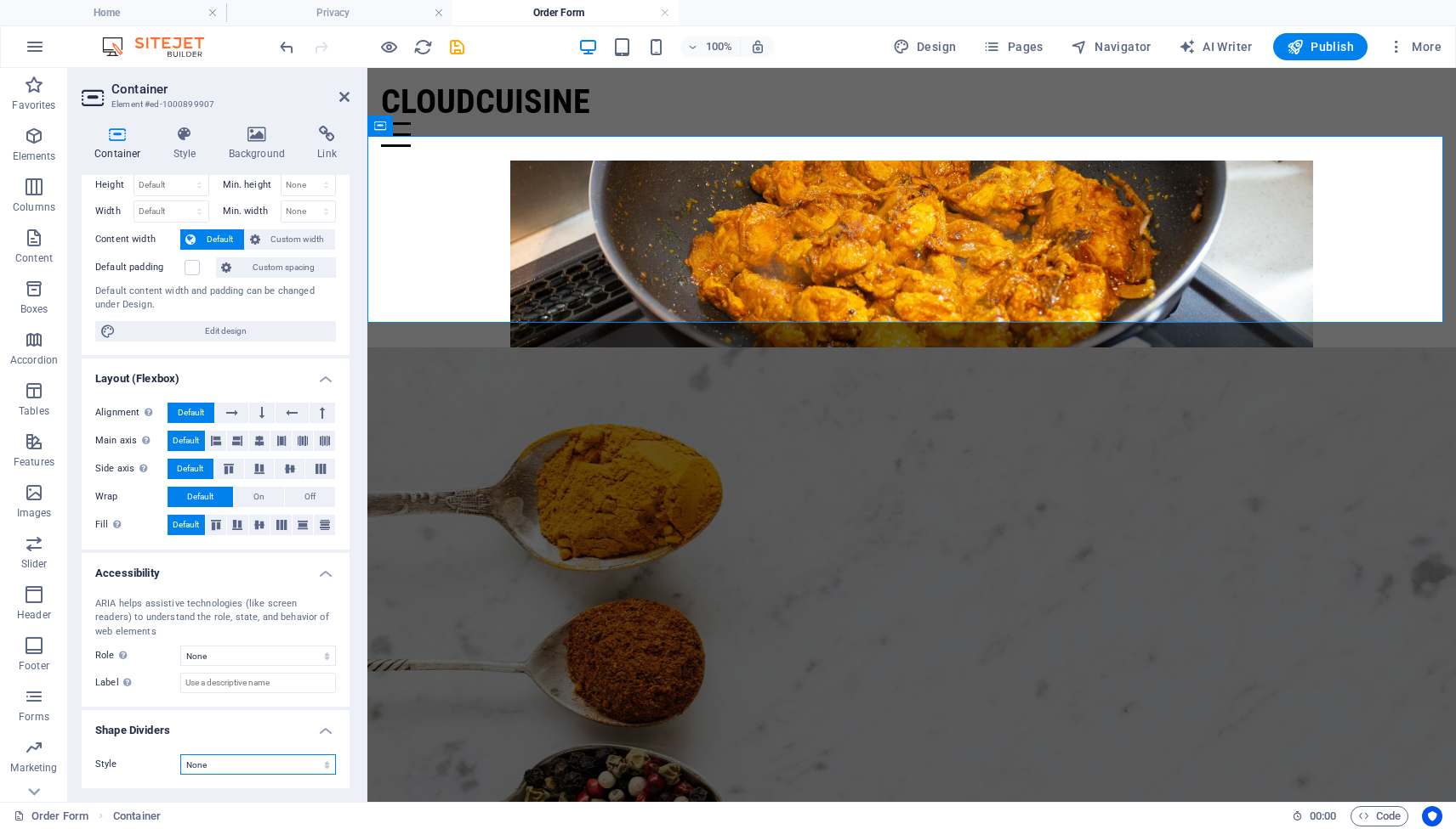
click at [263, 762] on select "None Triangle Square Diagonal Polygon 1 Polygon 2 Zigzag Multiple Zigzags Waves…" at bounding box center [258, 764] width 156 height 20
click at [181, 754] on select "None Triangle Square Diagonal Polygon 1 Polygon 2 Zigzag Multiple Zigzags Waves…" at bounding box center [258, 764] width 156 height 20
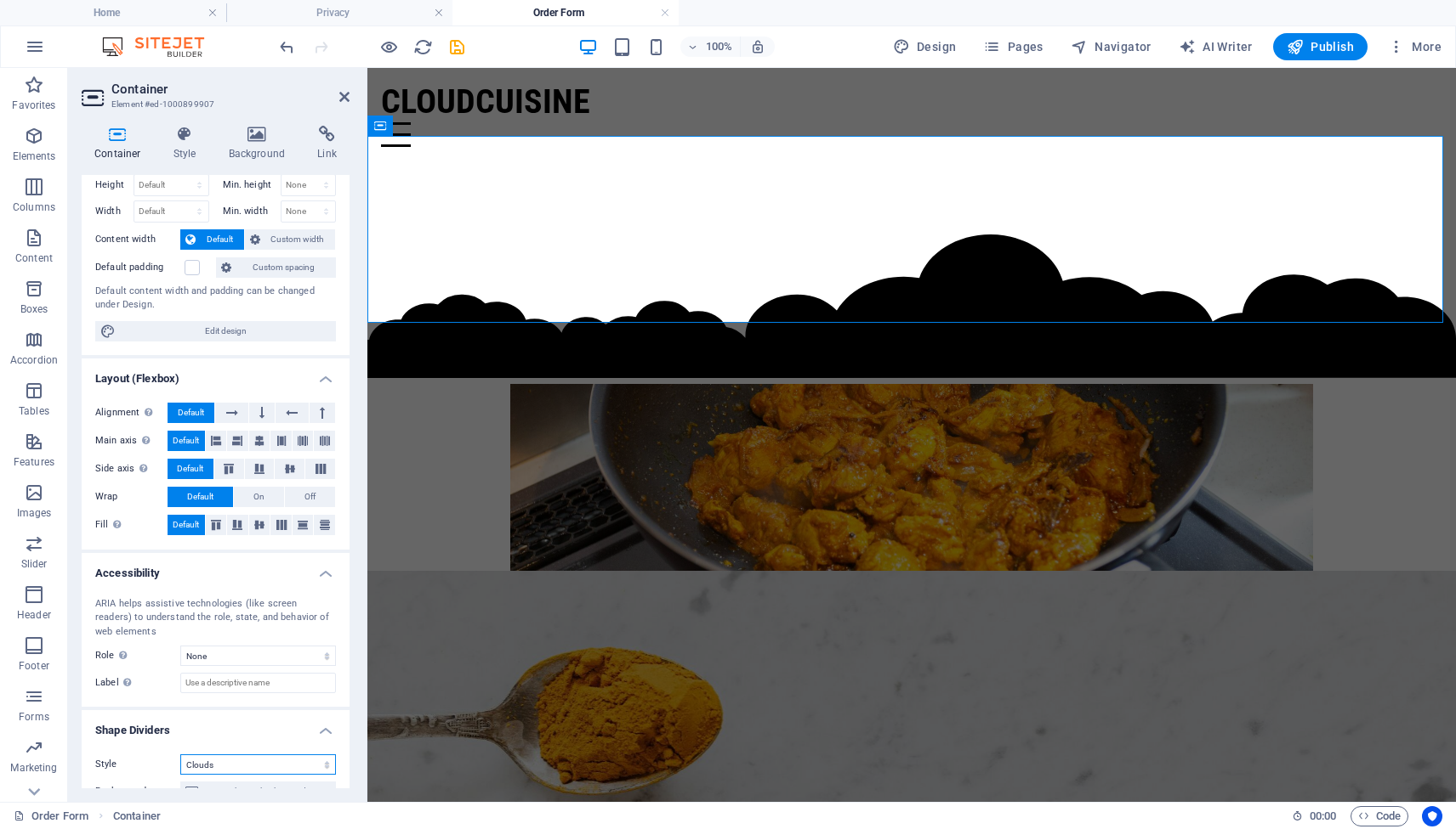
click at [244, 766] on select "None Triangle Square Diagonal Polygon 1 Polygon 2 Zigzag Multiple Zigzags Waves…" at bounding box center [258, 764] width 156 height 20
select select "none"
click at [181, 754] on select "None Triangle Square Diagonal Polygon 1 Polygon 2 Zigzag Multiple Zigzags Waves…" at bounding box center [258, 764] width 156 height 20
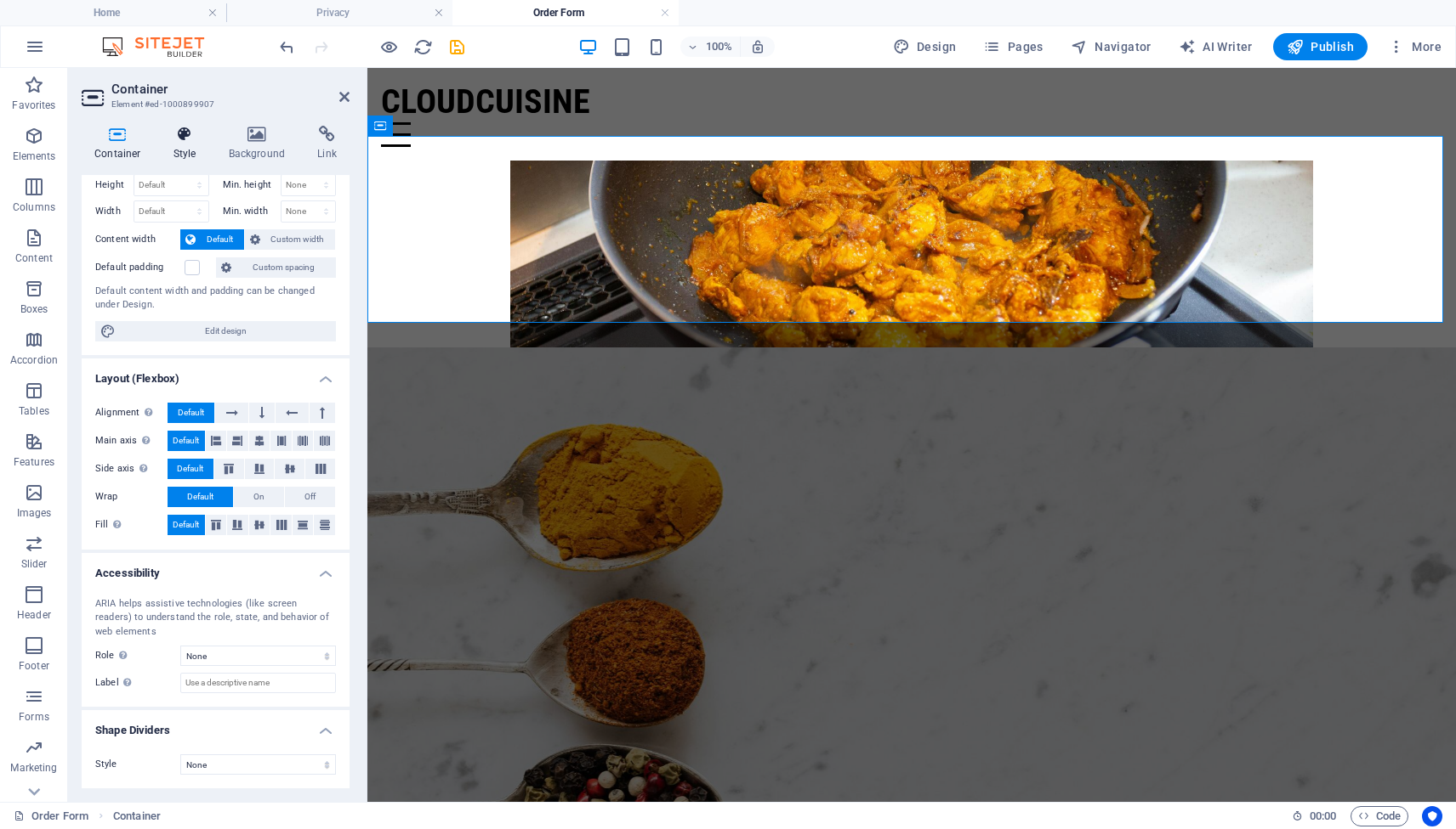
click at [192, 142] on icon at bounding box center [185, 133] width 48 height 17
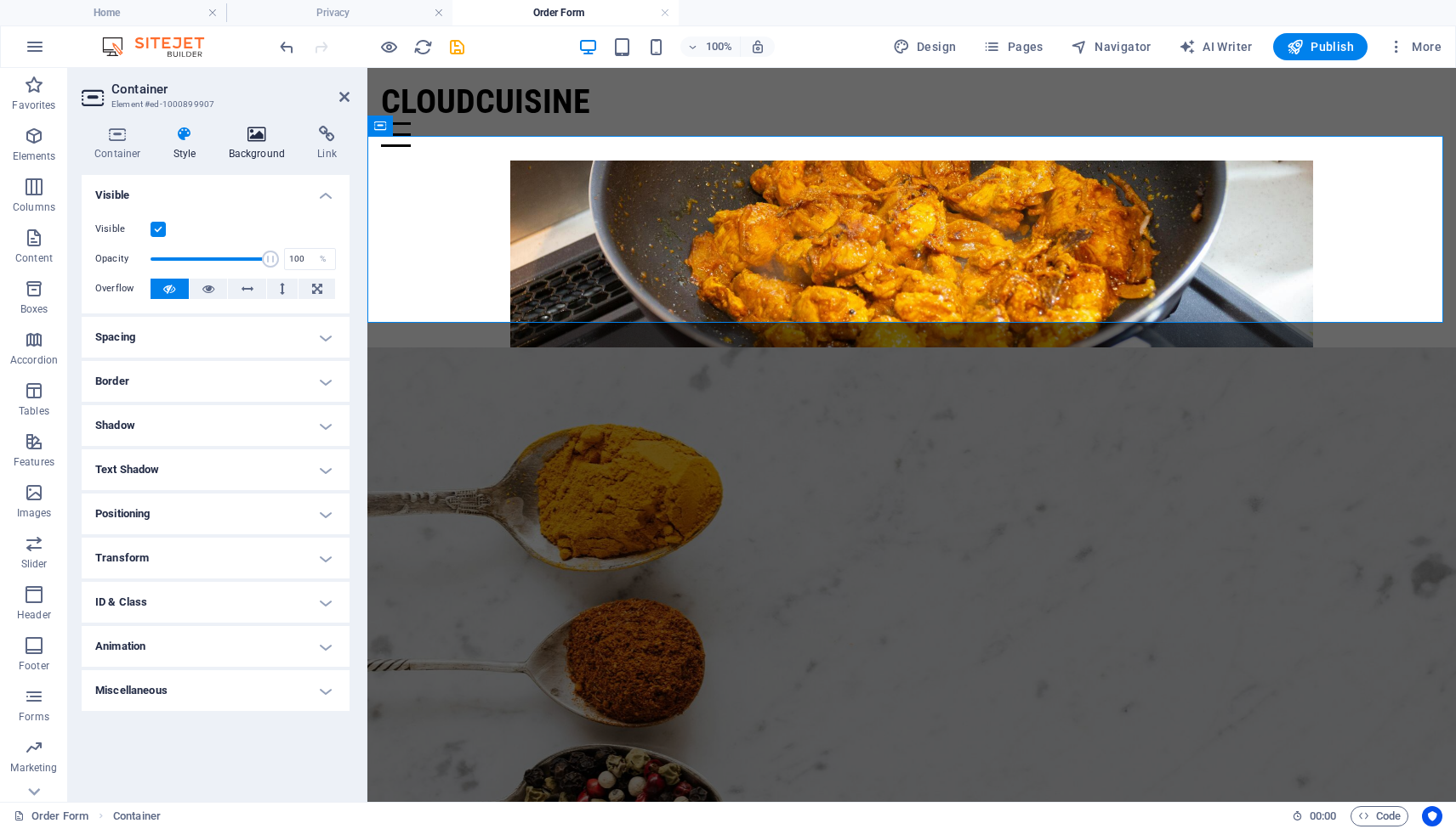
click at [262, 150] on h4 "Background" at bounding box center [261, 143] width 89 height 36
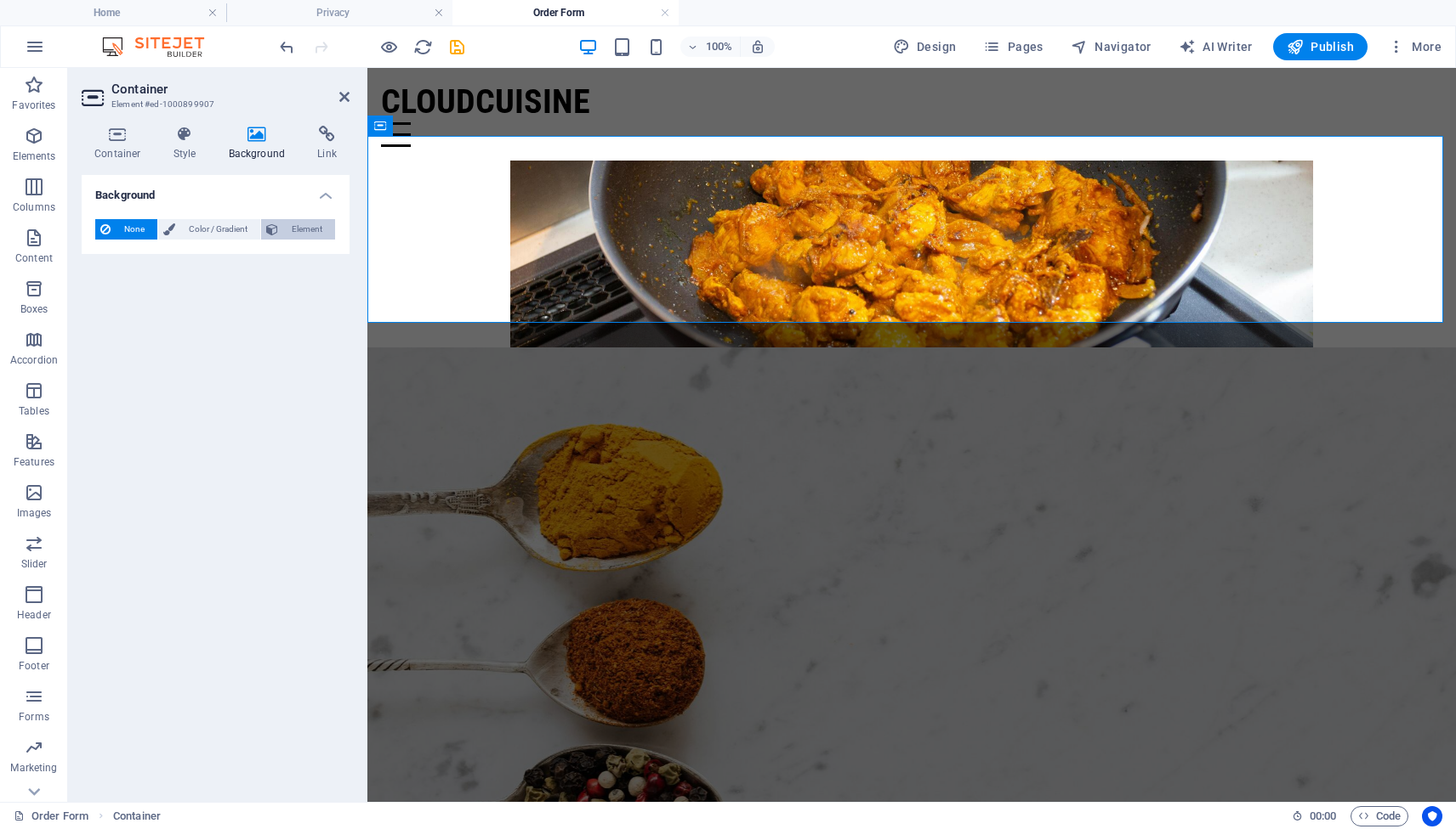
click at [294, 229] on span "Element" at bounding box center [306, 229] width 47 height 20
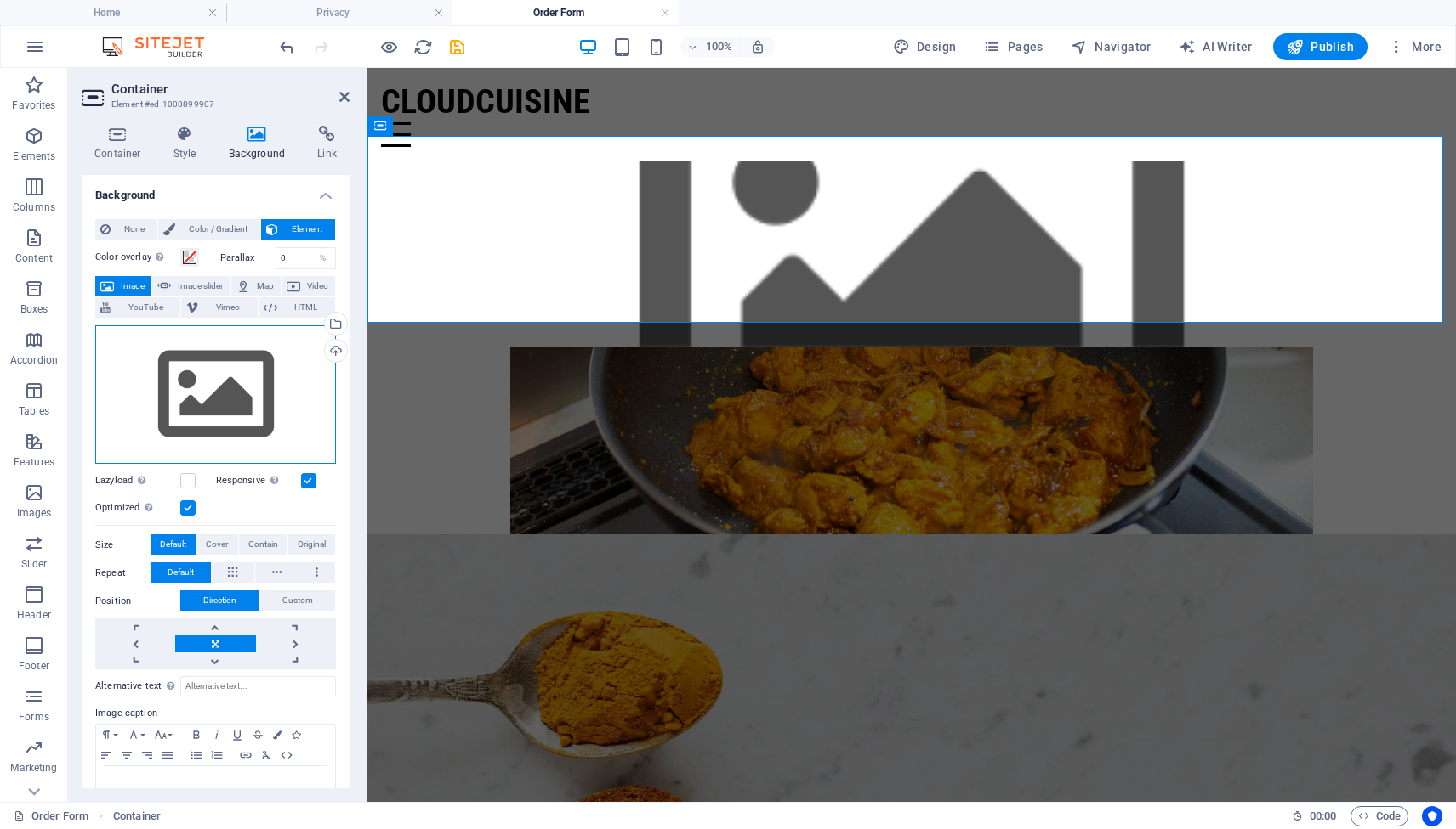
click at [232, 392] on div "Drag files here, click to choose files or select files from Files or our free s…" at bounding box center [215, 395] width 240 height 140
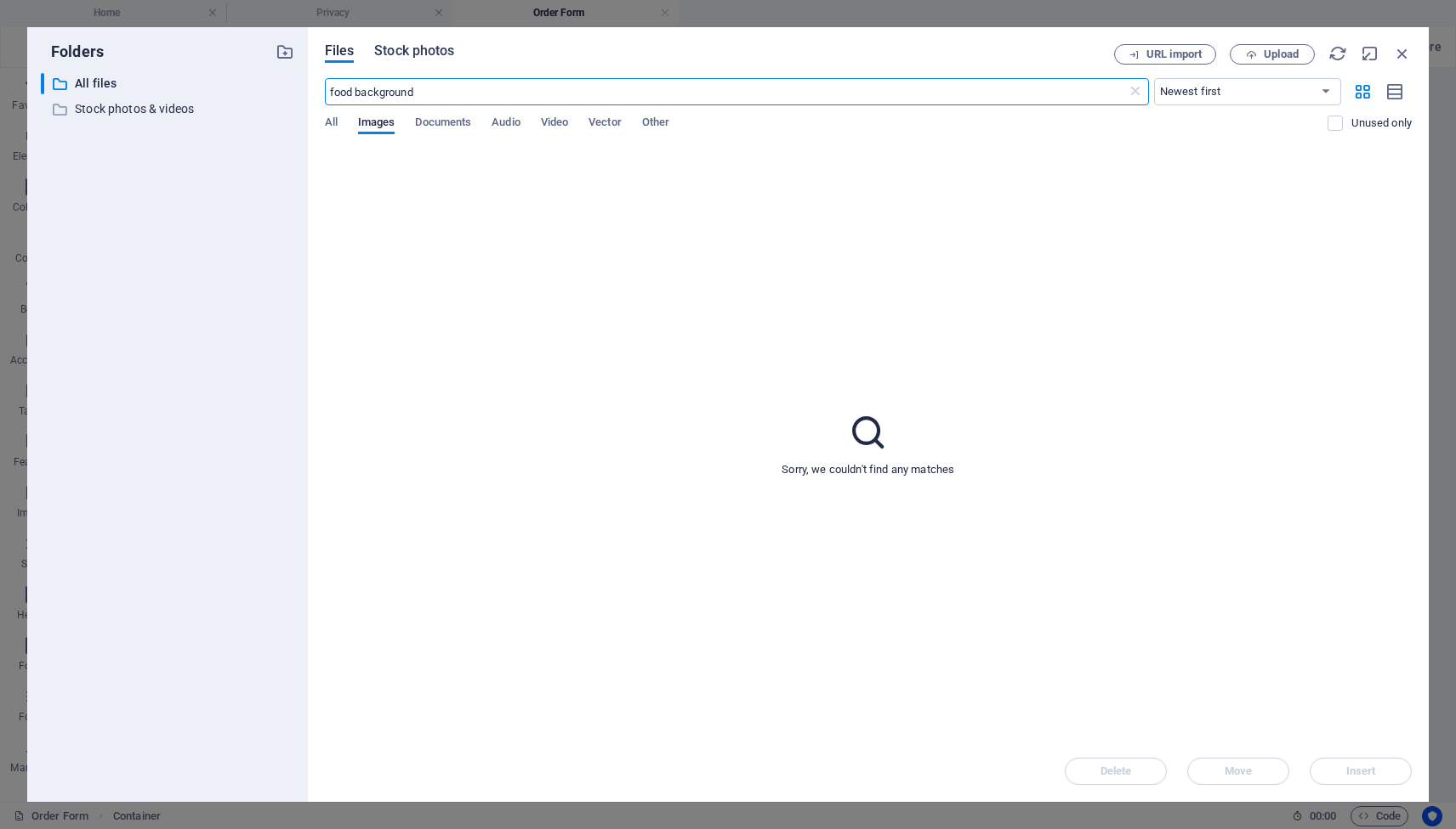
click at [425, 53] on span "Stock photos" at bounding box center [414, 51] width 80 height 20
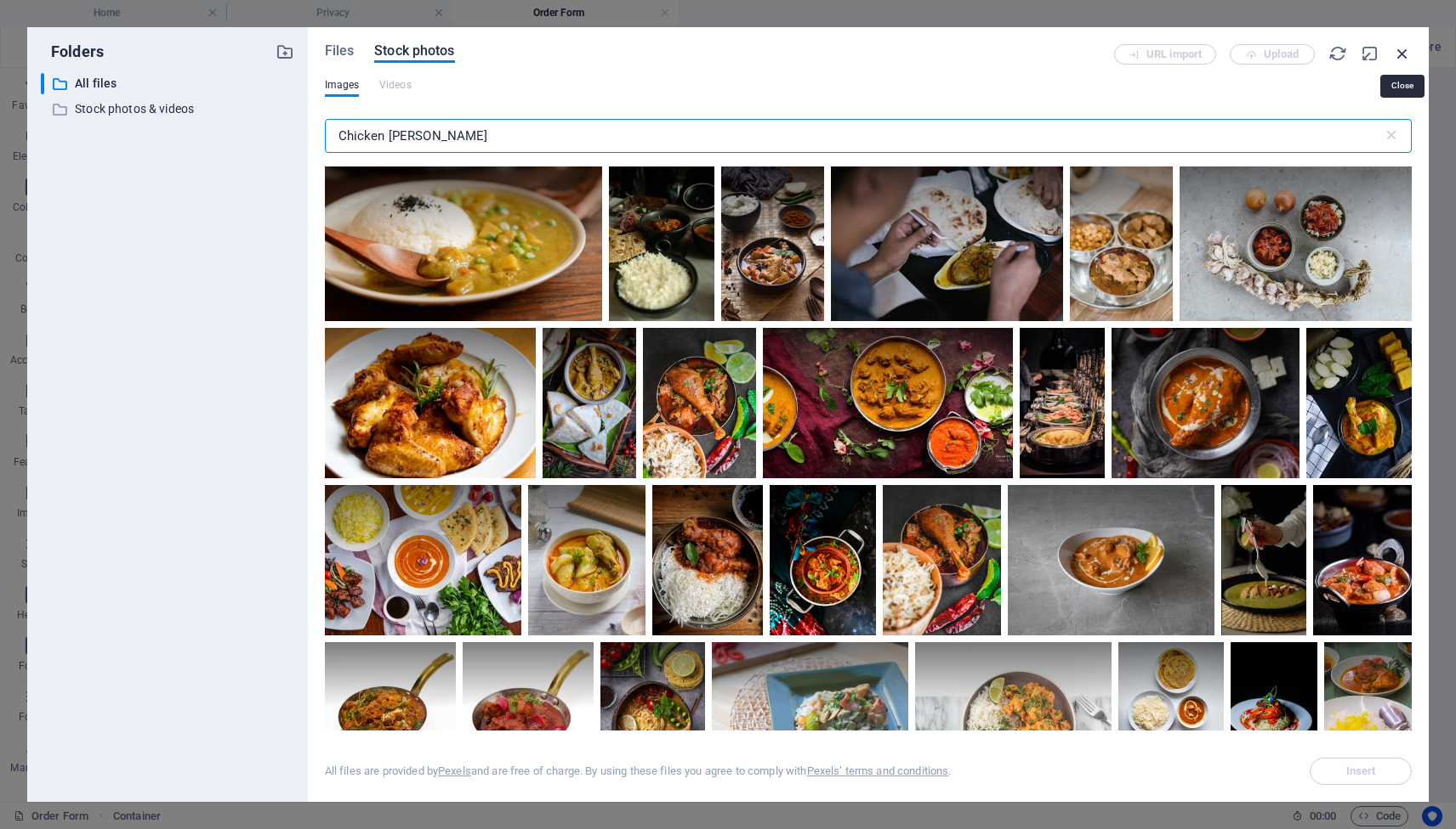
click at [1403, 53] on icon "button" at bounding box center [1402, 53] width 19 height 19
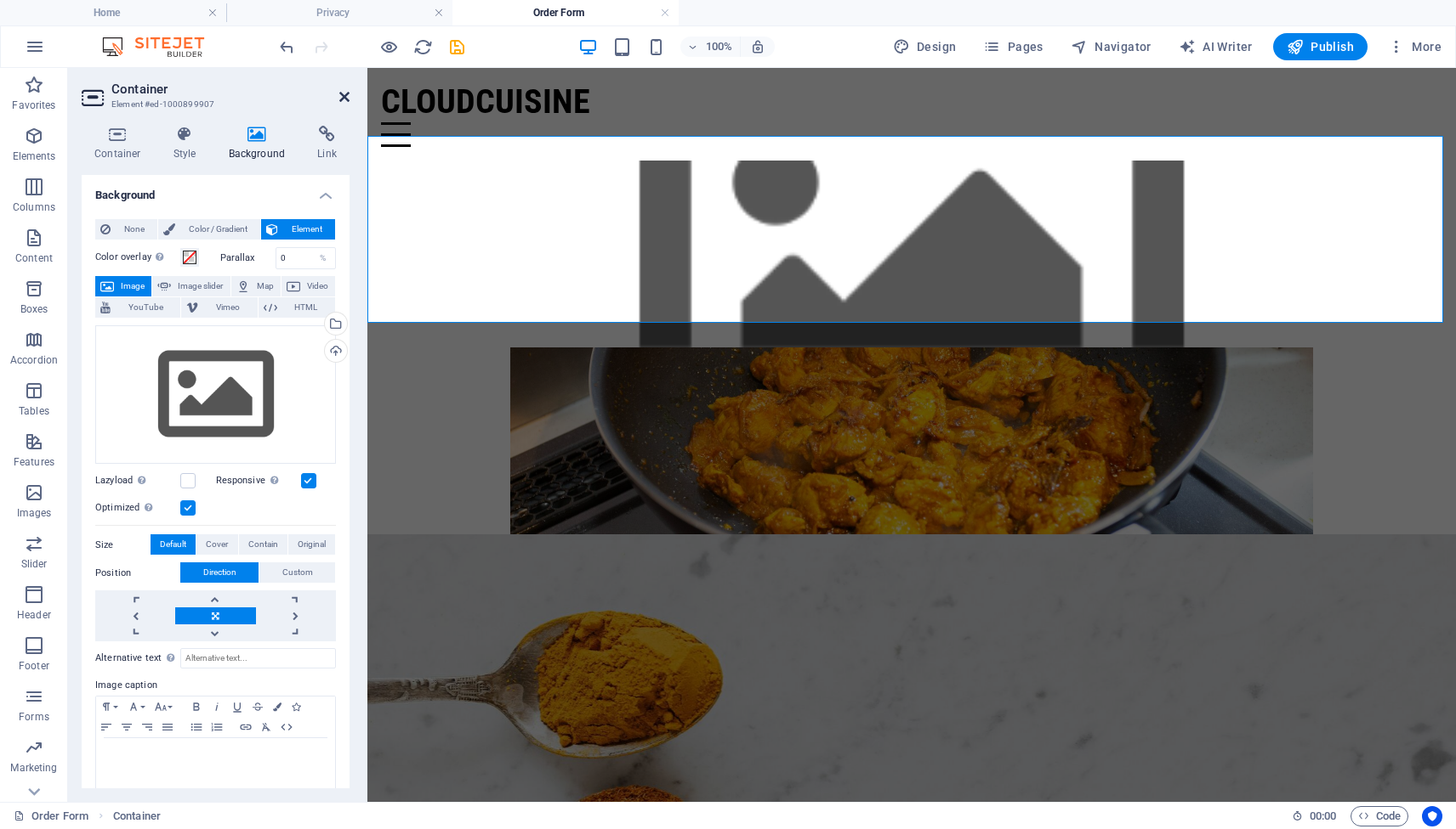
click at [343, 93] on icon at bounding box center [344, 96] width 10 height 13
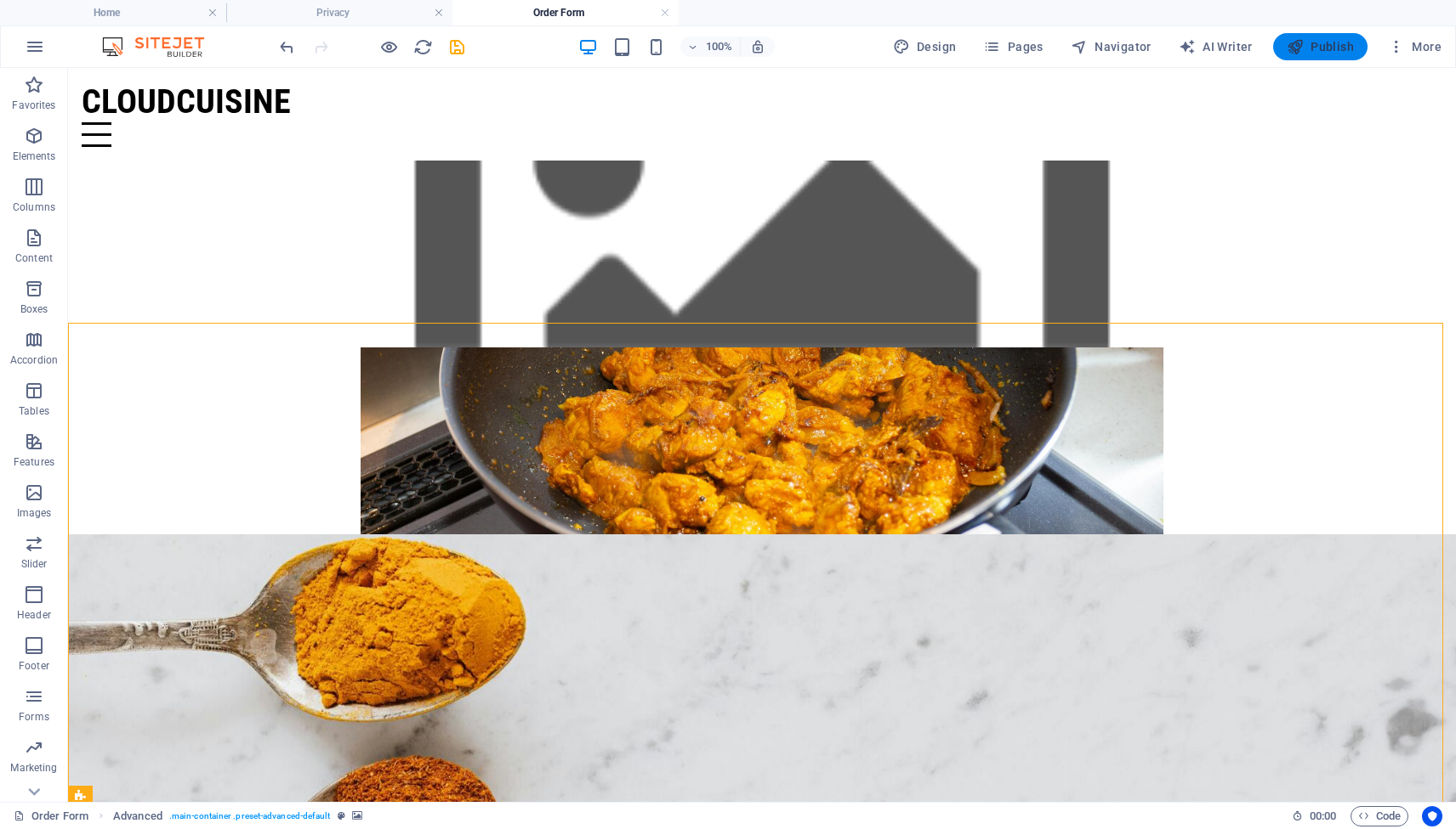
click at [1323, 50] on span "Publish" at bounding box center [1319, 46] width 67 height 17
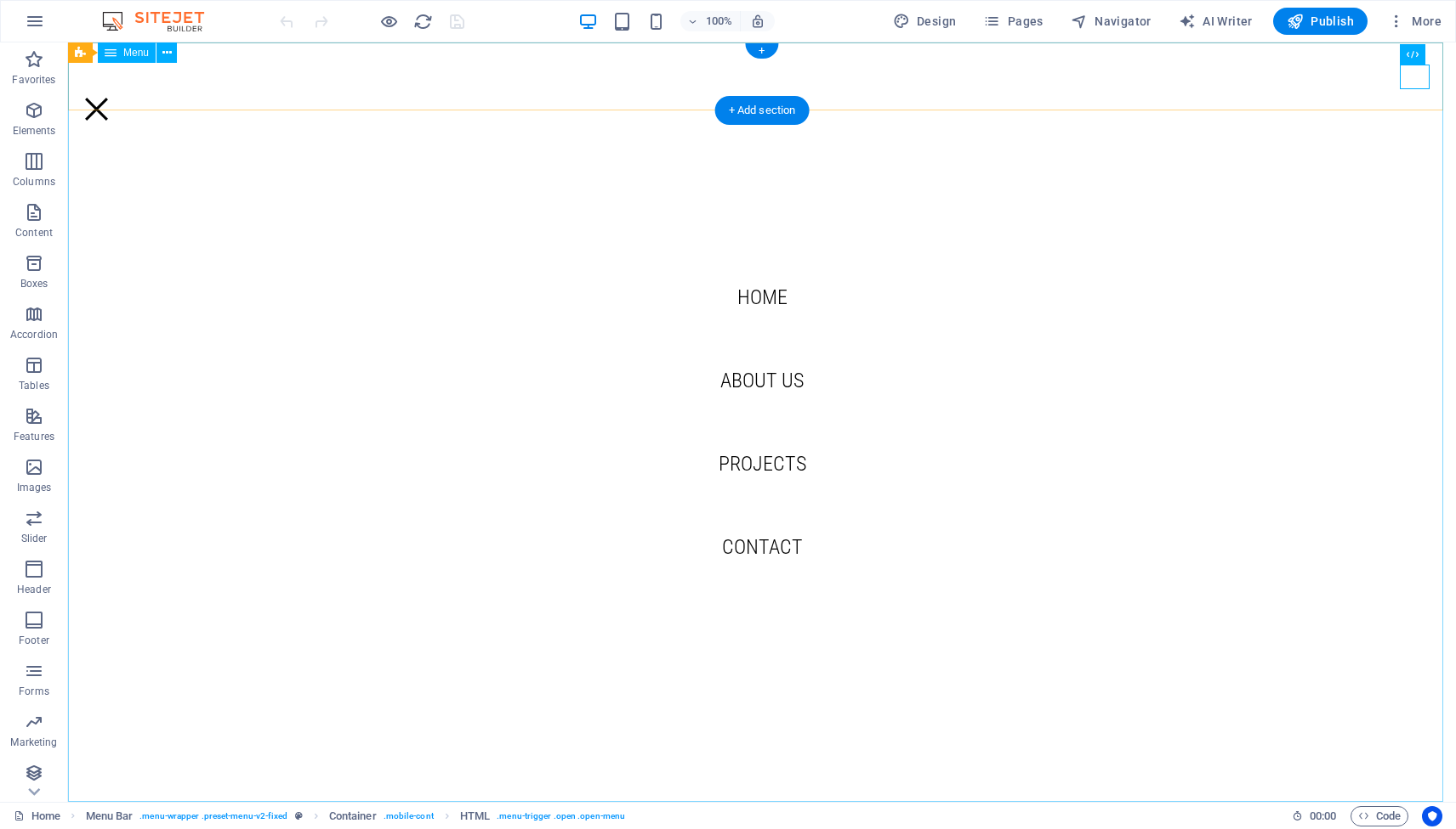
click at [733, 641] on nav "Home About us Projects Contact" at bounding box center [761, 423] width 1387 height 760
click at [767, 114] on div "+ Add section" at bounding box center [762, 110] width 94 height 28
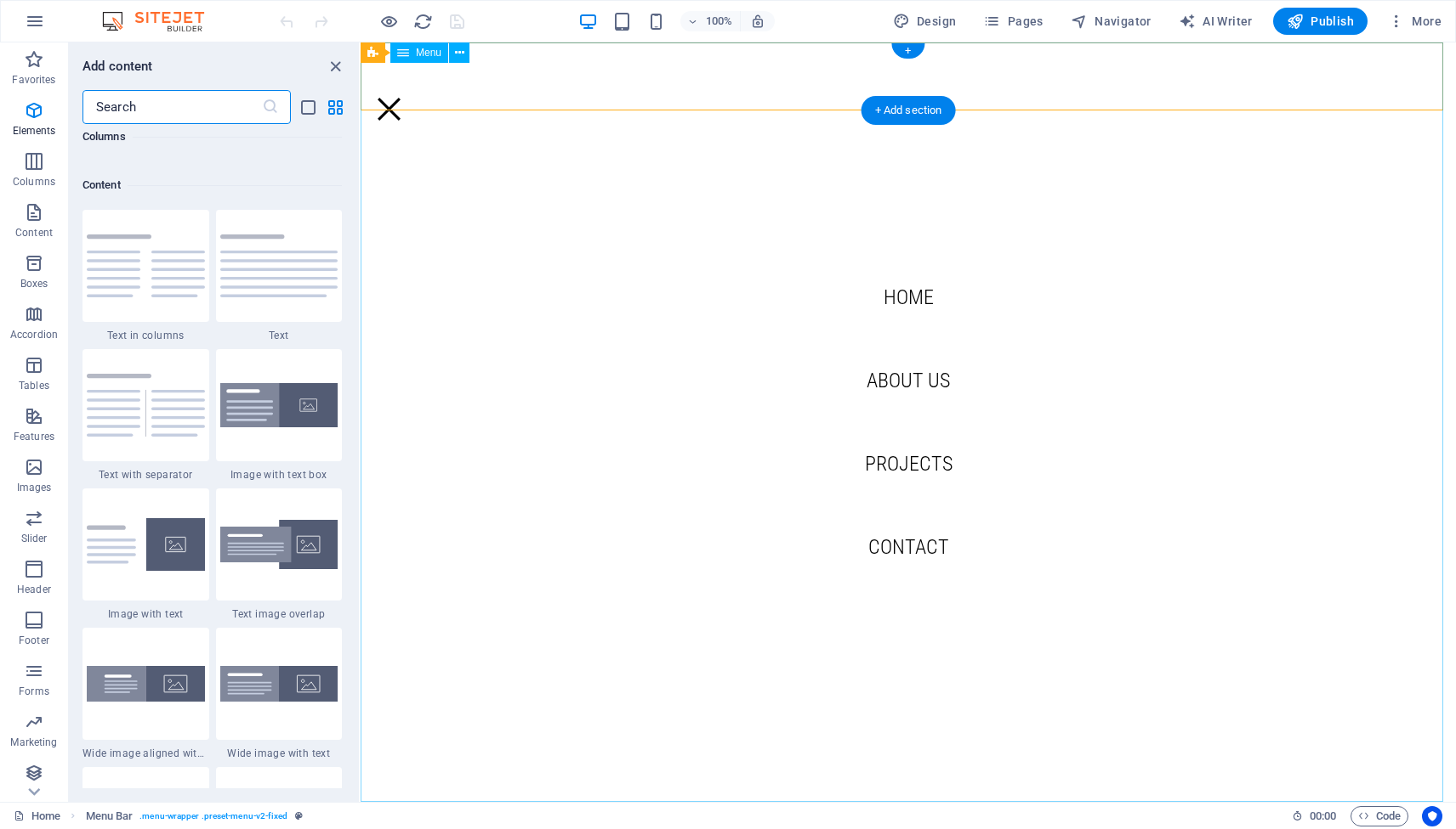
scroll to position [2974, 0]
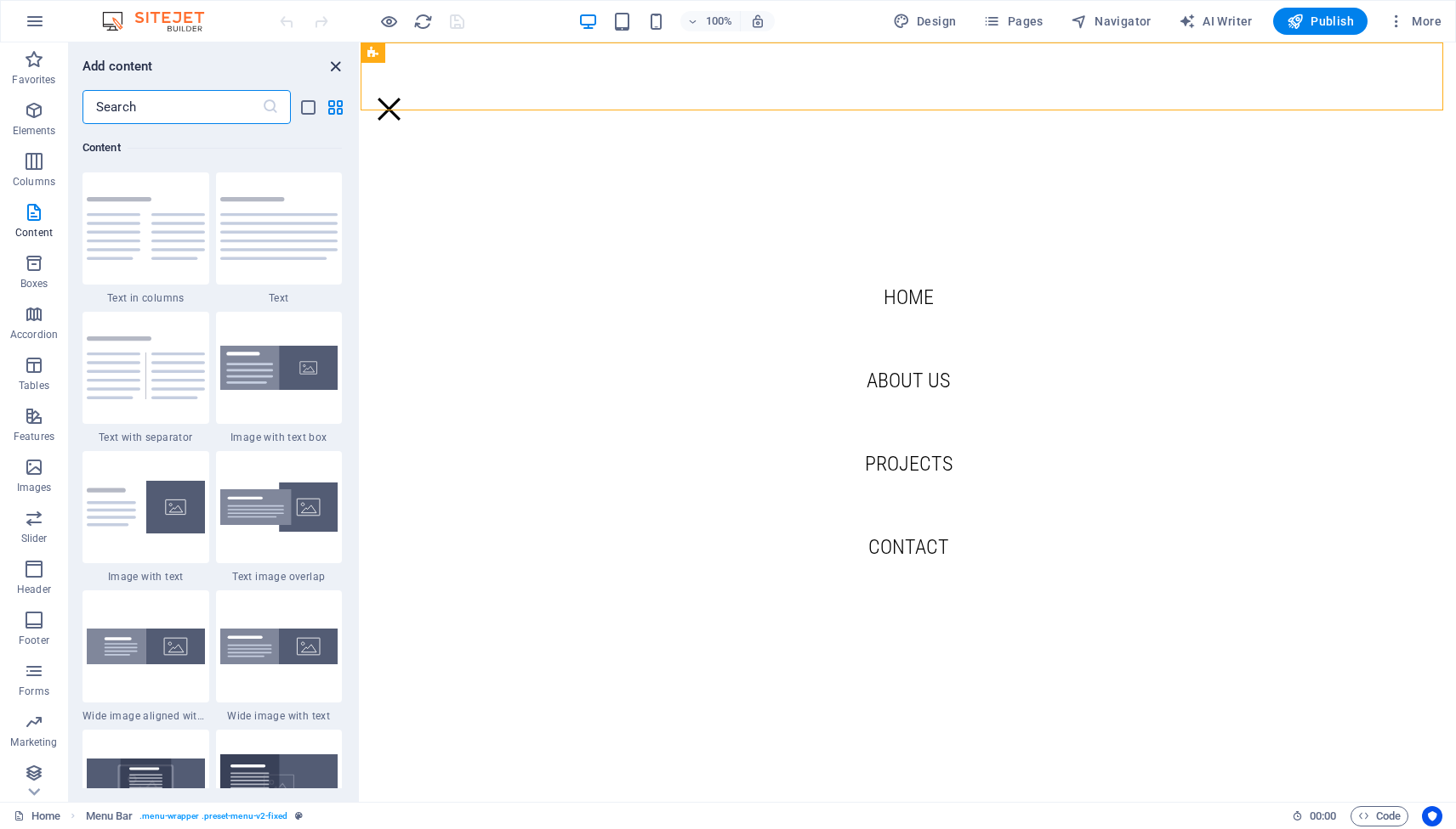
click at [334, 67] on icon "close panel" at bounding box center [336, 67] width 20 height 20
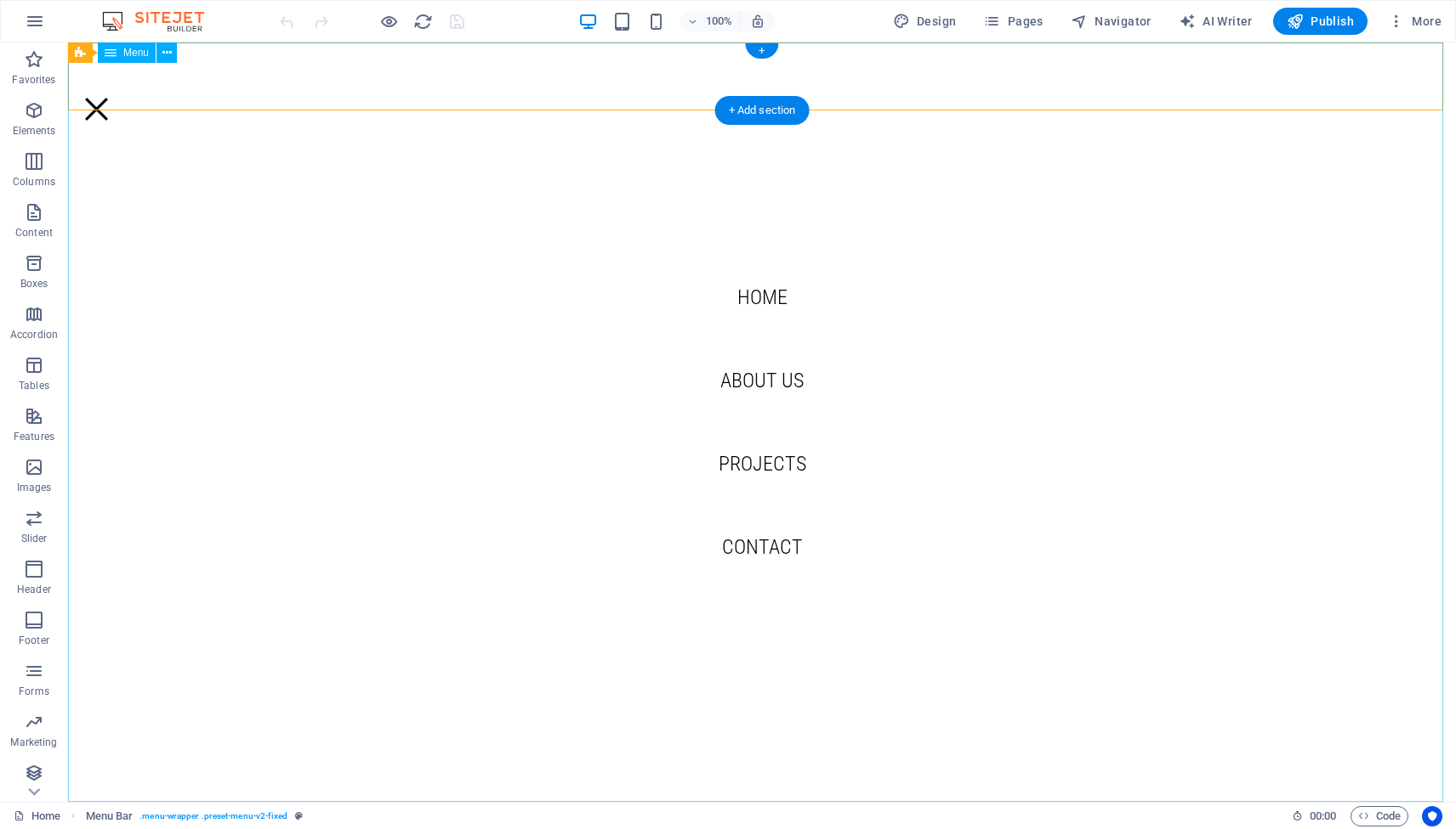
click at [868, 502] on nav "Home About us Projects Contact" at bounding box center [761, 423] width 1387 height 760
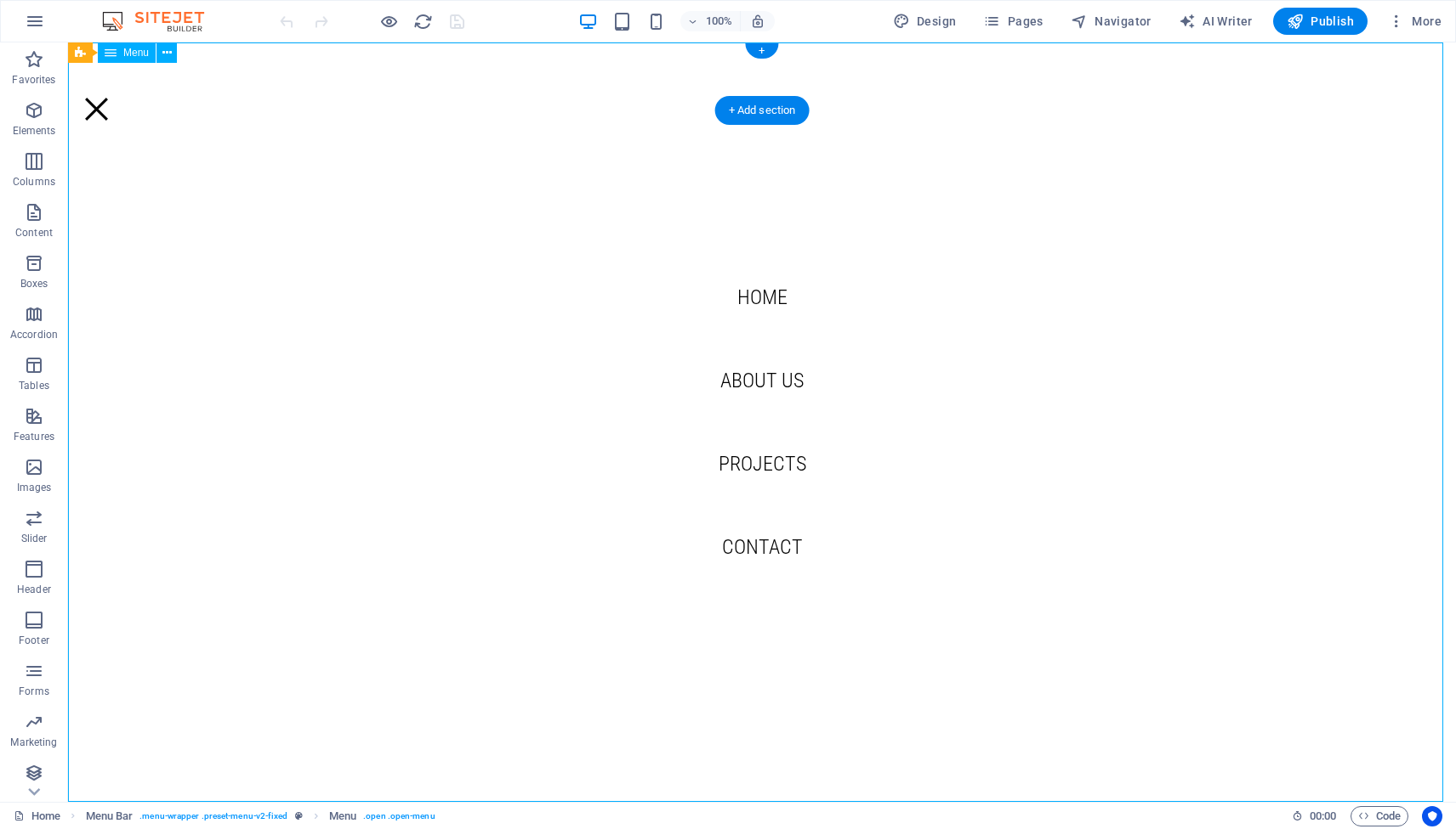
click at [756, 620] on nav "Home About us Projects Contact" at bounding box center [761, 423] width 1387 height 760
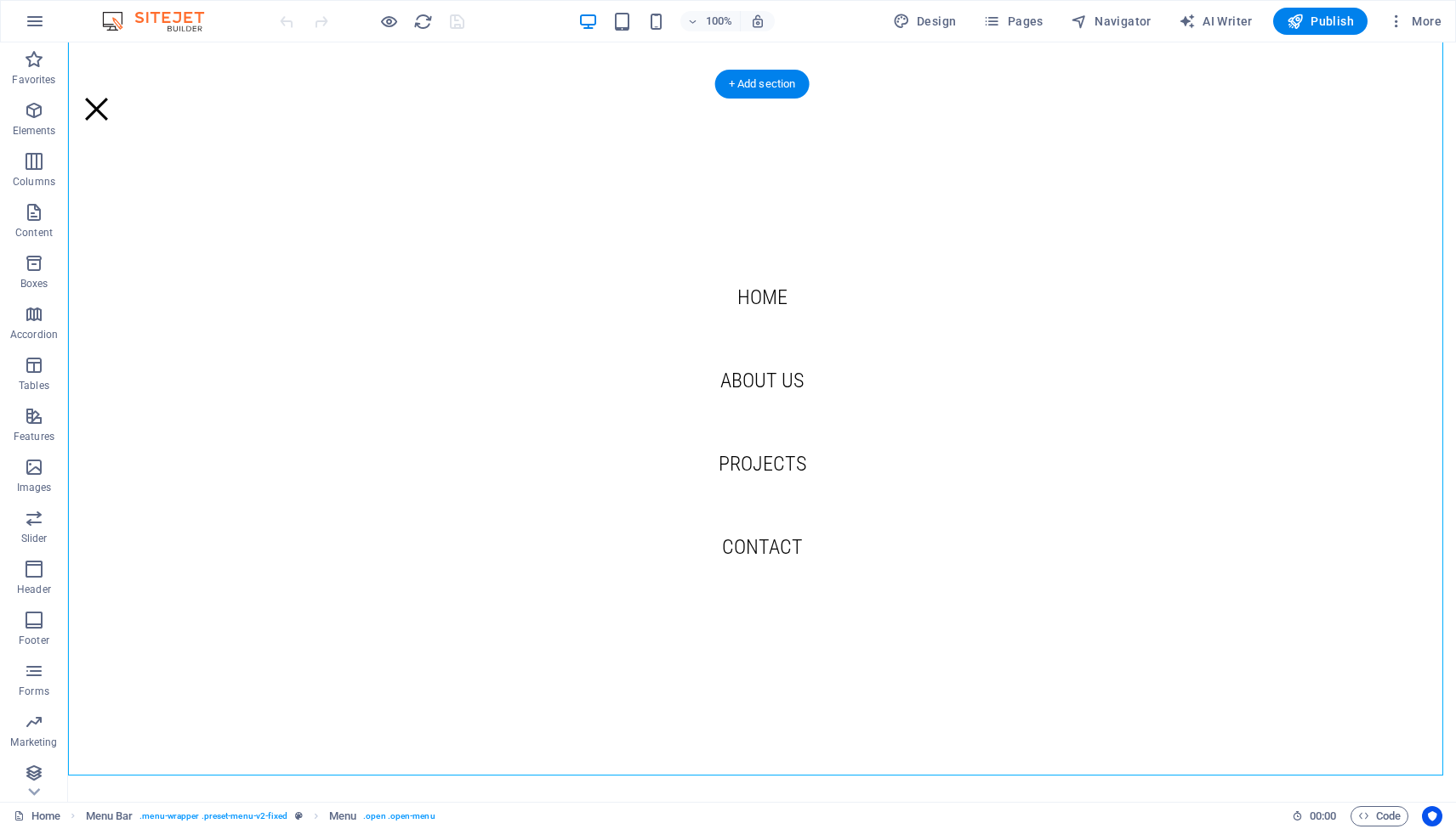
scroll to position [0, 0]
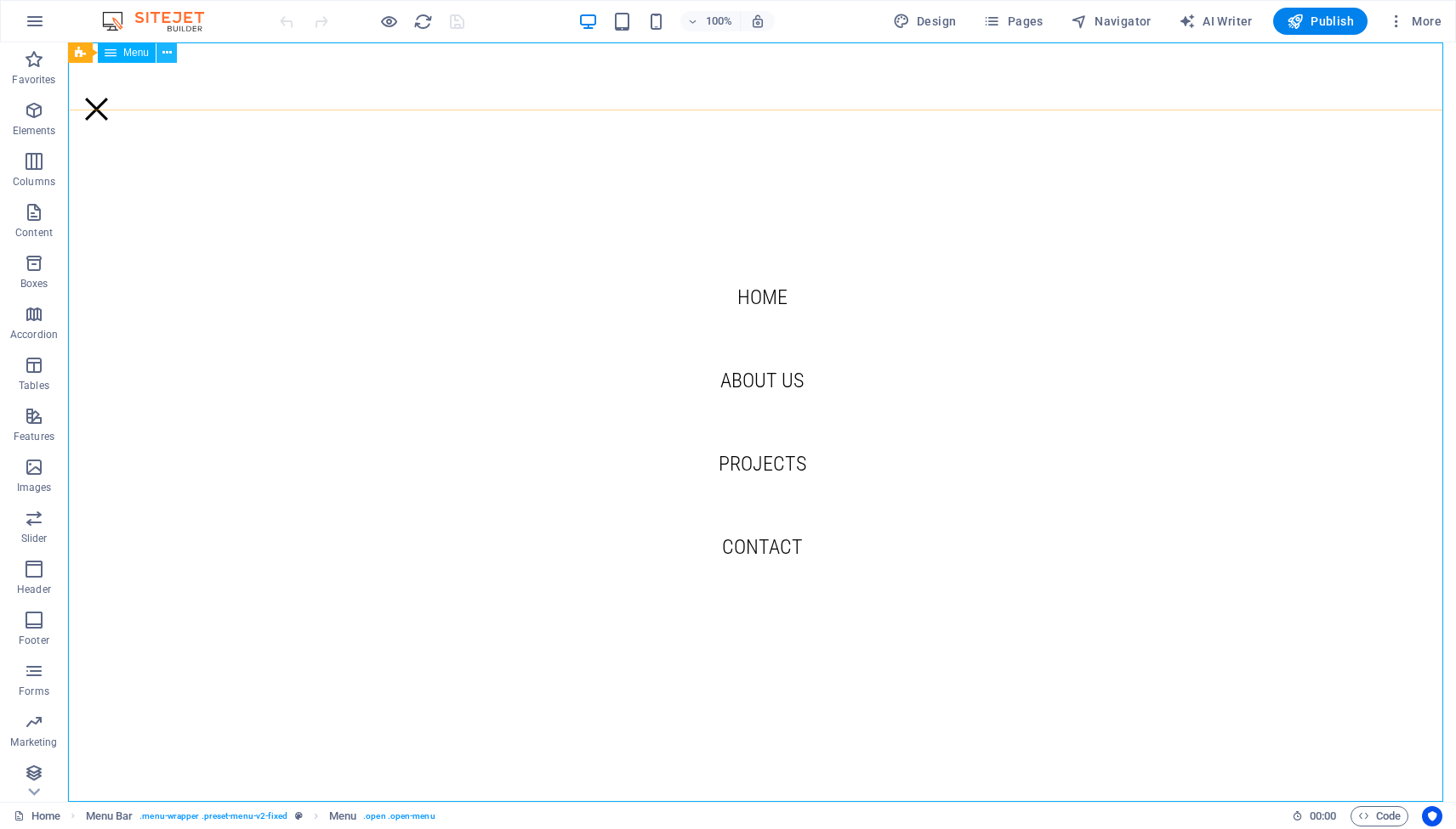
click at [162, 49] on icon at bounding box center [166, 53] width 10 height 18
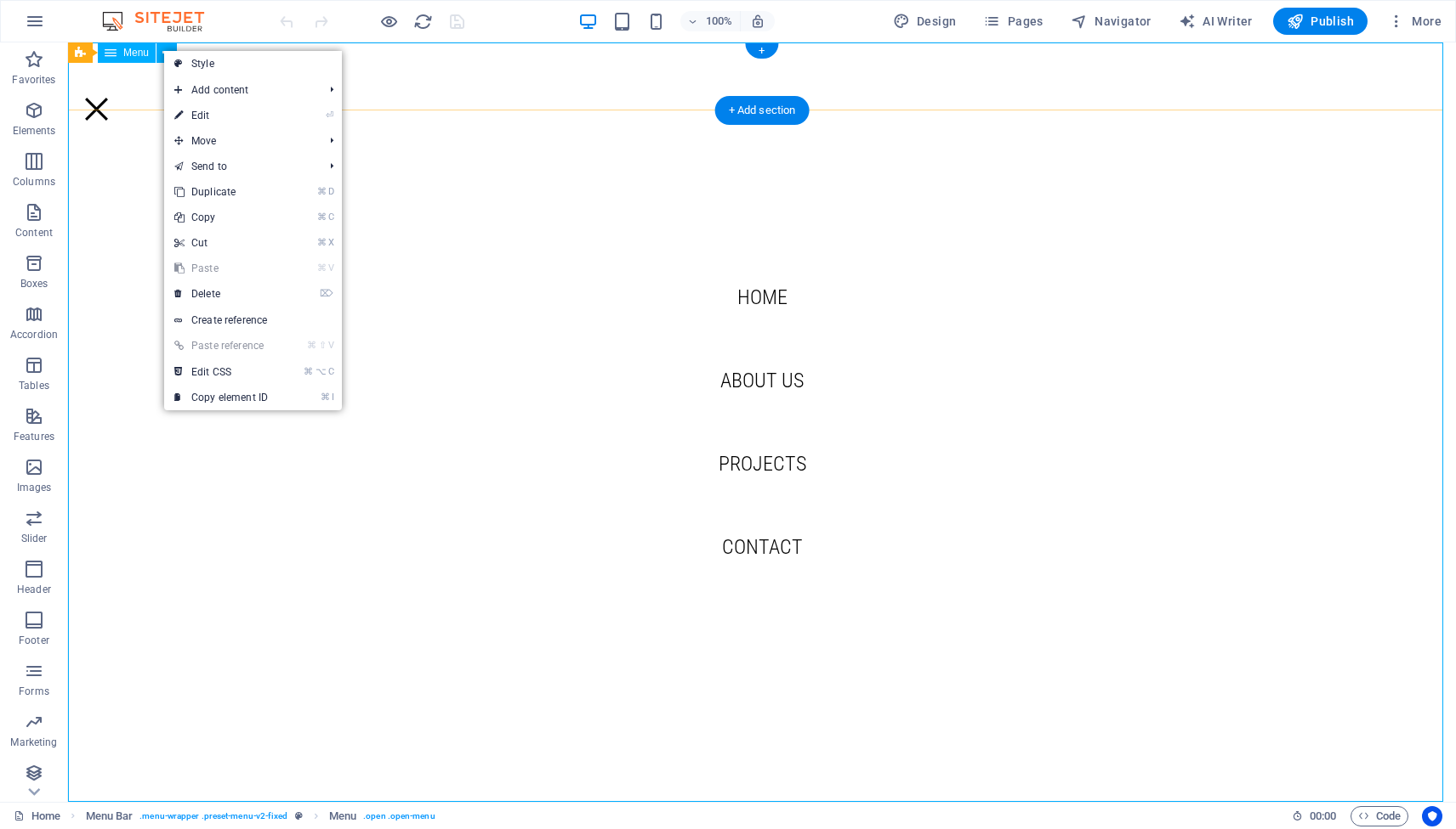
click at [118, 183] on nav "Home About us Projects Contact" at bounding box center [761, 423] width 1387 height 760
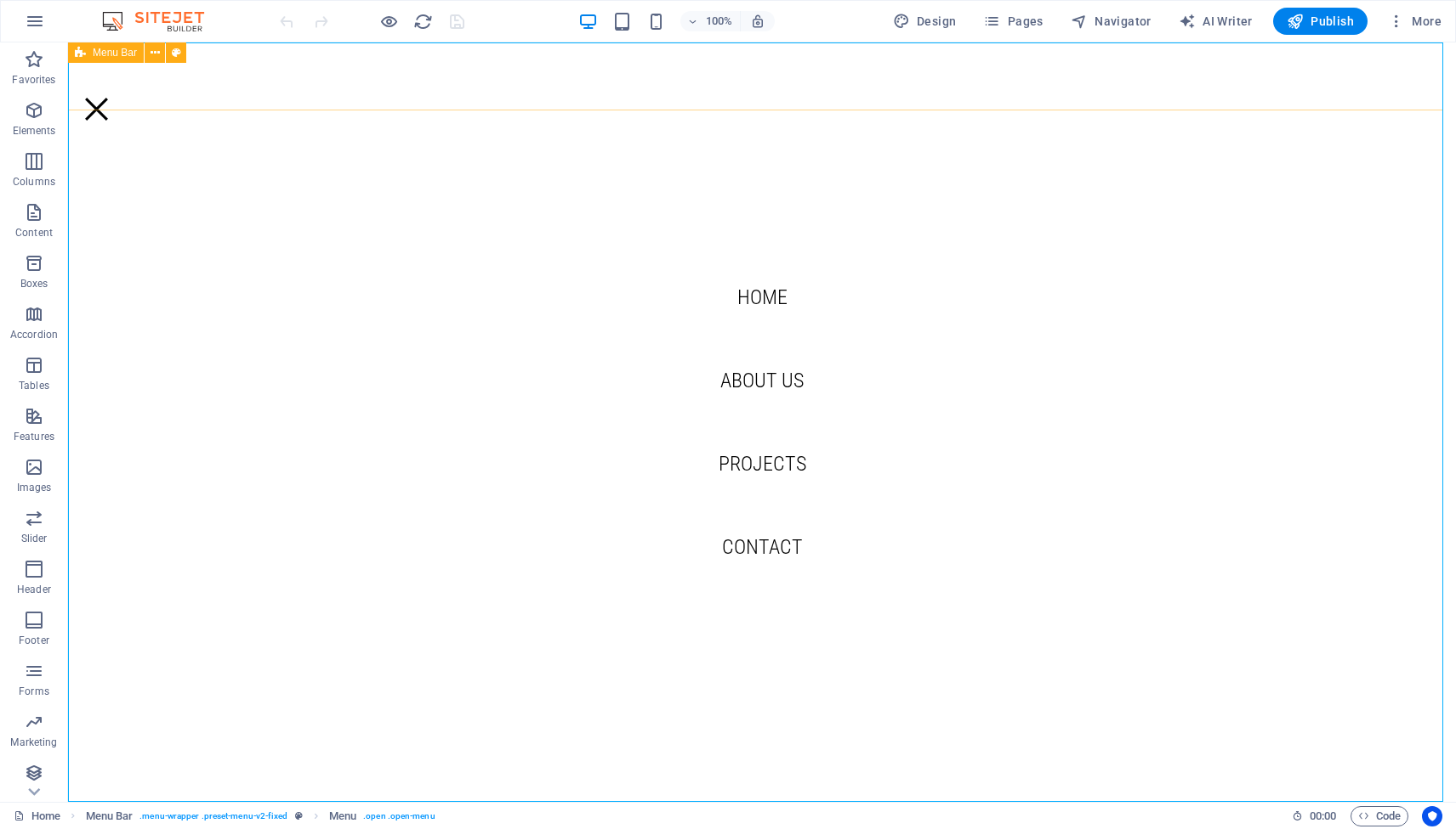
click at [125, 56] on span "Menu Bar" at bounding box center [115, 52] width 44 height 10
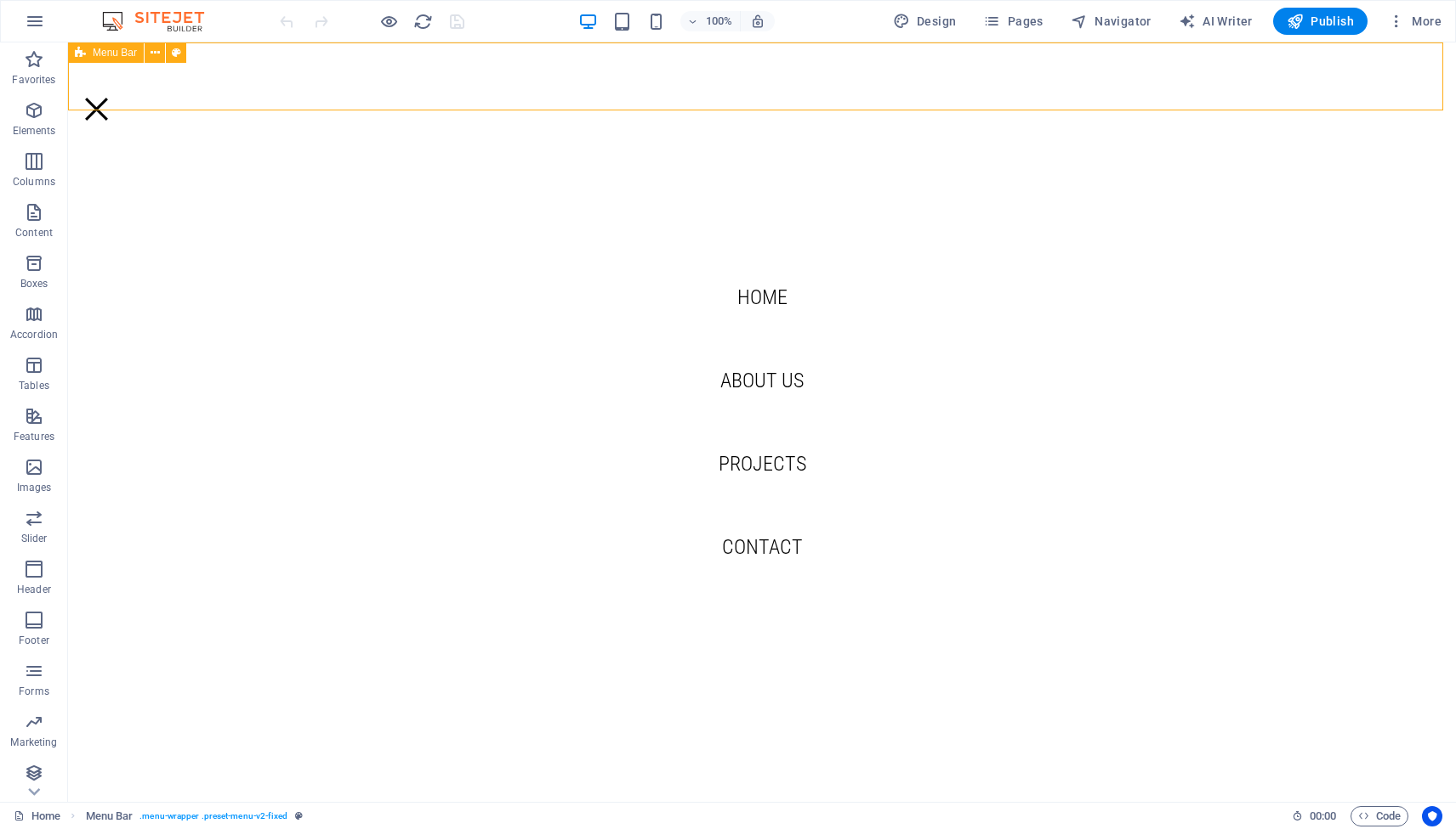
click at [125, 56] on span "Menu Bar" at bounding box center [115, 52] width 44 height 10
click at [882, 367] on nav "Home About us Projects Contact" at bounding box center [761, 423] width 1387 height 760
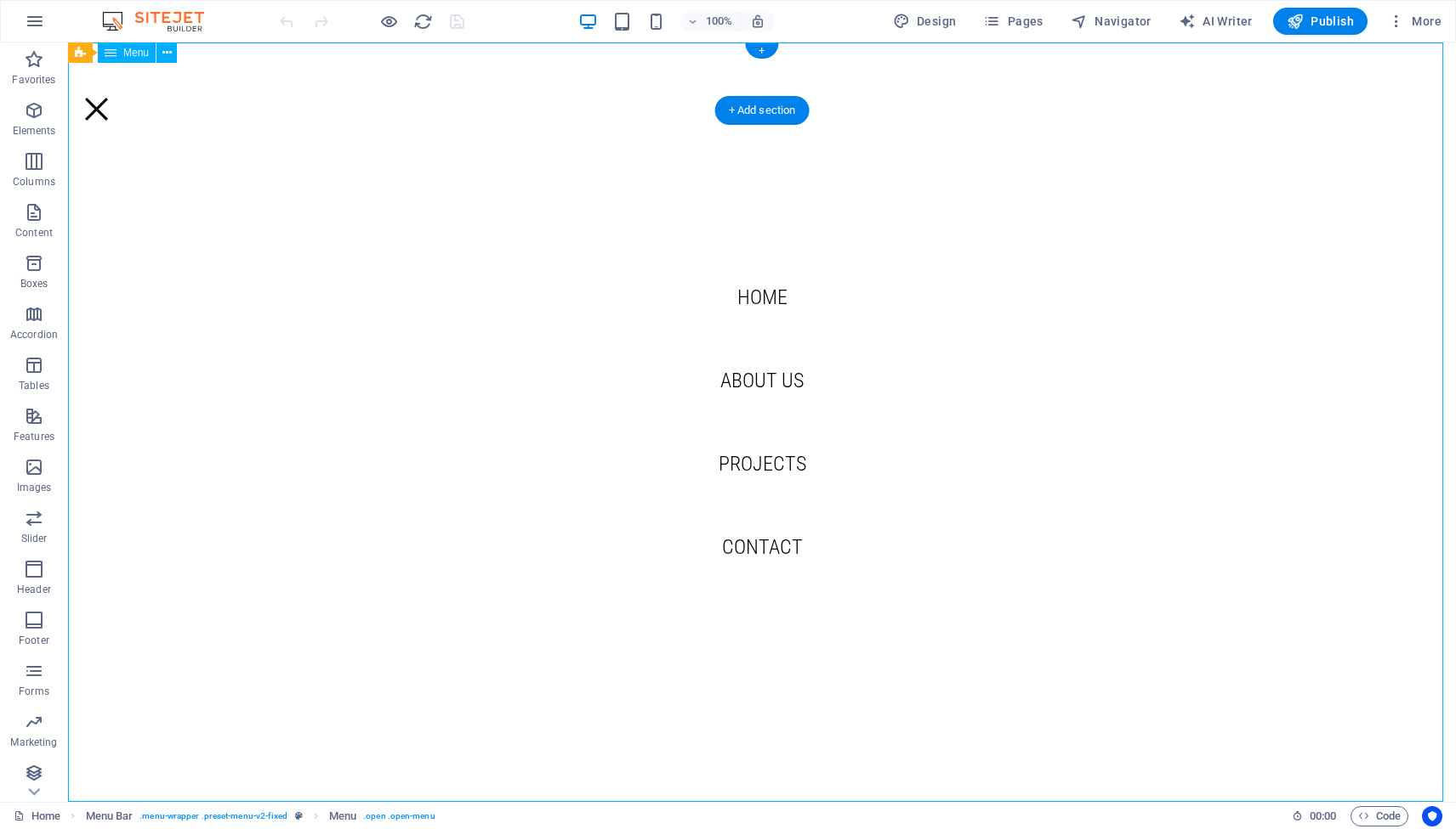
click at [756, 296] on nav "Home About us Projects Contact" at bounding box center [761, 423] width 1387 height 760
select select "1"
select select
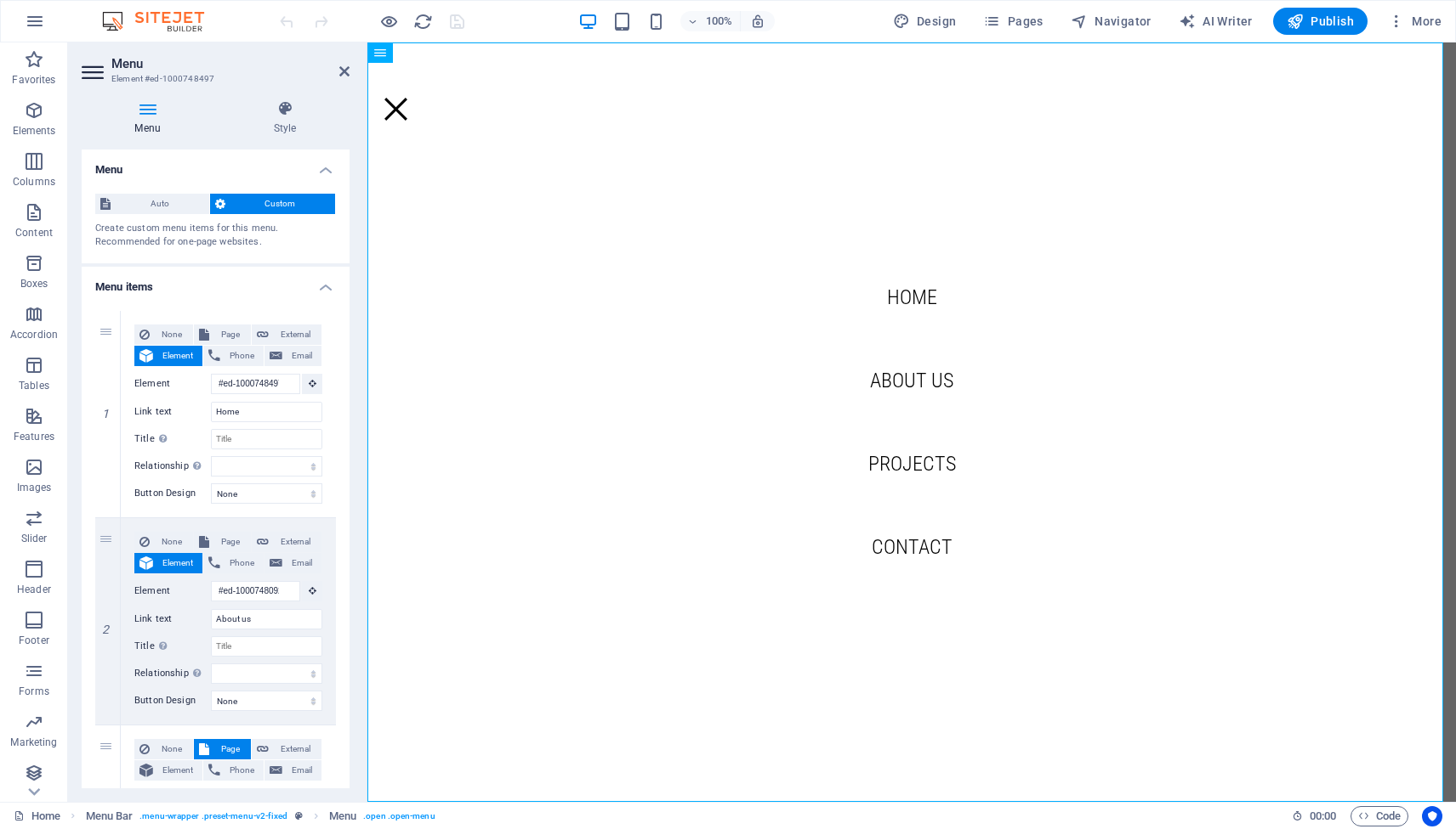
click at [147, 116] on icon at bounding box center [148, 109] width 132 height 17
click at [167, 203] on span "Auto" at bounding box center [159, 204] width 88 height 20
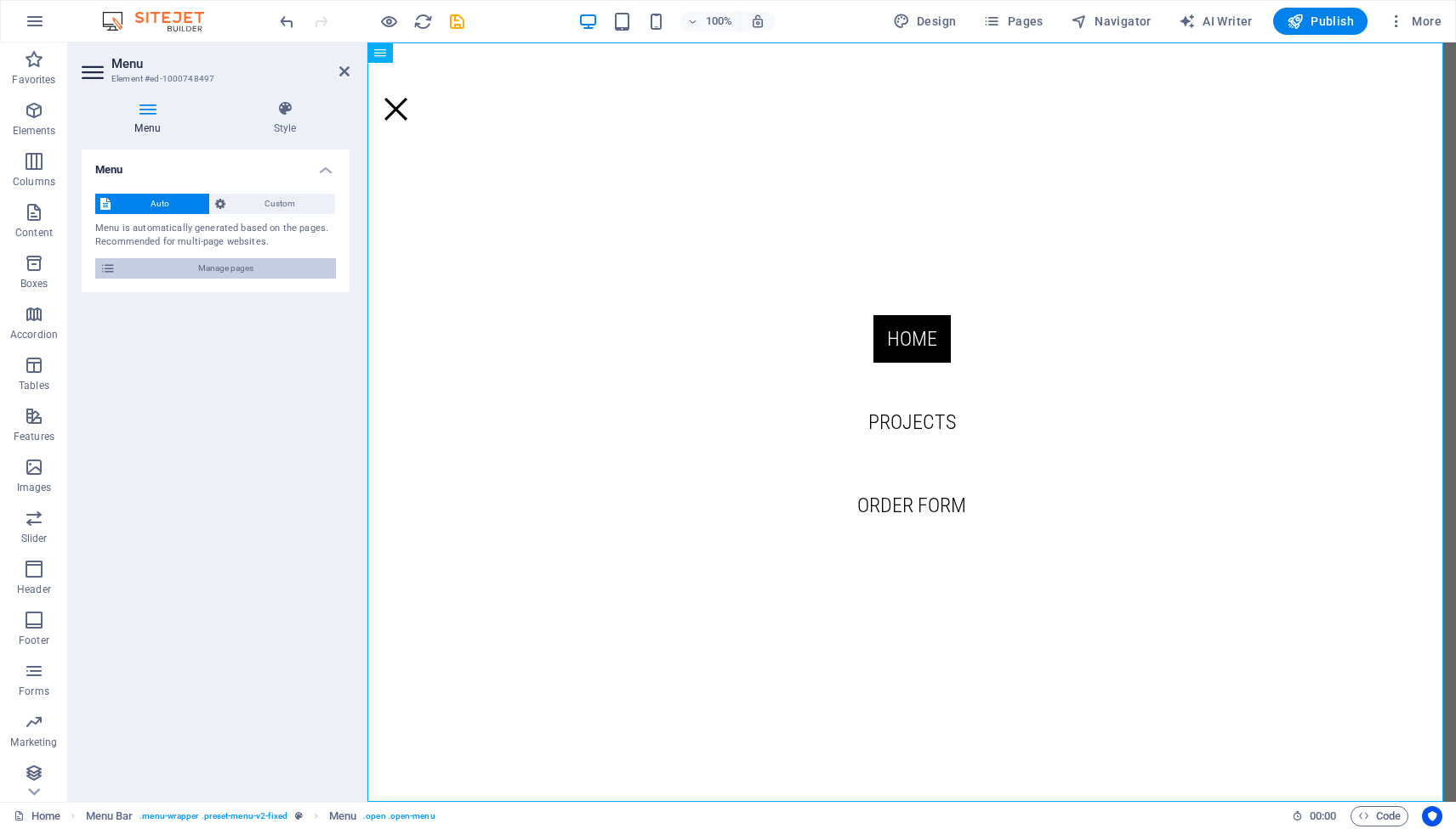
click at [222, 266] on span "Manage pages" at bounding box center [226, 268] width 210 height 20
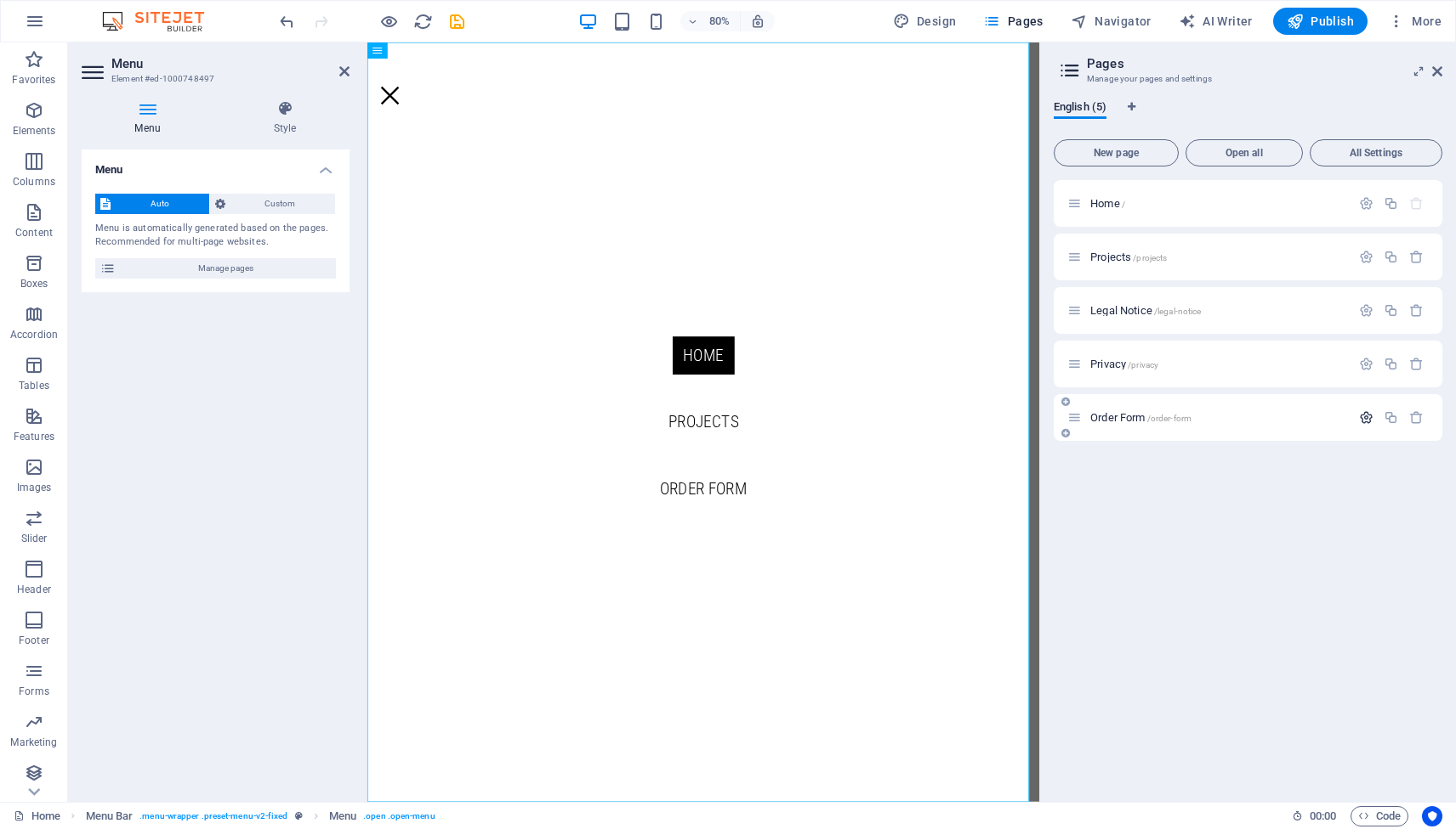
click at [1363, 420] on icon "button" at bounding box center [1366, 417] width 14 height 14
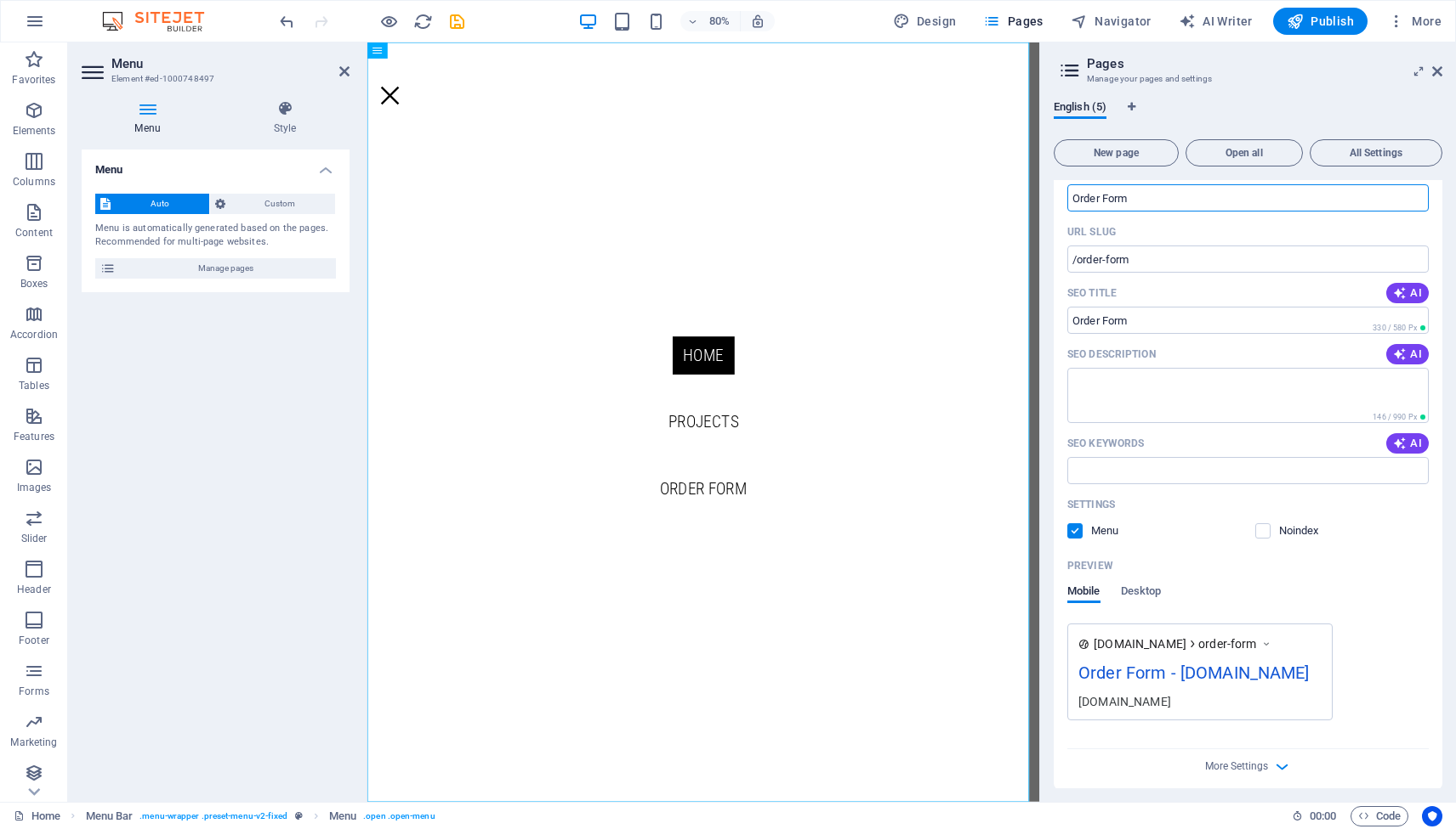
scroll to position [316, 0]
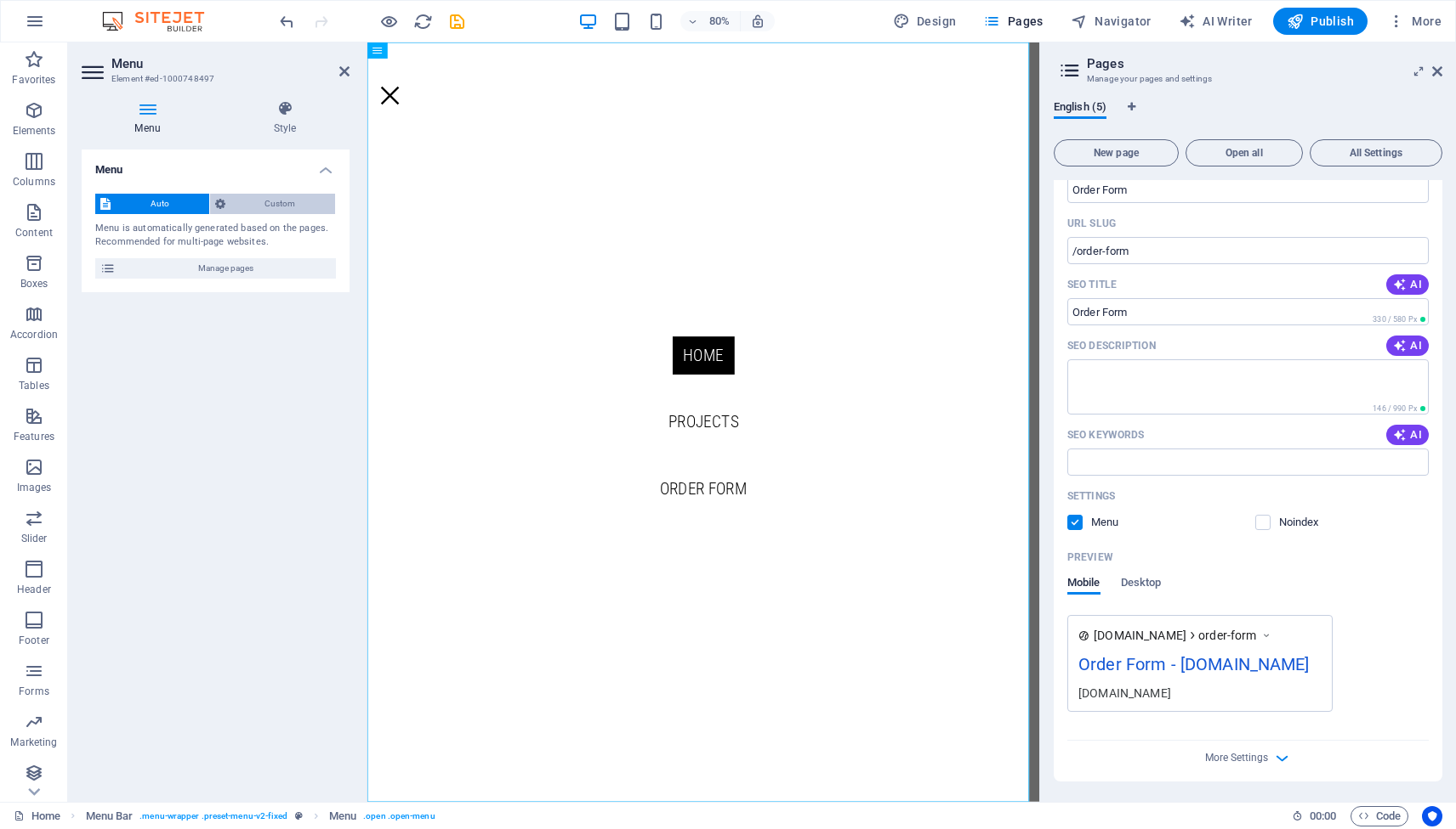
click at [268, 205] on span "Custom" at bounding box center [280, 204] width 101 height 20
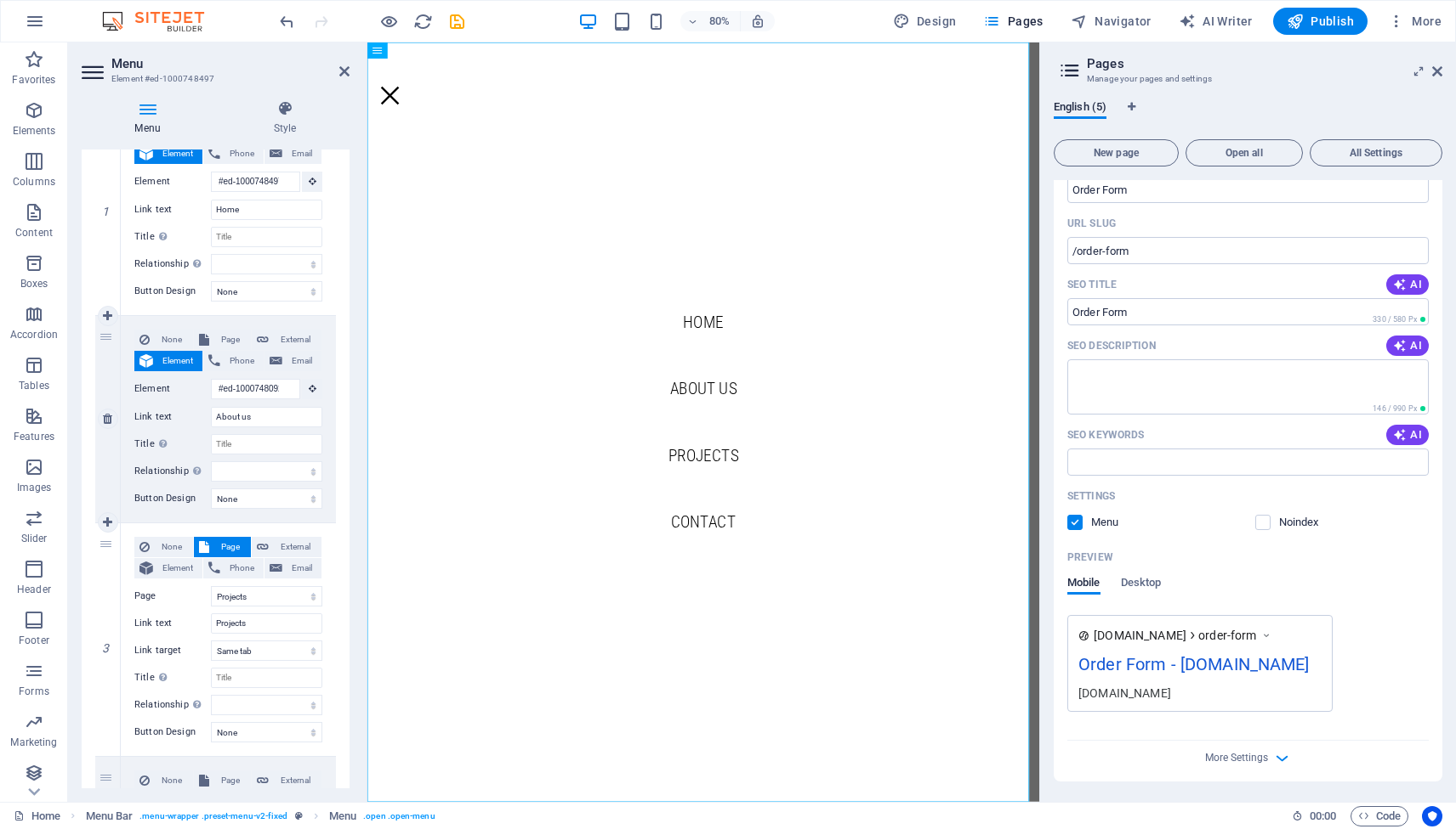
scroll to position [425, 0]
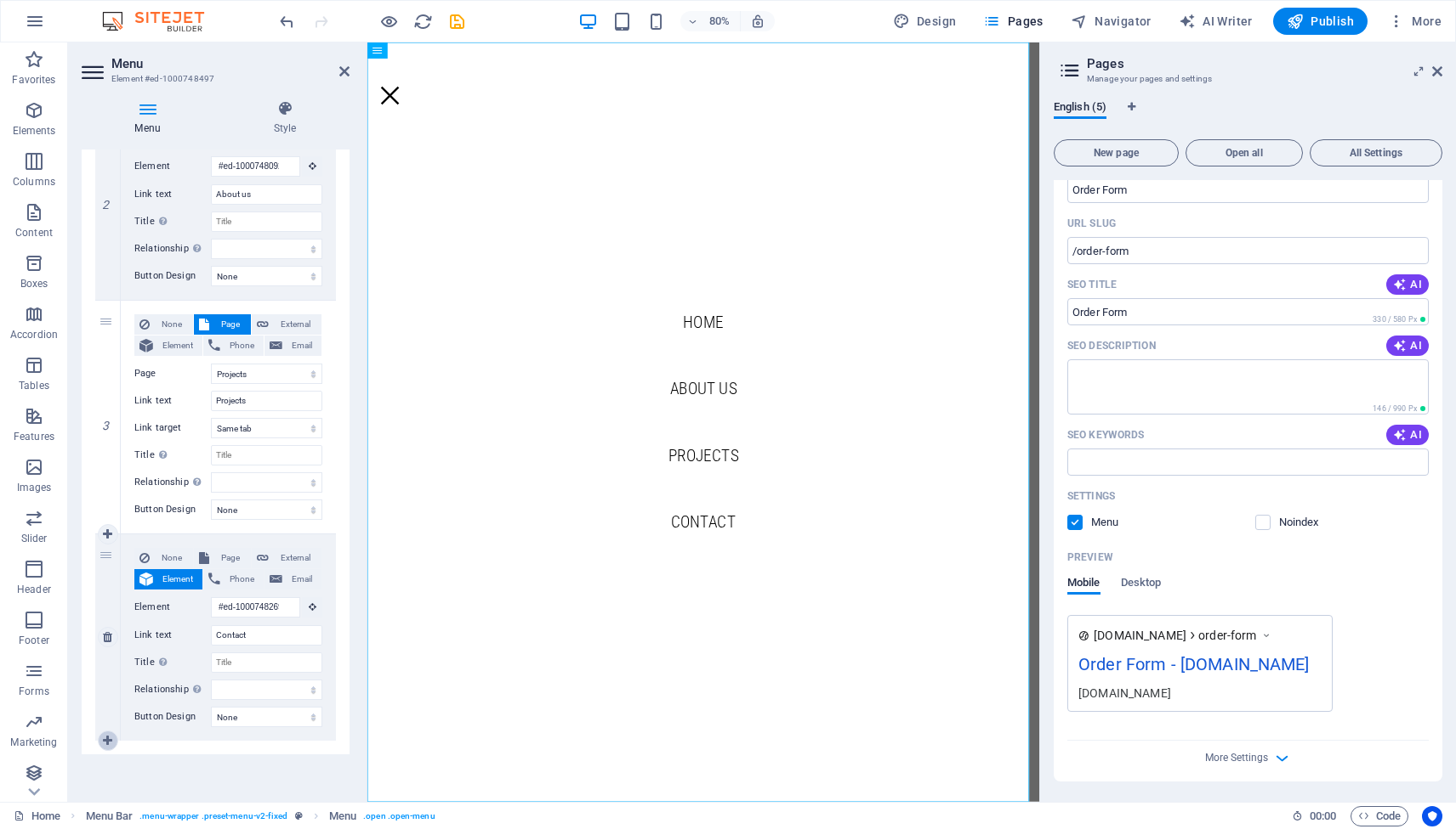
click at [105, 740] on icon at bounding box center [108, 740] width 10 height 12
select select
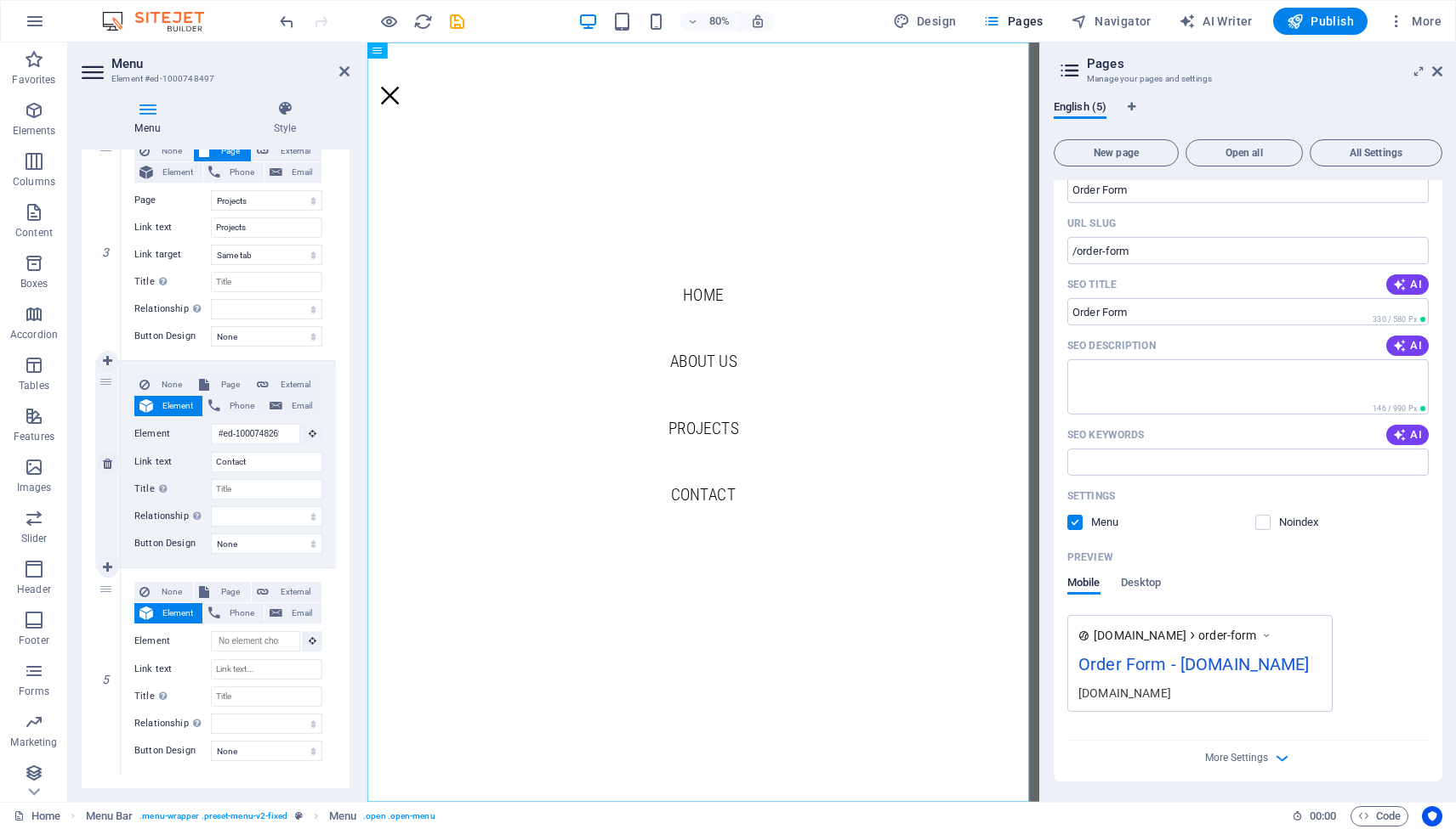
scroll to position [632, 0]
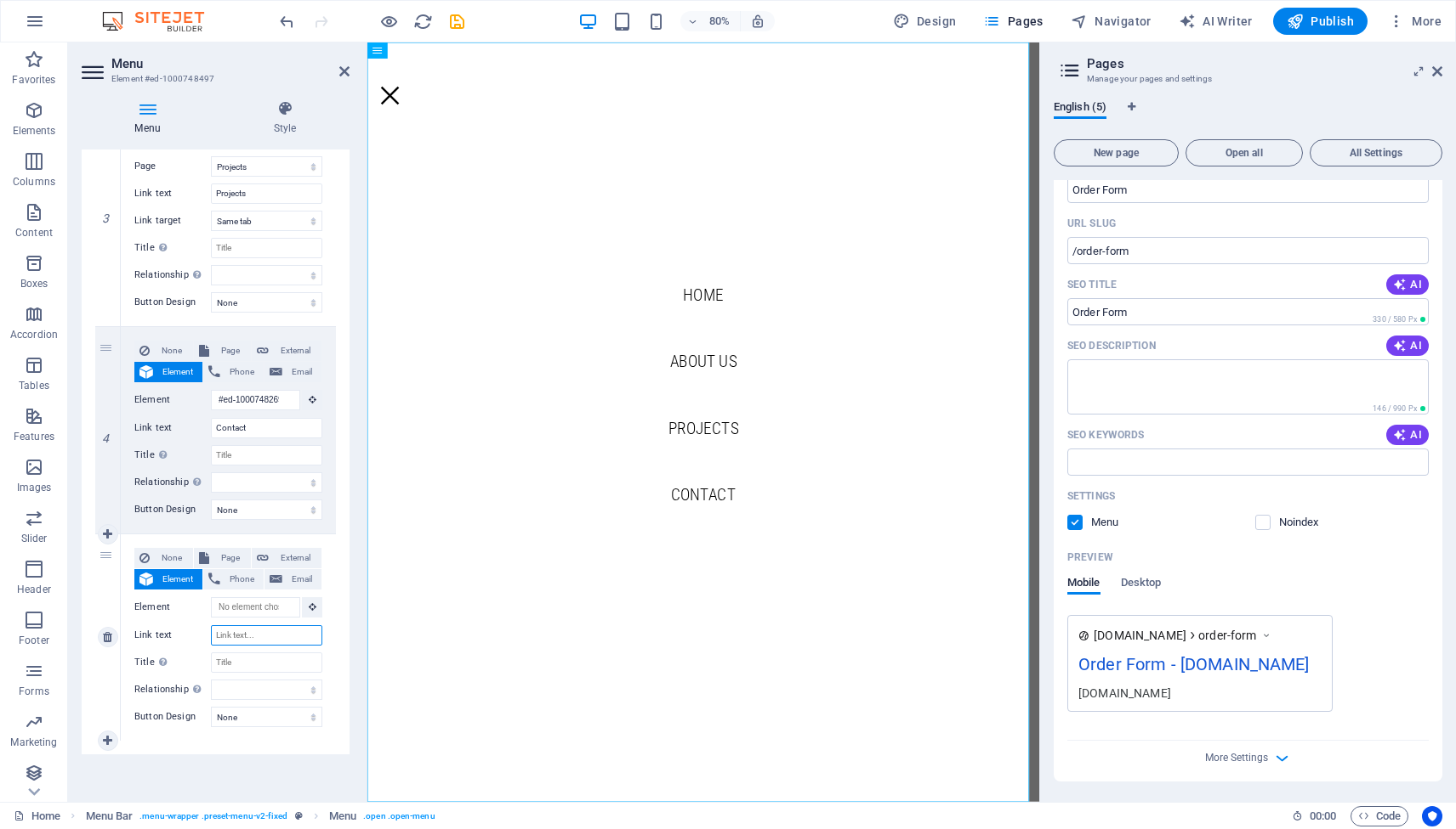
click at [267, 635] on input "Link text" at bounding box center [266, 635] width 111 height 20
type input "Order S"
select select
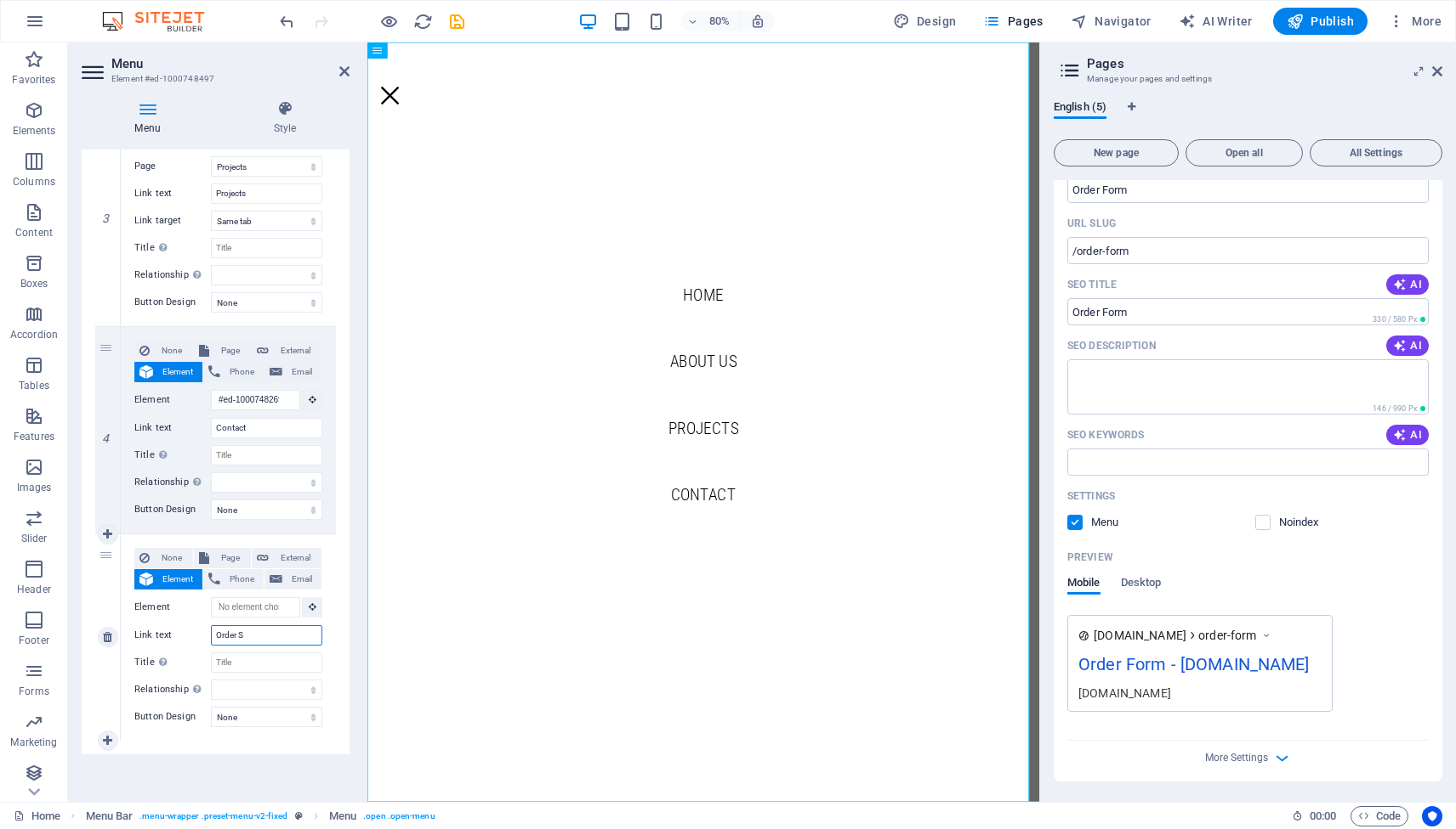
select select
type input "Order SO"
select select
type input "Order SOmething"
select select
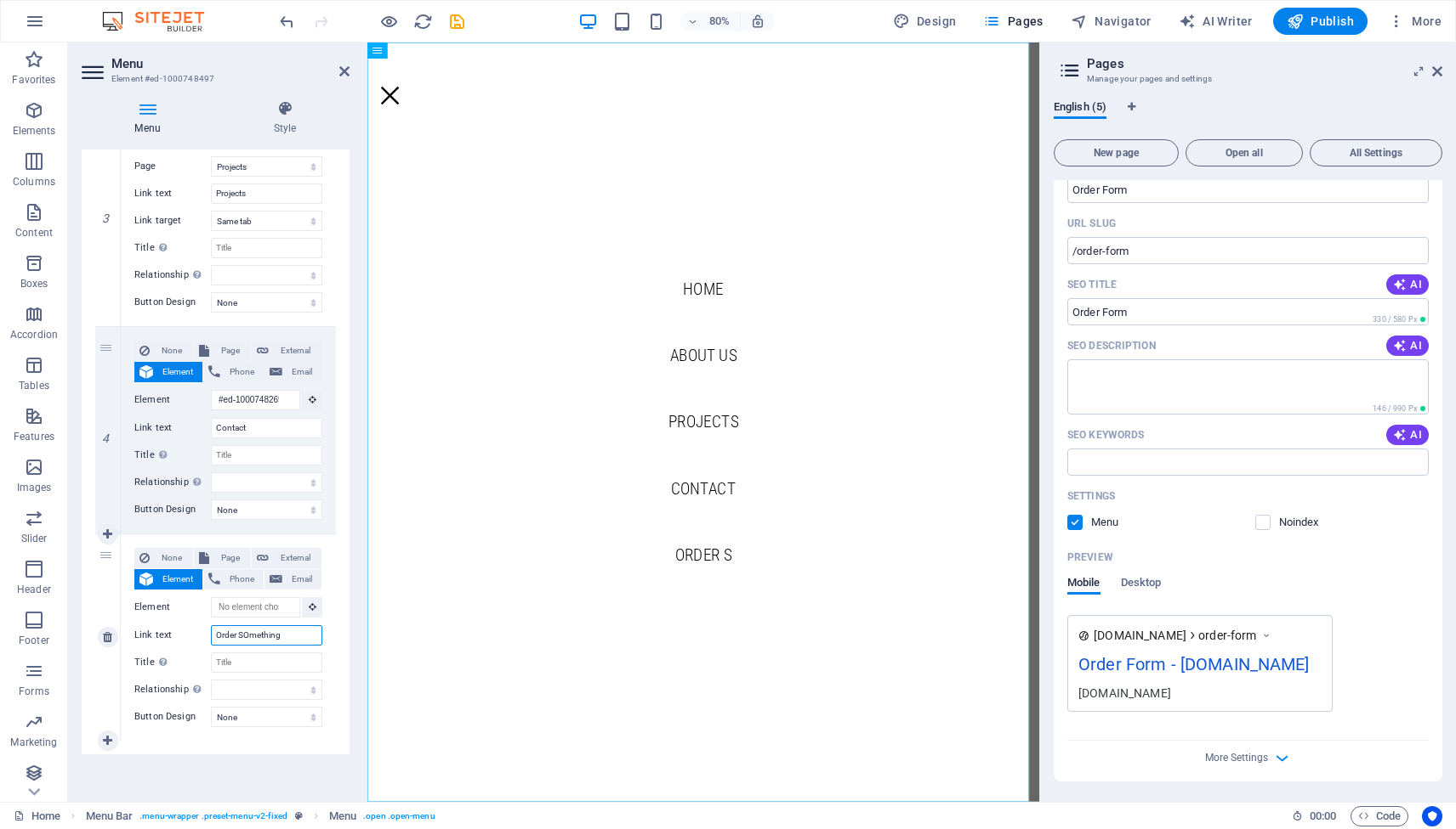
select select
click at [247, 635] on input "Order SOmething" at bounding box center [266, 635] width 111 height 20
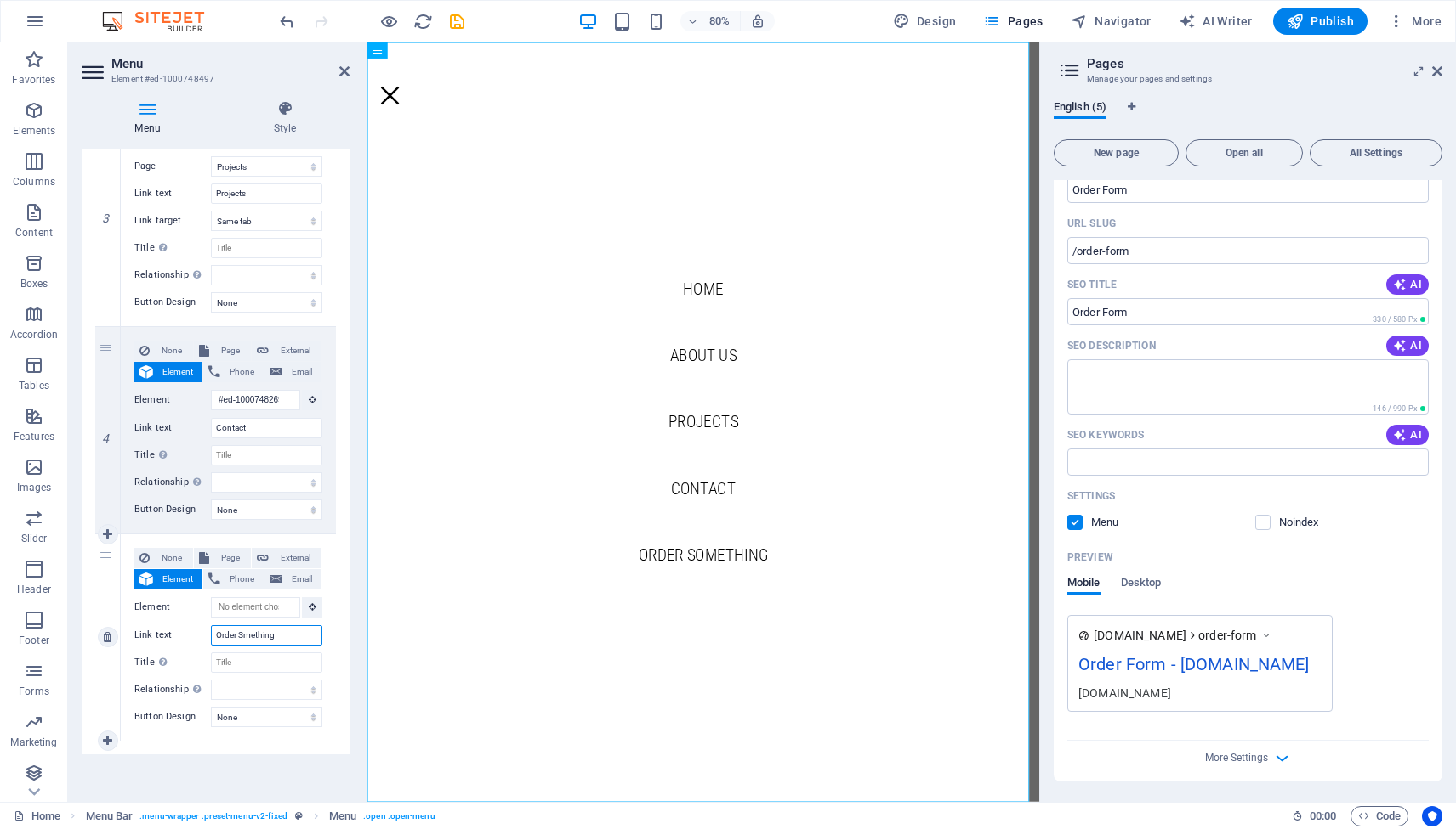
type input "Order Something"
select select
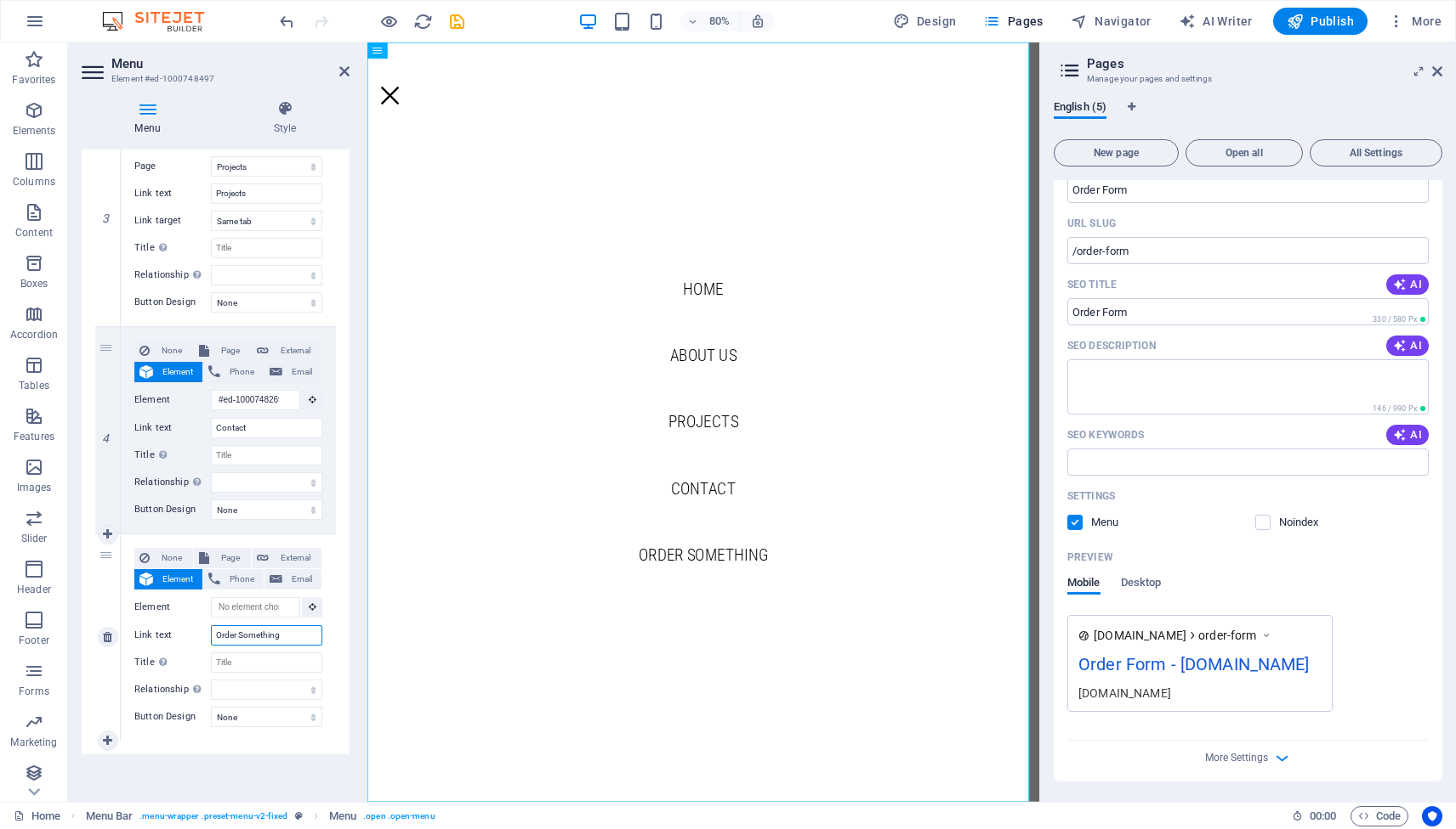
select select
type input "Order Something"
click at [227, 555] on span "Page" at bounding box center [230, 558] width 31 height 20
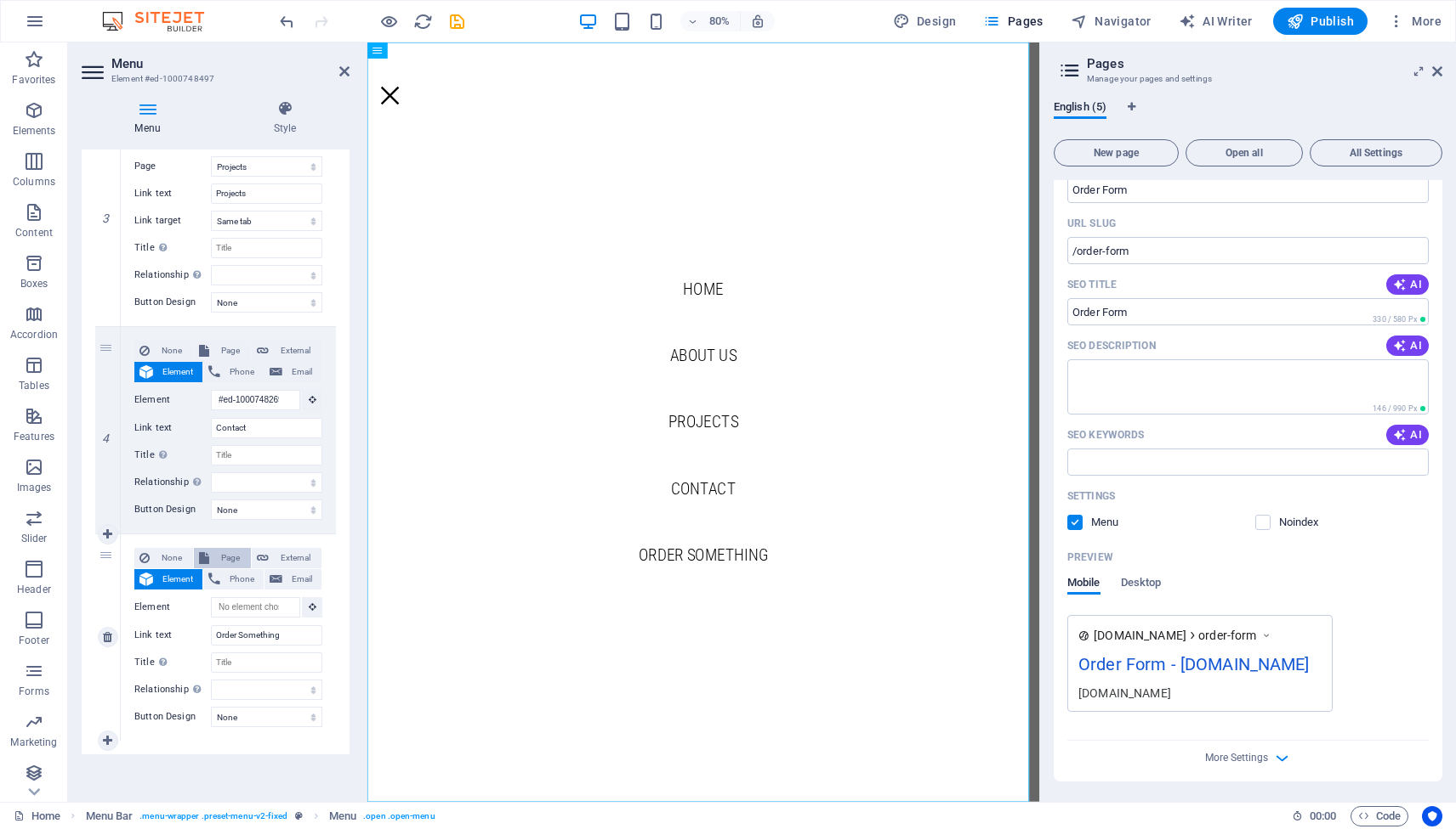
select select
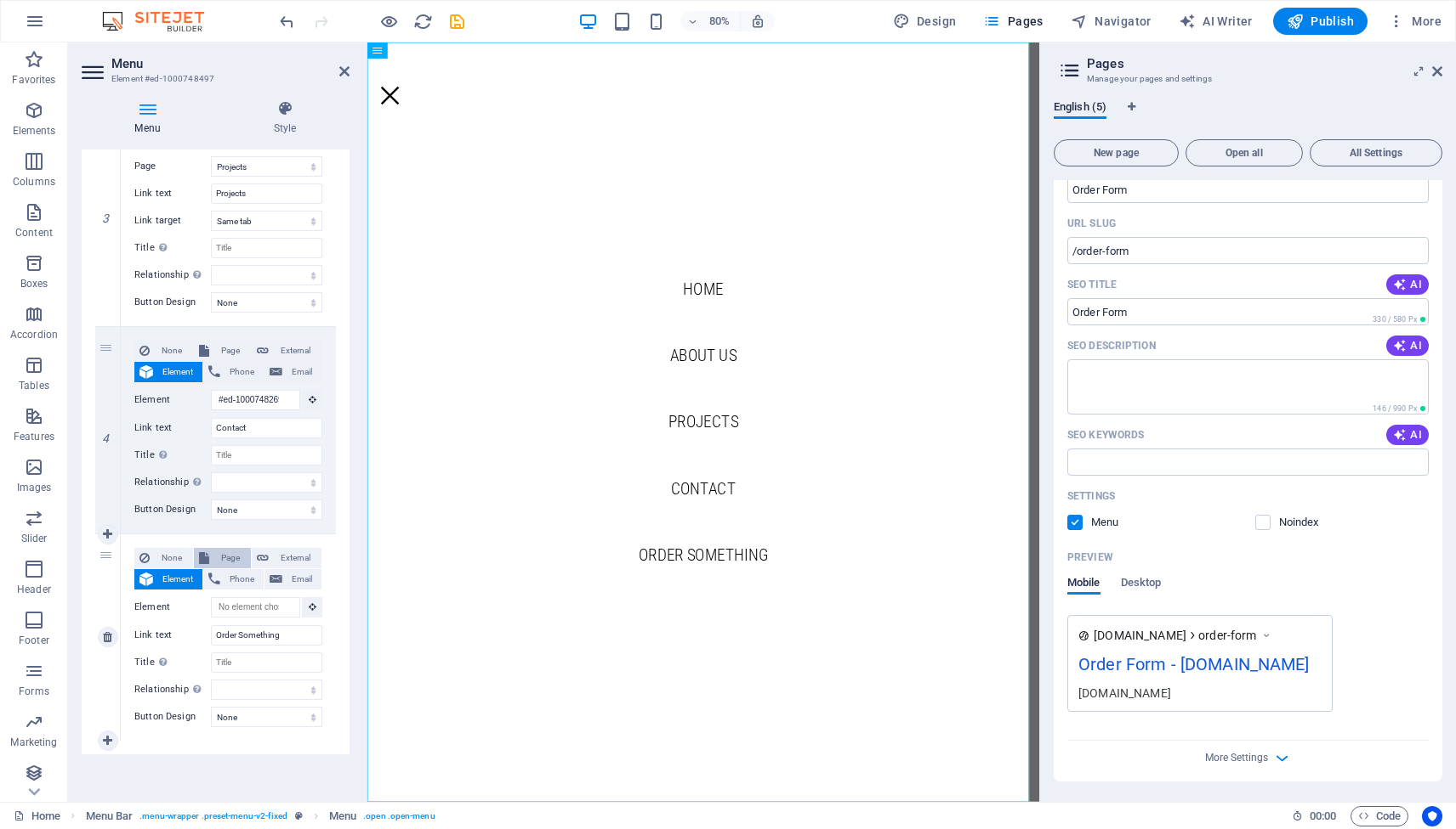
select select
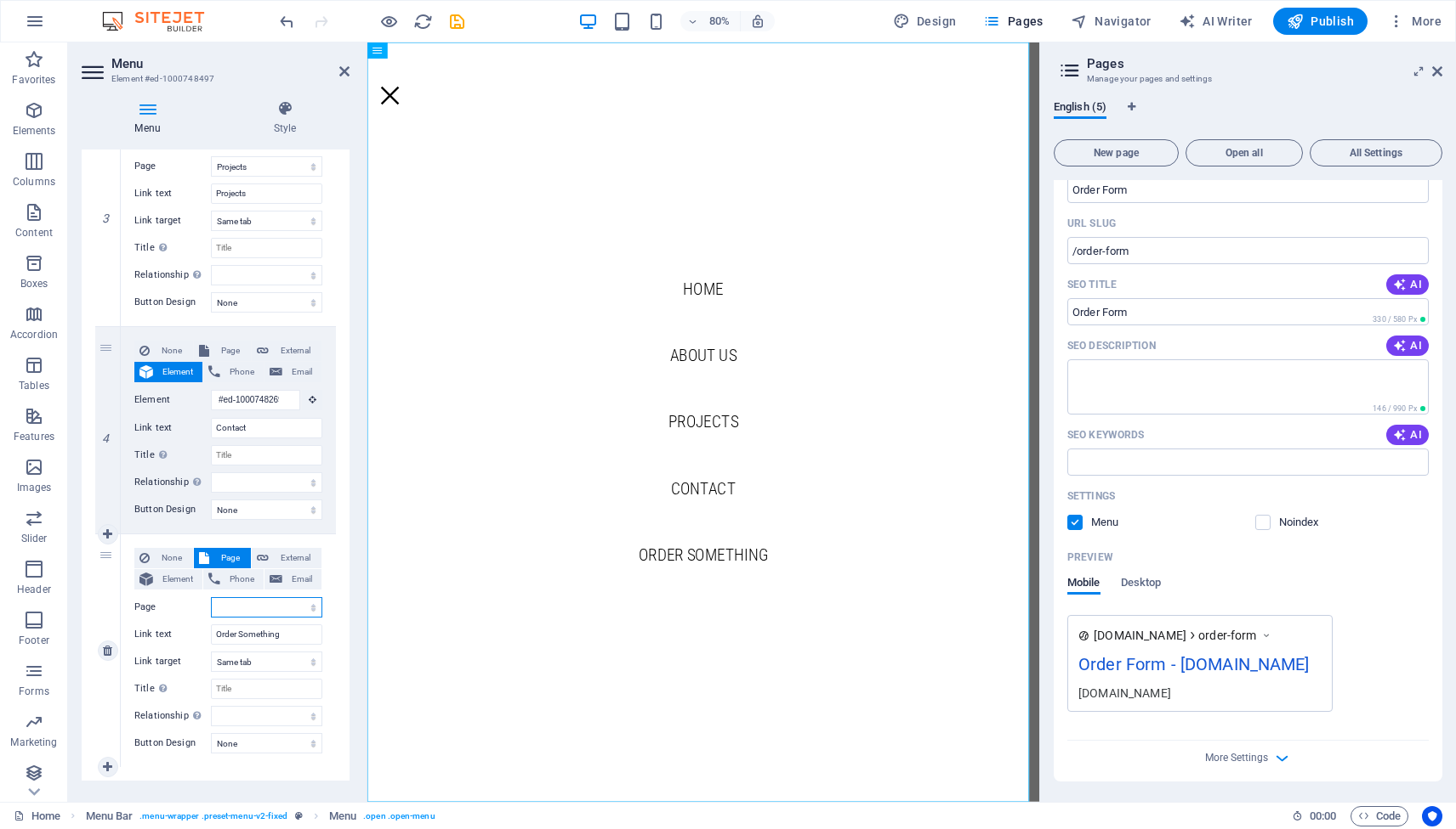
click at [309, 608] on select "Home Projects Legal Notice Privacy Order Form" at bounding box center [266, 608] width 111 height 20
select select "4"
click at [211, 598] on select "Home Projects Legal Notice Privacy Order Form" at bounding box center [266, 608] width 111 height 20
select select
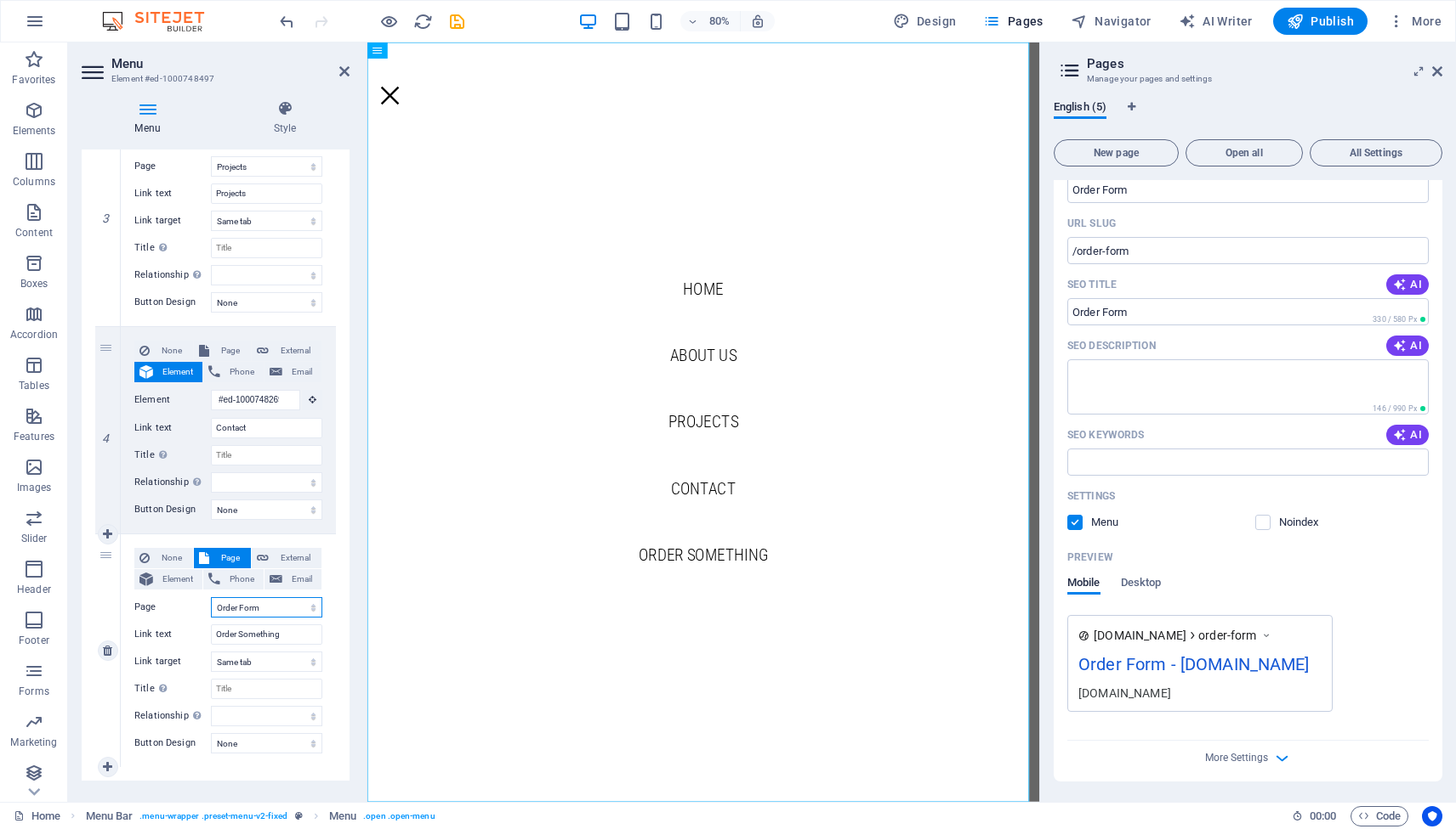
select select
click at [342, 70] on icon at bounding box center [344, 71] width 10 height 13
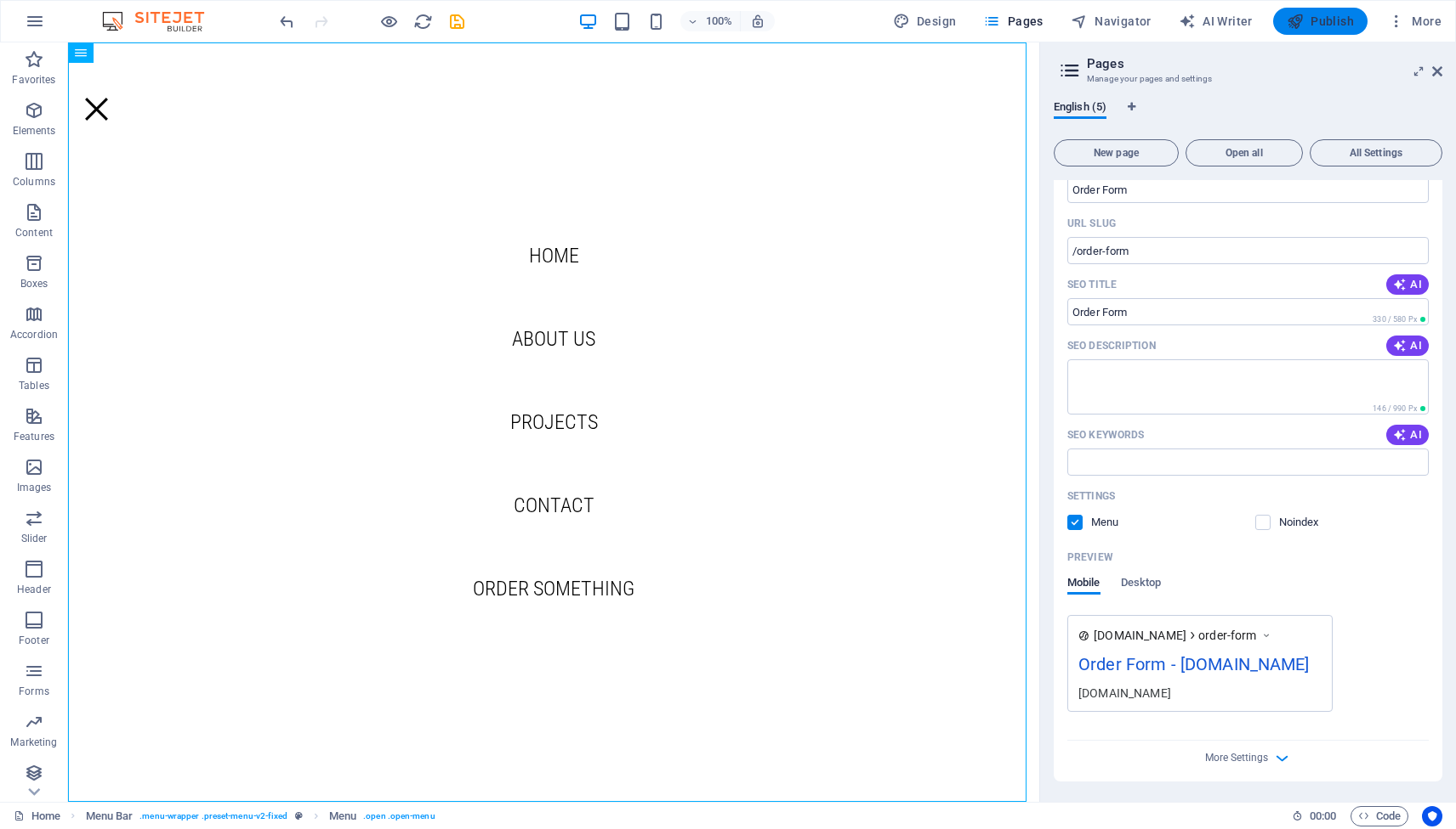
click at [1314, 19] on span "Publish" at bounding box center [1319, 20] width 67 height 17
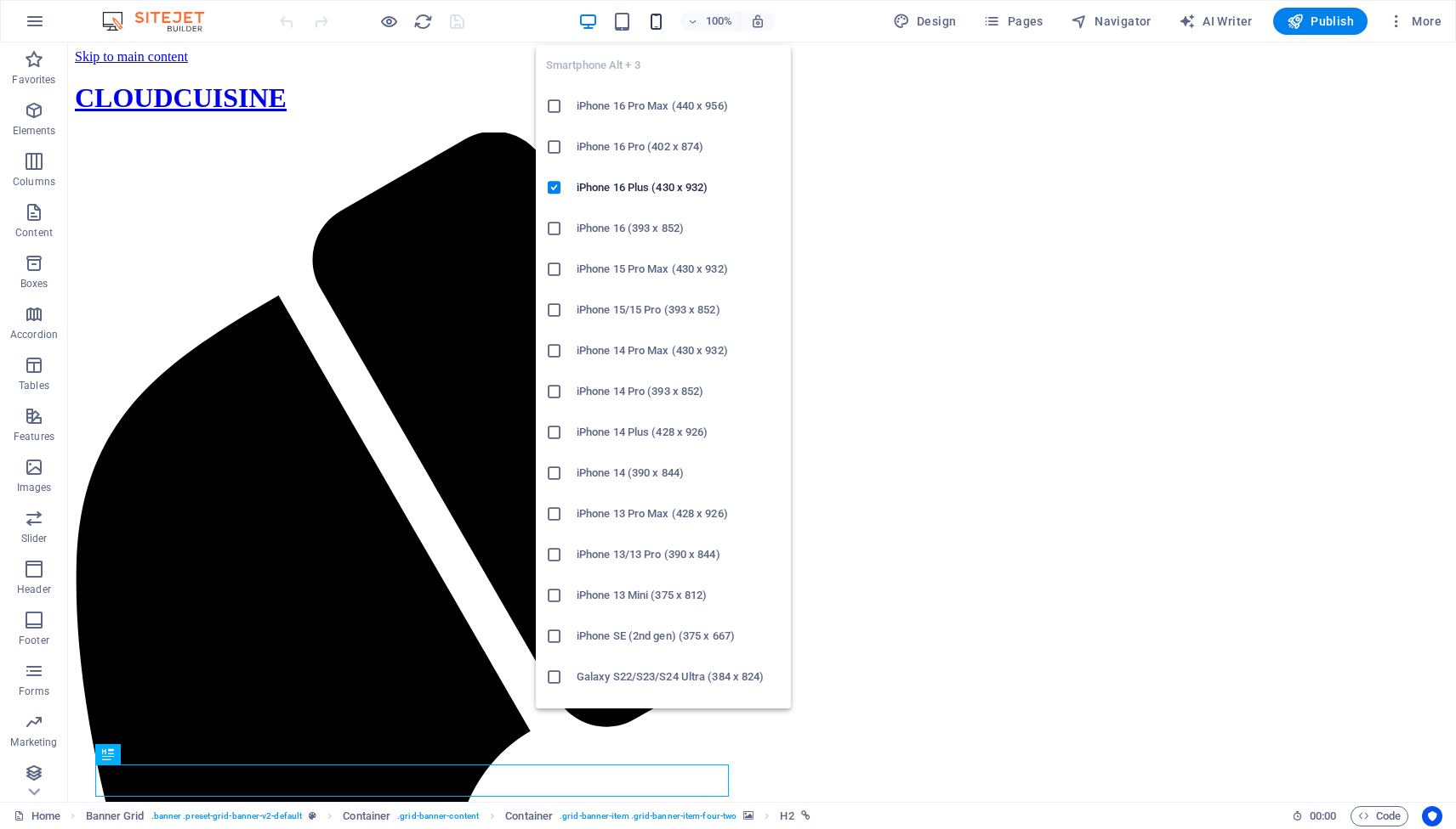
click at [657, 27] on icon "button" at bounding box center [656, 21] width 20 height 20
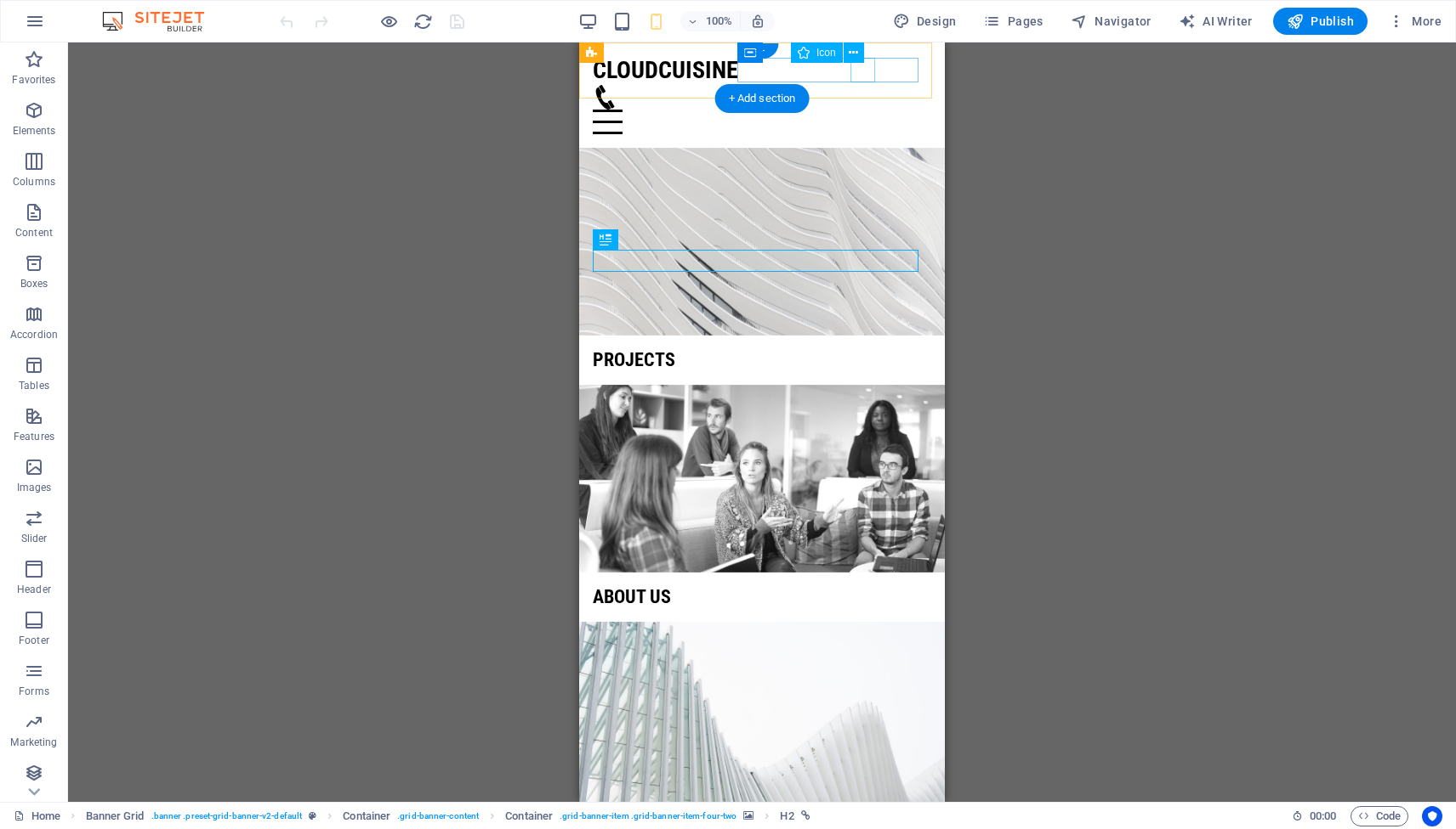
click at [859, 85] on figure at bounding box center [755, 98] width 325 height 25
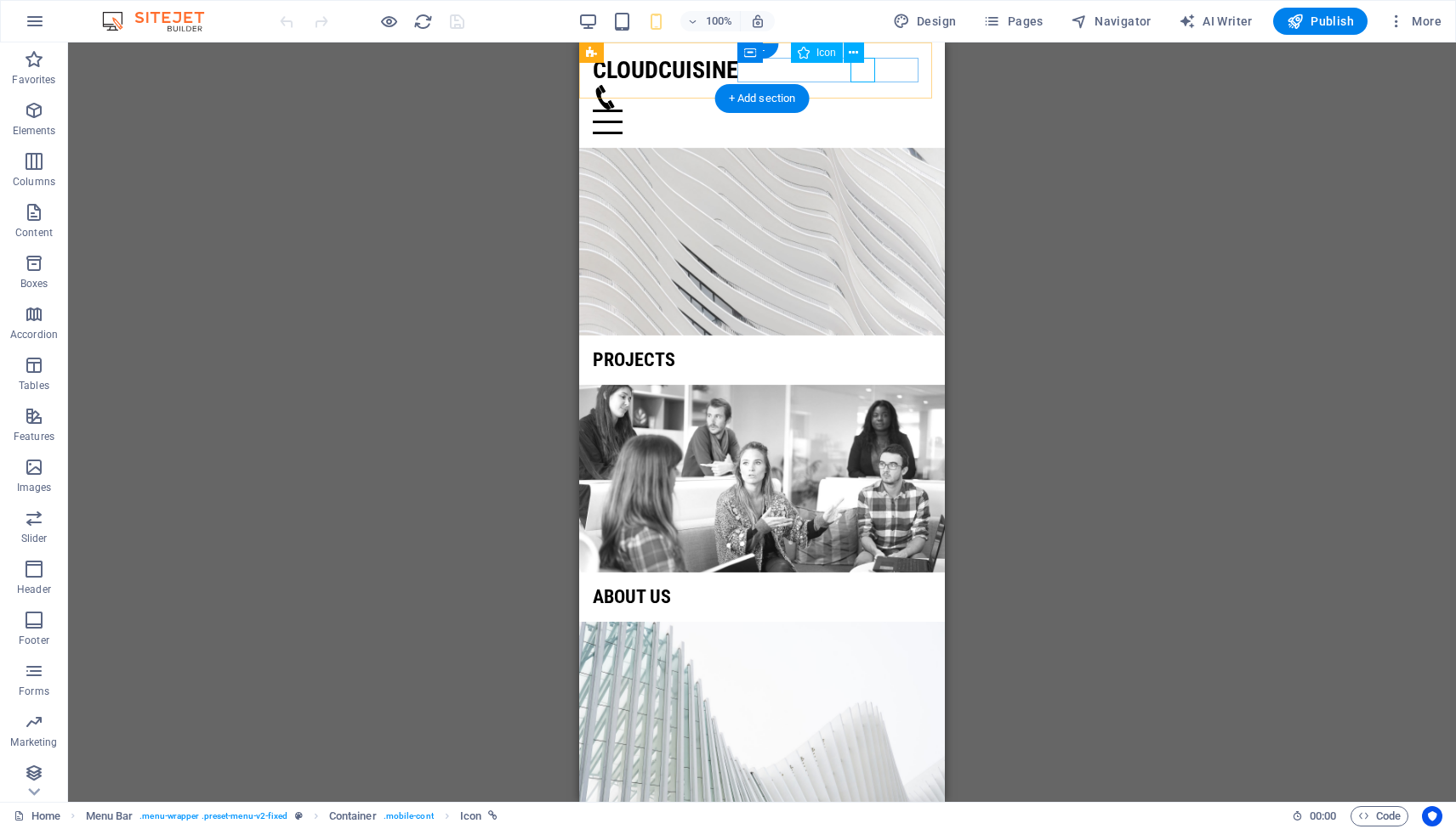
click at [860, 85] on figure at bounding box center [755, 98] width 325 height 25
select select "xMidYMid"
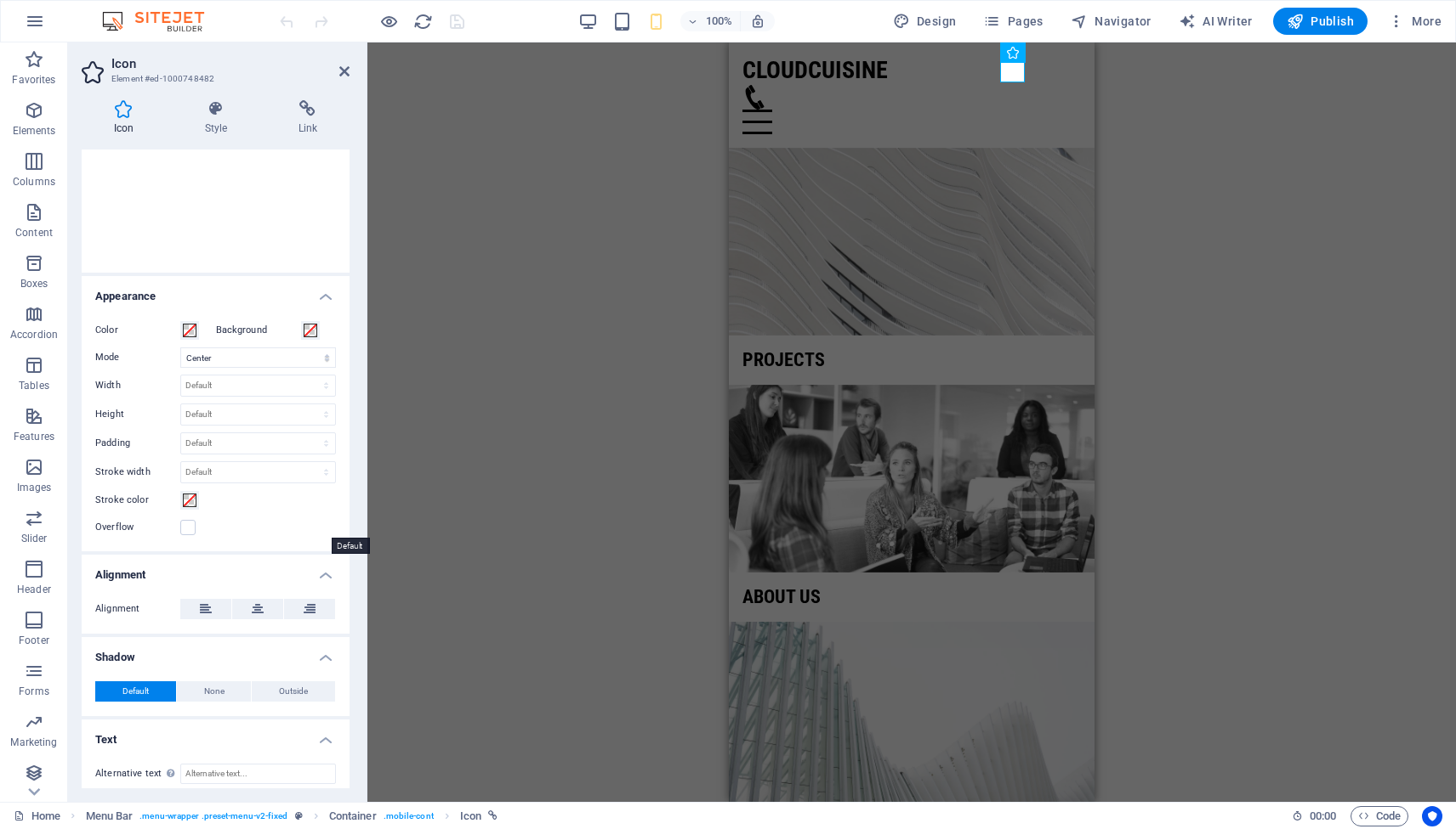
scroll to position [253, 0]
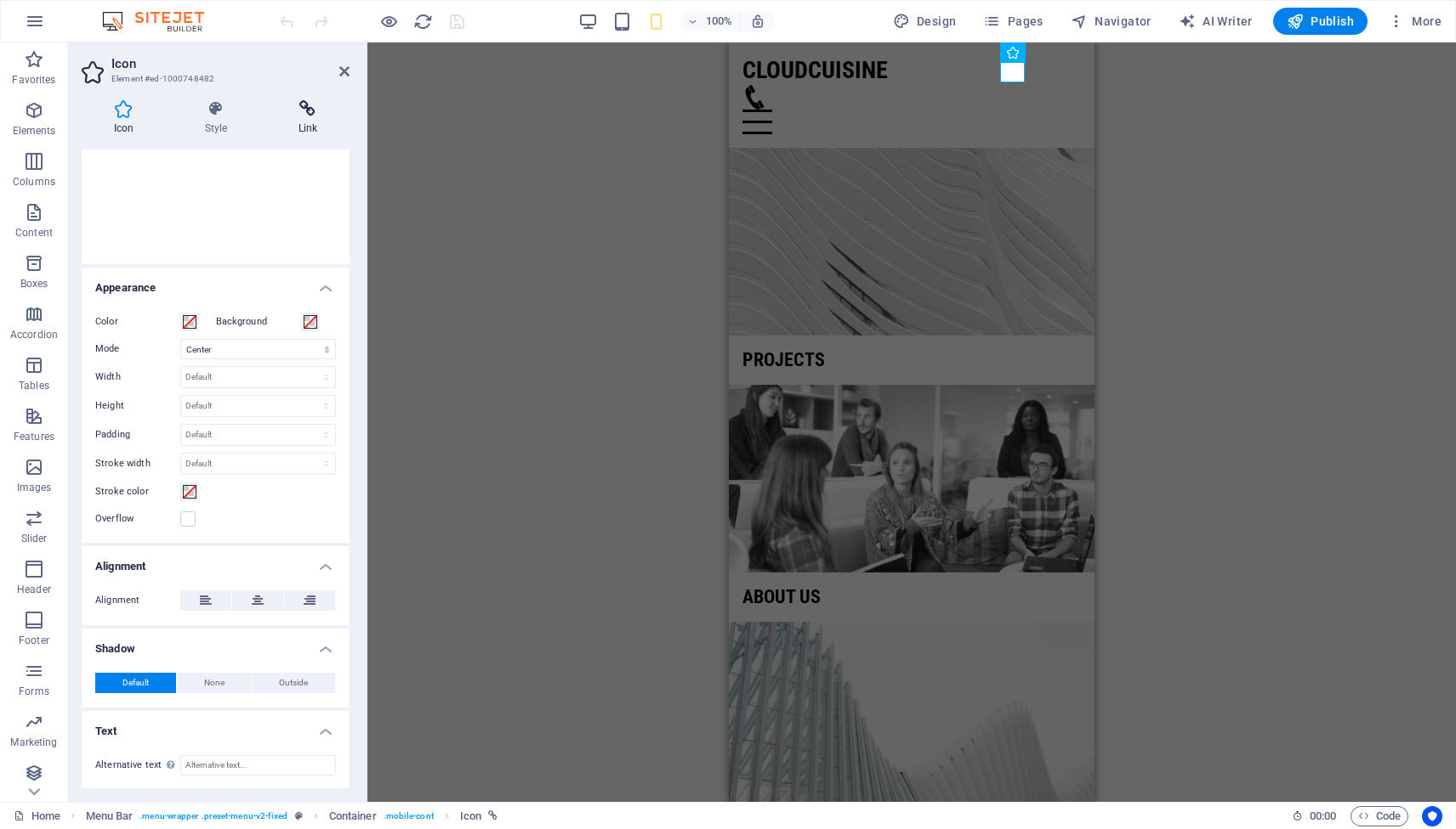
click at [309, 117] on h4 "Link" at bounding box center [308, 118] width 84 height 36
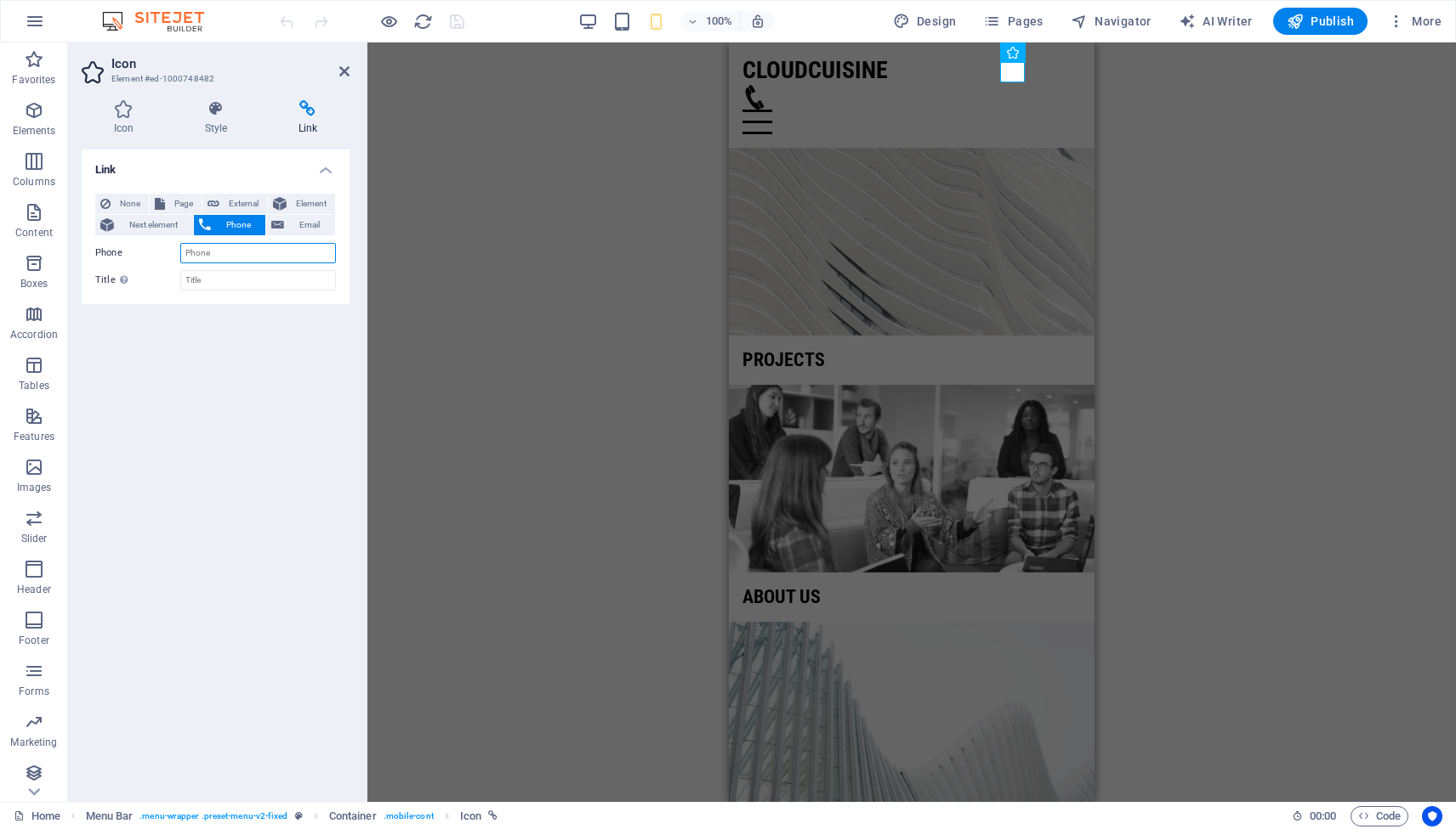
click at [246, 256] on input "Phone" at bounding box center [258, 253] width 156 height 20
type input "[PHONE_NUMBER]"
click at [224, 281] on input "Title Additional link description, should not be the same as the link text. The…" at bounding box center [258, 280] width 156 height 20
type input "Mobile"
click at [181, 335] on div "Link None Page External Element Next element Phone Email Page Home Projects Leg…" at bounding box center [215, 469] width 268 height 639
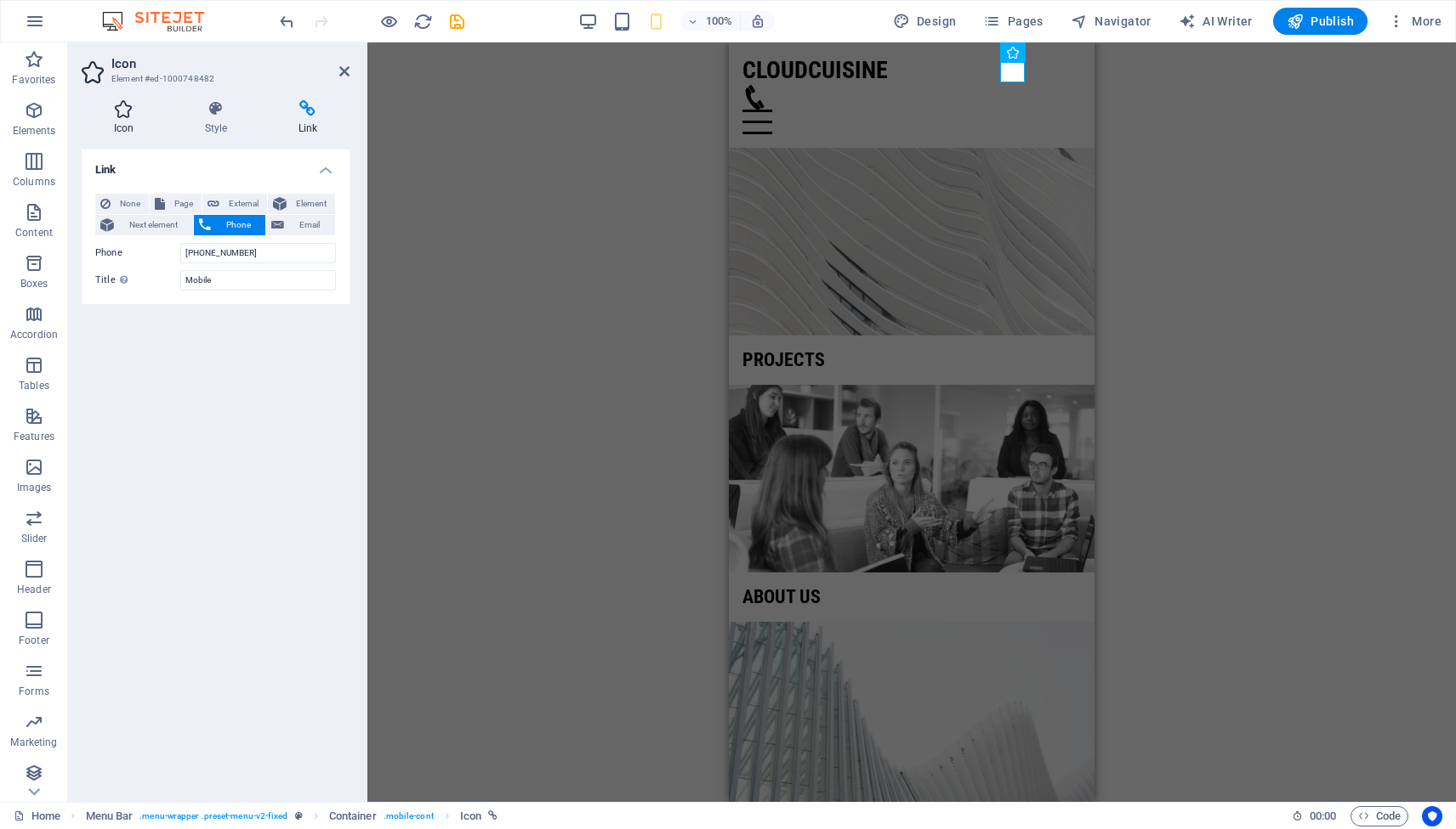
click at [126, 126] on h4 "Icon" at bounding box center [127, 118] width 91 height 36
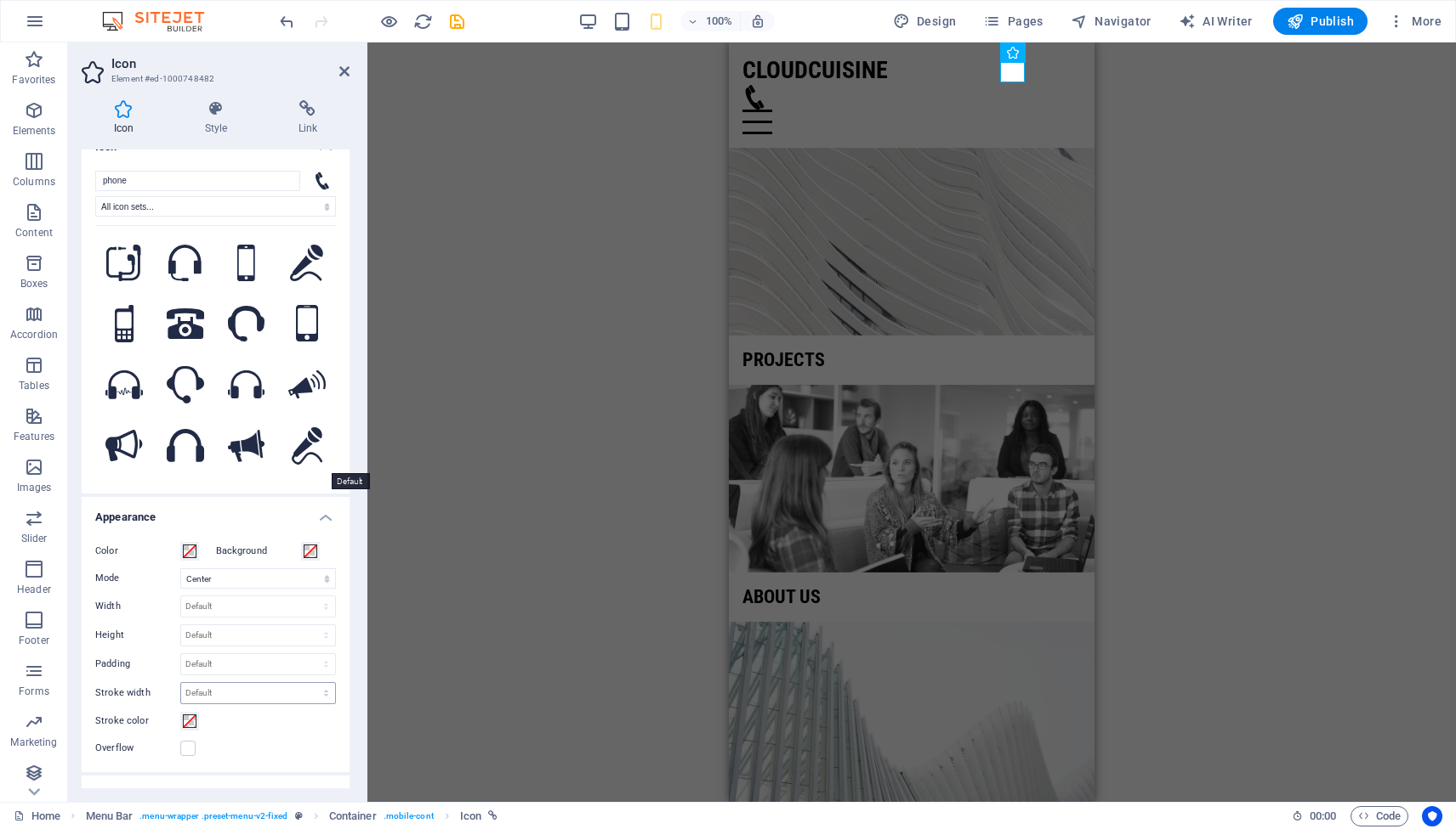
scroll to position [0, 0]
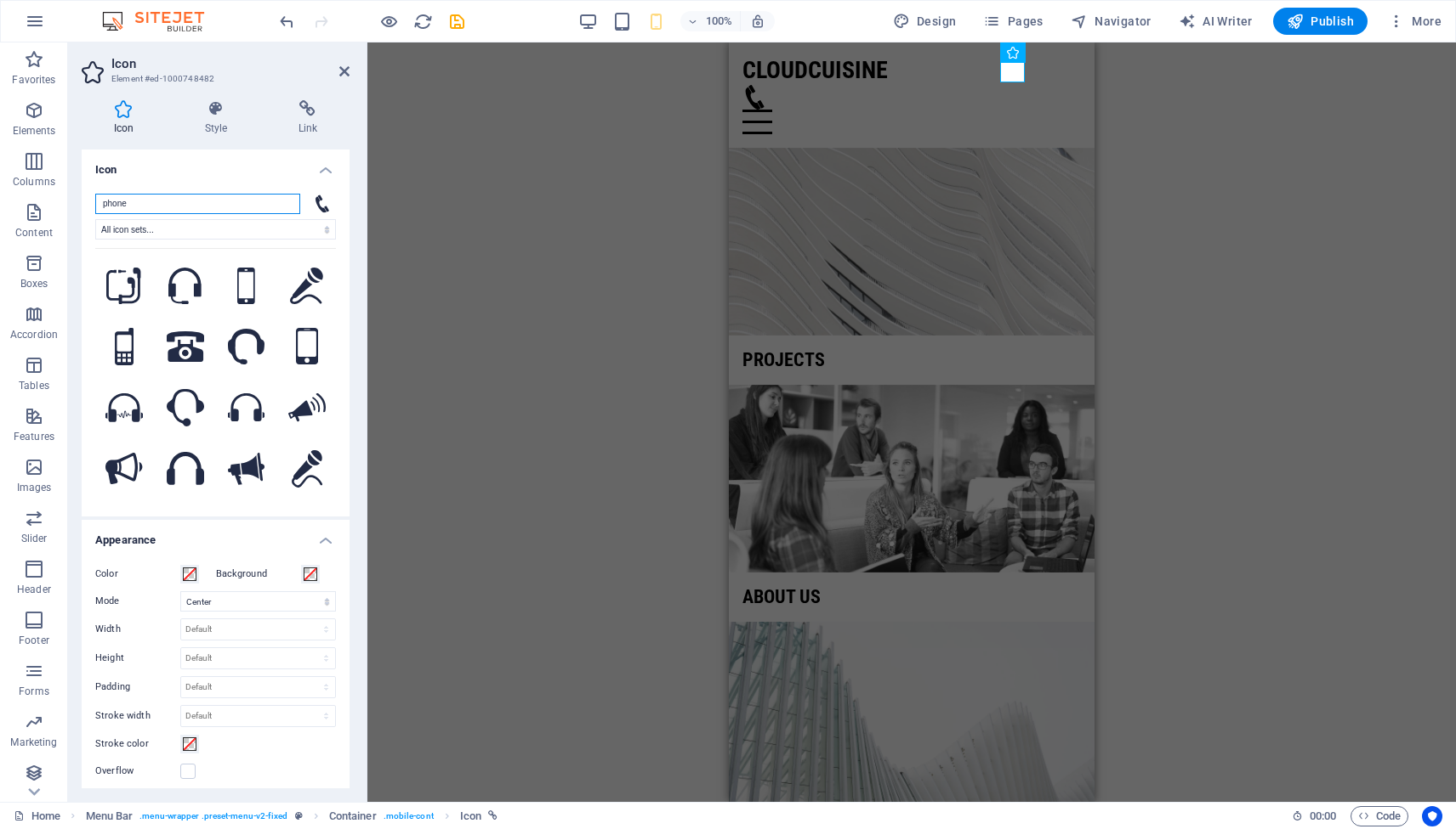
click at [239, 200] on input "phone" at bounding box center [198, 204] width 205 height 20
click at [318, 206] on icon at bounding box center [321, 204] width 13 height 18
click at [234, 131] on h4 "Style" at bounding box center [219, 118] width 93 height 36
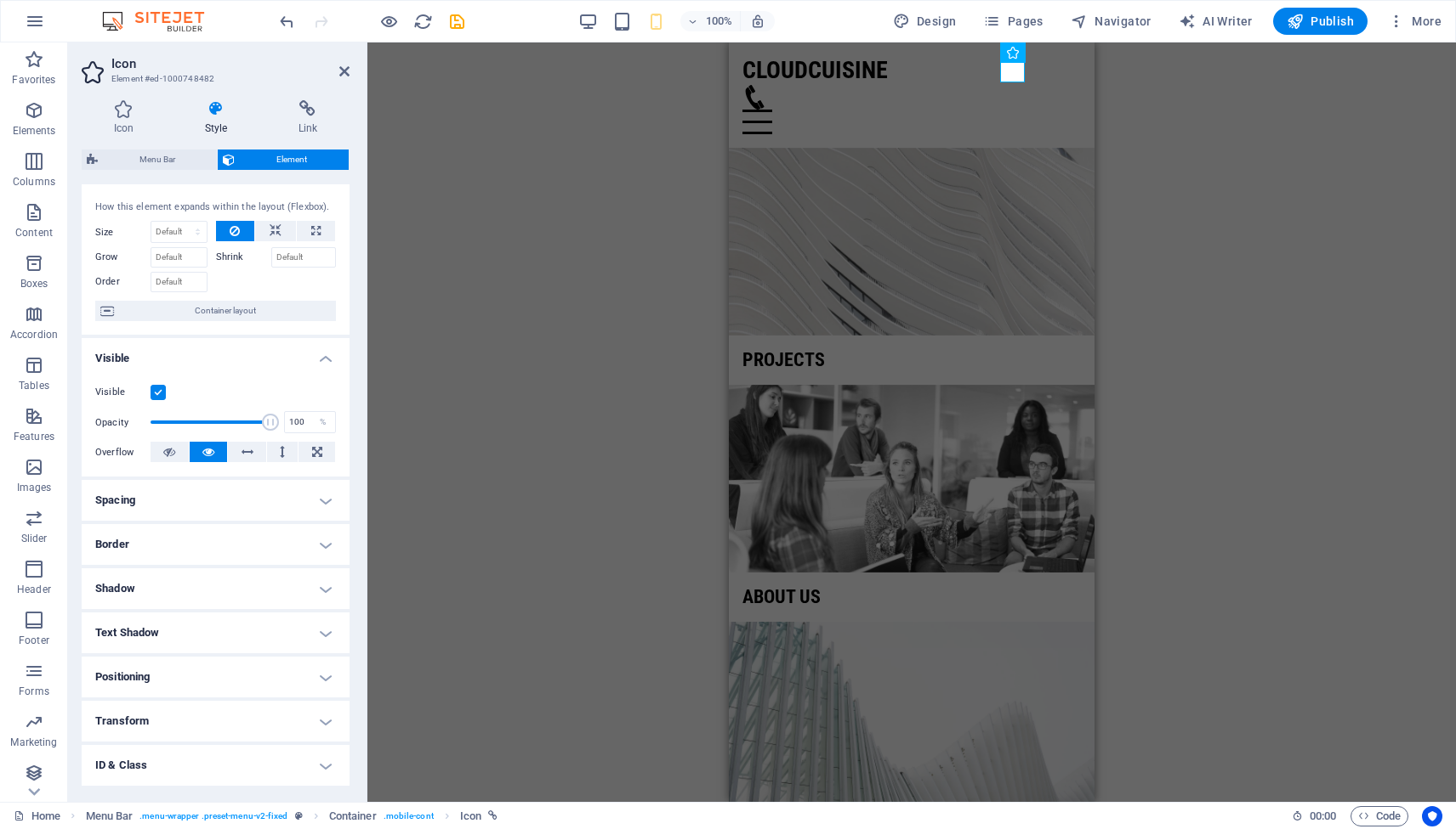
scroll to position [25, 0]
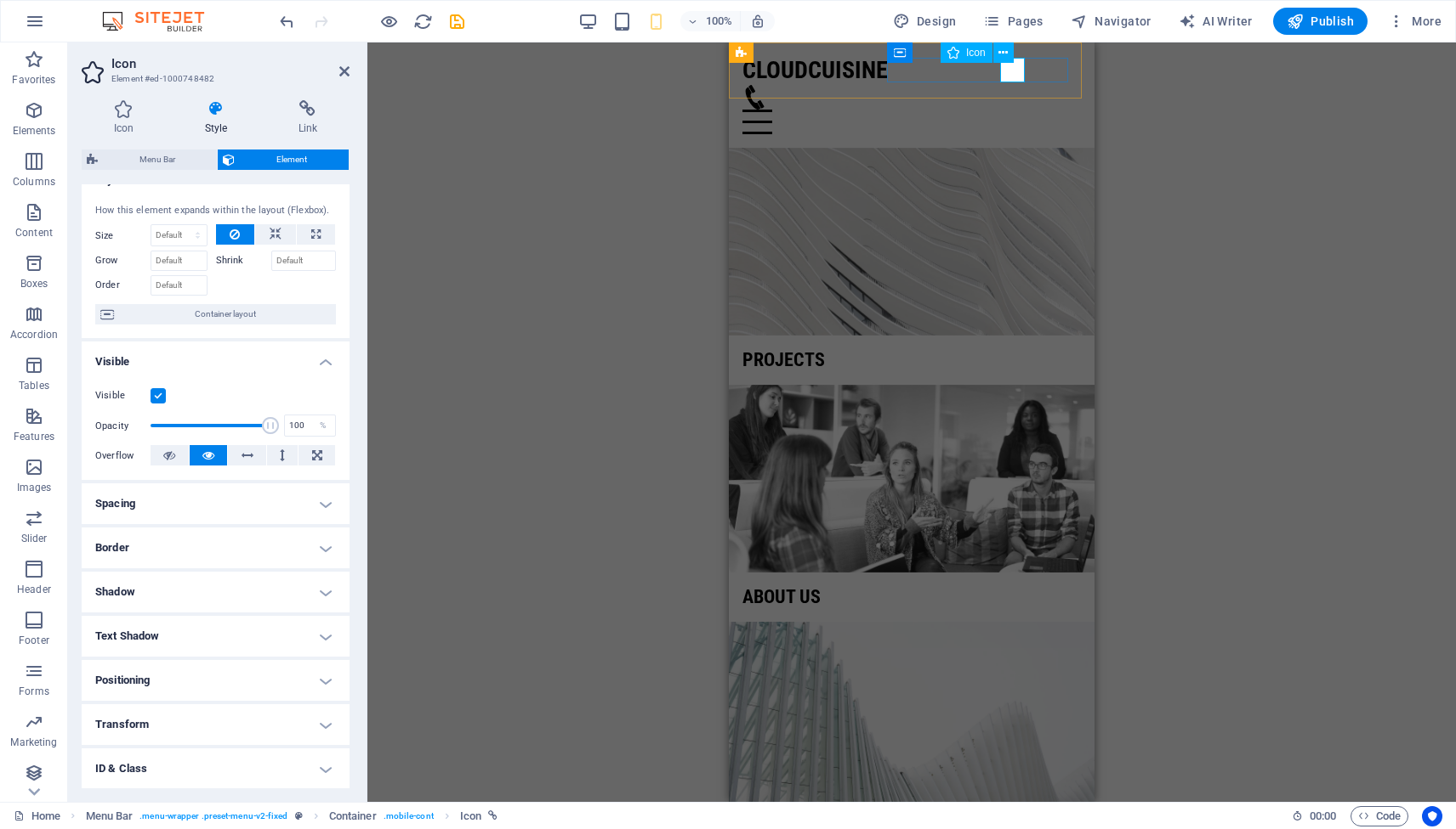
click at [1015, 85] on figure at bounding box center [904, 98] width 325 height 25
click at [959, 85] on div "Menu" at bounding box center [911, 109] width 338 height 49
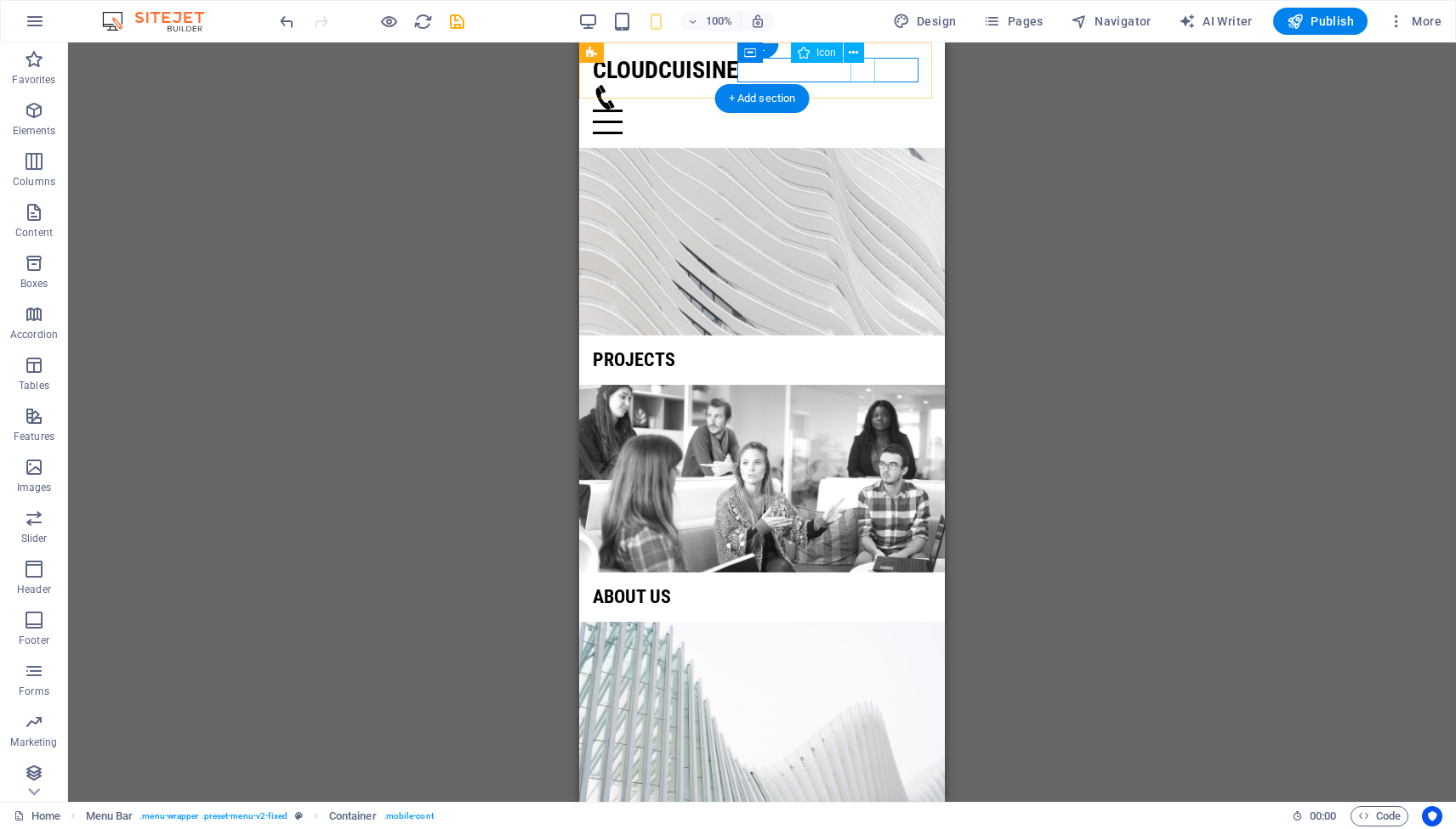
click at [860, 85] on figure at bounding box center [755, 98] width 325 height 25
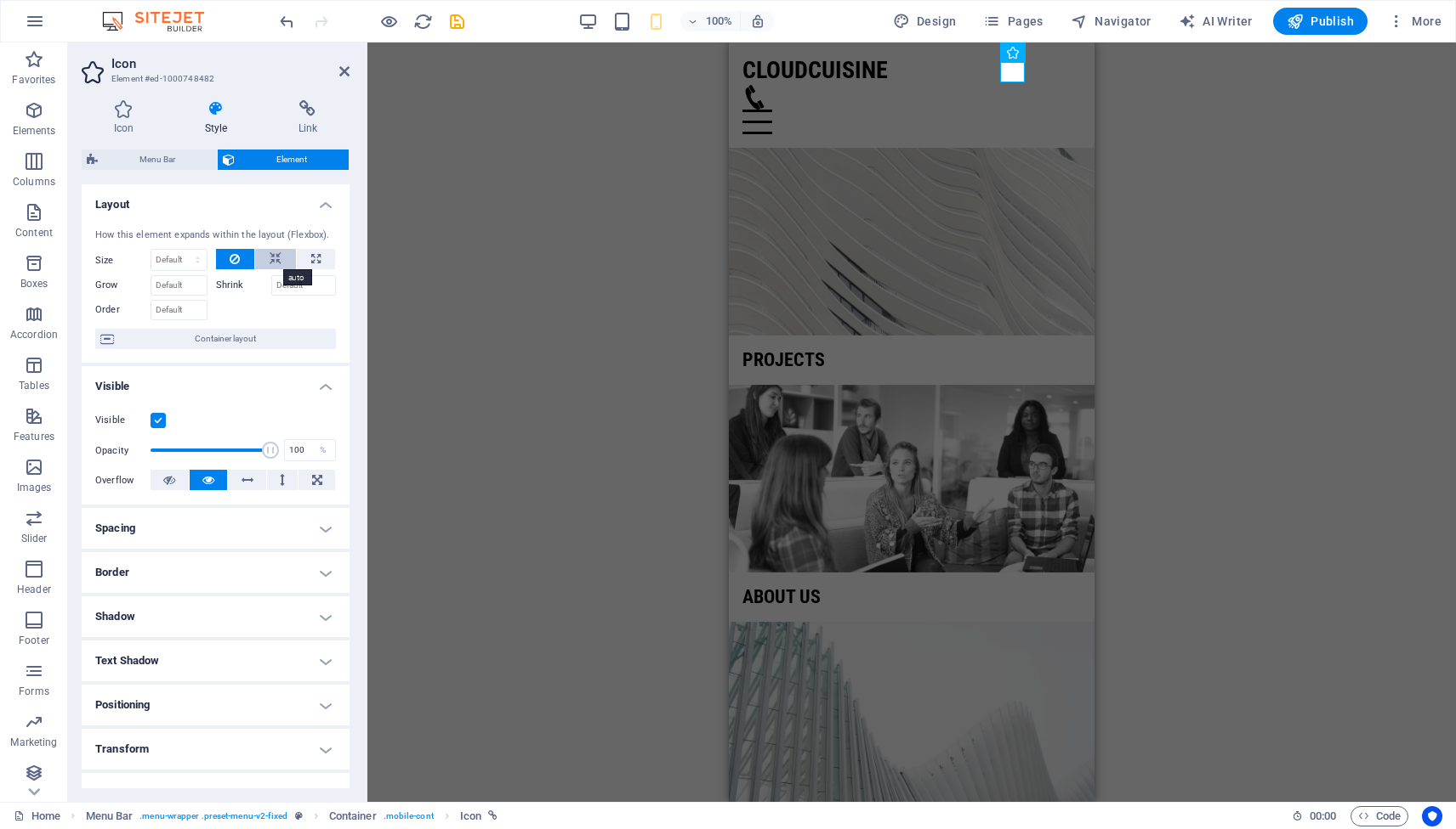
click at [272, 256] on icon at bounding box center [275, 259] width 12 height 20
click at [235, 259] on icon at bounding box center [234, 259] width 10 height 20
click at [245, 336] on span "Container layout" at bounding box center [225, 339] width 212 height 20
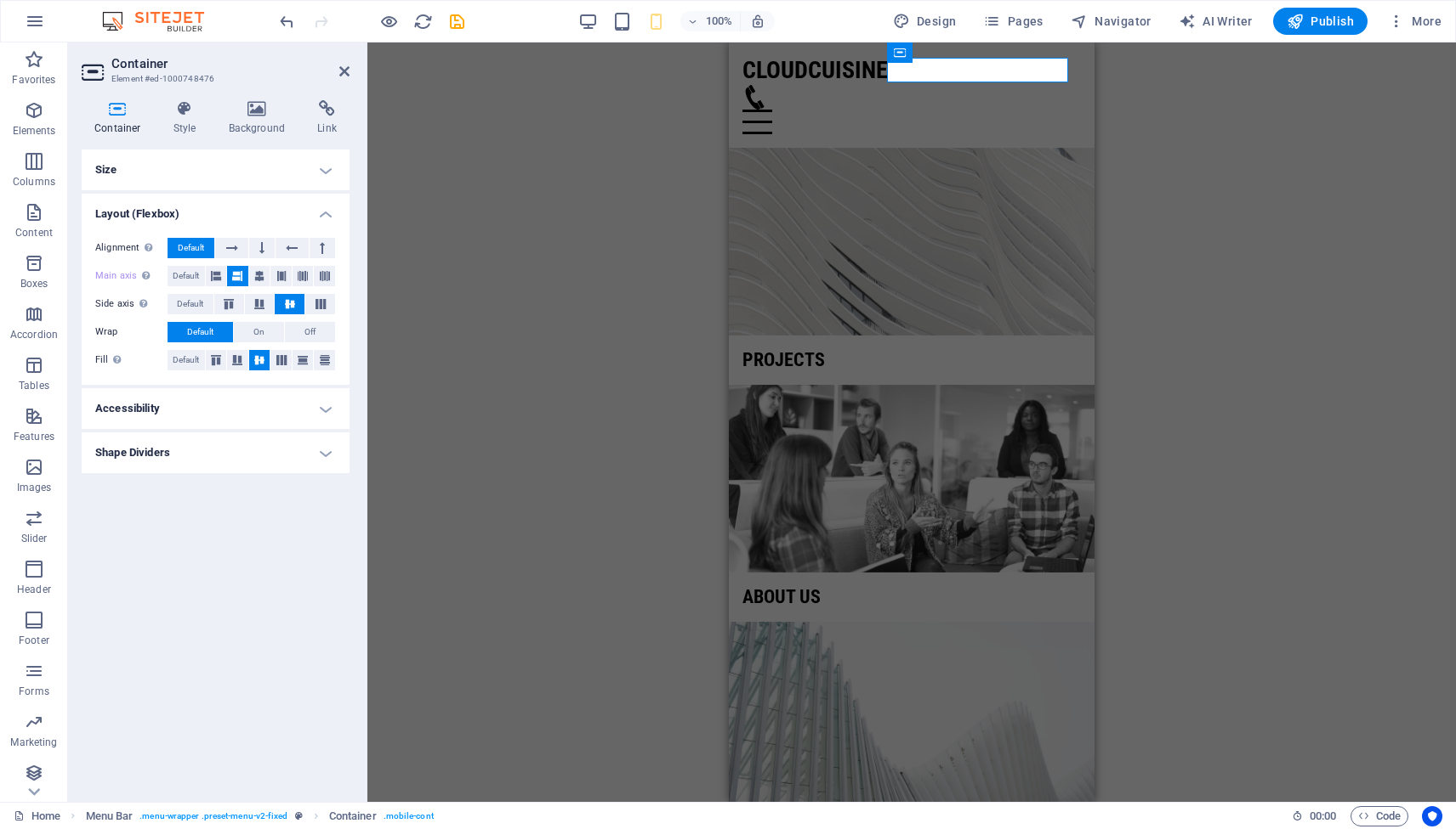
click at [328, 169] on h4 "Size" at bounding box center [215, 170] width 268 height 41
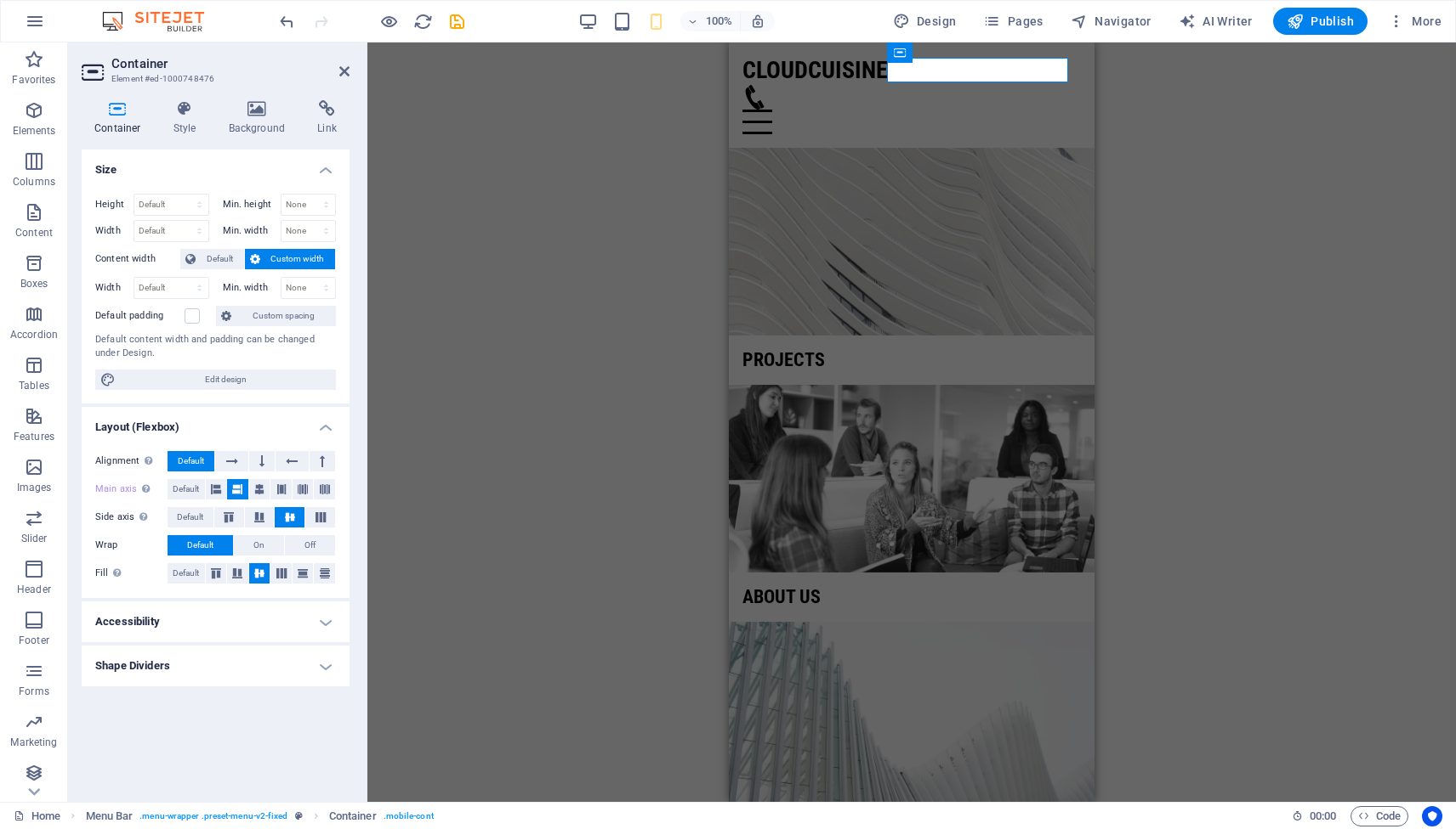
click at [299, 259] on span "Custom width" at bounding box center [298, 259] width 66 height 20
click at [229, 382] on span "Edit design" at bounding box center [226, 380] width 210 height 20
select select "px"
select select "300"
select select "px"
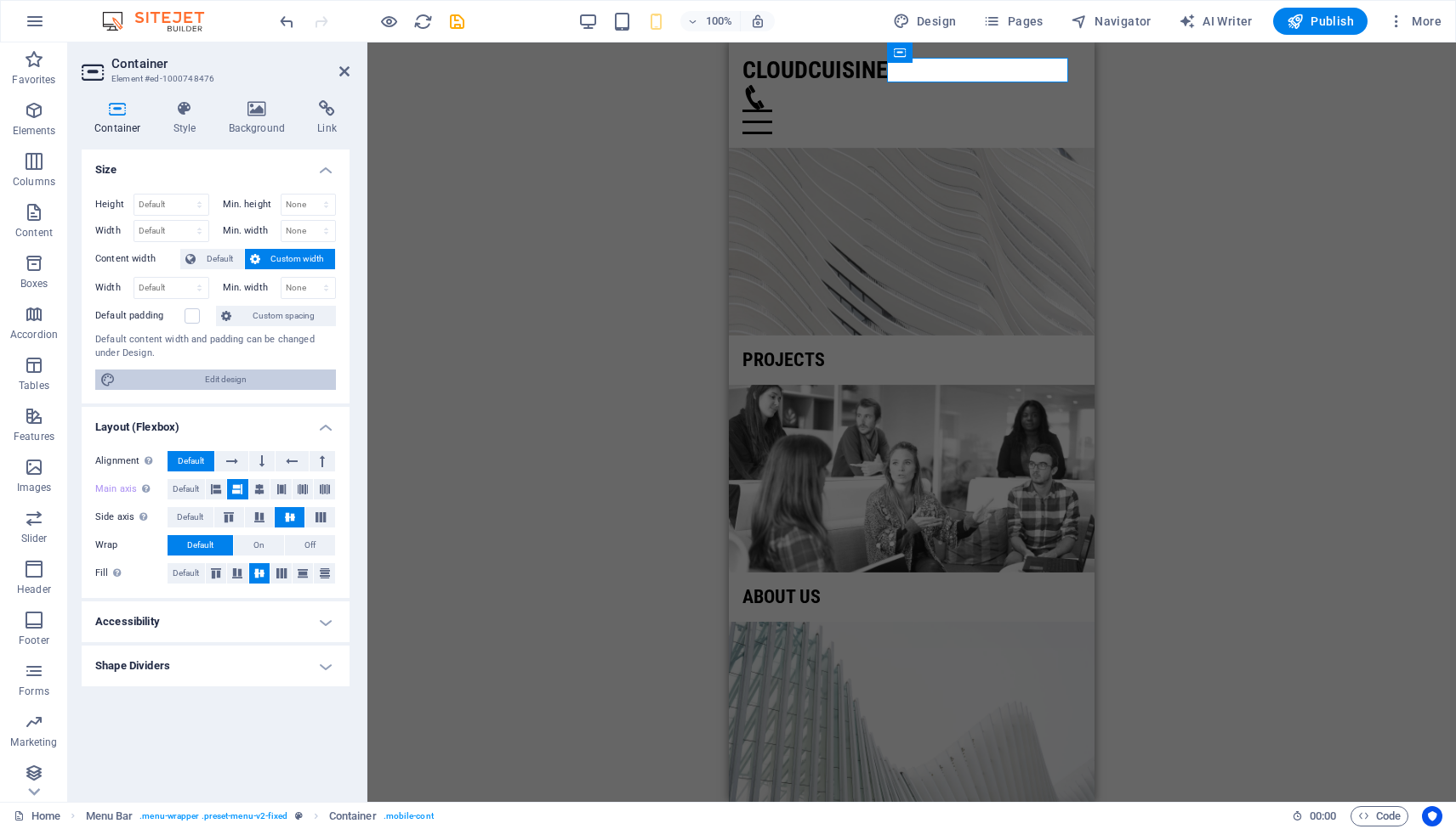
select select "rem"
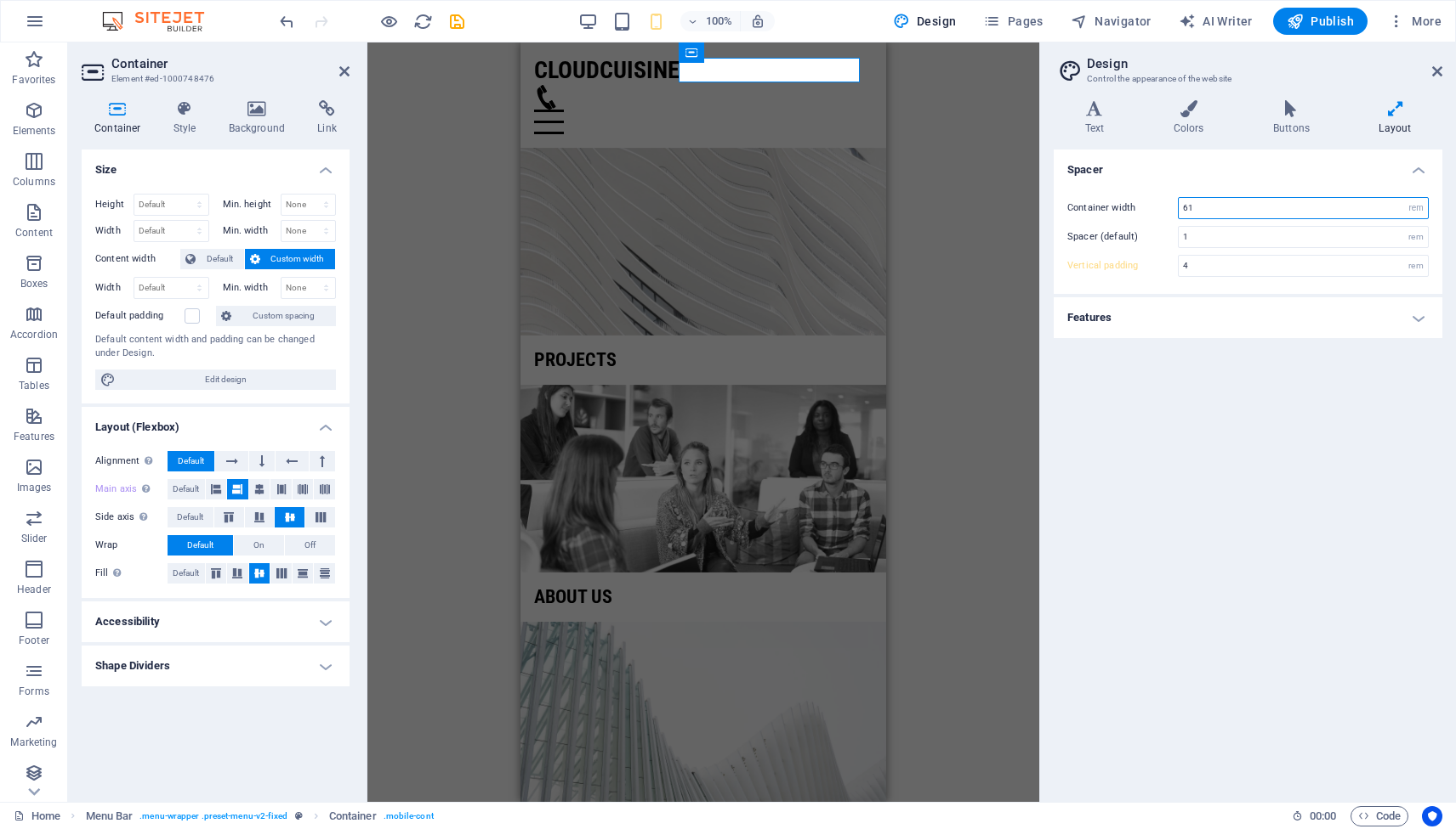
click at [1229, 206] on input "61" at bounding box center [1303, 208] width 249 height 20
click at [1225, 211] on input "60" at bounding box center [1303, 208] width 249 height 20
type input "61"
click at [1225, 235] on input "1" at bounding box center [1303, 237] width 249 height 20
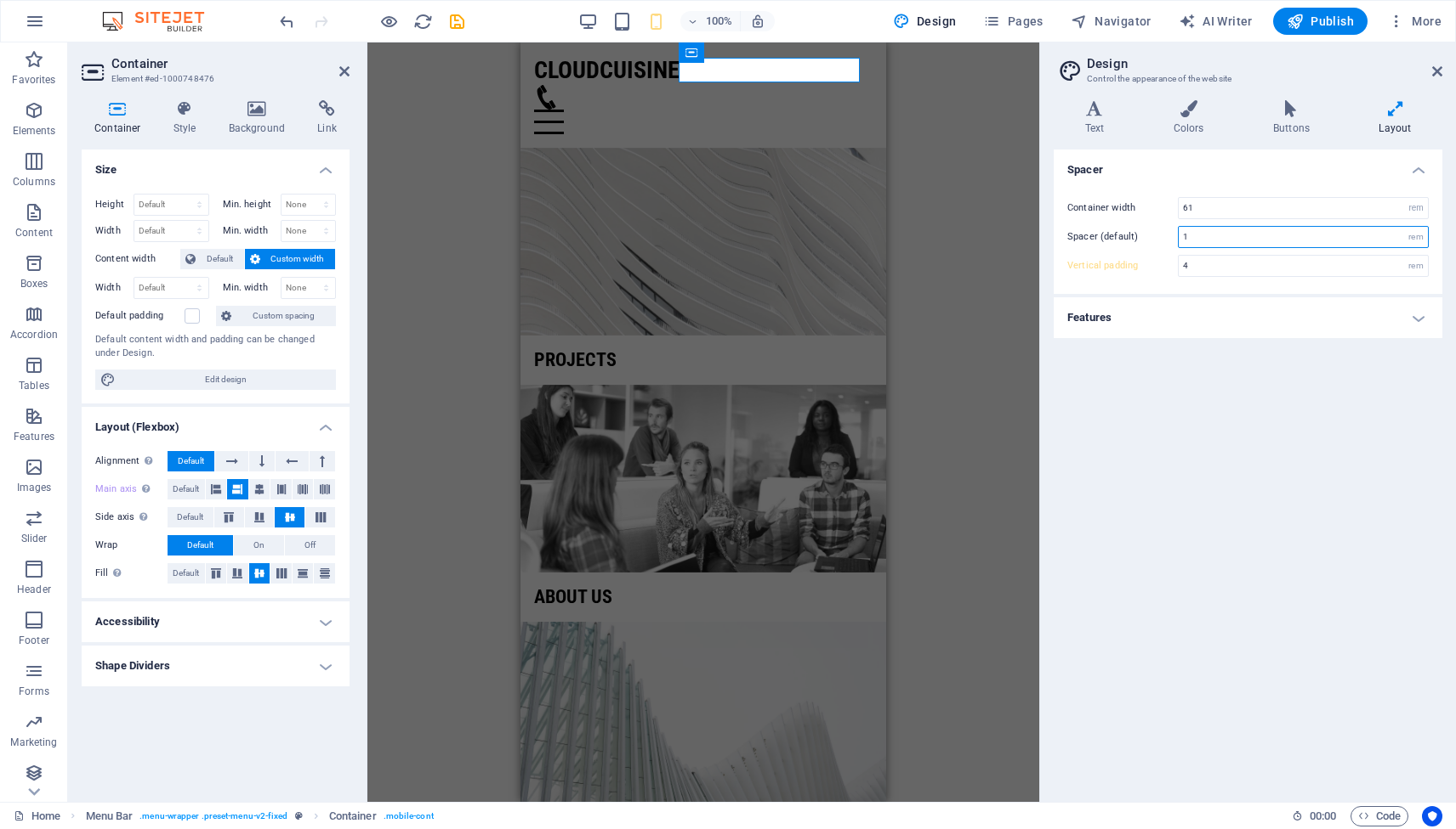
click at [1225, 235] on input "1" at bounding box center [1303, 237] width 249 height 20
click at [1209, 238] on input "2" at bounding box center [1303, 237] width 249 height 20
type input "1"
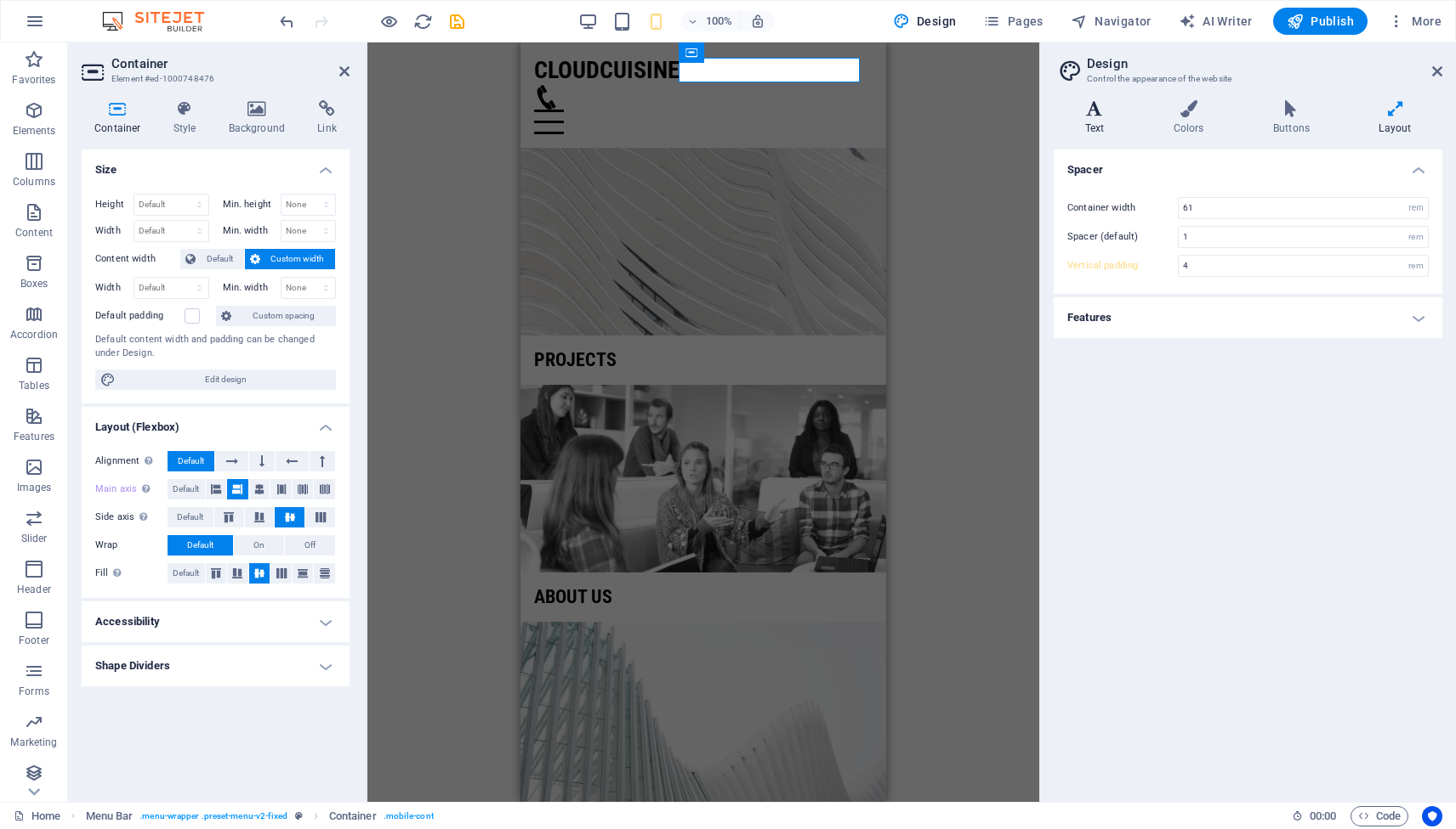
click at [1095, 108] on icon at bounding box center [1095, 109] width 82 height 17
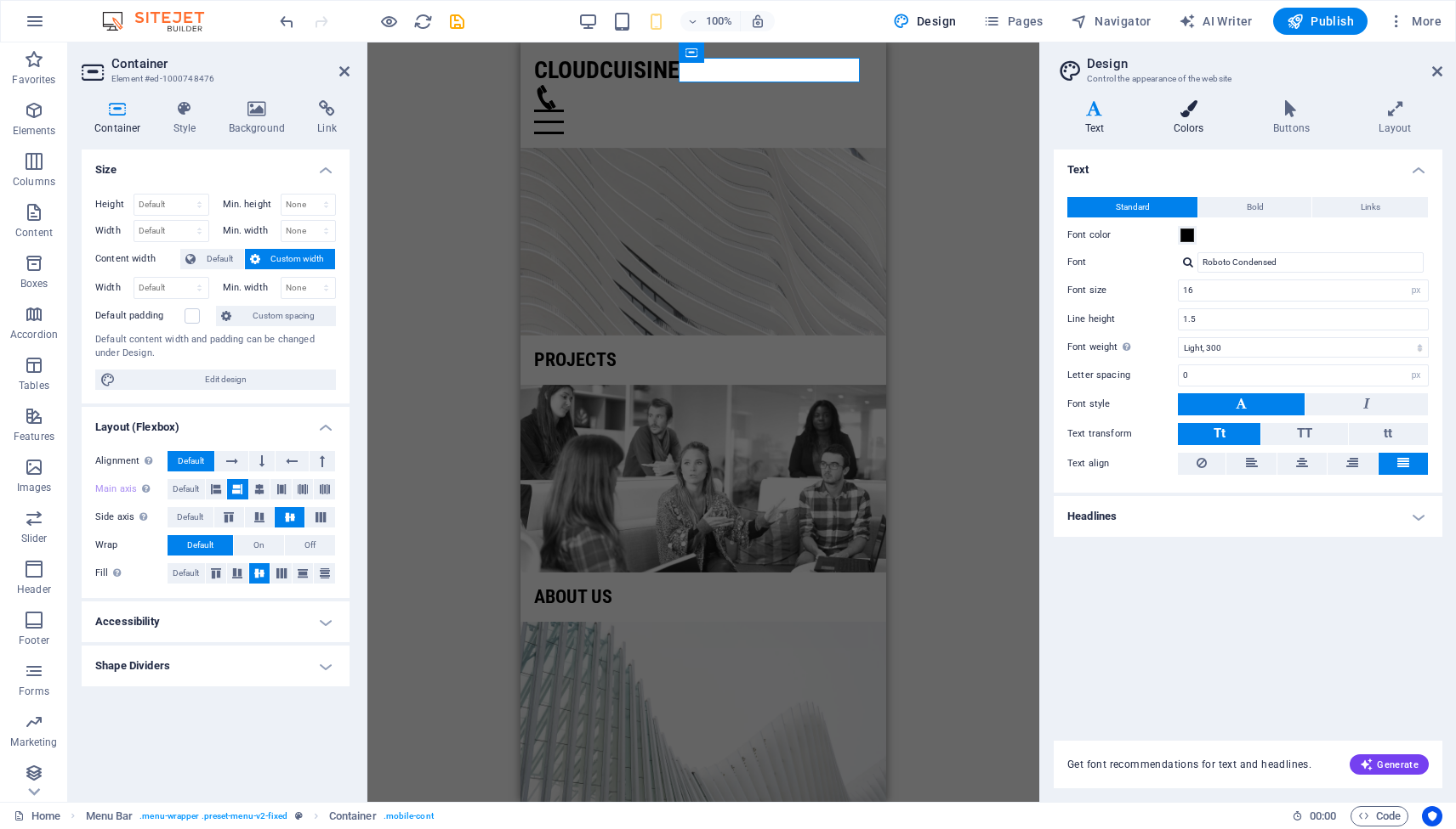
click at [1199, 112] on icon at bounding box center [1188, 109] width 93 height 17
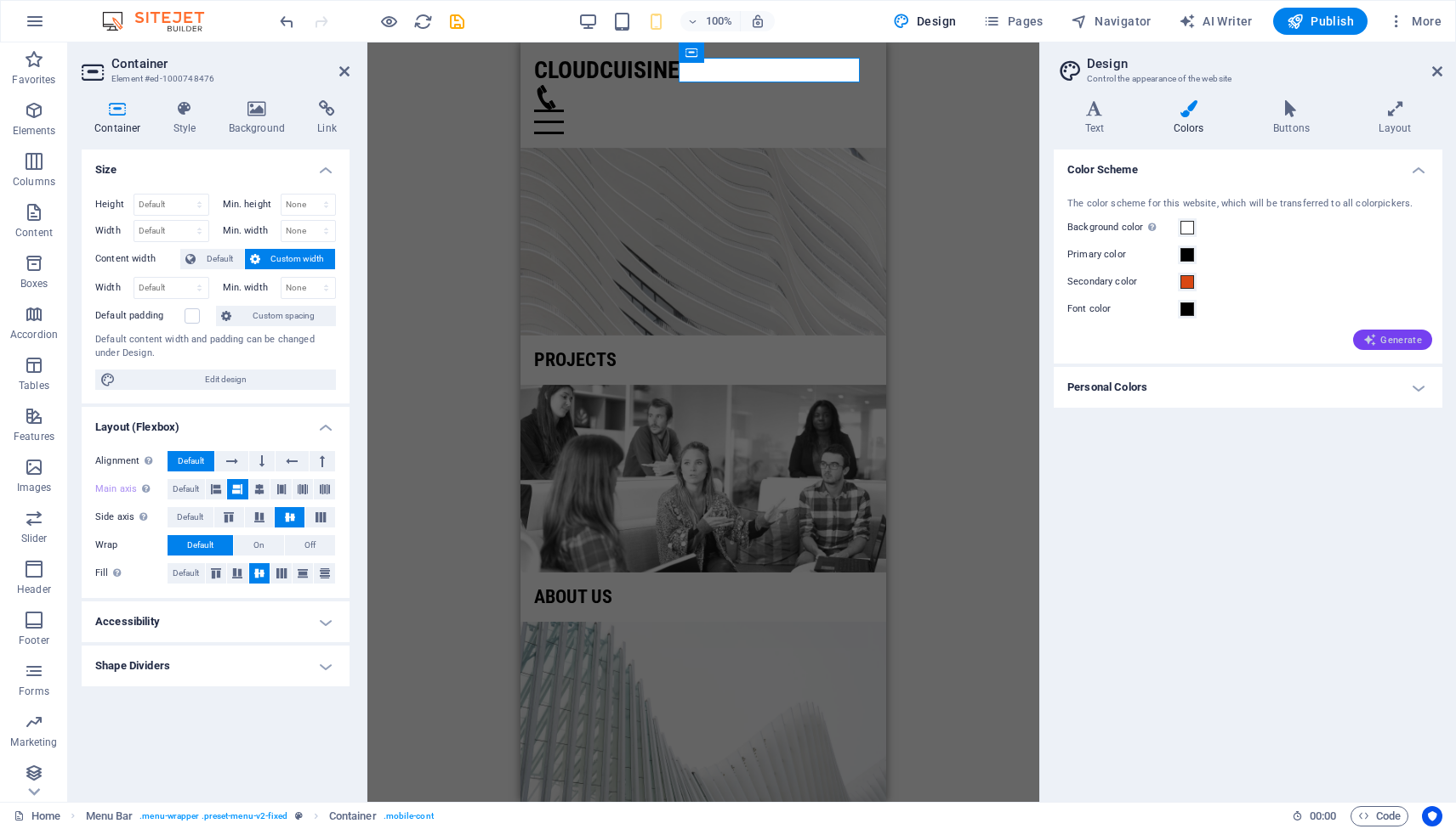
click at [1412, 339] on span "Generate" at bounding box center [1392, 340] width 59 height 13
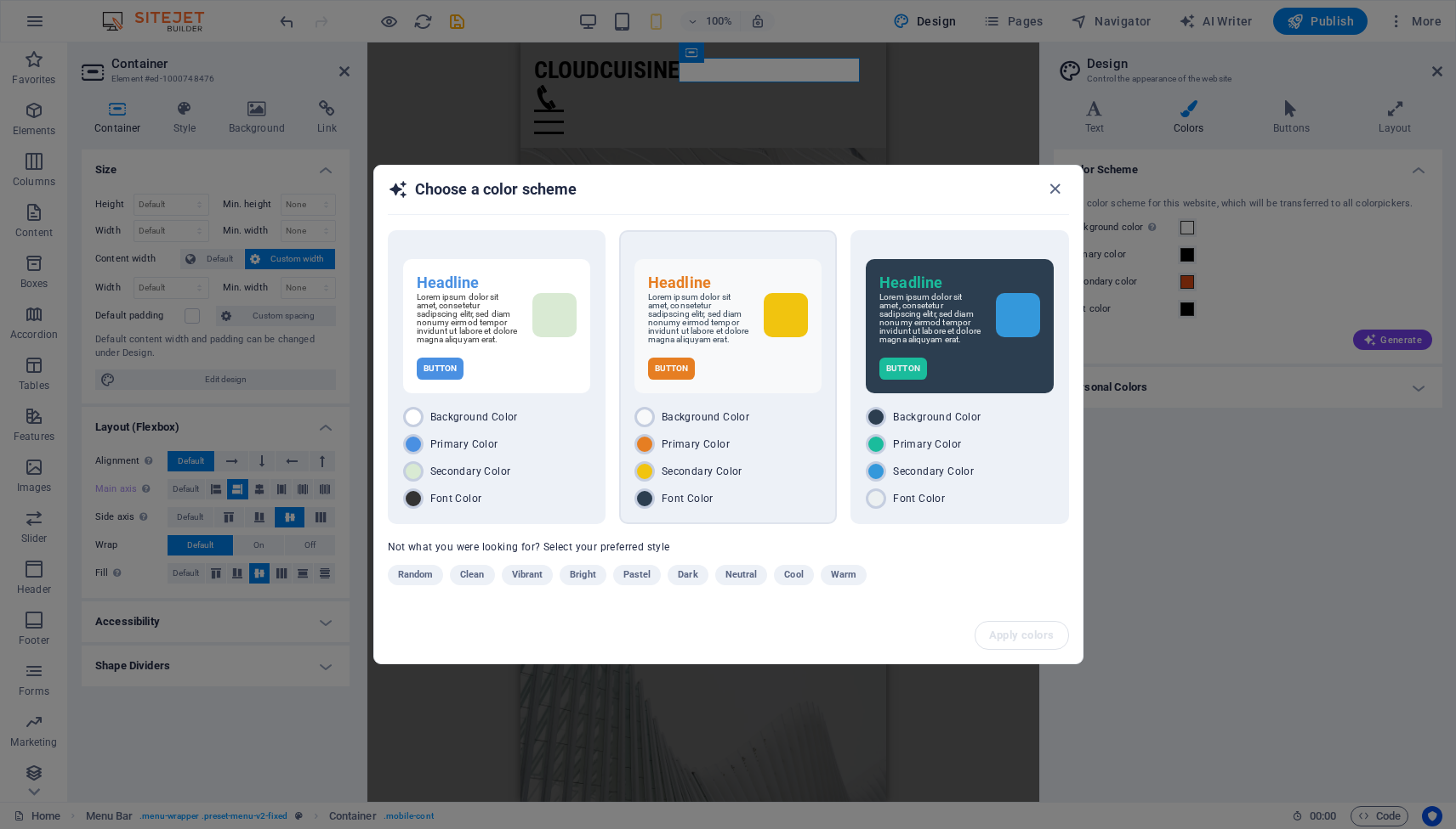
click at [784, 476] on div "Secondary Color" at bounding box center [728, 471] width 187 height 20
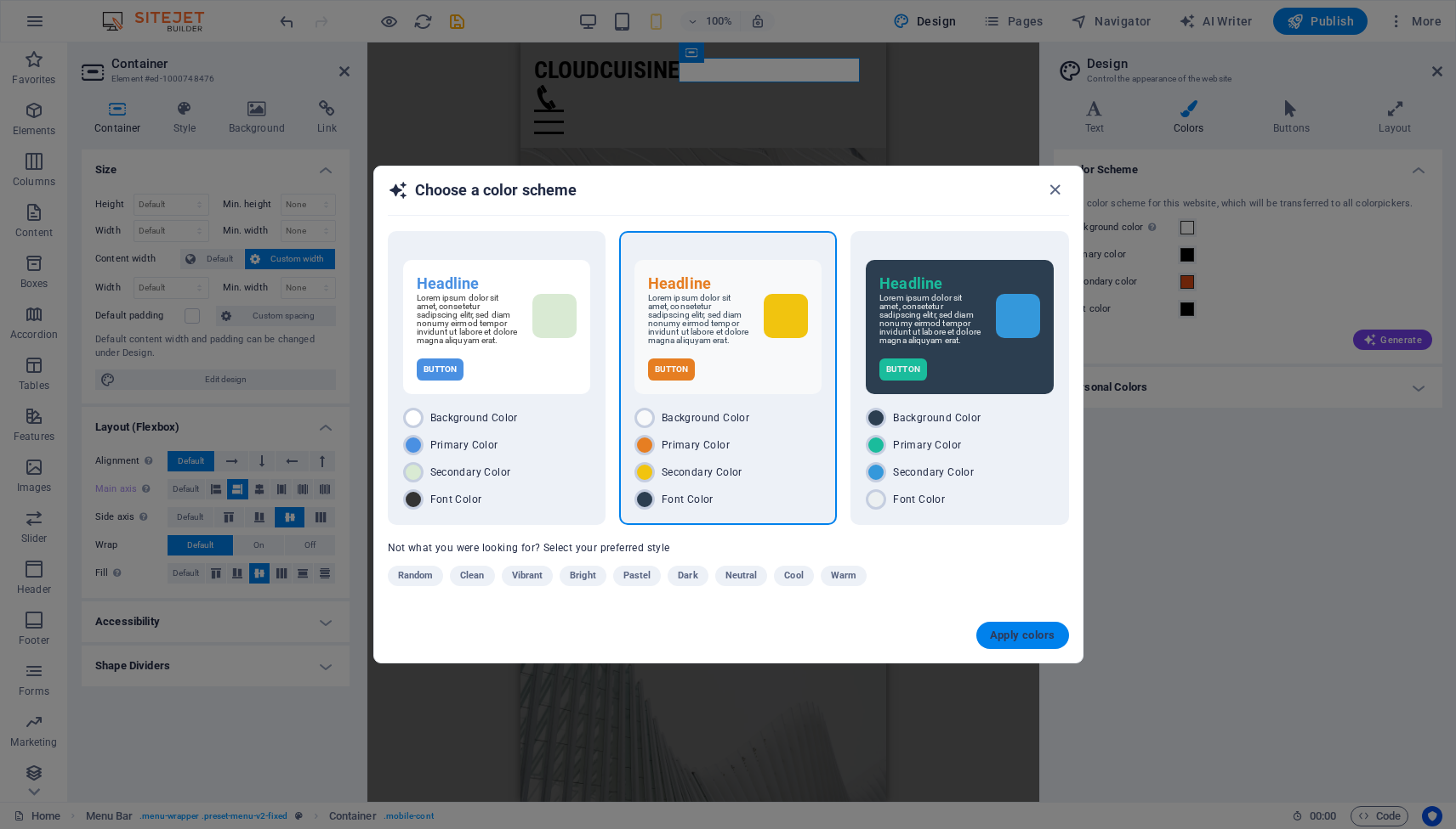
click at [1020, 637] on span "Apply colors" at bounding box center [1023, 635] width 66 height 13
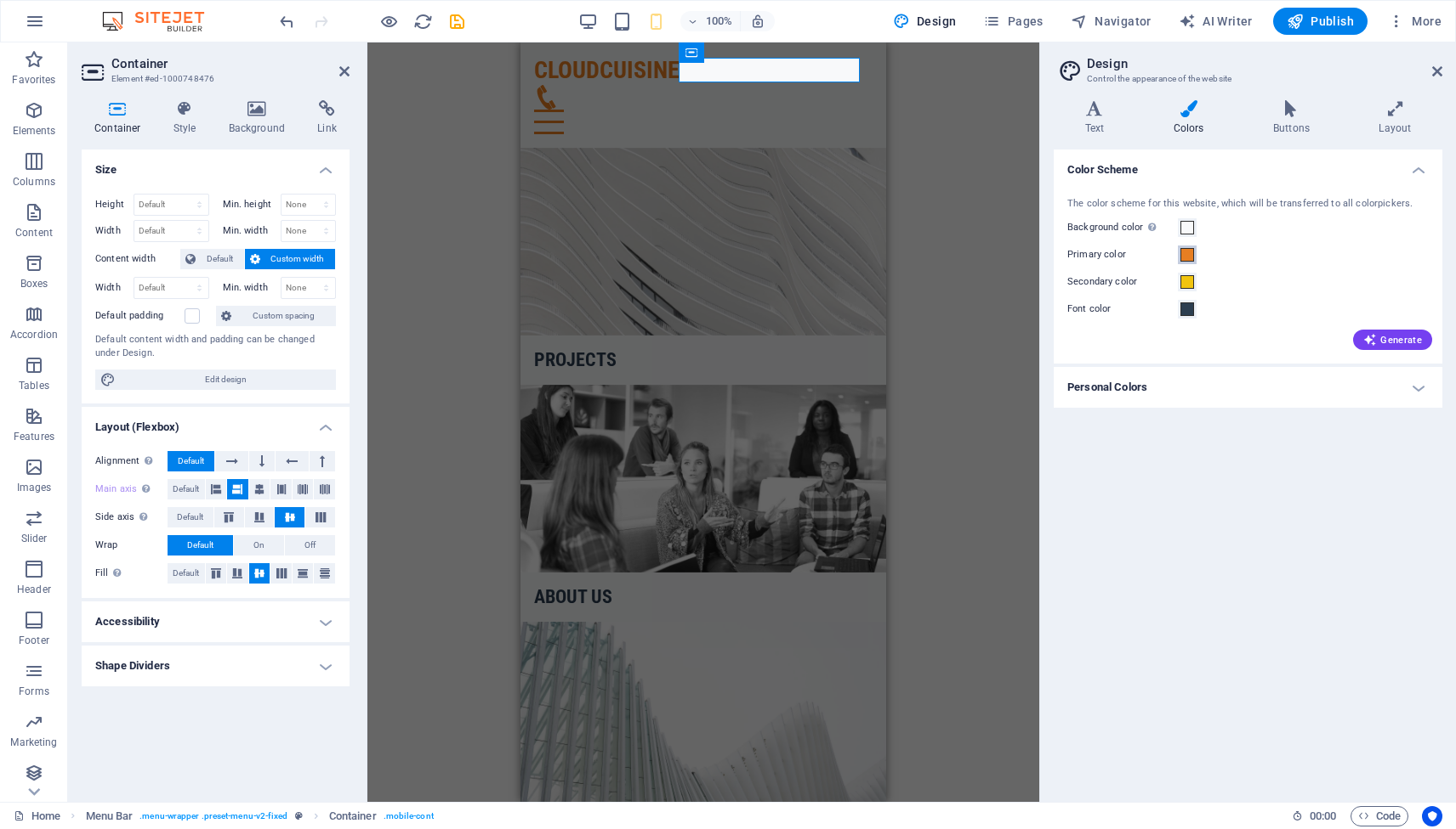
click at [1188, 254] on span at bounding box center [1186, 254] width 13 height 13
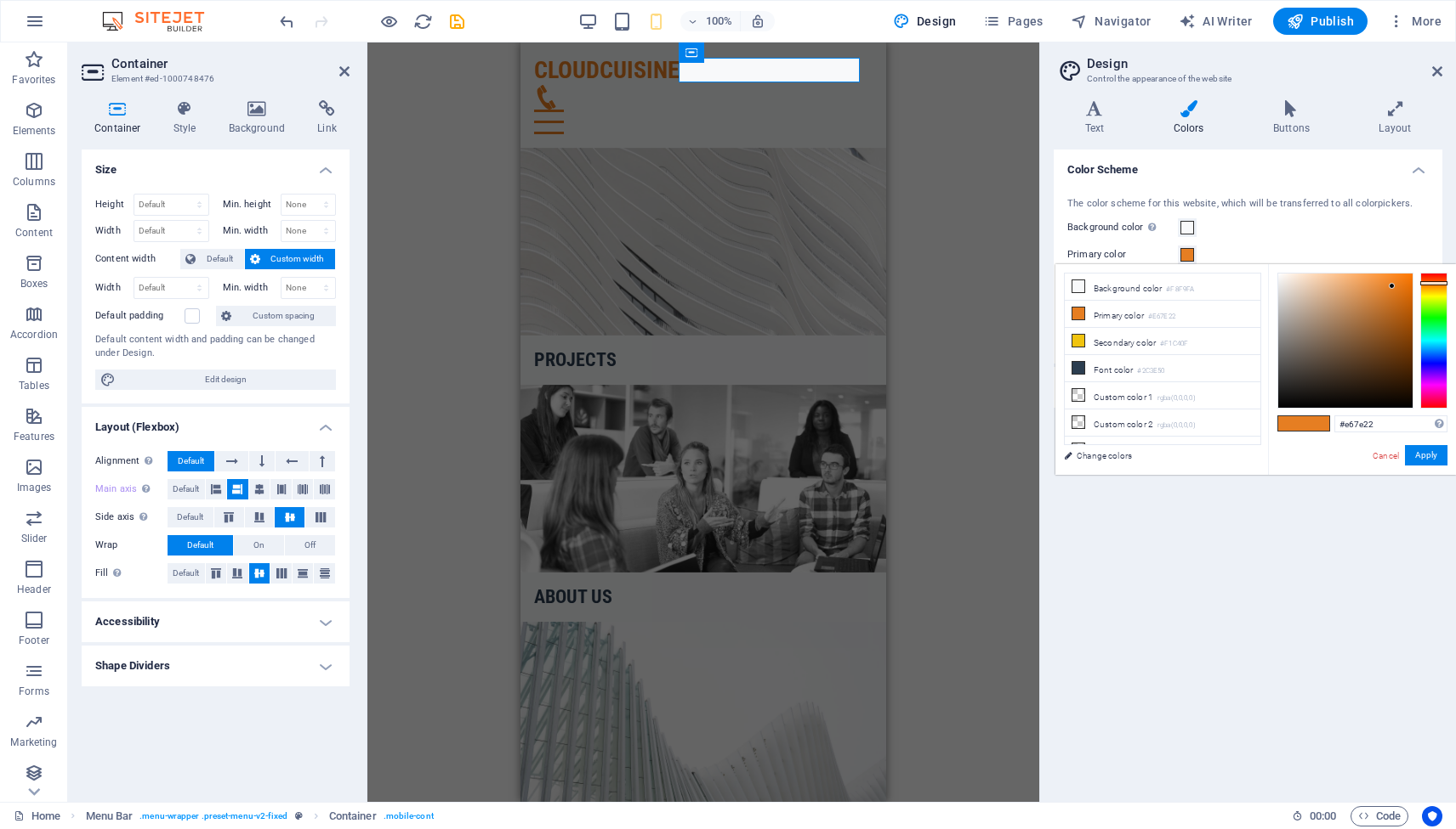
click at [1258, 239] on div "The color scheme for this website, which will be transferred to all colorpicker…" at bounding box center [1248, 272] width 395 height 184
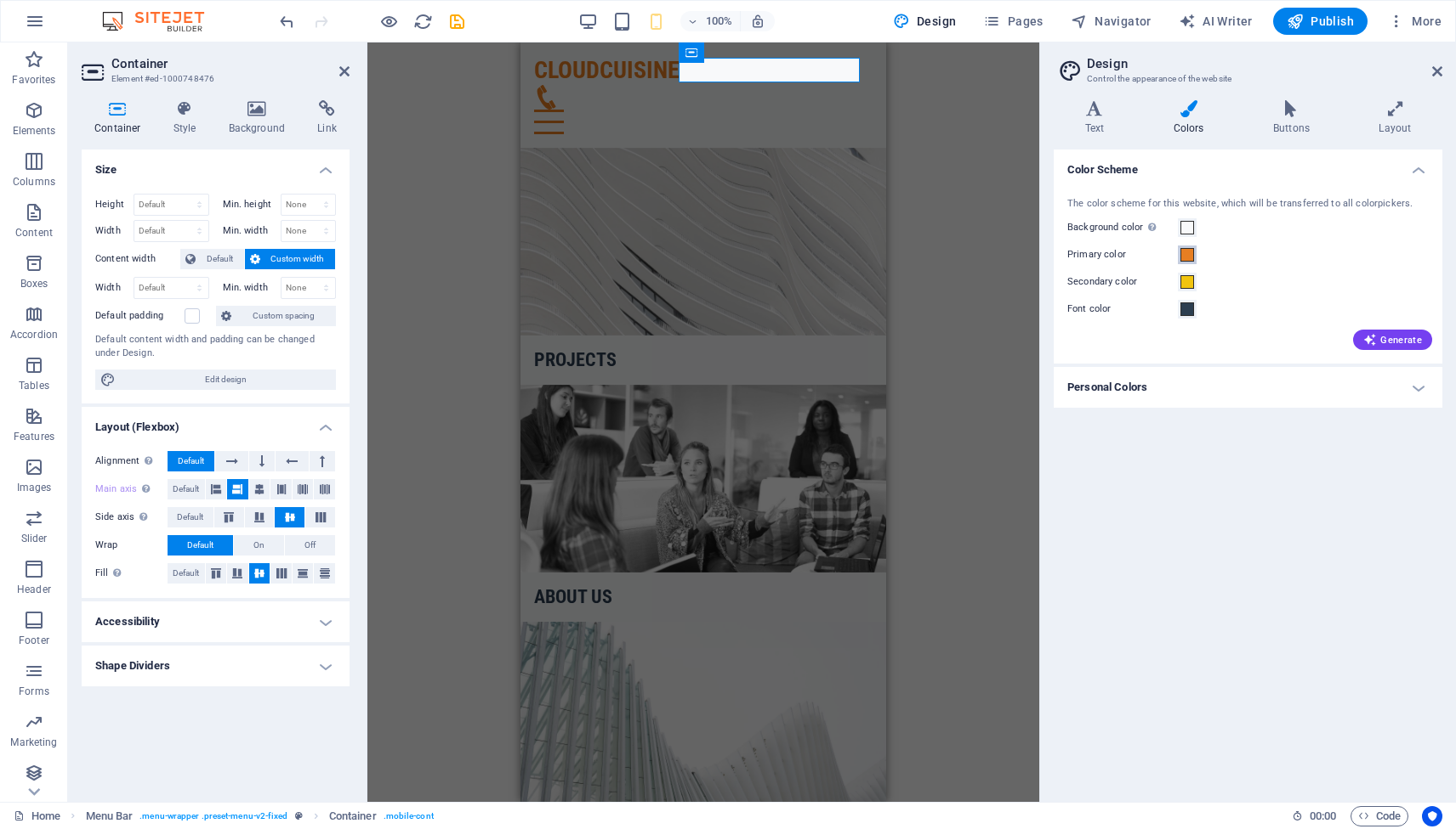
click at [1190, 257] on span at bounding box center [1186, 254] width 13 height 13
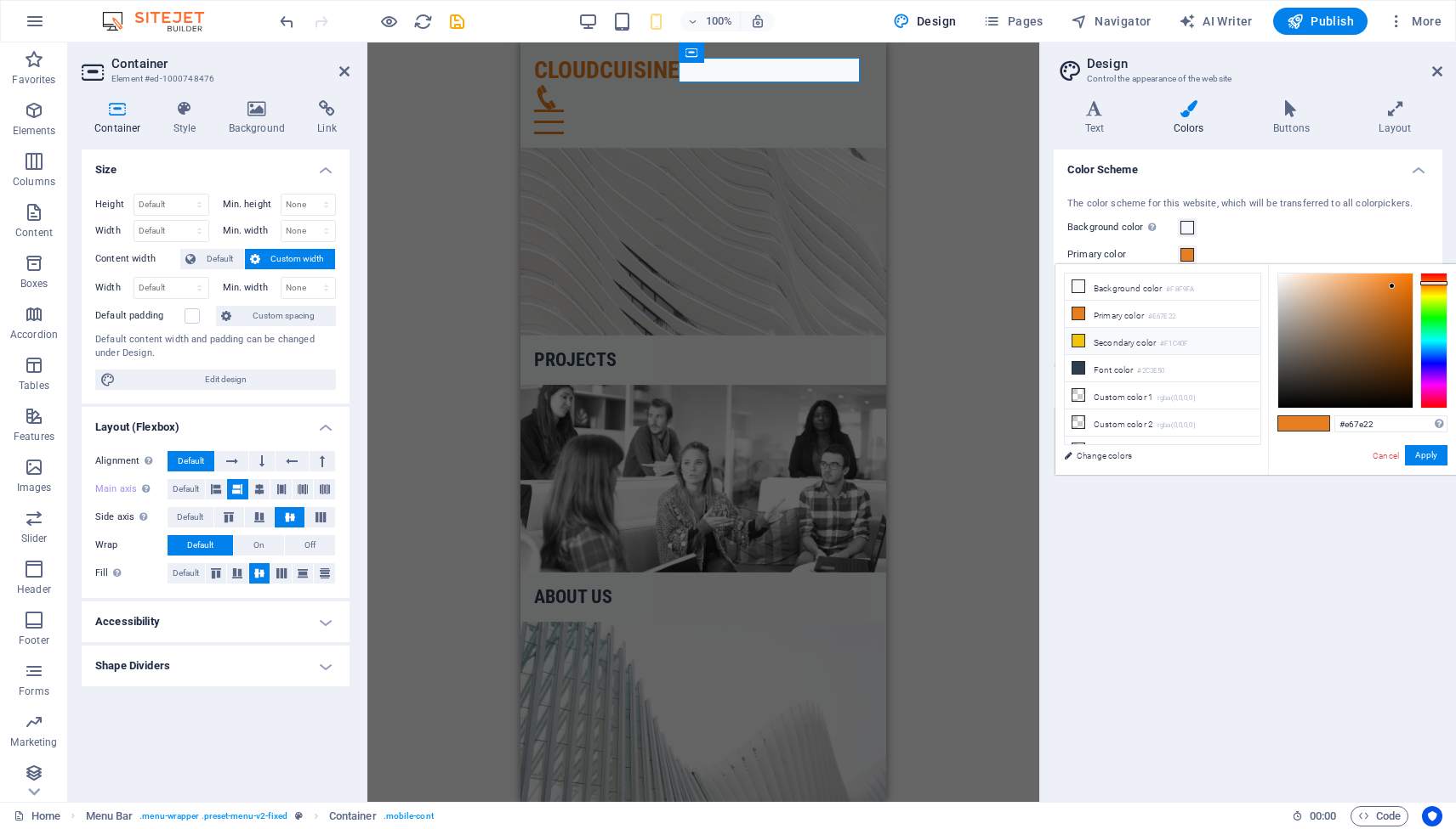
click at [1179, 338] on small "#F1C40F" at bounding box center [1174, 343] width 28 height 12
click at [1290, 423] on span at bounding box center [1290, 423] width 26 height 14
click at [1180, 344] on small "#F1C40F" at bounding box center [1174, 343] width 28 height 12
click at [1290, 423] on span at bounding box center [1290, 423] width 26 height 14
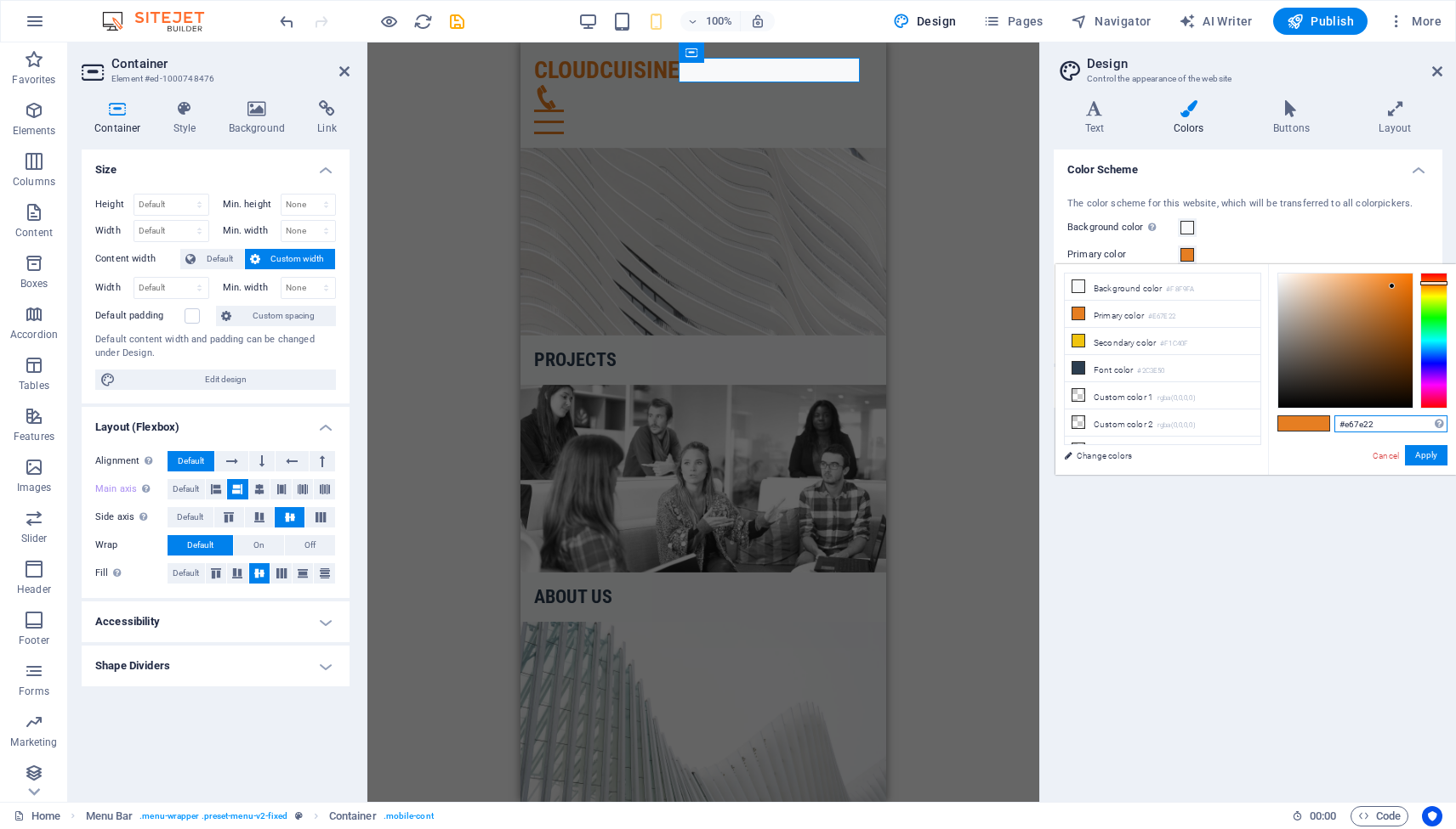
click at [1351, 419] on input "#e67e22" at bounding box center [1390, 423] width 113 height 17
click at [1161, 341] on li "Secondary color #F1C40F" at bounding box center [1162, 342] width 196 height 28
click at [1349, 423] on input "#f1c40f" at bounding box center [1390, 423] width 113 height 17
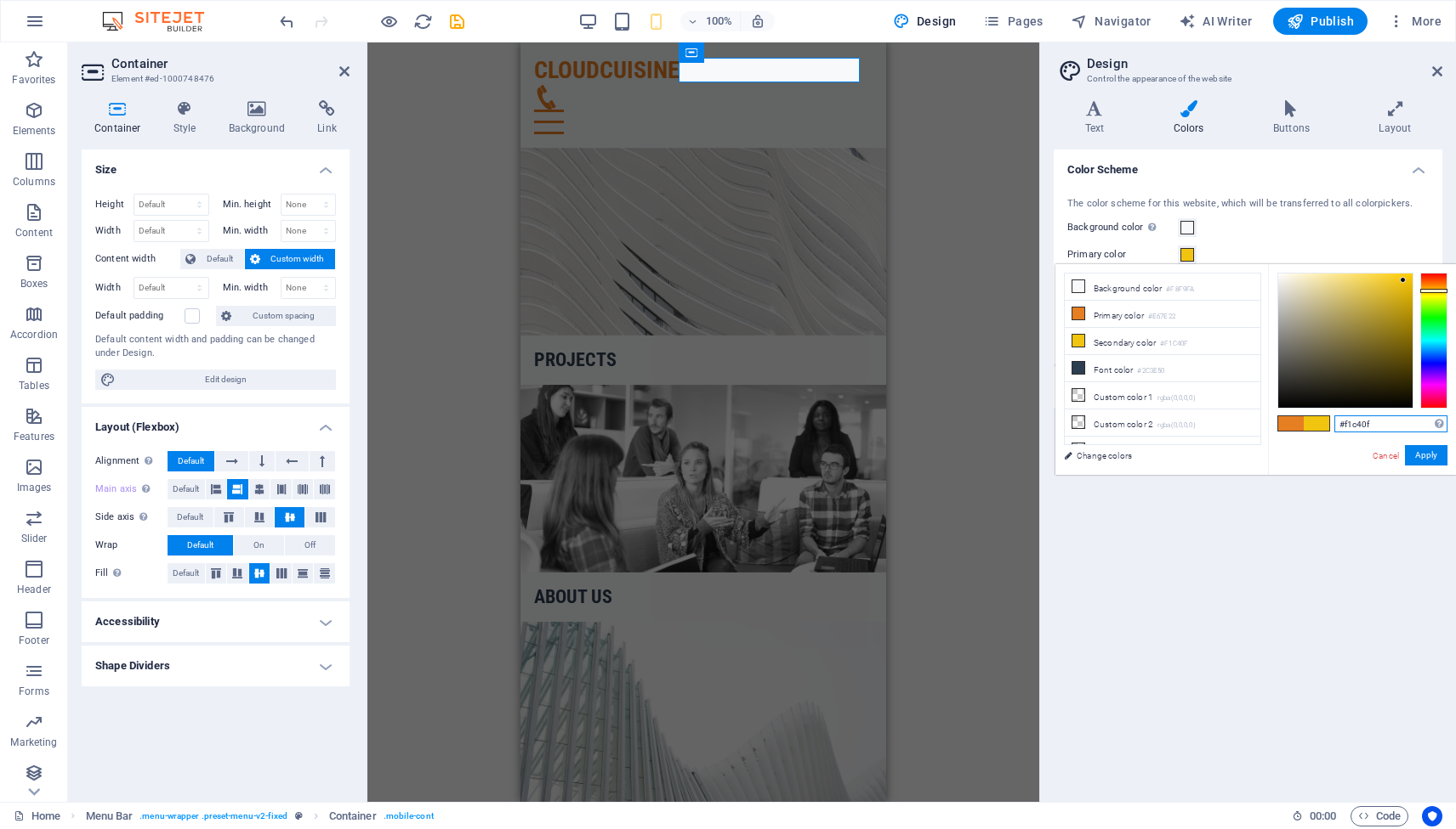
click at [1349, 423] on input "#f1c40f" at bounding box center [1390, 423] width 113 height 17
paste input "e67e22"
type input "#e67e22"
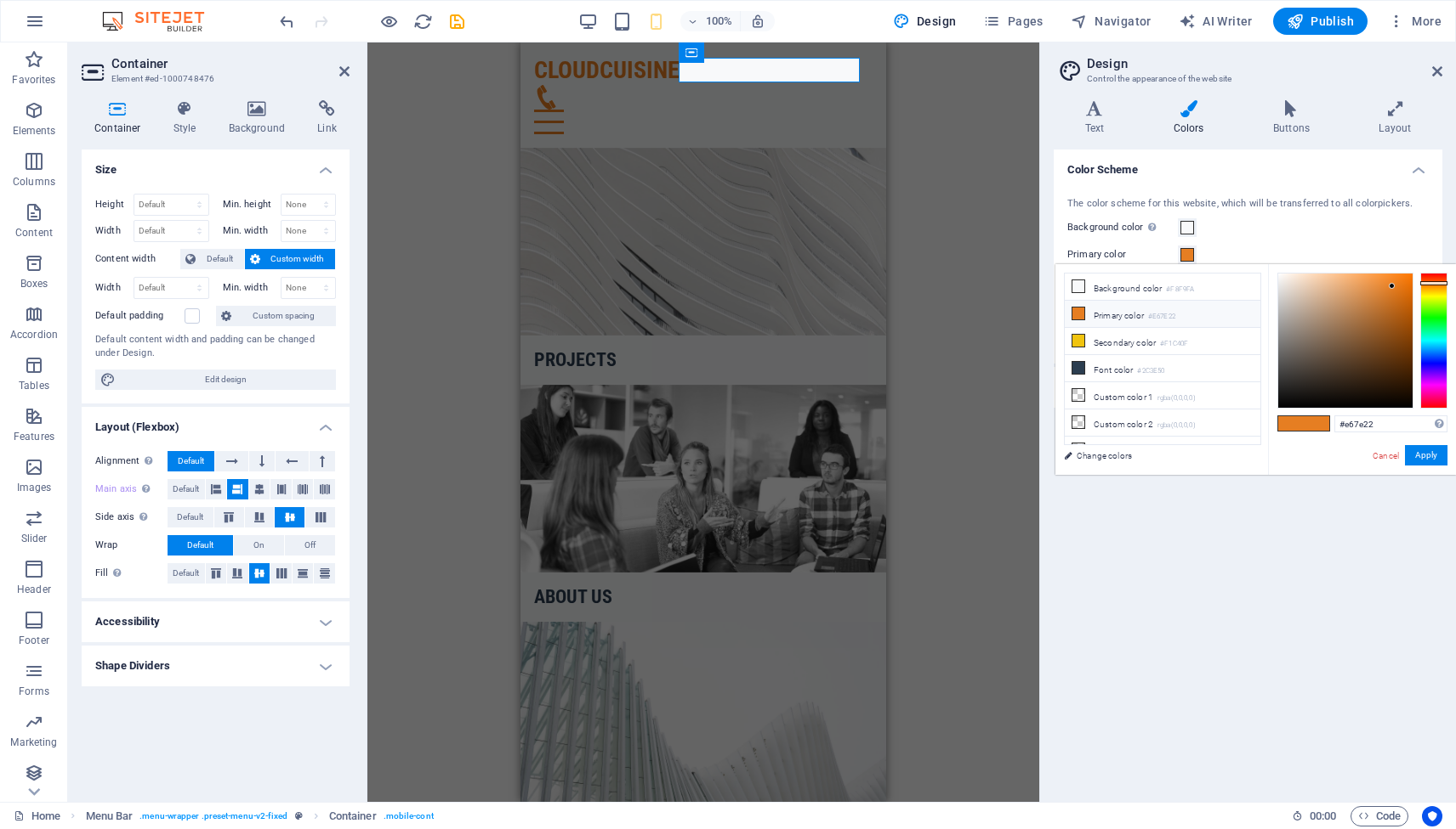
click at [1217, 310] on li "Primary color #E67E22" at bounding box center [1162, 314] width 196 height 28
click at [1324, 242] on div "The color scheme for this website, which will be transferred to all colorpicker…" at bounding box center [1248, 272] width 395 height 184
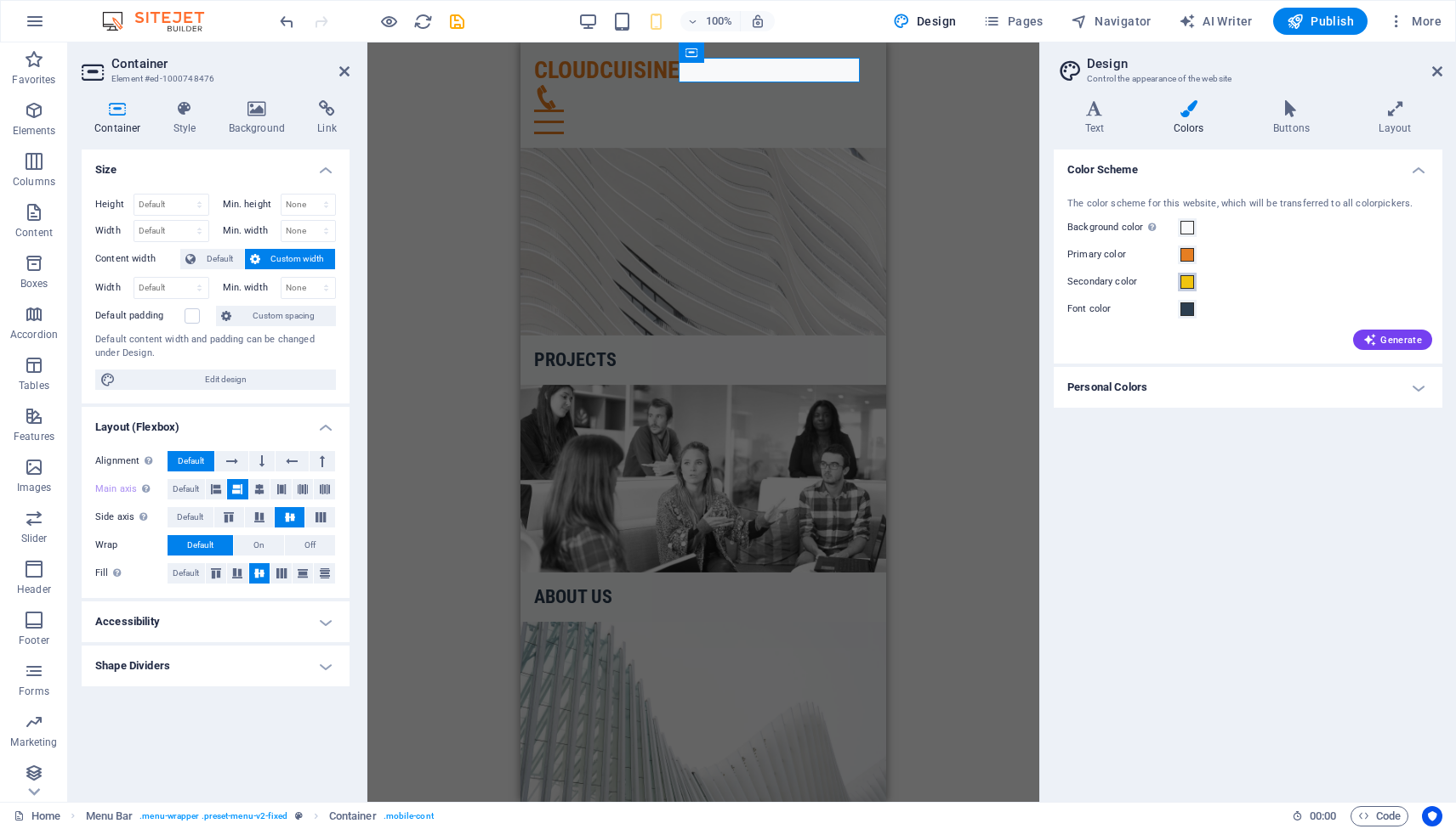
click at [1187, 284] on span at bounding box center [1186, 282] width 13 height 13
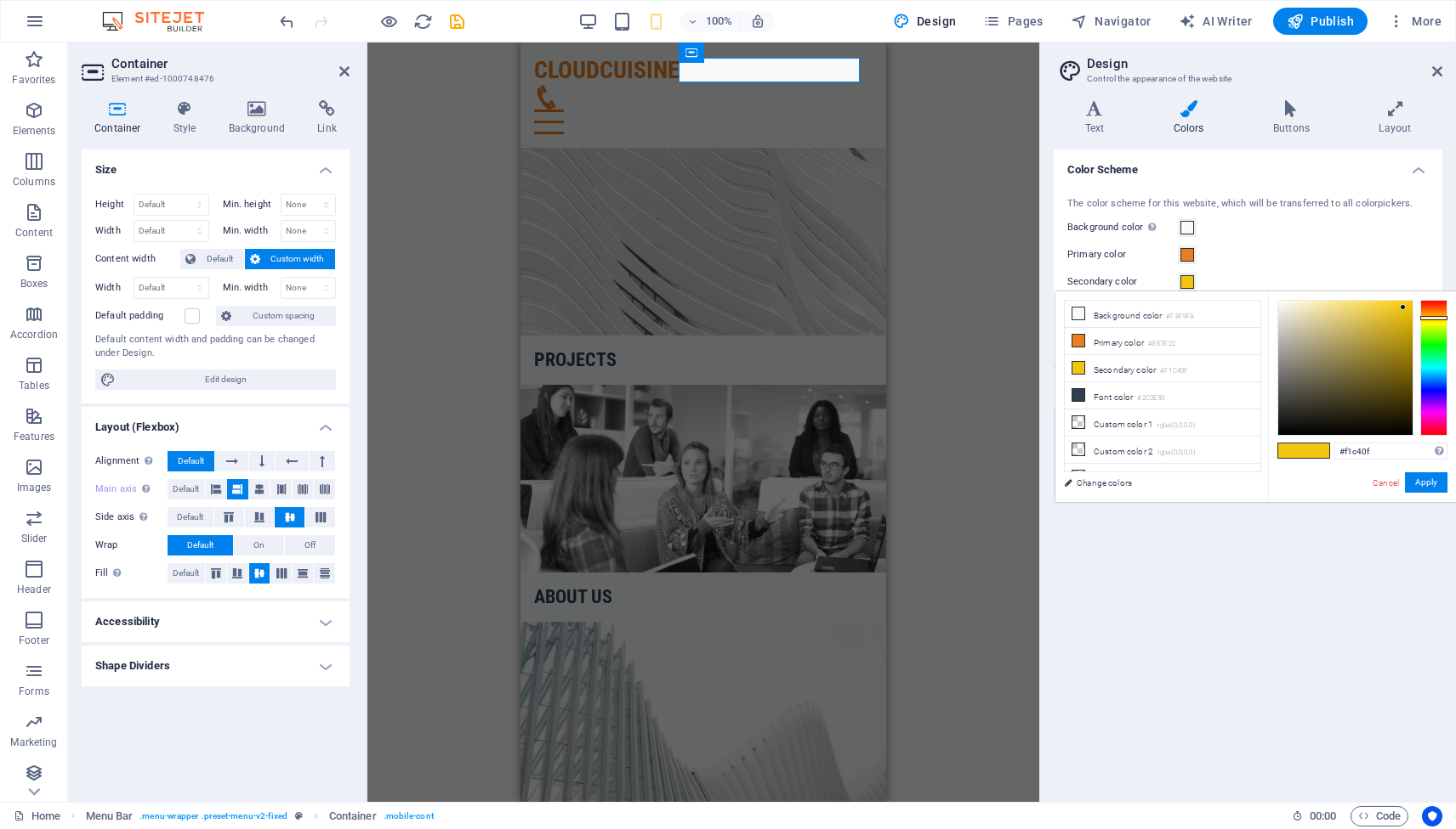
click at [1187, 284] on span at bounding box center [1186, 282] width 13 height 13
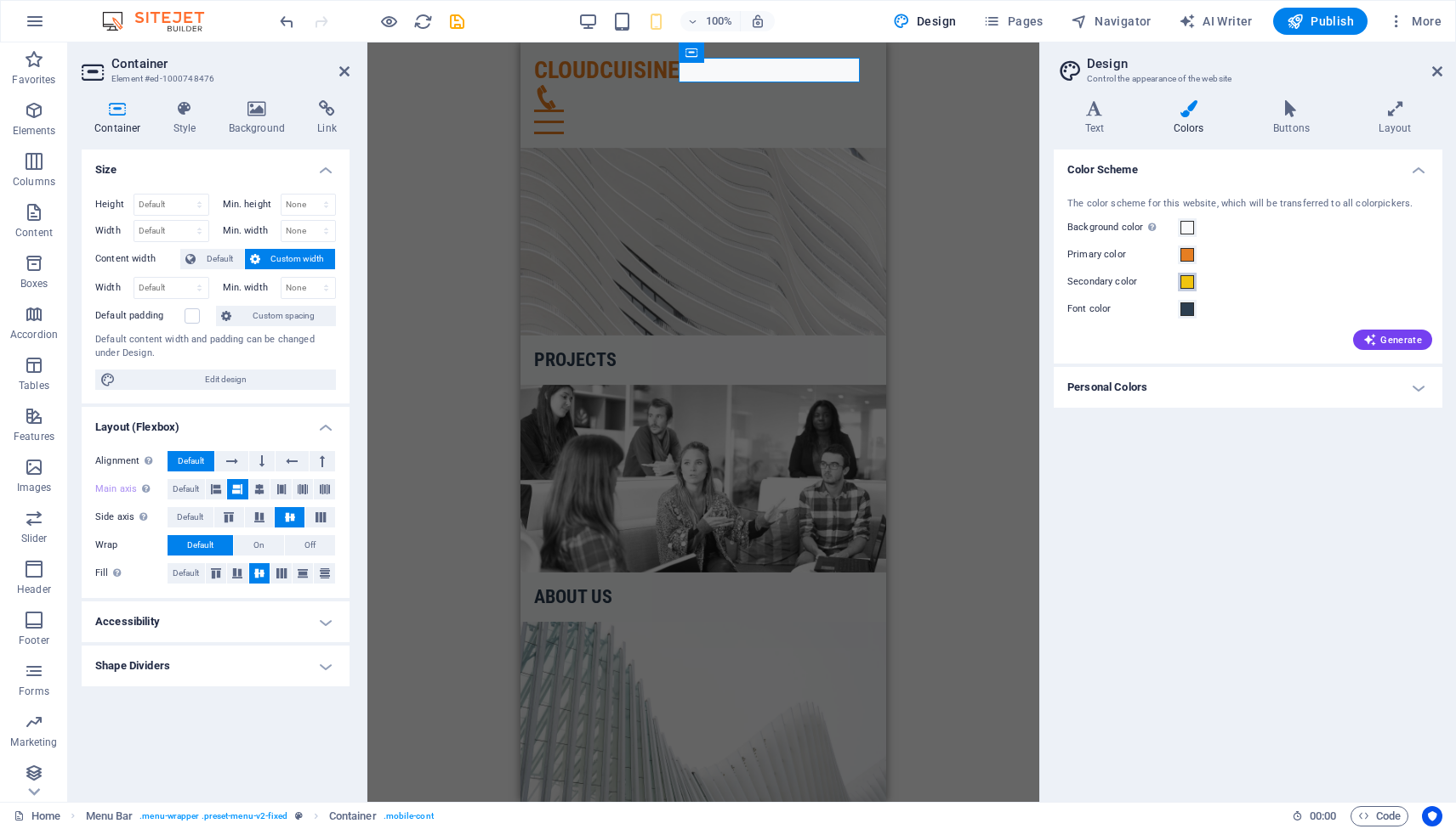
click at [1187, 284] on span at bounding box center [1186, 282] width 13 height 13
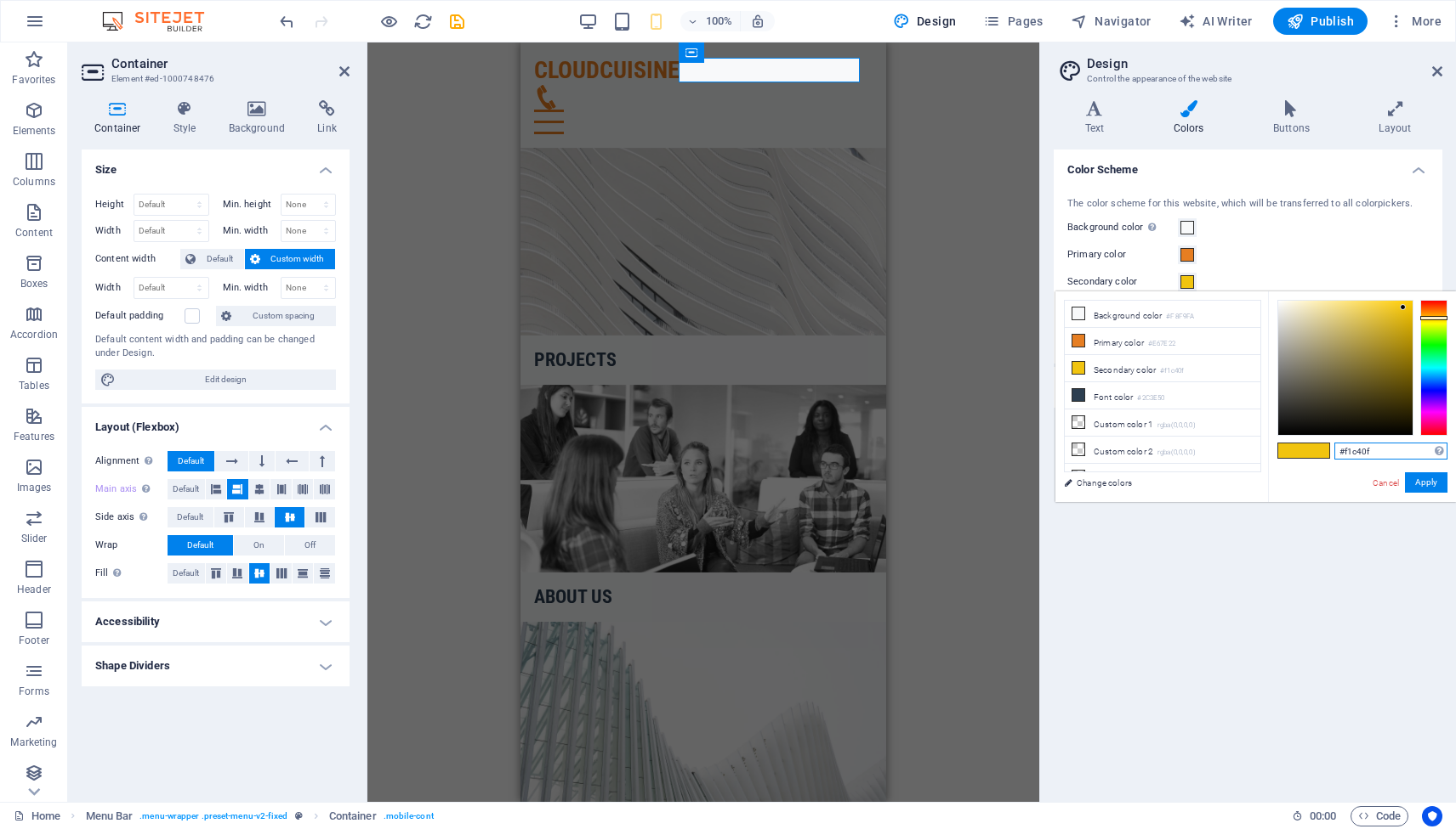
click at [1347, 448] on input "#f1c40f" at bounding box center [1390, 451] width 113 height 17
paste input "e67e22"
type input "#e67e22"
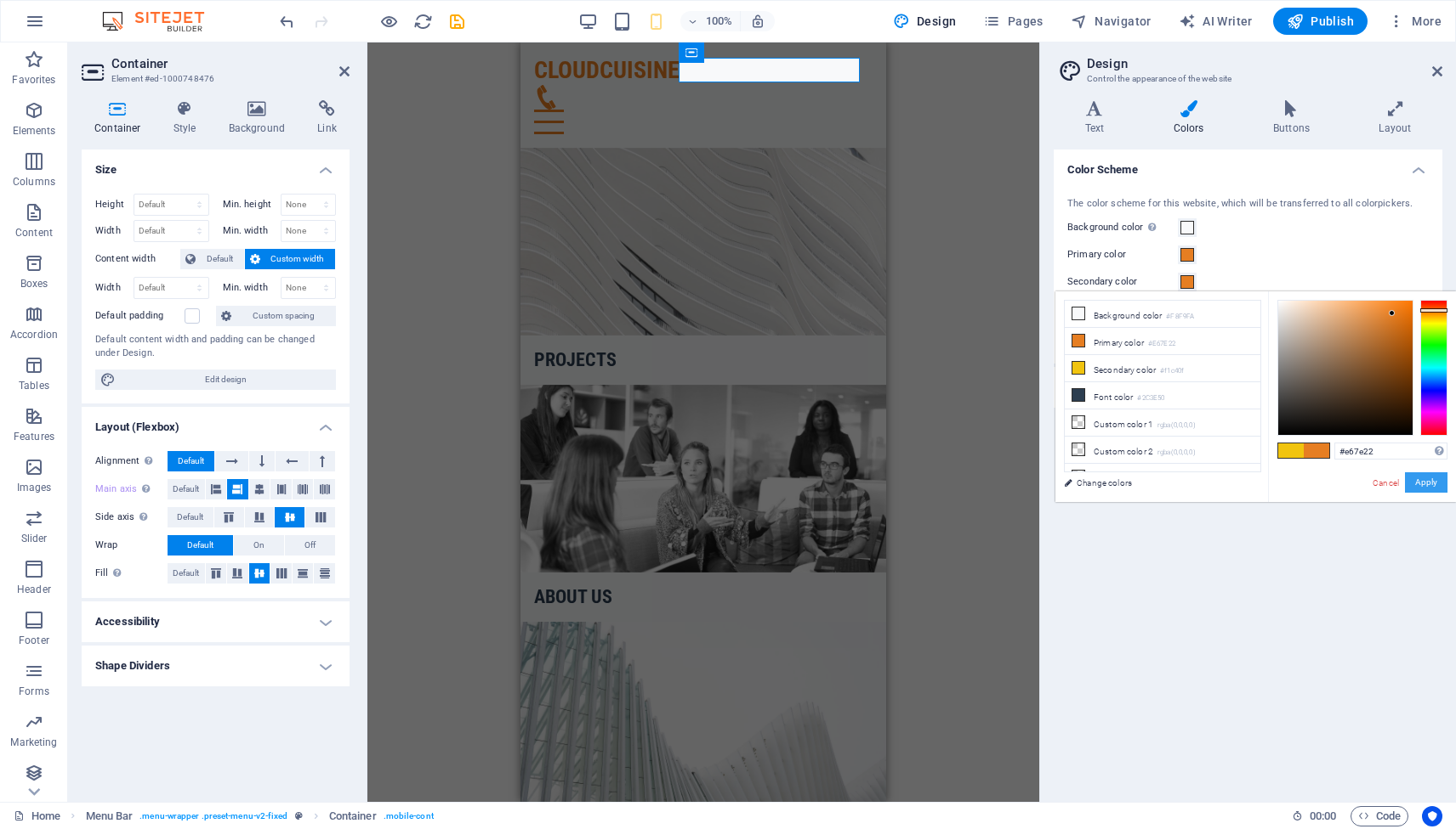
click at [1436, 486] on button "Apply" at bounding box center [1426, 482] width 43 height 20
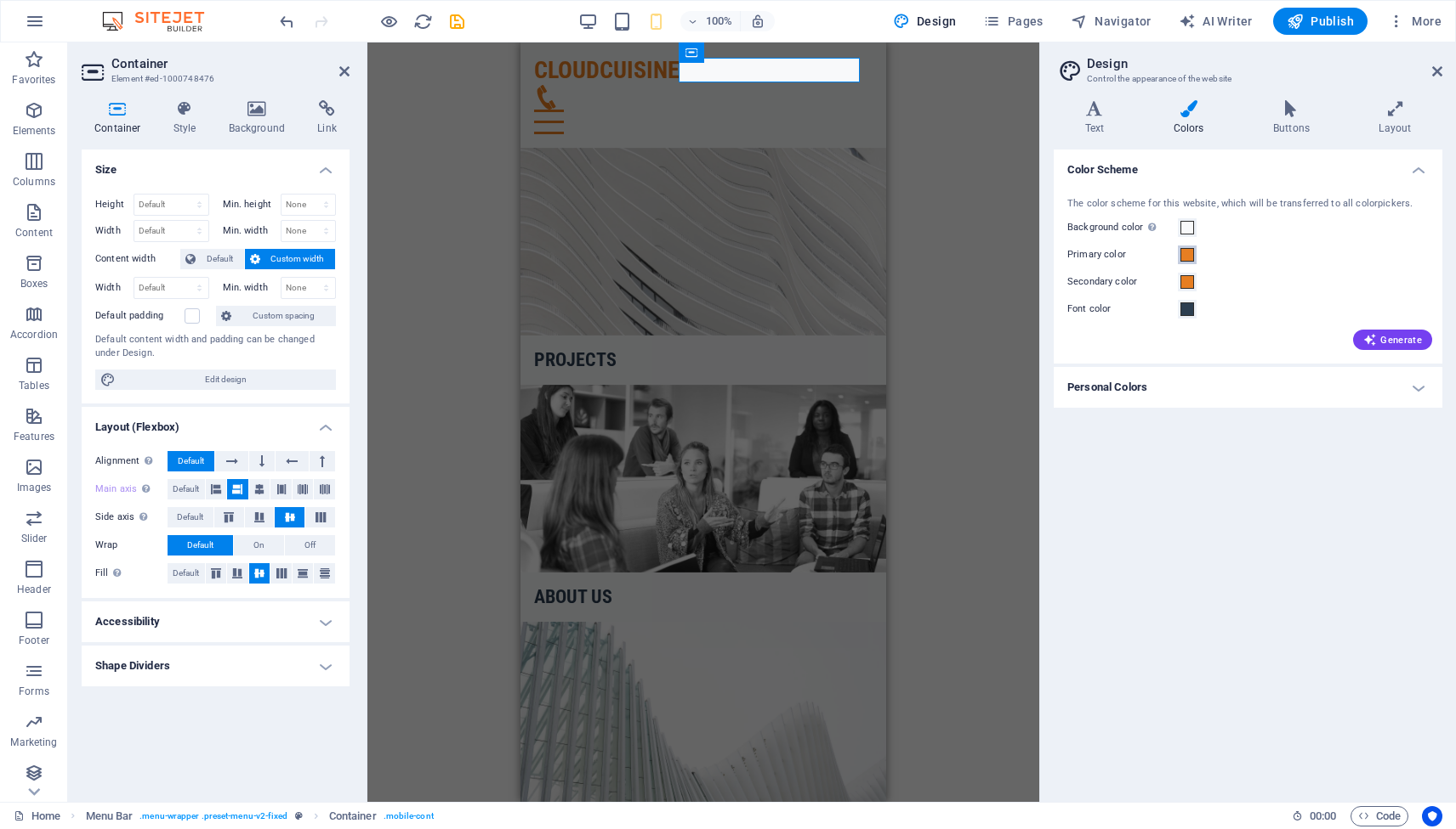
click at [1187, 253] on span at bounding box center [1186, 254] width 13 height 13
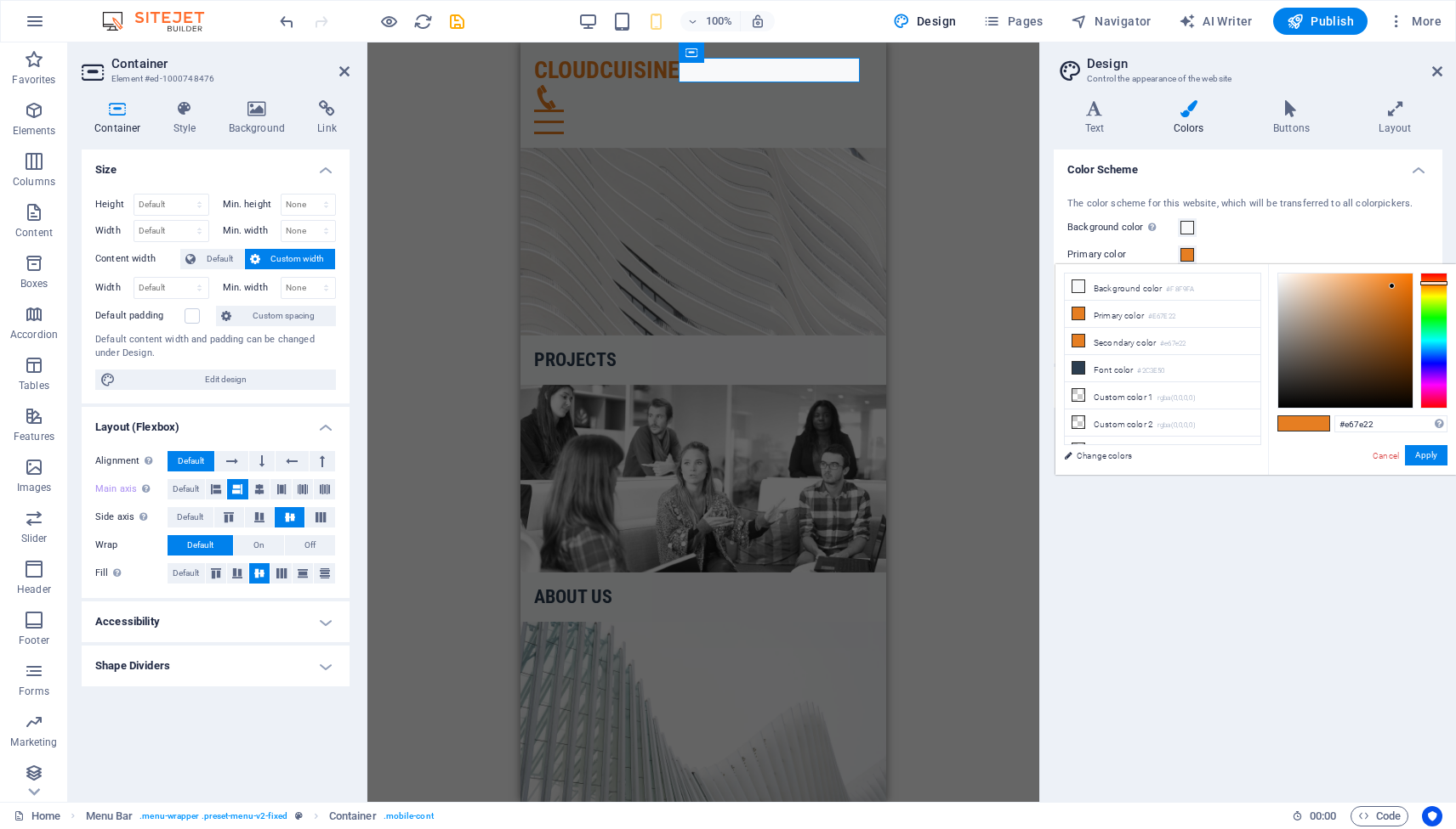
click at [1318, 426] on span at bounding box center [1316, 423] width 26 height 14
click at [1435, 363] on div at bounding box center [1433, 341] width 28 height 136
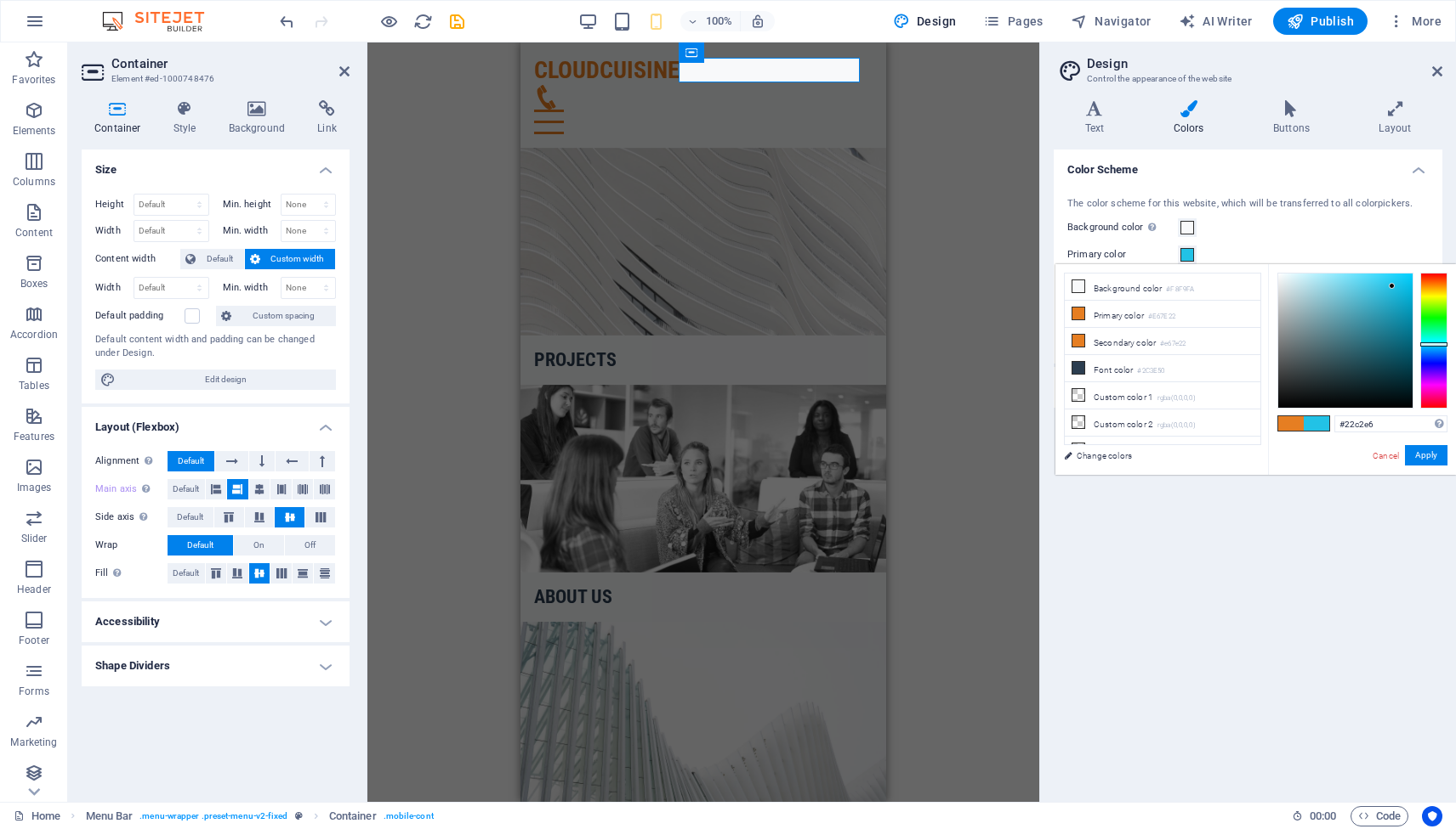
click at [1435, 344] on div at bounding box center [1433, 341] width 28 height 136
drag, startPoint x: 1435, startPoint y: 344, endPoint x: 1435, endPoint y: 355, distance: 11.0
click at [1435, 355] on div at bounding box center [1433, 355] width 28 height 4
type input "#2b69ec"
drag, startPoint x: 1374, startPoint y: 293, endPoint x: 1387, endPoint y: 283, distance: 16.4
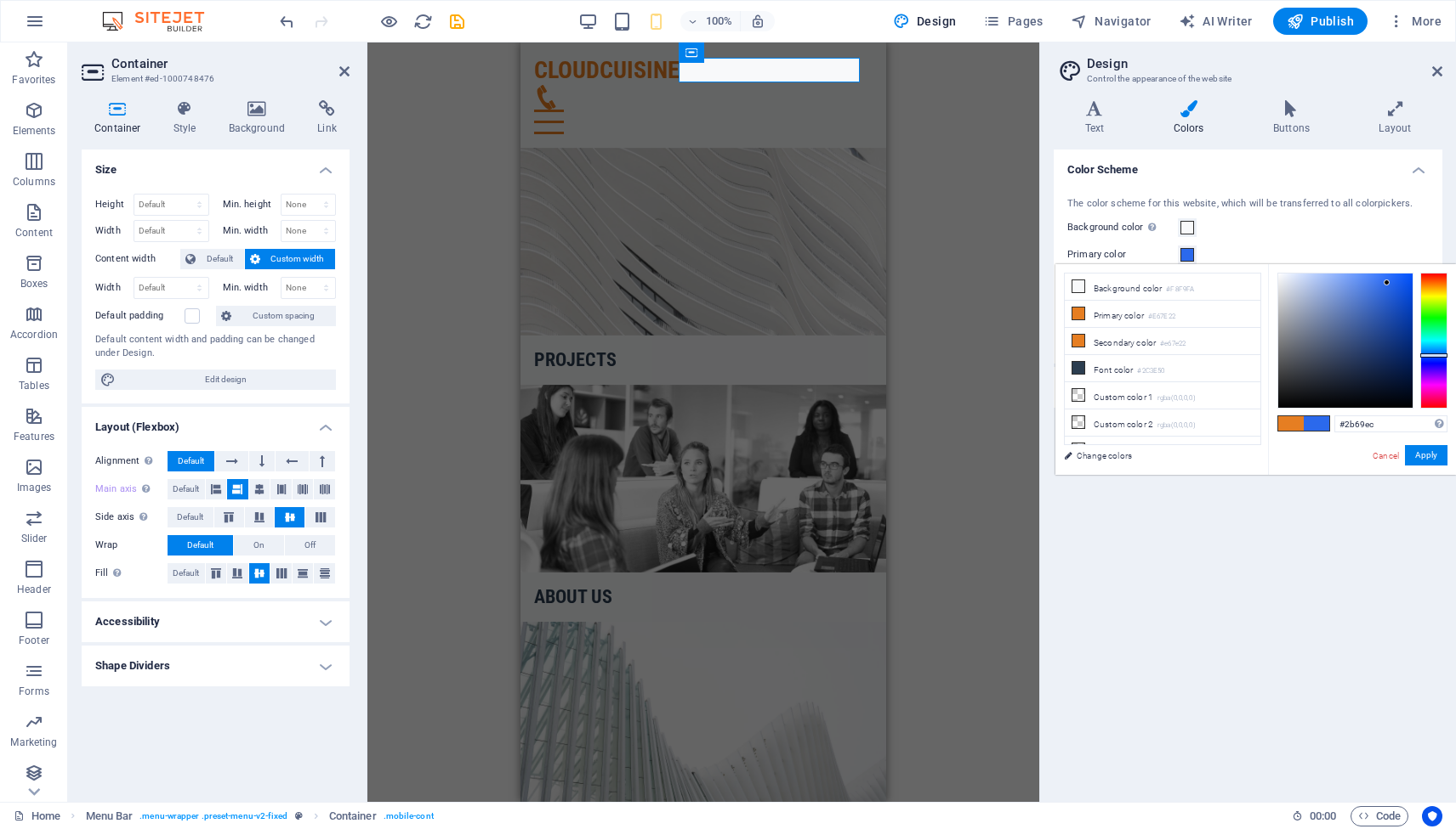
click at [1387, 283] on div at bounding box center [1345, 341] width 134 height 134
click at [1418, 459] on button "Apply" at bounding box center [1426, 455] width 43 height 20
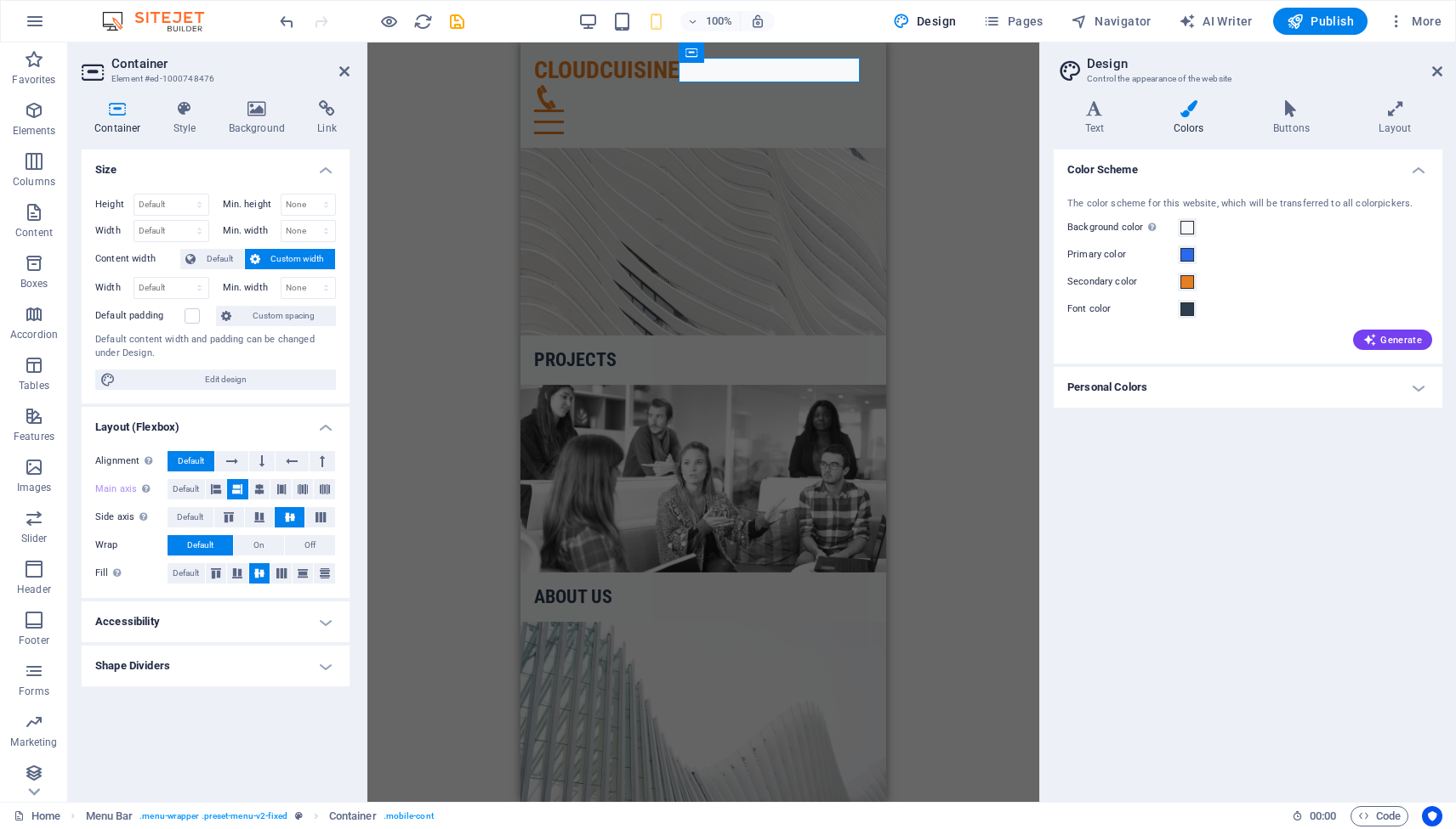
click at [1297, 481] on div "Color Scheme The color scheme for this website, which will be transferred to al…" at bounding box center [1248, 469] width 389 height 639
click at [1290, 290] on div "Secondary color" at bounding box center [1248, 282] width 361 height 20
click at [1404, 390] on h4 "Personal Colors" at bounding box center [1248, 388] width 389 height 41
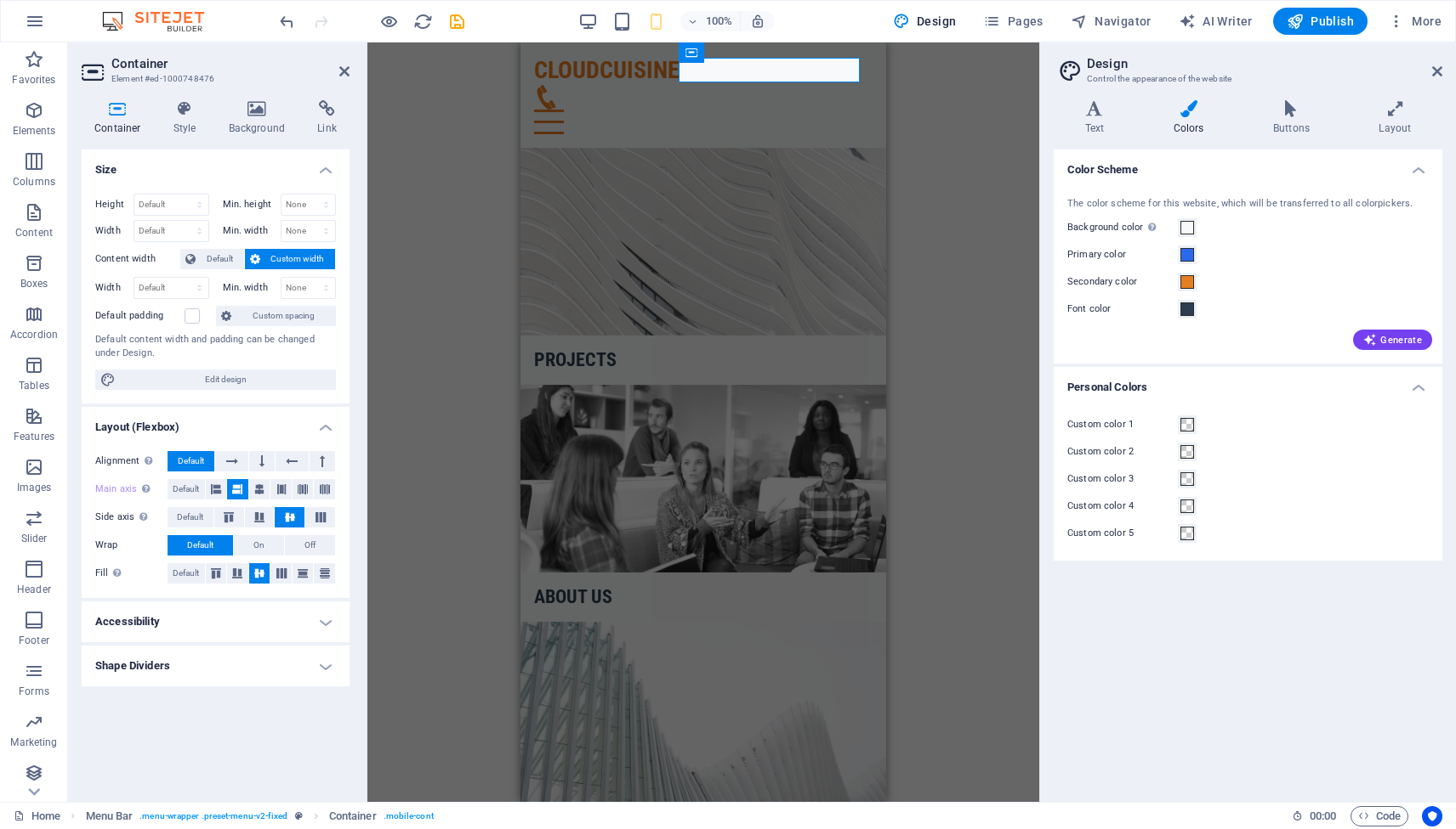
click at [1404, 390] on h4 "Personal Colors" at bounding box center [1248, 382] width 389 height 30
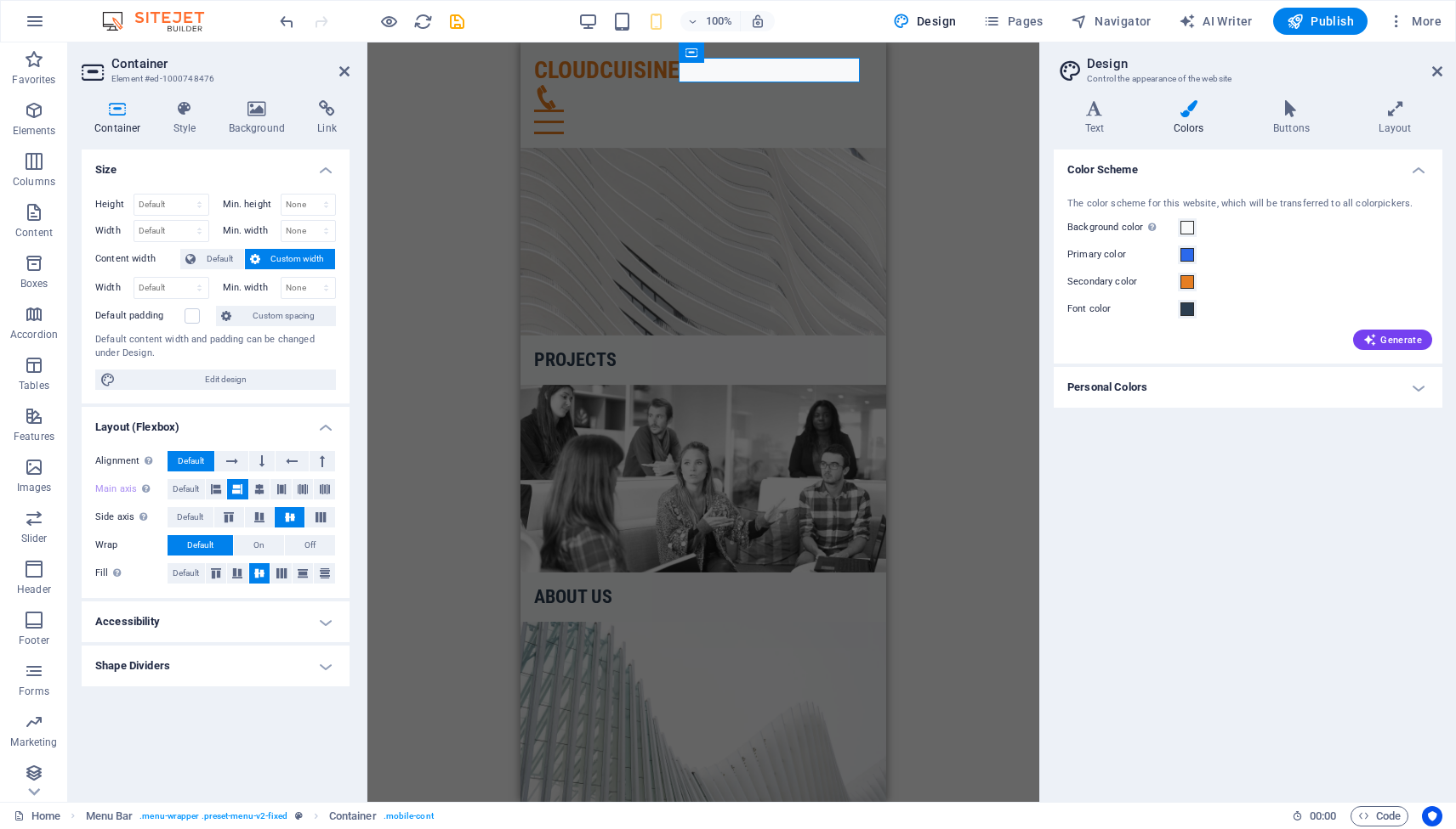
click at [327, 665] on h4 "Shape Dividers" at bounding box center [215, 666] width 268 height 41
click at [326, 622] on h4 "Accessibility" at bounding box center [215, 622] width 268 height 41
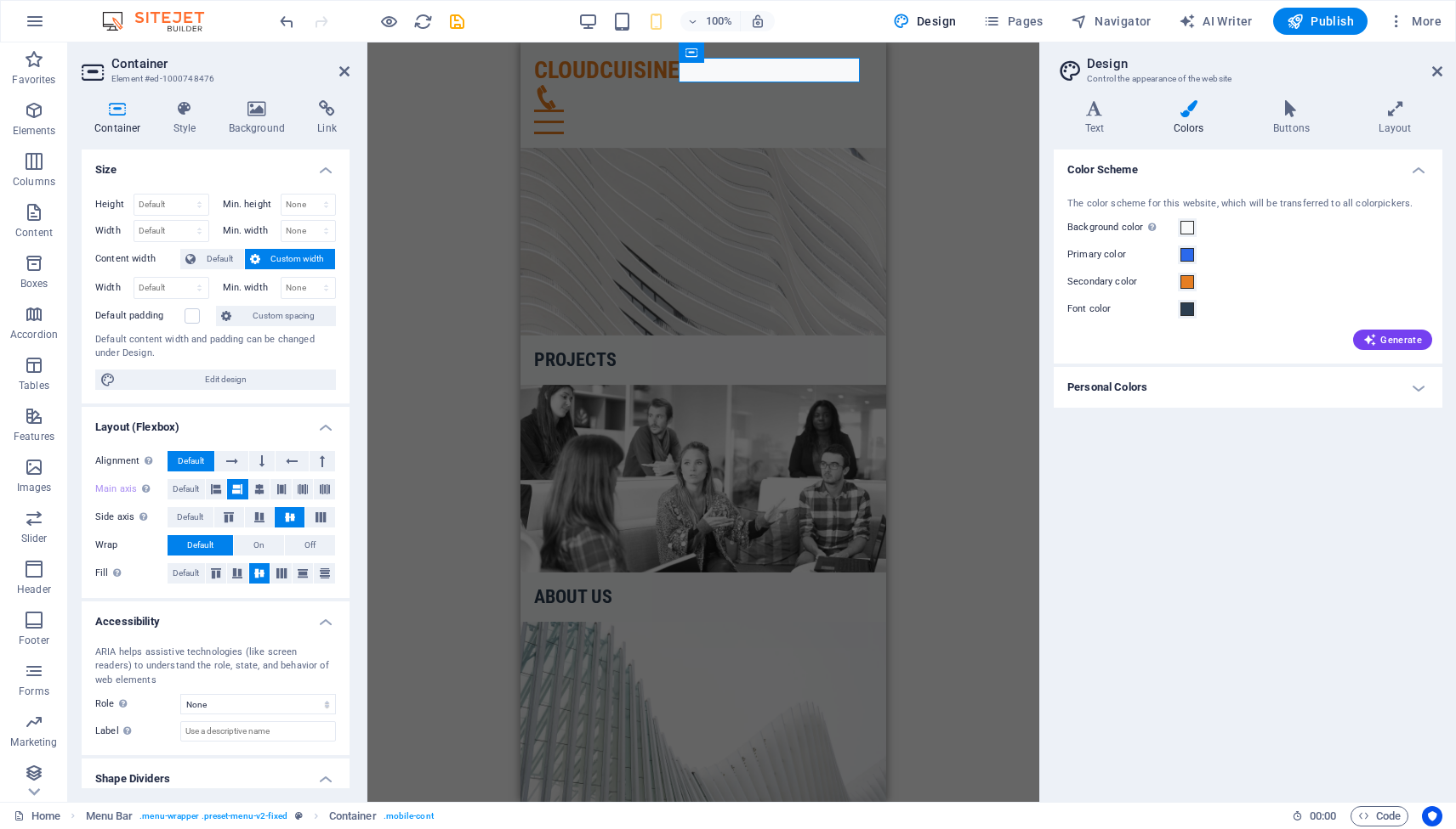
click at [1211, 542] on div "Color Scheme The color scheme for this website, which will be transferred to al…" at bounding box center [1248, 469] width 389 height 639
click at [1007, 295] on div "H2 Banner Grid Container Container Menu Bar Container HTML Icon Logo" at bounding box center [703, 423] width 672 height 760
click at [803, 85] on figure at bounding box center [696, 98] width 325 height 25
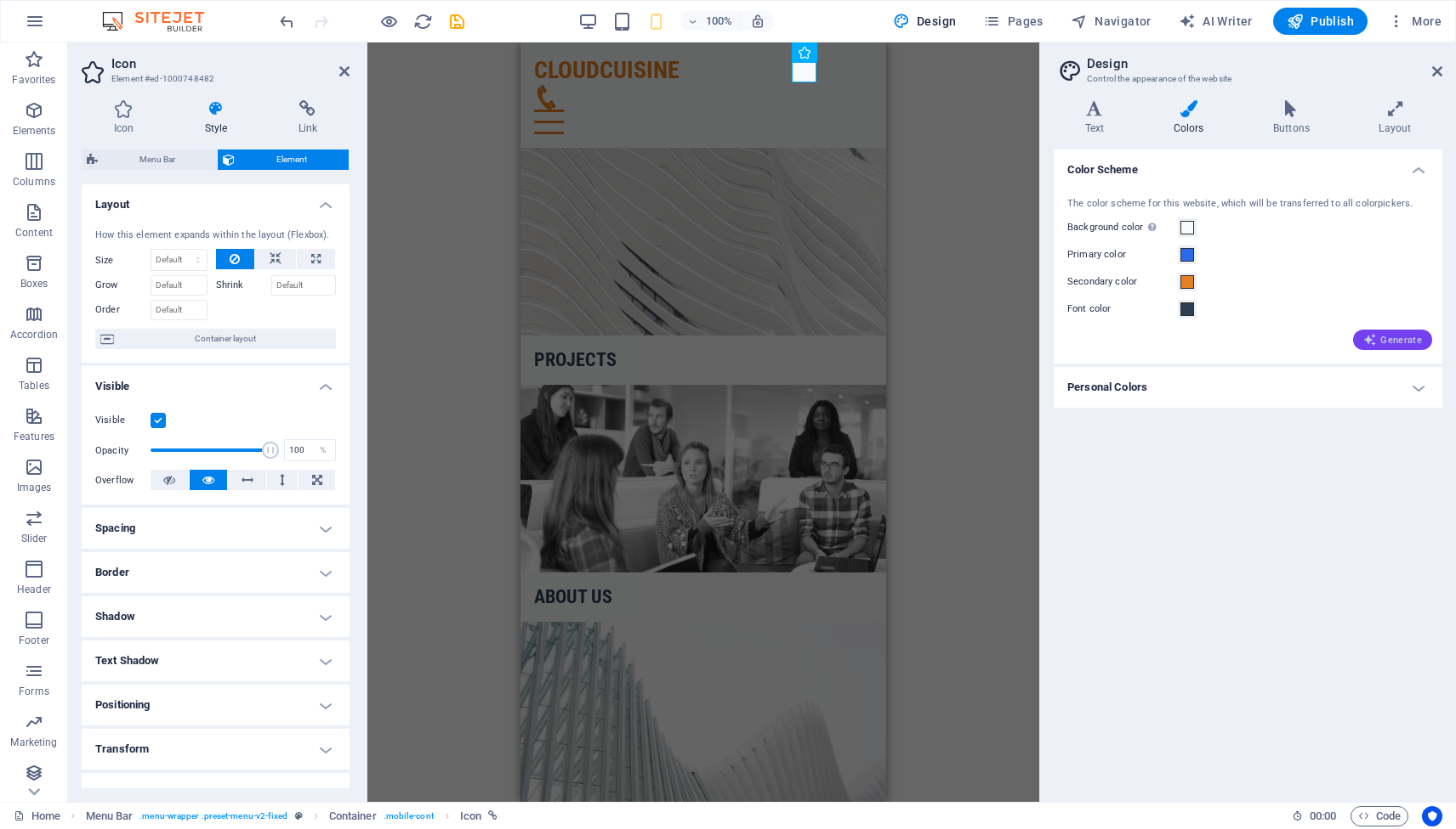
click at [1395, 341] on span "Generate" at bounding box center [1392, 340] width 59 height 13
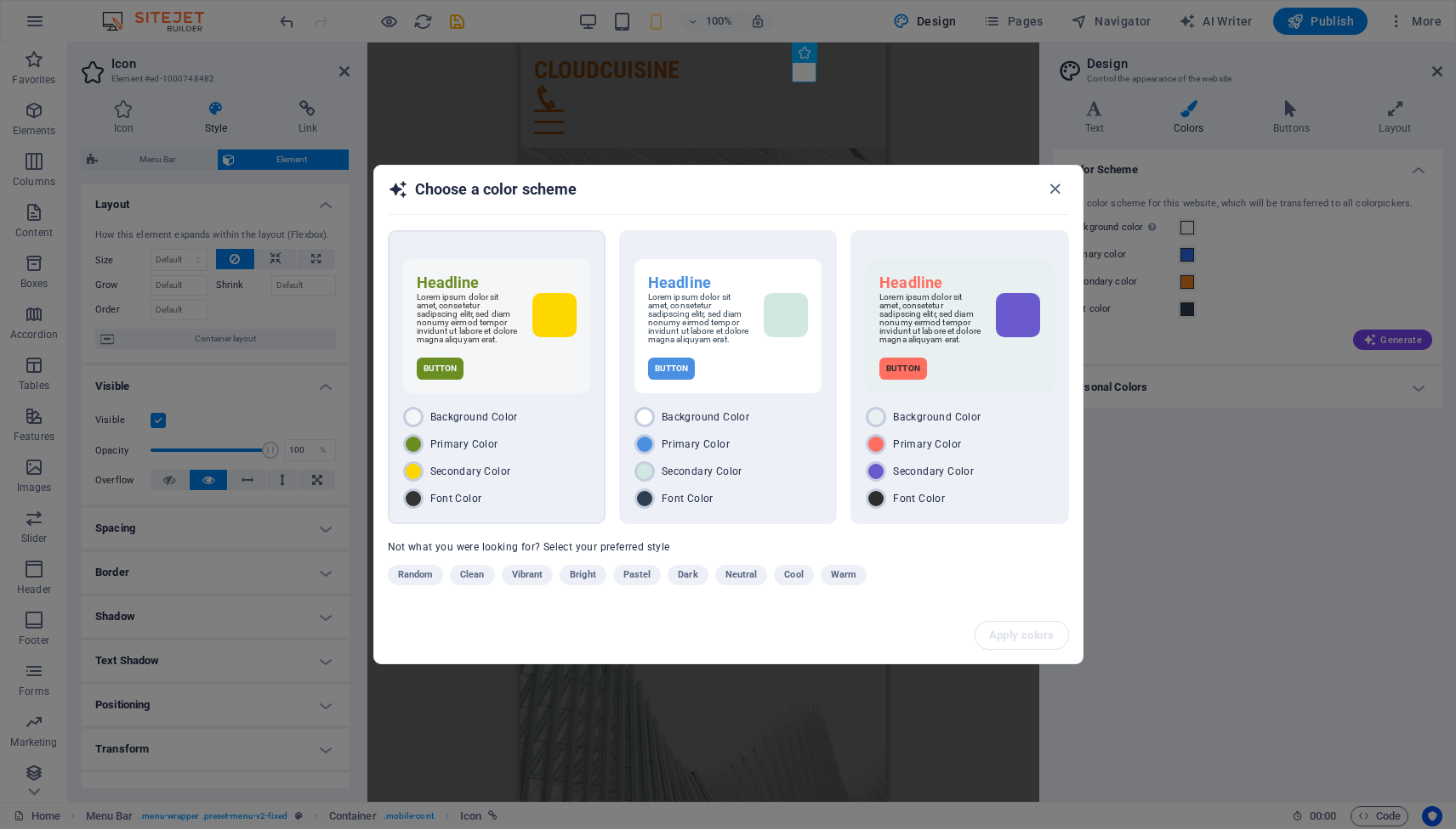
click at [554, 471] on div "Secondary Color" at bounding box center [497, 471] width 187 height 20
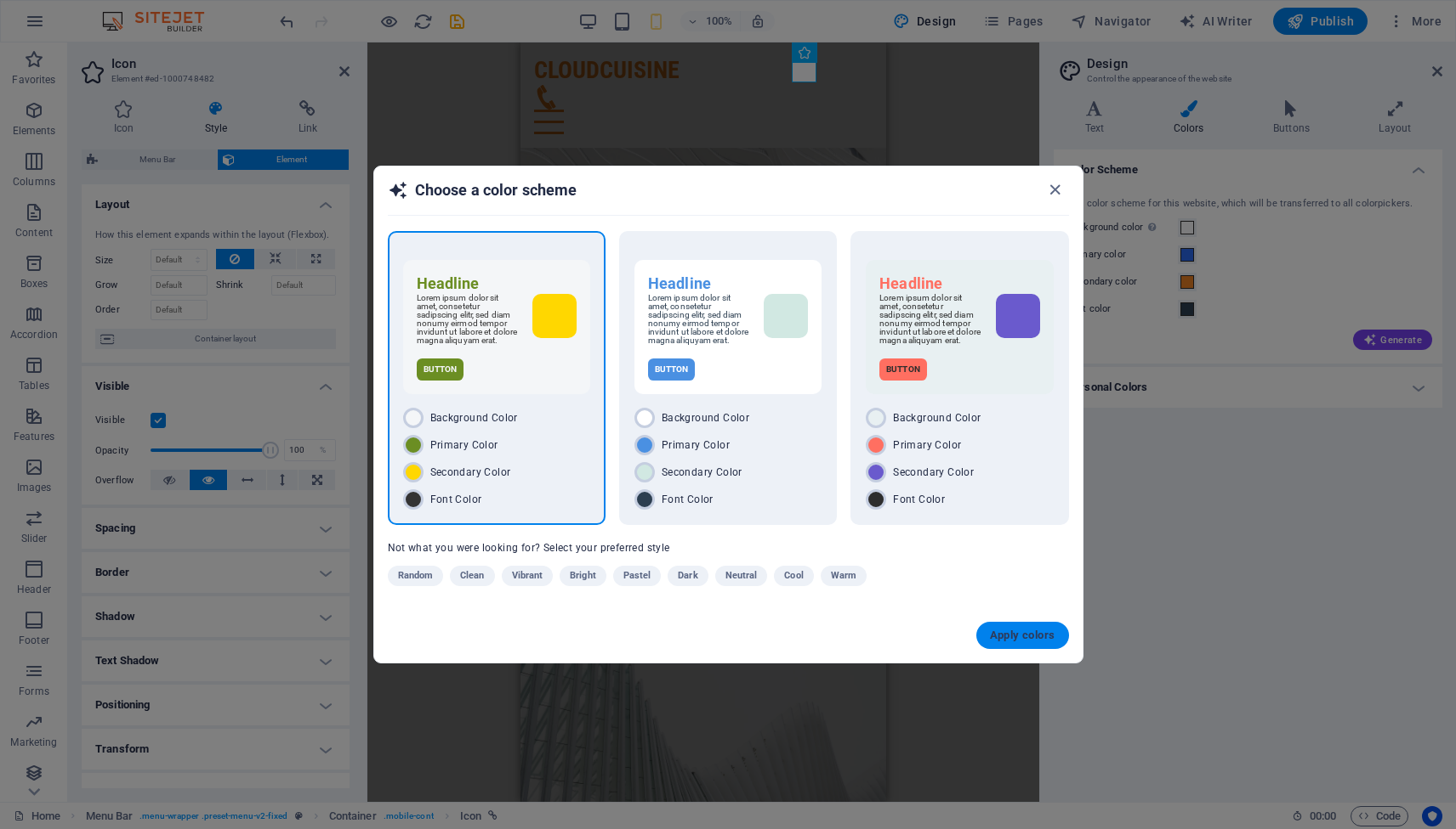
click at [1011, 636] on span "Apply colors" at bounding box center [1023, 635] width 66 height 13
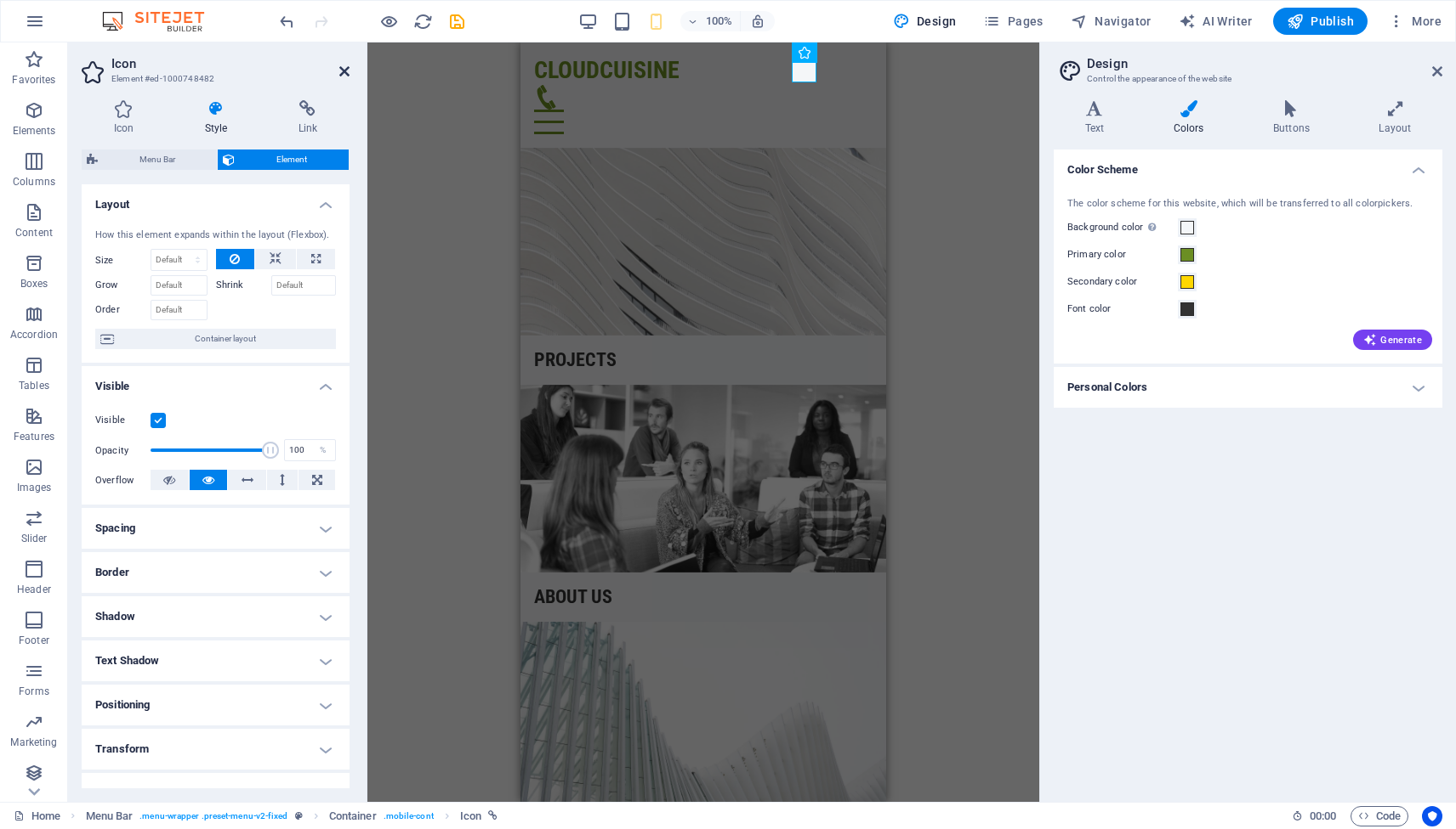
click at [344, 67] on icon at bounding box center [344, 71] width 10 height 13
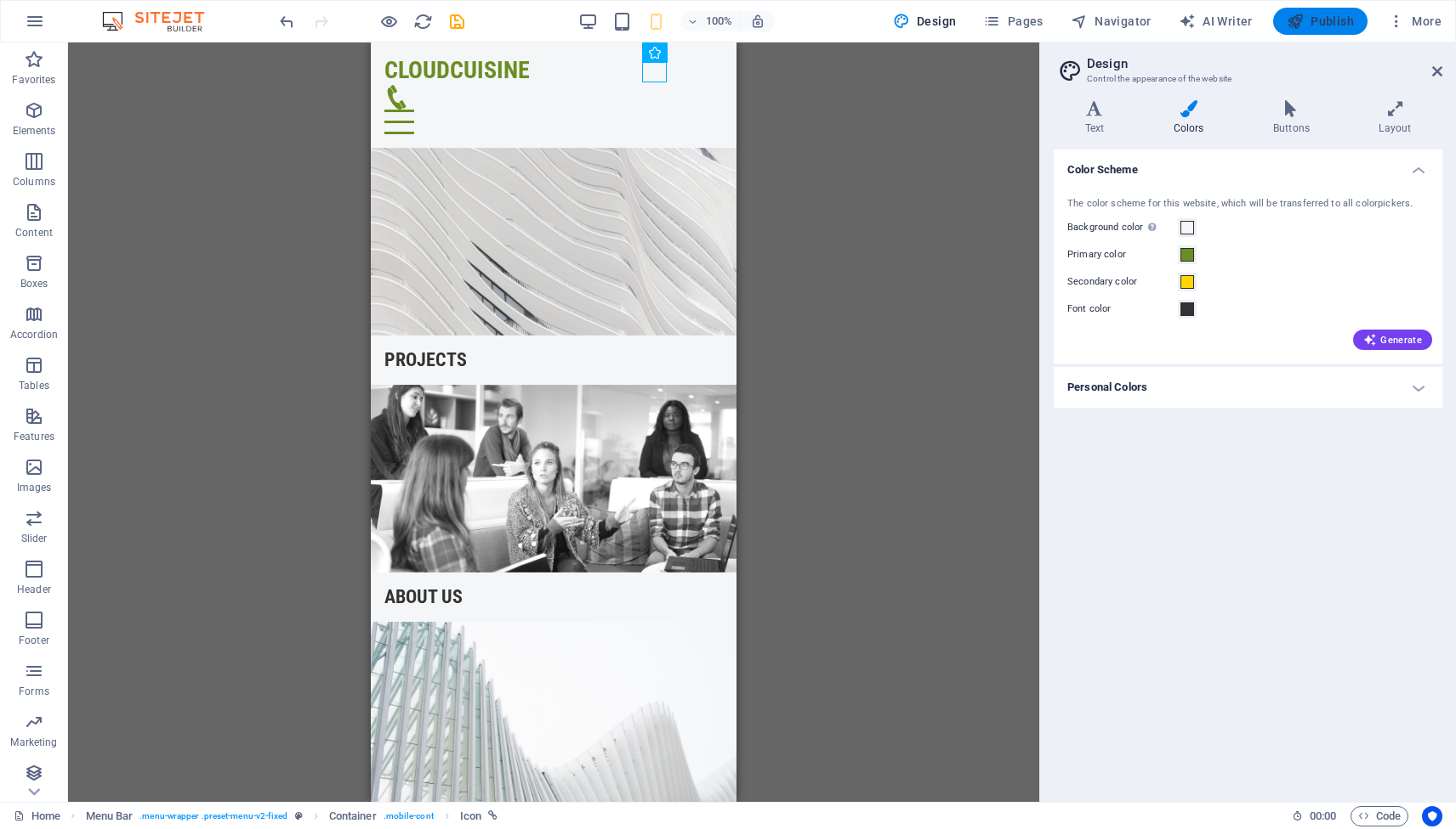
click at [1326, 24] on span "Publish" at bounding box center [1319, 20] width 67 height 17
